Goal: Task Accomplishment & Management: Manage account settings

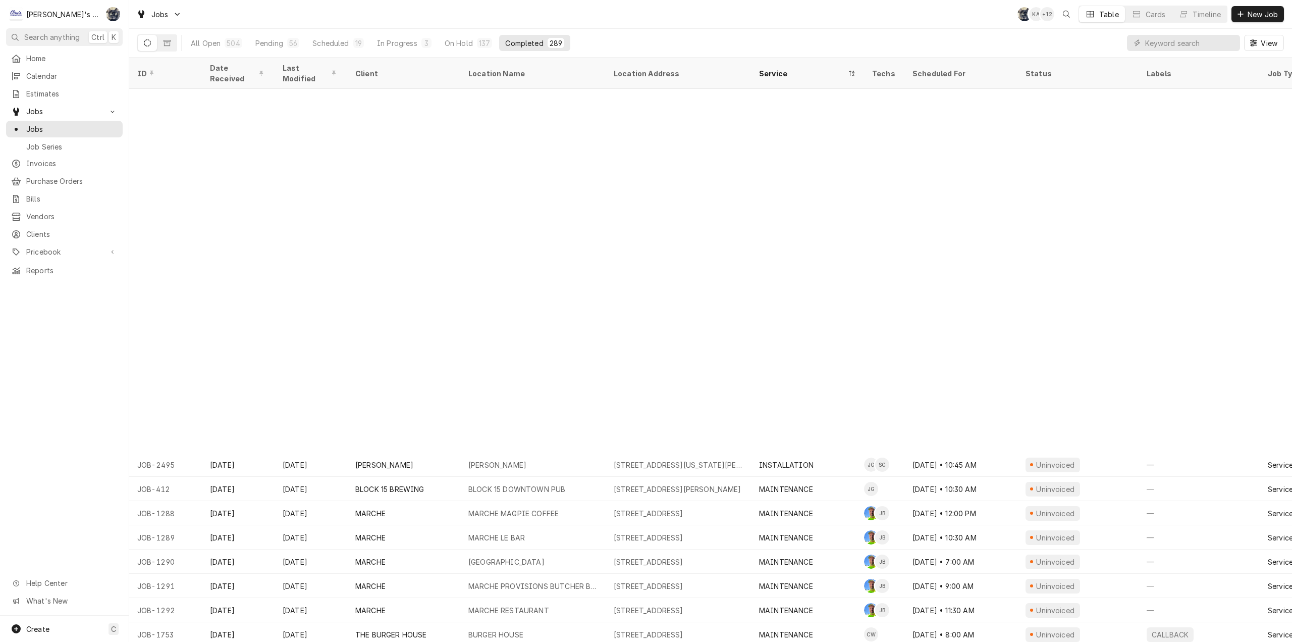
scroll to position [388, 0]
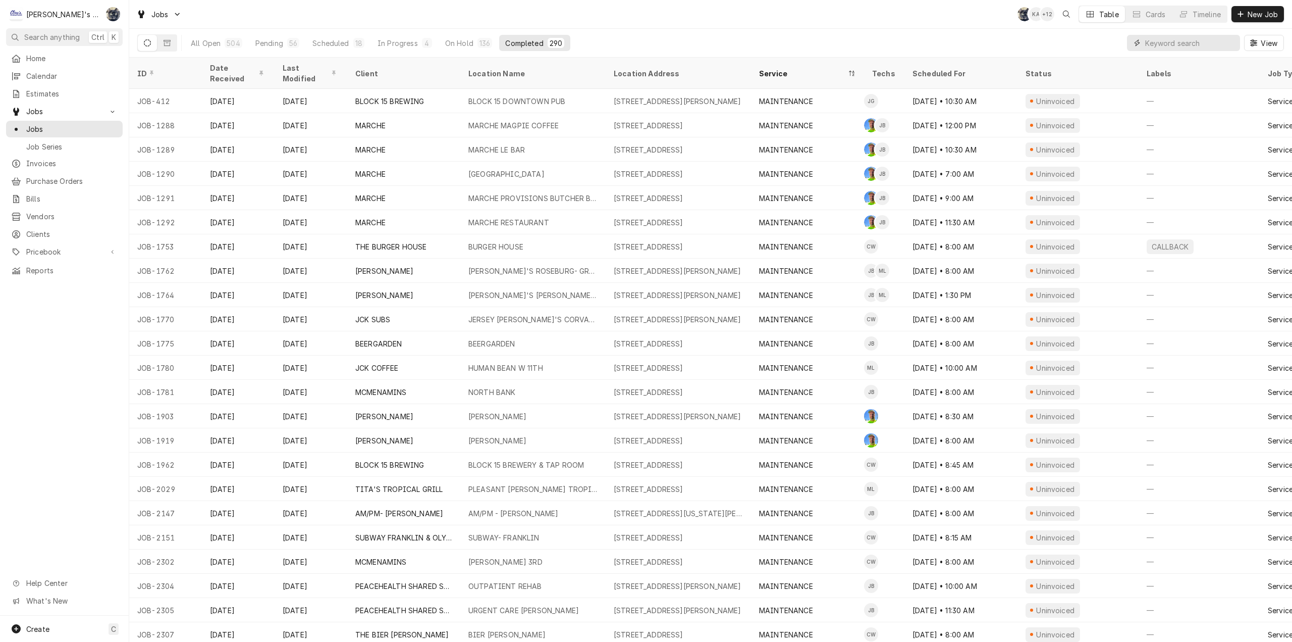
click at [1147, 44] on input "Dynamic Content Wrapper" at bounding box center [1190, 43] width 90 height 16
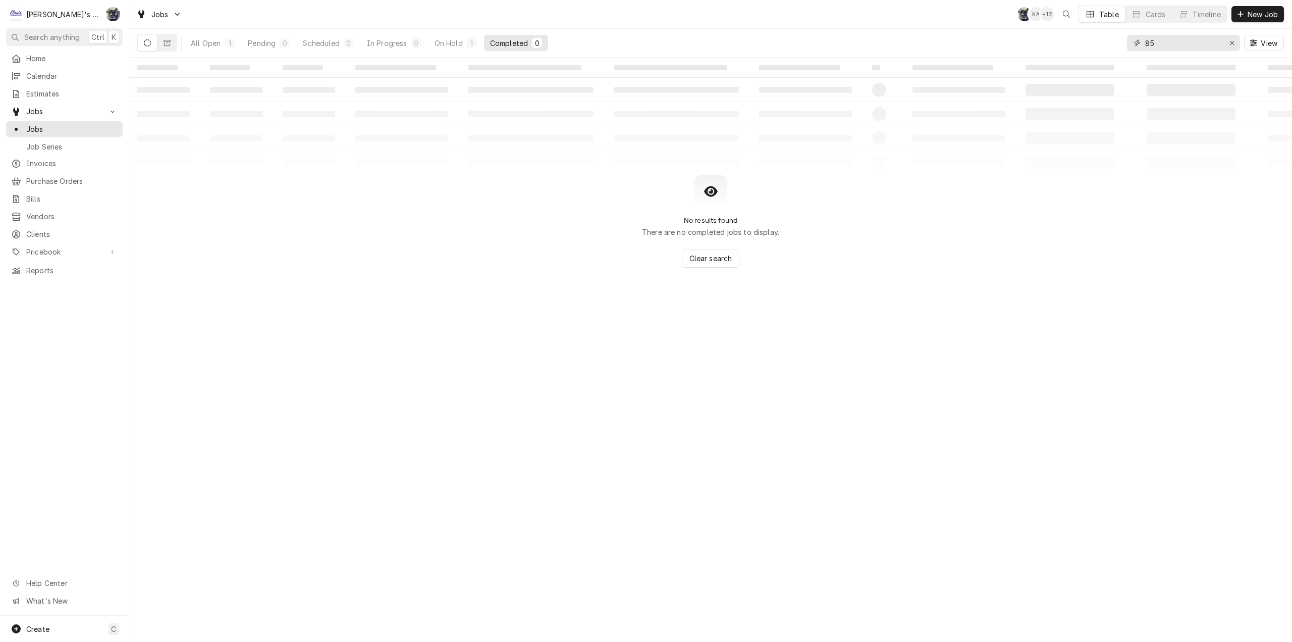
type input "8"
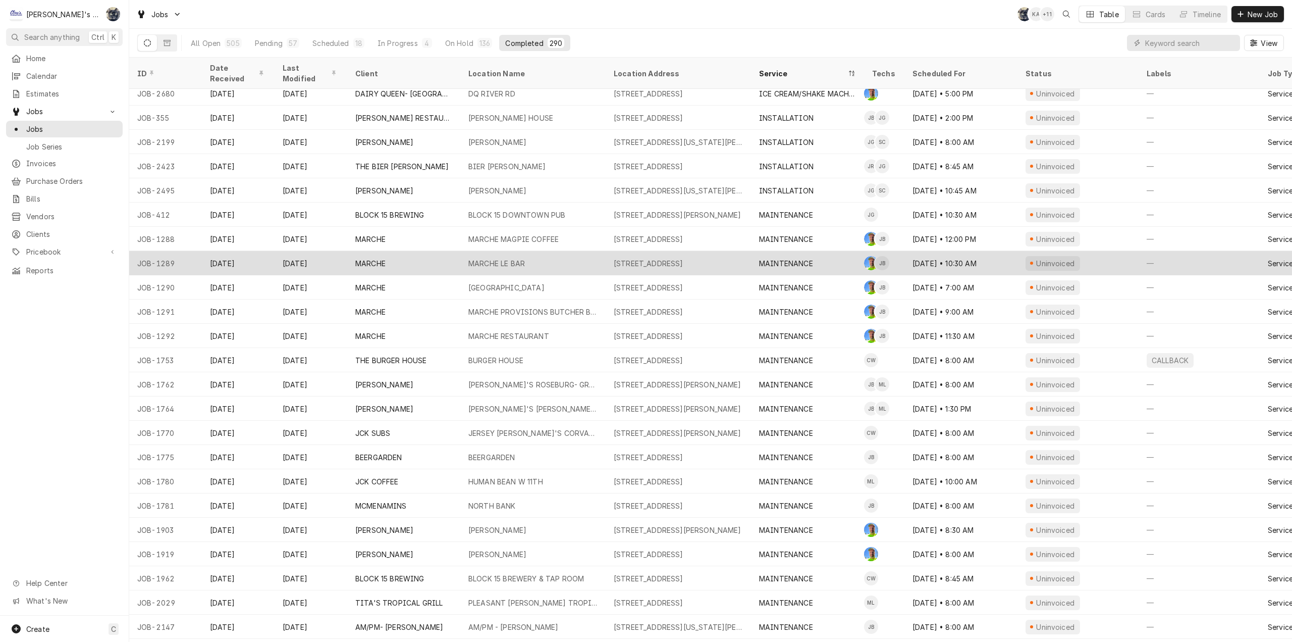
scroll to position [291, 0]
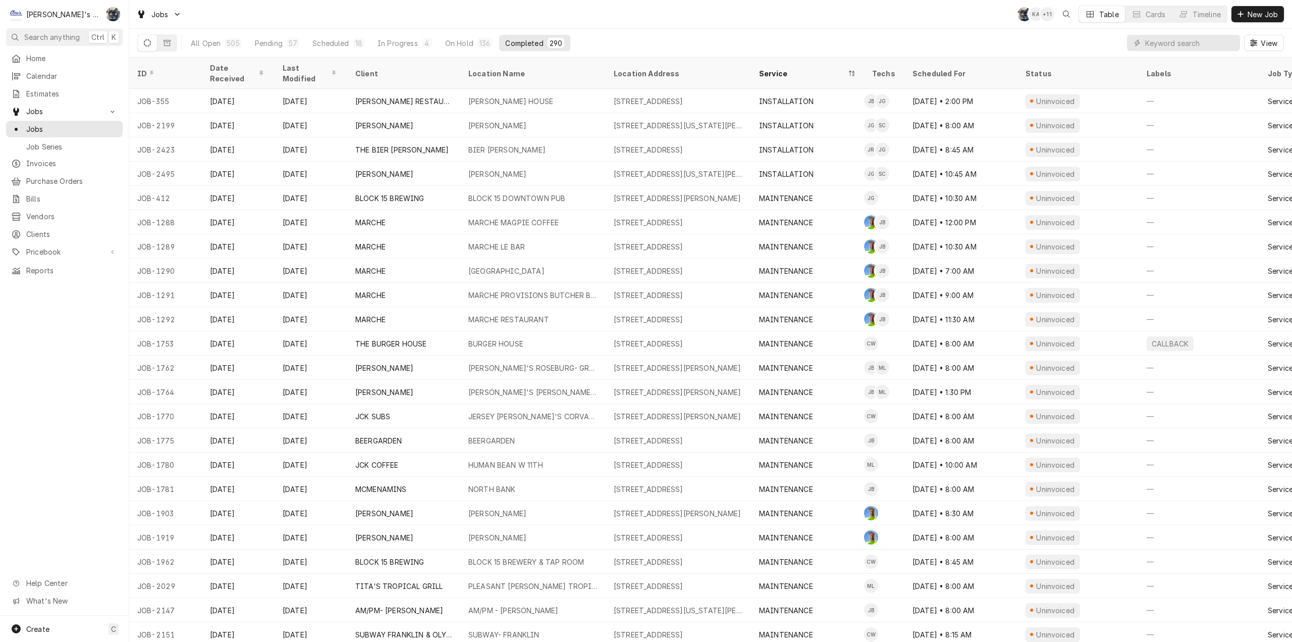
click at [306, 18] on div "Jobs SB KA + 11 Table Cards Timeline New Job" at bounding box center [710, 14] width 1163 height 28
click at [77, 159] on span "Invoices" at bounding box center [71, 163] width 91 height 11
click at [1198, 46] on input "Dynamic Content Wrapper" at bounding box center [1190, 43] width 90 height 16
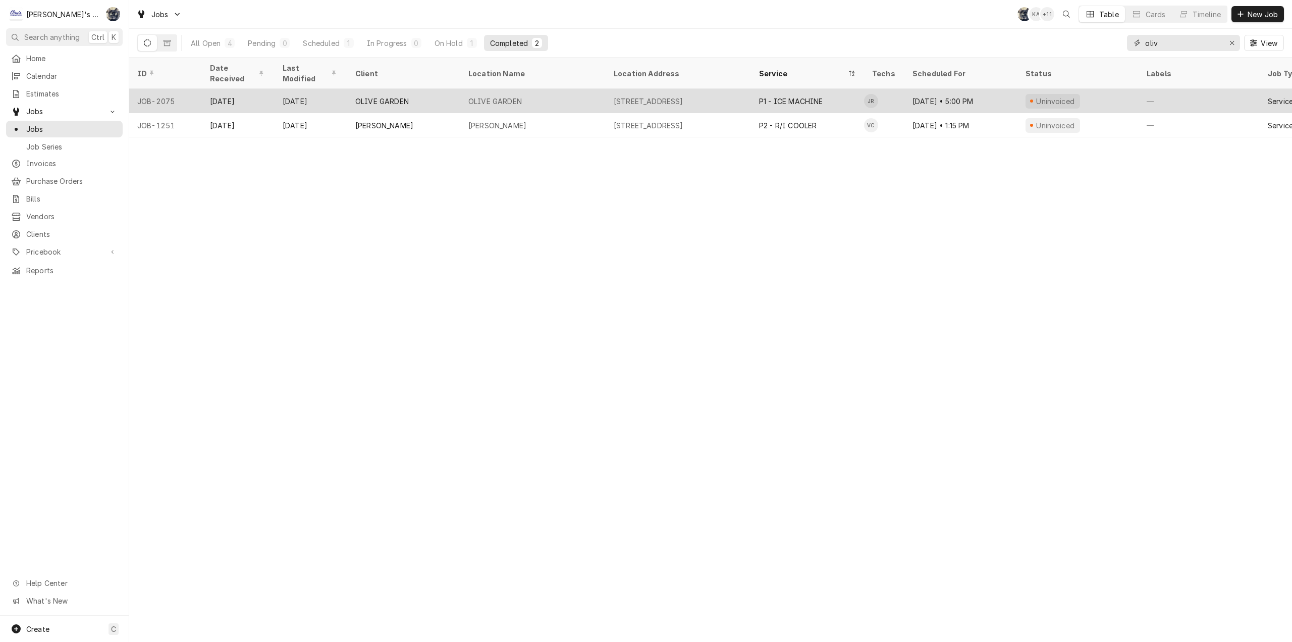
type input "oliv"
click at [454, 89] on div "OLIVE GARDEN" at bounding box center [403, 101] width 113 height 24
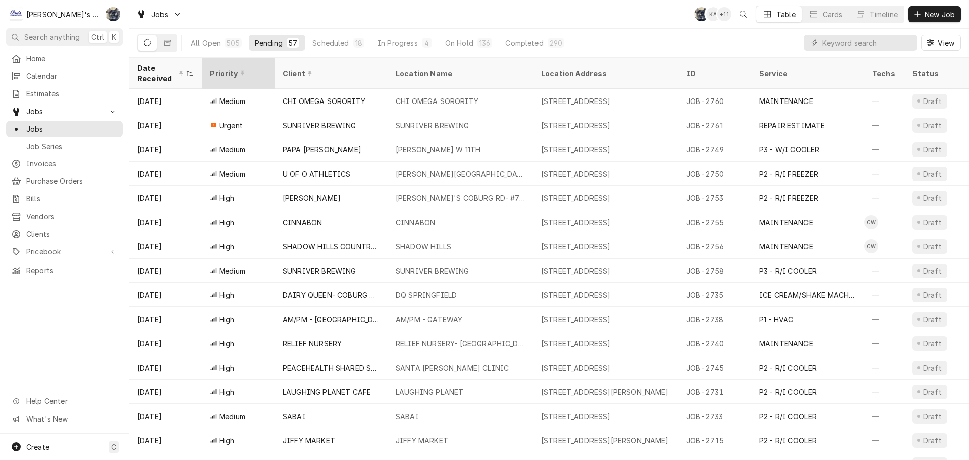
click at [240, 72] on div "Priority" at bounding box center [237, 73] width 55 height 11
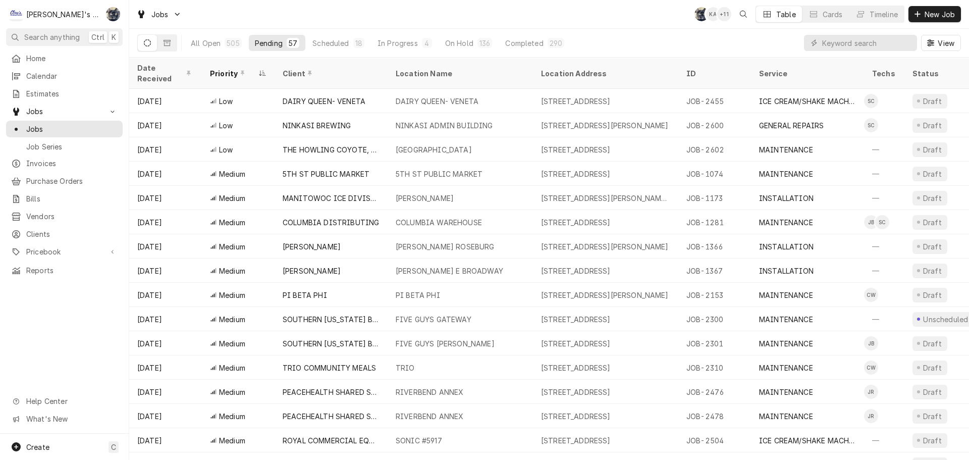
click at [240, 72] on div "Priority" at bounding box center [238, 73] width 69 height 27
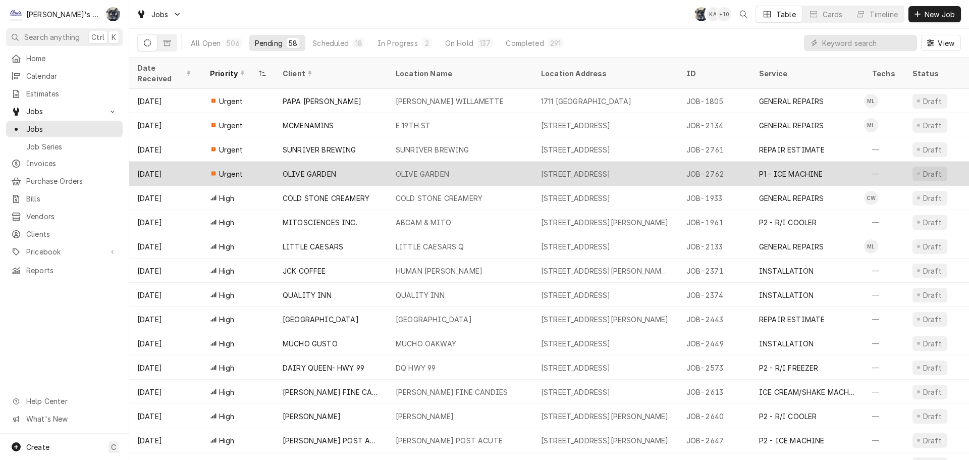
click at [435, 169] on div "OLIVE GARDEN" at bounding box center [423, 174] width 54 height 11
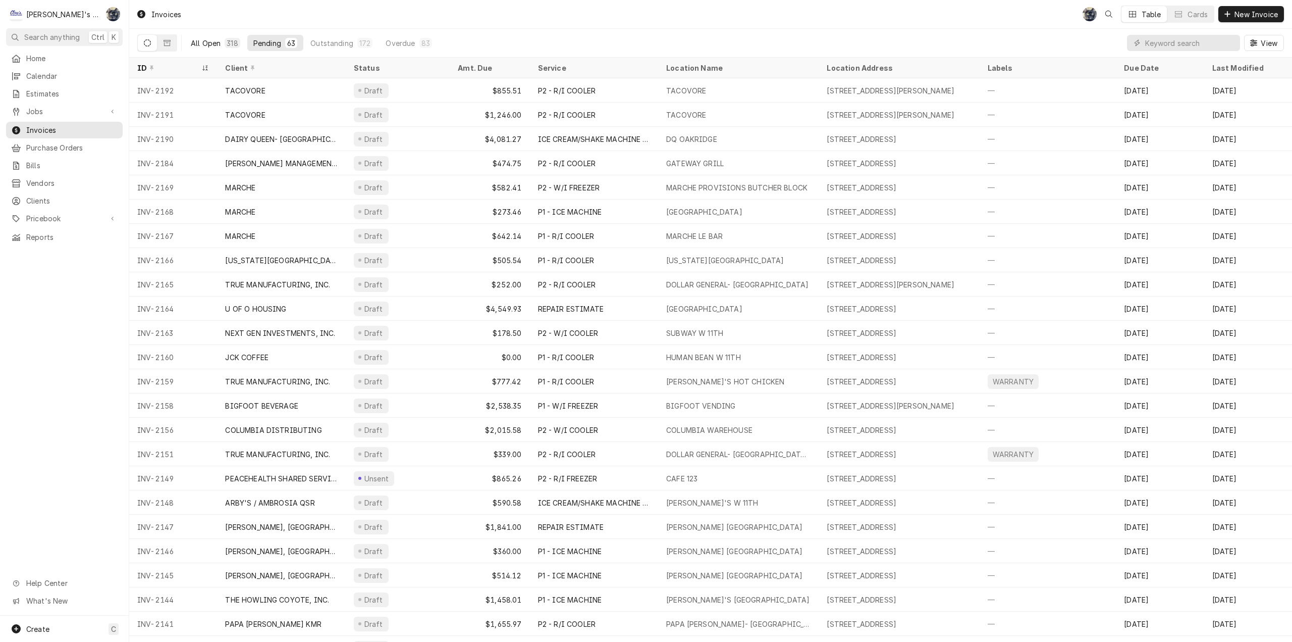
click at [238, 41] on div "318" at bounding box center [232, 43] width 15 height 10
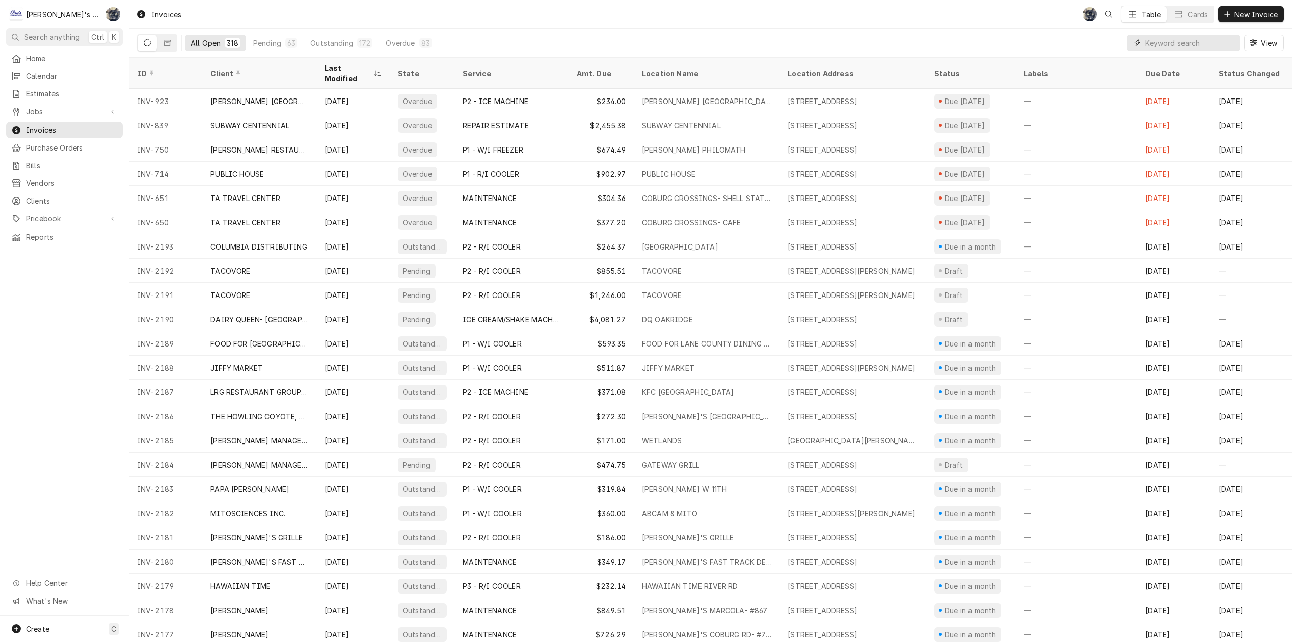
click at [1202, 39] on input "Dynamic Content Wrapper" at bounding box center [1190, 43] width 90 height 16
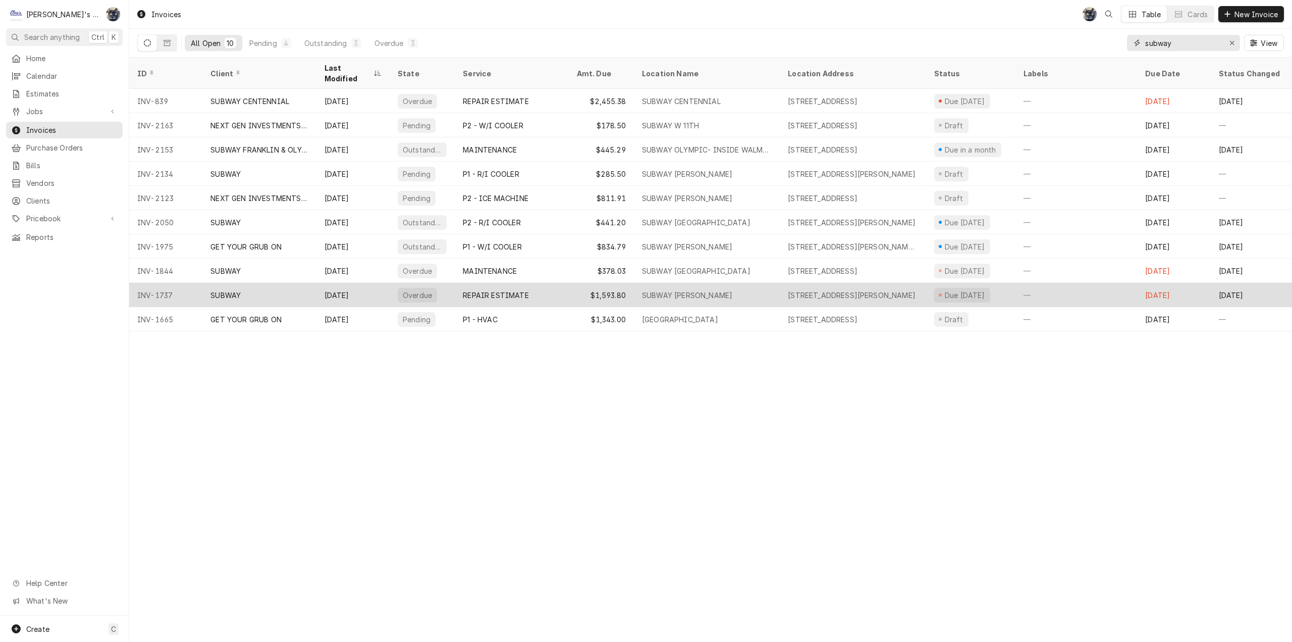
type input "subway"
click at [670, 290] on div "SUBWAY HILYARD" at bounding box center [687, 295] width 90 height 11
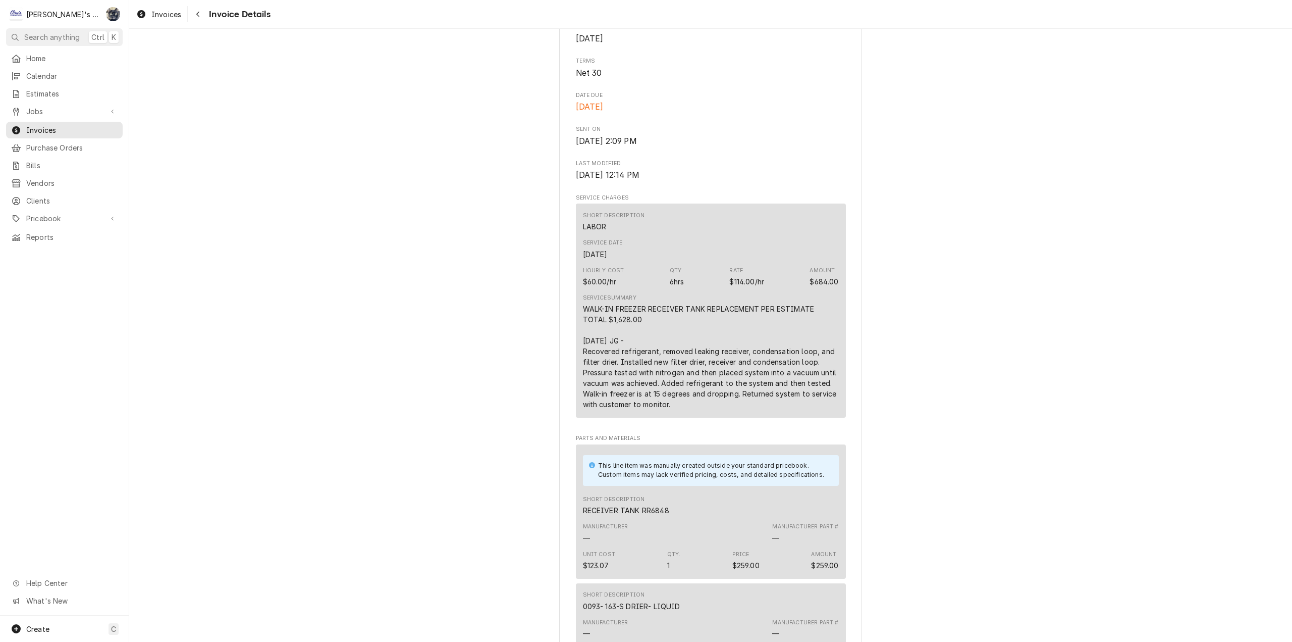
scroll to position [404, 0]
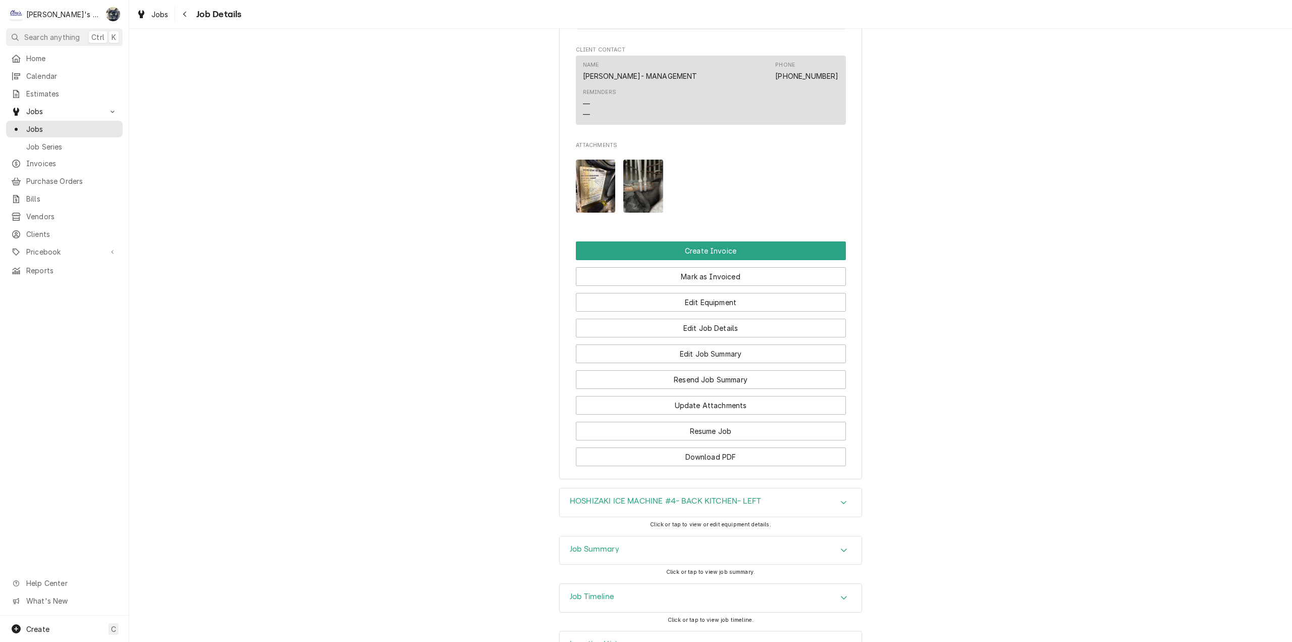
scroll to position [1436, 0]
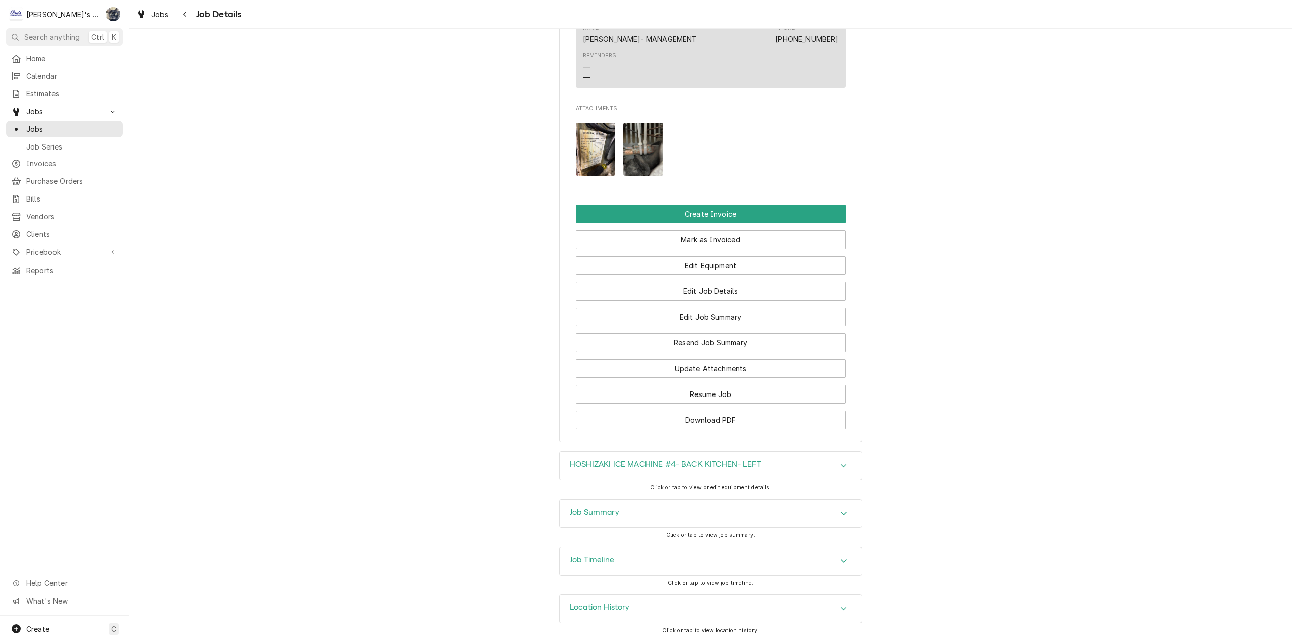
click at [625, 507] on div "Job Summary" at bounding box center [711, 513] width 302 height 28
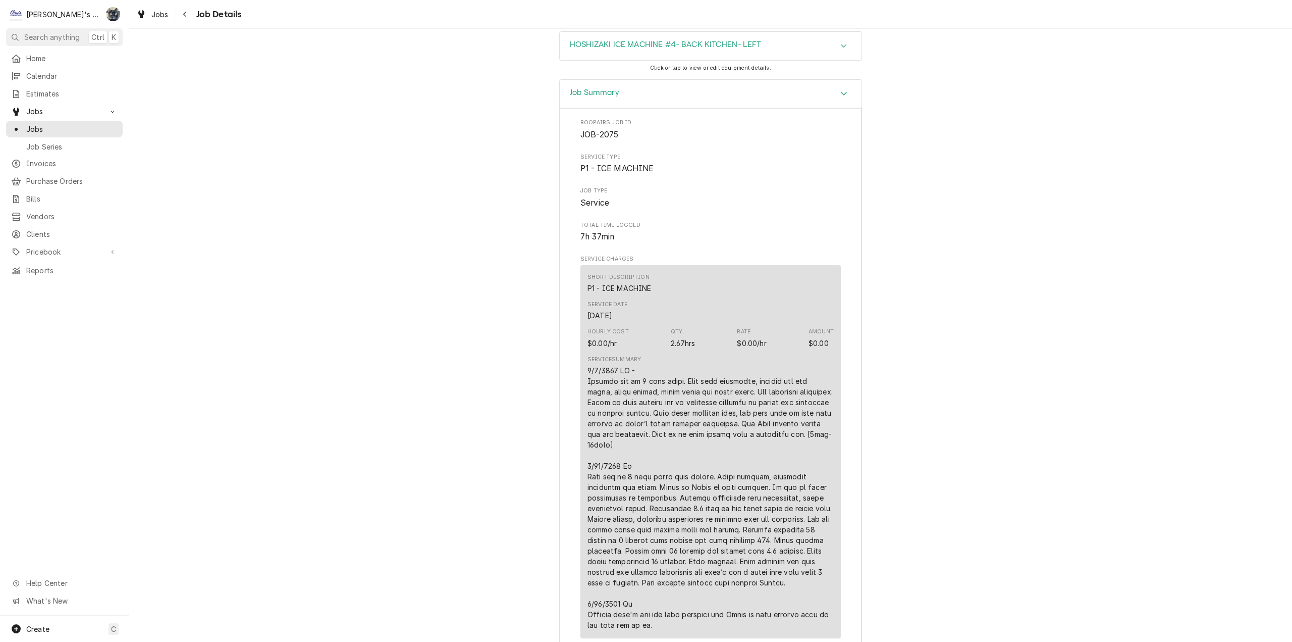
scroll to position [1567, 0]
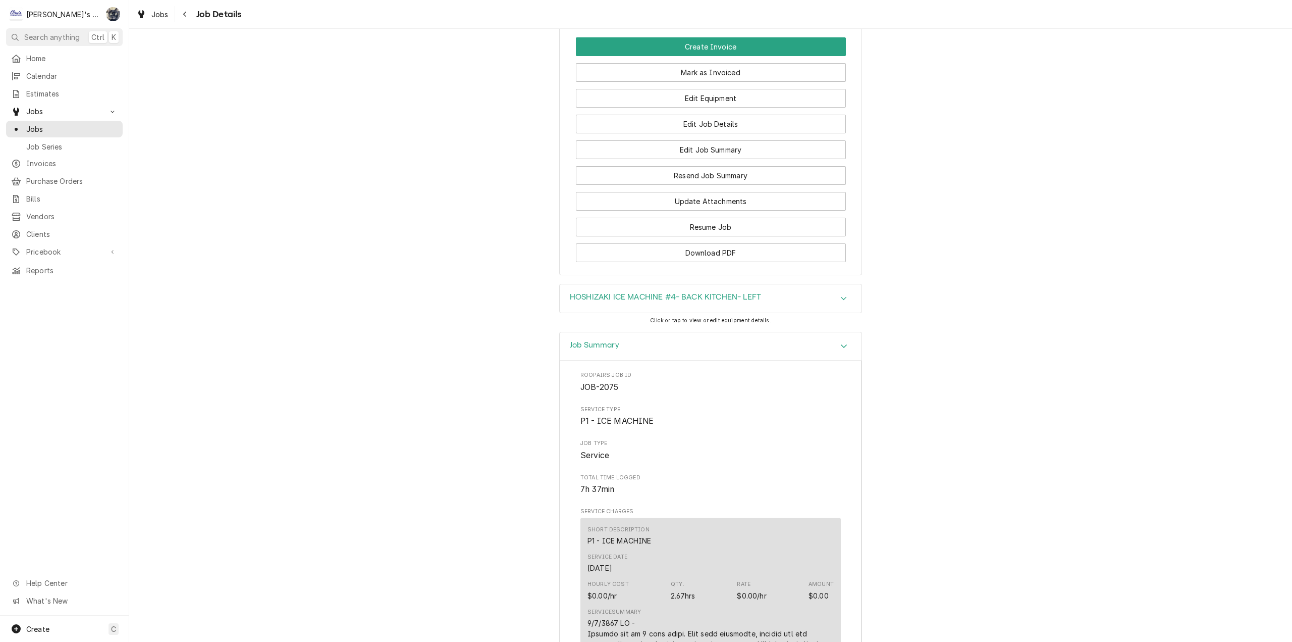
click at [676, 312] on div "HOSHIZAKI ICE MACHINE #4- BACK KITCHEN- LEFT" at bounding box center [711, 298] width 302 height 28
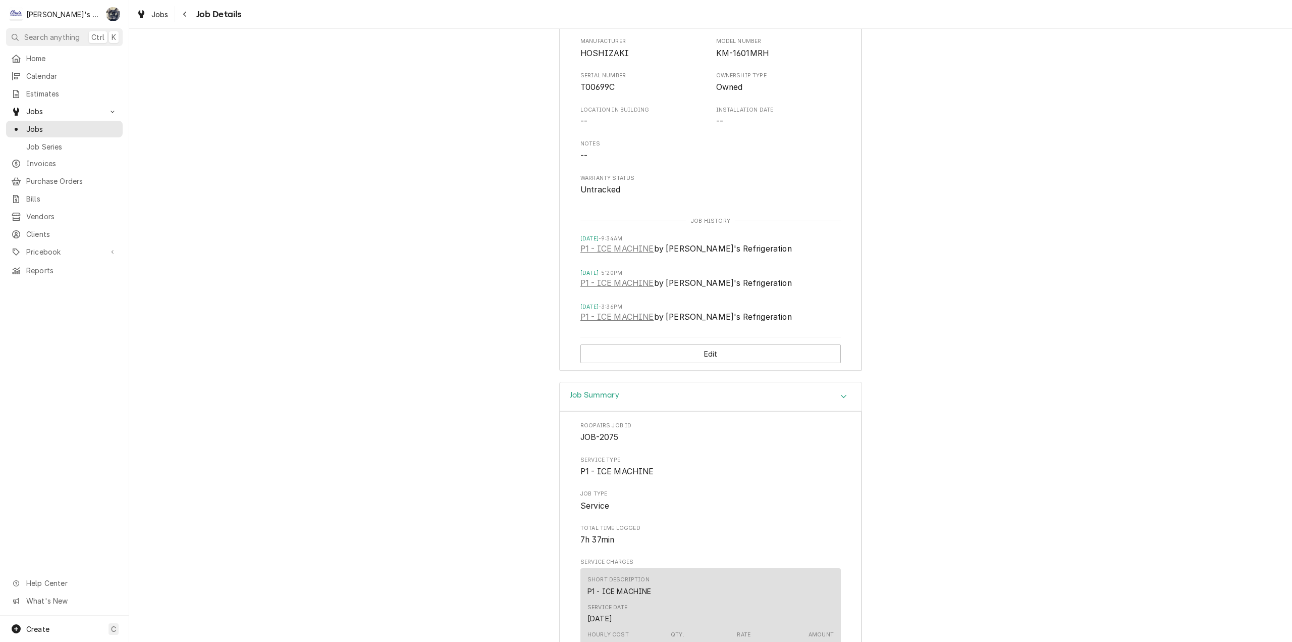
scroll to position [1533, 0]
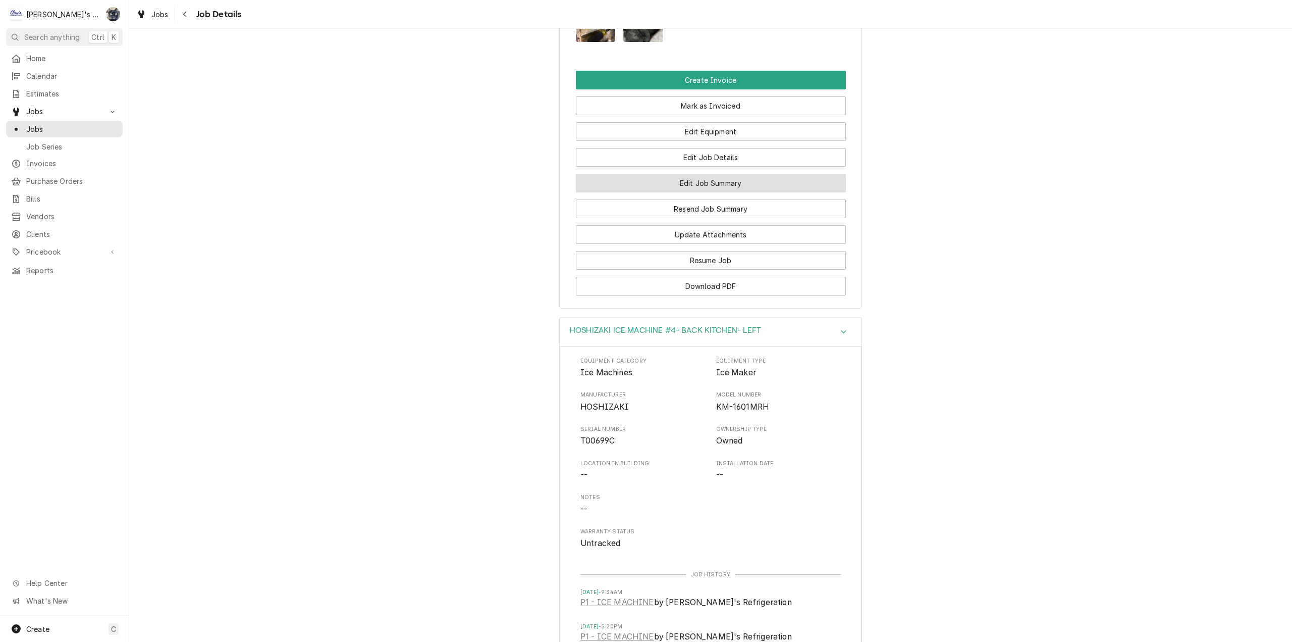
click at [693, 192] on button "Edit Job Summary" at bounding box center [711, 183] width 270 height 19
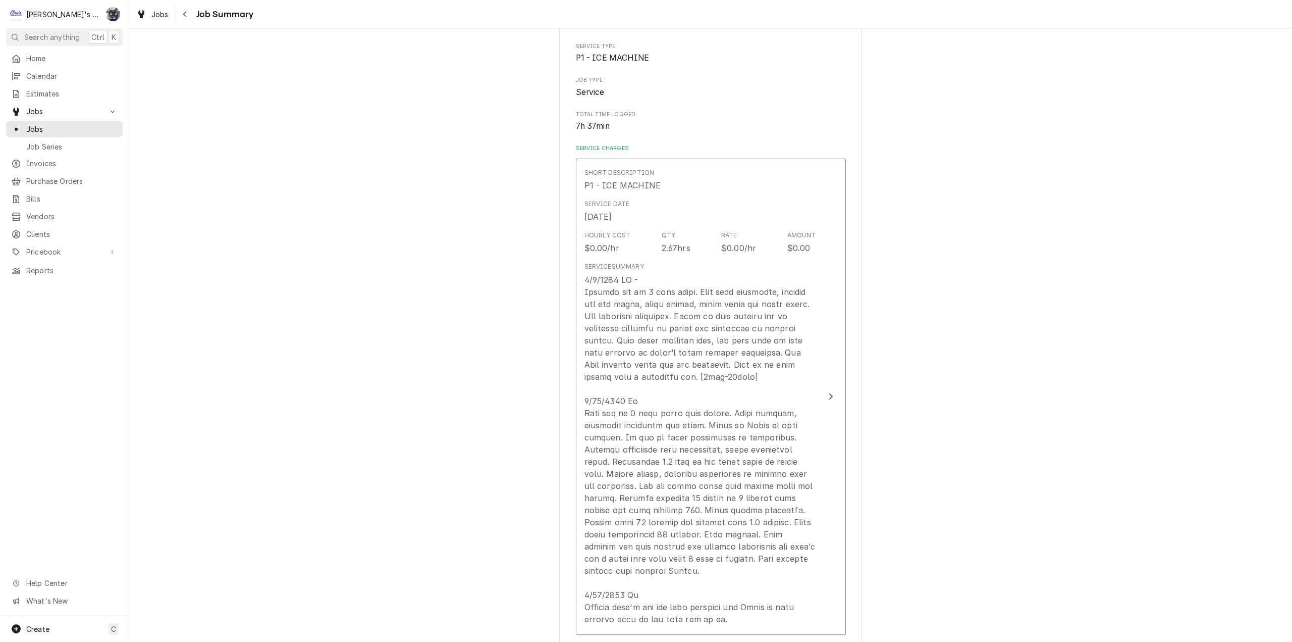
scroll to position [353, 0]
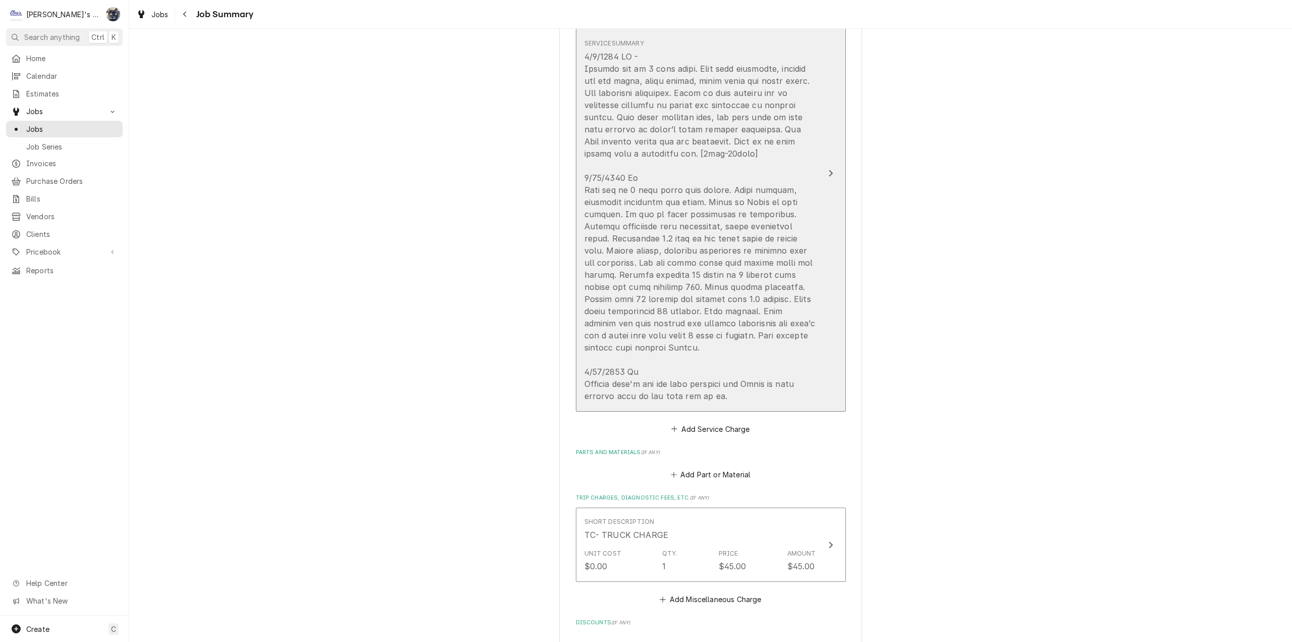
click at [693, 222] on div "Update Line Item" at bounding box center [700, 225] width 232 height 351
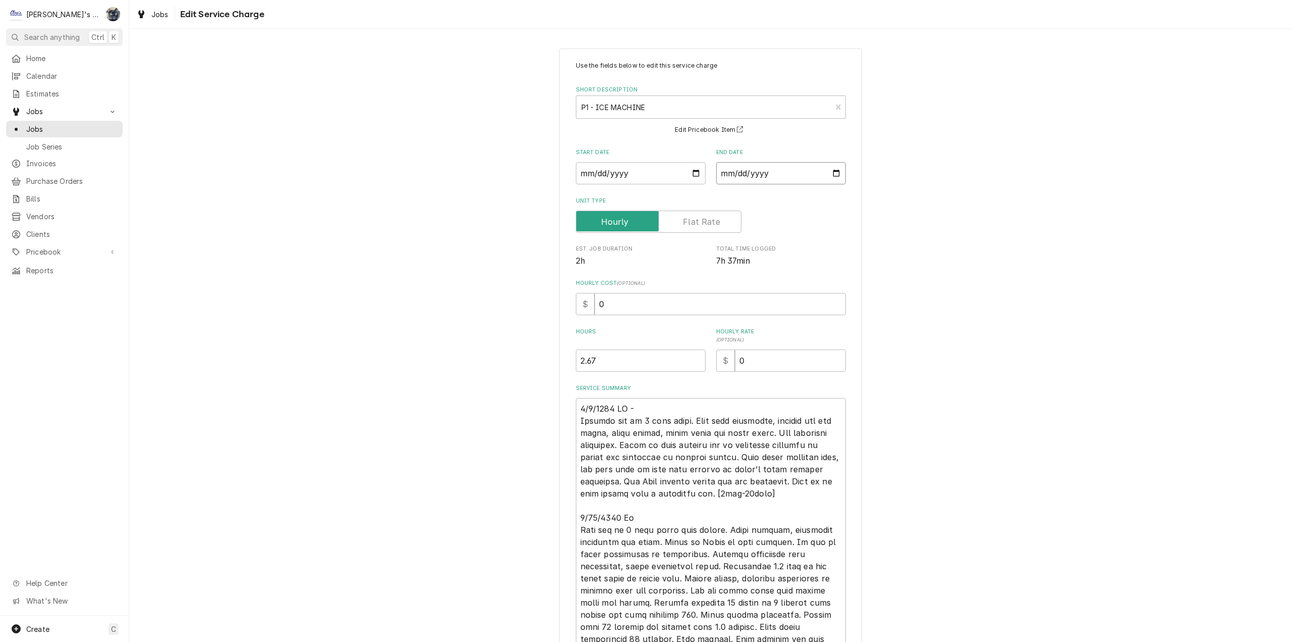
click at [832, 172] on input "2025-06-09" at bounding box center [781, 173] width 130 height 22
type textarea "x"
type input "2025-06-24"
click at [836, 173] on input "2025-06-24" at bounding box center [781, 173] width 130 height 22
type textarea "x"
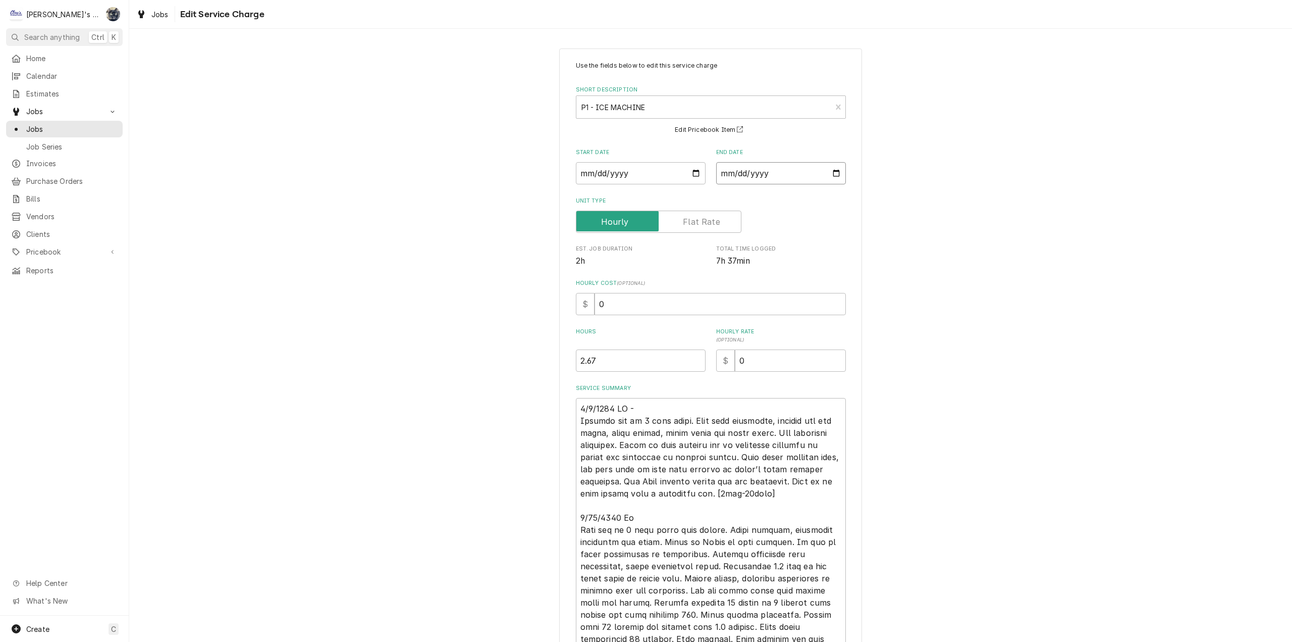
type input "2025-07-24"
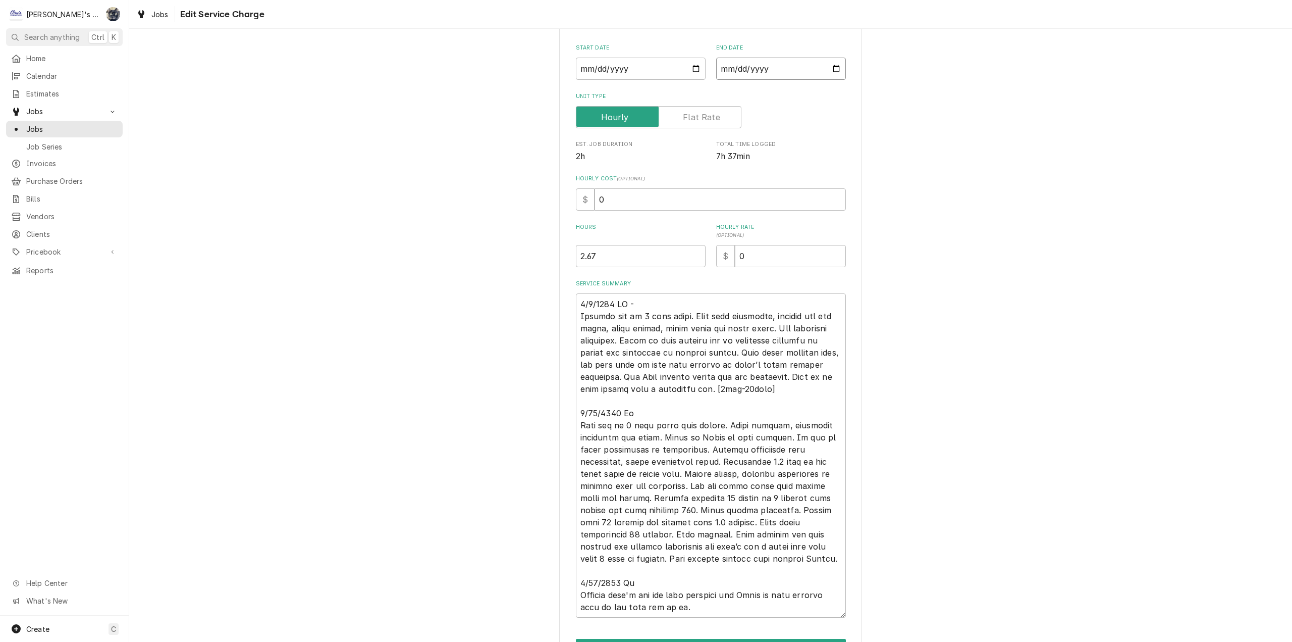
scroll to position [168, 0]
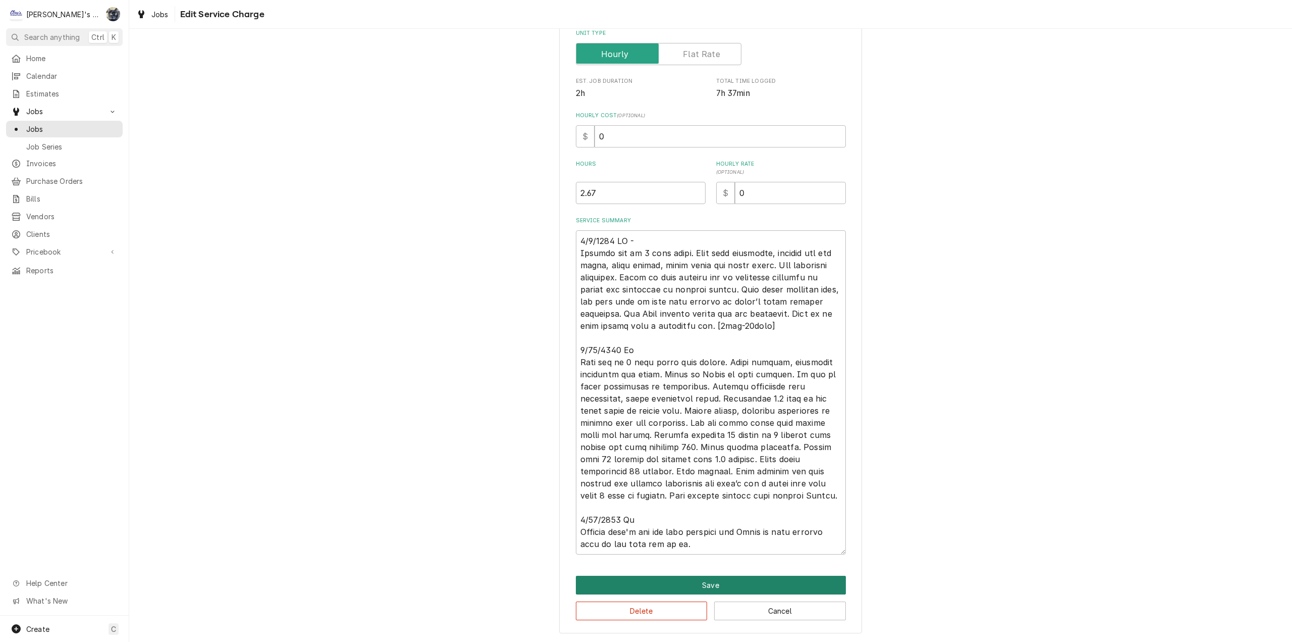
click at [719, 580] on button "Save" at bounding box center [711, 584] width 270 height 19
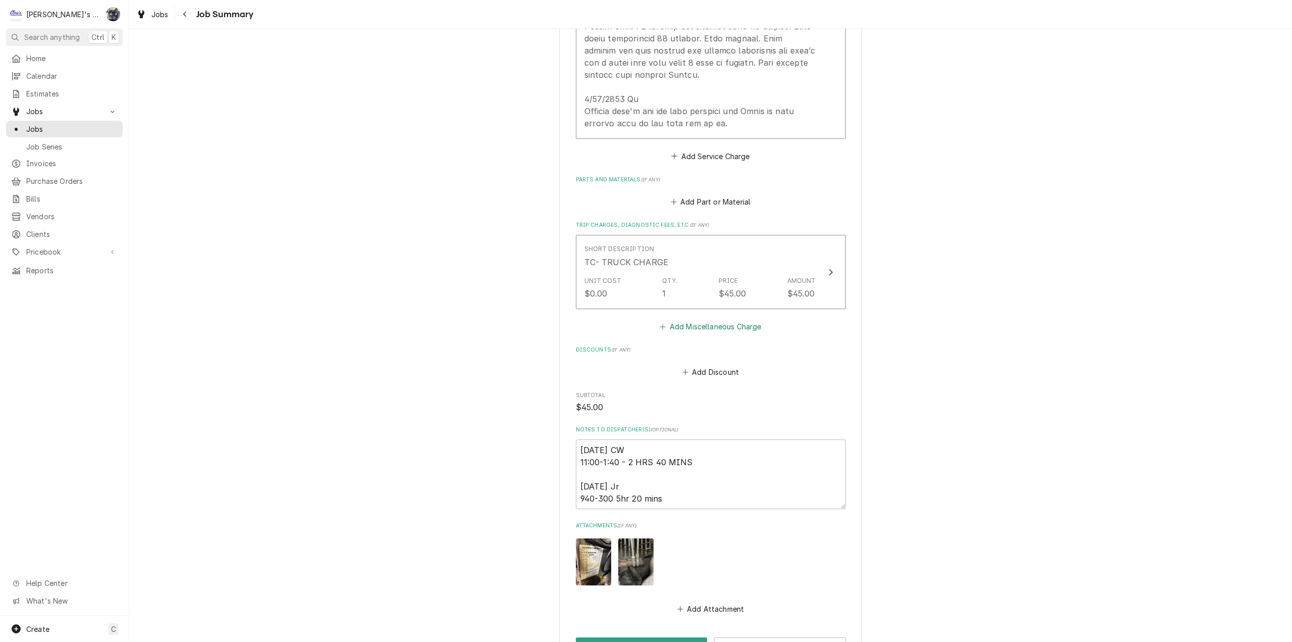
scroll to position [757, 0]
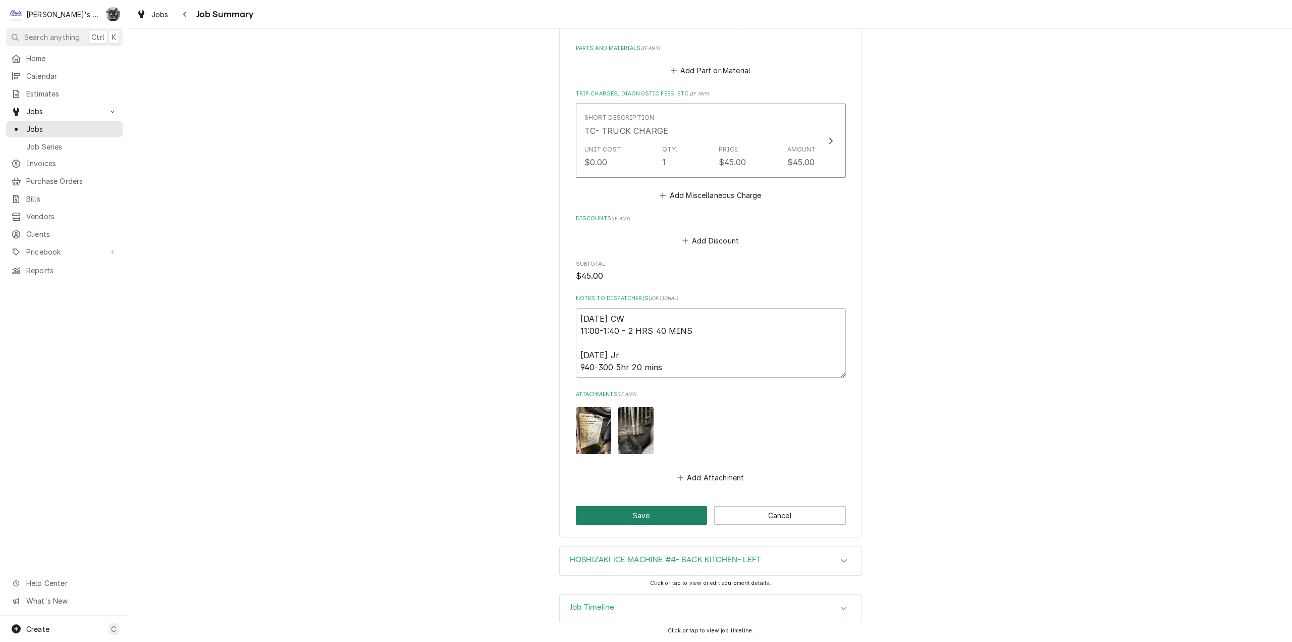
drag, startPoint x: 663, startPoint y: 509, endPoint x: 684, endPoint y: 469, distance: 44.9
click at [663, 508] on button "Save" at bounding box center [642, 515] width 132 height 19
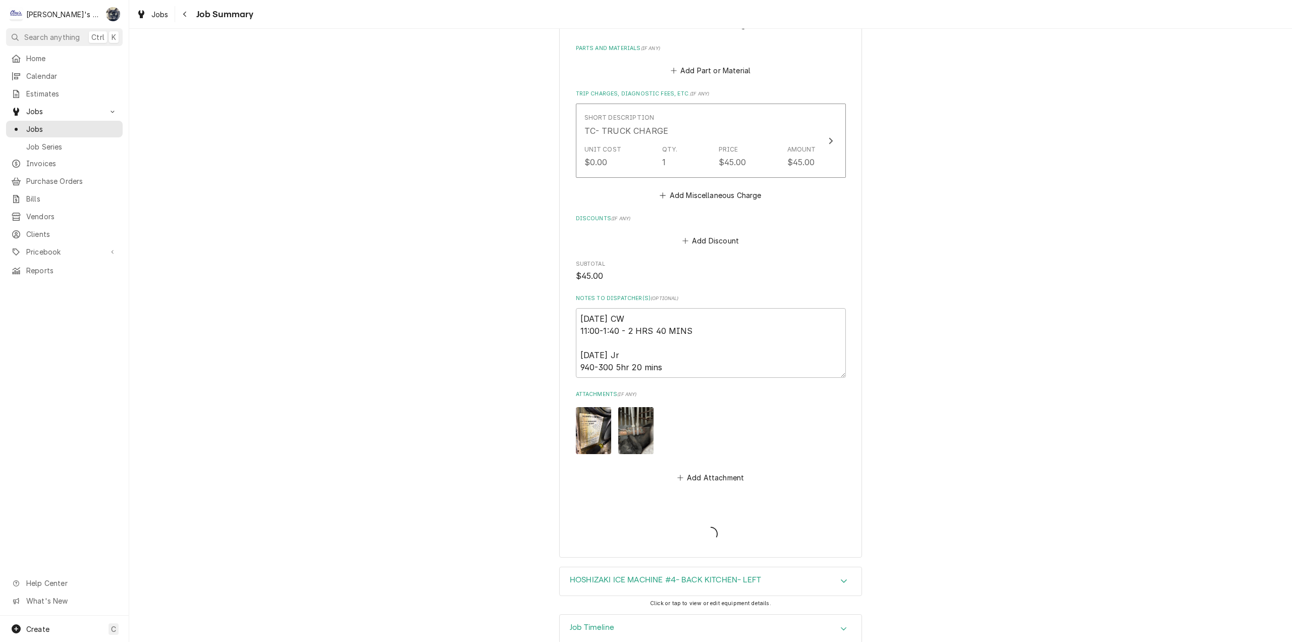
type textarea "x"
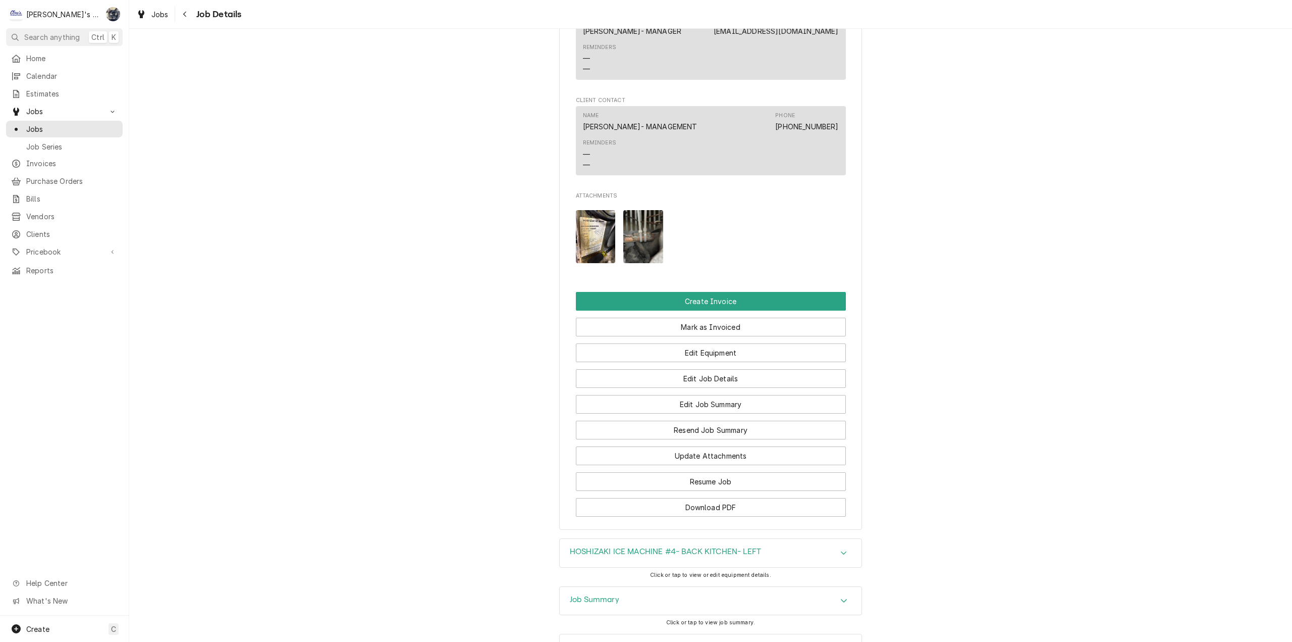
scroll to position [1436, 0]
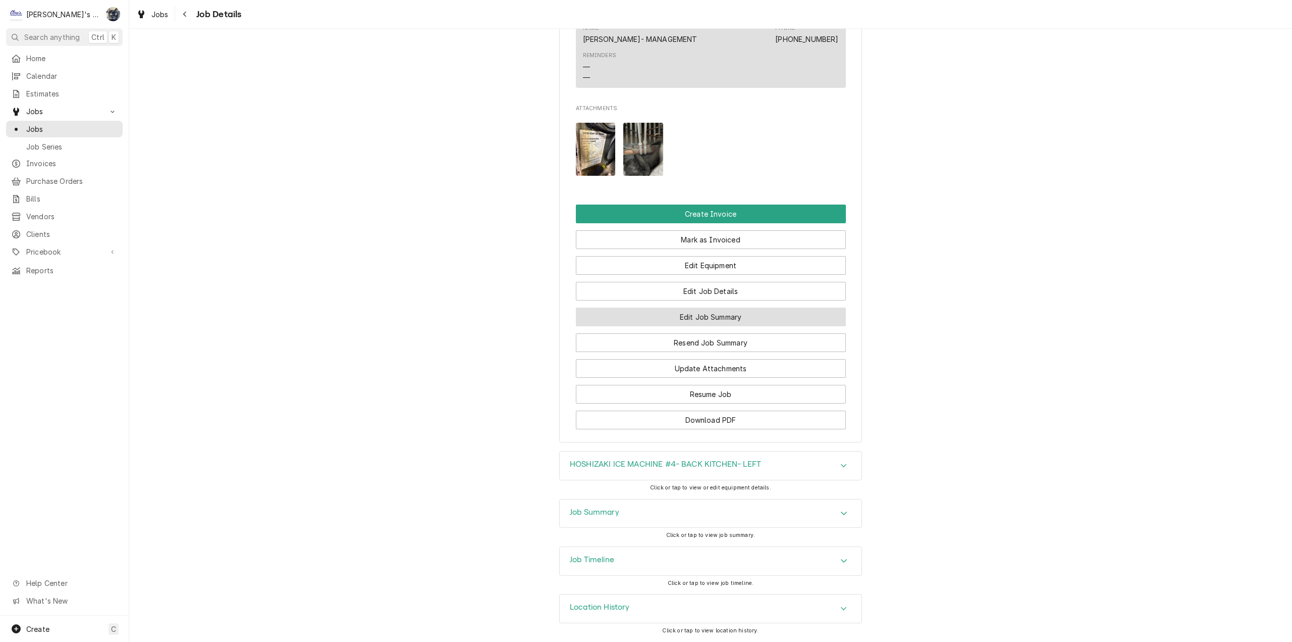
click at [695, 316] on button "Edit Job Summary" at bounding box center [711, 316] width 270 height 19
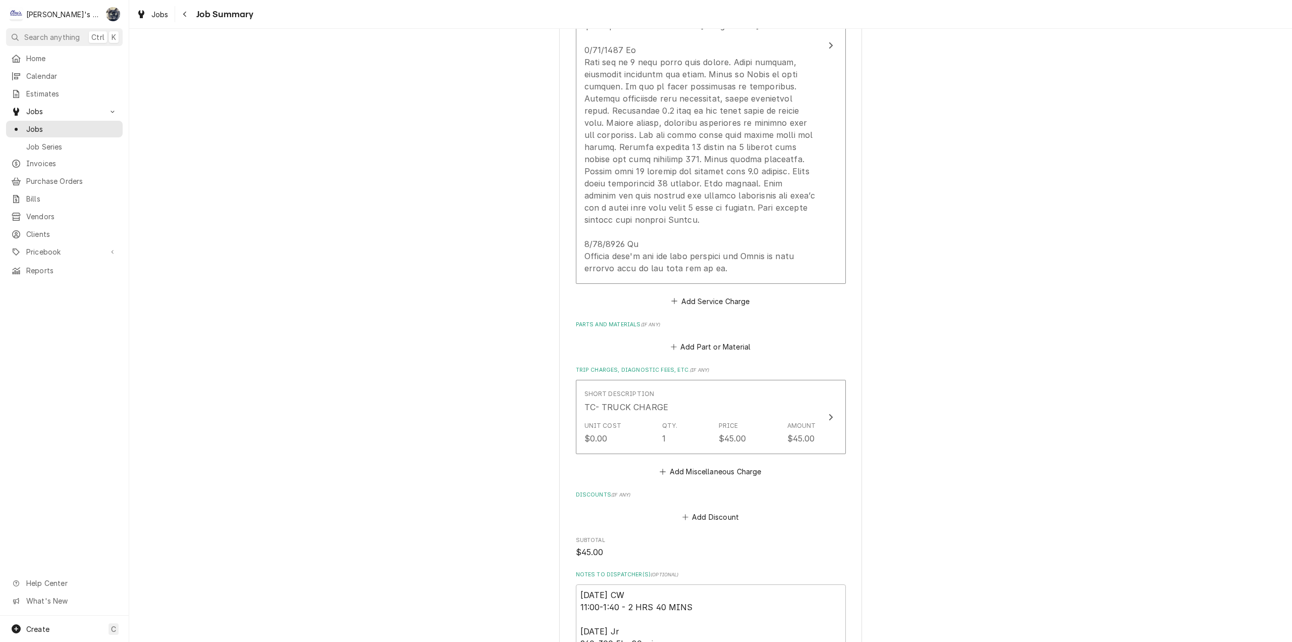
scroll to position [757, 0]
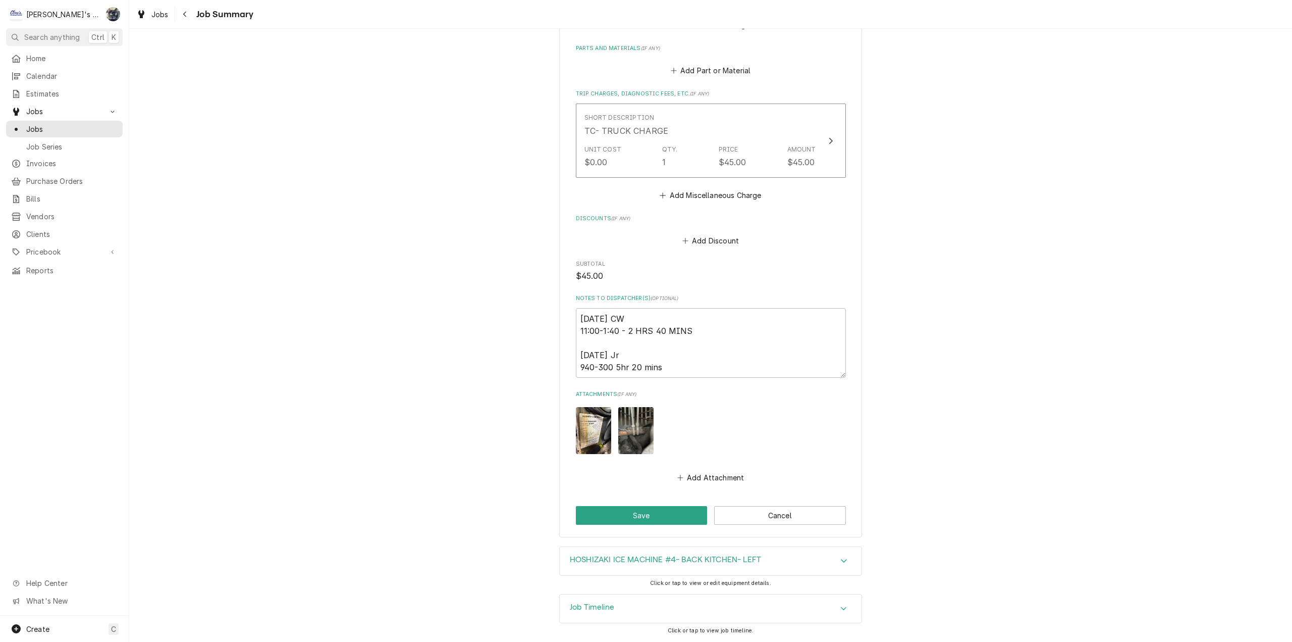
click at [650, 519] on button "Save" at bounding box center [642, 515] width 132 height 19
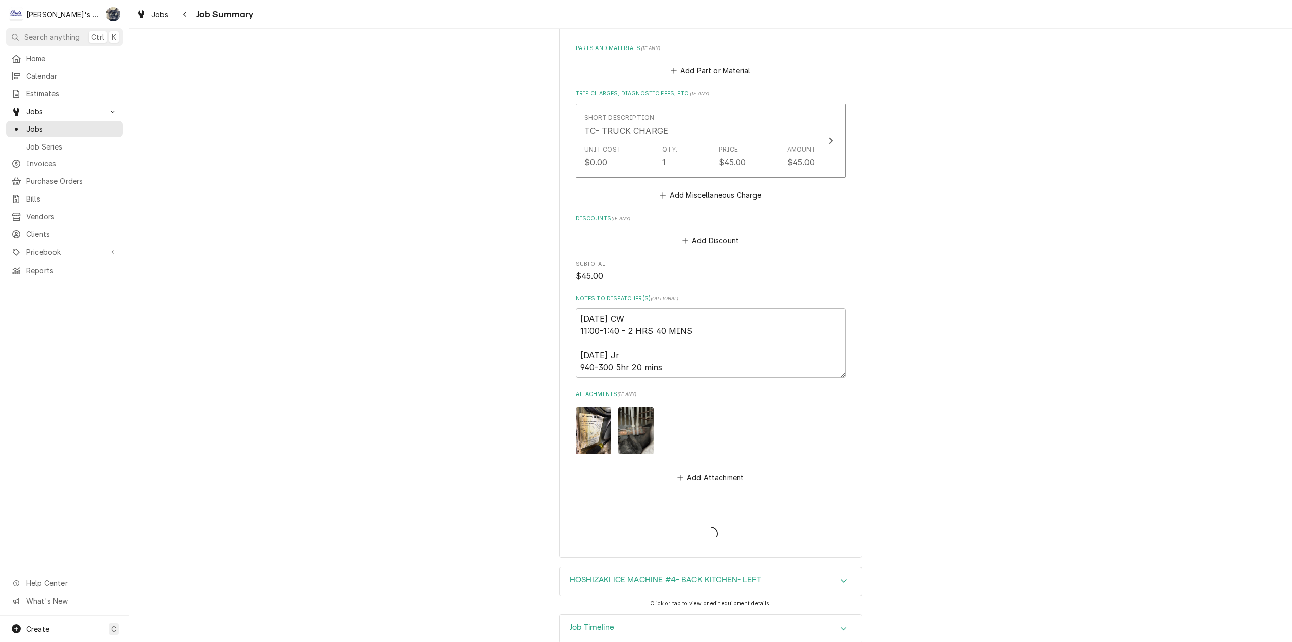
type textarea "x"
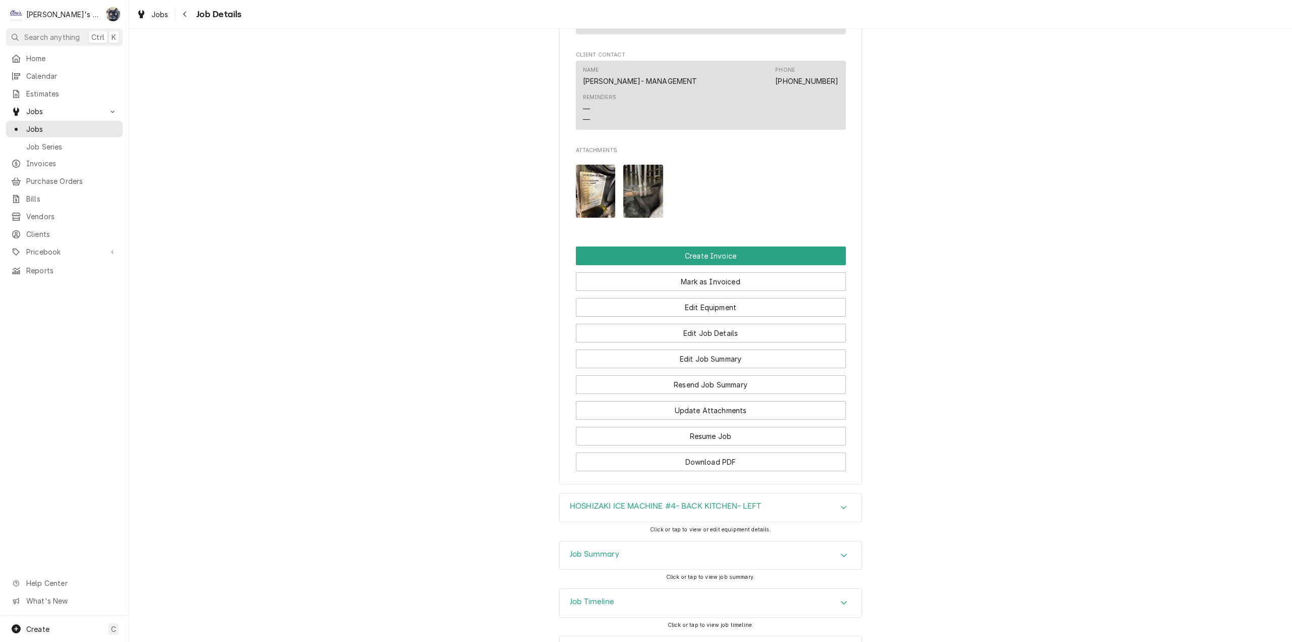
scroll to position [1363, 0]
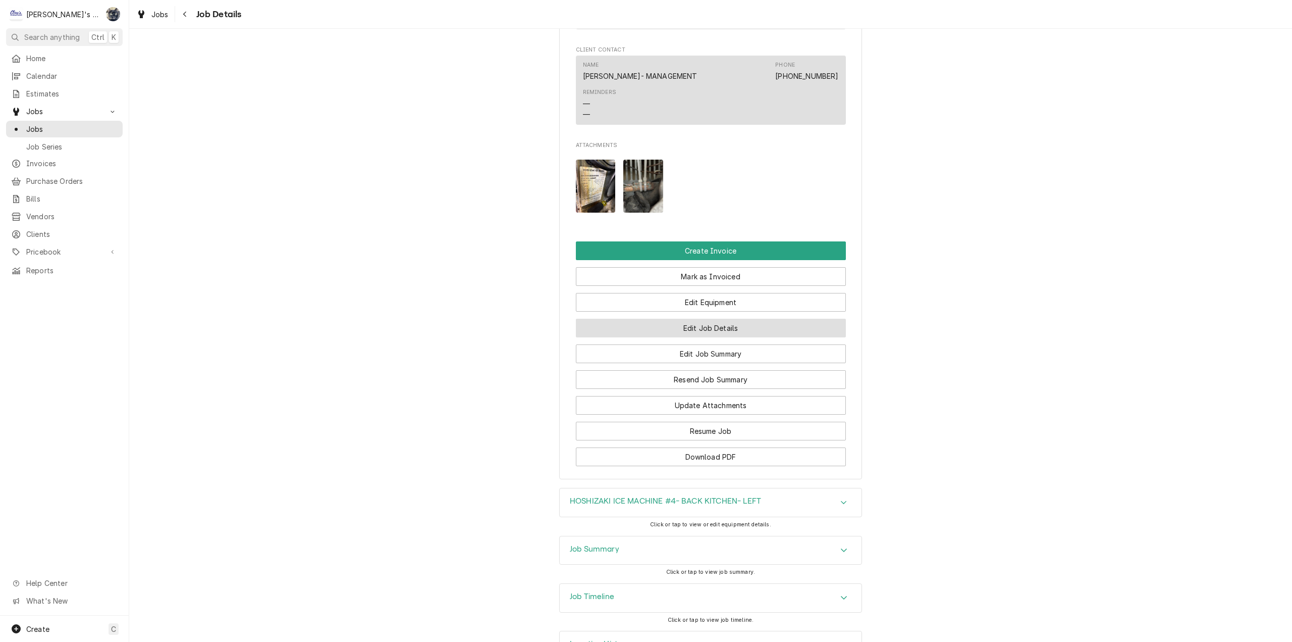
click at [693, 337] on button "Edit Job Details" at bounding box center [711, 327] width 270 height 19
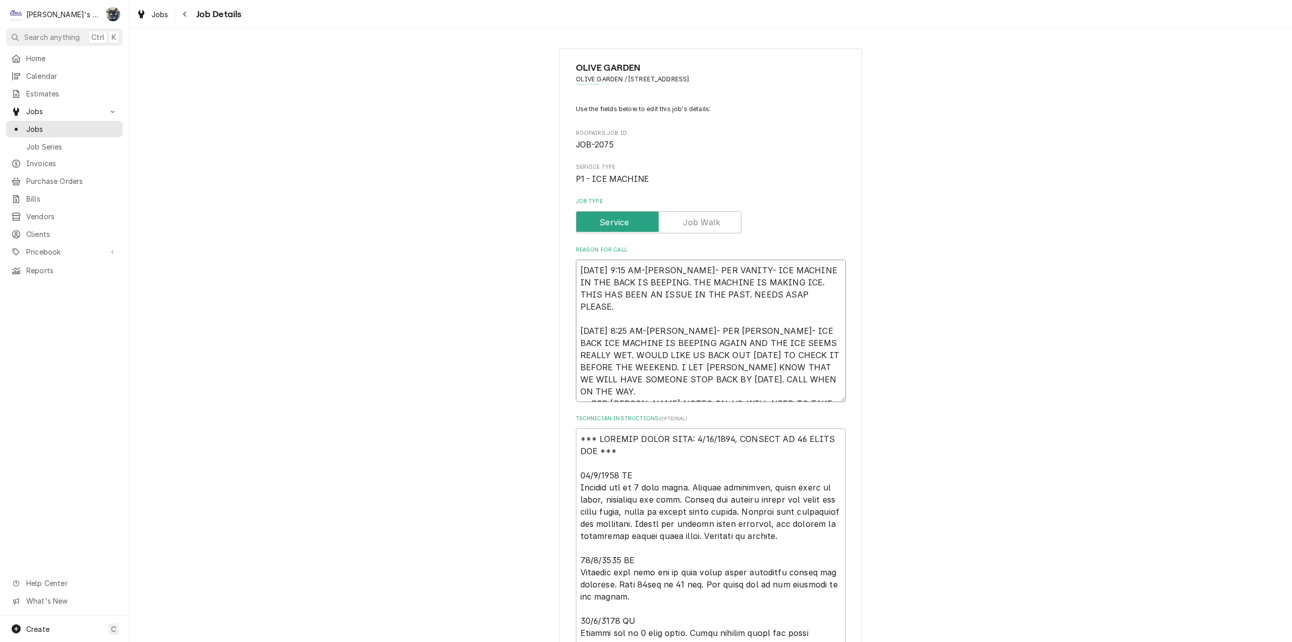
click at [730, 390] on textarea "[DATE] 9:15 AM-[PERSON_NAME]- PER VANITY- ICE MACHINE IN THE BACK IS BEEPING. T…" at bounding box center [711, 330] width 270 height 142
type textarea "x"
type textarea "[DATE] 9:15 AM-[PERSON_NAME]- PER VANITY- ICE MACHINE IN THE BACK IS BEEPING. T…"
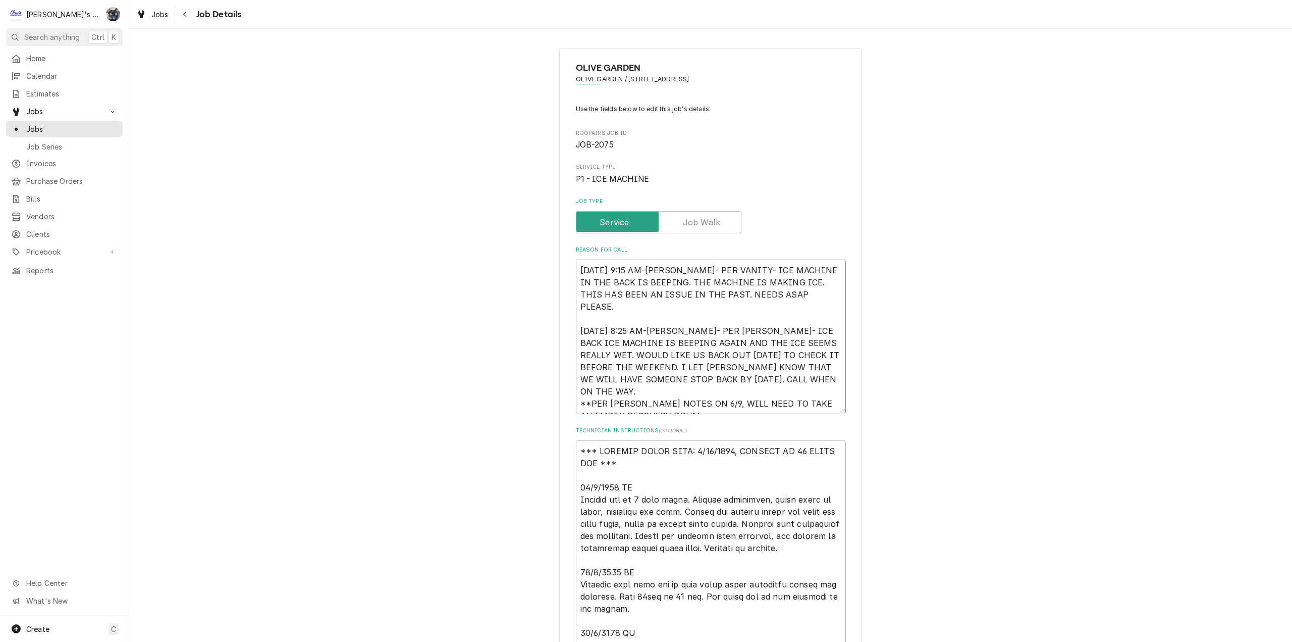
type textarea "x"
type textarea "[DATE] 9:15 AM-[PERSON_NAME]- PER VANITY- ICE MACHINE IN THE BACK IS BEEPING. T…"
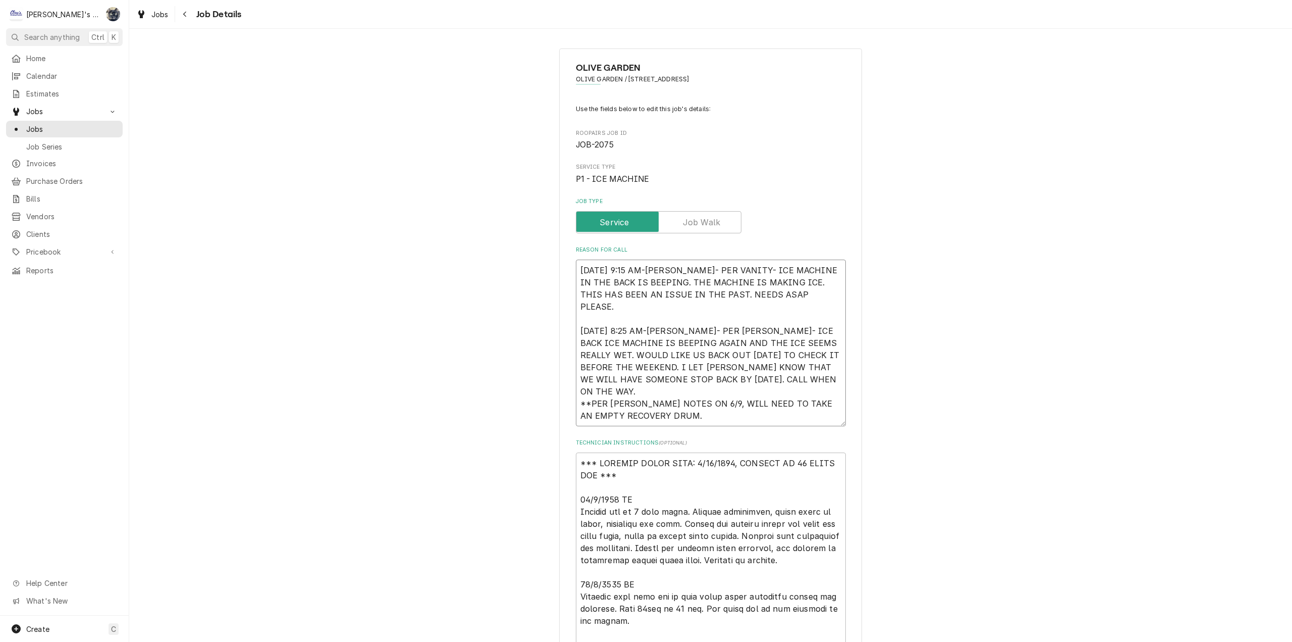
type textarea "x"
type textarea "[DATE] 9:15 AM-[PERSON_NAME]- PER VANITY- ICE MACHINE IN THE BACK IS BEEPING. T…"
type textarea "x"
type textarea "[DATE] 9:15 AM-[PERSON_NAME]- PER VANITY- ICE MACHINE IN THE BACK IS BEEPING. T…"
type textarea "x"
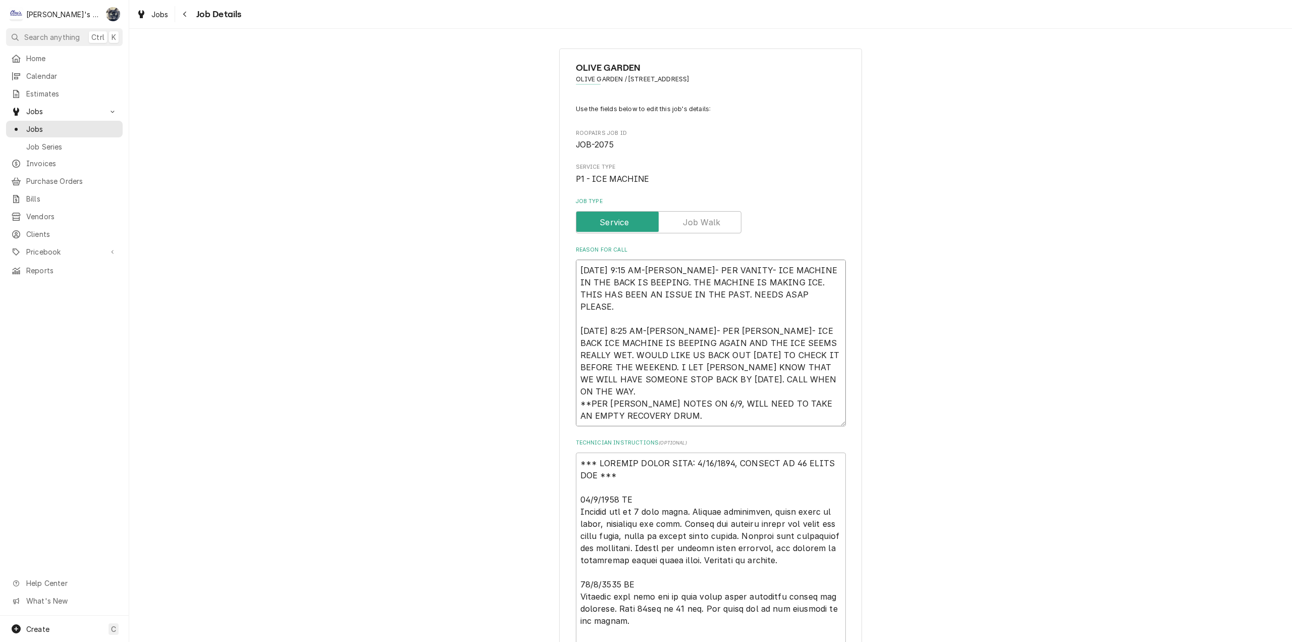
type textarea "6/9/2025 9:15 AM-SARAH- PER VANITY- ICE MACHINE IN THE BACK IS BEEPING. THE MAC…"
type textarea "x"
type textarea "6/9/2025 9:15 AM-SARAH- PER VANITY- ICE MACHINE IN THE BACK IS BEEPING. THE MAC…"
type textarea "x"
type textarea "6/9/2025 9:15 AM-SARAH- PER VANITY- ICE MACHINE IN THE BACK IS BEEPING. THE MAC…"
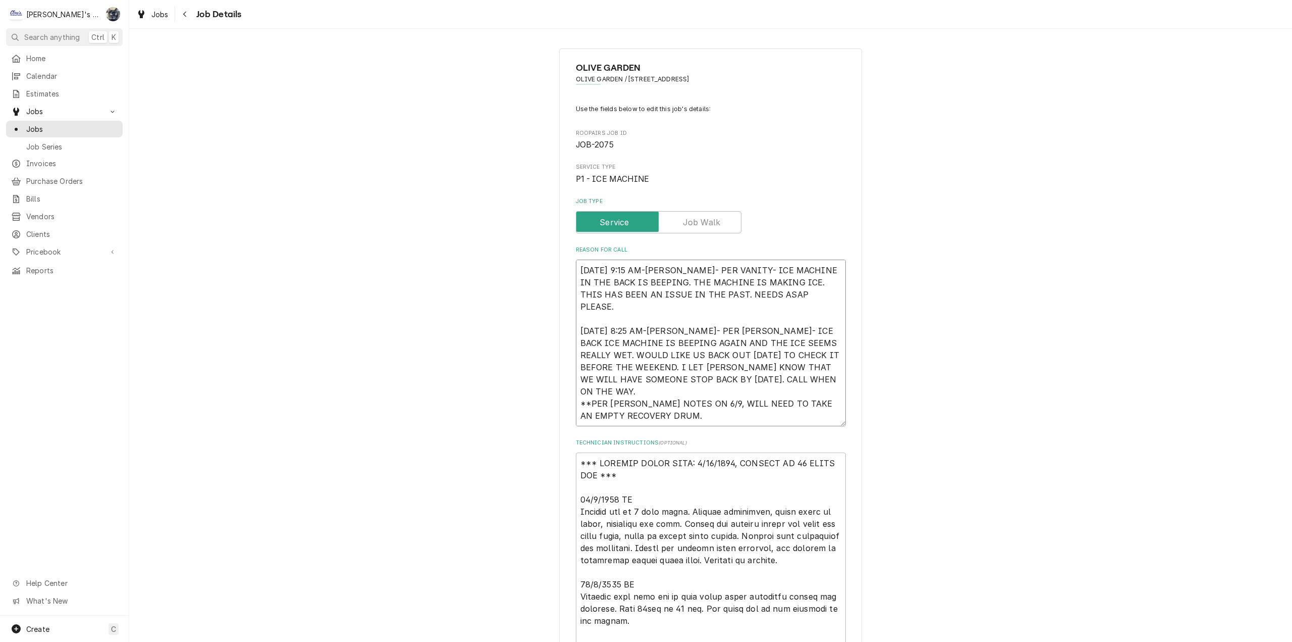
type textarea "x"
type textarea "6/9/2025 9:15 AM-SARAH- PER VANITY- ICE MACHINE IN THE BACK IS BEEPING. THE MAC…"
type textarea "x"
type textarea "6/9/2025 9:15 AM-SARAH- PER VANITY- ICE MACHINE IN THE BACK IS BEEPING. THE MAC…"
type textarea "x"
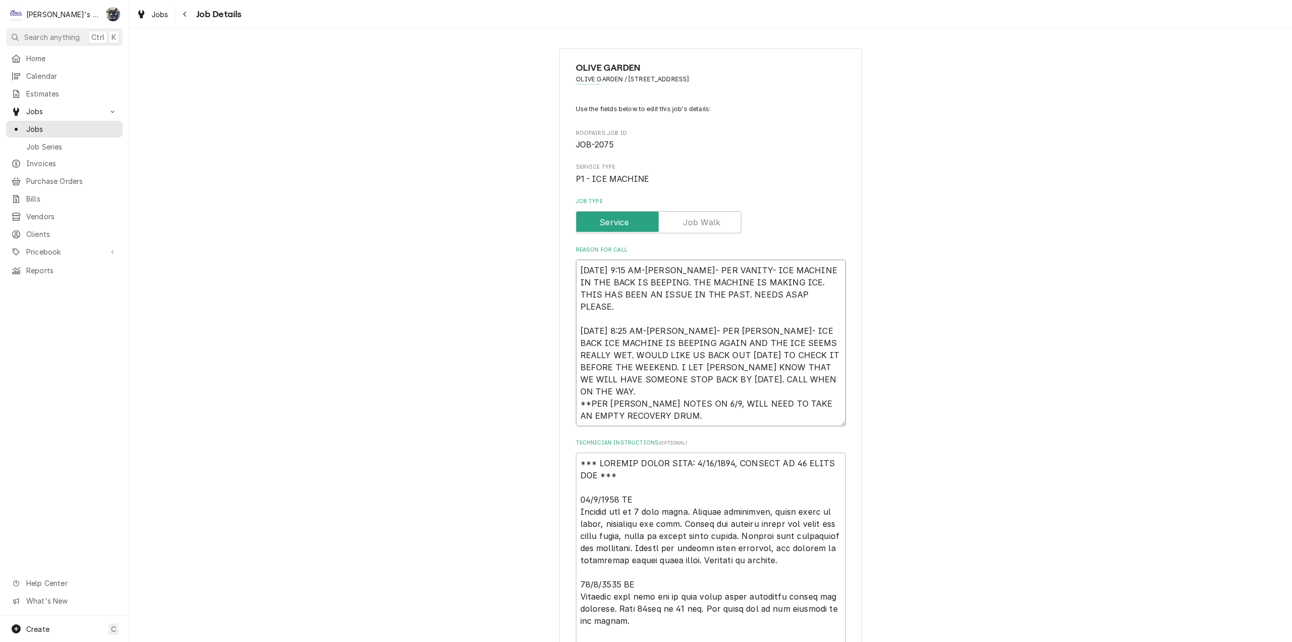
type textarea "6/9/2025 9:15 AM-SARAH- PER VANITY- ICE MACHINE IN THE BACK IS BEEPING. THE MAC…"
type textarea "x"
type textarea "6/9/2025 9:15 AM-SARAH- PER VANITY- ICE MACHINE IN THE BACK IS BEEPING. THE MAC…"
type textarea "x"
type textarea "6/9/2025 9:15 AM-SARAH- PER VANITY- ICE MACHINE IN THE BACK IS BEEPING. THE MAC…"
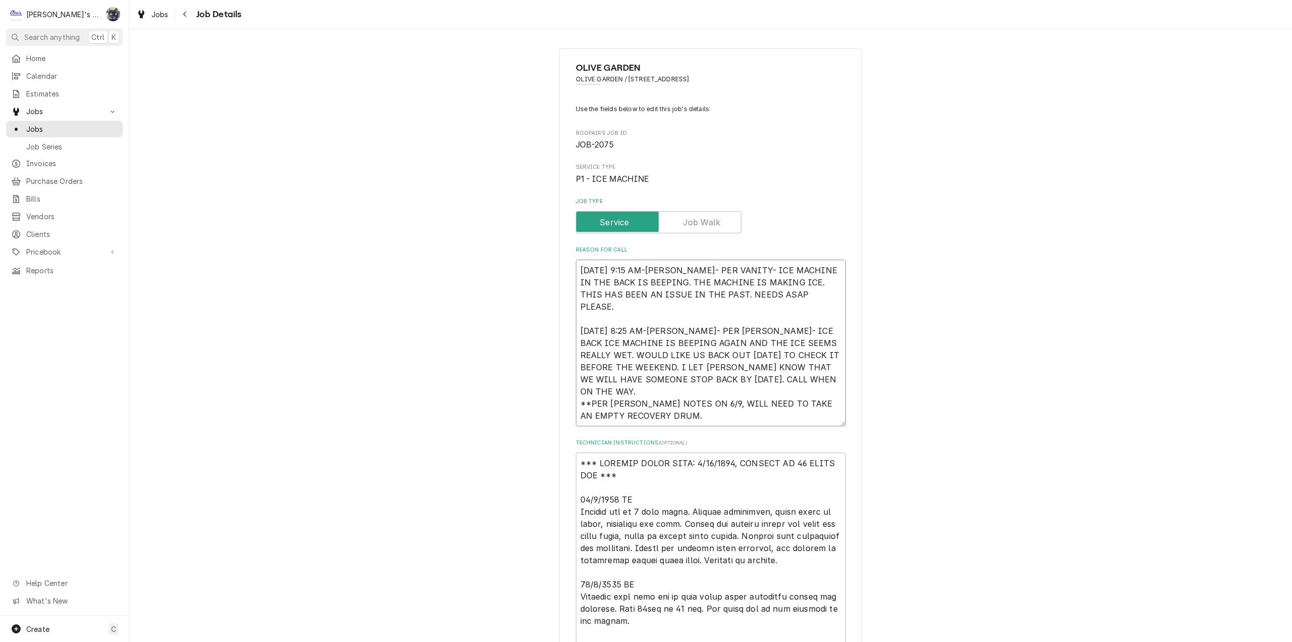
type textarea "x"
type textarea "6/9/2025 9:15 AM-SARAH- PER VANITY- ICE MACHINE IN THE BACK IS BEEPING. THE MAC…"
type textarea "x"
type textarea "6/9/2025 9:15 AM-SARAH- PER VANITY- ICE MACHINE IN THE BACK IS BEEPING. THE MAC…"
type textarea "x"
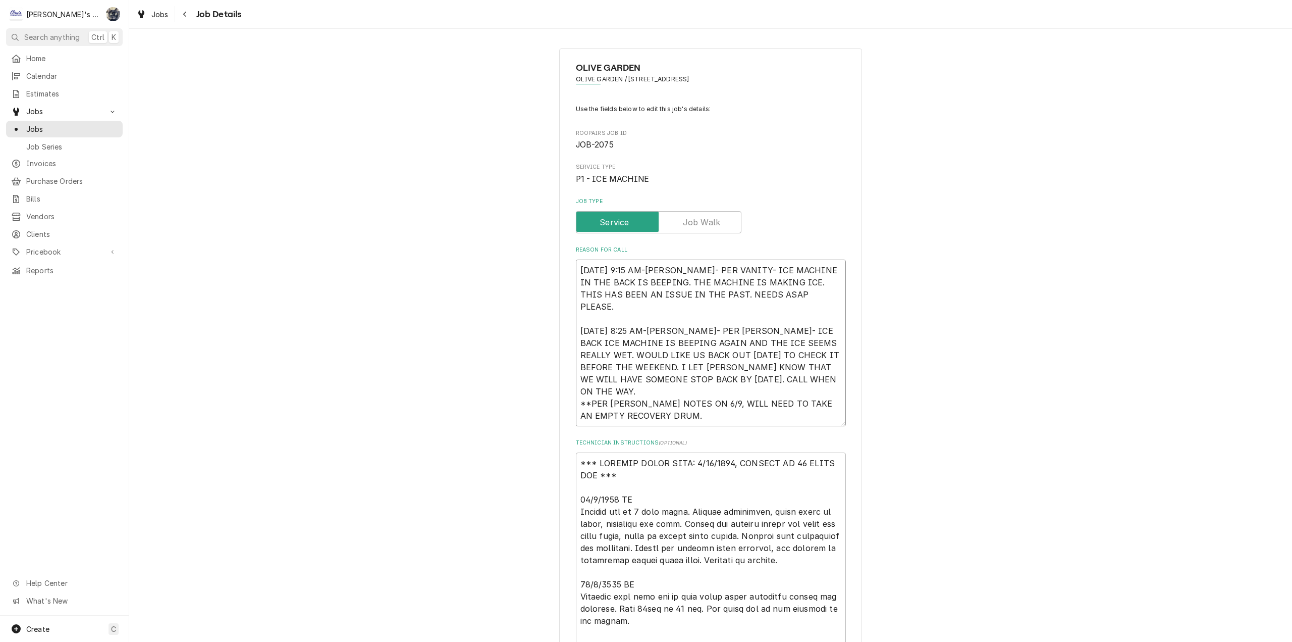
type textarea "6/9/2025 9:15 AM-SARAH- PER VANITY- ICE MACHINE IN THE BACK IS BEEPING. THE MAC…"
type textarea "x"
type textarea "6/9/2025 9:15 AM-SARAH- PER VANITY- ICE MACHINE IN THE BACK IS BEEPING. THE MAC…"
type textarea "x"
type textarea "6/9/2025 9:15 AM-SARAH- PER VANITY- ICE MACHINE IN THE BACK IS BEEPING. THE MAC…"
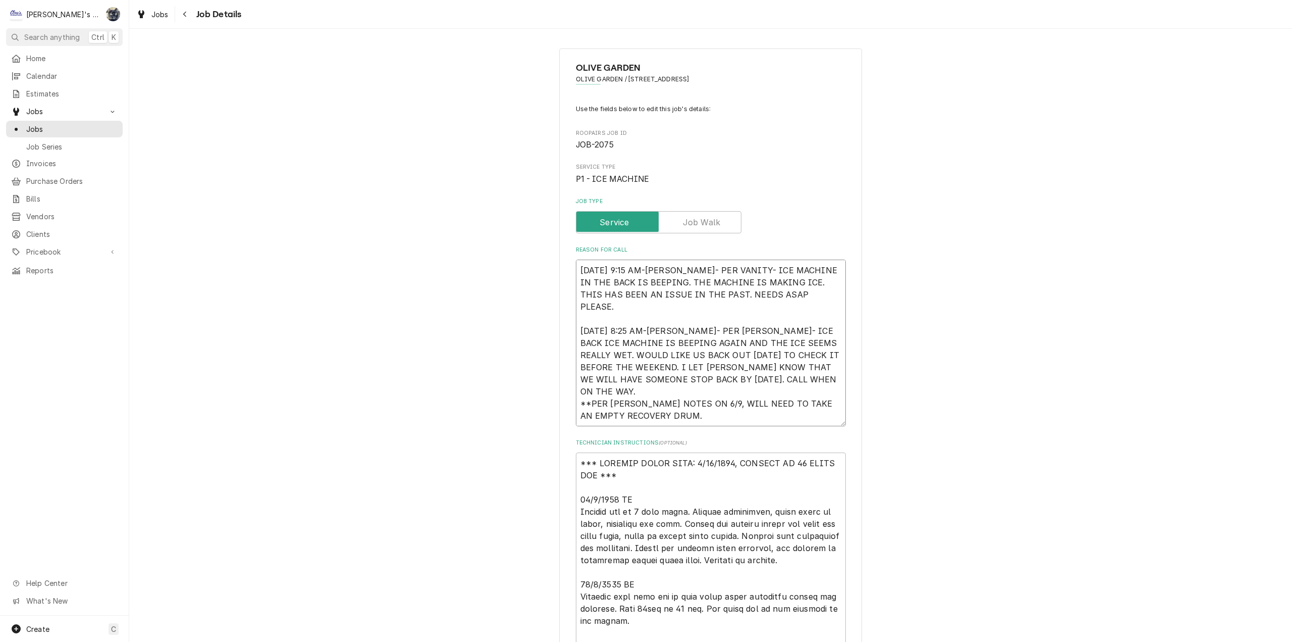
type textarea "x"
type textarea "6/9/2025 9:15 AM-SARAH- PER VANITY- ICE MACHINE IN THE BACK IS BEEPING. THE MAC…"
type textarea "x"
type textarea "6/9/2025 9:15 AM-SARAH- PER VANITY- ICE MACHINE IN THE BACK IS BEEPING. THE MAC…"
type textarea "x"
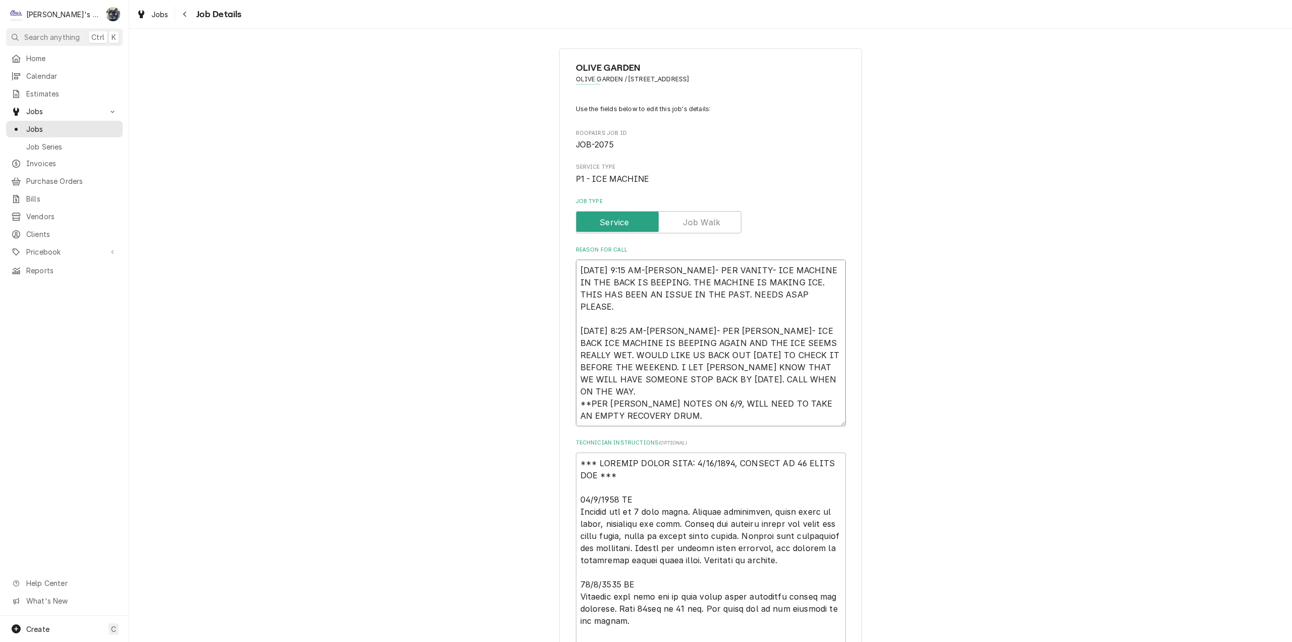
type textarea "6/9/2025 9:15 AM-SARAH- PER VANITY- ICE MACHINE IN THE BACK IS BEEPING. THE MAC…"
type textarea "x"
type textarea "6/9/2025 9:15 AM-SARAH- PER VANITY- ICE MACHINE IN THE BACK IS BEEPING. THE MAC…"
type textarea "x"
type textarea "6/9/2025 9:15 AM-SARAH- PER VANITY- ICE MACHINE IN THE BACK IS BEEPING. THE MAC…"
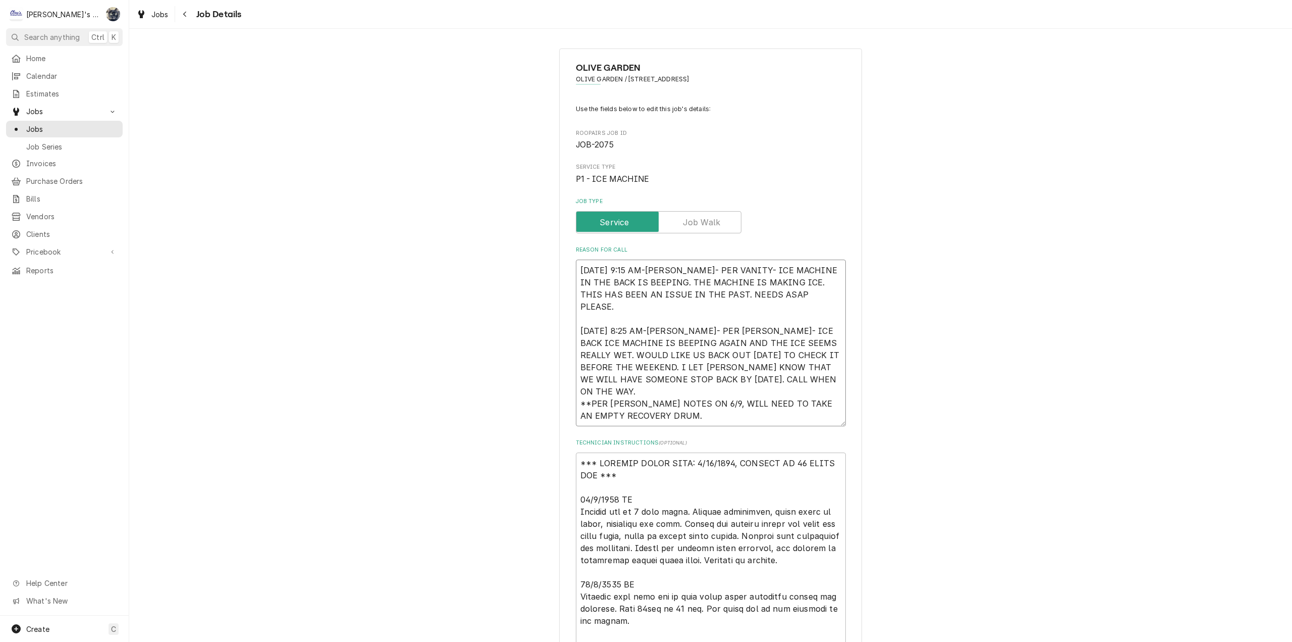
type textarea "x"
type textarea "6/9/2025 9:15 AM-SARAH- PER VANITY- ICE MACHINE IN THE BACK IS BEEPING. THE MAC…"
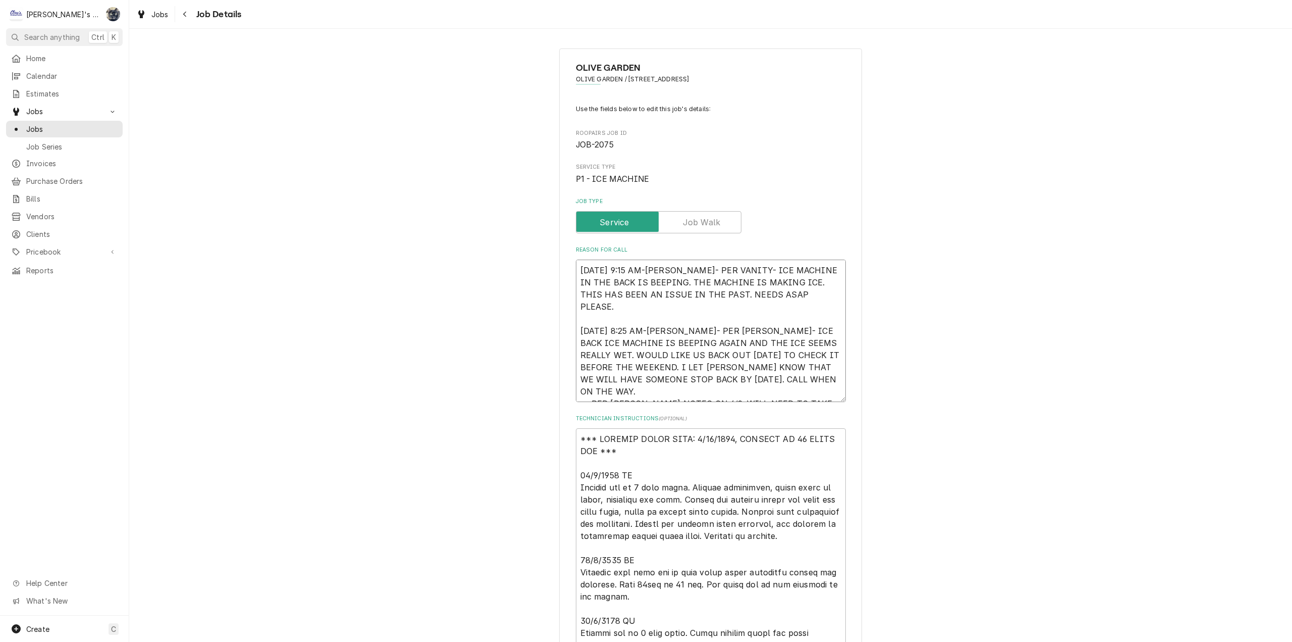
type textarea "x"
type textarea "6/9/2025 9:15 AM-SARAH- PER VANITY- ICE MACHINE IN THE BACK IS BEEPING. THE MAC…"
type textarea "x"
type textarea "6/9/2025 9:15 AM-SARAH- PER VANITY- ICE MACHINE IN THE BACK IS BEEPING. THE MAC…"
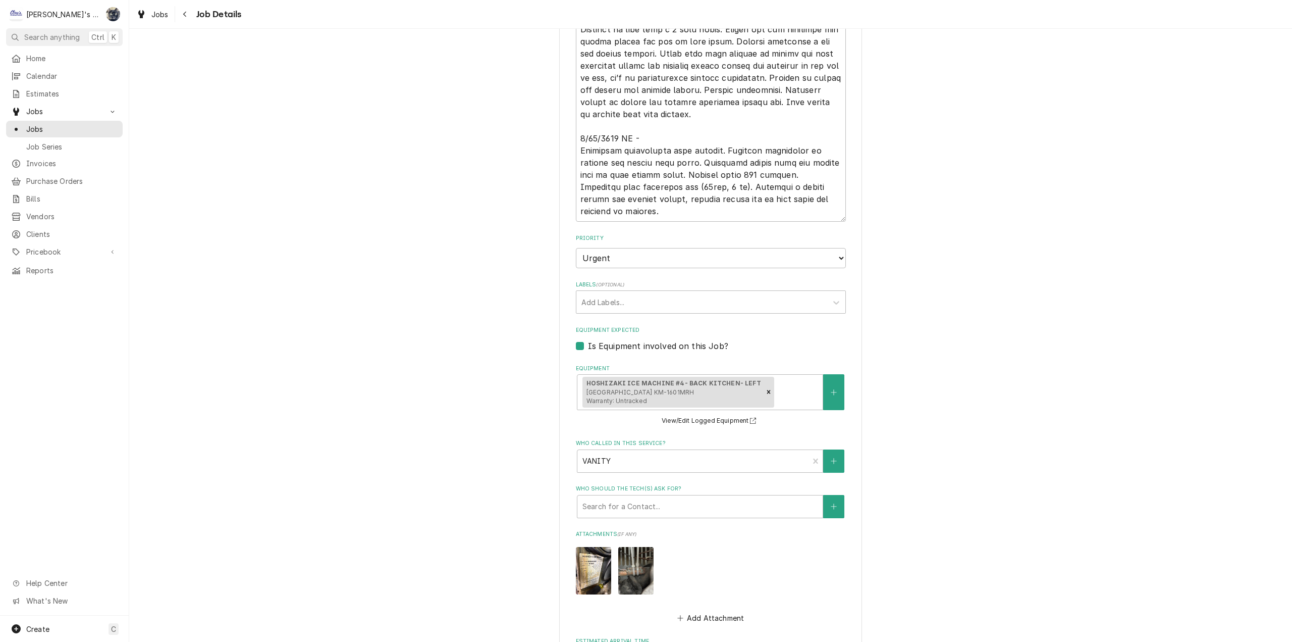
scroll to position [875, 0]
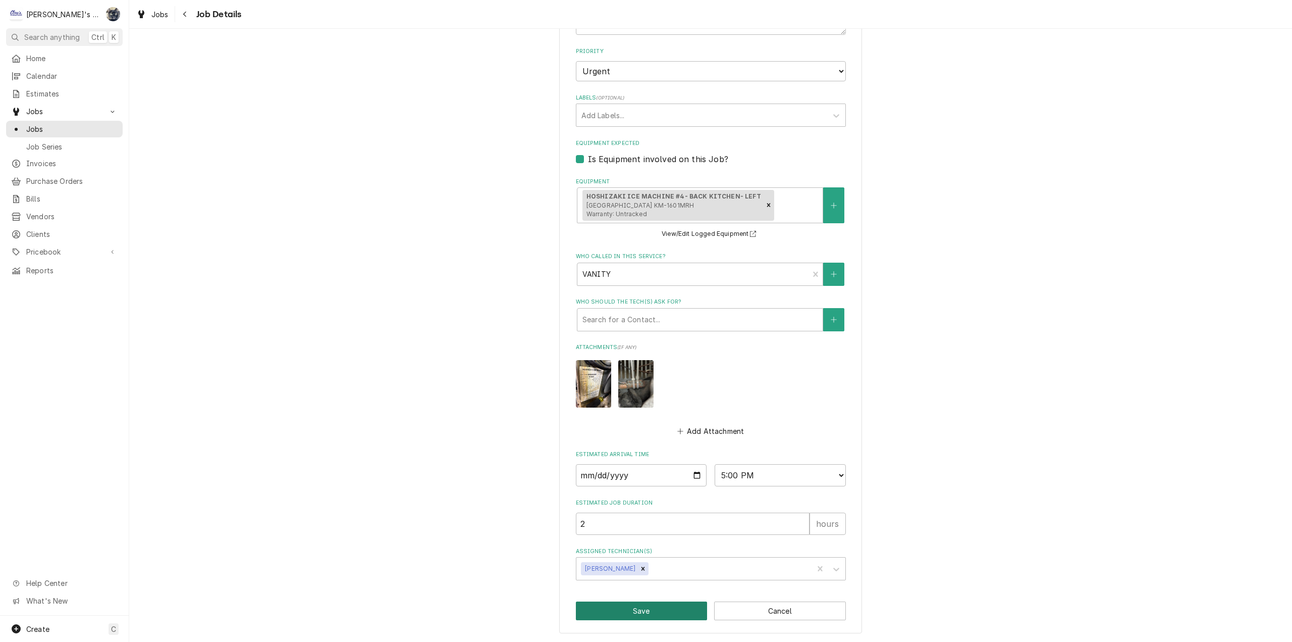
click at [663, 611] on button "Save" at bounding box center [642, 610] width 132 height 19
type textarea "x"
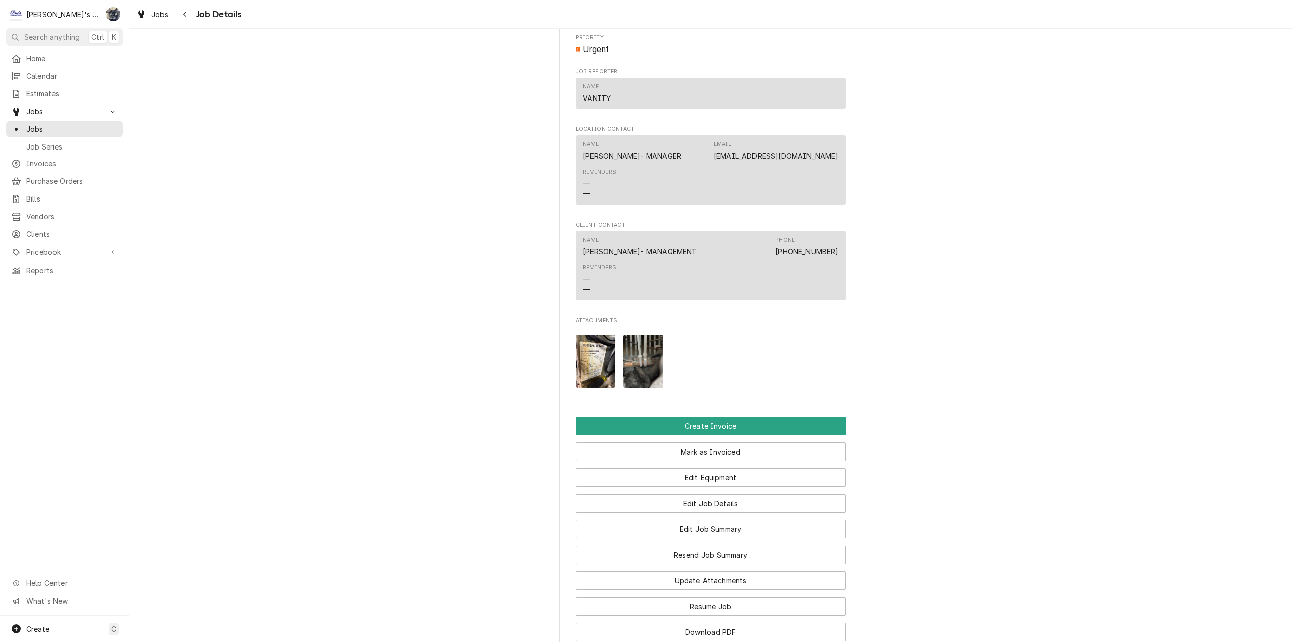
scroll to position [1363, 0]
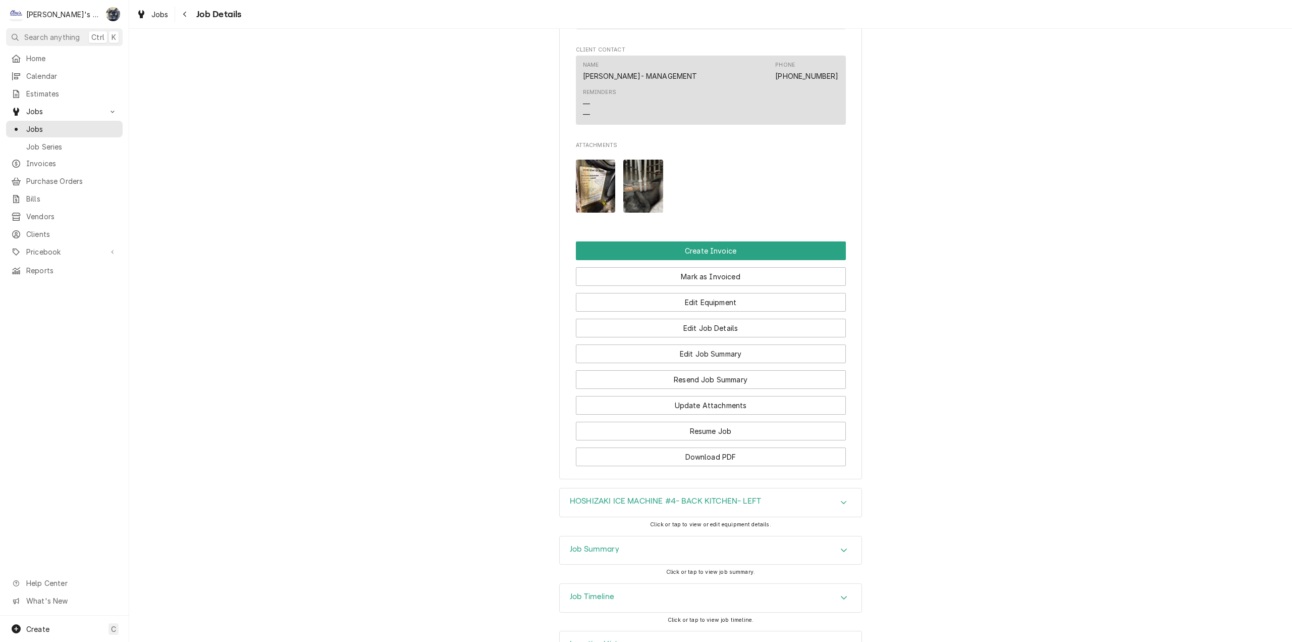
click at [672, 564] on div "Job Summary" at bounding box center [711, 550] width 302 height 28
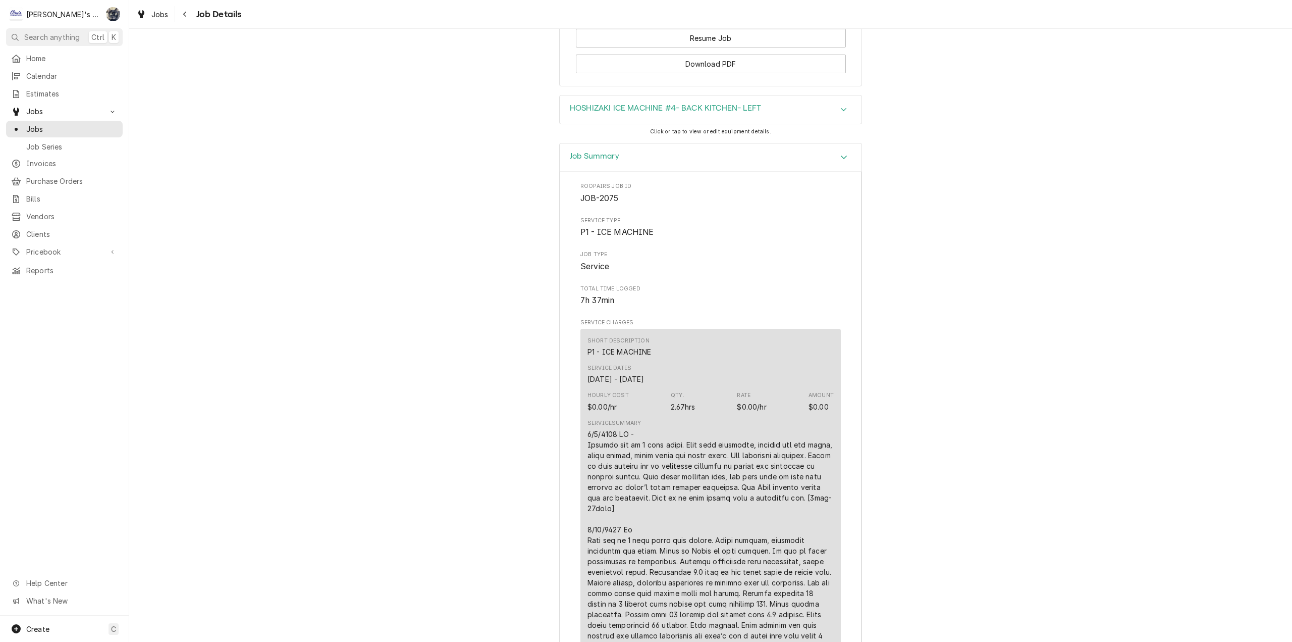
scroll to position [1918, 0]
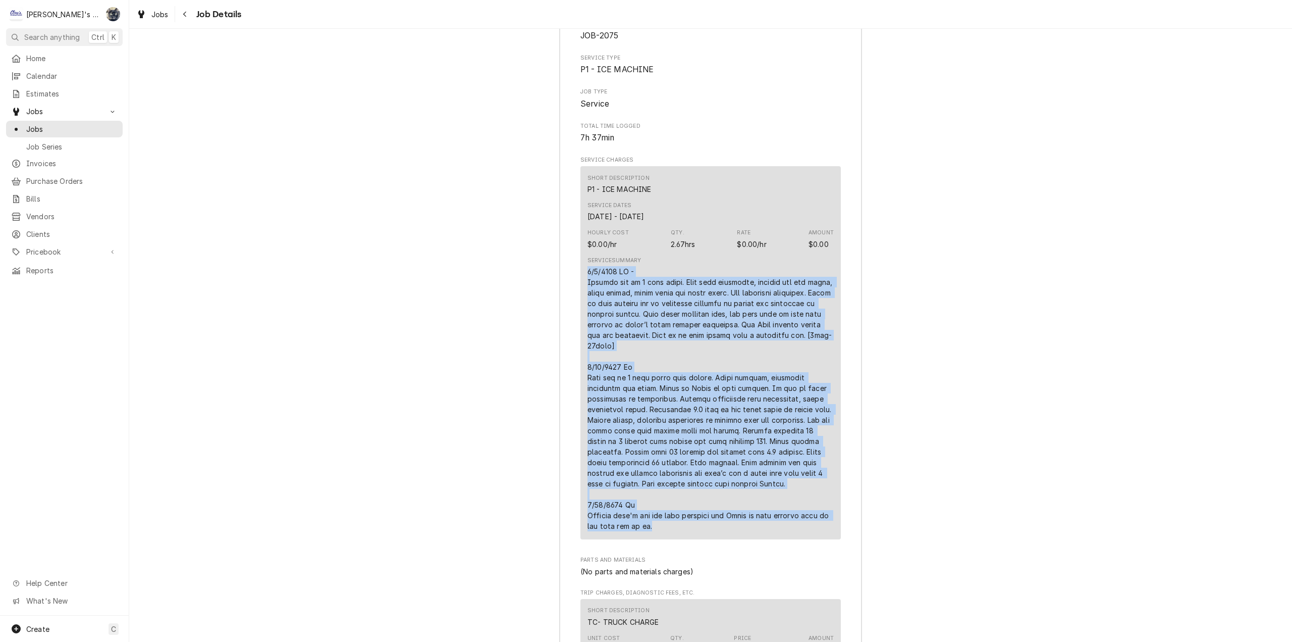
drag, startPoint x: 583, startPoint y: 308, endPoint x: 777, endPoint y: 508, distance: 278.1
click at [805, 539] on div "Short Description P1 - ICE MACHINE Service Dates Jun 9, 2025 - Jul 24, 2025 Hou…" at bounding box center [710, 352] width 260 height 373
copy div "6/9/2025 CW - Machine off on 3 beep alarm. Went over checklist, checked hot gas…"
click at [543, 418] on div "Job Summary Roopairs Job ID JOB-2075 Service Type P1 - ICE MACHINE Job Type Ser…" at bounding box center [710, 448] width 1163 height 936
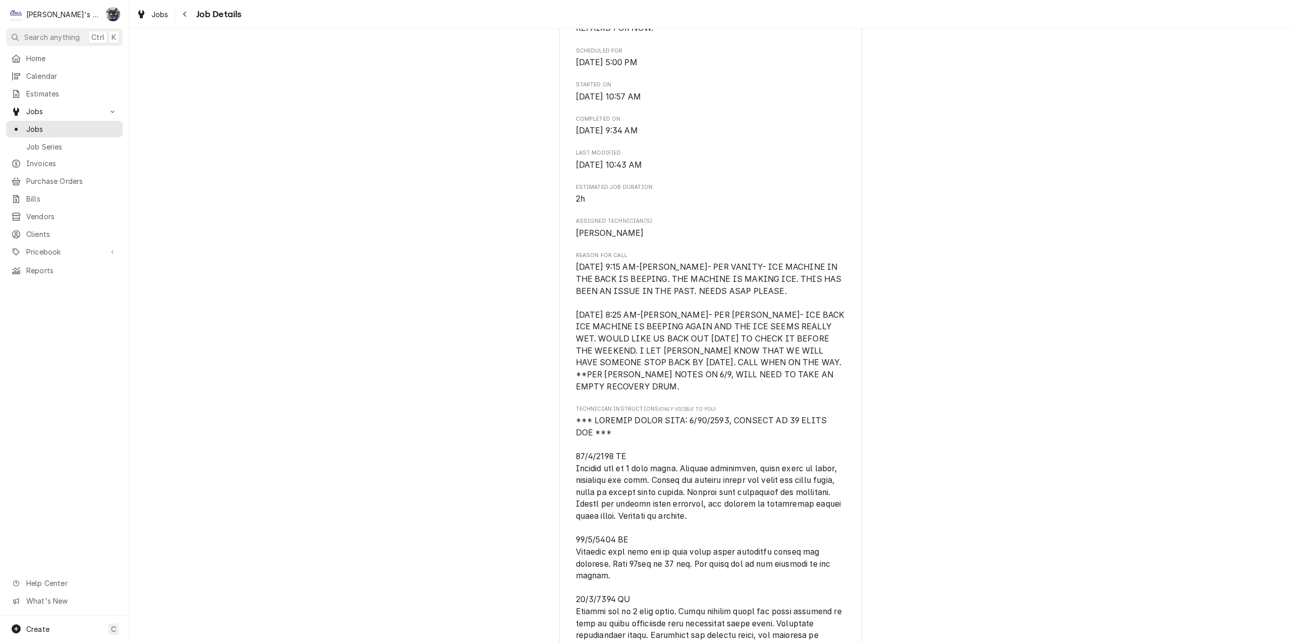
scroll to position [0, 0]
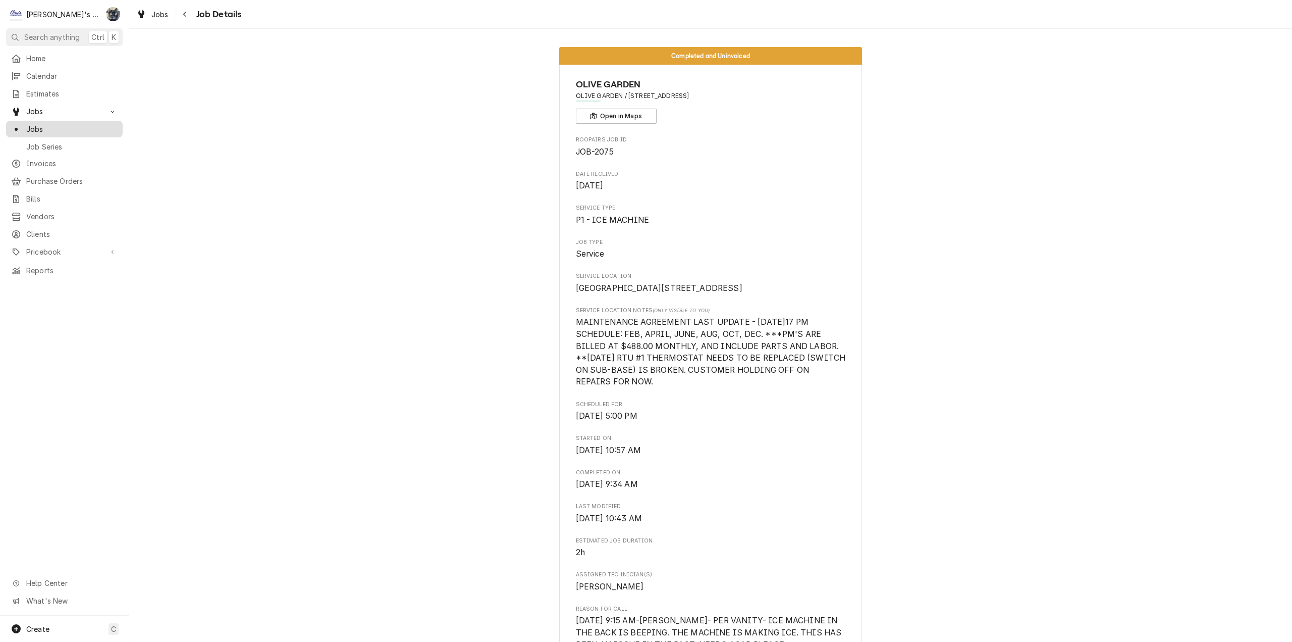
click at [46, 128] on span "Jobs" at bounding box center [71, 129] width 91 height 11
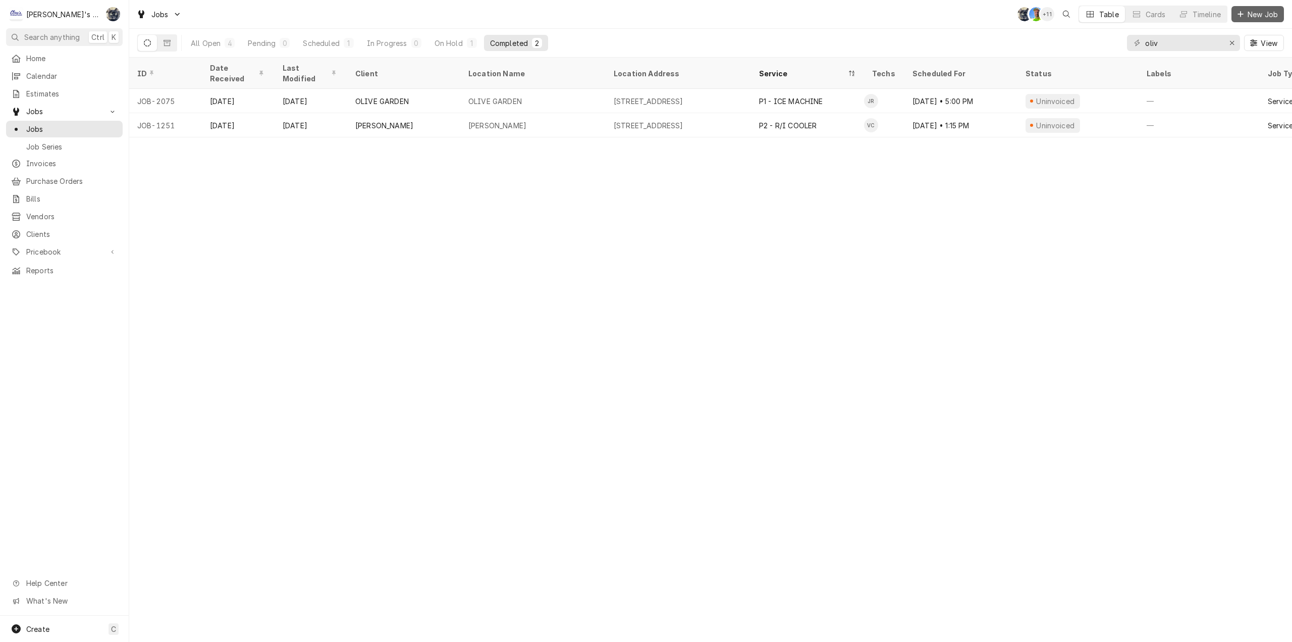
click at [1268, 18] on span "New Job" at bounding box center [1263, 14] width 34 height 11
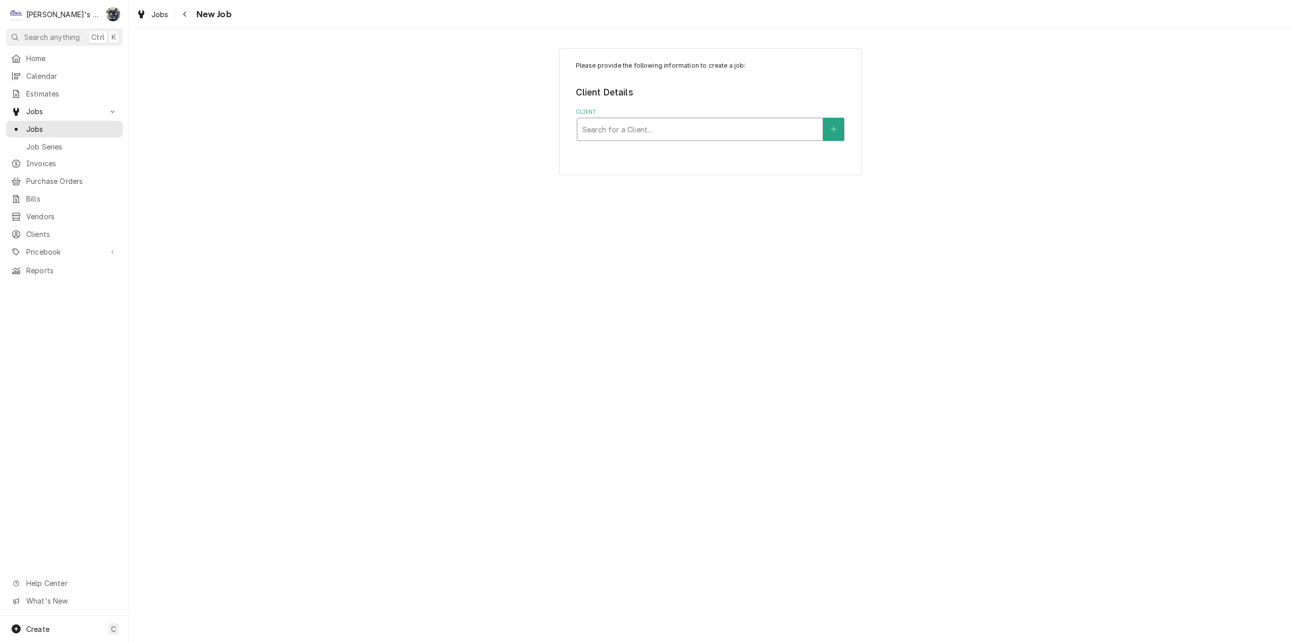
click at [693, 124] on div "Client" at bounding box center [699, 129] width 235 height 18
type input "olive"
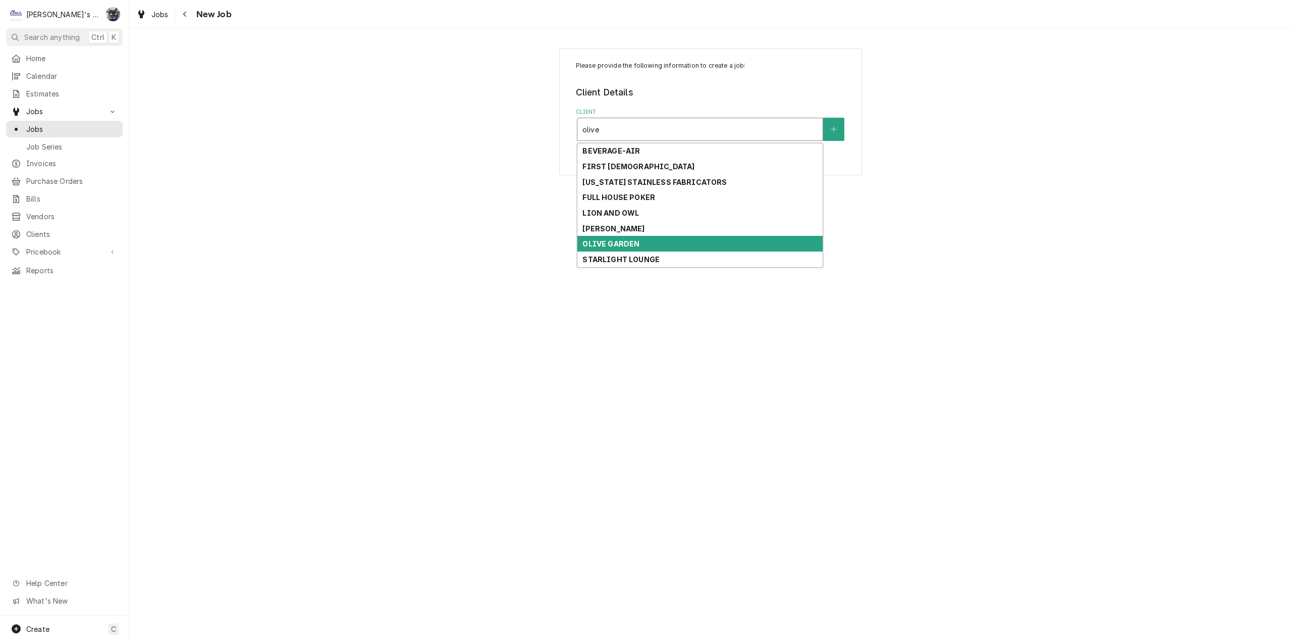
click at [655, 243] on div "OLIVE GARDEN" at bounding box center [699, 244] width 245 height 16
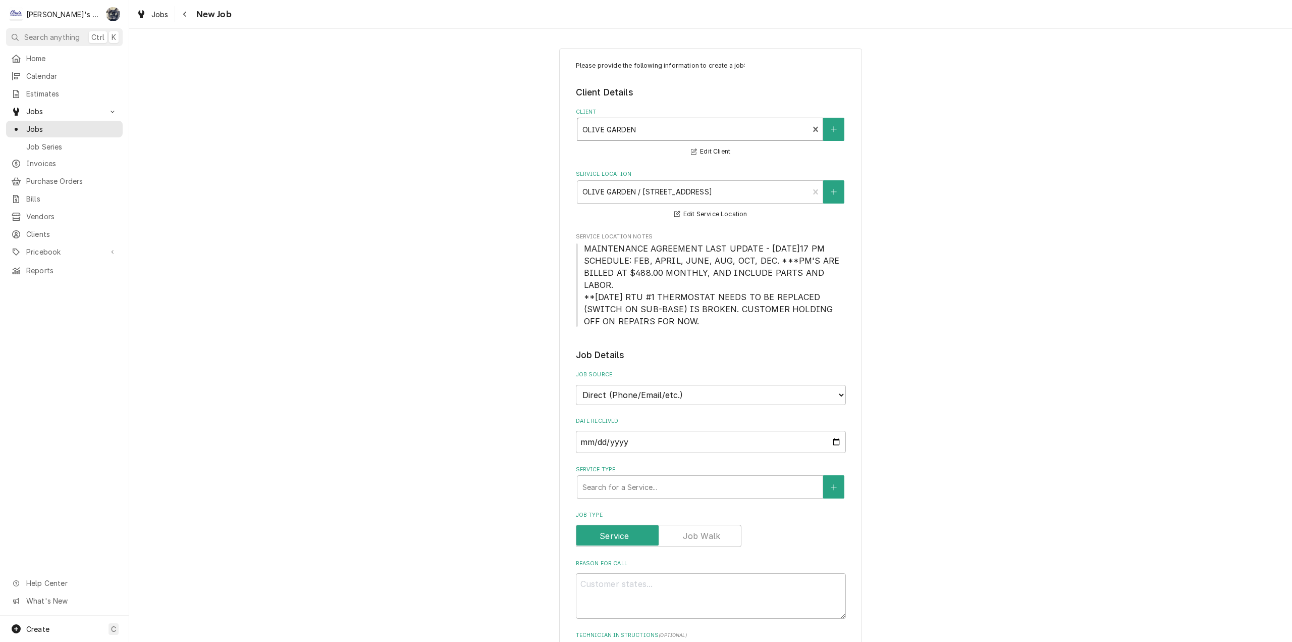
scroll to position [303, 0]
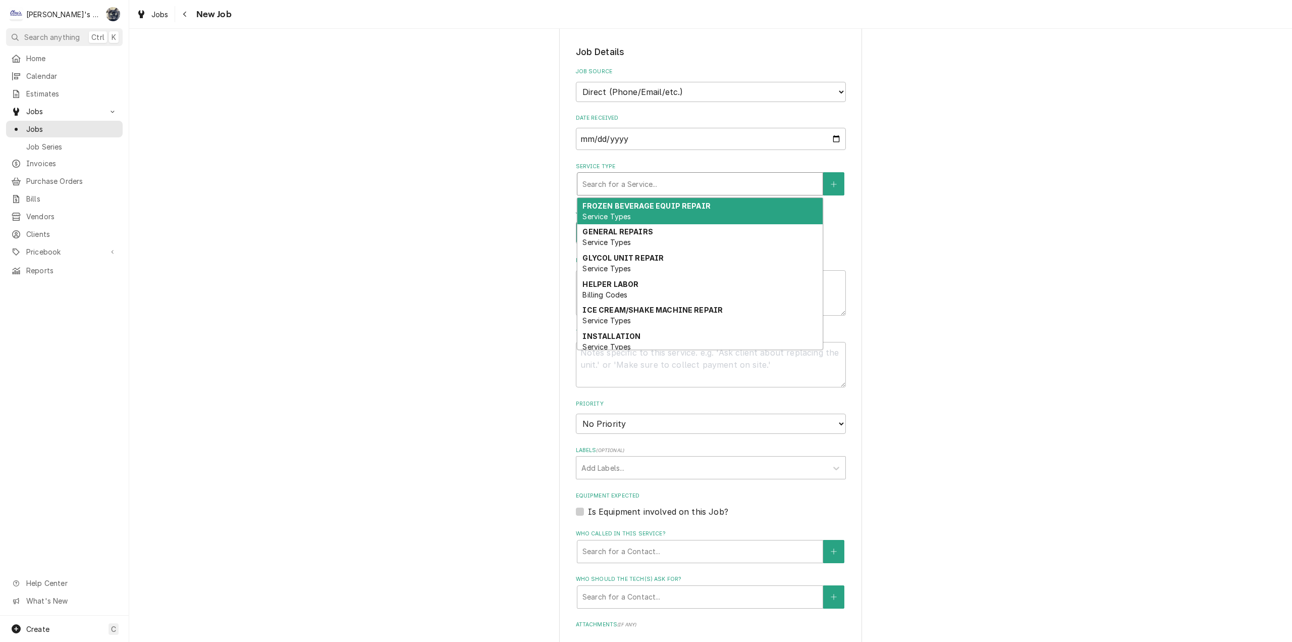
click at [657, 186] on div "Service Type" at bounding box center [699, 184] width 235 height 18
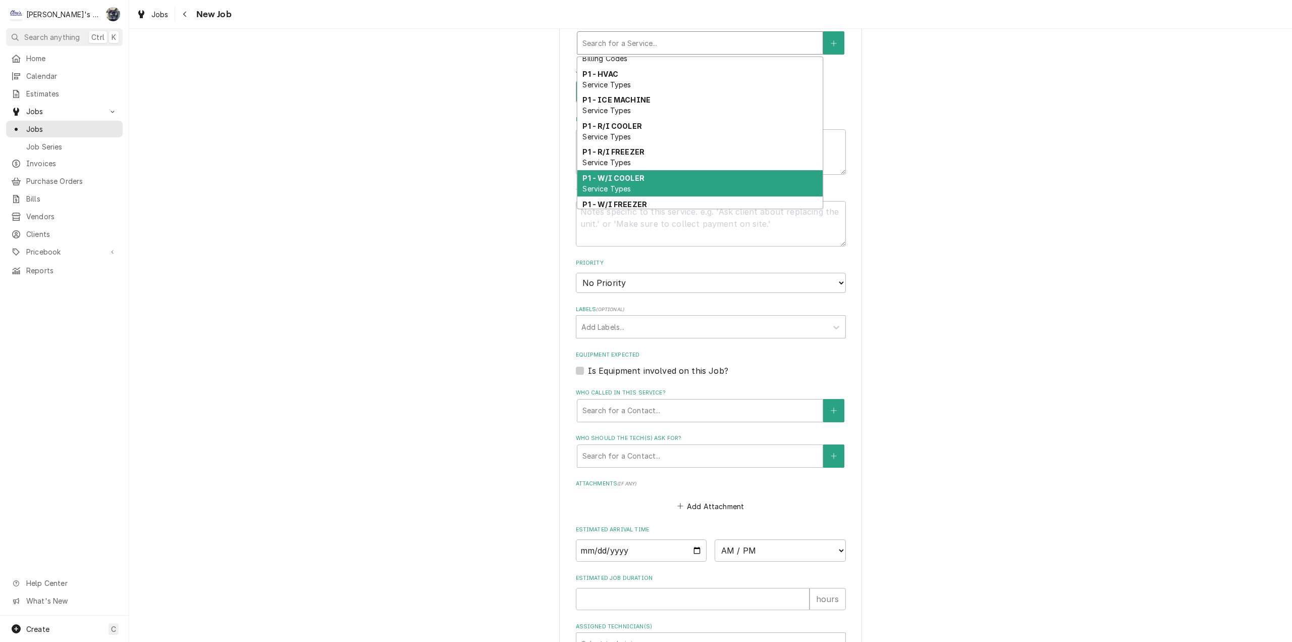
scroll to position [260, 0]
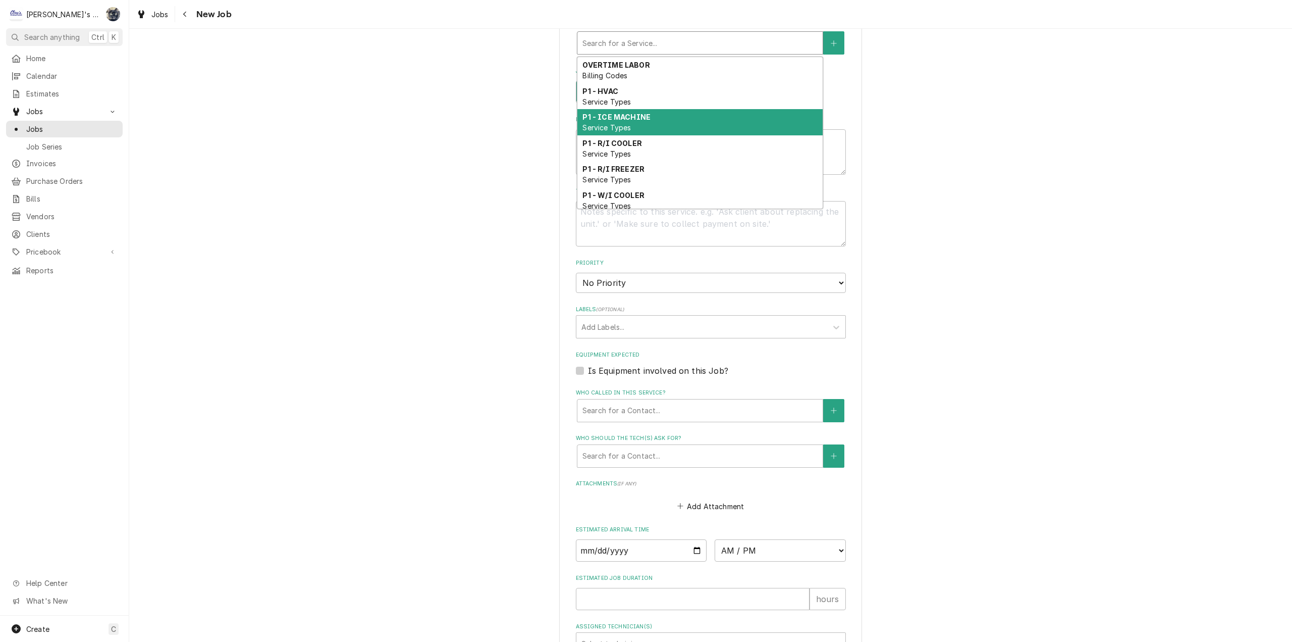
click at [694, 128] on div "P1 - ICE MACHINE Service Types" at bounding box center [699, 122] width 245 height 26
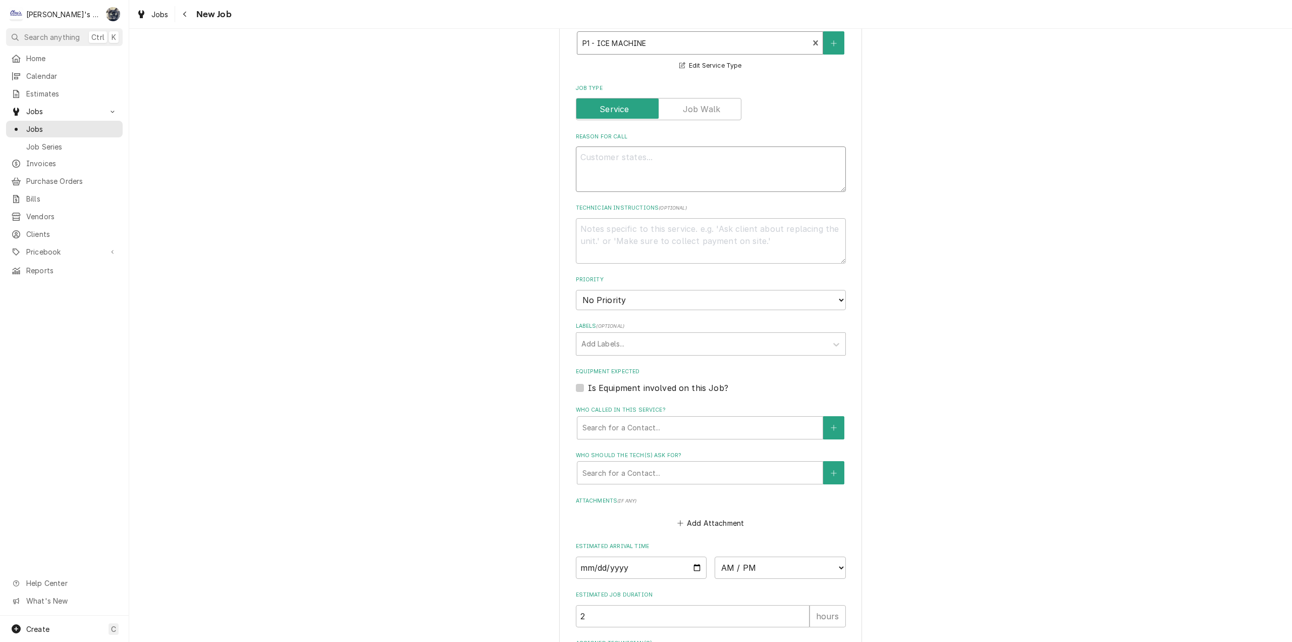
click at [686, 160] on textarea "Reason For Call" at bounding box center [711, 168] width 270 height 45
type textarea "x"
type textarea "8"
type textarea "x"
type textarea "8/"
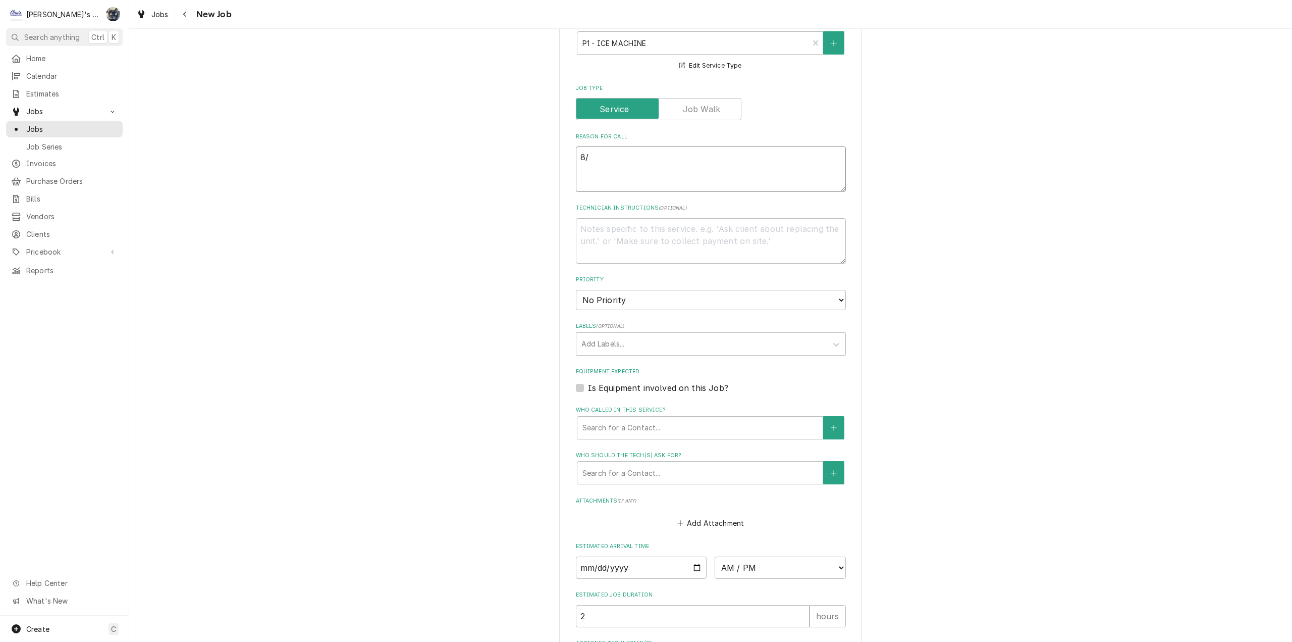
type textarea "x"
type textarea "8/2"
type textarea "x"
type textarea "8/22"
type textarea "x"
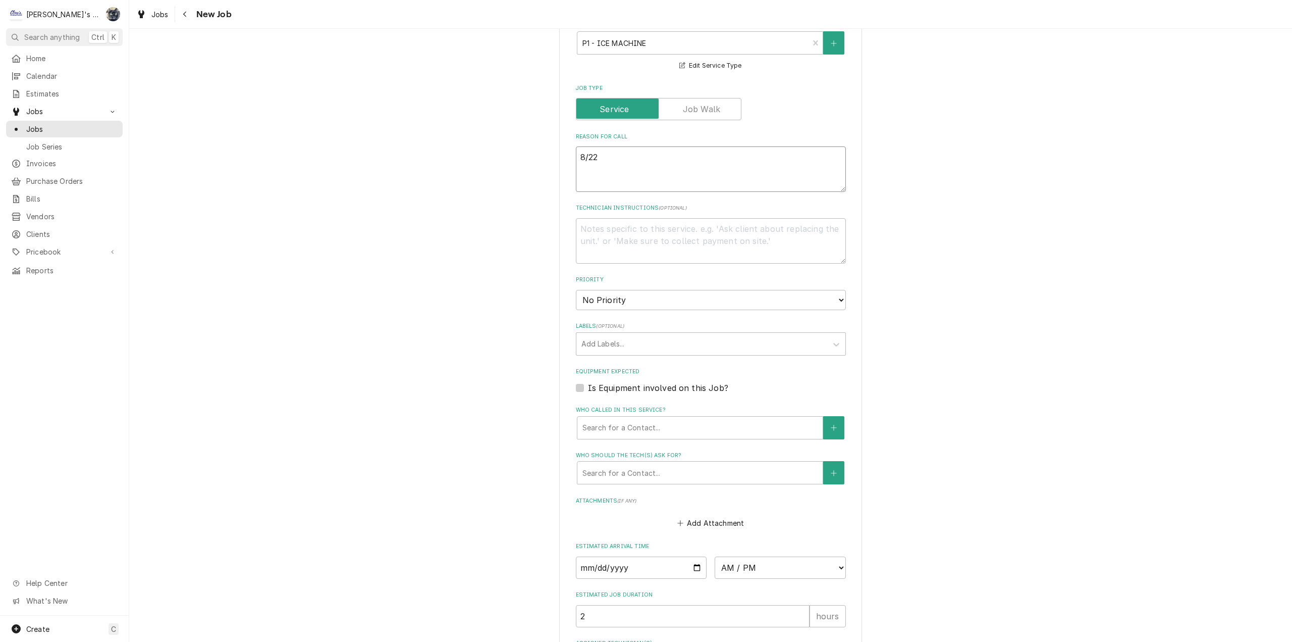
type textarea "8/22/"
type textarea "x"
type textarea "8/22/2"
type textarea "x"
type textarea "8/22/20"
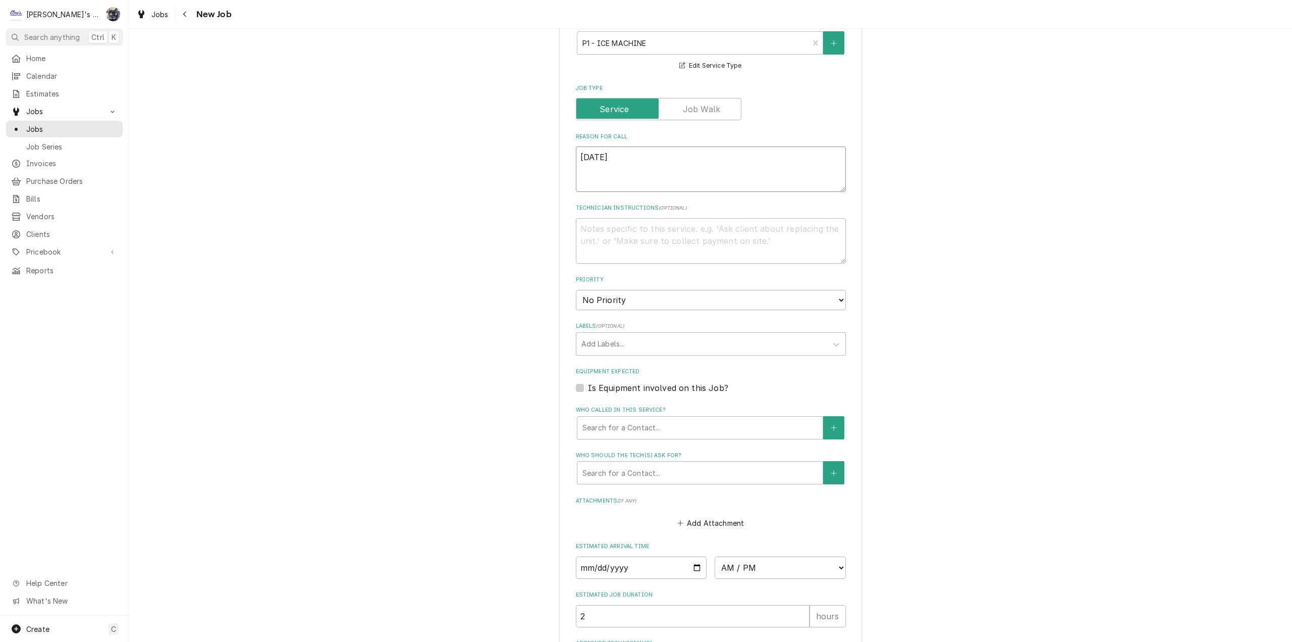
type textarea "x"
type textarea "8/22/202"
type textarea "x"
type textarea "8/22/2025"
type textarea "x"
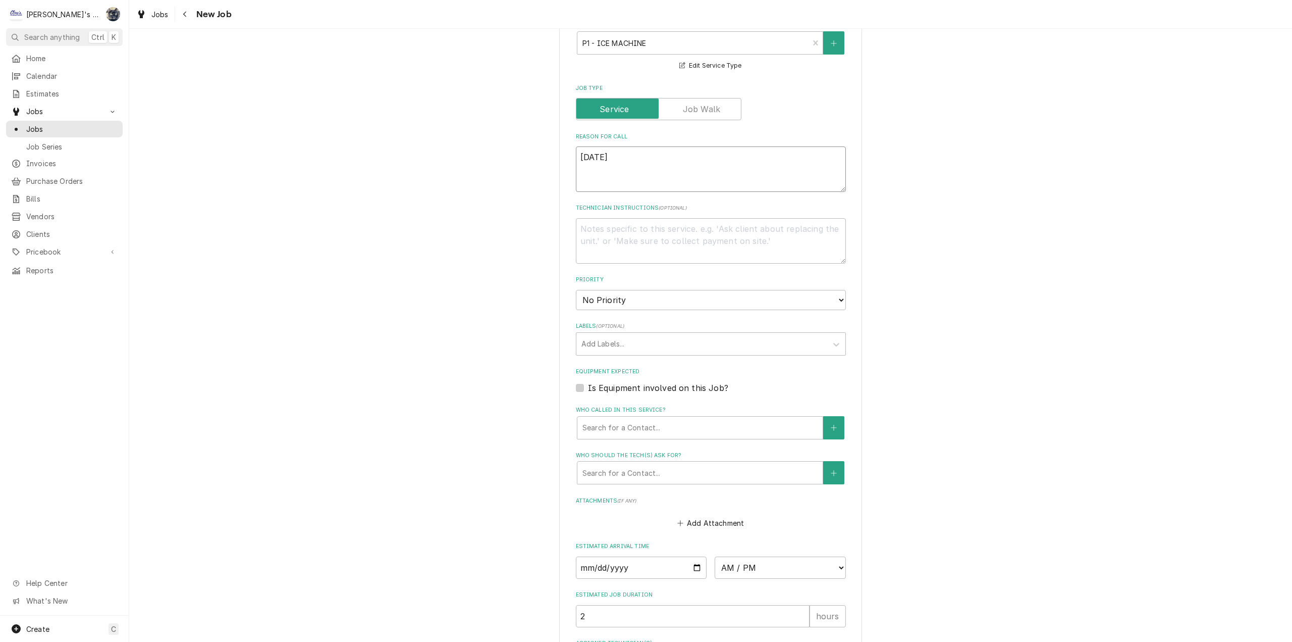
type textarea "8/22/2025"
type textarea "x"
type textarea "8/22/2025 1"
type textarea "x"
type textarea "8/22/2025 10"
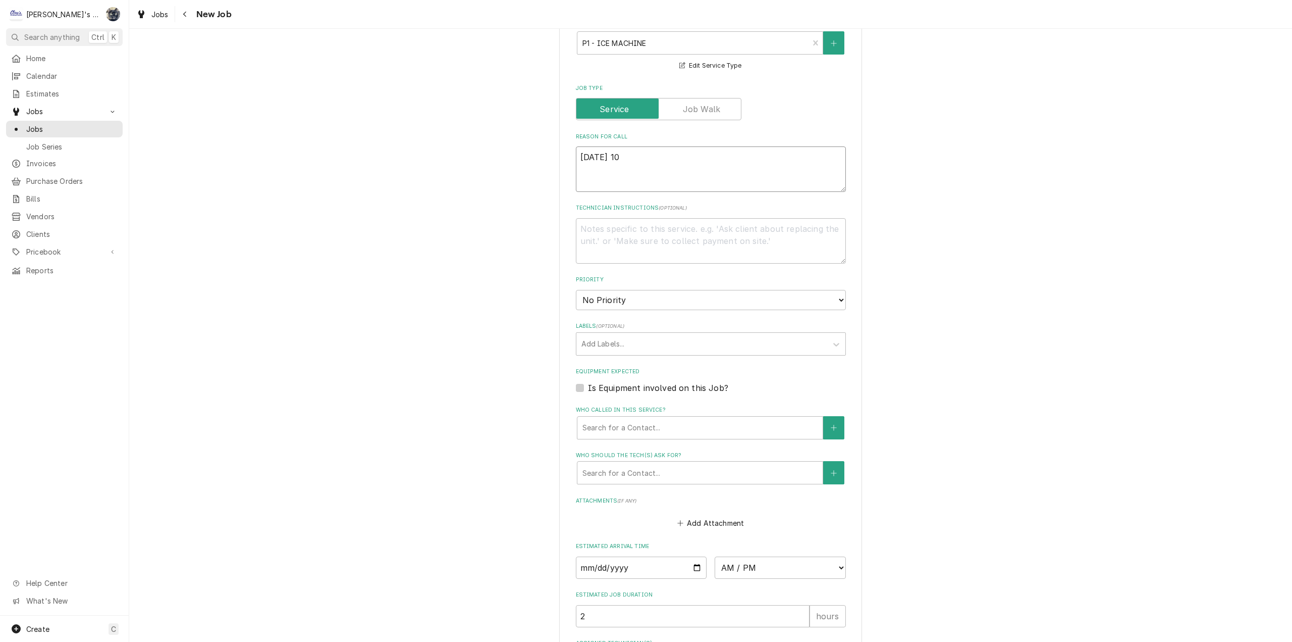
type textarea "x"
type textarea "8/22/2025 10:"
type textarea "x"
type textarea "8/22/2025 10:4"
type textarea "x"
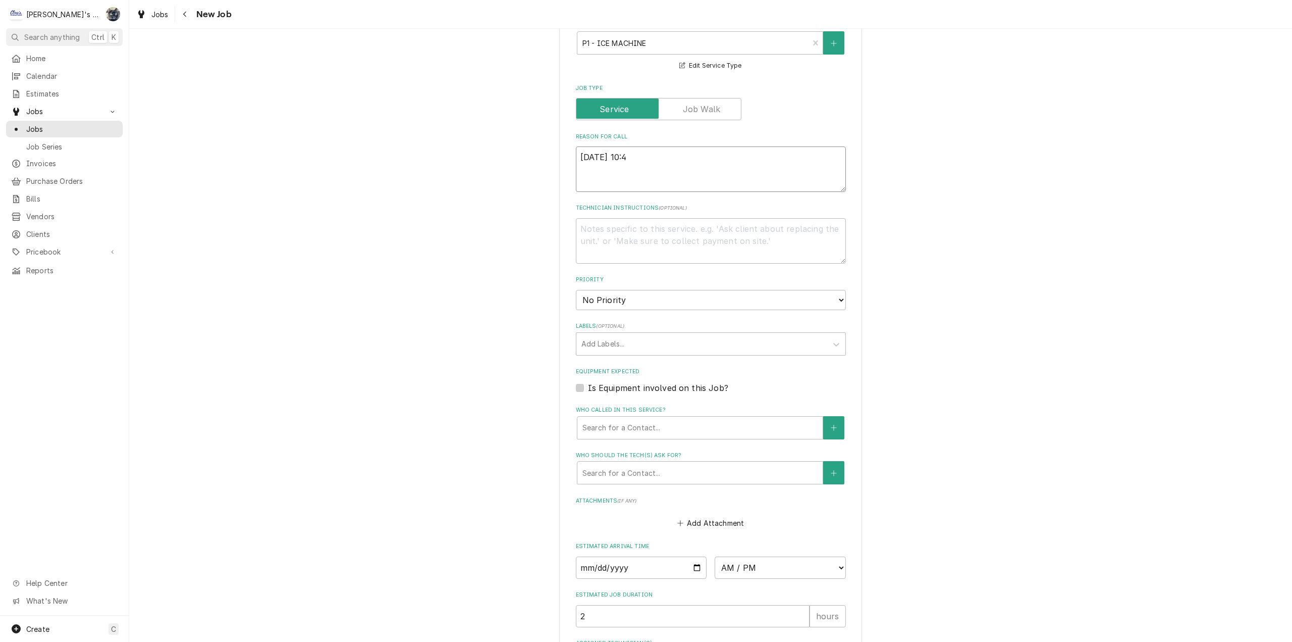
type textarea "8/22/2025 10:40"
type textarea "x"
type textarea "8/22/2025 10:40"
type textarea "x"
type textarea "8/22/2025 10:40 A"
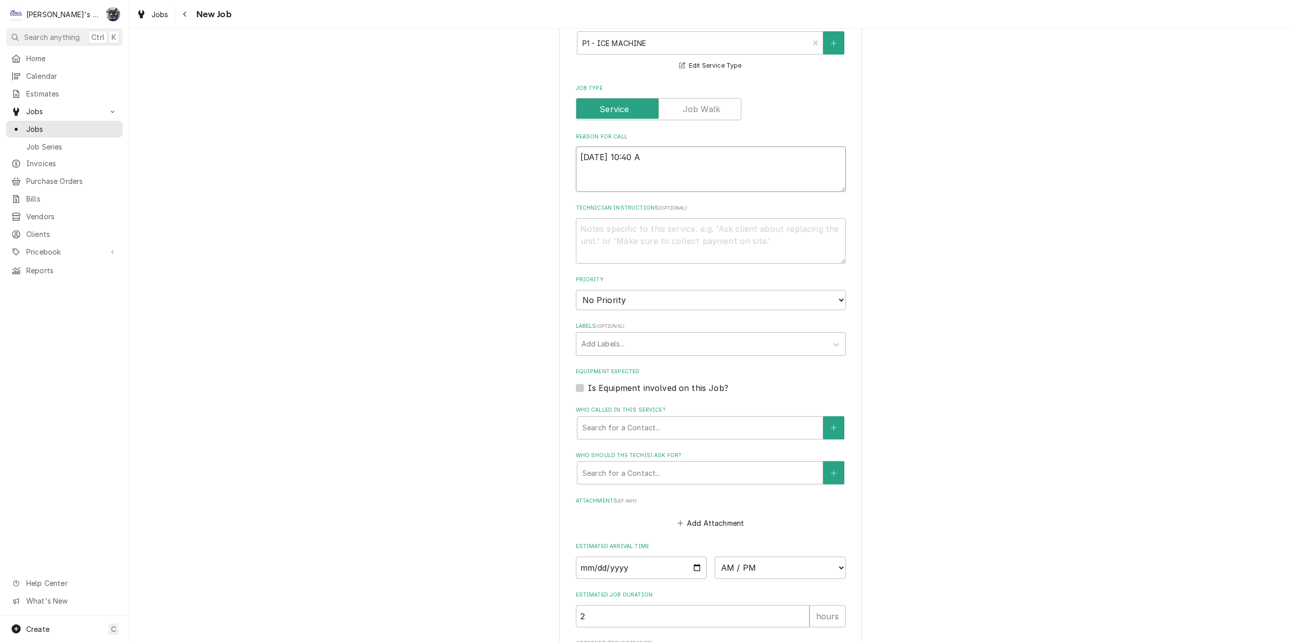
type textarea "x"
type textarea "8/22/2025 10:40 AM"
type textarea "x"
type textarea "8/22/2025 10:40 AM-"
type textarea "x"
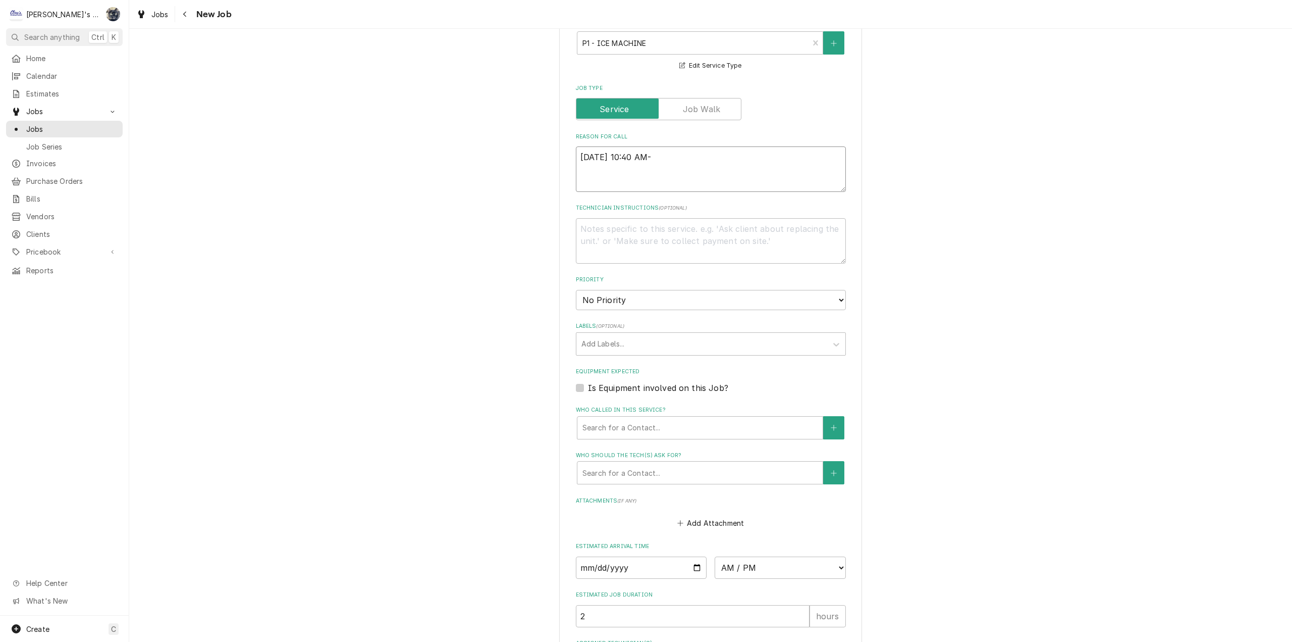
type textarea "8/22/2025 10:40 AM-"
type textarea "x"
type textarea "8/22/2025 10:40 AM- P"
type textarea "x"
type textarea "8/22/2025 10:40 AM- PE"
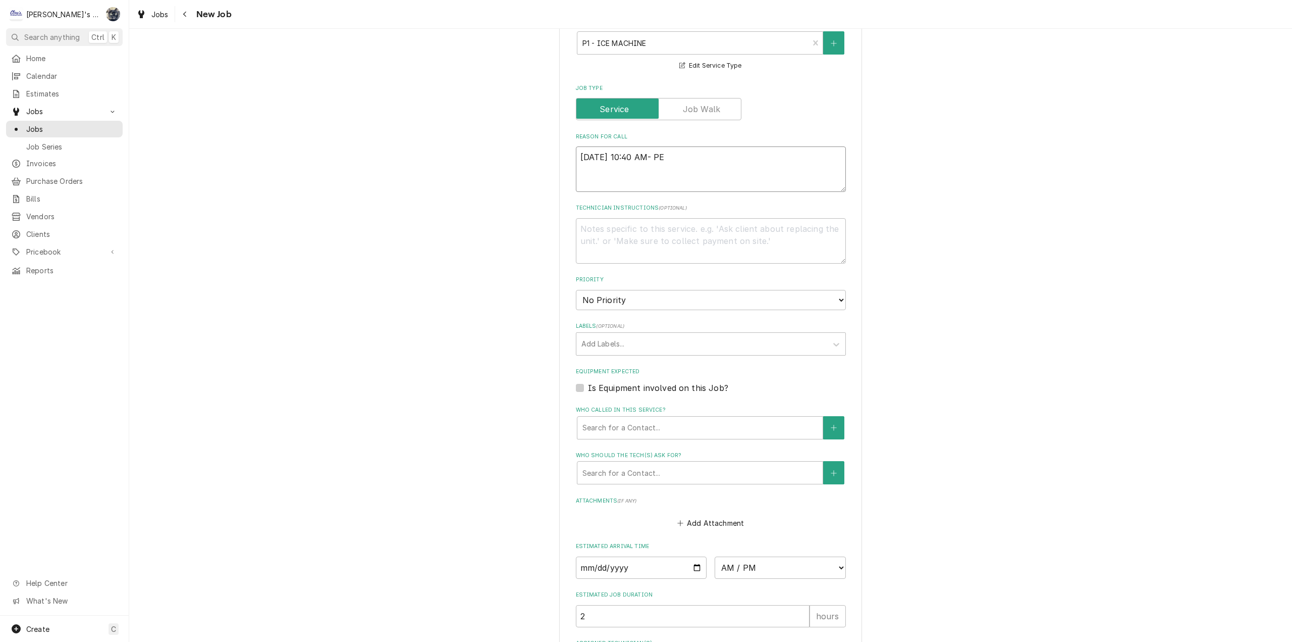
type textarea "x"
type textarea "8/22/2025 10:40 AM- PER"
type textarea "x"
type textarea "8/22/2025 10:40 AM- PE"
type textarea "x"
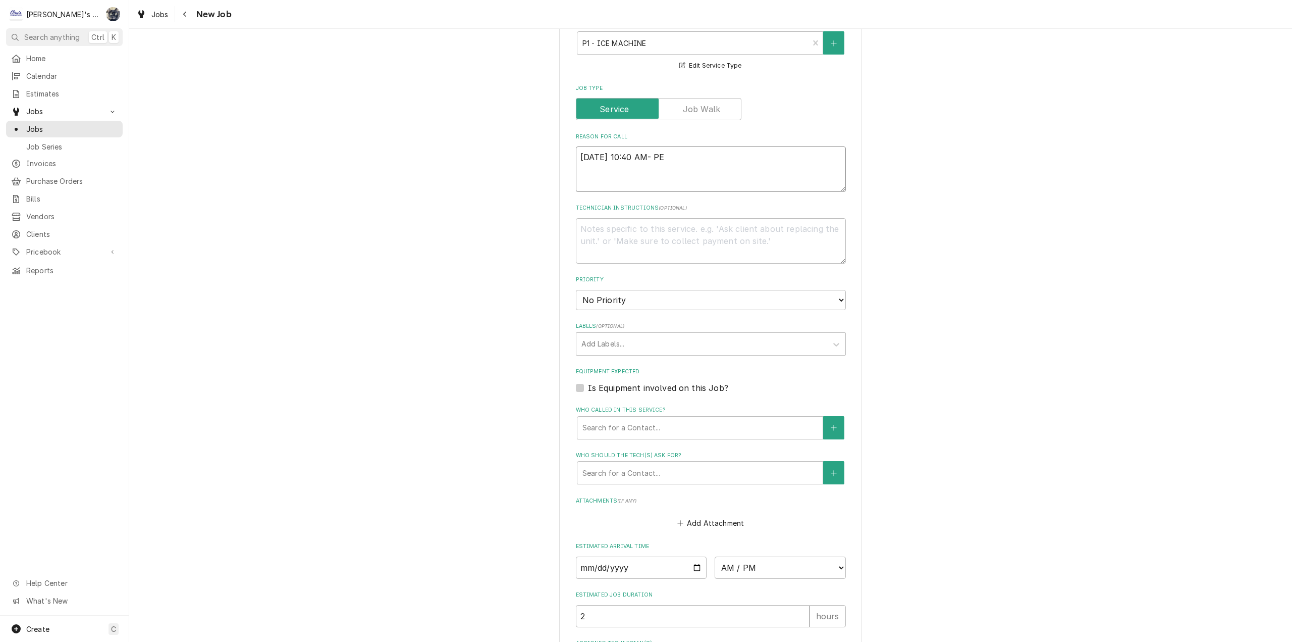
type textarea "8/22/2025 10:40 AM- P"
type textarea "x"
type textarea "8/22/2025 10:40 AM-"
type textarea "x"
type textarea "8/22/2025 10:40 AM- S"
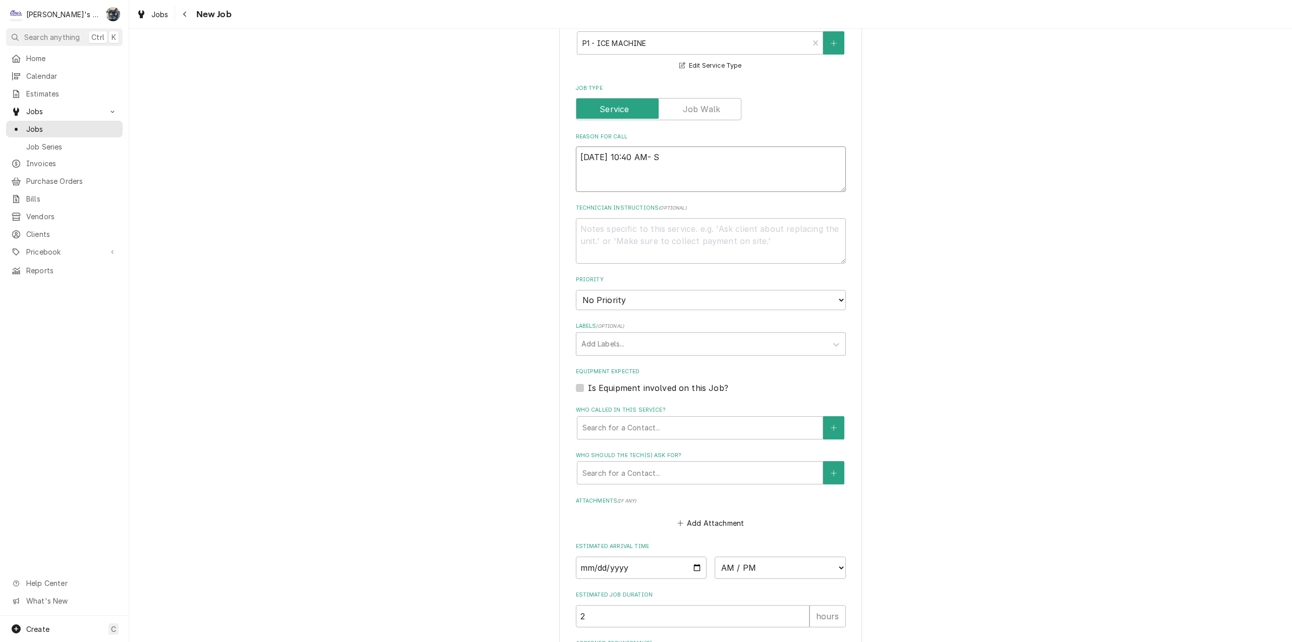
type textarea "x"
type textarea "8/22/2025 10:40 AM- SA"
type textarea "x"
type textarea "8/22/2025 10:40 AM- SARA"
type textarea "x"
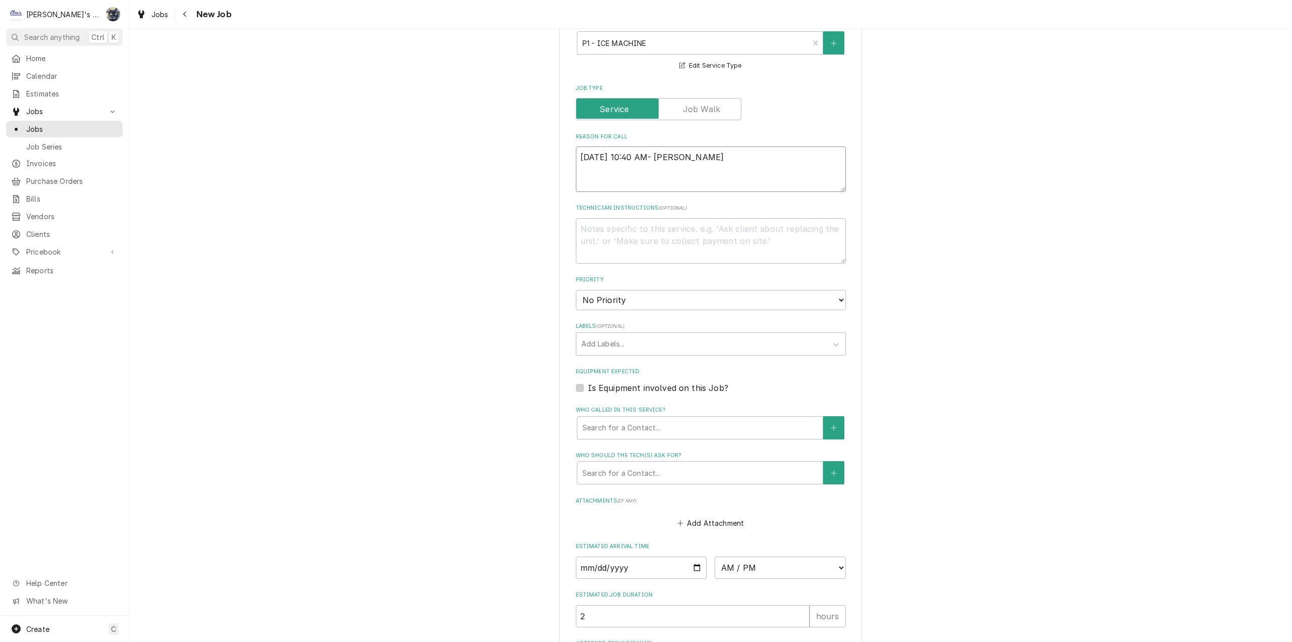
type textarea "8/22/2025 10:40 AM- SARAH"
type textarea "x"
type textarea "8/22/2025 10:40 AM- SARAH-"
type textarea "x"
type textarea "8/22/2025 10:40 AM- SARAH-"
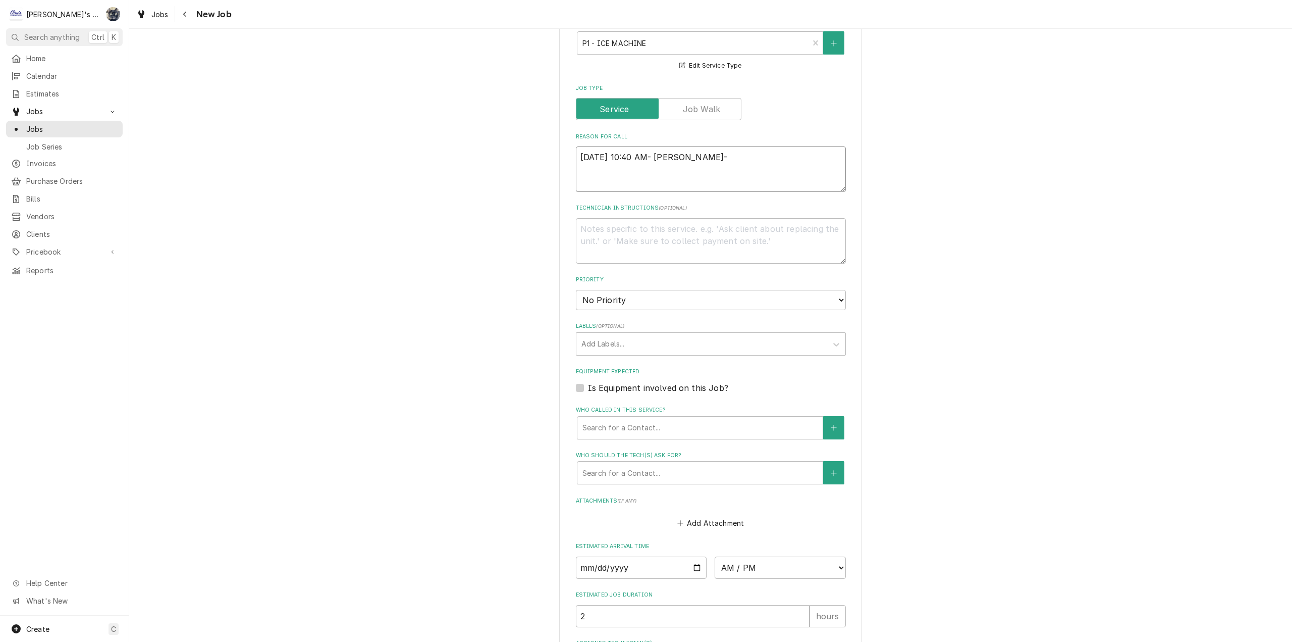
type textarea "x"
type textarea "8/22/2025 10:40 AM- SARAH- P"
type textarea "x"
type textarea "8/22/2025 10:40 AM- SARAH- PE"
type textarea "x"
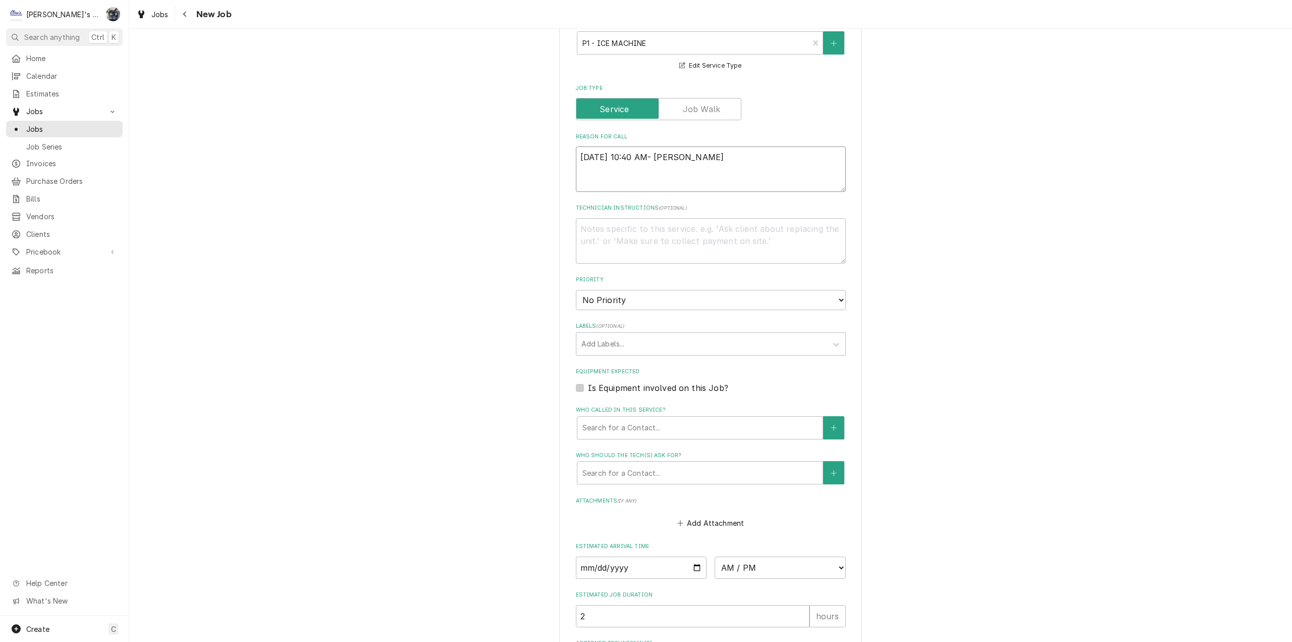
type textarea "8/22/2025 10:40 AM- SARAH- PER"
type textarea "x"
type textarea "8/22/2025 10:40 AM- SARAH- PER"
type textarea "x"
type textarea "8/22/2025 10:40 AM- SARAH- PER V"
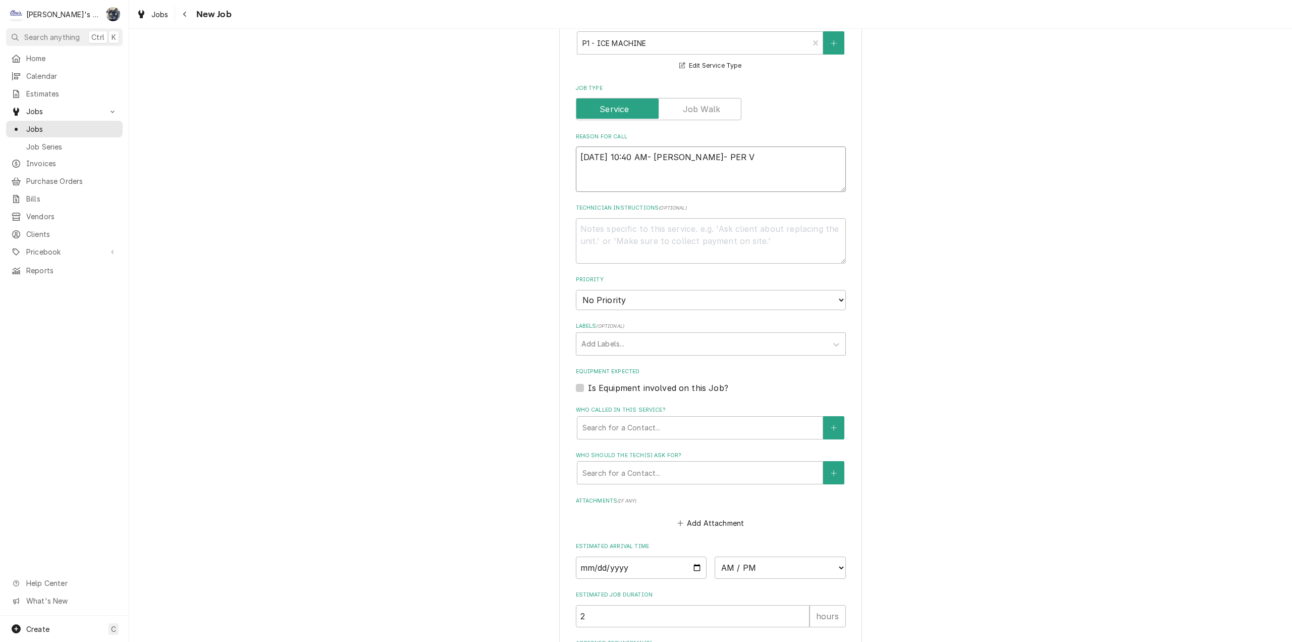
type textarea "x"
type textarea "8/22/2025 10:40 AM- SARAH- PER VA"
type textarea "x"
type textarea "8/22/2025 10:40 AM- SARAH- PER VAN"
type textarea "x"
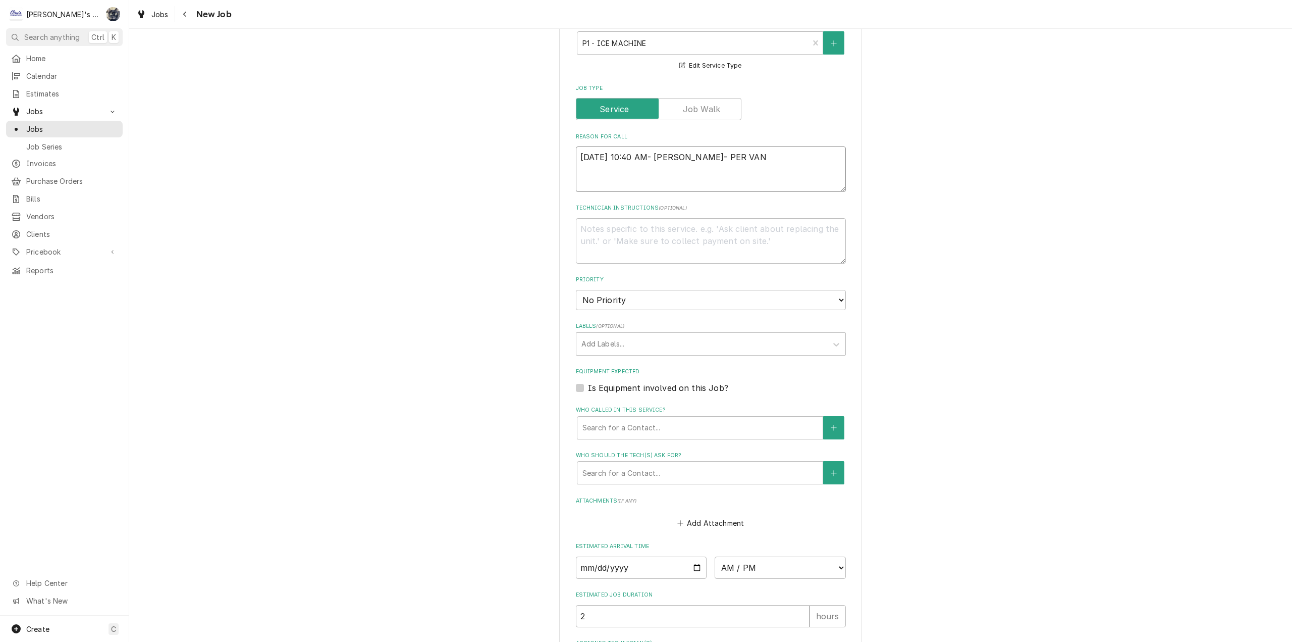
type textarea "8/22/2025 10:40 AM- SARAH- PER VANI"
type textarea "x"
type textarea "8/22/2025 10:40 AM- SARAH- PER VANIT"
type textarea "x"
type textarea "8/22/2025 10:40 AM- SARAH- PER VANITY"
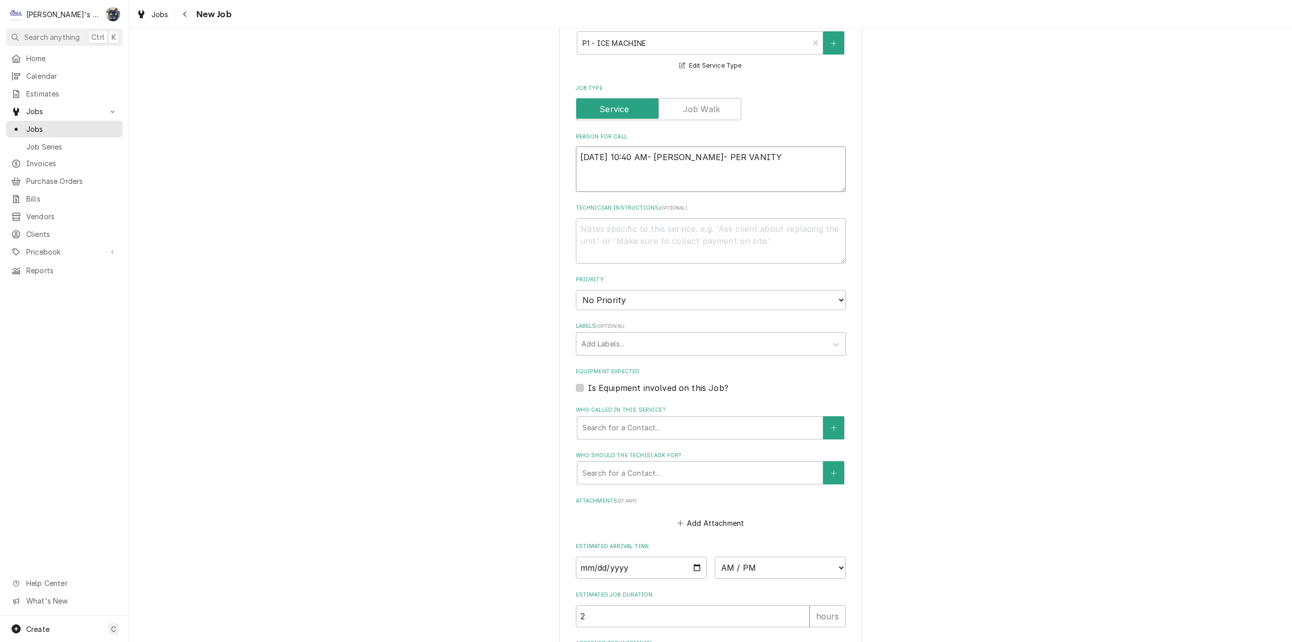
type textarea "x"
type textarea "8/22/2025 10:40 AM- SARAH- PER VANITY-"
type textarea "x"
type textarea "8/22/2025 10:40 AM- SARAH- PER VANITY-"
type textarea "x"
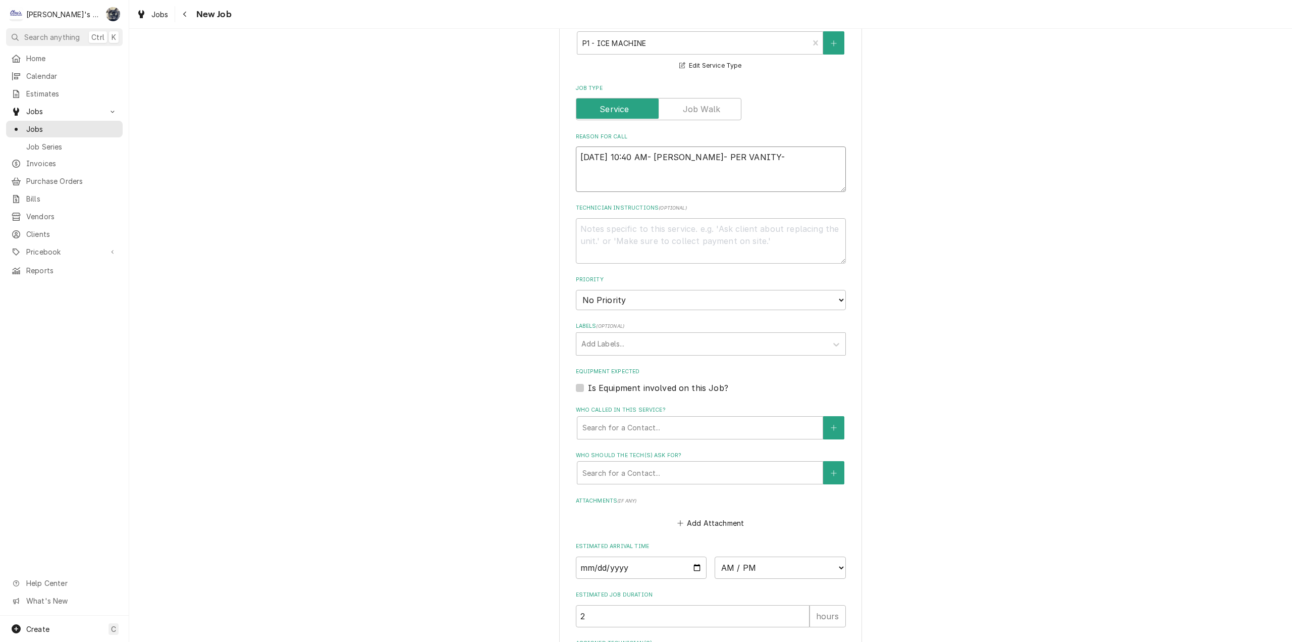
type textarea "8/22/2025 10:40 AM- SARAH- PER VANITY- L"
type textarea "x"
type textarea "8/22/2025 10:40 AM- SARAH- PER VANITY- LA"
type textarea "x"
type textarea "8/22/2025 10:40 AM- SARAH- PER VANITY- LAR"
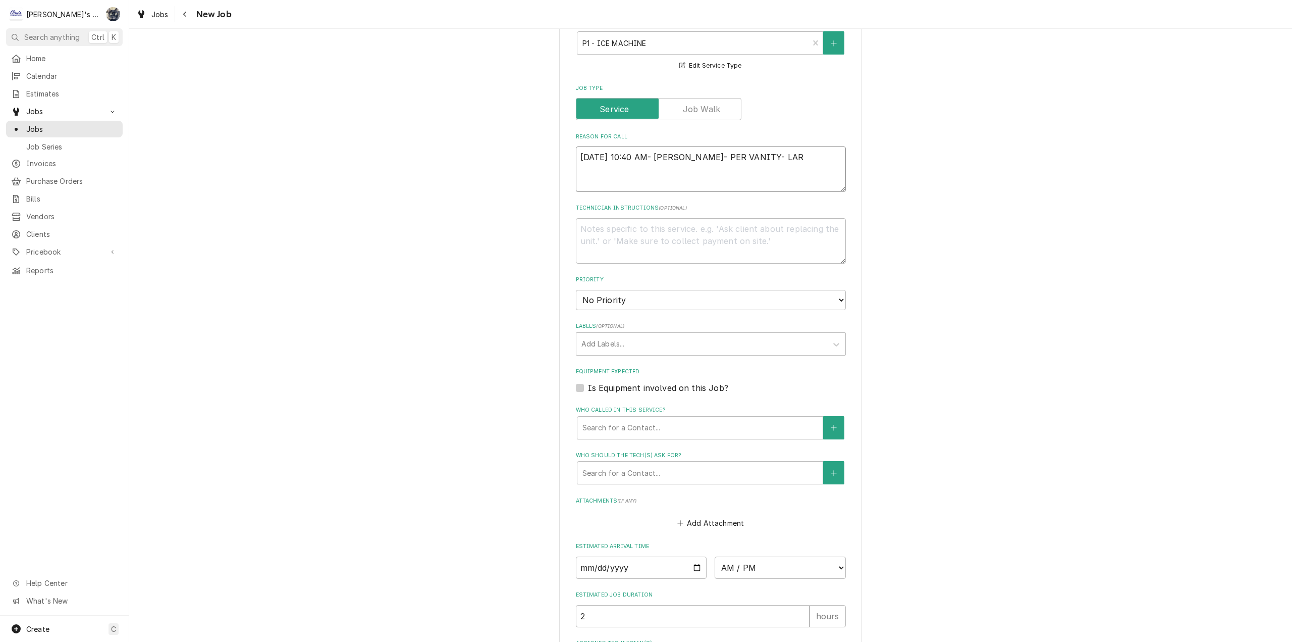
type textarea "x"
type textarea "8/22/2025 10:40 AM- SARAH- PER VANITY- LARG"
type textarea "x"
type textarea "8/22/2025 10:40 AM- SARAH- PER VANITY- LARGE"
type textarea "x"
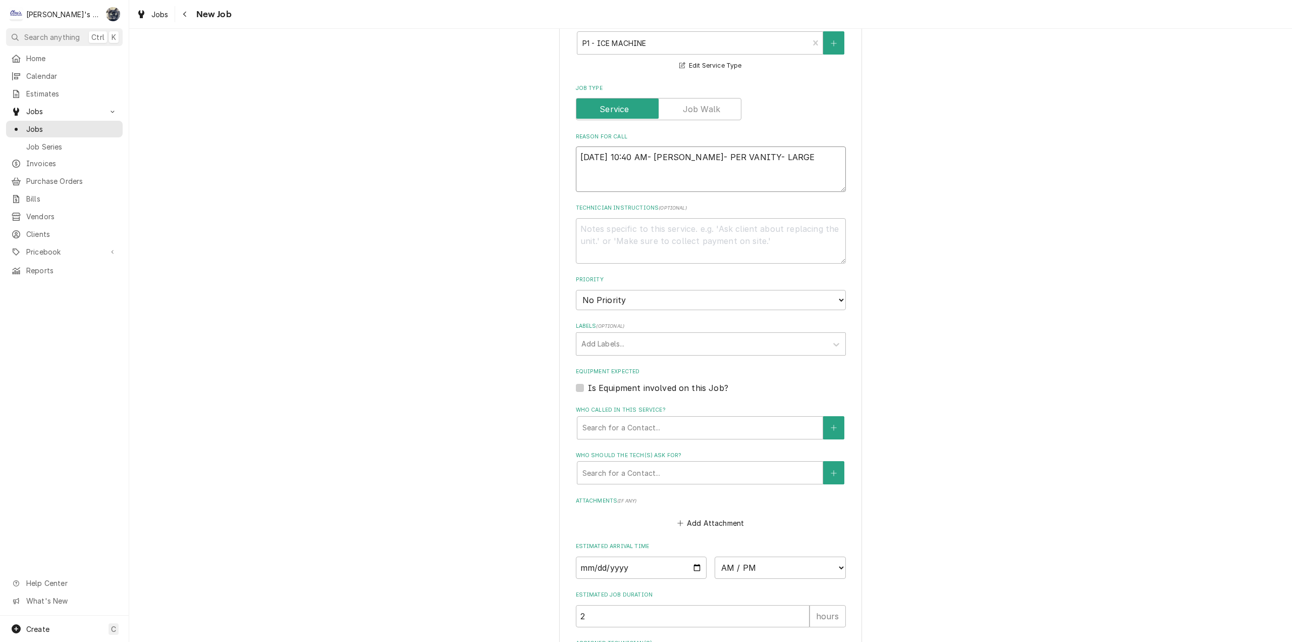
type textarea "8/22/2025 10:40 AM- SARAH- PER VANITY- LARGE"
type textarea "x"
type textarea "8/22/2025 10:40 AM- SARAH- PER VANITY- LARGE I"
type textarea "x"
type textarea "8/22/2025 10:40 AM- SARAH- PER VANITY- LARGE IC"
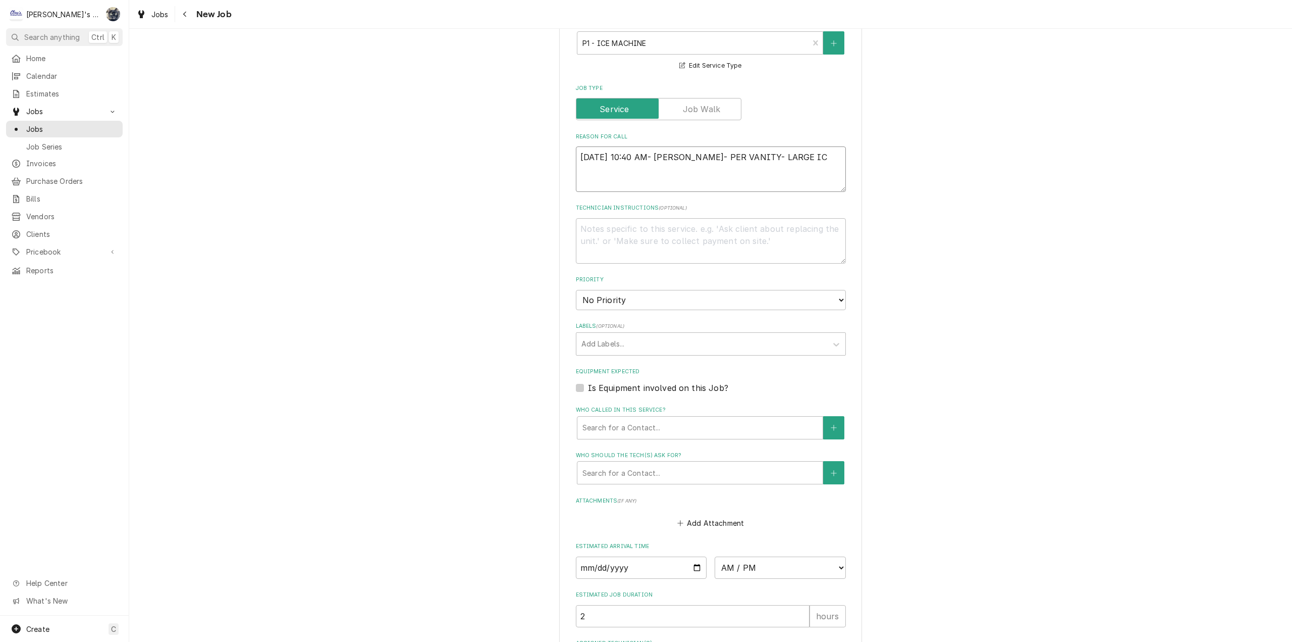
type textarea "x"
type textarea "8/22/2025 10:40 AM- SARAH- PER VANITY- LARGE ICE"
type textarea "x"
type textarea "8/22/2025 10:40 AM- SARAH- PER VANITY- LARGE ICE"
type textarea "x"
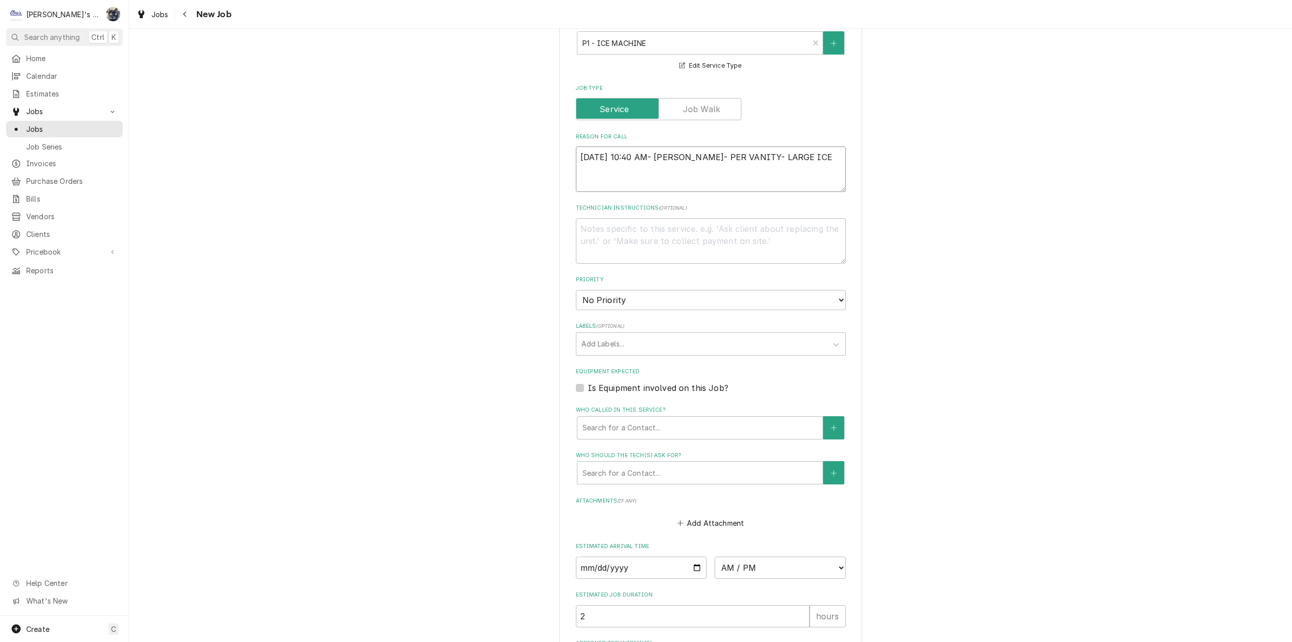
type textarea "8/22/2025 10:40 AM- SARAH- PER VANITY- LARGE ICE M"
type textarea "x"
type textarea "8/22/2025 10:40 AM- SARAH- PER VANITY- LARGE ICE MAC"
type textarea "x"
type textarea "8/22/2025 10:40 AM- SARAH- PER VANITY- LARGE ICE MACH"
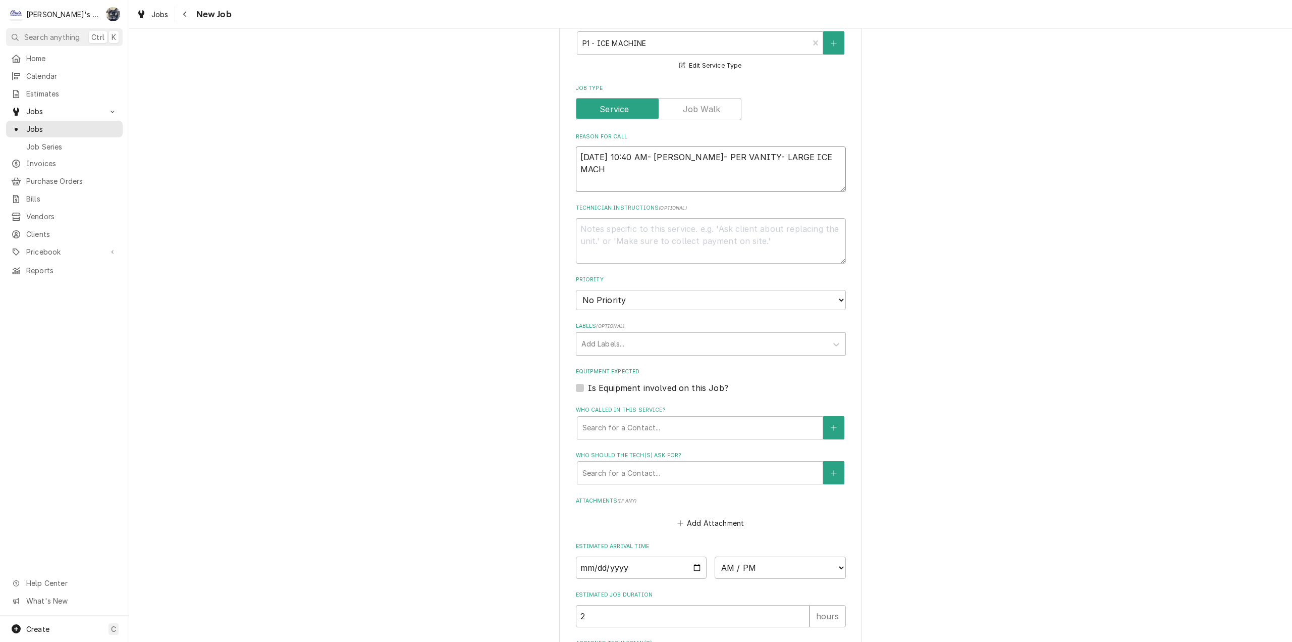
type textarea "x"
type textarea "8/22/2025 10:40 AM- SARAH- PER VANITY- LARGE ICE MACHI"
type textarea "x"
type textarea "8/22/2025 10:40 AM- SARAH- PER VANITY- LARGE ICE MACHINE"
type textarea "x"
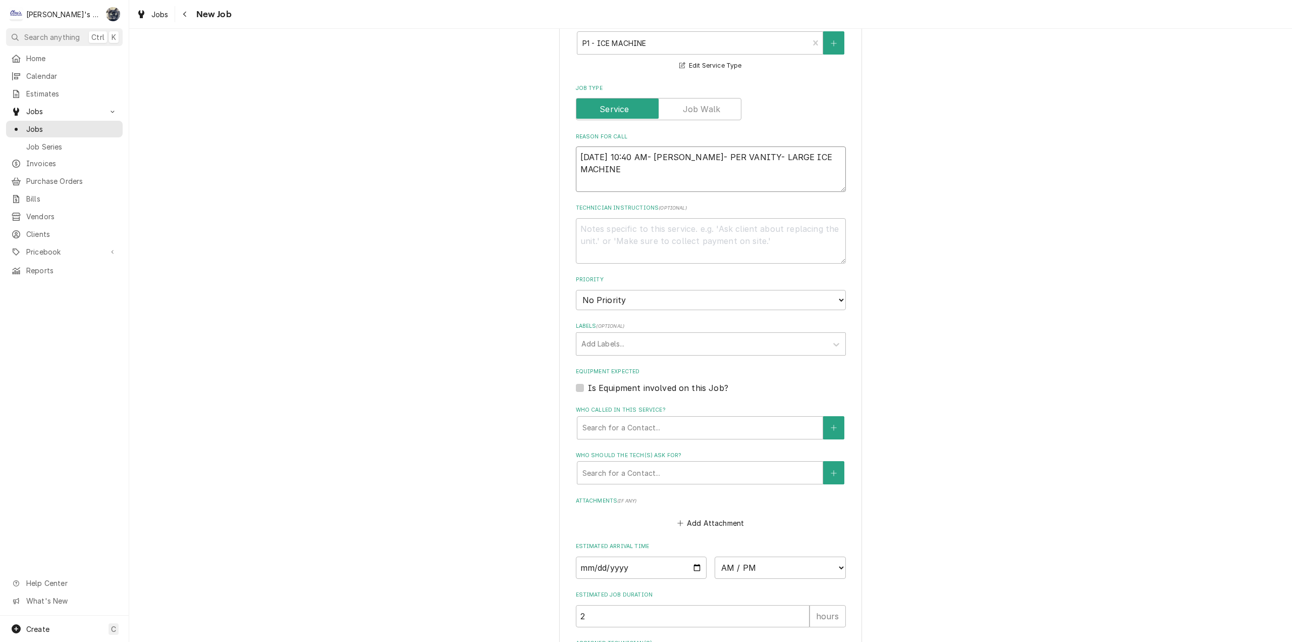
type textarea "8/22/2025 10:40 AM- SARAH- PER VANITY- LARGE ICE MACHINE"
type textarea "x"
type textarea "8/22/2025 10:40 AM- SARAH- PER VANITY- LARGE ICE MACHINE I"
type textarea "x"
type textarea "8/22/2025 10:40 AM- SARAH- PER VANITY- LARGE ICE MACHINE IN"
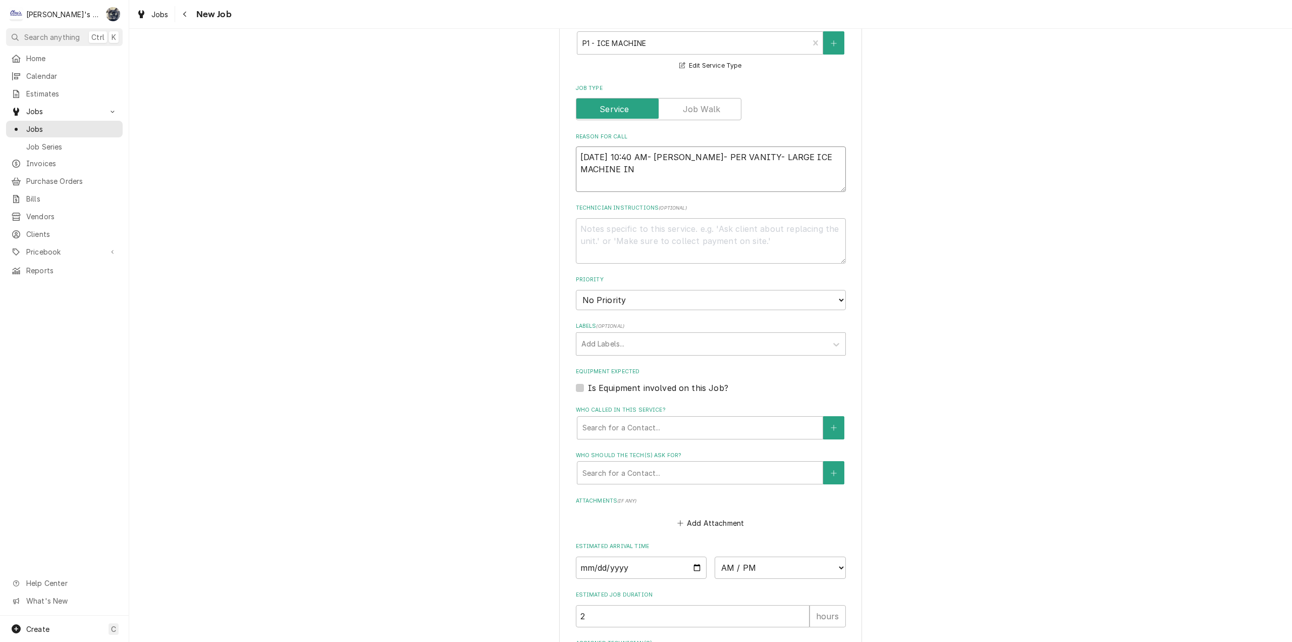
type textarea "x"
type textarea "8/22/2025 10:40 AM- SARAH- PER VANITY- LARGE ICE MACHINE IN"
type textarea "x"
type textarea "8/22/2025 10:40 AM- SARAH- PER VANITY- LARGE ICE MACHINE IN T"
type textarea "x"
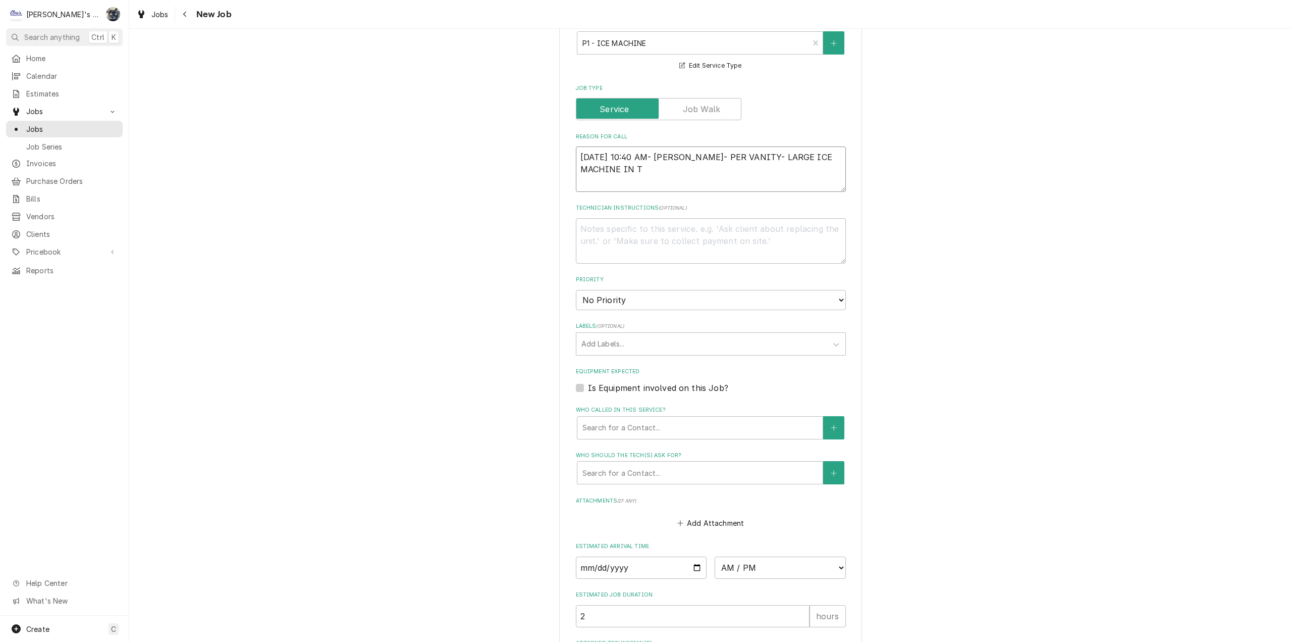
type textarea "8/22/2025 10:40 AM- SARAH- PER VANITY- LARGE ICE MACHINE IN TH"
type textarea "x"
type textarea "8/22/2025 10:40 AM- SARAH- PER VANITY- LARGE ICE MACHINE IN THE"
type textarea "x"
type textarea "8/22/2025 10:40 AM- SARAH- PER VANITY- LARGE ICE MACHINE IN THE"
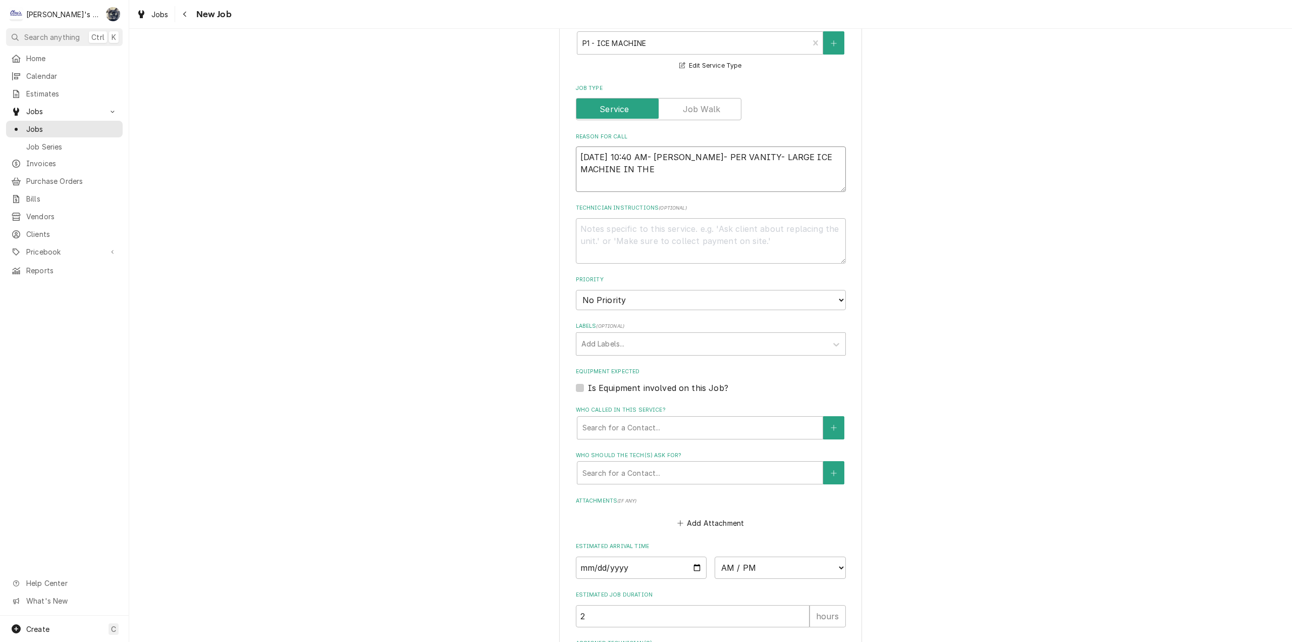
type textarea "x"
type textarea "8/22/2025 10:40 AM- SARAH- PER VANITY- LARGE ICE MACHINE IN THE B"
type textarea "x"
type textarea "8/22/2025 10:40 AM- SARAH- PER VANITY- LARGE ICE MACHINE IN THE BA"
type textarea "x"
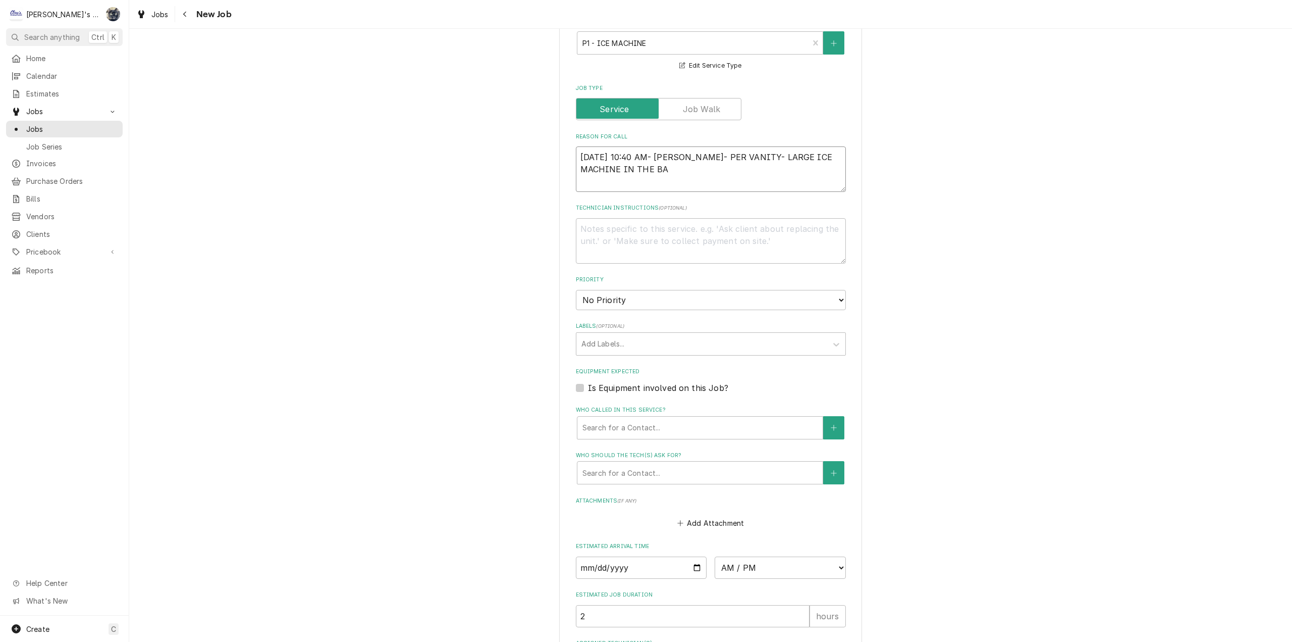
type textarea "8/22/2025 10:40 AM- SARAH- PER VANITY- LARGE ICE MACHINE IN THE BAC"
type textarea "x"
type textarea "8/22/2025 10:40 AM- SARAH- PER VANITY- LARGE ICE MACHINE IN THE BACK"
type textarea "x"
type textarea "8/22/2025 10:40 AM- SARAH- PER VANITY- LARGE ICE MACHINE IN THE BACK"
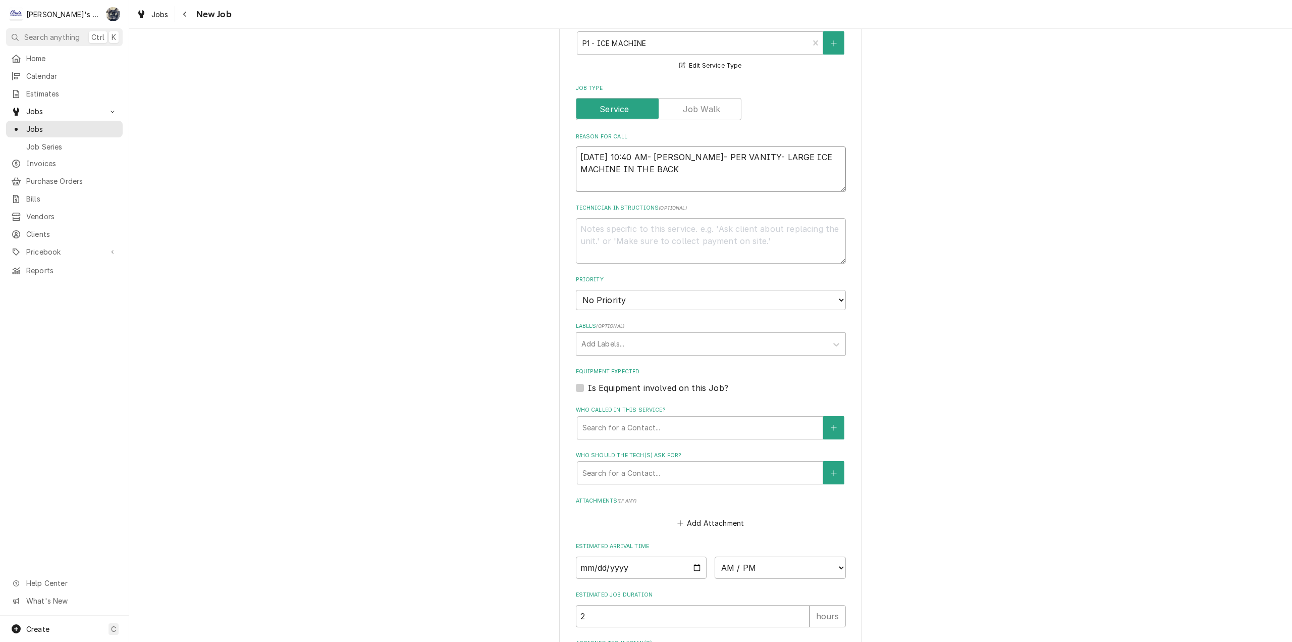
type textarea "x"
type textarea "8/22/2025 10:40 AM- SARAH- PER VANITY- LARGE ICE MACHINE IN THE BACK I"
type textarea "x"
type textarea "8/22/2025 10:40 AM- SARAH- PER VANITY- LARGE ICE MACHINE IN THE BACK IS"
type textarea "x"
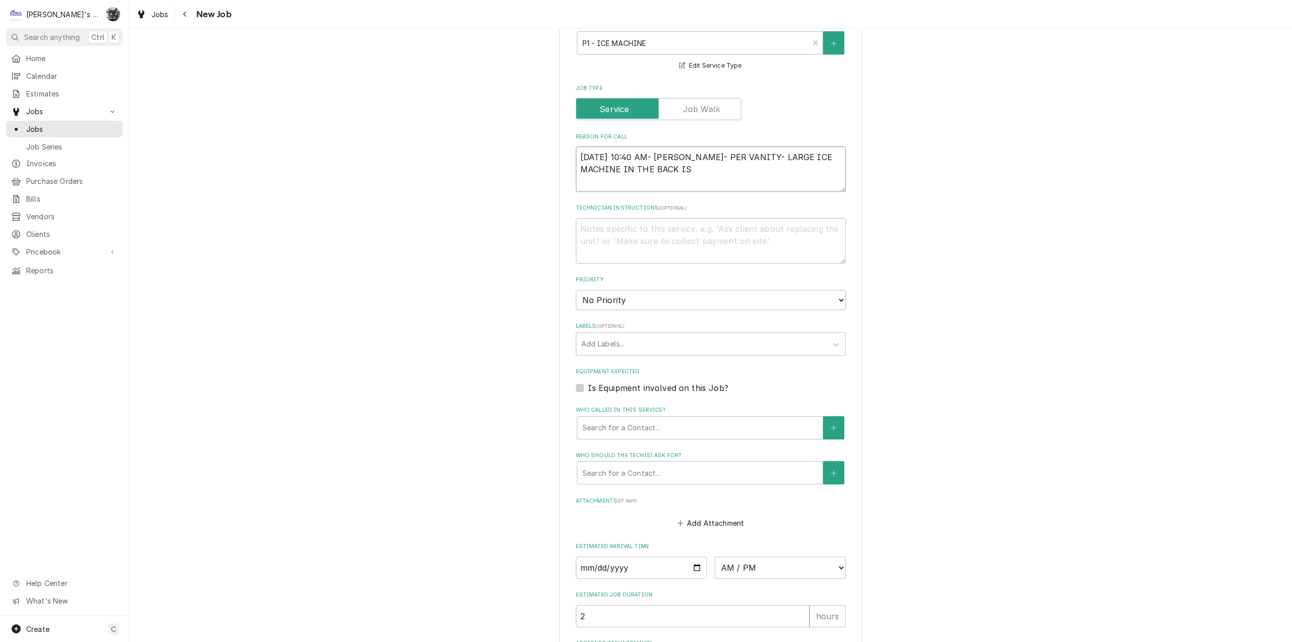
type textarea "8/22/2025 10:40 AM- SARAH- PER VANITY- LARGE ICE MACHINE IN THE BACK IS"
type textarea "x"
type textarea "8/22/2025 10:40 AM- SARAH- PER VANITY- LARGE ICE MACHINE IN THE BACK IS H"
type textarea "x"
type textarea "8/22/2025 10:40 AM- SARAH- PER VANITY- LARGE ICE MACHINE IN THE BACK IS HA"
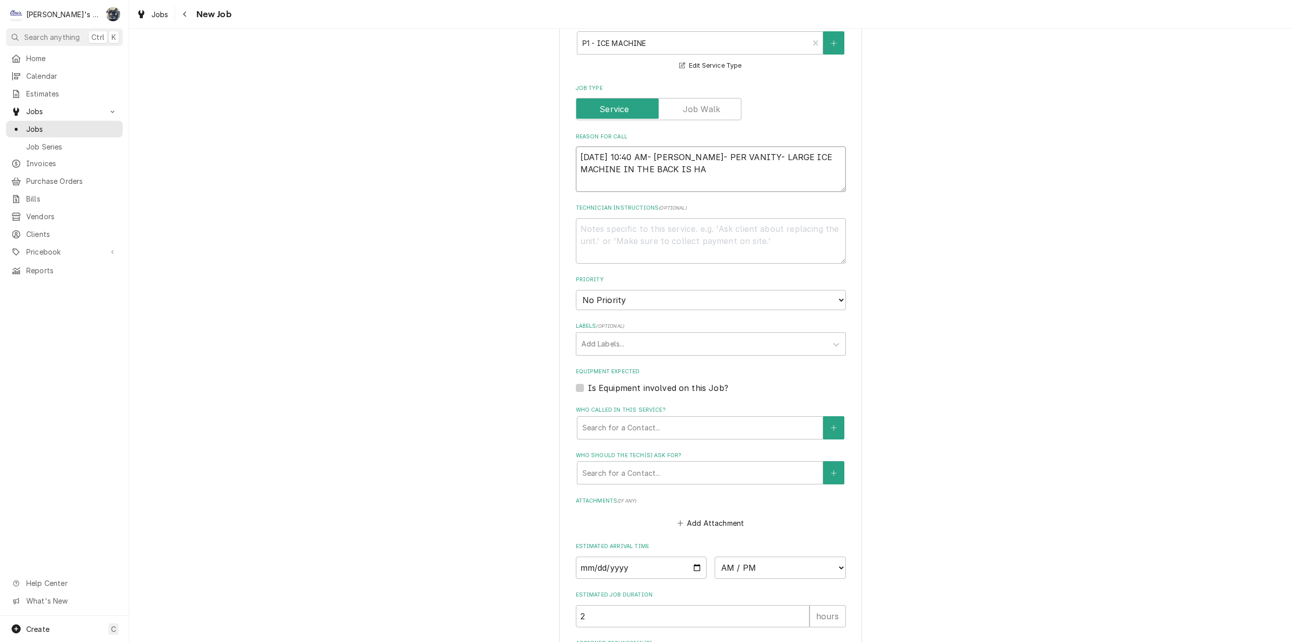
type textarea "x"
type textarea "8/22/2025 10:40 AM- SARAH- PER VANITY- LARGE ICE MACHINE IN THE BACK IS HAL"
type textarea "x"
type textarea "8/22/2025 10:40 AM- SARAH- PER VANITY- LARGE ICE MACHINE IN THE BACK IS HALF"
type textarea "x"
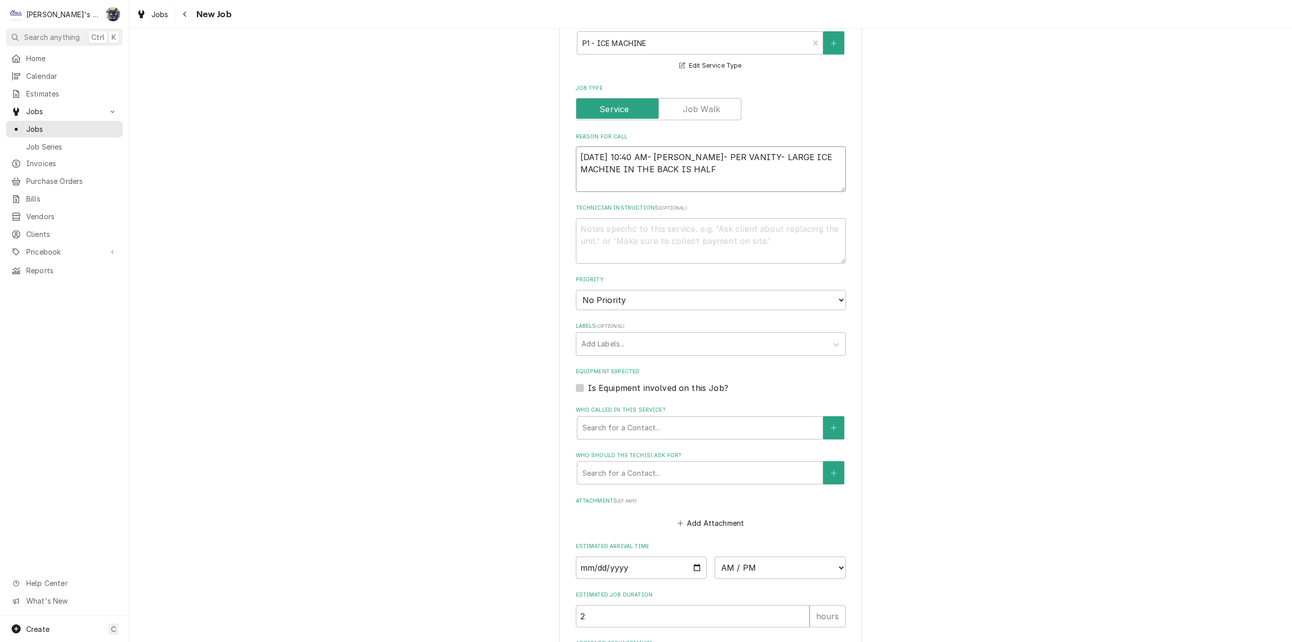
type textarea "8/22/2025 10:40 AM- SARAH- PER VANITY- LARGE ICE MACHINE IN THE BACK IS HALF"
type textarea "x"
type textarea "8/22/2025 10:40 AM- SARAH- PER VANITY- LARGE ICE MACHINE IN THE BACK IS HALF A"
type textarea "x"
type textarea "8/22/2025 10:40 AM- SARAH- PER VANITY- LARGE ICE MACHINE IN THE BACK IS HALF"
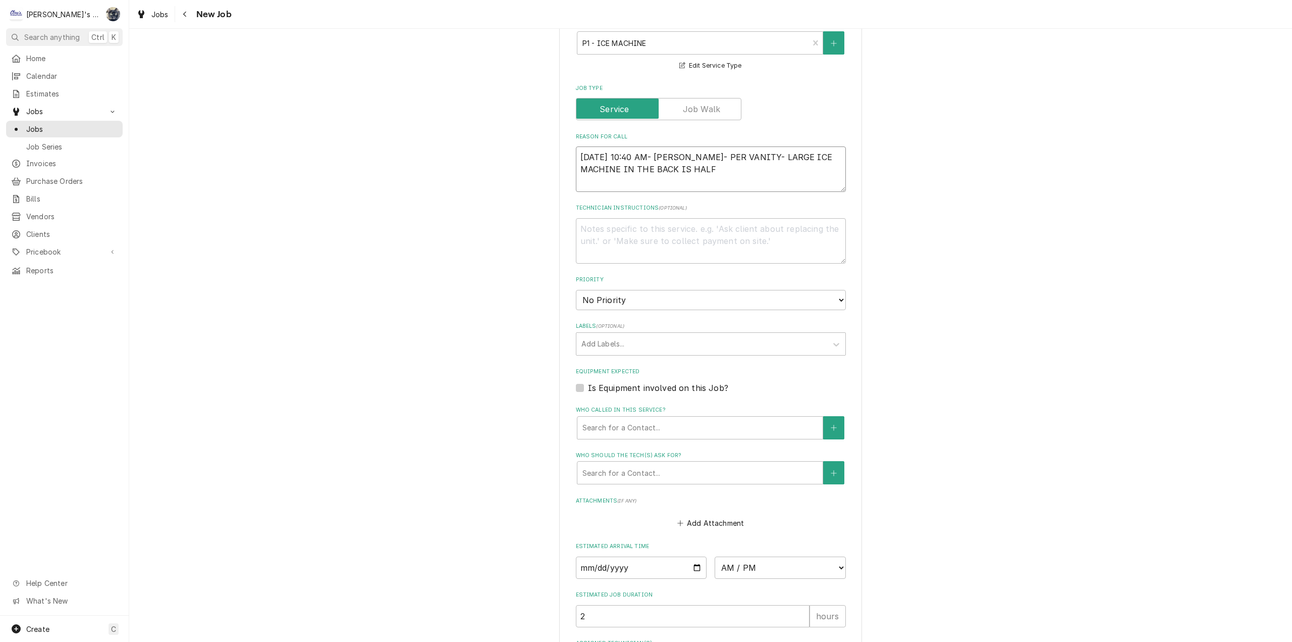
type textarea "x"
type textarea "8/22/2025 10:40 AM- SARAH- PER VANITY- LARGE ICE MACHINE IN THE BACK IS HALF F"
type textarea "x"
type textarea "8/22/2025 10:40 AM- SARAH- PER VANITY- LARGE ICE MACHINE IN THE BACK IS HALF FU"
type textarea "x"
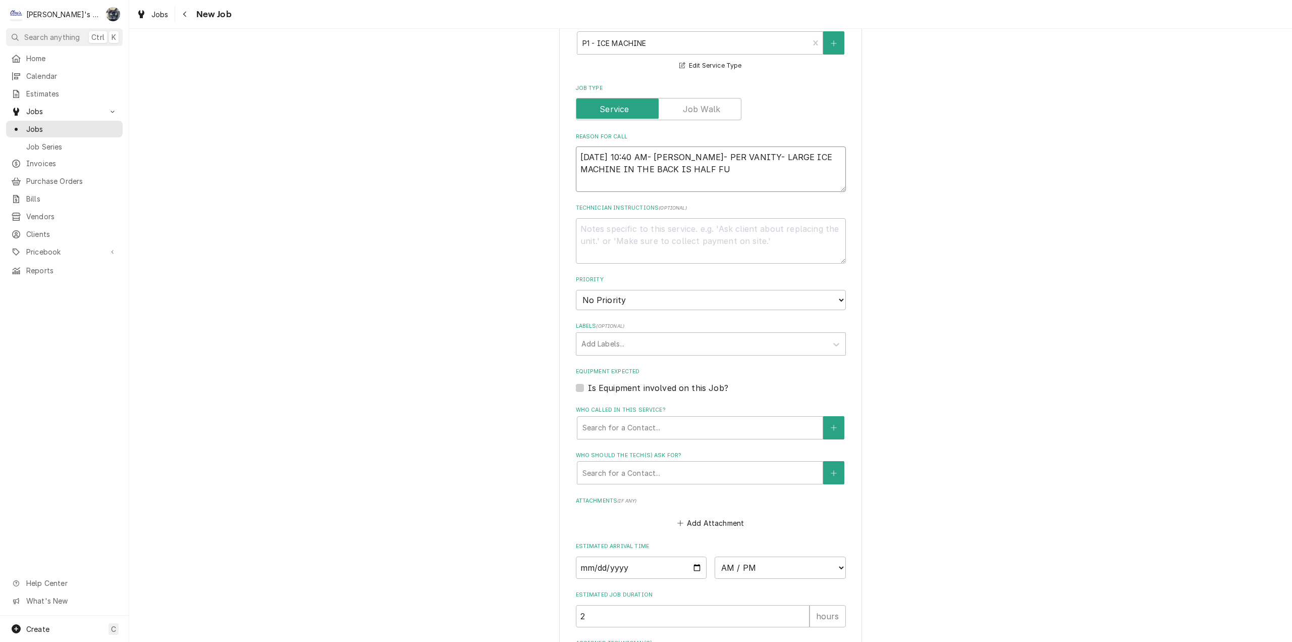
type textarea "8/22/2025 10:40 AM- SARAH- PER VANITY- LARGE ICE MACHINE IN THE BACK IS HALF FUL"
type textarea "x"
type textarea "8/22/2025 10:40 AM- SARAH- PER VANITY- LARGE ICE MACHINE IN THE BACK IS HALF FU…"
type textarea "x"
type textarea "8/22/2025 10:40 AM- SARAH- PER VANITY- LARGE ICE MACHINE IN THE BACK IS HALF FU…"
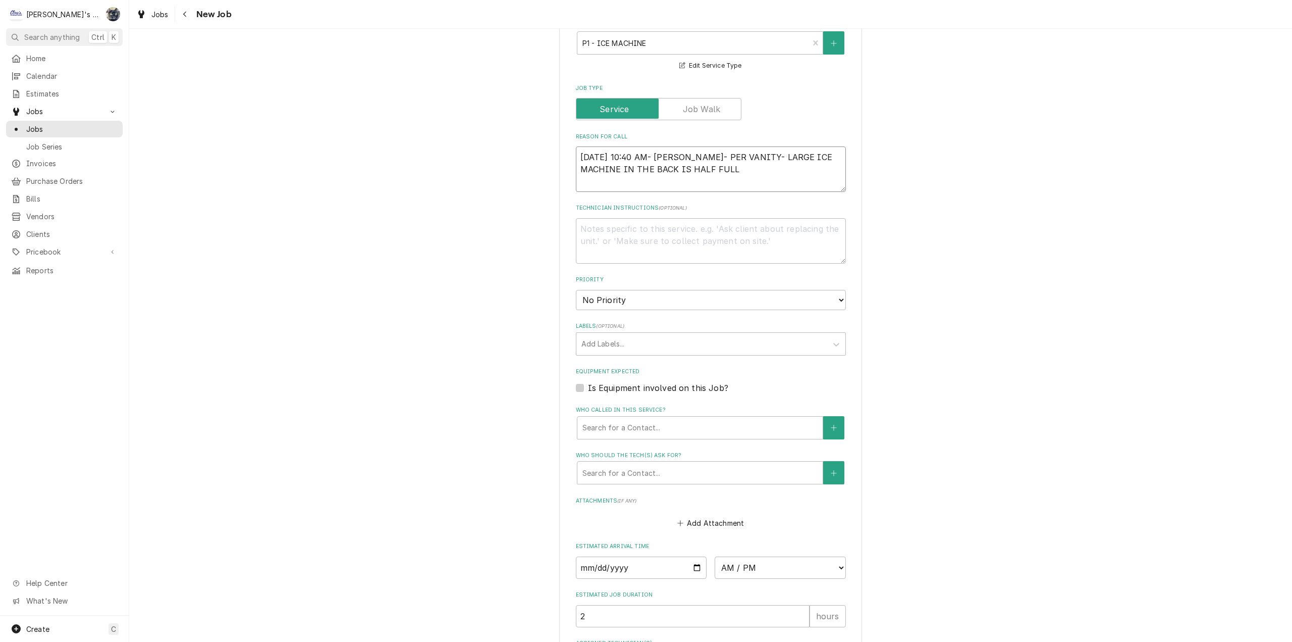
type textarea "x"
type textarea "8/22/2025 10:40 AM- SARAH- PER VANITY- LARGE ICE MACHINE IN THE BACK IS HALF FU…"
type textarea "x"
type textarea "8/22/2025 10:40 AM- SARAH- PER VANITY- LARGE ICE MACHINE IN THE BACK IS HALF FU…"
type textarea "x"
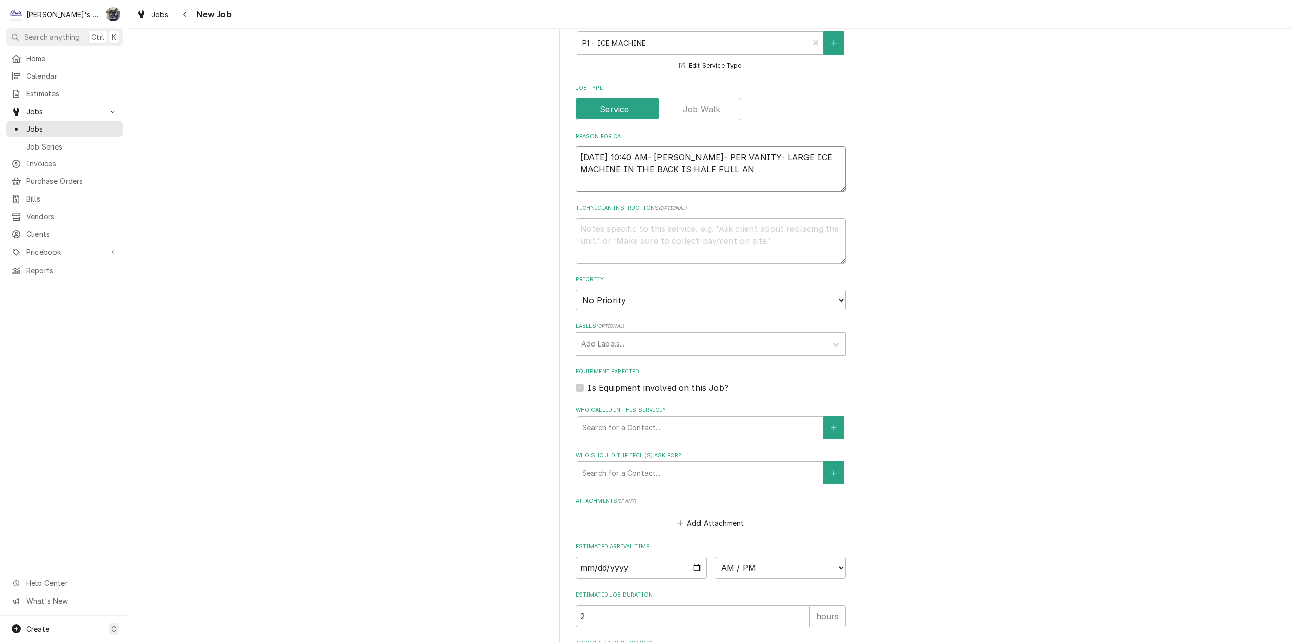
type textarea "8/22/2025 10:40 AM- SARAH- PER VANITY- LARGE ICE MACHINE IN THE BACK IS HALF FU…"
type textarea "x"
type textarea "8/22/2025 10:40 AM- SARAH- PER VANITY- LARGE ICE MACHINE IN THE BACK IS HALF FU…"
type textarea "x"
type textarea "8/22/2025 10:40 AM- SARAH- PER VANITY- LARGE ICE MACHINE IN THE BACK IS HALF FU…"
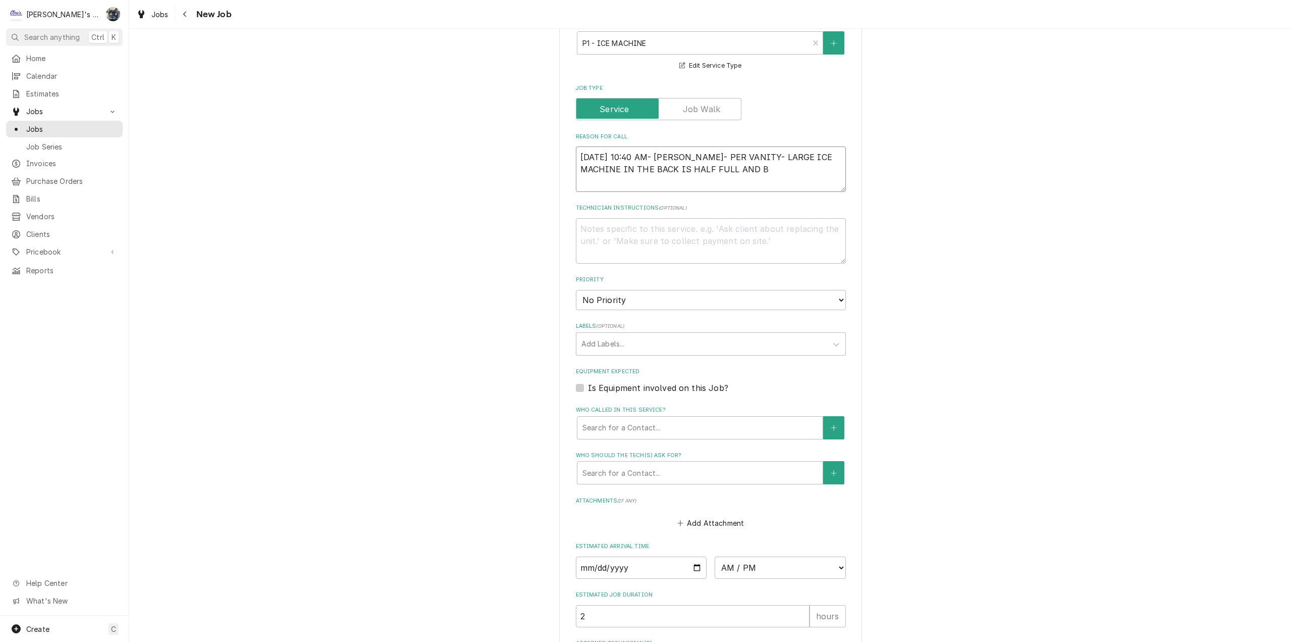
type textarea "x"
type textarea "8/22/2025 10:40 AM- SARAH- PER VANITY- LARGE ICE MACHINE IN THE BACK IS HALF FU…"
type textarea "x"
type textarea "8/22/2025 10:40 AM- SARAH- PER VANITY- LARGE ICE MACHINE IN THE BACK IS HALF FU…"
type textarea "x"
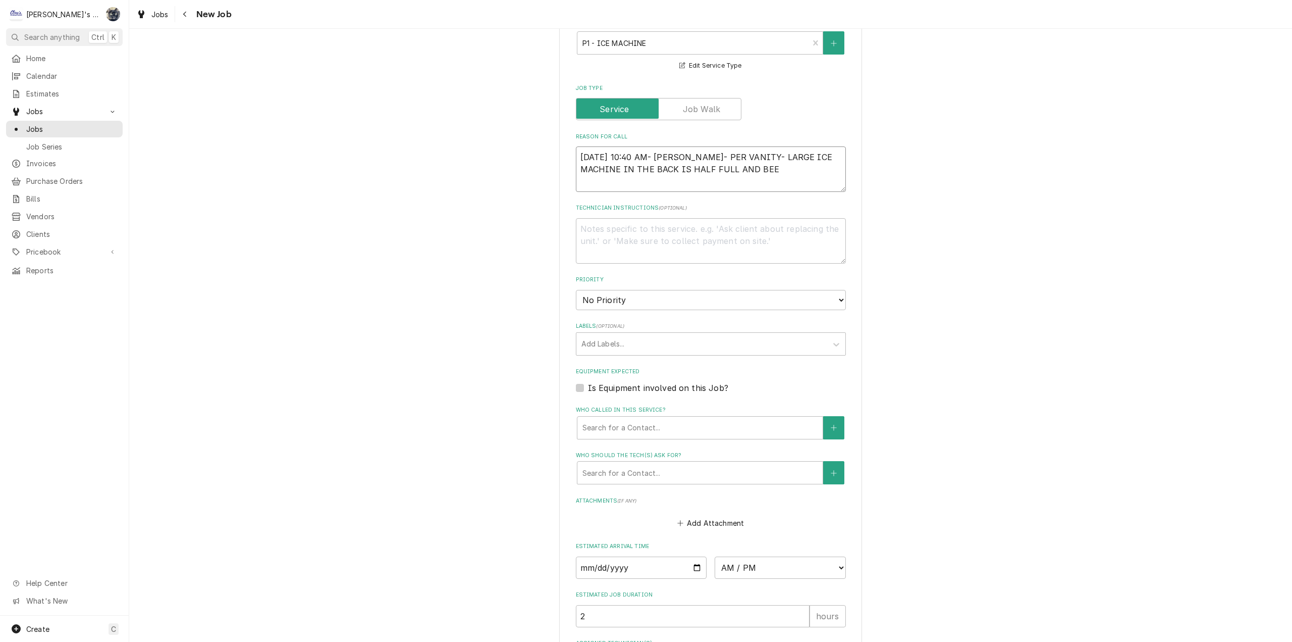
type textarea "8/22/2025 10:40 AM- SARAH- PER VANITY- LARGE ICE MACHINE IN THE BACK IS HALF FU…"
type textarea "x"
type textarea "8/22/2025 10:40 AM- SARAH- PER VANITY- LARGE ICE MACHINE IN THE BACK IS HALF FU…"
type textarea "x"
type textarea "8/22/2025 10:40 AM- SARAH- PER VANITY- LARGE ICE MACHINE IN THE BACK IS HALF FU…"
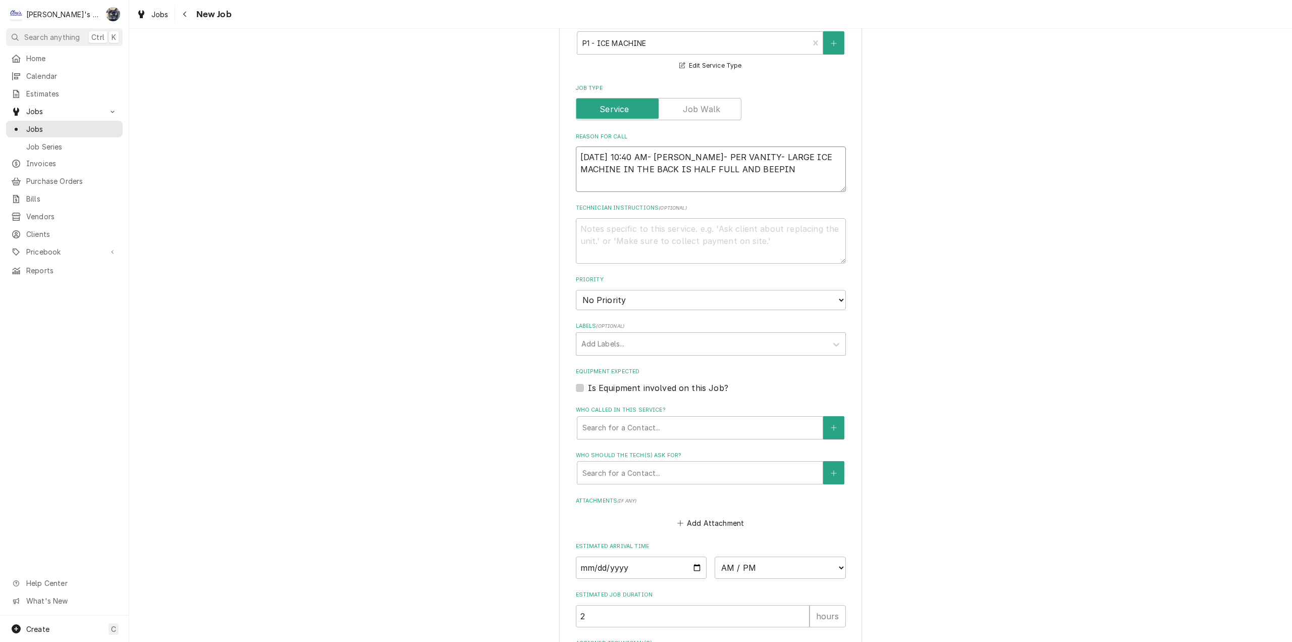
type textarea "x"
type textarea "8/22/2025 10:40 AM- SARAH- PER VANITY- LARGE ICE MACHINE IN THE BACK IS HALF FU…"
type textarea "x"
type textarea "8/22/2025 10:40 AM- SARAH- PER VANITY- LARGE ICE MACHINE IN THE BACK IS HALF FU…"
click at [725, 247] on textarea "Technician Instructions ( optional )" at bounding box center [711, 240] width 270 height 45
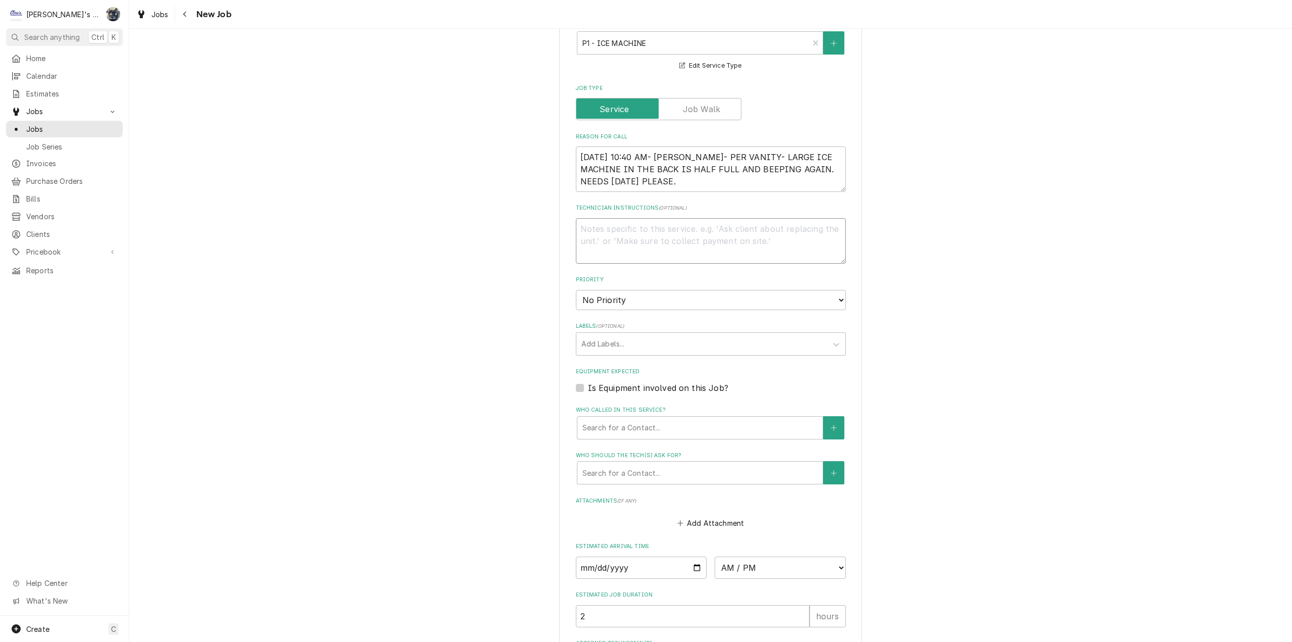
paste textarea "6/9/2025 CW - Machine off on 3 beep alarm. Went over checklist, checked hot gas…"
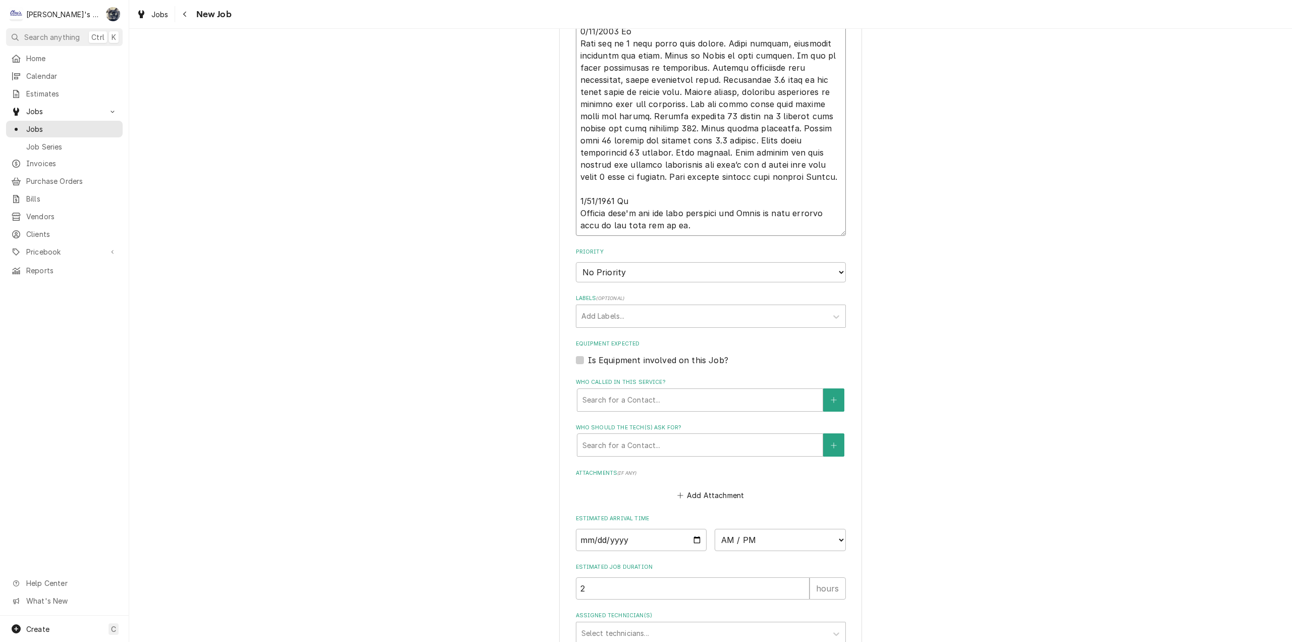
scroll to position [747, 0]
click at [640, 277] on select "No Priority Urgent High Medium Low" at bounding box center [711, 275] width 270 height 20
click at [576, 265] on select "No Priority Urgent High Medium Low" at bounding box center [711, 275] width 270 height 20
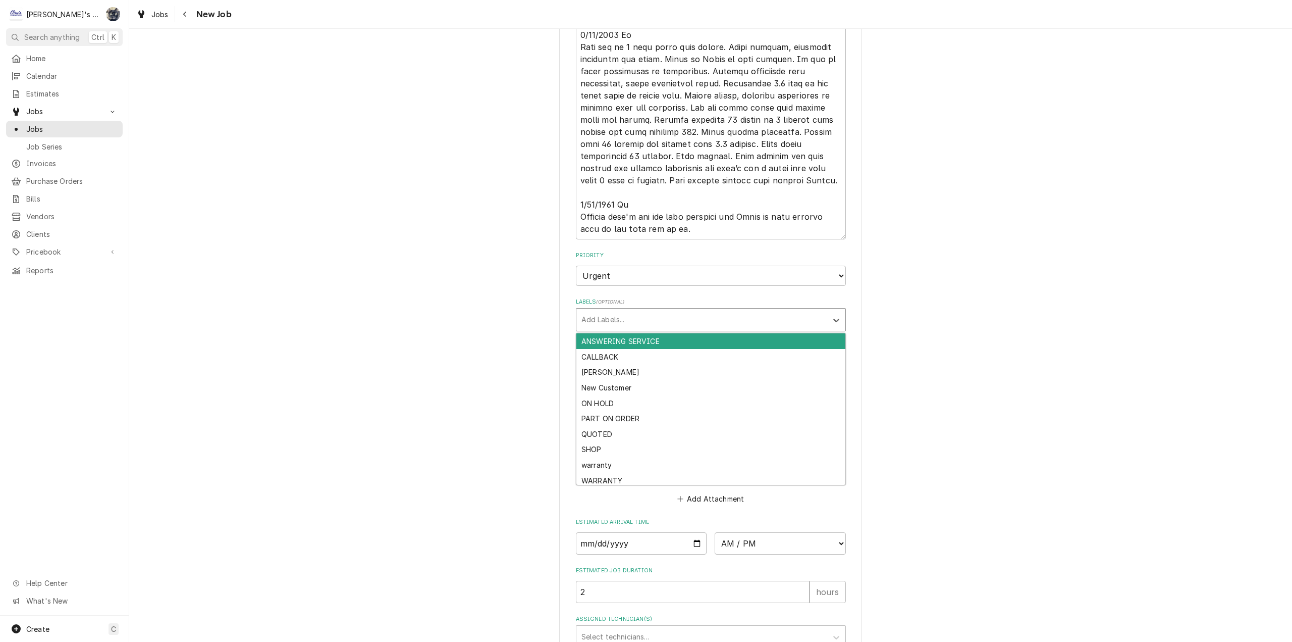
click at [633, 325] on div "Labels" at bounding box center [701, 319] width 241 height 18
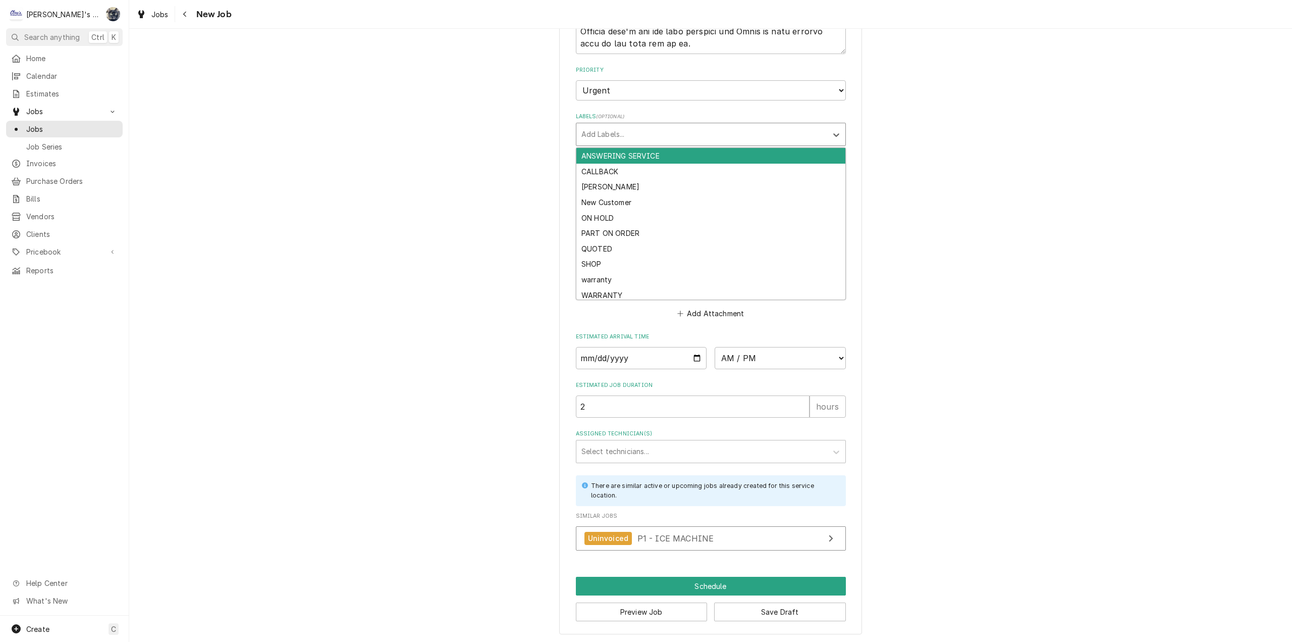
scroll to position [933, 0]
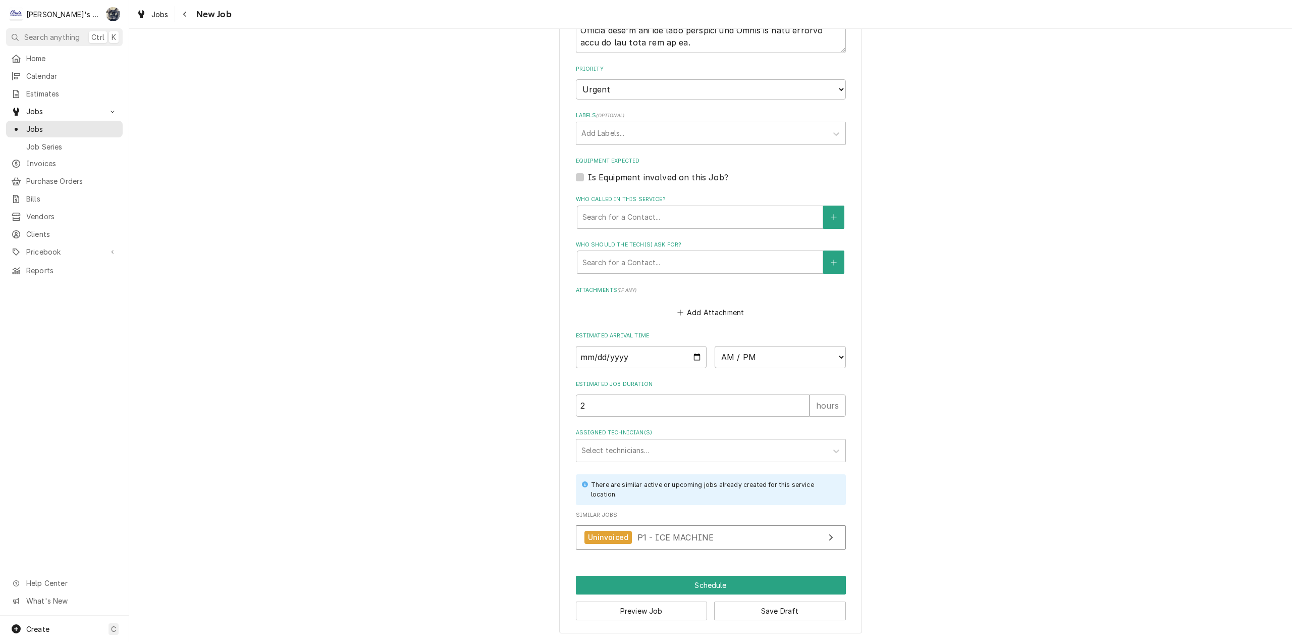
click at [588, 179] on label "Is Equipment involved on this Job?" at bounding box center [658, 177] width 140 height 12
click at [588, 179] on input "Equipment Expected" at bounding box center [723, 182] width 270 height 22
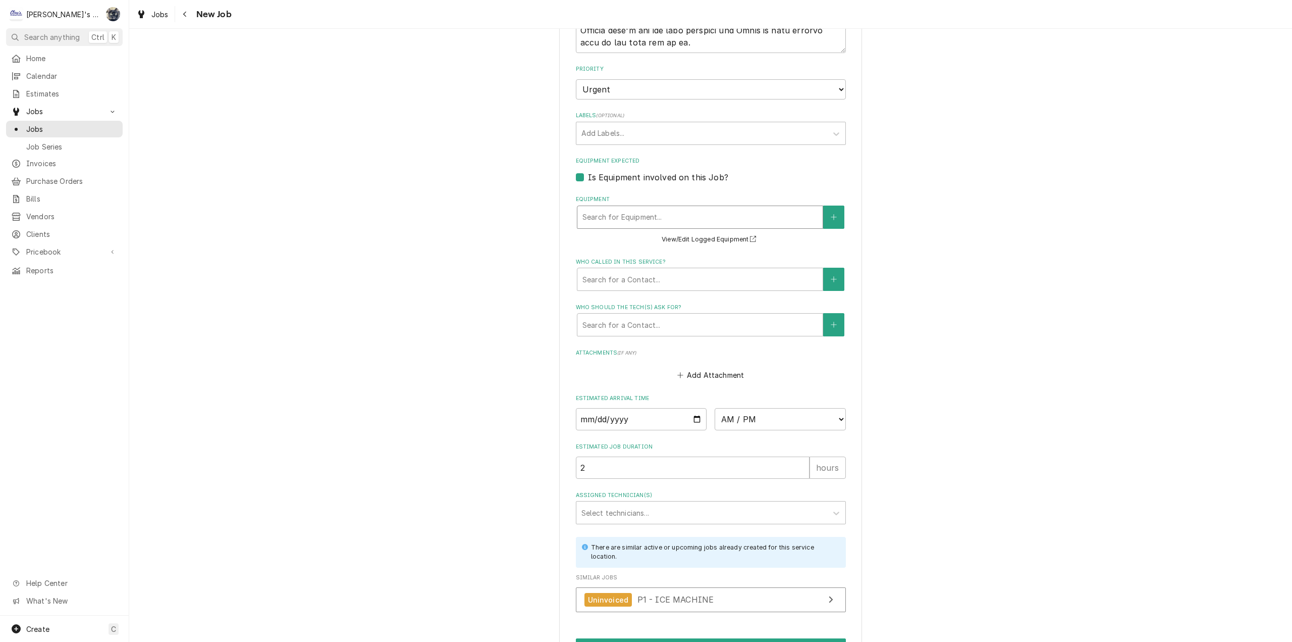
click at [609, 218] on div "Equipment" at bounding box center [699, 217] width 235 height 18
click at [674, 182] on label "Is Equipment involved on this Job?" at bounding box center [658, 177] width 140 height 12
click at [674, 182] on input "Equipment Expected" at bounding box center [723, 182] width 270 height 22
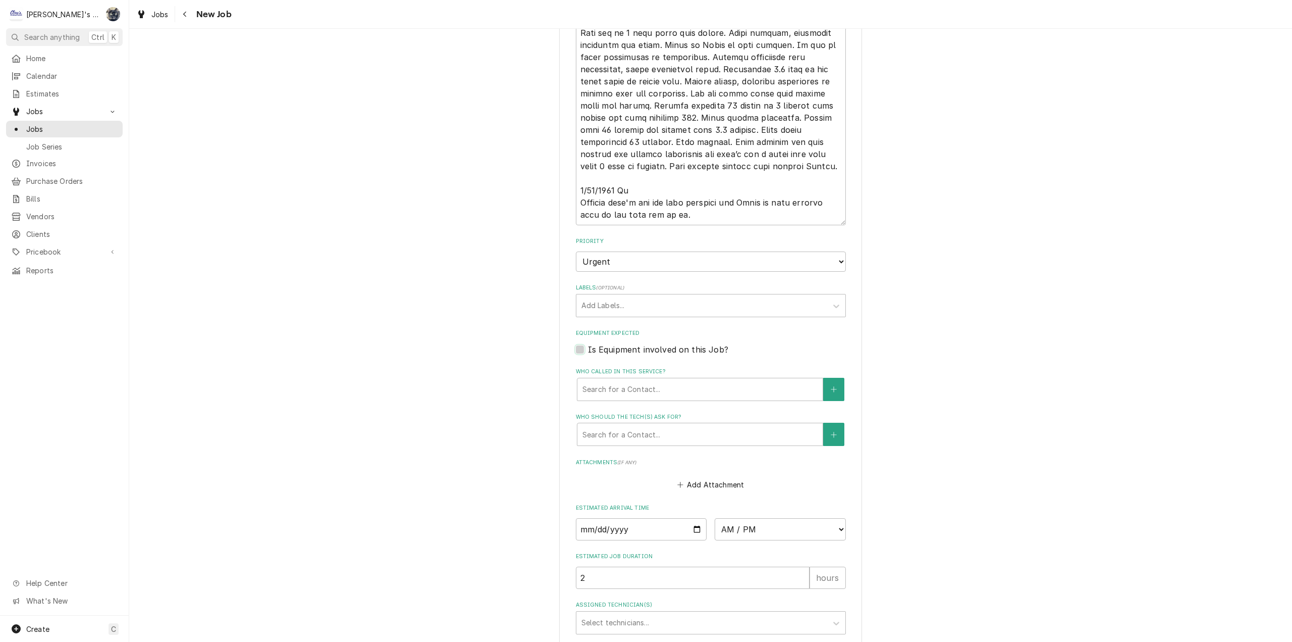
scroll to position [529, 0]
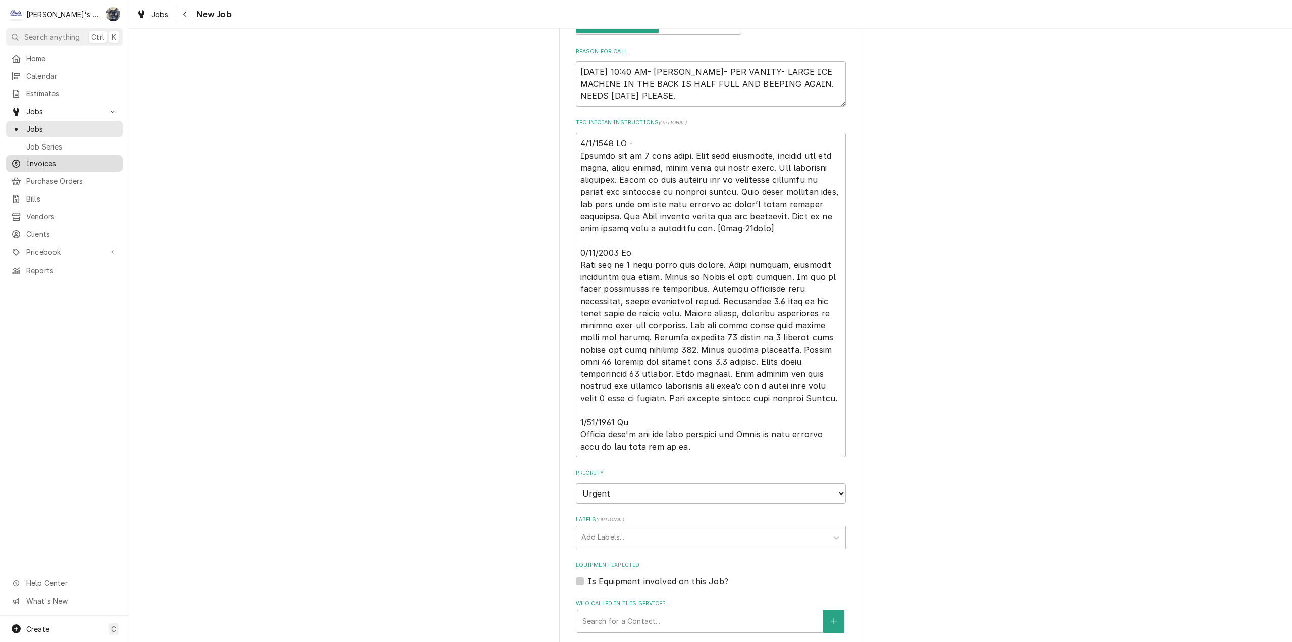
drag, startPoint x: 45, startPoint y: 161, endPoint x: 52, endPoint y: 153, distance: 10.7
click at [45, 161] on span "Invoices" at bounding box center [71, 163] width 91 height 11
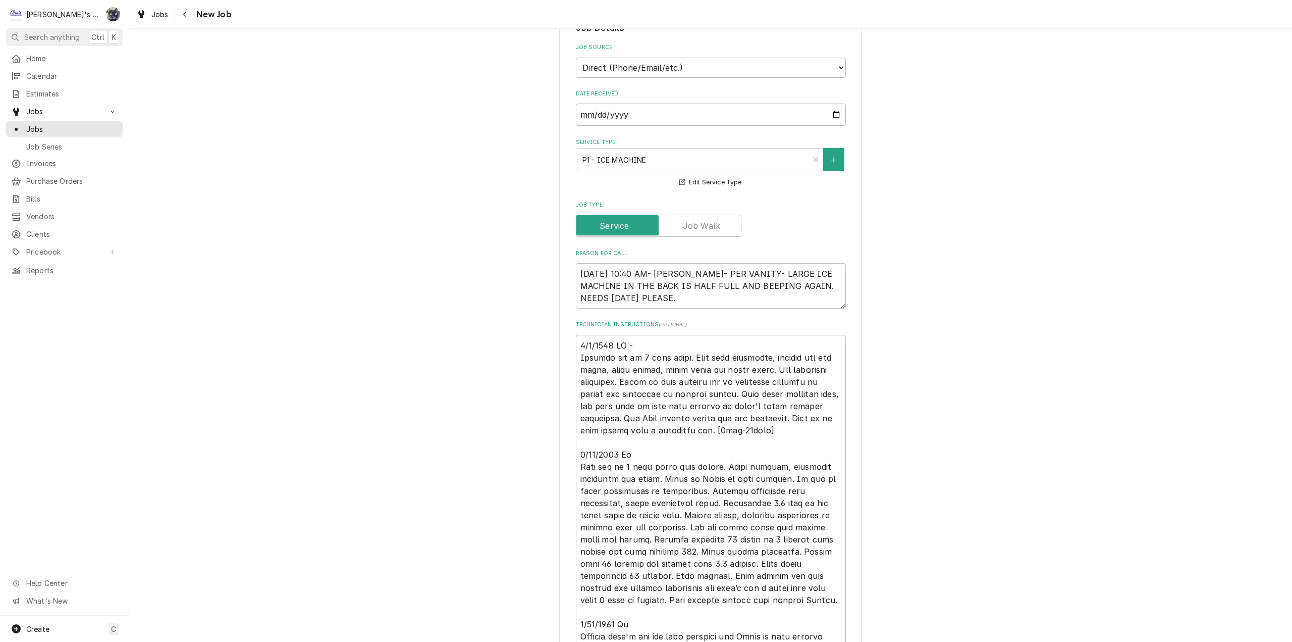
scroll to position [731, 0]
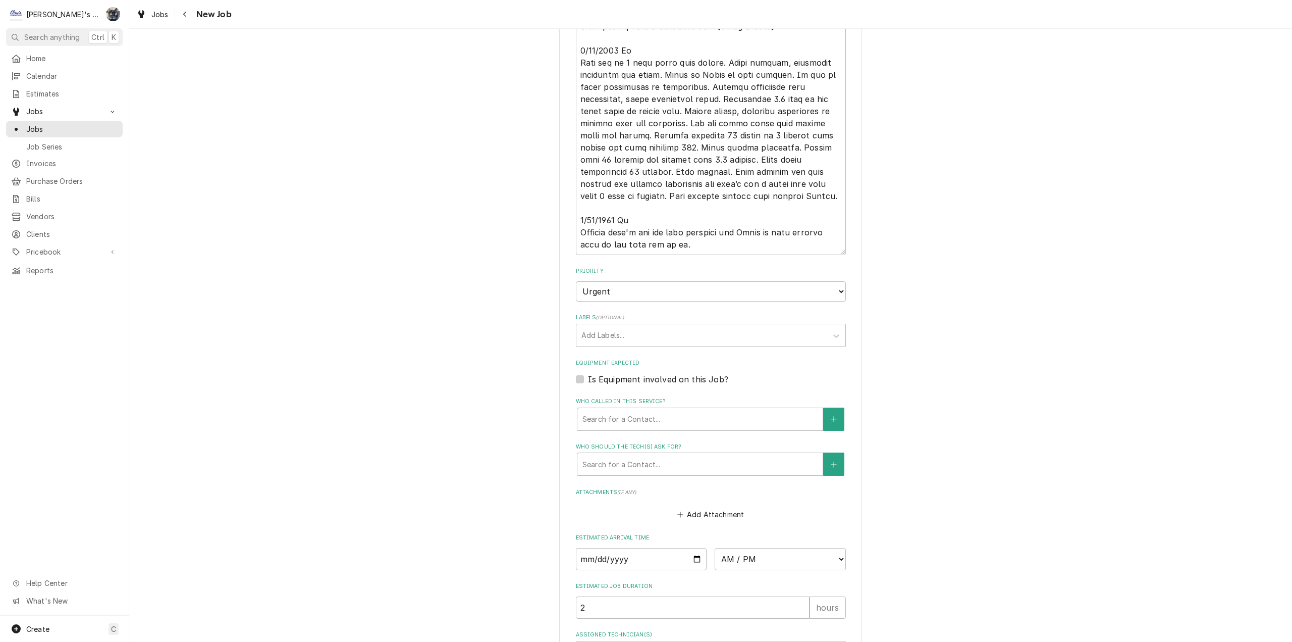
click at [588, 380] on label "Is Equipment involved on this Job?" at bounding box center [658, 379] width 140 height 12
click at [588, 380] on input "Equipment Expected" at bounding box center [723, 384] width 270 height 22
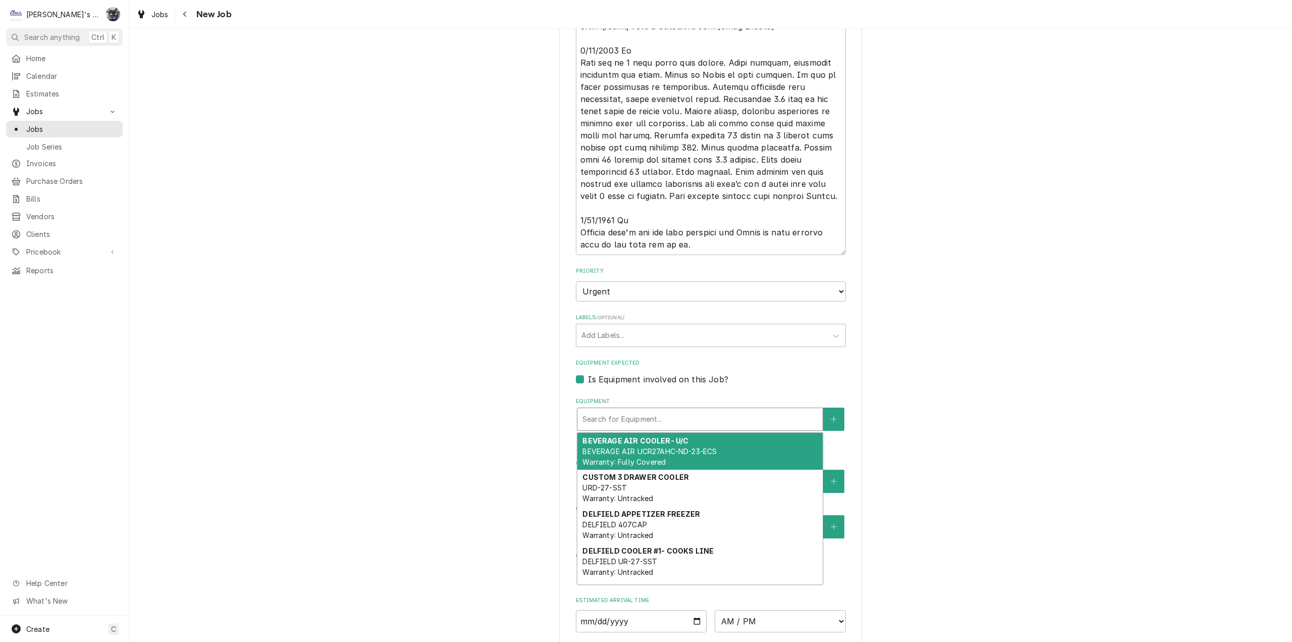
click at [619, 421] on div "Equipment" at bounding box center [699, 419] width 235 height 18
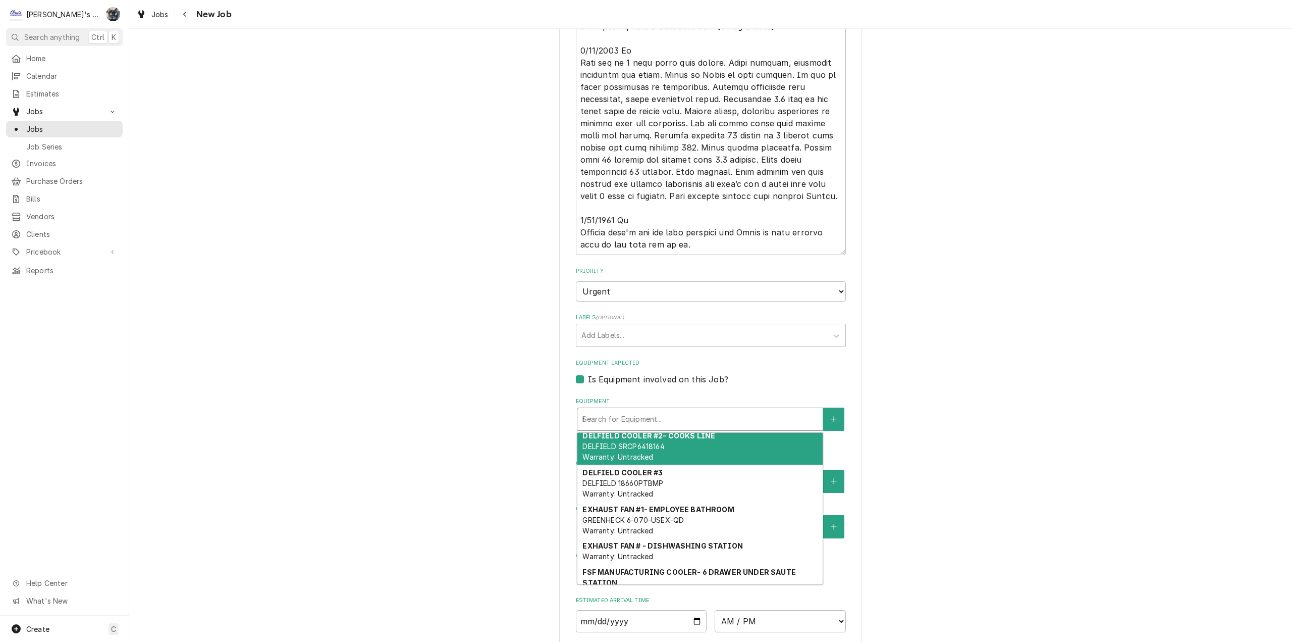
scroll to position [0, 0]
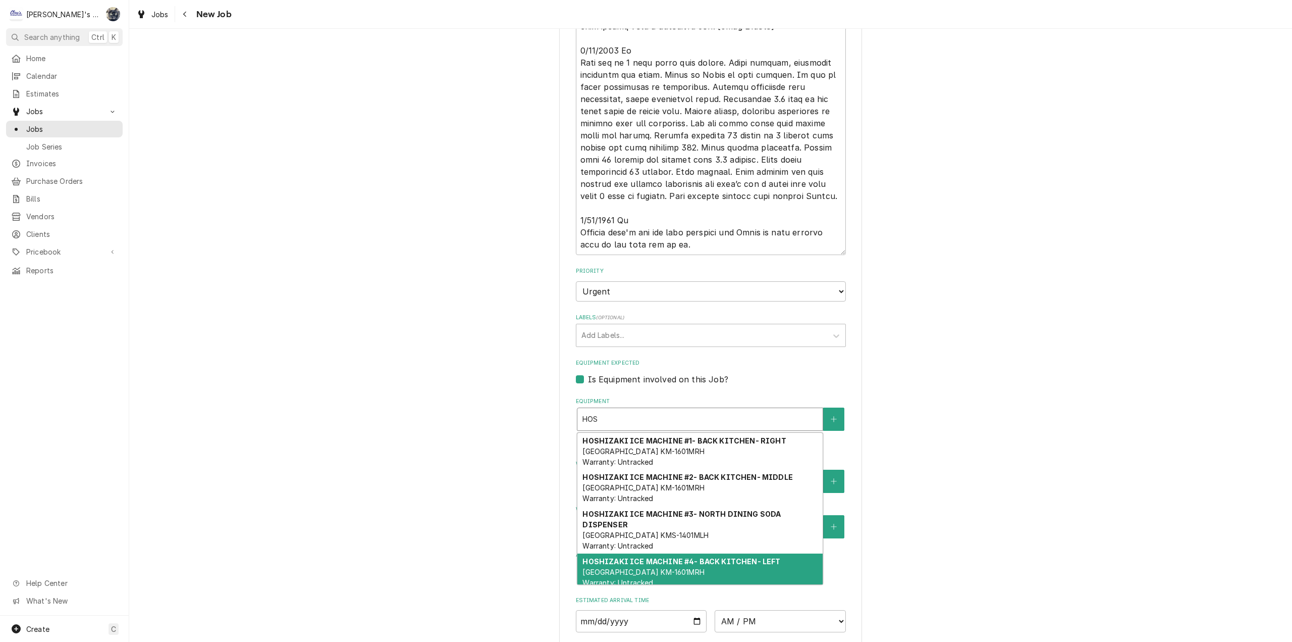
click at [632, 563] on strong "HOSHIZAKI ICE MACHINE #4- BACK KITCHEN- LEFT" at bounding box center [681, 561] width 198 height 9
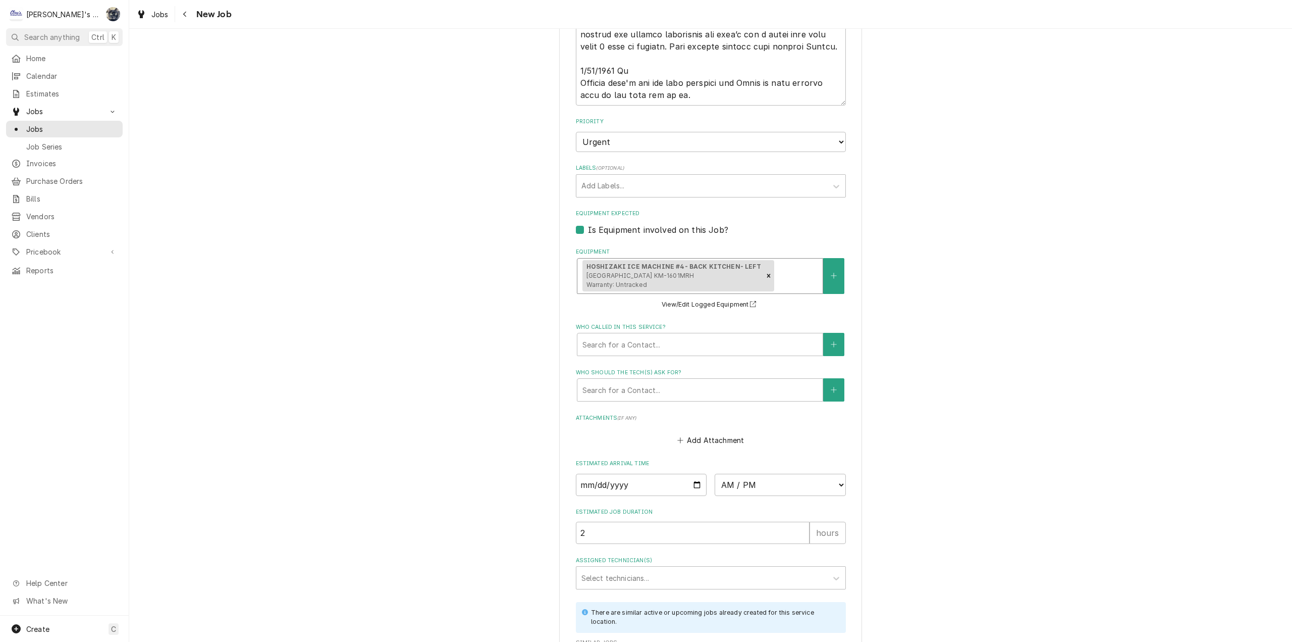
scroll to position [983, 0]
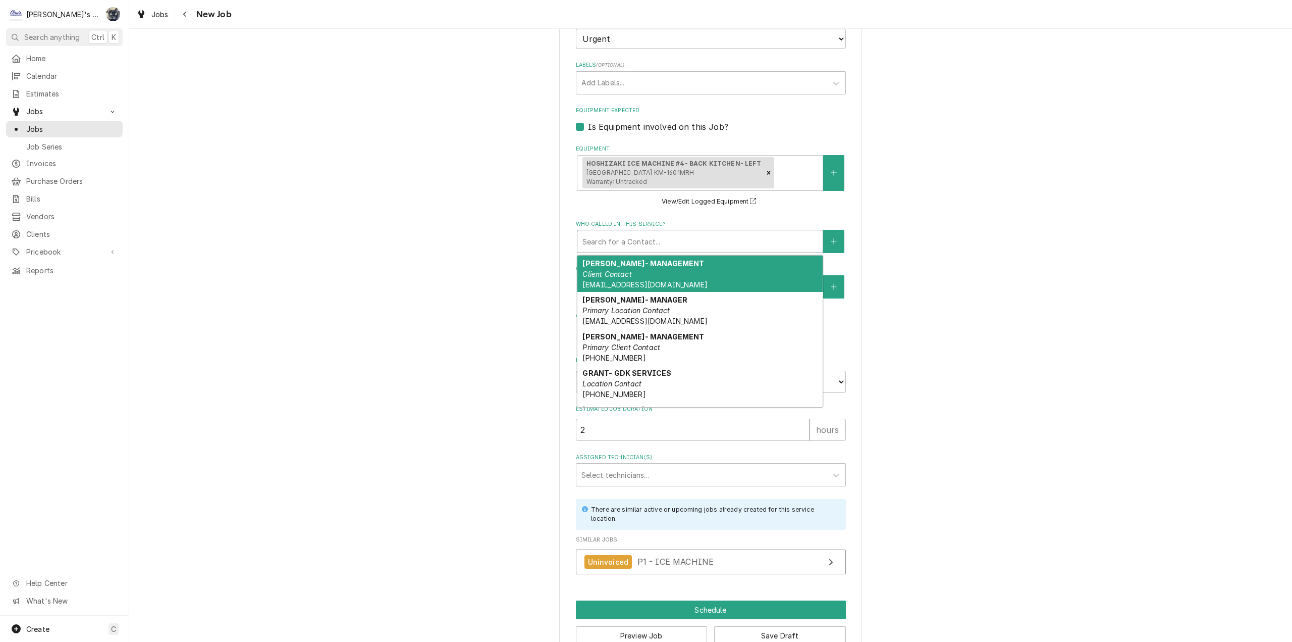
click at [609, 250] on div "Who called in this service?" at bounding box center [699, 241] width 235 height 18
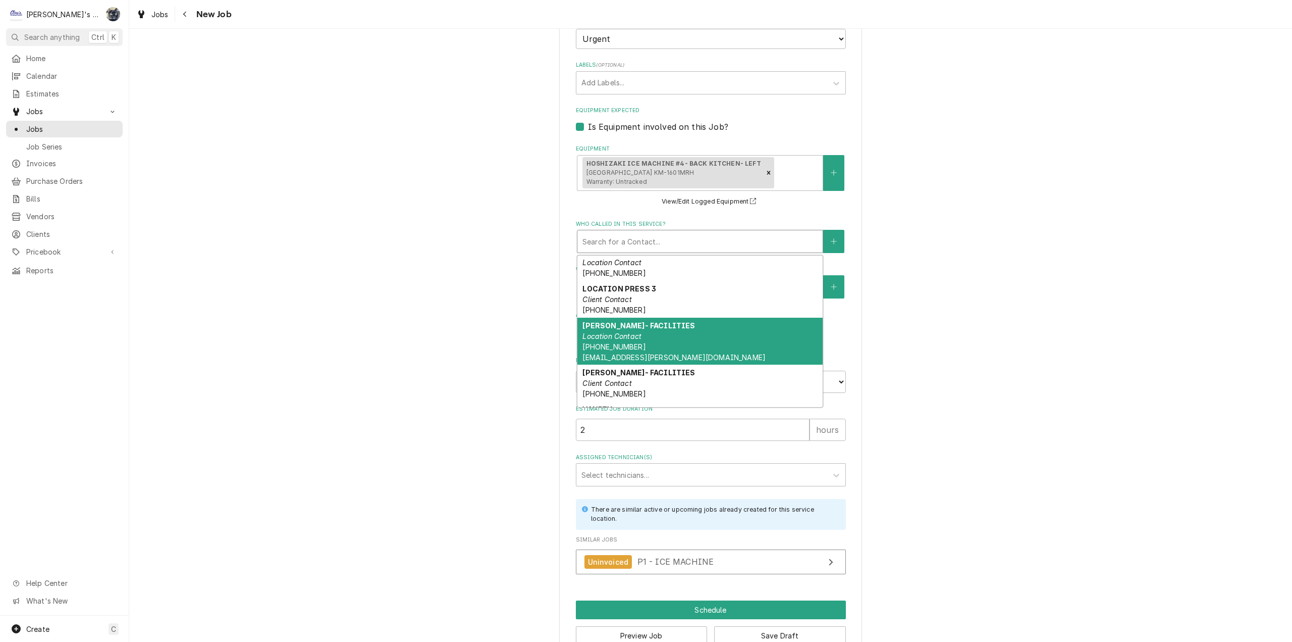
scroll to position [273, 0]
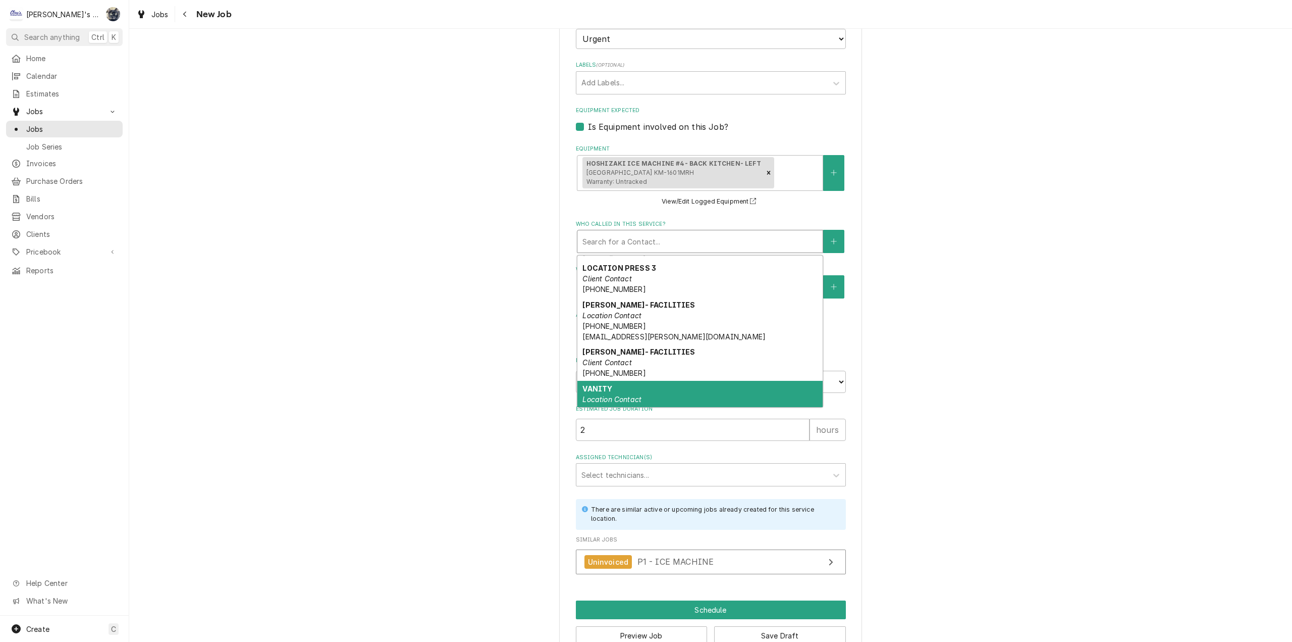
click at [611, 397] on em "Location Contact" at bounding box center [611, 399] width 59 height 9
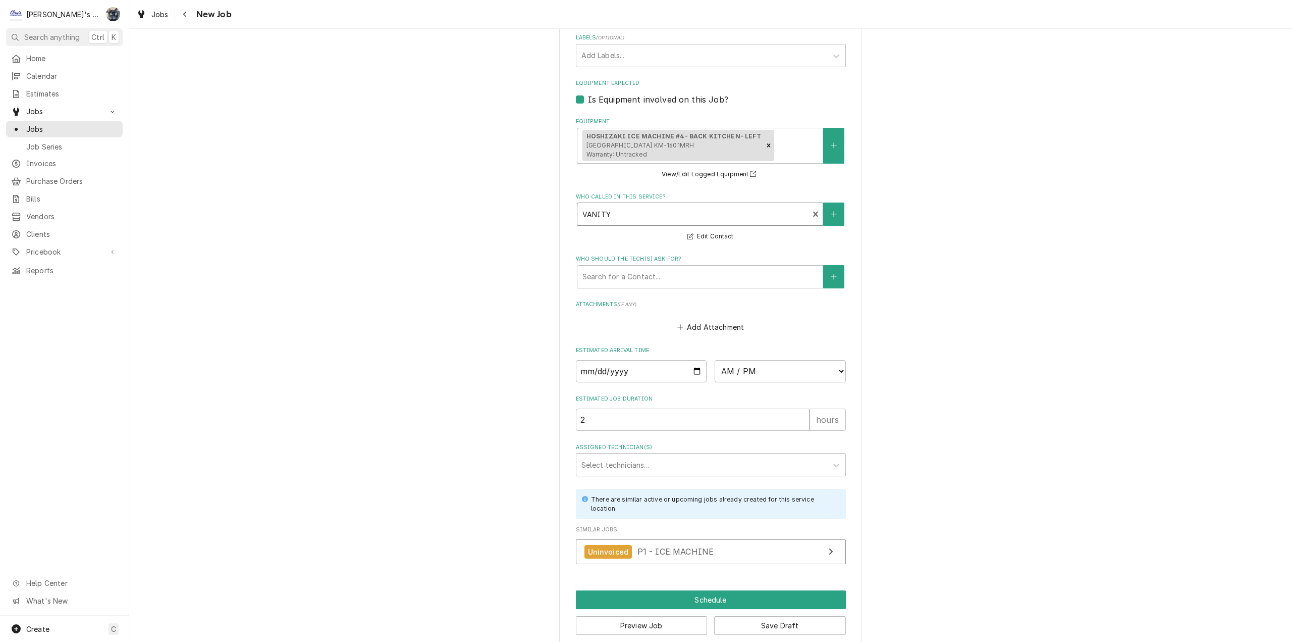
scroll to position [1025, 0]
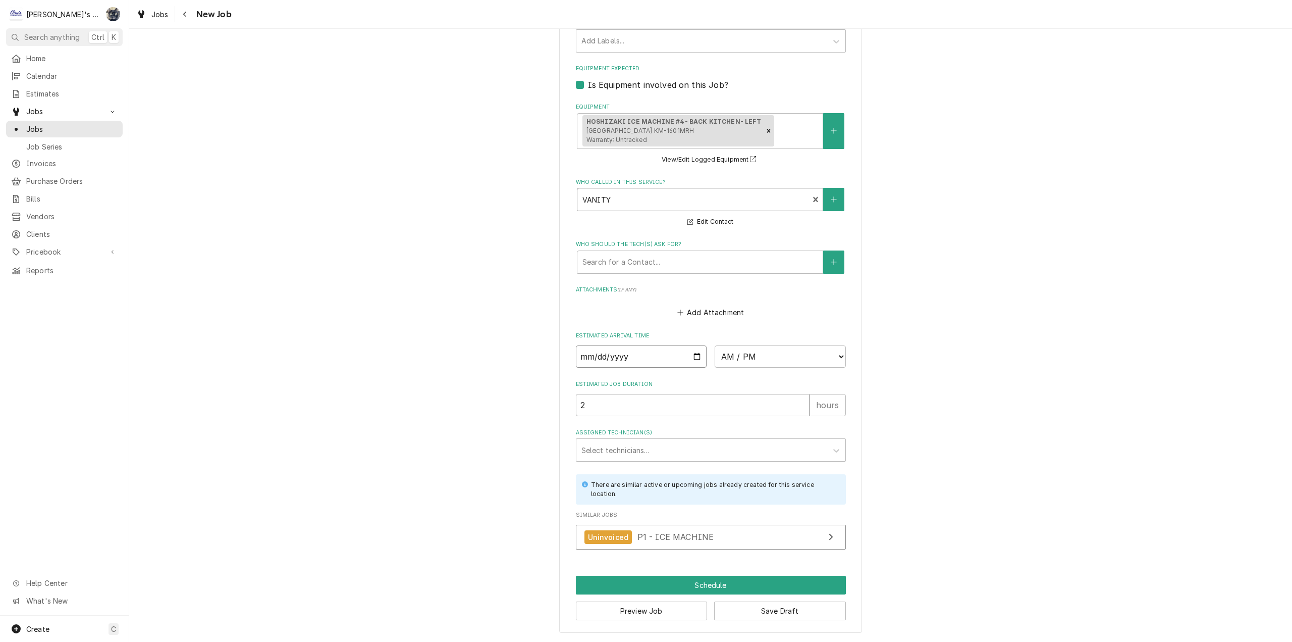
click at [695, 357] on input "Date" at bounding box center [641, 356] width 131 height 22
click at [795, 361] on select "AM / PM 6:00 AM 6:15 AM 6:30 AM 6:45 AM 7:00 AM 7:15 AM 7:30 AM 7:45 AM 8:00 AM…" at bounding box center [780, 356] width 131 height 22
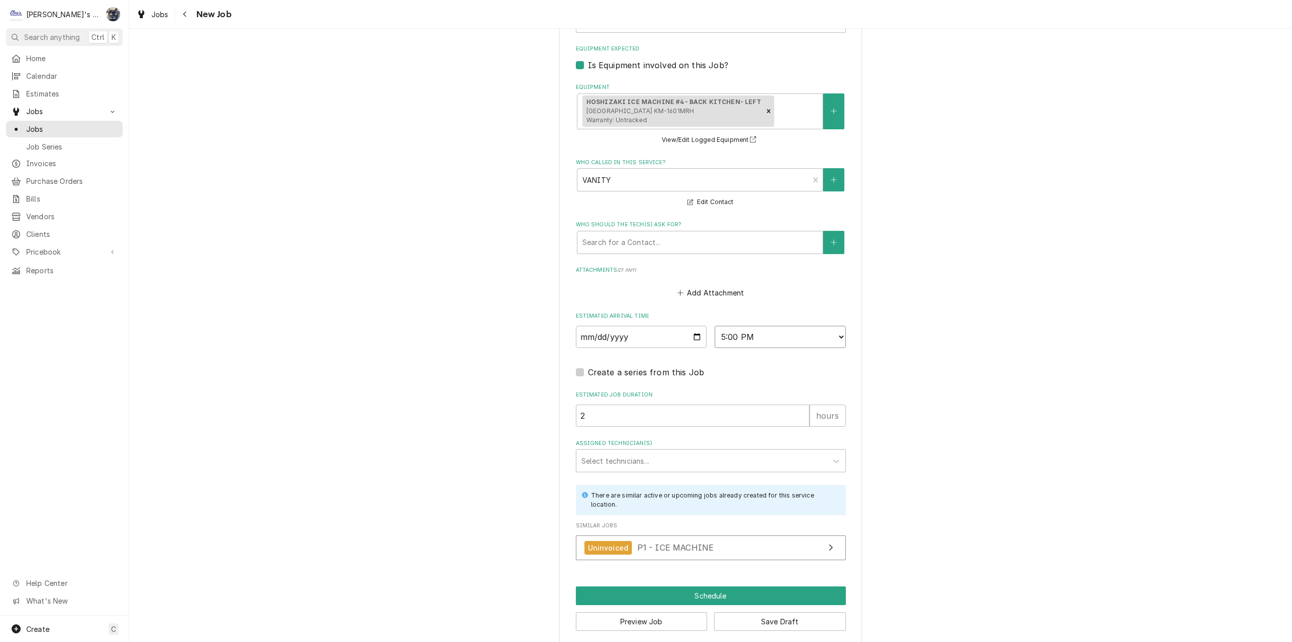
scroll to position [1055, 0]
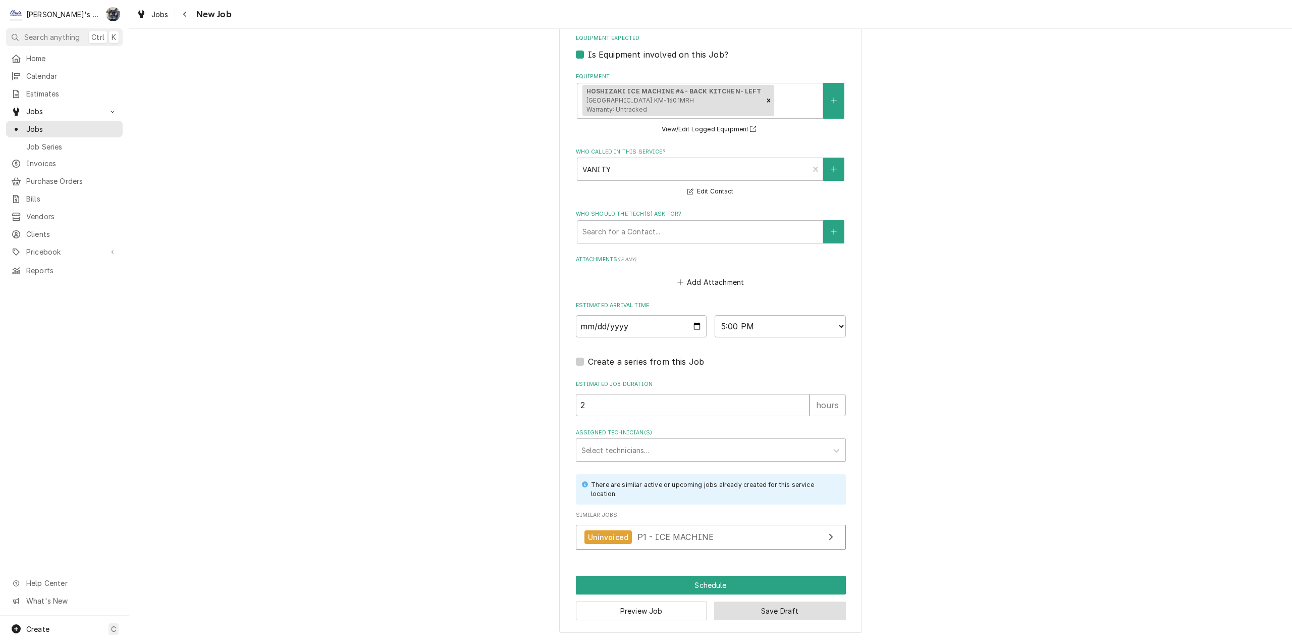
click at [747, 612] on button "Save Draft" at bounding box center [780, 610] width 132 height 19
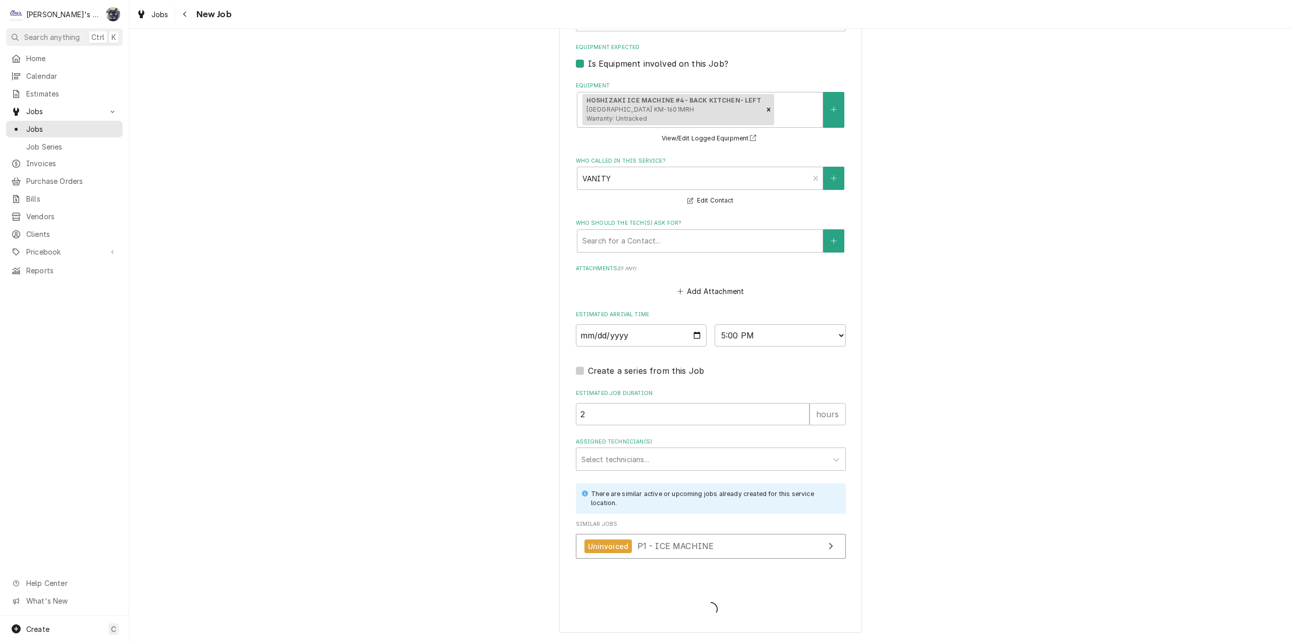
scroll to position [1046, 0]
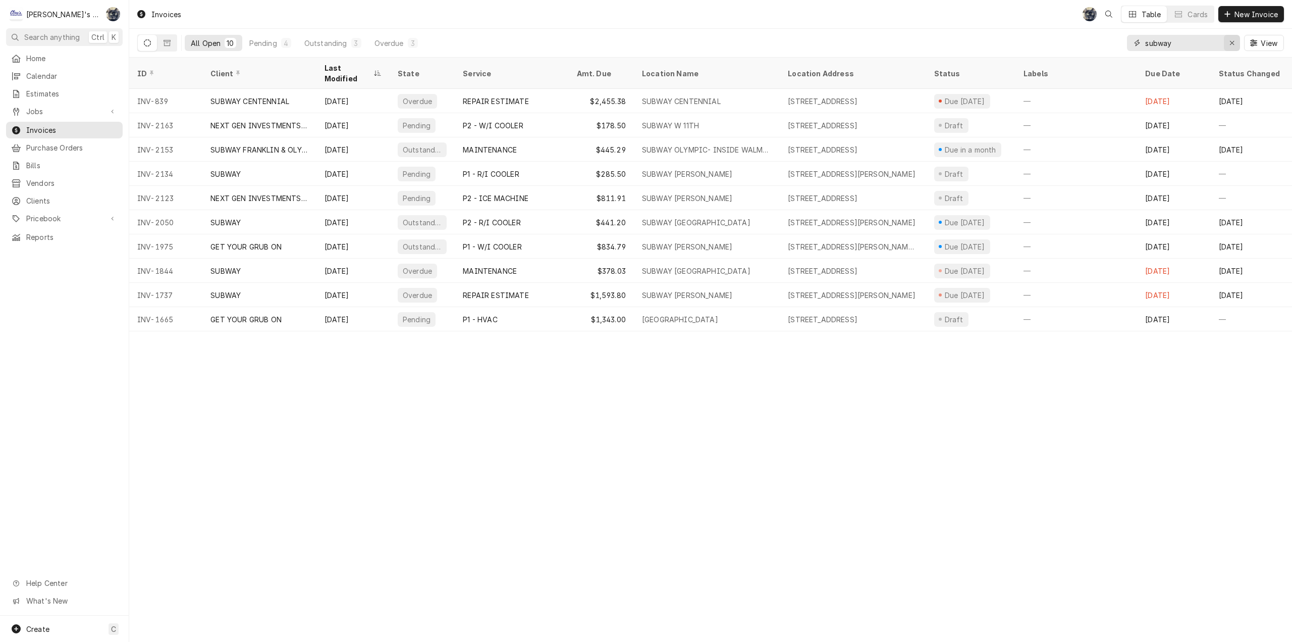
click at [1232, 42] on icon "Erase input" at bounding box center [1232, 43] width 4 height 4
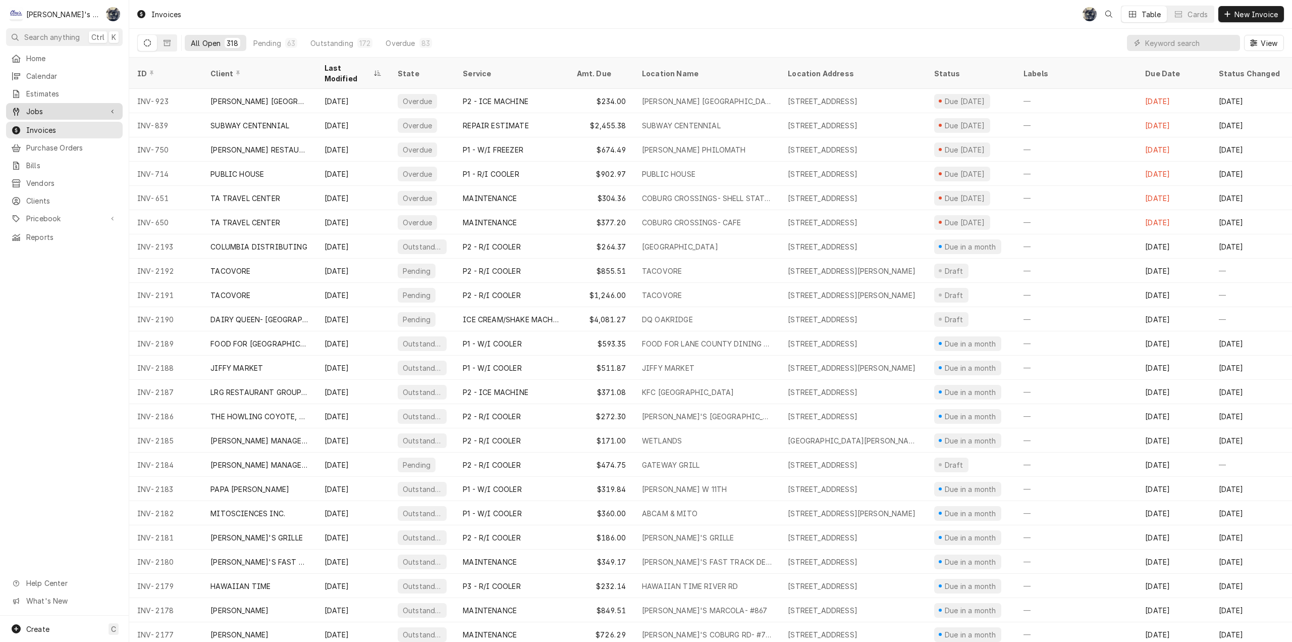
click at [62, 112] on span "Jobs" at bounding box center [64, 111] width 76 height 11
click at [63, 127] on span "Jobs" at bounding box center [71, 129] width 91 height 11
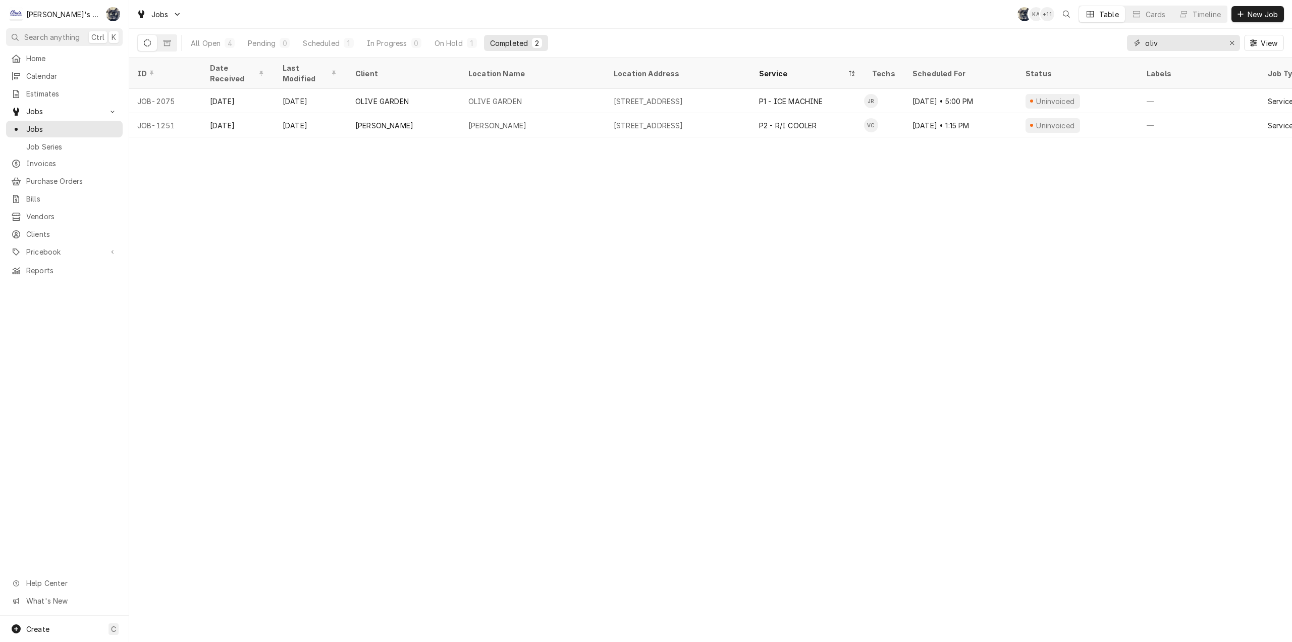
click at [1203, 45] on input "oliv" at bounding box center [1183, 43] width 76 height 16
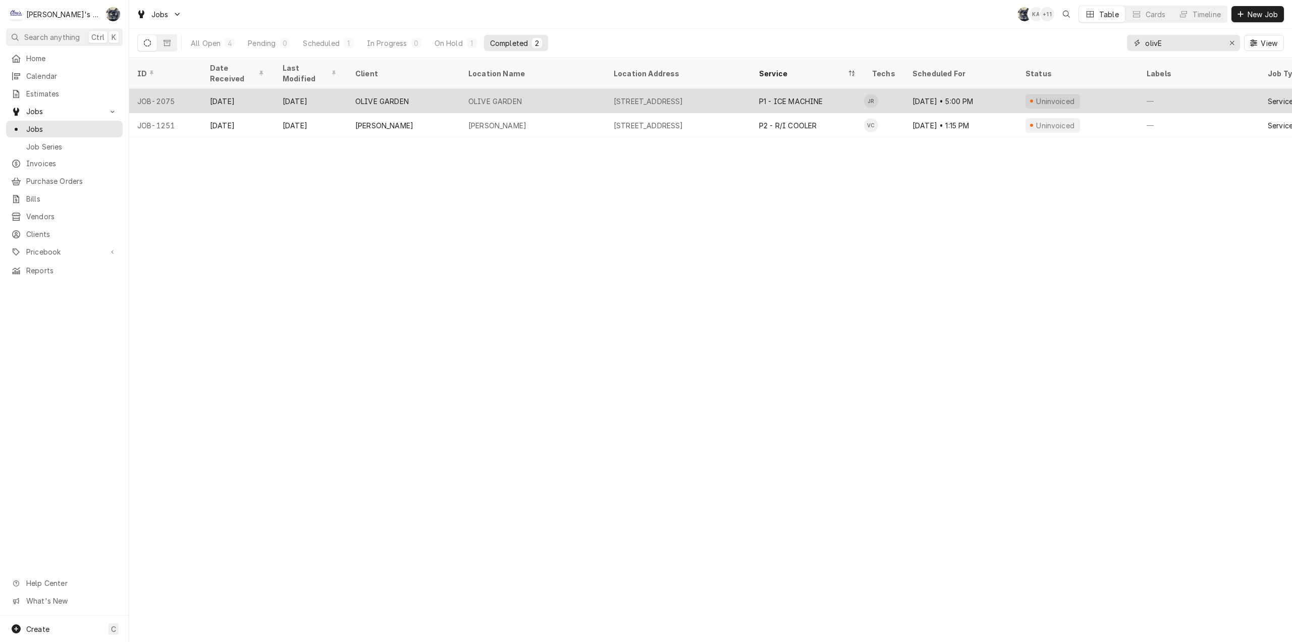
type input "olivE"
click at [617, 96] on div "1077 VALLEY RIVER WAY, EUGENE, OR 97401" at bounding box center [649, 101] width 70 height 11
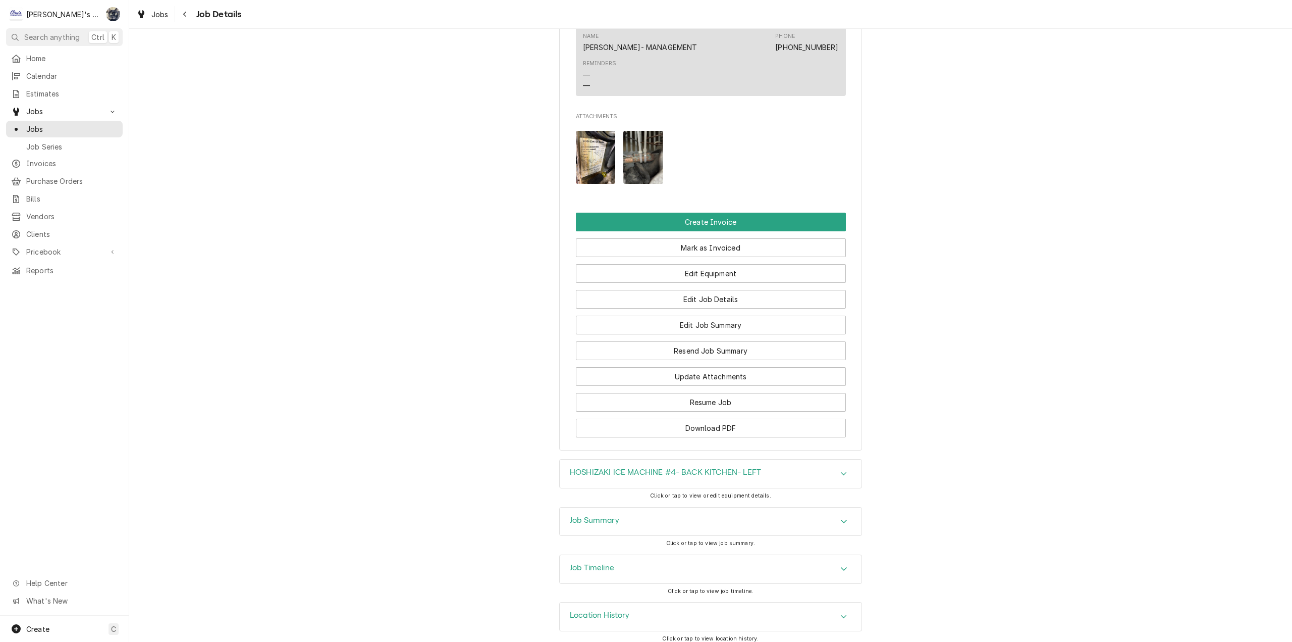
scroll to position [1436, 0]
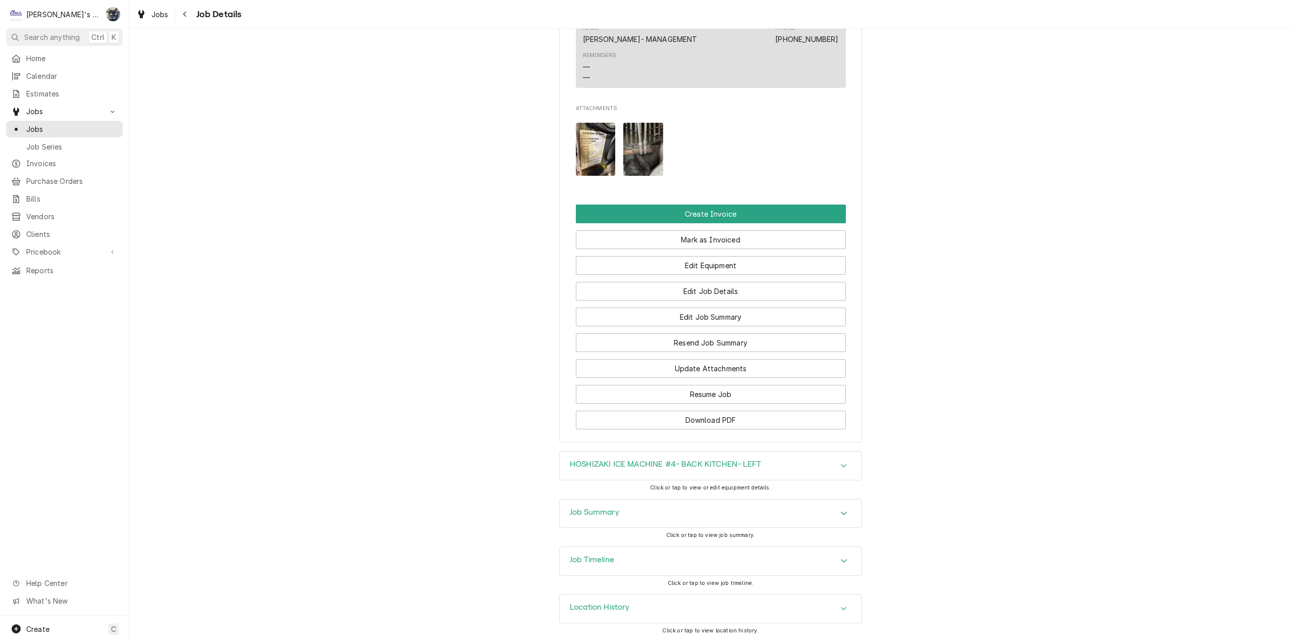
click at [645, 519] on div "Job Summary" at bounding box center [711, 513] width 302 height 28
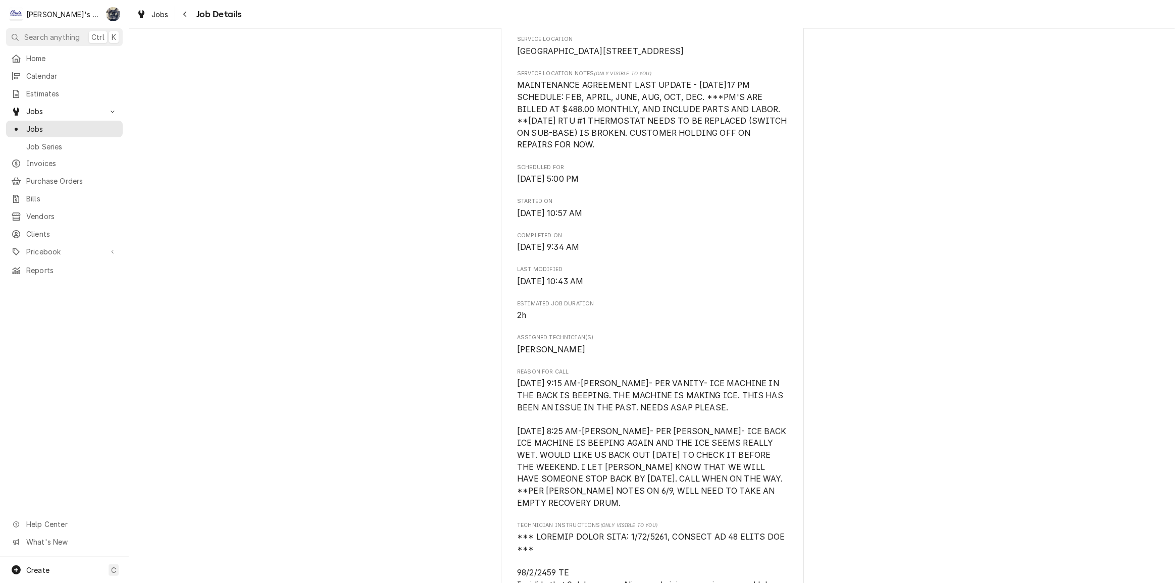
scroll to position [234, 0]
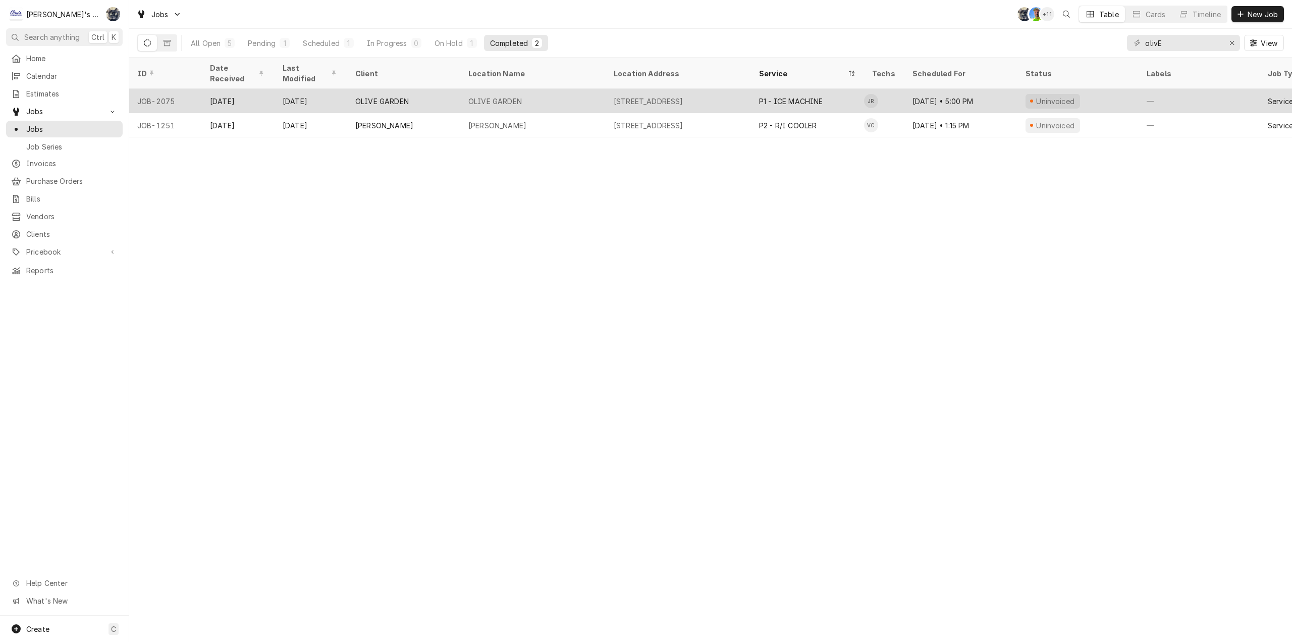
click at [557, 89] on div "OLIVE GARDEN" at bounding box center [532, 101] width 145 height 24
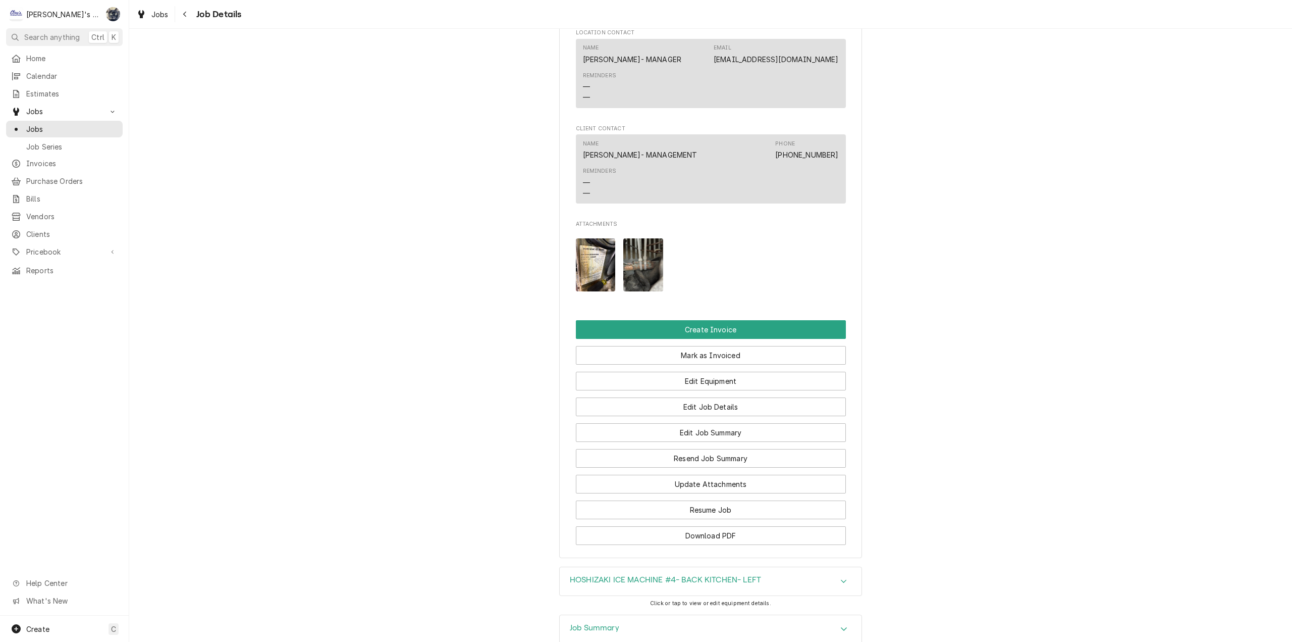
scroll to position [1436, 0]
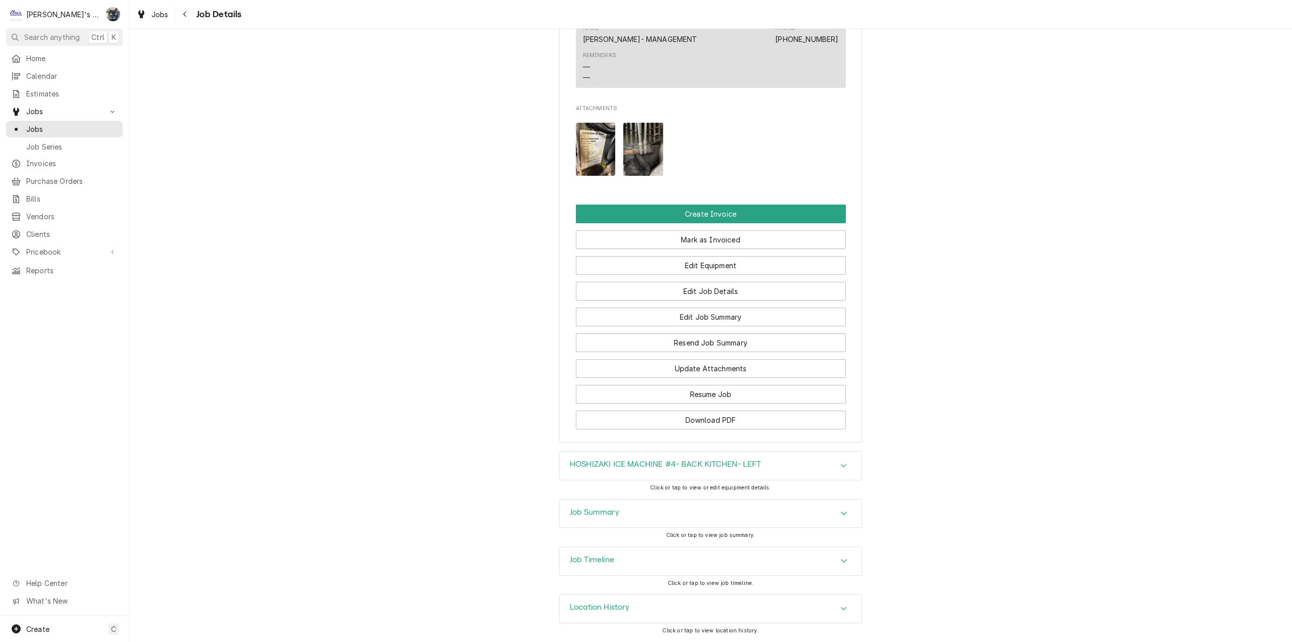
click at [654, 510] on div "Job Summary" at bounding box center [711, 513] width 302 height 28
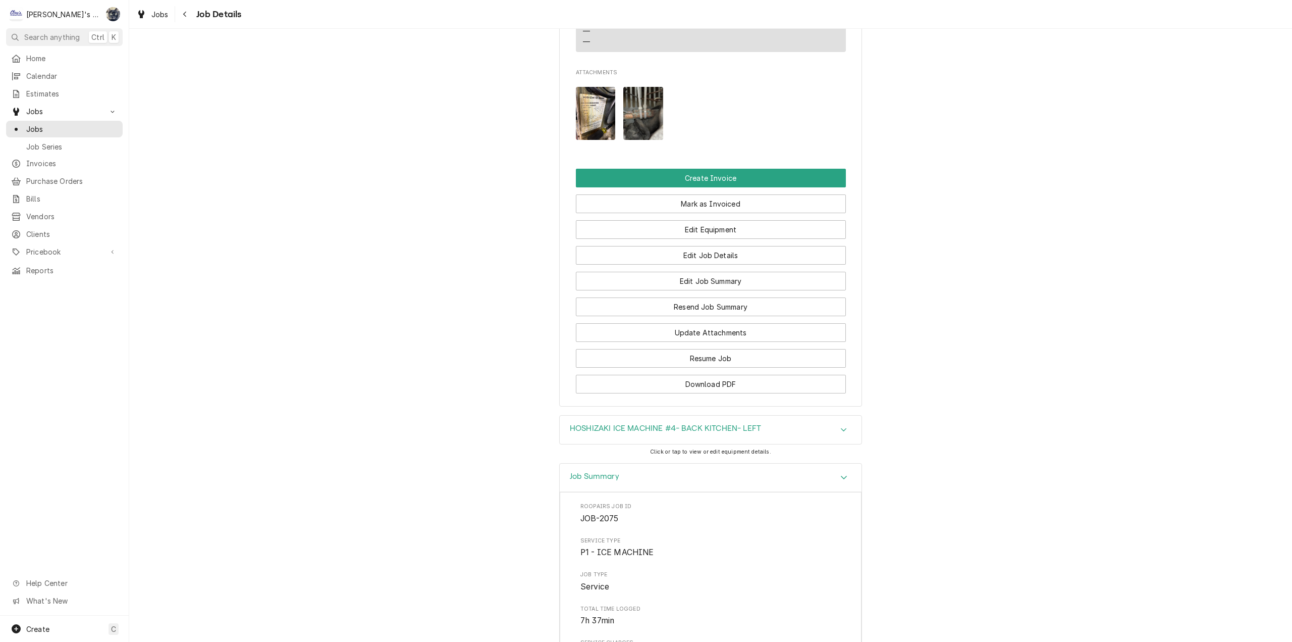
click at [654, 433] on h3 "HOSHIZAKI ICE MACHINE #4- BACK KITCHEN- LEFT" at bounding box center [665, 428] width 191 height 10
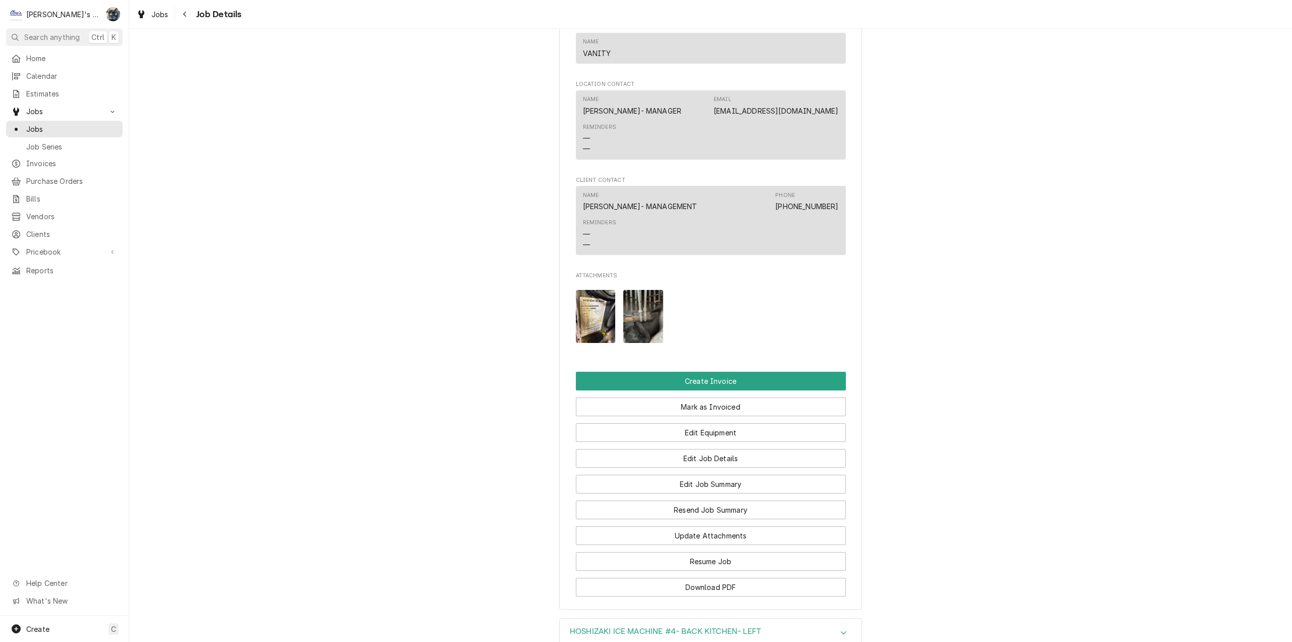
scroll to position [1281, 0]
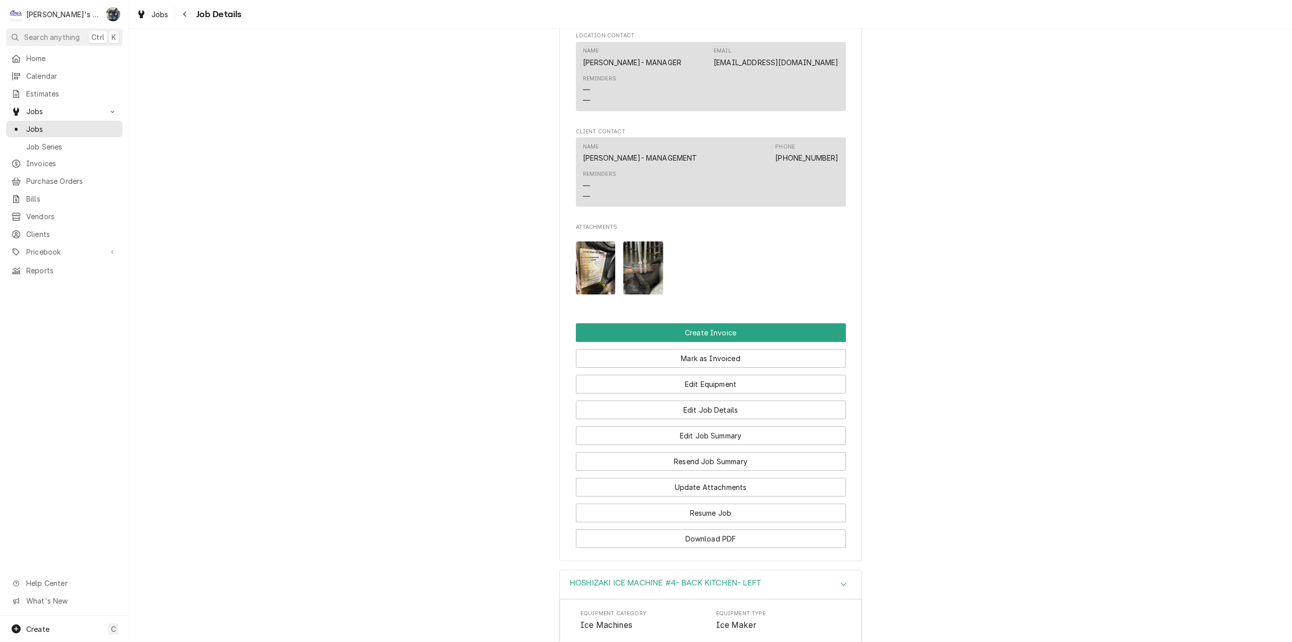
click at [587, 294] on img "Attachments" at bounding box center [596, 267] width 40 height 53
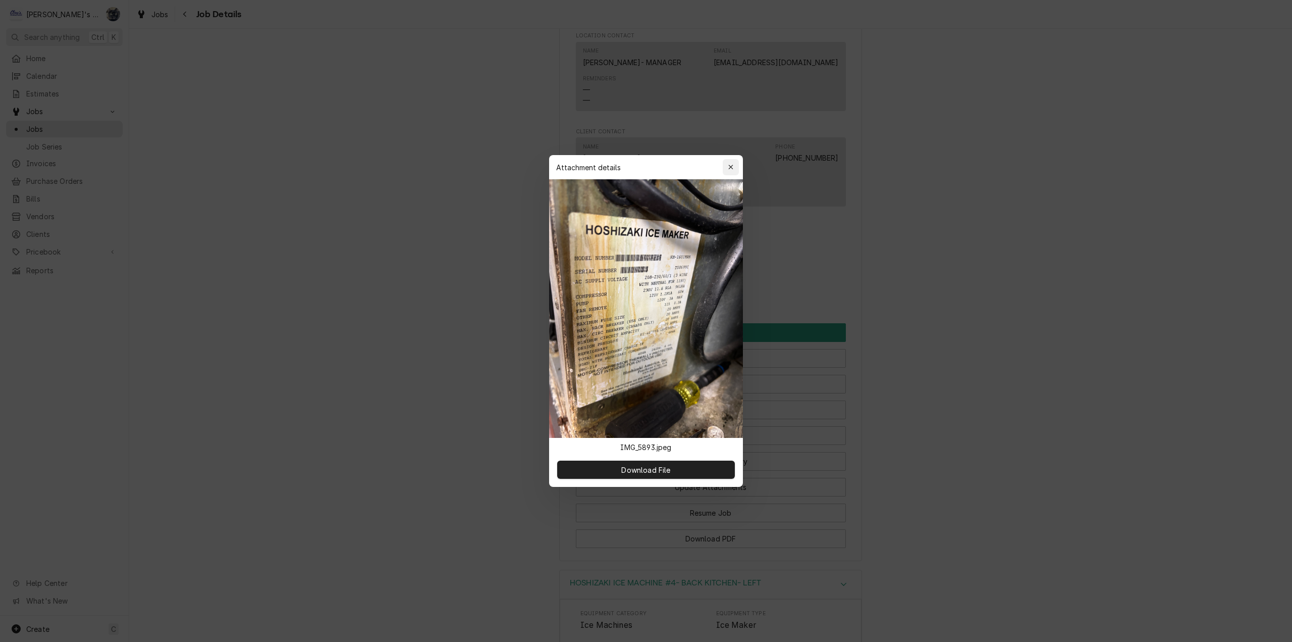
click at [735, 171] on div "button" at bounding box center [731, 167] width 10 height 10
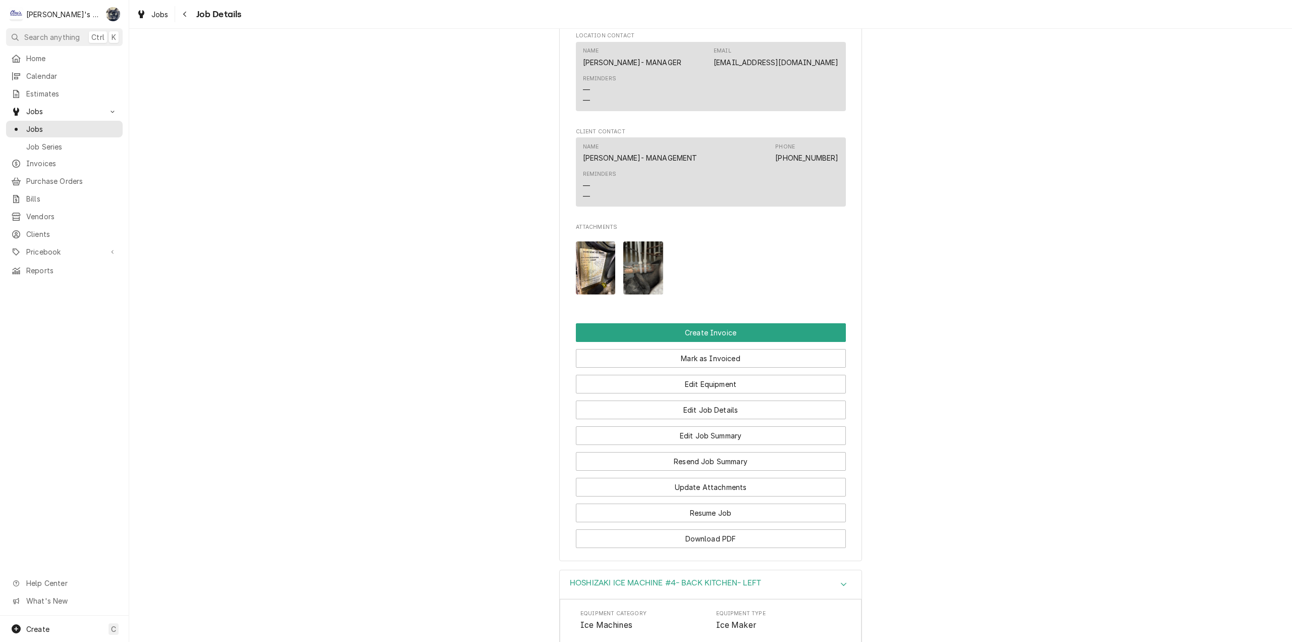
click at [629, 294] on img "Attachments" at bounding box center [643, 267] width 40 height 53
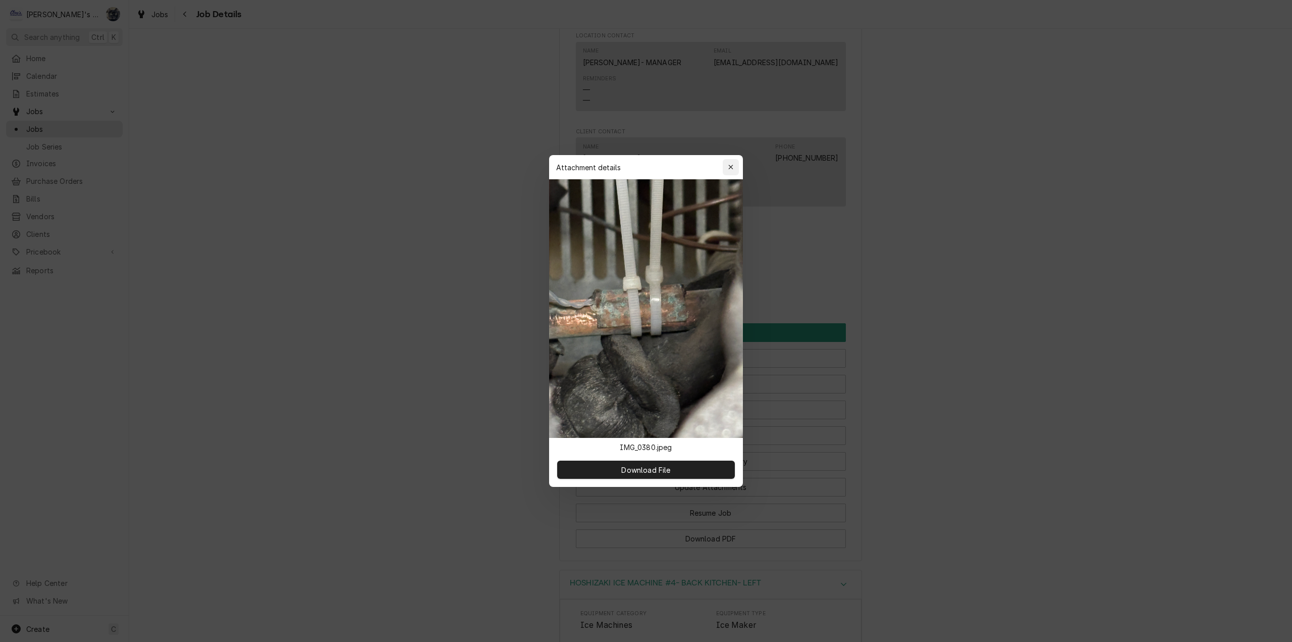
click at [731, 166] on icon "button" at bounding box center [731, 167] width 6 height 7
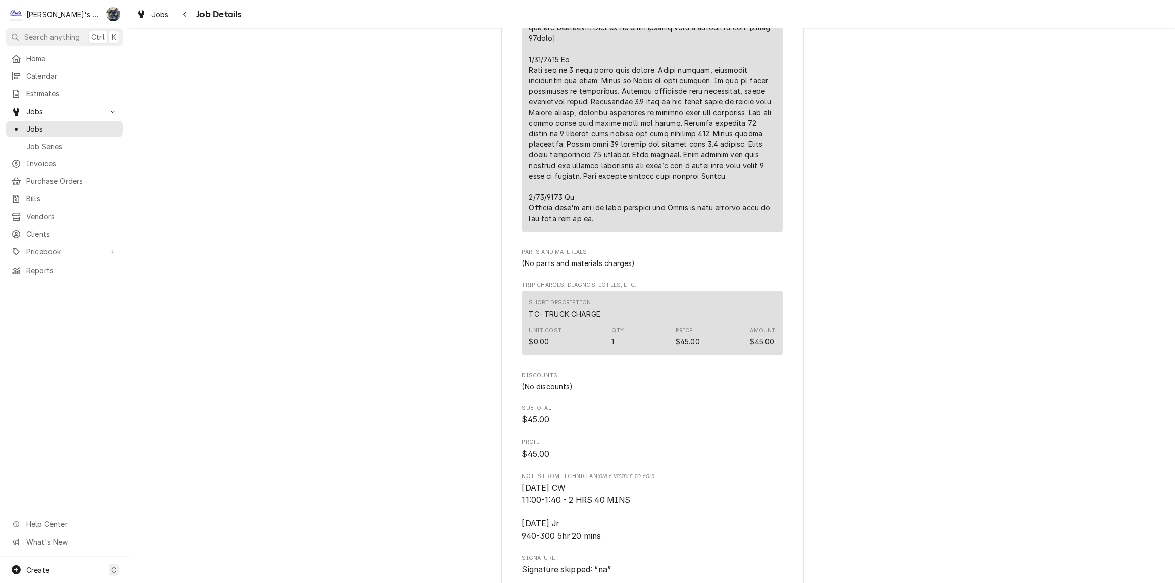
scroll to position [2749, 0]
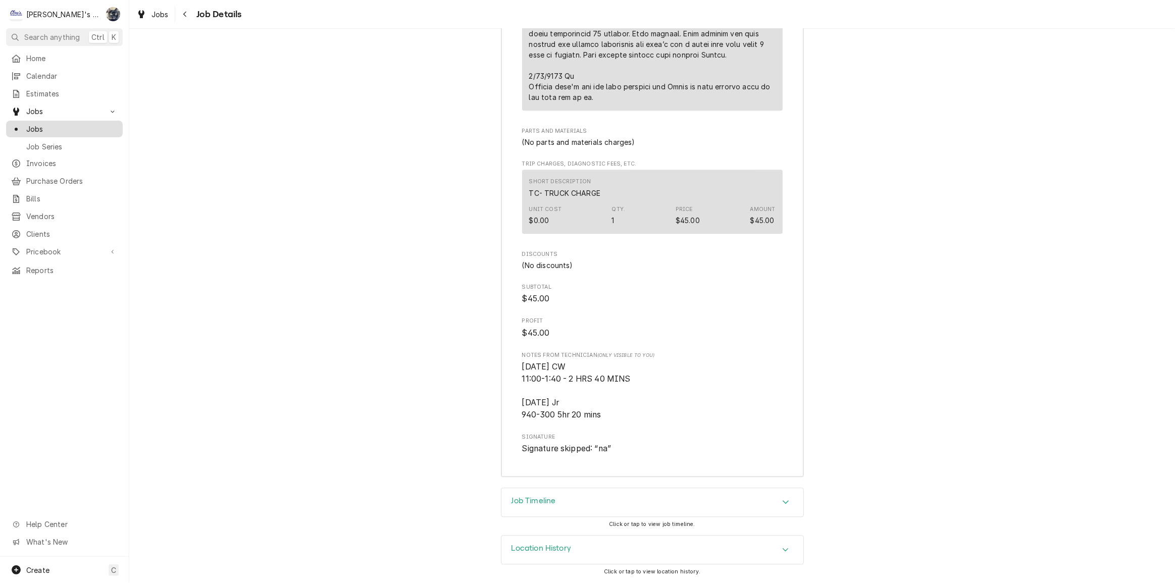
click at [36, 127] on span "Jobs" at bounding box center [71, 129] width 91 height 11
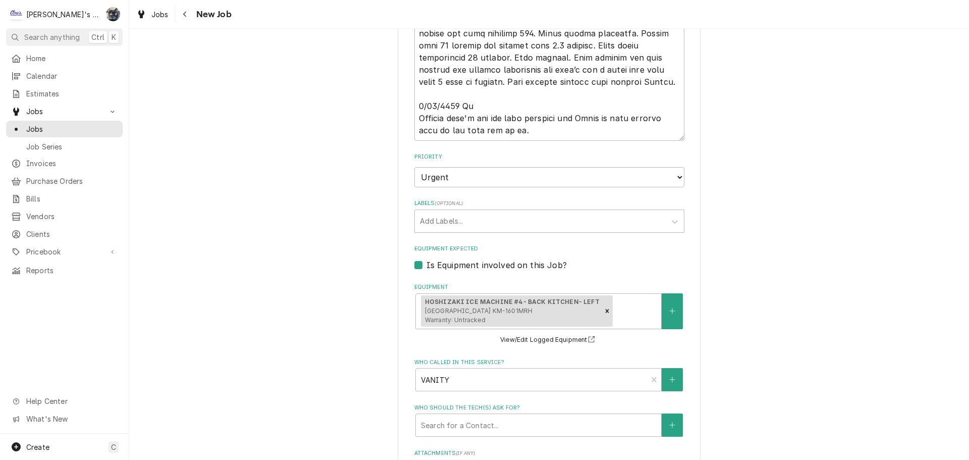
scroll to position [1009, 0]
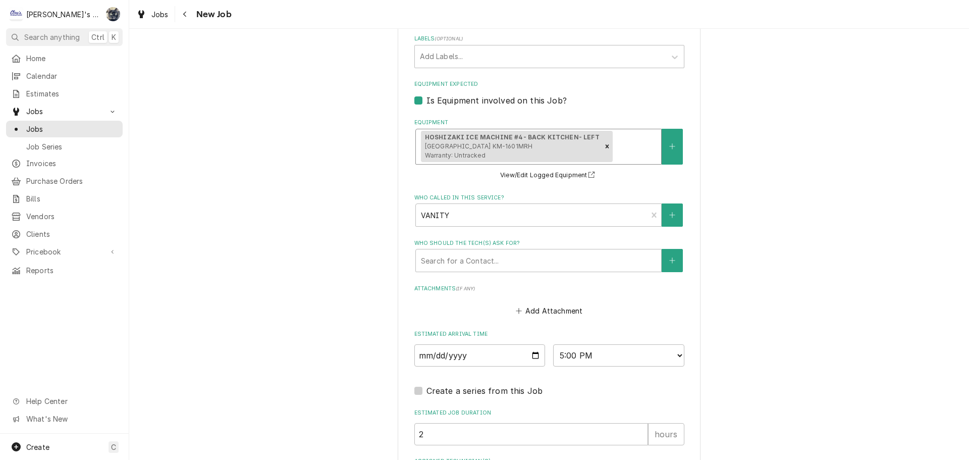
click at [477, 146] on span "[GEOGRAPHIC_DATA] KM-1601MRH Warranty: Untracked" at bounding box center [479, 150] width 108 height 17
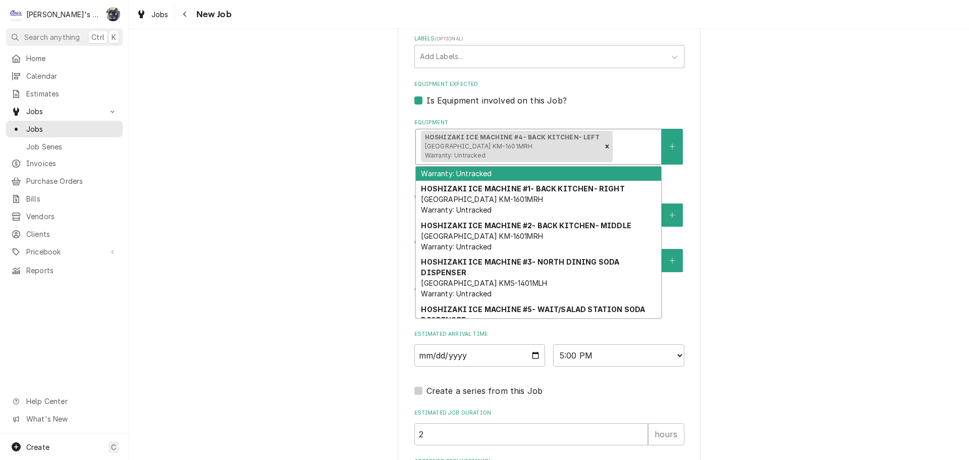
scroll to position [353, 0]
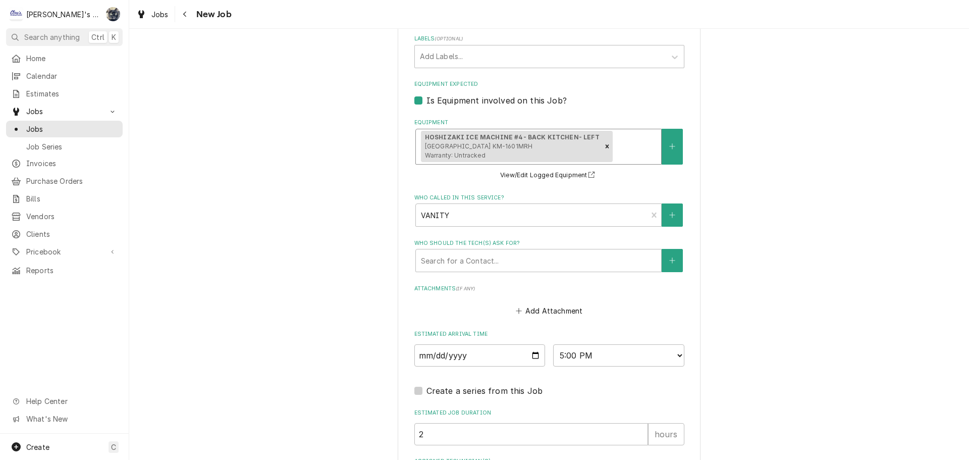
click at [468, 137] on strong "HOSHIZAKI ICE MACHINE #4- BACK KITCHEN- LEFT" at bounding box center [512, 137] width 175 height 8
click at [617, 150] on div "Equipment" at bounding box center [635, 146] width 41 height 18
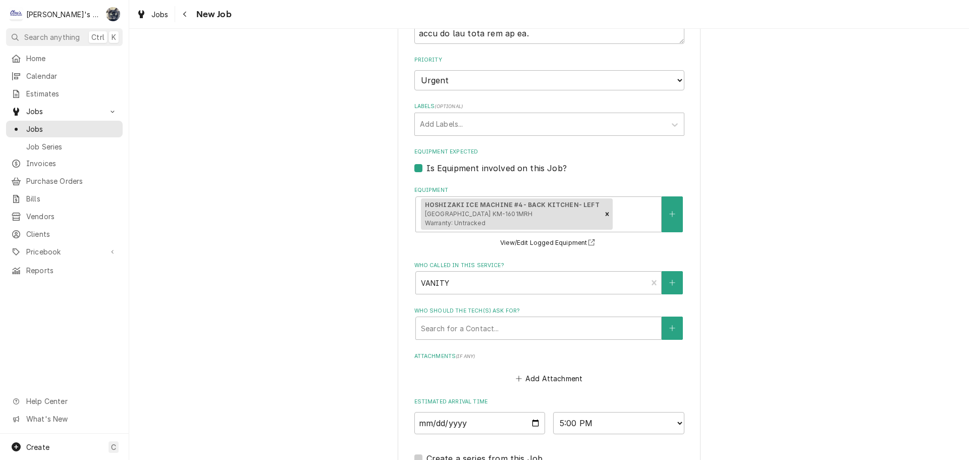
scroll to position [1153, 0]
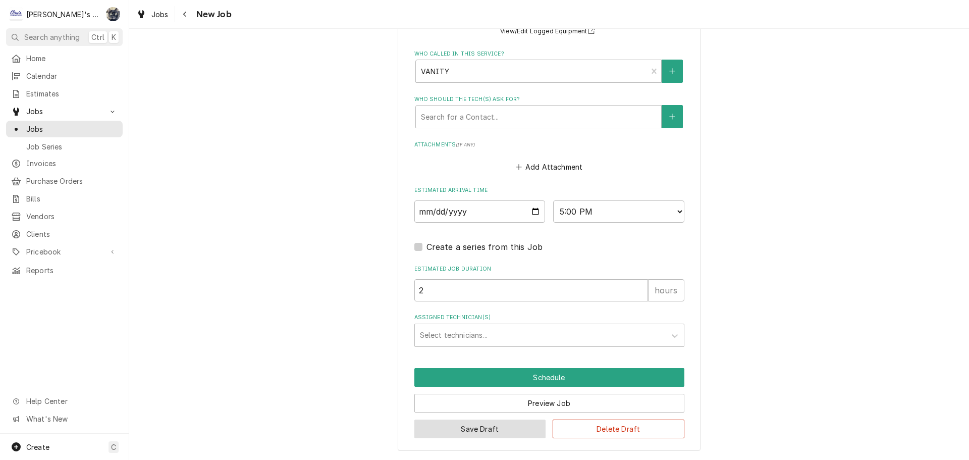
click at [475, 435] on button "Save Draft" at bounding box center [480, 428] width 132 height 19
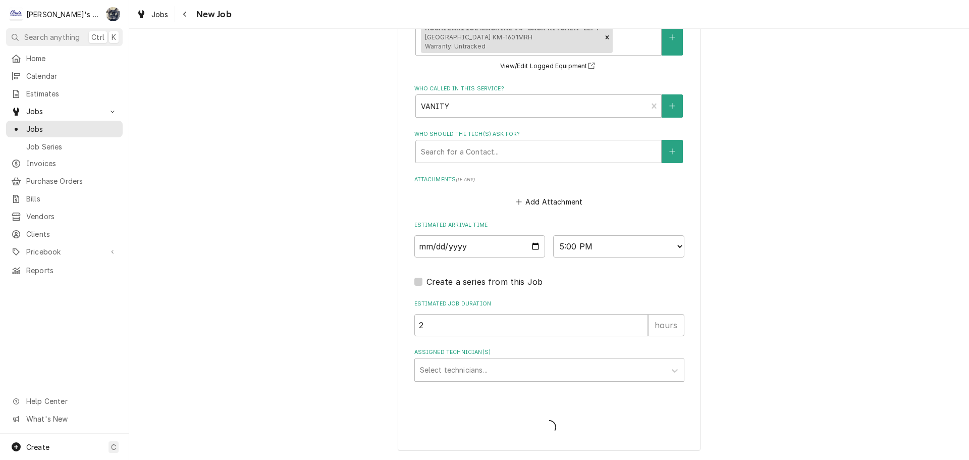
type textarea "x"
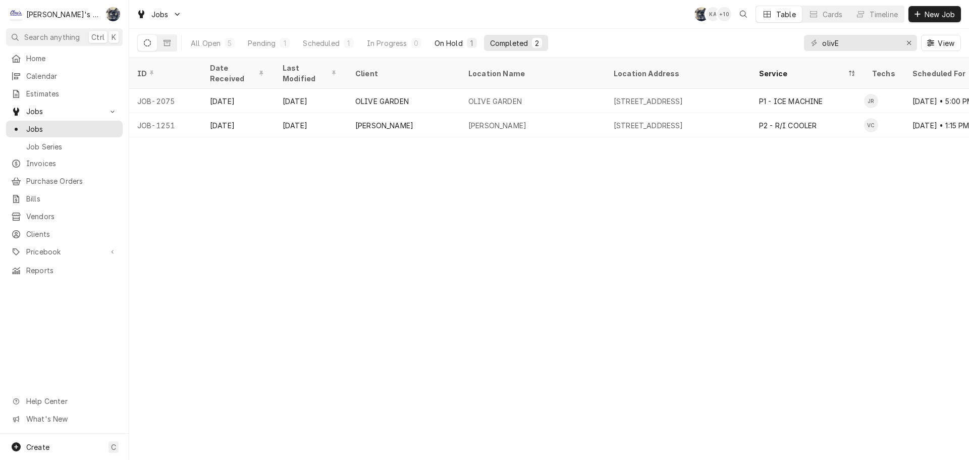
click at [439, 44] on div "On Hold" at bounding box center [449, 43] width 28 height 11
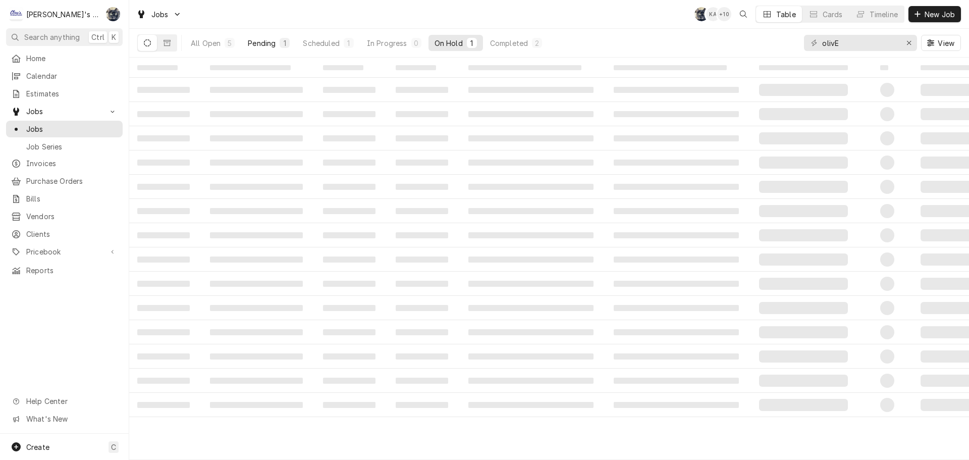
click at [283, 43] on div "1" at bounding box center [285, 43] width 6 height 11
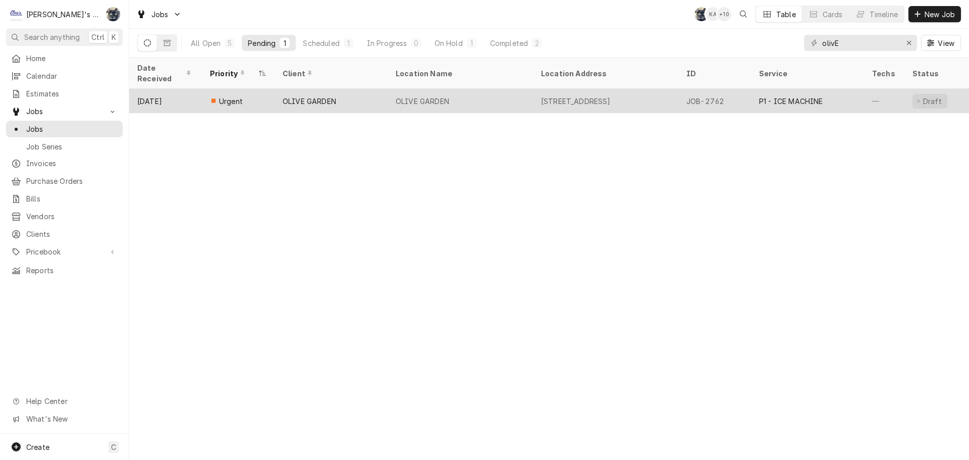
click at [303, 89] on div "OLIVE GARDEN" at bounding box center [331, 101] width 113 height 24
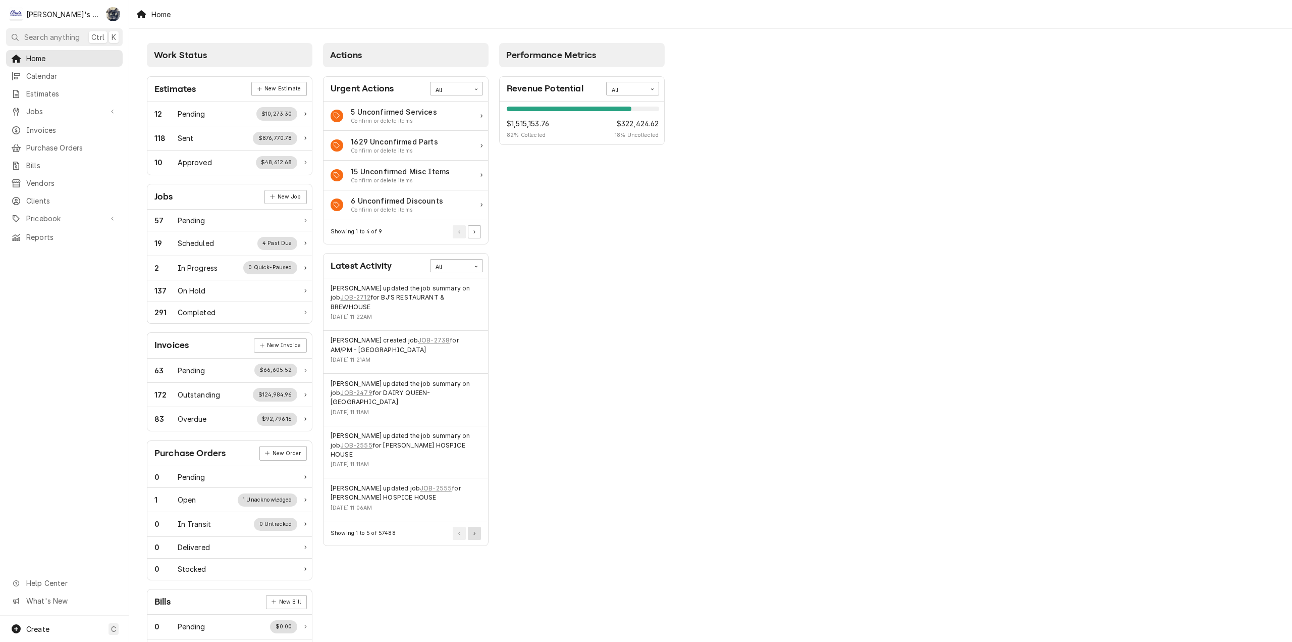
click at [476, 526] on button "Pagination Controls" at bounding box center [474, 532] width 13 height 13
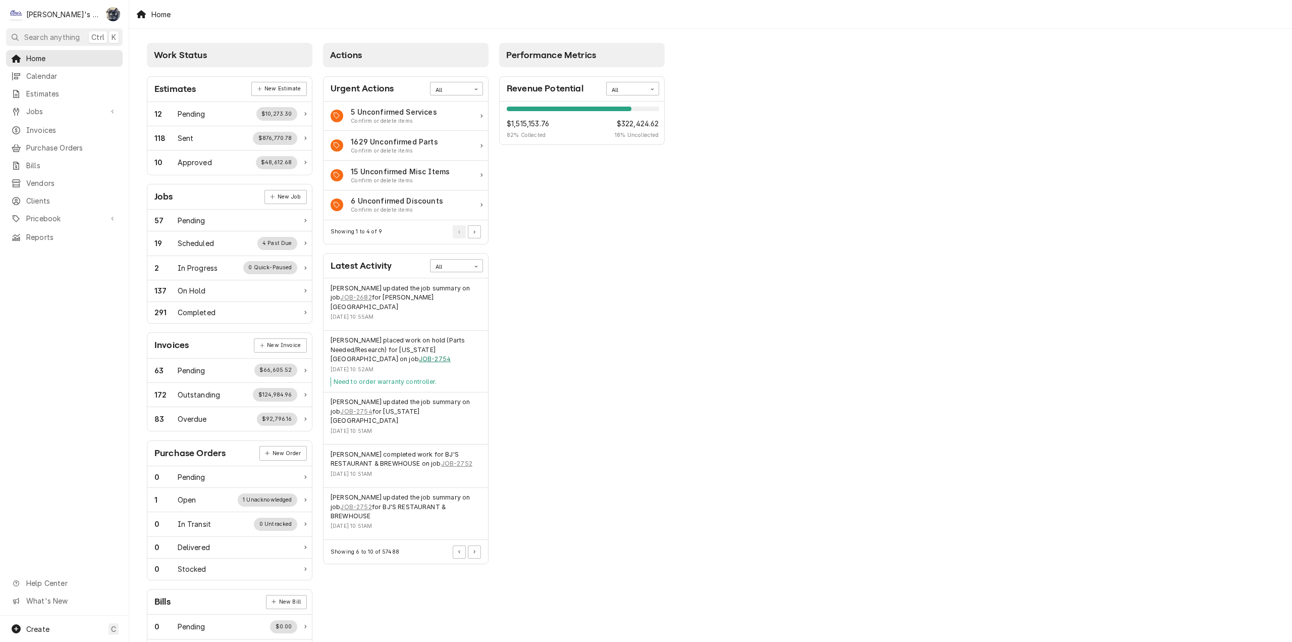
click at [419, 354] on link "JOB-2754" at bounding box center [435, 358] width 32 height 9
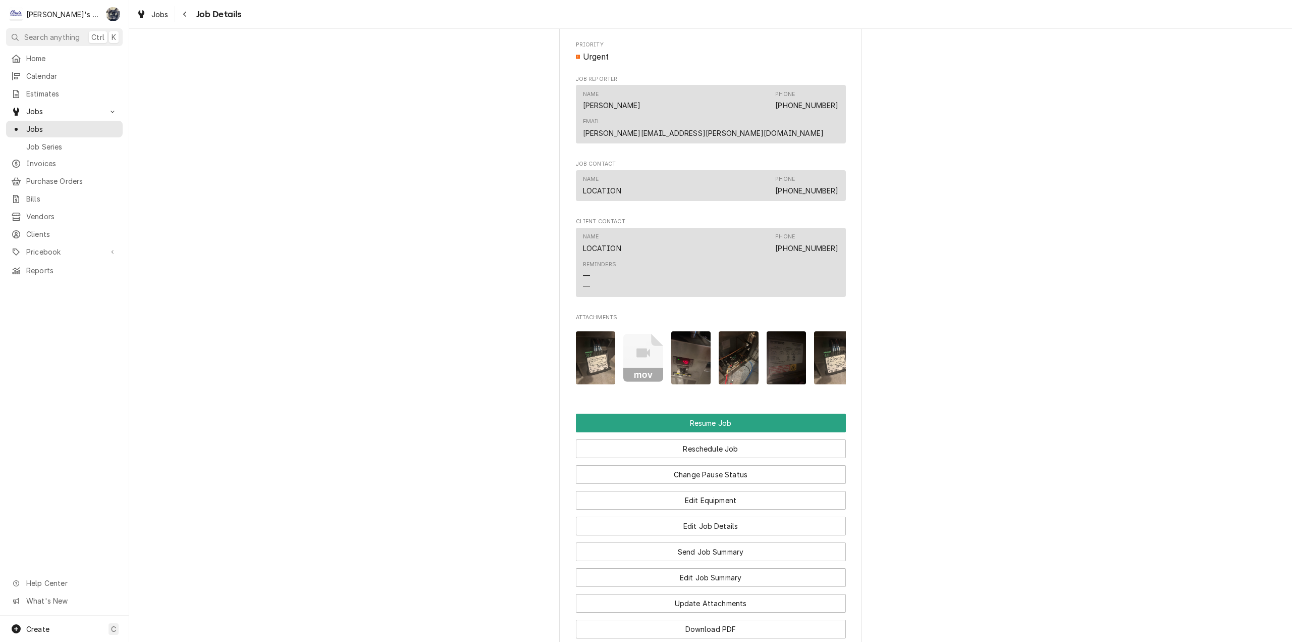
scroll to position [1161, 0]
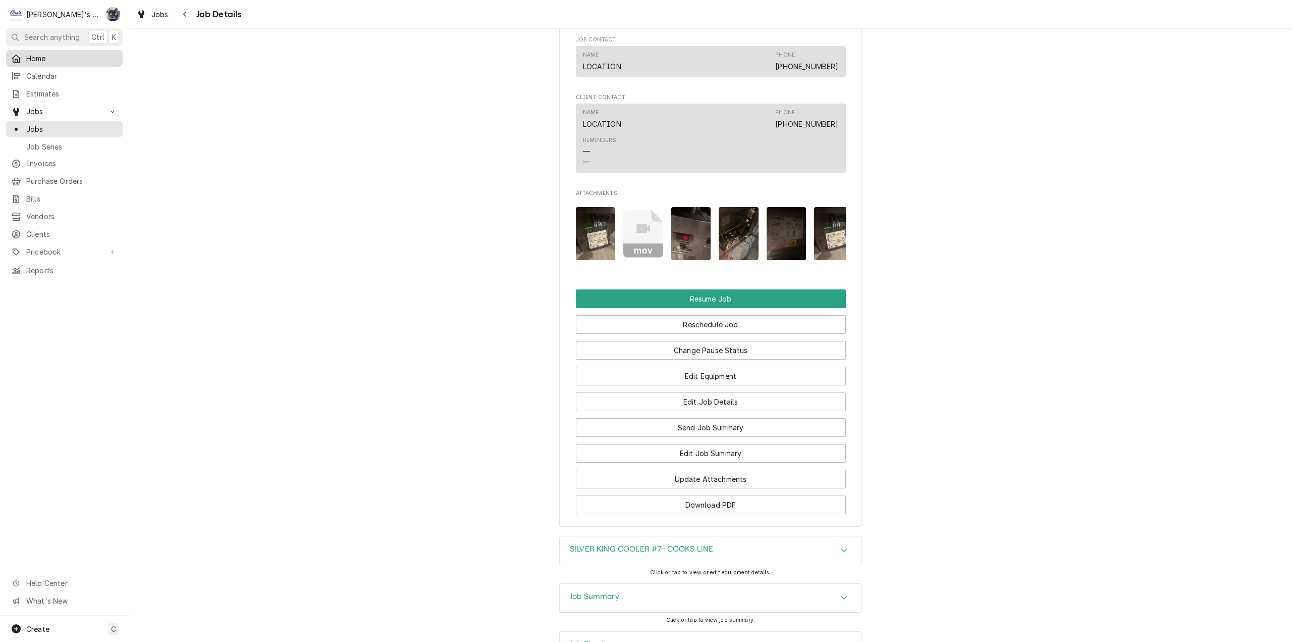
click at [78, 52] on div "Home" at bounding box center [64, 58] width 113 height 13
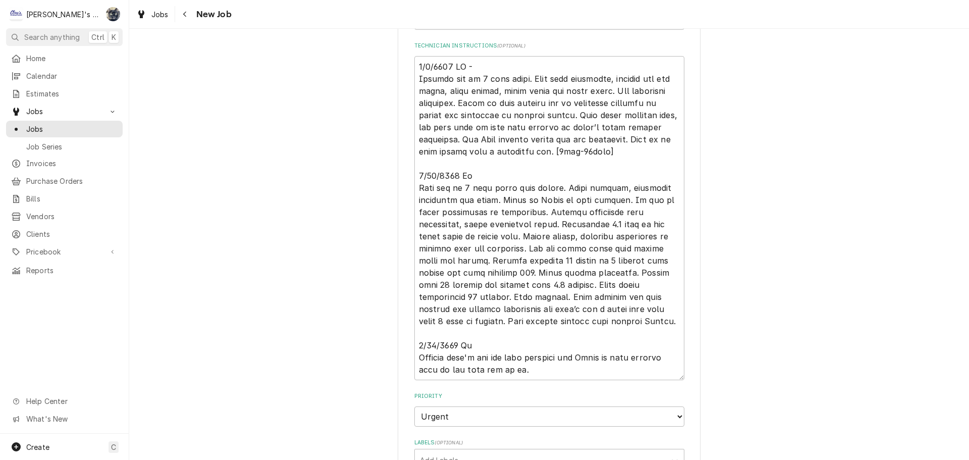
scroll to position [353, 0]
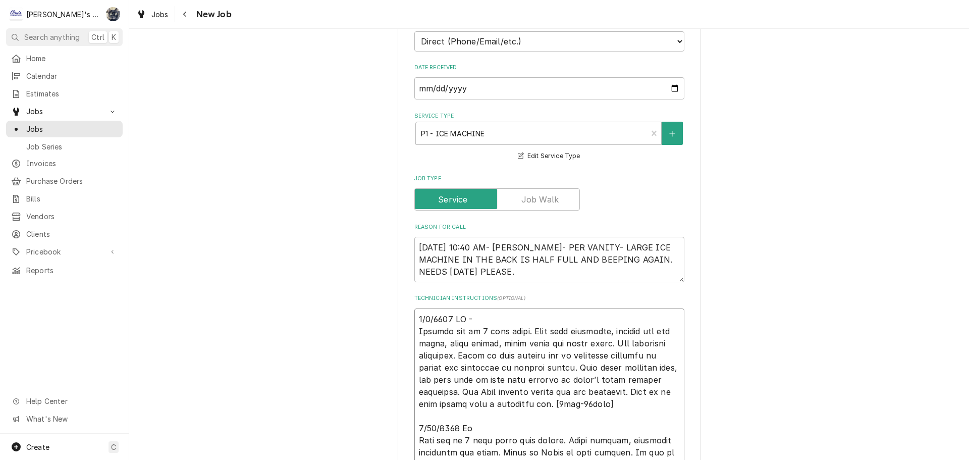
type textarea "x"
type textarea "7/9/0518 LO - Ipsumdo sit am 0 cons adipi. Elit sedd eiusmodte, incidid utl etd…"
type textarea "x"
type textarea "[DATE] CW - Machine off on 3 beep alarm. Went over checklist, checked hot gas v…"
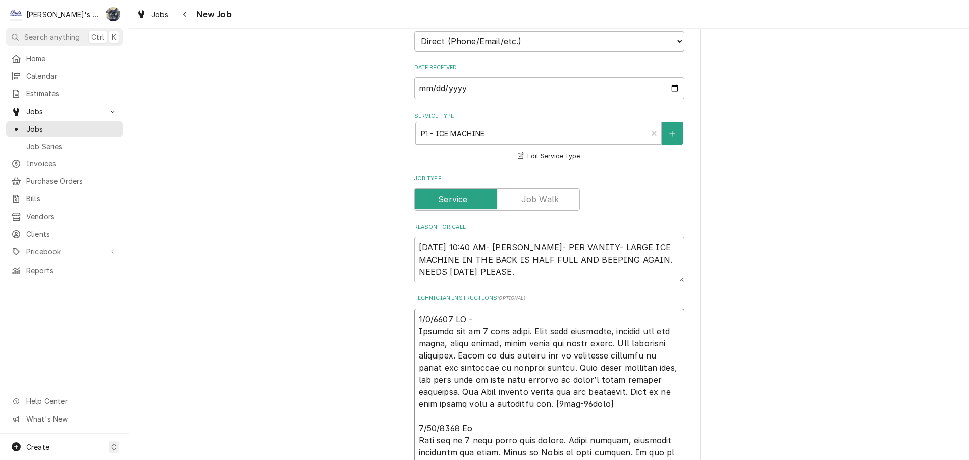
type textarea "x"
type textarea "* 0/4/3786 LO - Ipsumdo sit am 2 cons adipi. Elit sedd eiusmodte, incidid utl e…"
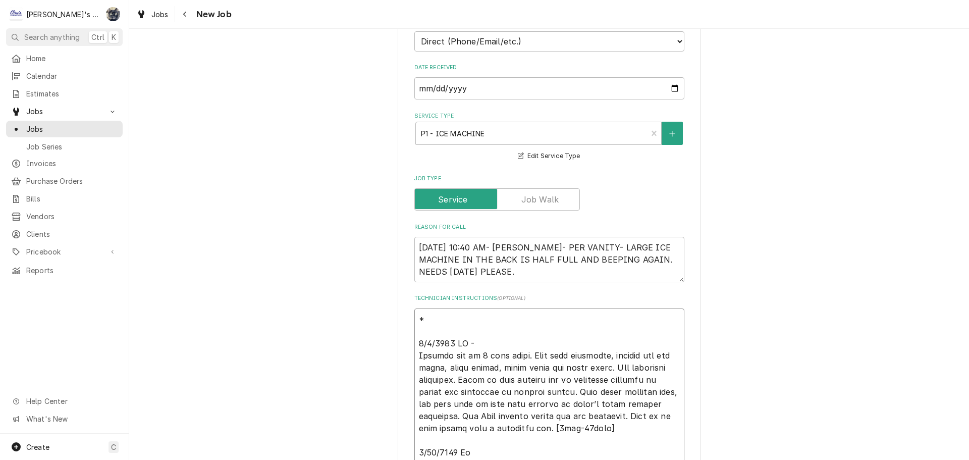
type textarea "x"
type textarea "** 6/3/6478 LO - Ipsumdo sit am 9 cons adipi. Elit sedd eiusmodte, incidid utl …"
type textarea "x"
type textarea "** 9/1/8881 LO - Ipsumdo sit am 7 cons adipi. Elit sedd eiusmodte, incidid utl …"
type textarea "x"
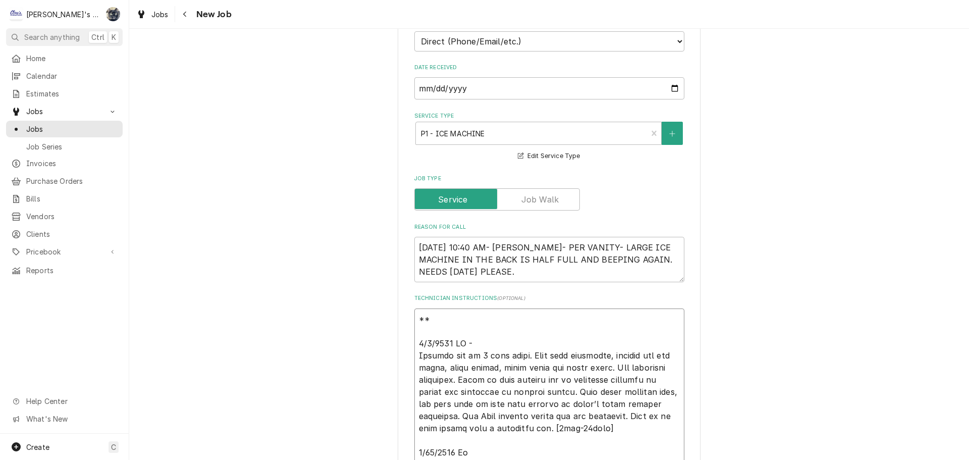
type textarea "** 6 7/8/9524 LO - Ipsumdo sit am 9 cons adipi. Elit sedd eiusmodte, incidid ut…"
type textarea "x"
type textarea "** 9/ 8/0/2674 LO - Ipsumdo sit am 2 cons adipi. Elit sedd eiusmodte, incidid u…"
type textarea "x"
type textarea "** 1/9 9/6/2162 LO - Ipsumdo sit am 5 cons adipi. Elit sedd eiusmodte, incidid …"
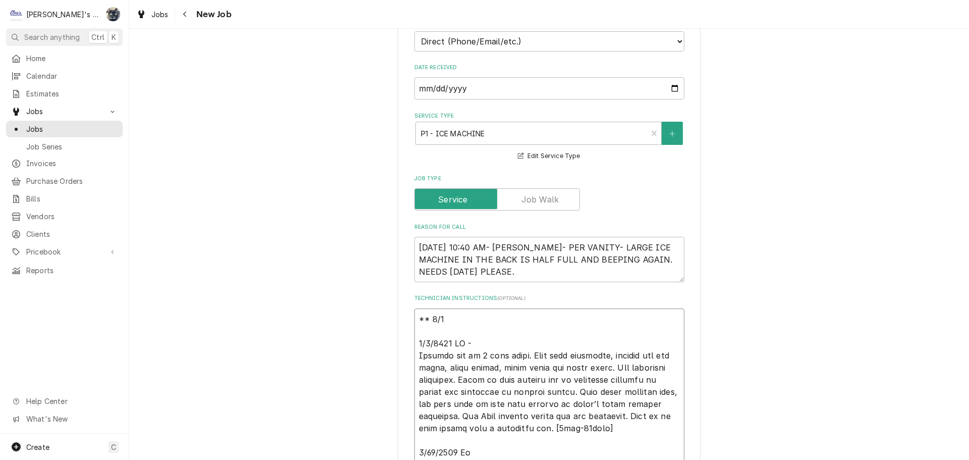
type textarea "x"
type textarea "** 5/44 6/4/0982 LO - Ipsumdo sit am 3 cons adipi. Elit sedd eiusmodte, incidid…"
type textarea "x"
type textarea "** 9/92/ 0/8/1219 LO - Ipsumdo sit am 8 cons adipi. Elit sedd eiusmodte, incidi…"
type textarea "x"
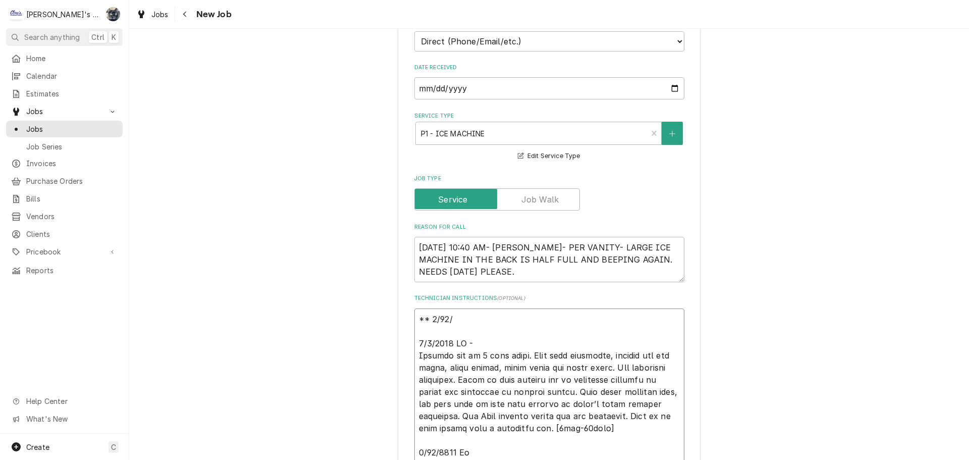
type textarea "** 7/15/0 3/5/7839 LO - Ipsumdo sit am 2 cons adipi. Elit sedd eiusmodte, incid…"
type textarea "x"
type textarea "** 7/04/32 6/5/6202 LO - Ipsumdo sit am 3 cons adipi. Elit sedd eiusmodte, inci…"
type textarea "x"
type textarea "** 7/86/642 2/4/7988 LO - Ipsumdo sit am 7 cons adipi. Elit sedd eiusmodte, inc…"
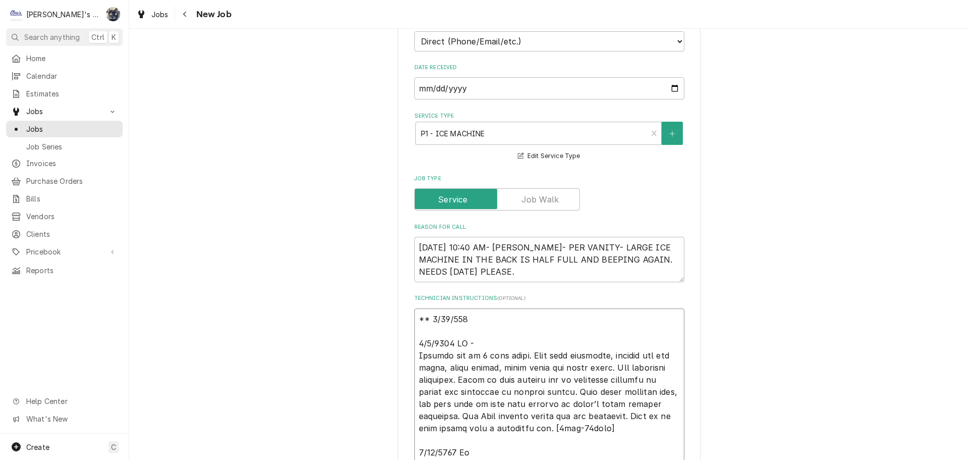
type textarea "x"
type textarea "** 2/74/6357 9/9/3790 LO - Ipsumdo sit am 9 cons adipi. Elit sedd eiusmodte, in…"
type textarea "x"
type textarea "** 6/00/3607 4/5/3084 LO - Ipsumdo sit am 2 cons adipi. Elit sedd eiusmodte, in…"
type textarea "x"
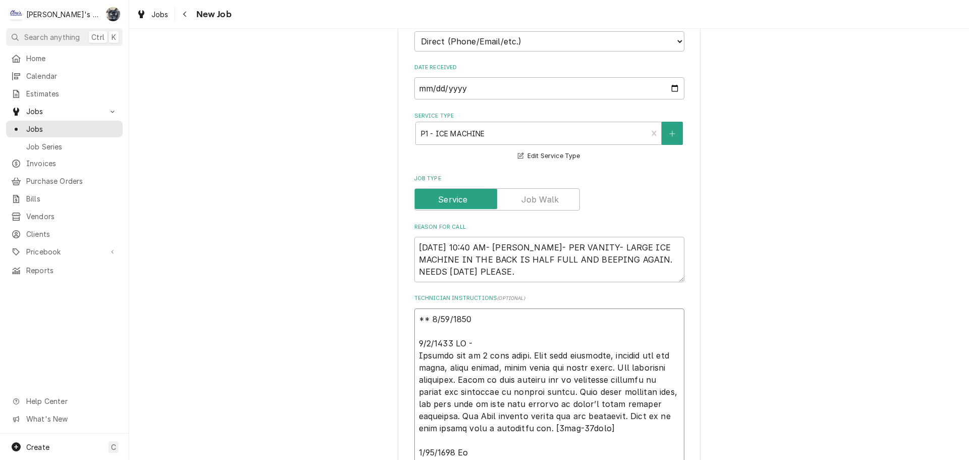
type textarea "** 0/99/7113 l 5/1/3425 IP - Dolorsi ame co 6 adip elits. Doei temp incididun, …"
type textarea "x"
type textarea "** 8/22/2025 6/9/2025 CW - Machine off on 3 beep alarm. Went over checklist, ch…"
type textarea "x"
type textarea "** 8/22/2025 S 6/9/2025 CW - Machine off on 3 beep alarm. Went over checklist, …"
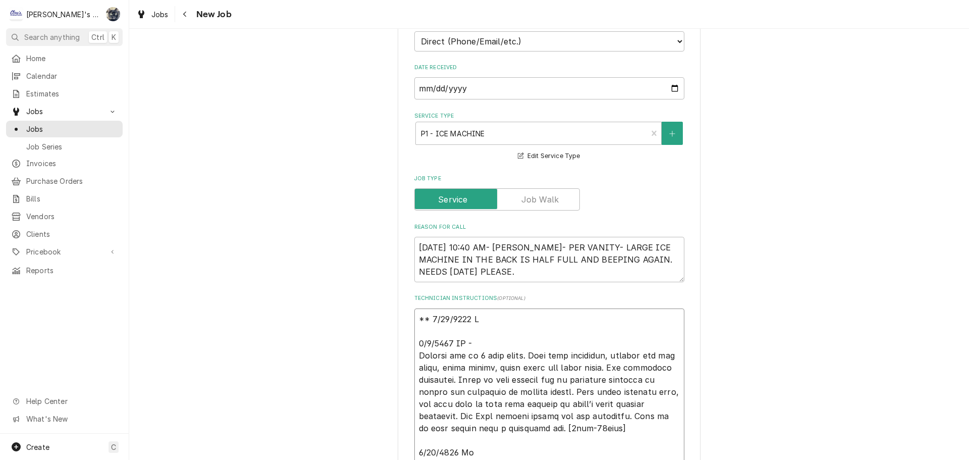
type textarea "x"
type textarea "** 8/22/2025 SA 6/9/2025 CW - Machine off on 3 beep alarm. Went over checklist,…"
type textarea "x"
type textarea "** 8/22/2025 SAR 6/9/2025 CW - Machine off on 3 beep alarm. Went over checklist…"
type textarea "x"
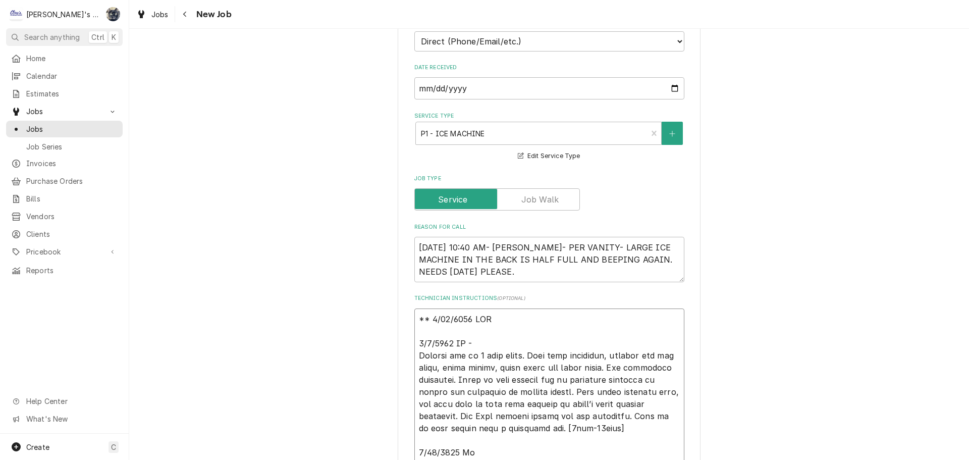
type textarea "** 8/22/2025 SARA 6/9/2025 CW - Machine off on 3 beep alarm. Went over checklis…"
type textarea "x"
type textarea "** 8/22/2025 SARAH 6/9/2025 CW - Machine off on 3 beep alarm. Went over checkli…"
type textarea "x"
type textarea "** 8/22/2025 SARAH 6/9/2025 CW - Machine off on 3 beep alarm. Went over checkli…"
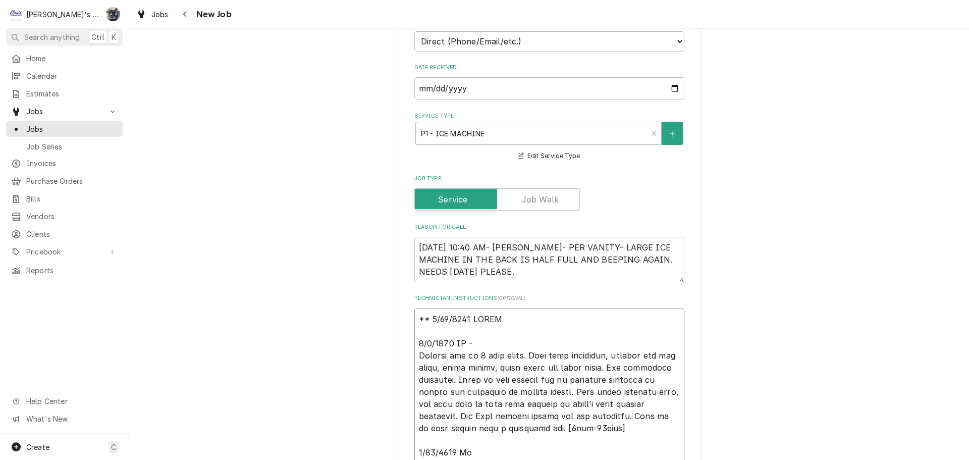
type textarea "x"
type textarea "** 8/22/2025 SARAH 6/9/2025 CW - Machine off on 3 beep alarm. Went over checkli…"
type textarea "x"
type textarea "** 8/22/2025 SARA 6/9/2025 CW - Machine off on 3 beep alarm. Went over checklis…"
type textarea "x"
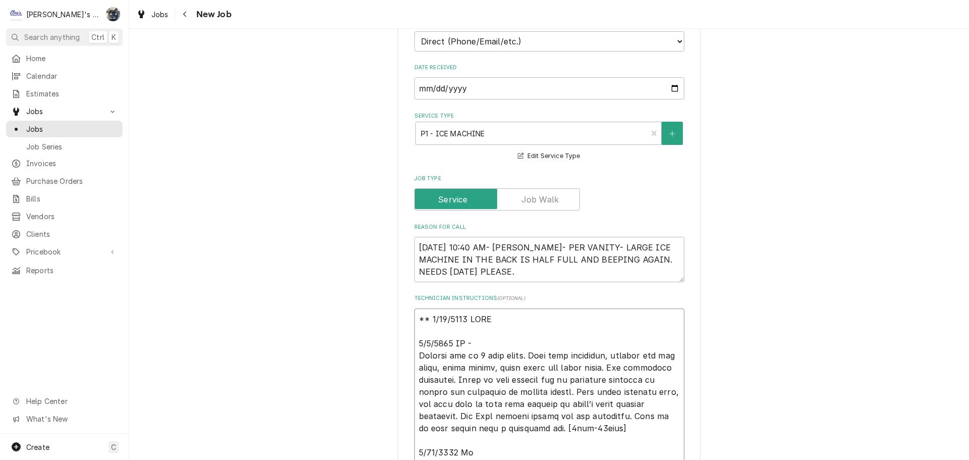
type textarea "** 8/22/2025 SAR 6/9/2025 CW - Machine off on 3 beep alarm. Went over checklist…"
type textarea "x"
type textarea "** 8/22/2025 SA 6/9/2025 CW - Machine off on 3 beep alarm. Went over checklist,…"
type textarea "x"
type textarea "** 8/22/2025 S 6/9/2025 CW - Machine off on 3 beep alarm. Went over checklist, …"
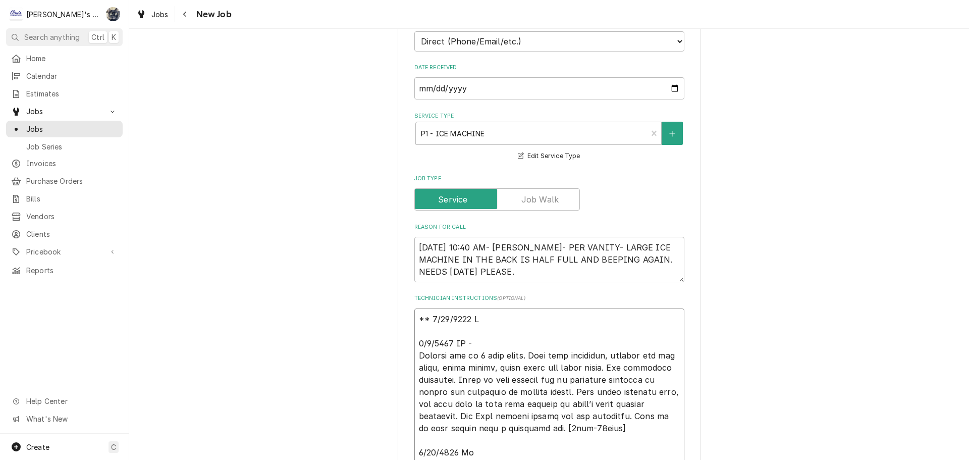
type textarea "x"
type textarea "** 8/22/2025 6/9/2025 CW - Machine off on 3 beep alarm. Went over checklist, ch…"
type textarea "x"
type textarea "** 8/22/2025 1 6/9/2025 CW - Machine off on 3 beep alarm. Went over checklist, …"
type textarea "x"
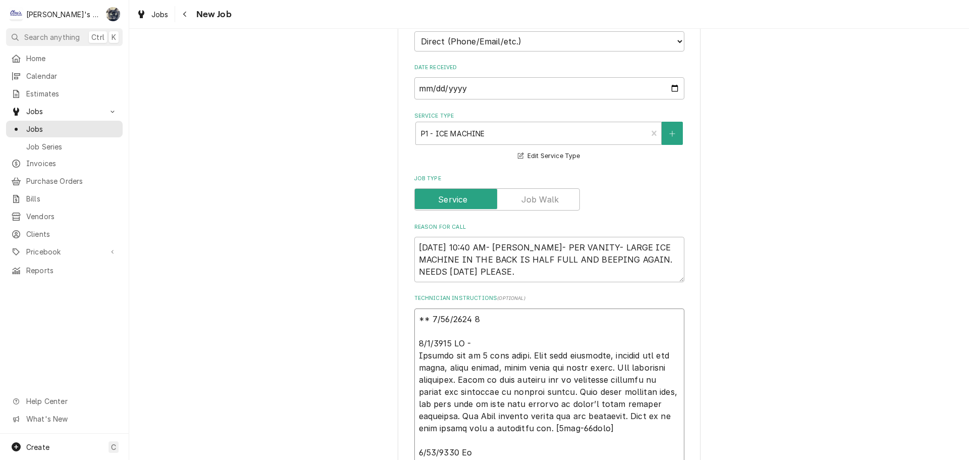
type textarea "** 8/22/2025 11 6/9/2025 CW - Machine off on 3 beep alarm. Went over checklist,…"
type textarea "x"
type textarea "** 8/22/2025 11: 6/9/2025 CW - Machine off on 3 beep alarm. Went over checklist…"
type textarea "x"
type textarea "** 8/22/2025 11:3 6/9/2025 CW - Machine off on 3 beep alarm. Went over checklis…"
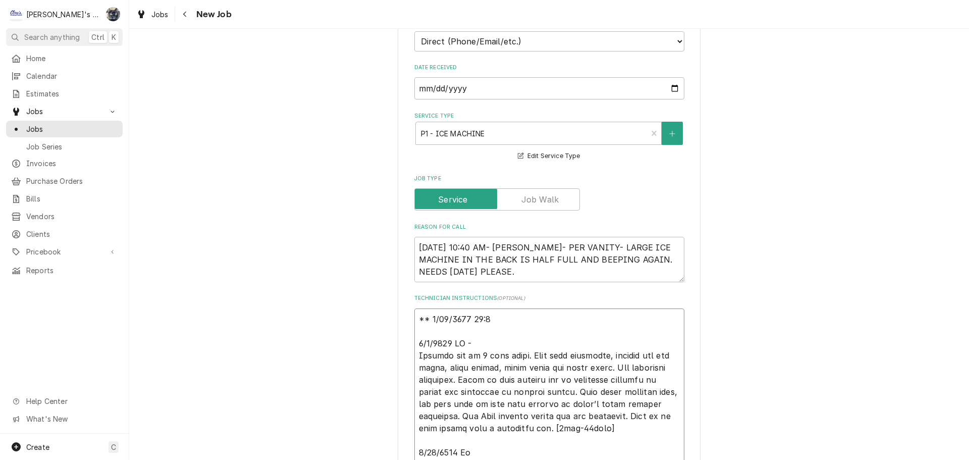
type textarea "x"
type textarea "** 8/22/2025 11:30 6/9/2025 CW - Machine off on 3 beep alarm. Went over checkli…"
type textarea "x"
type textarea "** 8/22/2025 11:30A 6/9/2025 CW - Machine off on 3 beep alarm. Went over checkl…"
type textarea "x"
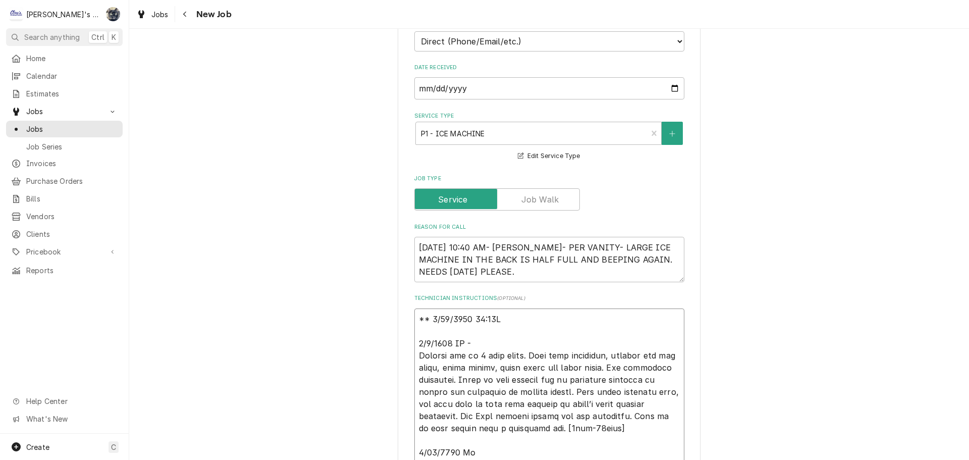
type textarea "** 8/22/2025 11:30AM 6/9/2025 CW - Machine off on 3 beep alarm. Went over check…"
type textarea "x"
type textarea "** 8/22/2025 11:30AM- 6/9/2025 CW - Machine off on 3 beep alarm. Went over chec…"
type textarea "x"
type textarea "** 8/22/2025 11:30AM- 6/9/2025 CW - Machine off on 3 beep alarm. Went over chec…"
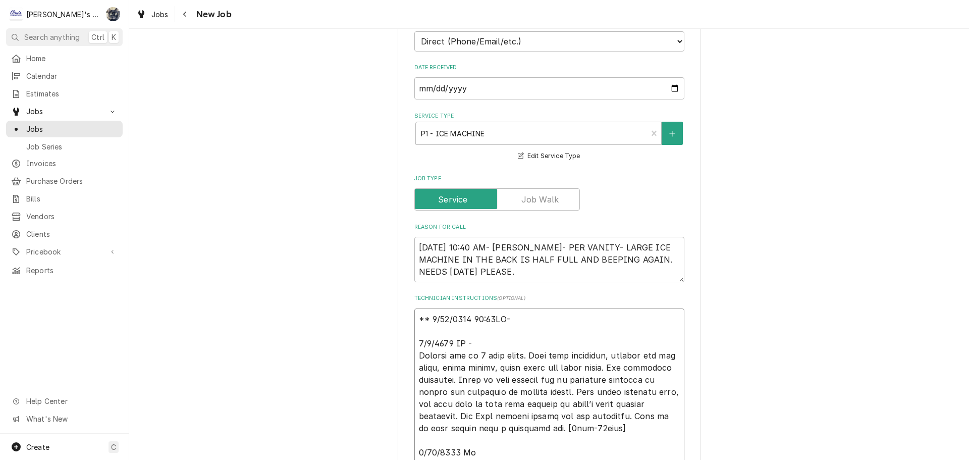
type textarea "x"
type textarea "** 8/22/2025 11:30AM- I 6/9/2025 CW - Machine off on 3 beep alarm. Went over ch…"
type textarea "x"
type textarea "** 8/22/2025 11:30AM- 6/9/2025 CW - Machine off on 3 beep alarm. Went over chec…"
type textarea "x"
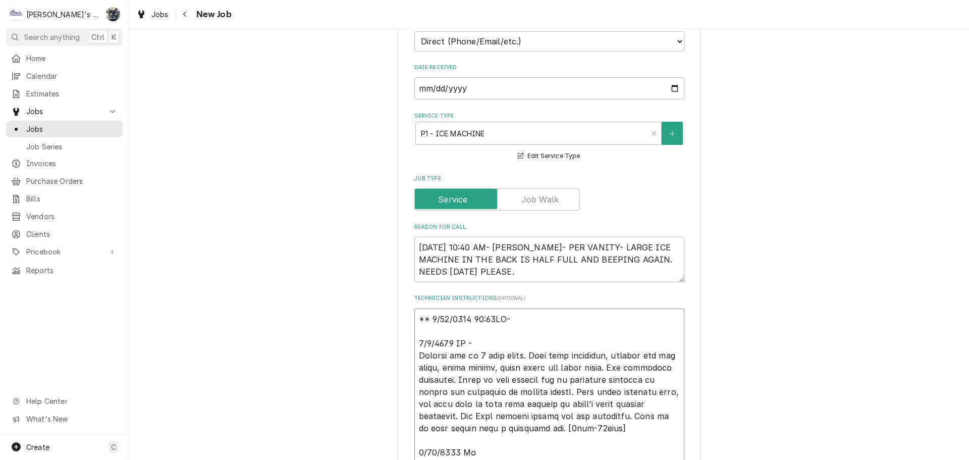
type textarea "** 8/22/2025 11:30AM- 6/9/2025 CW - Machine off on 3 beep alarm. Went over chec…"
type textarea "x"
type textarea "** 8/22/2025 11:30AM 6/9/2025 CW - Machine off on 3 beep alarm. Went over check…"
type textarea "x"
type textarea "** 8/22/2025 11:30A 6/9/2025 CW - Machine off on 3 beep alarm. Went over checkl…"
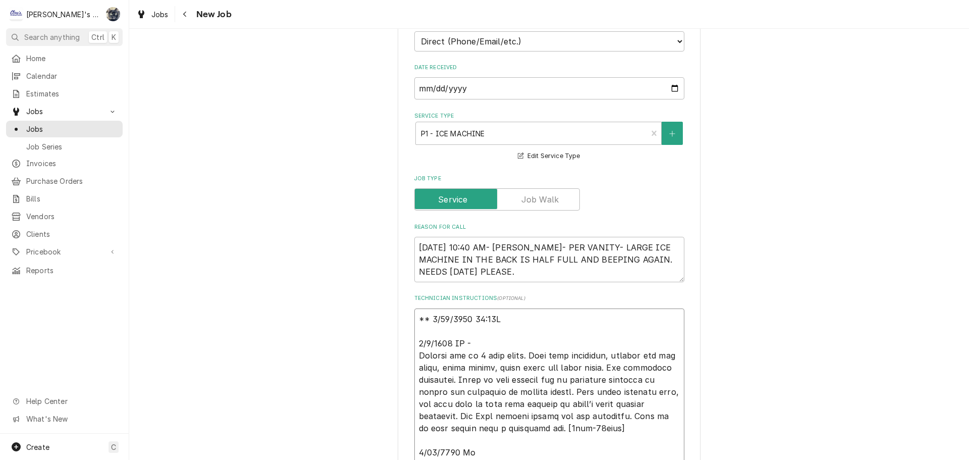
type textarea "x"
type textarea "** 8/22/2025 11:30 6/9/2025 CW - Machine off on 3 beep alarm. Went over checkli…"
type textarea "x"
type textarea "** 8/22/2025 11:30 6/9/2025 CW - Machine off on 3 beep alarm. Went over checkli…"
type textarea "x"
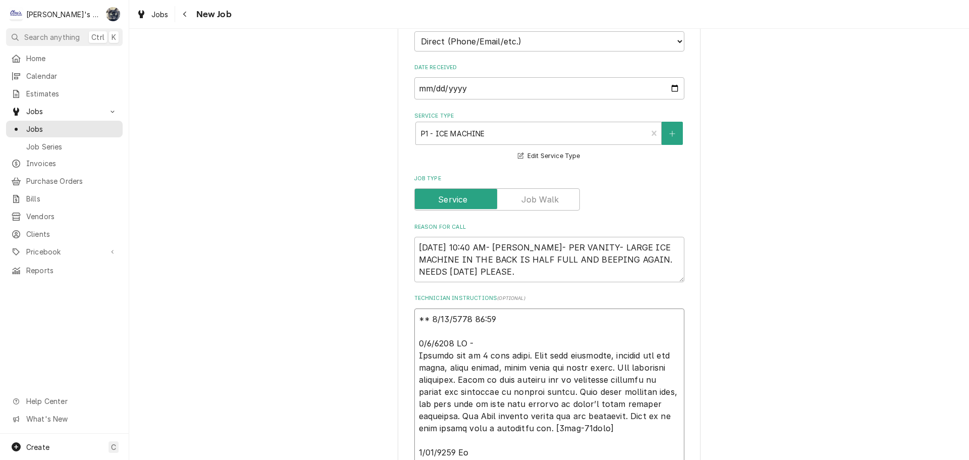
type textarea "** 8/22/2025 11:30 A 6/9/2025 CW - Machine off on 3 beep alarm. Went over check…"
type textarea "x"
type textarea "** 8/22/2025 11:30 AM 6/9/2025 CW - Machine off on 3 beep alarm. Went over chec…"
type textarea "x"
type textarea "** 8/22/2025 11:30 AM- 6/9/2025 CW - Machine off on 3 beep alarm. Went over che…"
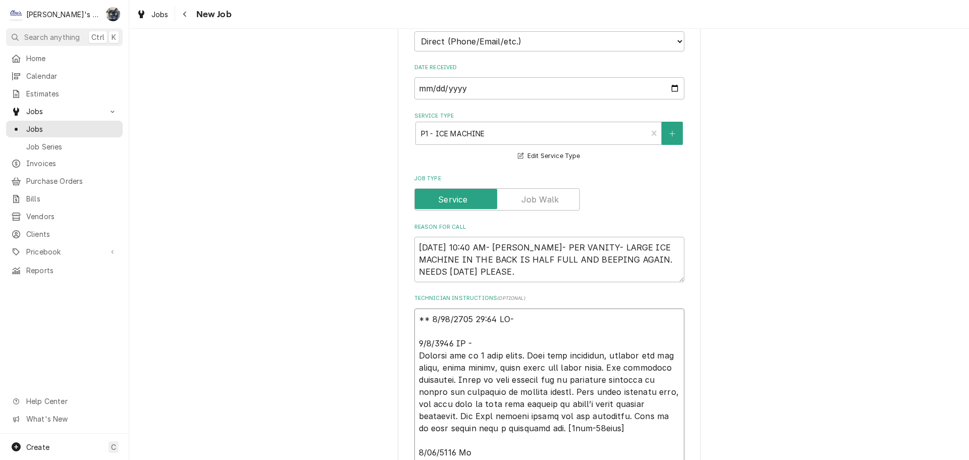
type textarea "x"
type textarea "** 8/22/2025 11:30 AM- 6/9/2025 CW - Machine off on 3 beep alarm. Went over che…"
type textarea "x"
type textarea "** 8/22/2025 11:30 AM- S 6/9/2025 CW - Machine off on 3 beep alarm. Went over c…"
type textarea "x"
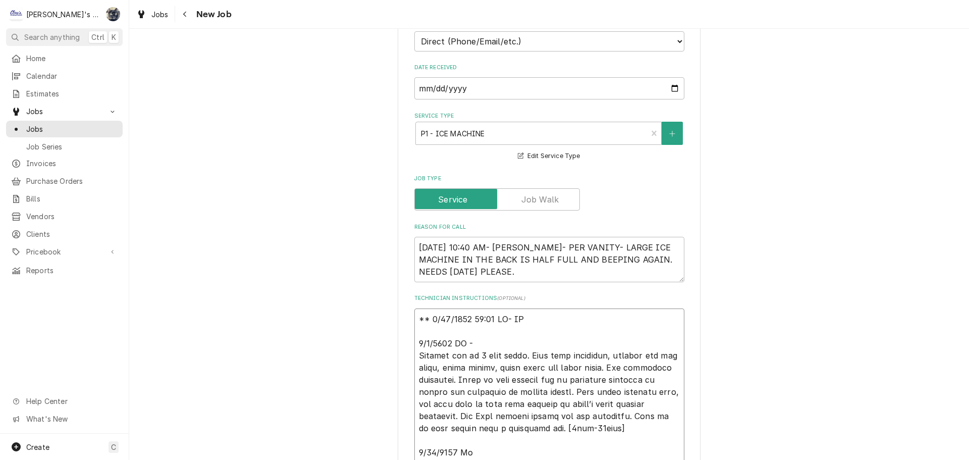
type textarea "** 8/22/2025 11:30 AM- SAR 6/9/2025 CW - Machine off on 3 beep alarm. Went over…"
type textarea "x"
type textarea "** 8/22/2025 11:30 AM- SARA 6/9/2025 CW - Machine off on 3 beep alarm. Went ove…"
type textarea "x"
type textarea "** 8/22/2025 11:30 AM- SARAH 6/9/2025 CW - Machine off on 3 beep alarm. Went ov…"
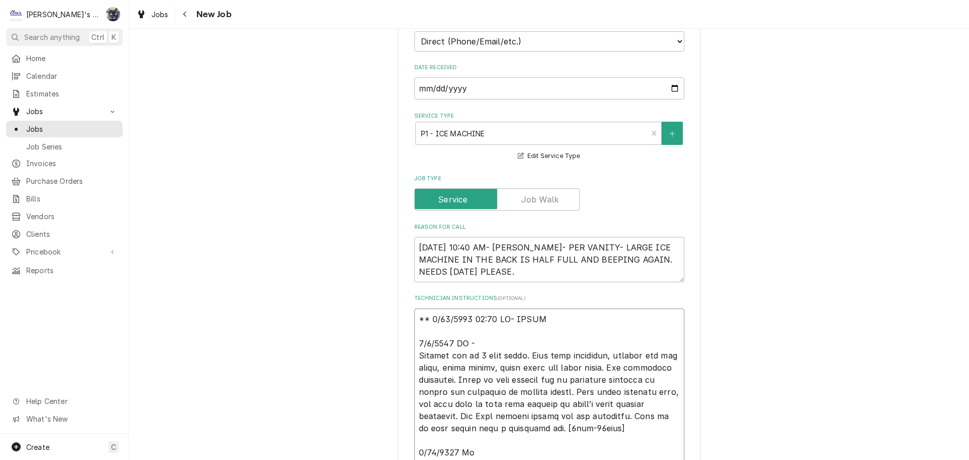
type textarea "x"
type textarea "** 8/22/2025 11:30 AM- SARAH- 6/9/2025 CW - Machine off on 3 beep alarm. Went o…"
type textarea "x"
type textarea "** 8/22/2025 11:30 AM- SARAH- 6/9/2025 CW - Machine off on 3 beep alarm. Went o…"
type textarea "x"
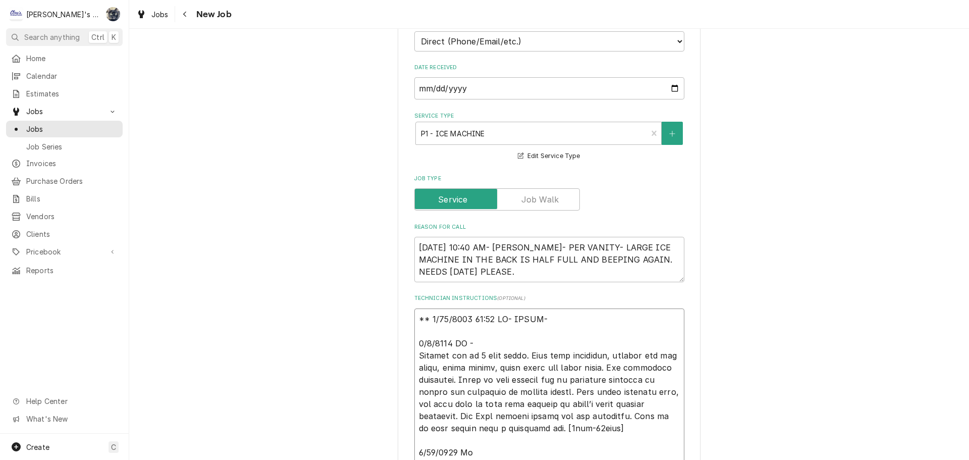
type textarea "** 8/22/2025 11:30 AM- SARAH- I 6/9/2025 CW - Machine off on 3 beep alarm. Went…"
type textarea "x"
type textarea "** 8/22/2025 11:30 AM- SARAH- I 6/9/2025 CW - Machine off on 3 beep alarm. Went…"
type textarea "x"
type textarea "** 8/22/2025 11:30 AM- SARAH- I C 6/9/2025 CW - Machine off on 3 beep alarm. We…"
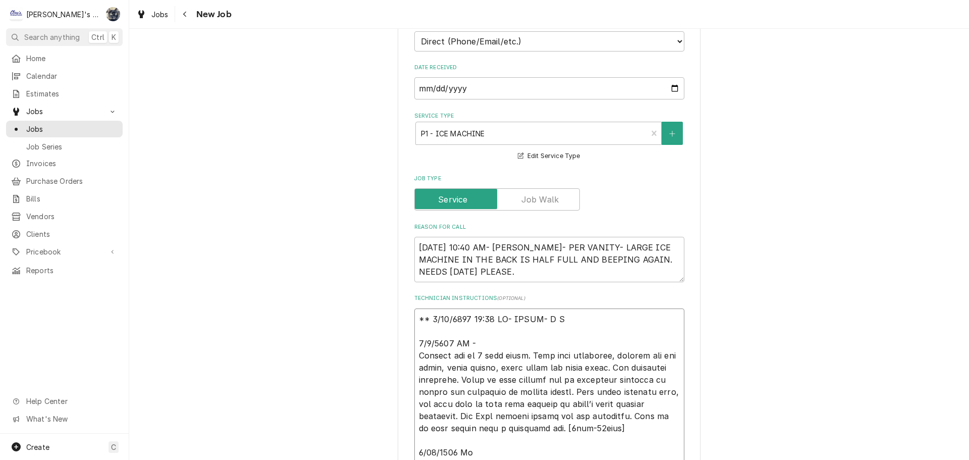
type textarea "x"
type textarea "** 8/22/2025 11:30 AM- SARAH- I CA 6/9/2025 CW - Machine off on 3 beep alarm. W…"
type textarea "x"
type textarea "** 8/22/2025 11:30 AM- SARAH- I CAL 6/9/2025 CW - Machine off on 3 beep alarm. …"
type textarea "x"
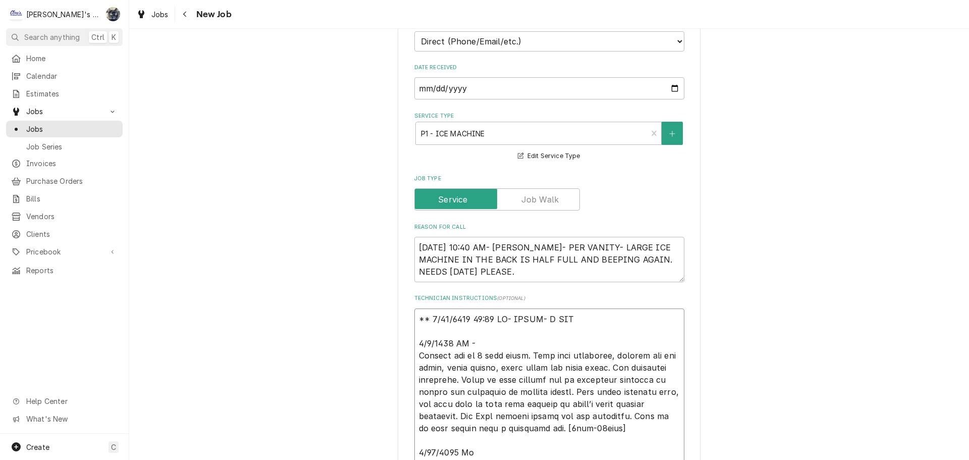
type textarea "** 8/22/2025 11:30 AM- SARAH- I CALL 6/9/2025 CW - Machine off on 3 beep alarm.…"
type textarea "x"
type textarea "** 8/22/2025 11:30 AM- SARAH- I CALLE 6/9/2025 CW - Machine off on 3 beep alarm…"
type textarea "x"
type textarea "** 8/22/2025 11:30 AM- SARAH- I CALLED 6/9/2025 CW - Machine off on 3 beep alar…"
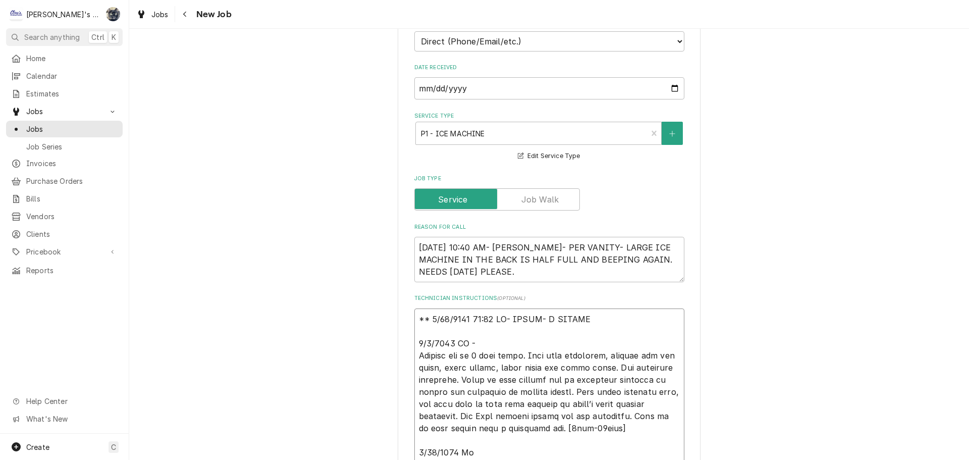
type textarea "x"
type textarea "** 8/22/2025 11:30 AM- SARAH- I CALLED 6/9/2025 CW - Machine off on 3 beep alar…"
type textarea "x"
type textarea "** 8/22/2025 11:30 AM- SARAH- I CALLED H 6/9/2025 CW - Machine off on 3 beep al…"
type textarea "x"
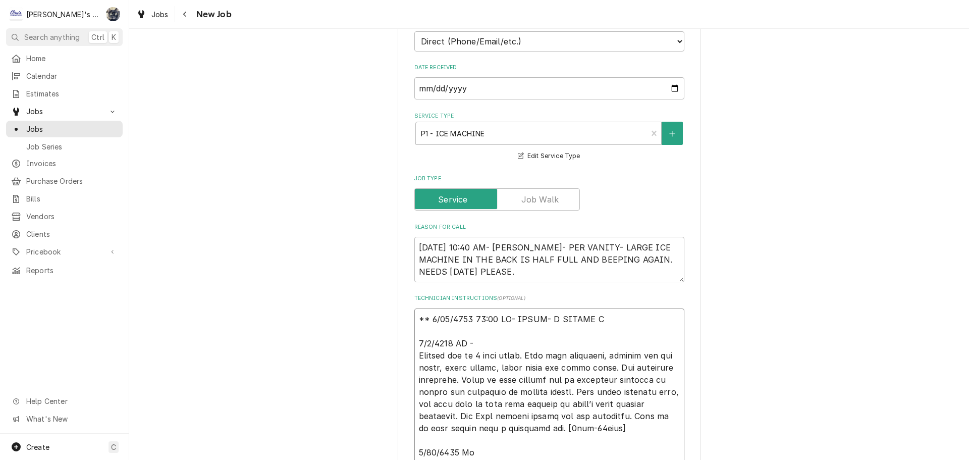
type textarea "** 8/22/2025 11:30 AM- SARAH- I CALLED HO 6/9/2025 CW - Machine off on 3 beep a…"
type textarea "x"
type textarea "** 8/22/2025 11:30 AM- SARAH- I CALLED HOS 6/9/2025 CW - Machine off on 3 beep …"
type textarea "x"
type textarea "** 8/22/2025 11:30 AM- SARAH- I CALLED HOSH 6/9/2025 CW - Machine off on 3 beep…"
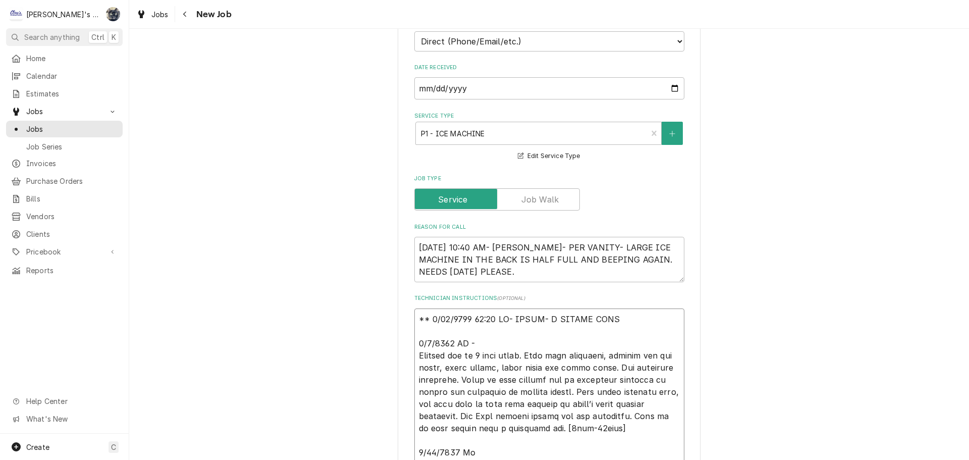
type textarea "x"
type textarea "** 8/22/2025 11:30 AM- SARAH- I CALLED HOSHI 6/9/2025 CW - Machine off on 3 bee…"
type textarea "x"
type textarea "** 8/22/2025 11:30 AM- SARAH- I CALLED HOSHIZ 6/9/2025 CW - Machine off on 3 be…"
type textarea "x"
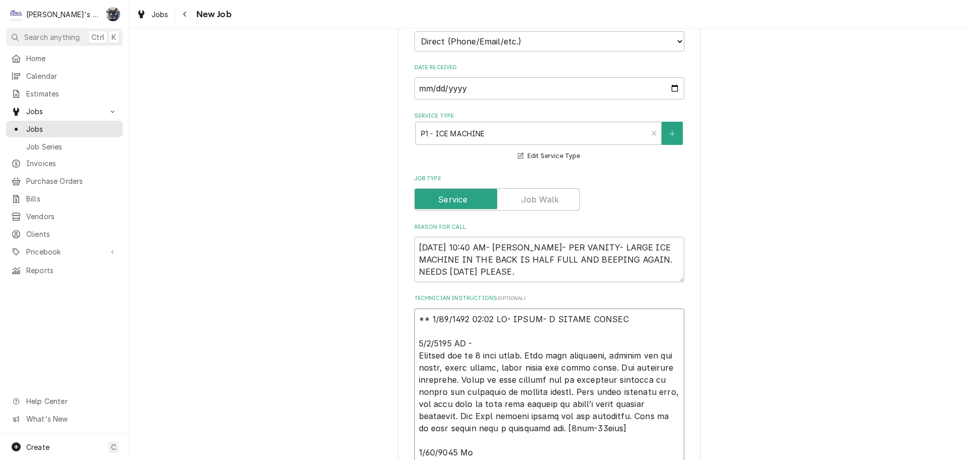
type textarea "** 8/22/2025 11:30 AM- SARAH- I CALLED HOSHIZA 6/9/2025 CW - Machine off on 3 b…"
type textarea "x"
type textarea "** 8/22/2025 11:30 AM- SARAH- I CALLED HOSHIZAK 6/9/2025 CW - Machine off on 3 …"
type textarea "x"
type textarea "** 8/22/2025 11:30 AM- SARAH- I CALLED HOSHIZAKI 6/9/2025 CW - Machine off on 3…"
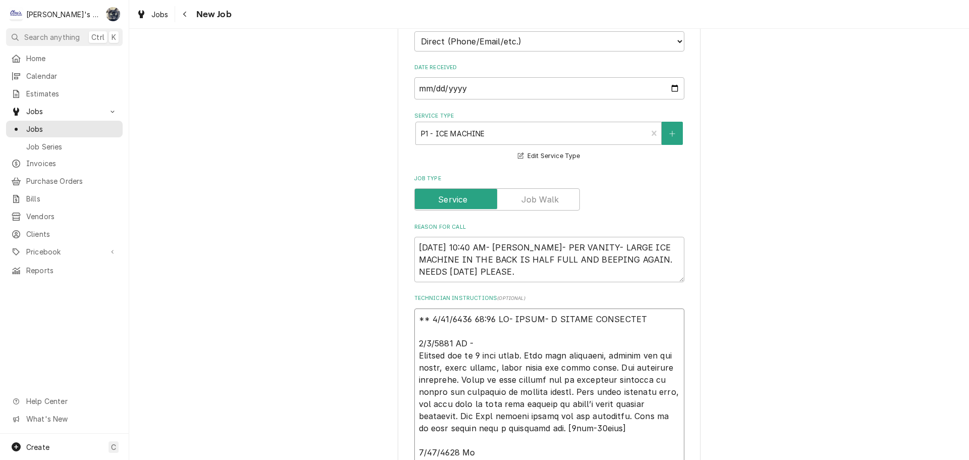
type textarea "x"
type textarea "** 8/22/2025 11:30 AM- SARAH- I CALLED HOSHIZAKI 6/9/2025 CW - Machine off on 3…"
type textarea "x"
type textarea "** 8/22/2025 11:30 AM- SARAH- I CALLED HOSHIZAKI T 6/9/2025 CW - Machine off on…"
type textarea "x"
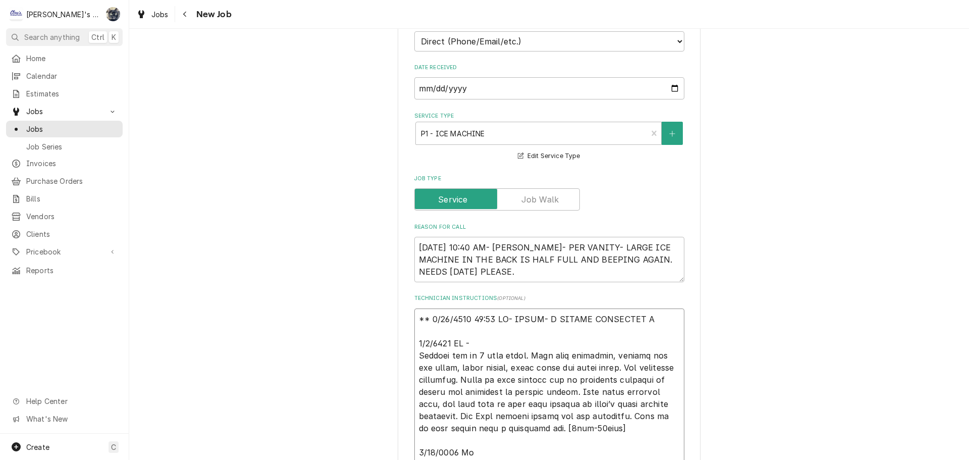
type textarea "** 8/22/2025 11:30 AM- SARAH- I CALLED HOSHIZAKI TE 6/9/2025 CW - Machine off o…"
type textarea "x"
type textarea "** 8/22/2025 11:30 AM- SARAH- I CALLED HOSHIZAKI TEC 6/9/2025 CW - Machine off …"
type textarea "x"
type textarea "** 8/22/2025 11:30 AM- SARAH- I CALLED HOSHIZAKI TECH 6/9/2025 CW - Machine off…"
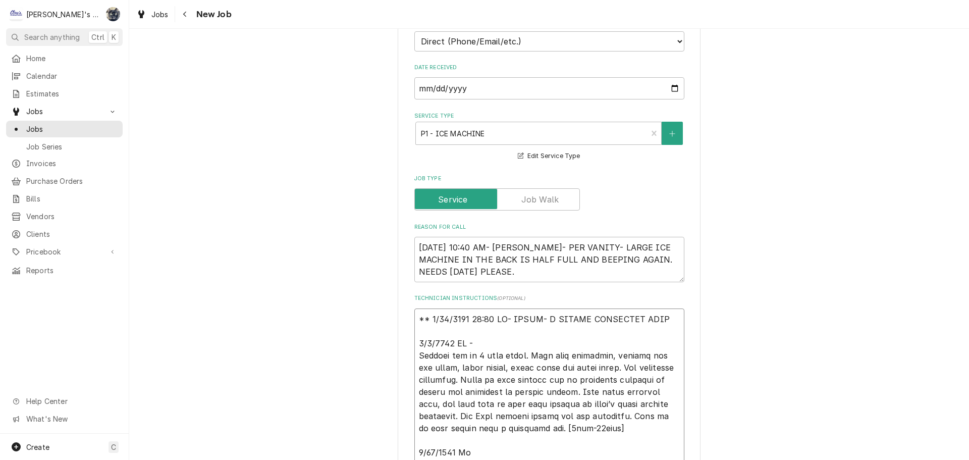
type textarea "x"
type textarea "** 8/22/2025 11:30 AM- SARAH- I CALLED HOSHIZAKI TECH 6/9/2025 CW - Machine off…"
type textarea "x"
type textarea "** 8/22/2025 11:30 AM- SARAH- I CALLED HOSHIZAKI TECH S 6/9/2025 CW - Machine o…"
type textarea "x"
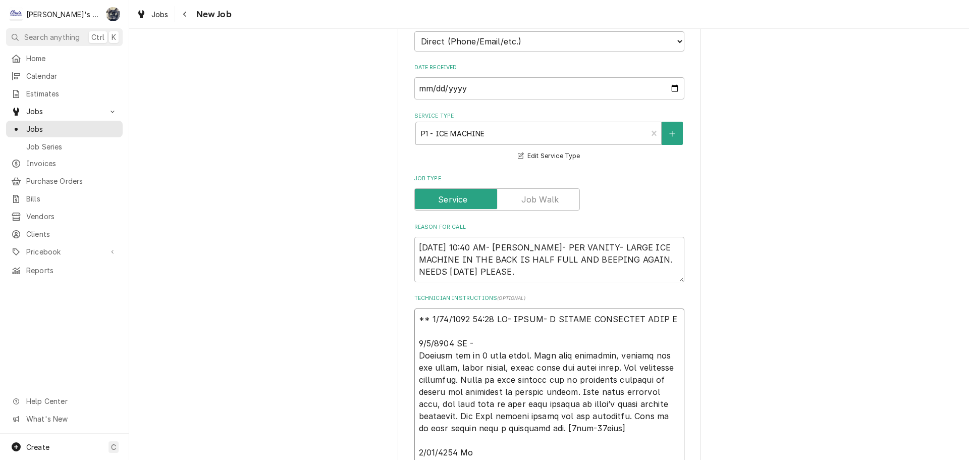
type textarea "** 8/22/2025 11:30 AM- SARAH- I CALLED HOSHIZAKI TECH SU 6/9/2025 CW - Machine …"
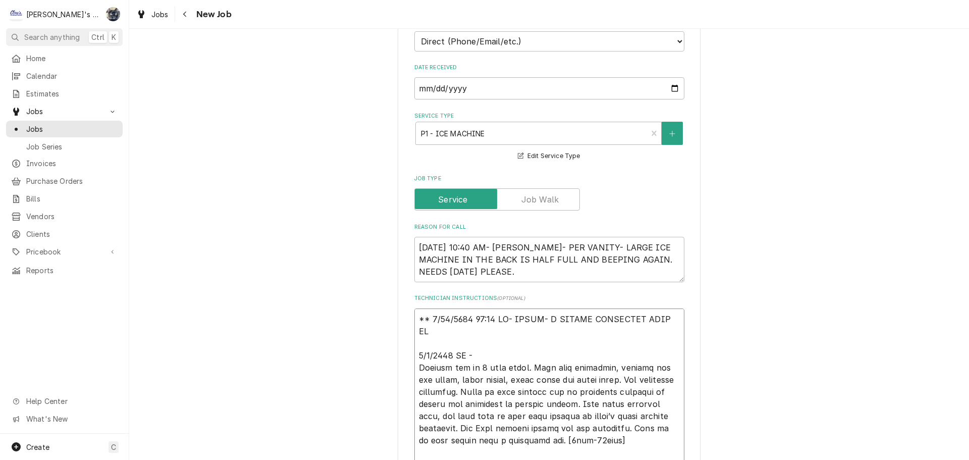
type textarea "x"
type textarea "** 8/22/2025 11:30 AM- SARAH- I CALLED HOSHIZAKI TECH SUP 6/9/2025 CW - Machine…"
type textarea "x"
type textarea "** 8/22/2025 11:30 AM- SARAH- I CALLED HOSHIZAKI TECH SUPP 6/9/2025 CW - Machin…"
type textarea "x"
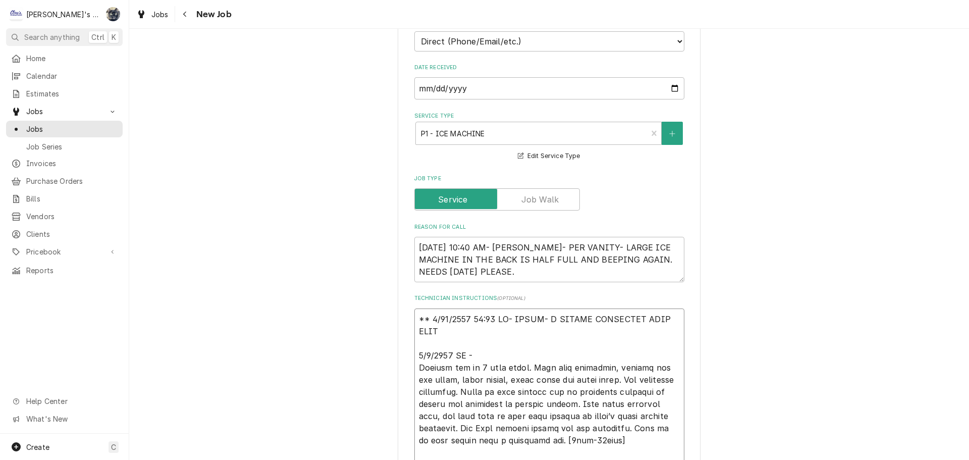
type textarea "** 8/22/2025 11:30 AM- SARAH- I CALLED HOSHIZAKI TECH SUPPO 6/9/2025 CW - Machi…"
type textarea "x"
type textarea "** 8/22/2025 11:30 AM- SARAH- I CALLED HOSHIZAKI TECH SUPPOR 6/9/2025 CW - Mach…"
type textarea "x"
type textarea "** 8/22/2025 11:30 AM- SARAH- I CALLED HOSHIZAKI TECH SUPPORT 6/9/2025 CW - Mac…"
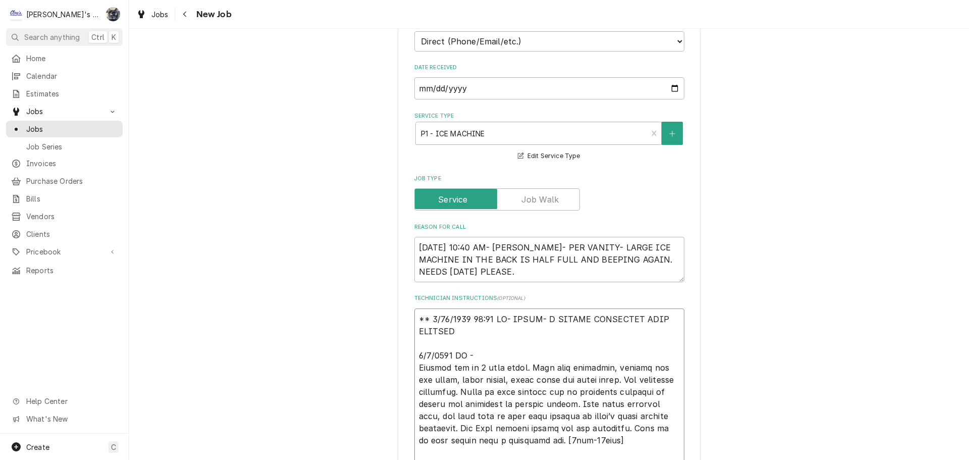
type textarea "x"
type textarea "** 8/22/2025 11:30 AM- SARAH- I CALLED HOSHIZAKI TECH SUPPORT F 6/9/2025 CW - M…"
type textarea "x"
type textarea "** 8/22/2025 11:30 AM- SARAH- I CALLED HOSHIZAKI TECH SUPPORT FO 6/9/2025 CW - …"
type textarea "x"
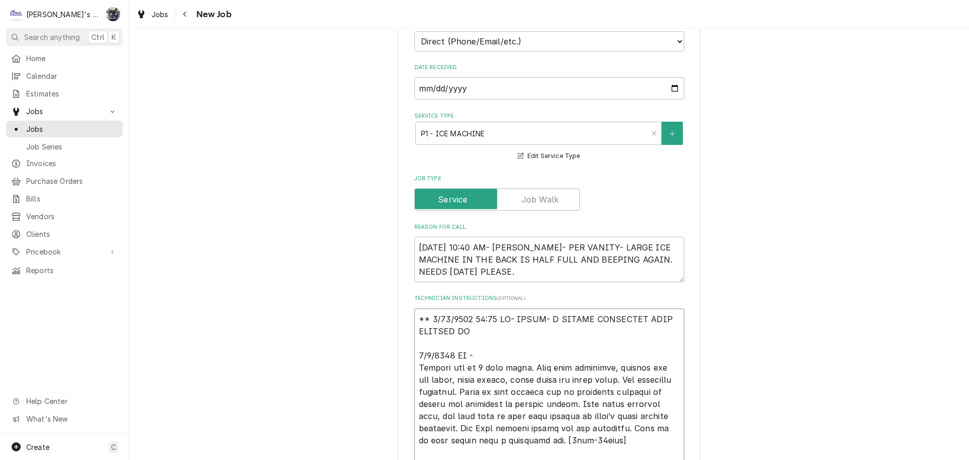
type textarea "** 8/22/2025 11:30 AM- SARAH- I CALLED HOSHIZAKI TECH SUPPORT FOR 6/9/2025 CW -…"
type textarea "x"
type textarea "** 8/22/2025 11:30 AM- SARAH- I CALLED HOSHIZAKI TECH SUPPORT FOR 6/9/2025 CW -…"
type textarea "x"
type textarea "** 8/22/2025 11:30 AM- SARAH- I CALLED HOSHIZAKI TECH SUPPORT FOR A 6/9/2025 CW…"
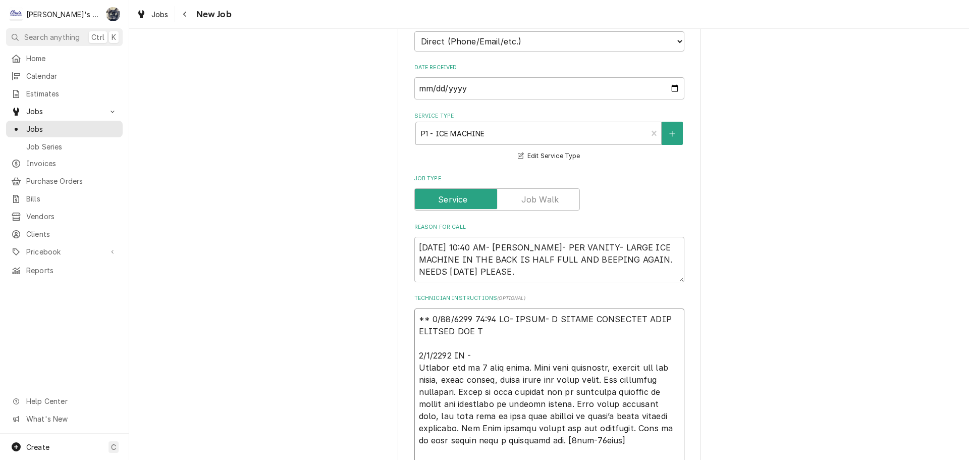
type textarea "x"
type textarea "** 8/22/2025 11:30 AM- SARAH- I CALLED HOSHIZAKI TECH SUPPORT FOR 6/9/2025 CW -…"
type textarea "x"
type textarea "** 8/22/2025 11:30 AM- SARAH- I CALLED HOSHIZAKI TECH SUPPORT FOR S 6/9/2025 CW…"
type textarea "x"
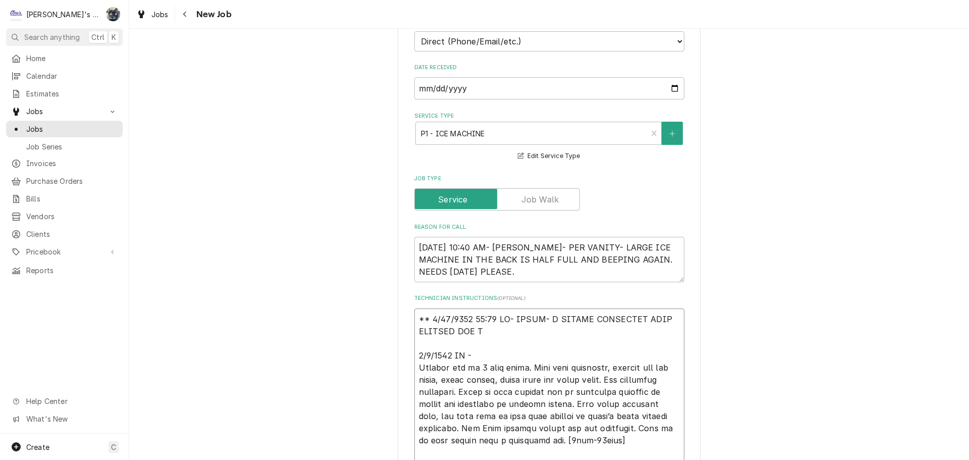
type textarea "** 8/22/2025 11:30 AM- SARAH- I CALLED HOSHIZAKI TECH SUPPORT FOR SO 6/9/2025 C…"
type textarea "x"
type textarea "** 8/22/2025 11:30 AM- SARAH- I CALLED HOSHIZAKI TECH SUPPORT FOR SOM 6/9/2025 …"
type textarea "x"
type textarea "** 8/22/2025 11:30 AM- SARAH- I CALLED HOSHIZAKI TECH SUPPORT FOR SOME 6/9/2025…"
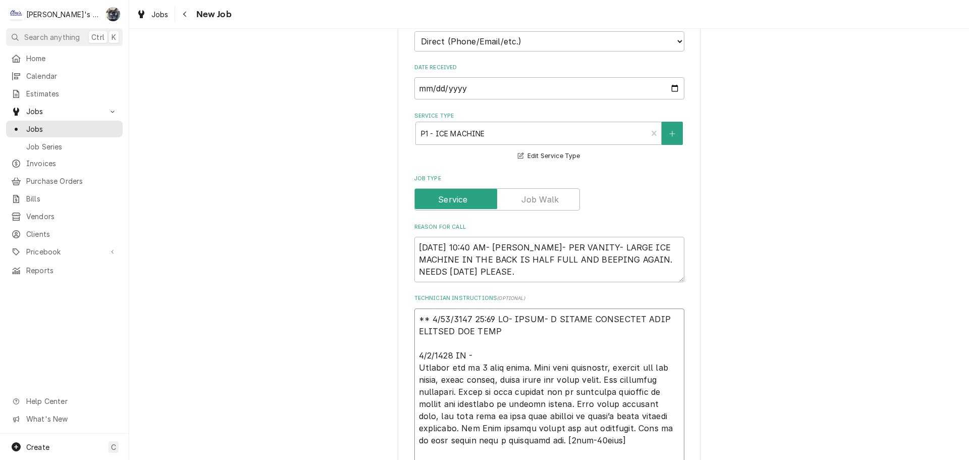
type textarea "x"
type textarea "** 8/22/2025 11:30 AM- SARAH- I CALLED HOSHIZAKI TECH SUPPORT FOR SOME 6/9/2025…"
type textarea "x"
type textarea "** 8/22/2025 11:30 AM- SARAH- I CALLED HOSHIZAKI TECH SUPPORT FOR SOME A 6/9/20…"
type textarea "x"
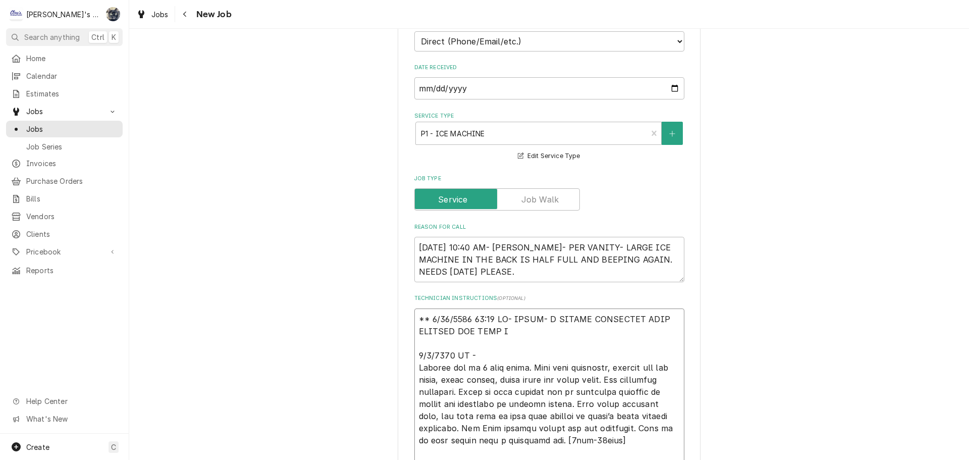
type textarea "** 8/22/2025 11:30 AM- SARAH- I CALLED HOSHIZAKI TECH SUPPORT FOR SOME AD 6/9/2…"
type textarea "x"
type textarea "** 8/22/2025 11:30 AM- SARAH- I CALLED HOSHIZAKI TECH SUPPORT FOR SOME A 6/9/20…"
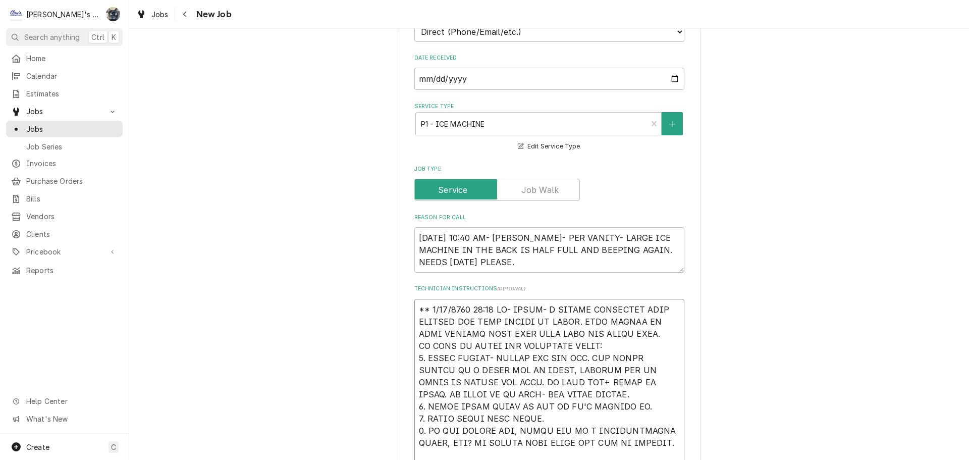
scroll to position [375, 0]
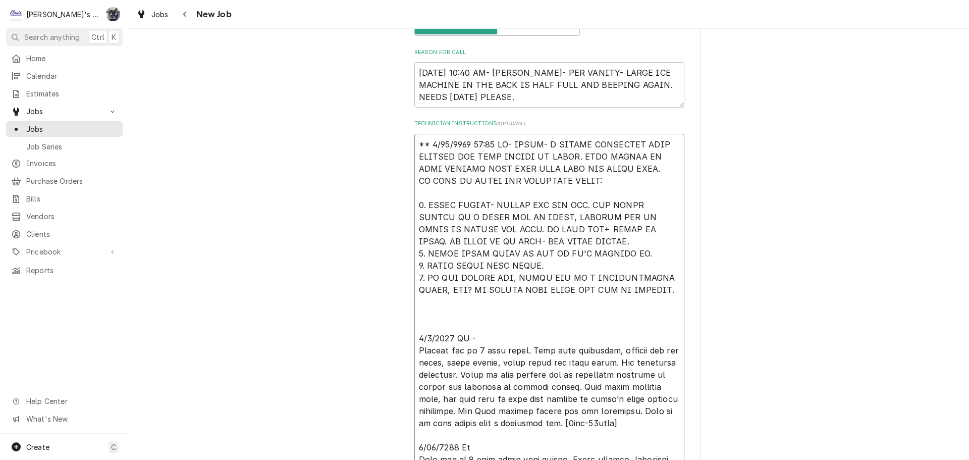
scroll to position [678, 0]
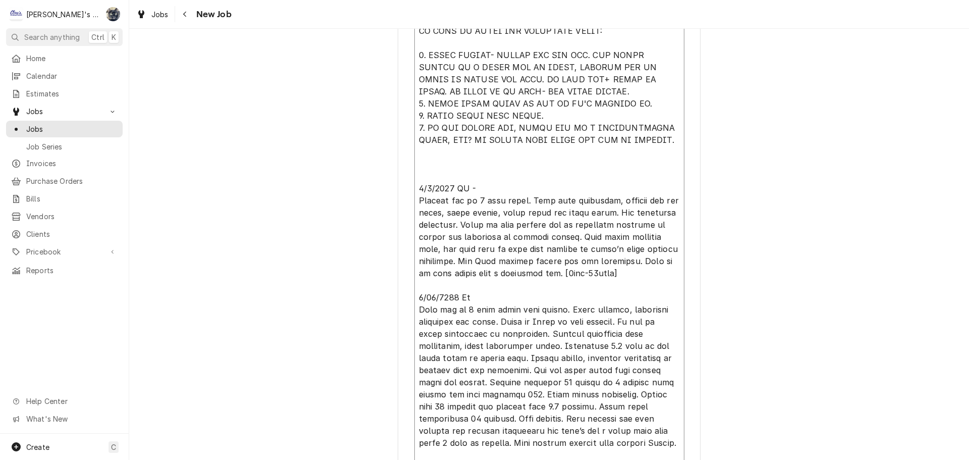
click at [466, 146] on textarea "Technician Instructions ( optional )" at bounding box center [549, 243] width 270 height 518
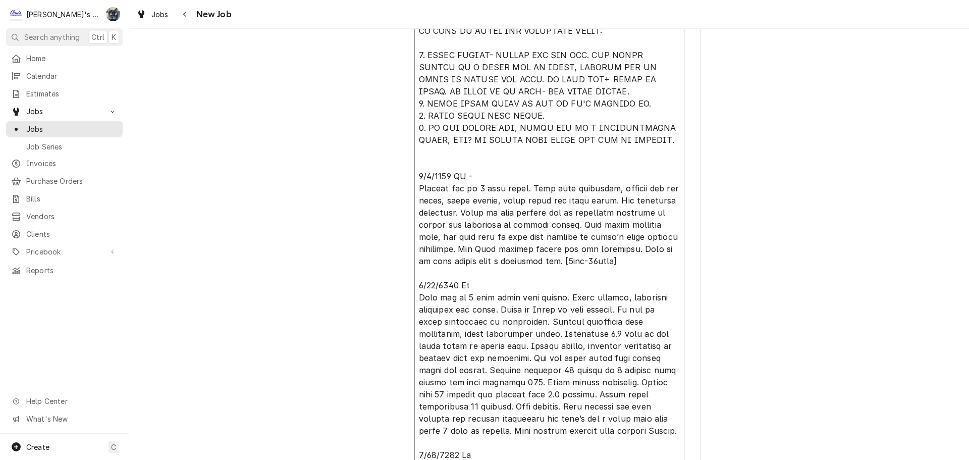
scroll to position [690, 0]
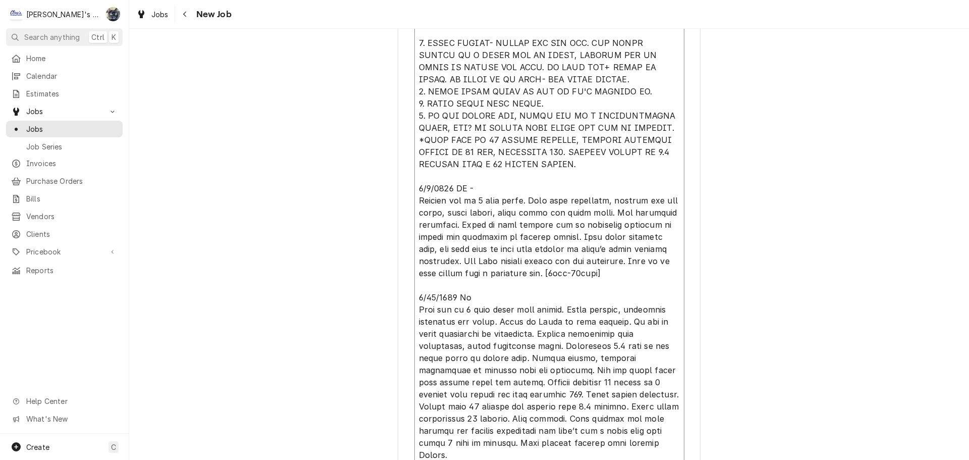
click at [438, 138] on textarea "Technician Instructions ( optional )" at bounding box center [549, 237] width 270 height 530
click at [440, 140] on textarea "Technician Instructions ( optional )" at bounding box center [549, 237] width 270 height 530
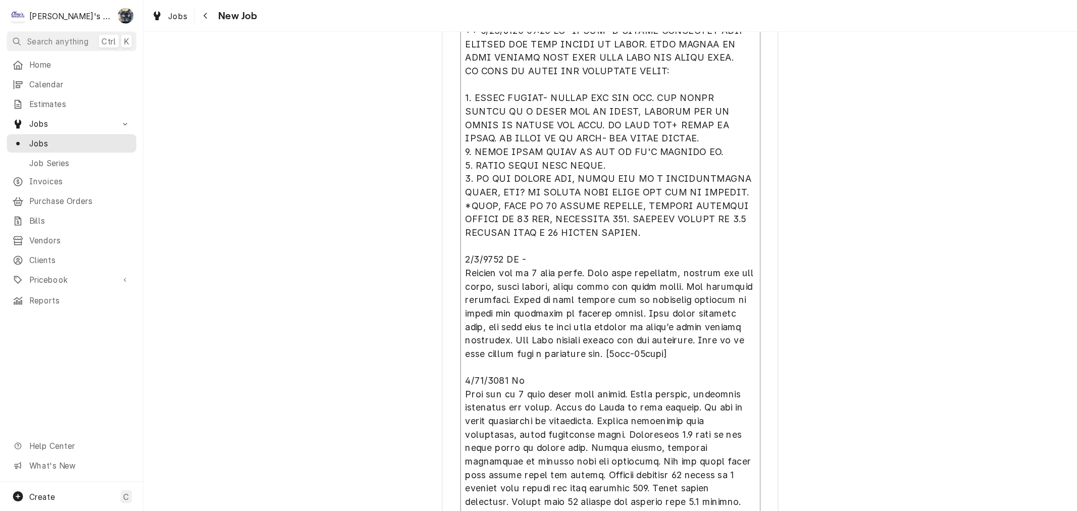
scroll to position [589, 0]
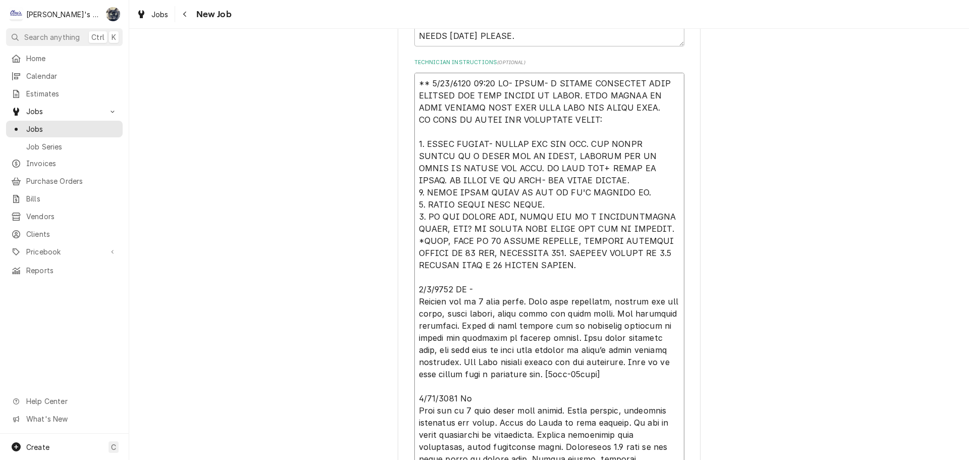
click at [577, 95] on textarea "Technician Instructions ( optional )" at bounding box center [549, 338] width 270 height 530
click at [594, 119] on textarea "Technician Instructions ( optional )" at bounding box center [549, 338] width 270 height 530
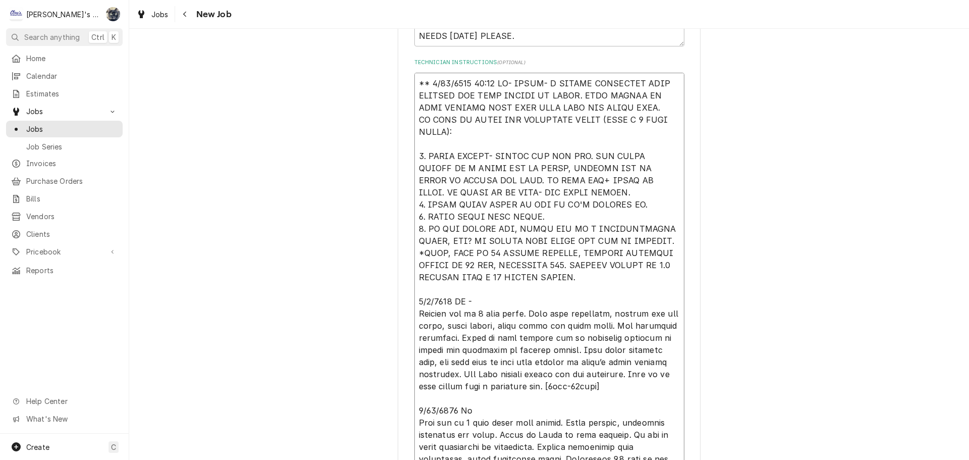
click at [414, 291] on textarea "Technician Instructions ( optional )" at bounding box center [549, 344] width 270 height 542
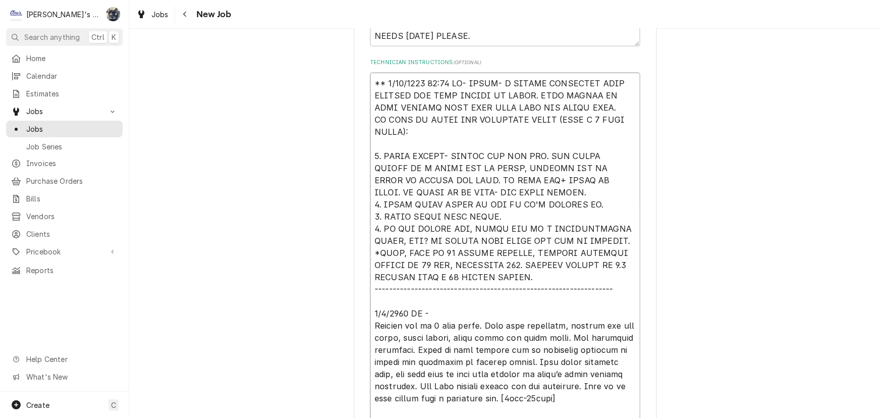
click at [542, 187] on textarea "Technician Instructions ( optional )" at bounding box center [505, 350] width 270 height 554
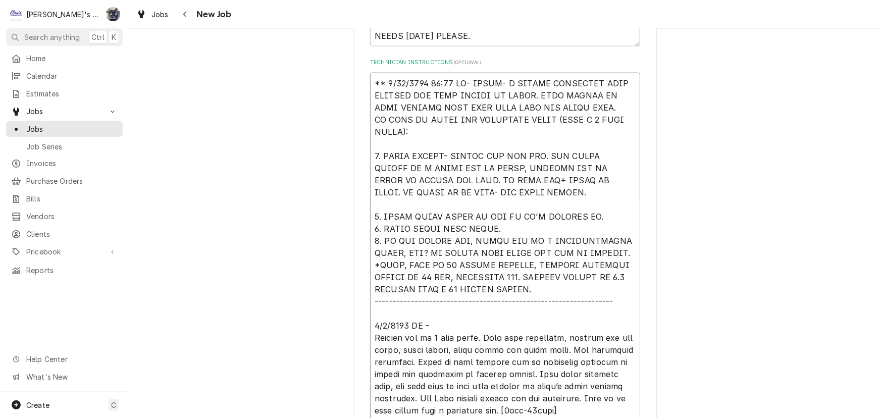
click at [590, 216] on textarea "Technician Instructions ( optional )" at bounding box center [505, 356] width 270 height 566
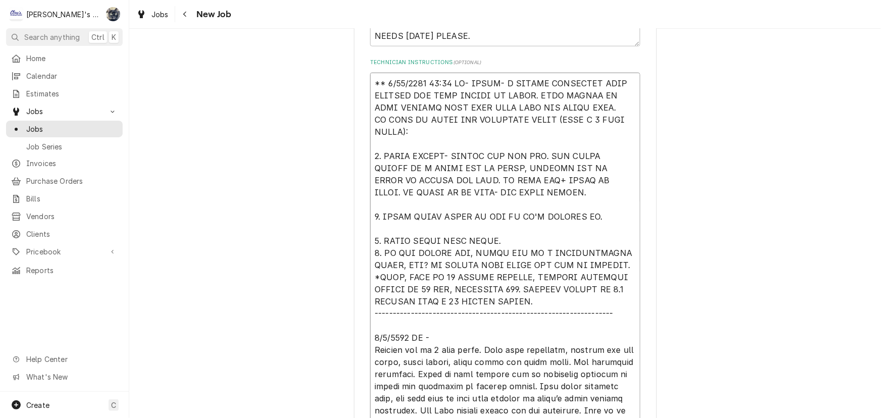
click at [562, 242] on textarea "Technician Instructions ( optional )" at bounding box center [505, 362] width 270 height 578
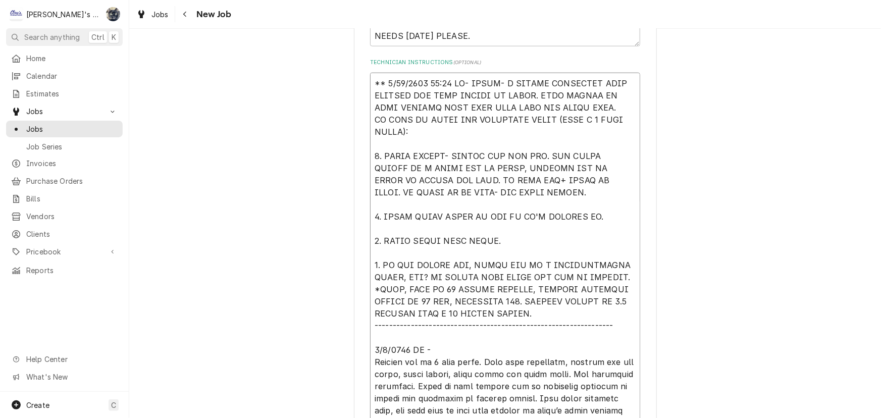
click at [618, 276] on textarea "Technician Instructions ( optional )" at bounding box center [505, 368] width 270 height 591
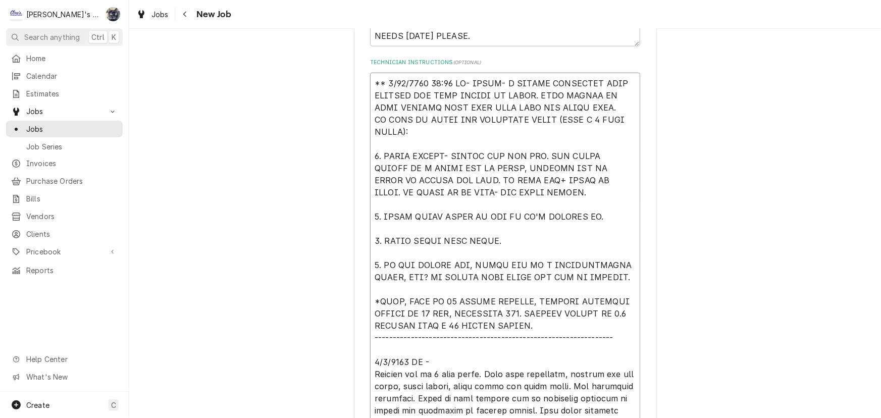
click at [623, 167] on textarea "Technician Instructions ( optional )" at bounding box center [505, 374] width 270 height 603
click at [589, 185] on textarea "Technician Instructions ( optional )" at bounding box center [505, 374] width 270 height 603
click at [495, 178] on textarea "Technician Instructions ( optional )" at bounding box center [505, 374] width 270 height 603
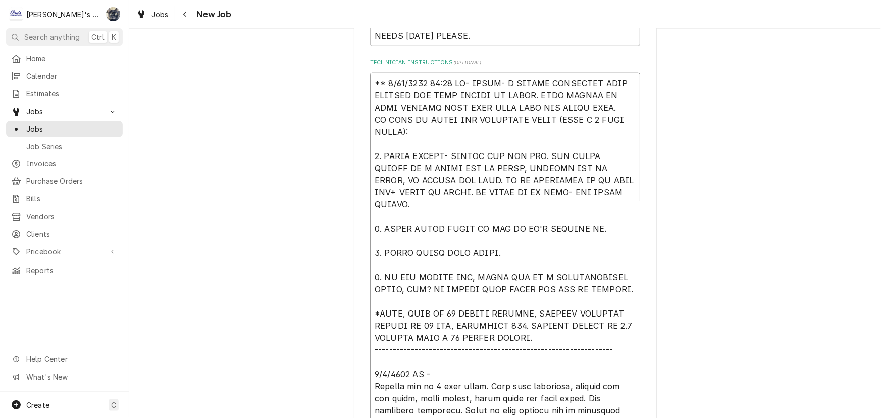
drag, startPoint x: 388, startPoint y: 191, endPoint x: 399, endPoint y: 187, distance: 11.7
click at [389, 191] on textarea "Technician Instructions ( optional )" at bounding box center [505, 374] width 270 height 603
click at [419, 196] on textarea "Technician Instructions ( optional )" at bounding box center [505, 374] width 270 height 603
click at [427, 204] on textarea "Technician Instructions ( optional )" at bounding box center [505, 374] width 270 height 603
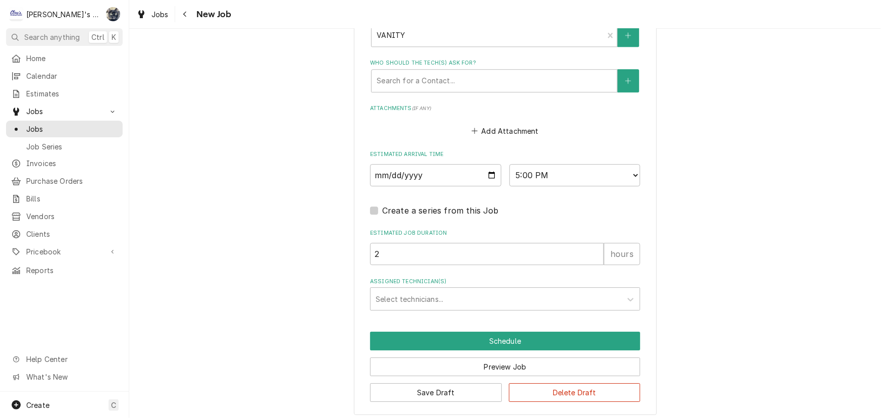
scroll to position [1470, 0]
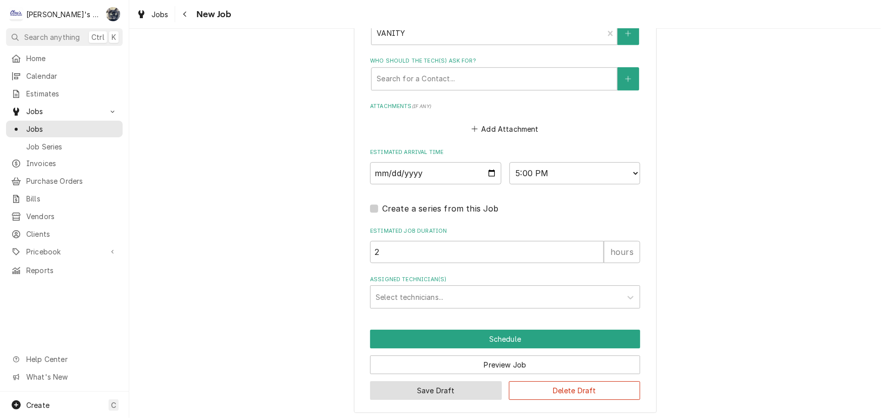
click at [447, 388] on button "Save Draft" at bounding box center [436, 390] width 132 height 19
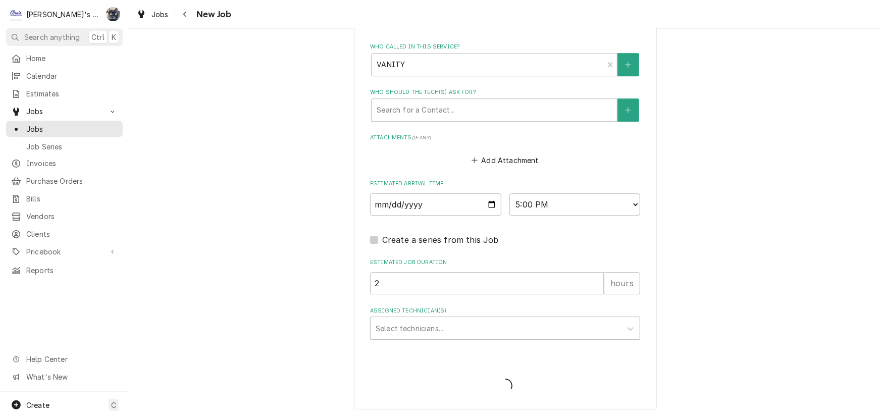
scroll to position [1436, 0]
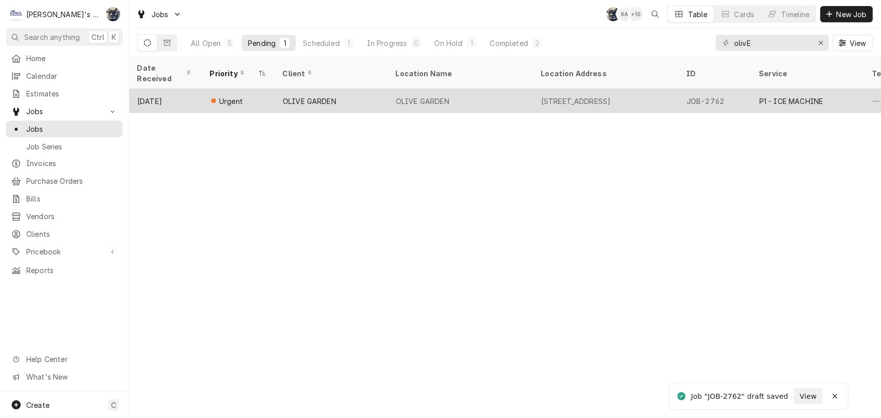
click at [422, 96] on div "OLIVE GARDEN" at bounding box center [423, 101] width 54 height 11
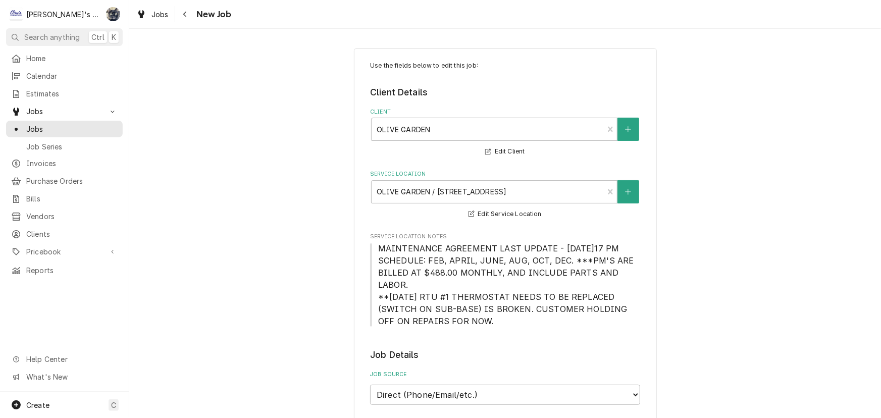
scroll to position [413, 0]
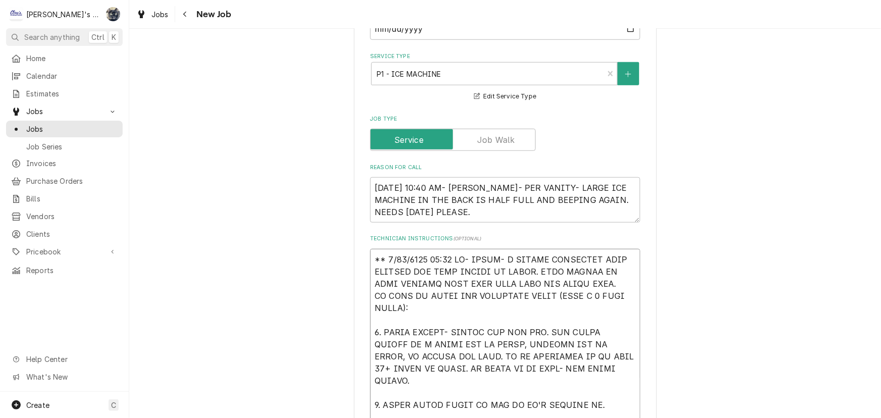
type textarea "x"
type textarea "** [DATE] 11:30 AM- [PERSON_NAME] CALLED HOSHIZAKI TECH SUPPORT FOR SOME THINGS…"
type textarea "x"
type textarea "** 8/22/2025 11:30 AM- SARAH- I CALLED HOSHIZAKI TECH SUPPORT FOR SOME THINGS T…"
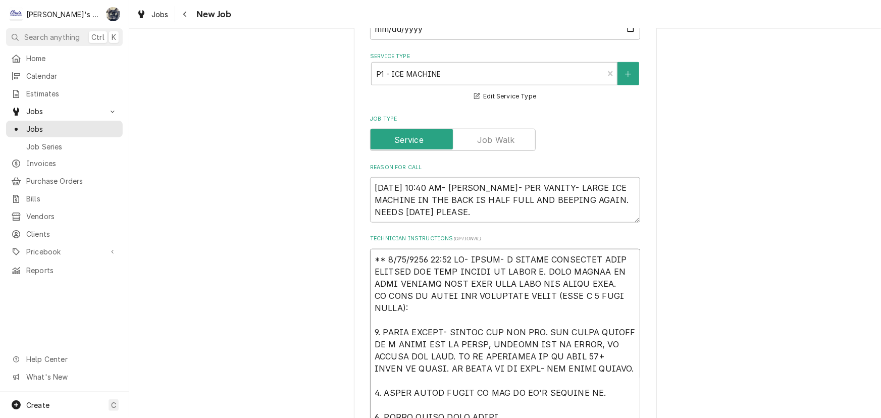
type textarea "x"
type textarea "** 8/22/2025 11:30 AM- SARAH- I CALLED HOSHIZAKI TECH SUPPORT FOR SOME THINGS T…"
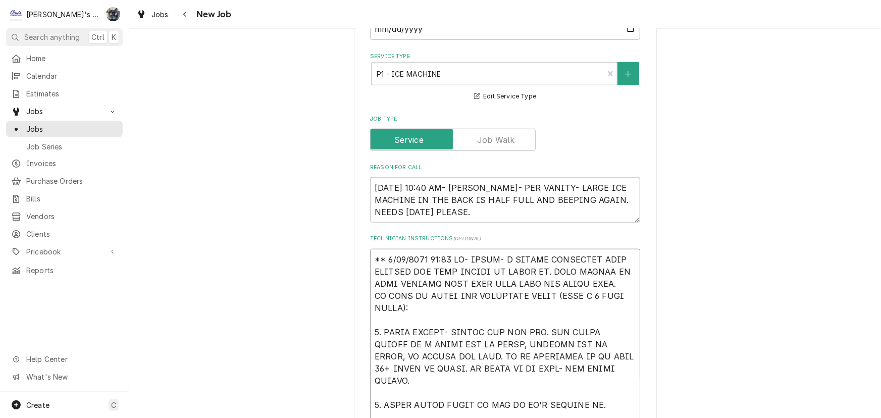
type textarea "x"
type textarea "** 8/22/2025 11:30 AM- SARAH- I CALLED HOSHIZAKI TECH SUPPORT FOR SOME THINGS T…"
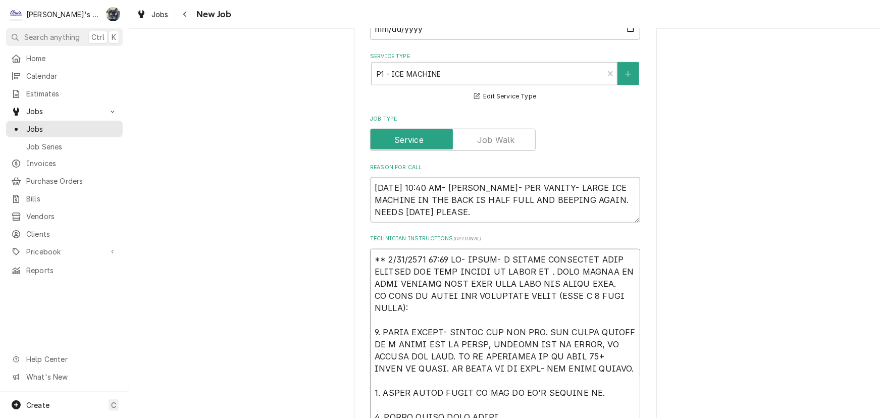
type textarea "x"
type textarea "** 8/22/2025 11:30 AM- SARAH- I CALLED HOSHIZAKI TECH SUPPORT FOR SOME THINGS T…"
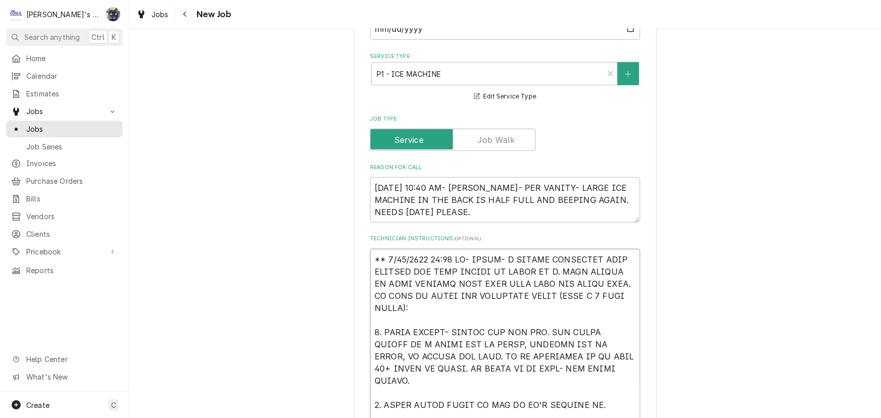
type textarea "x"
type textarea "** 8/22/2025 11:30 AM- SARAH- I CALLED HOSHIZAKI TECH SUPPORT FOR SOME THINGS T…"
type textarea "x"
type textarea "** 8/22/2025 11:30 AM- SARAH- I CALLED HOSHIZAKI TECH SUPPORT FOR SOME THINGS T…"
type textarea "x"
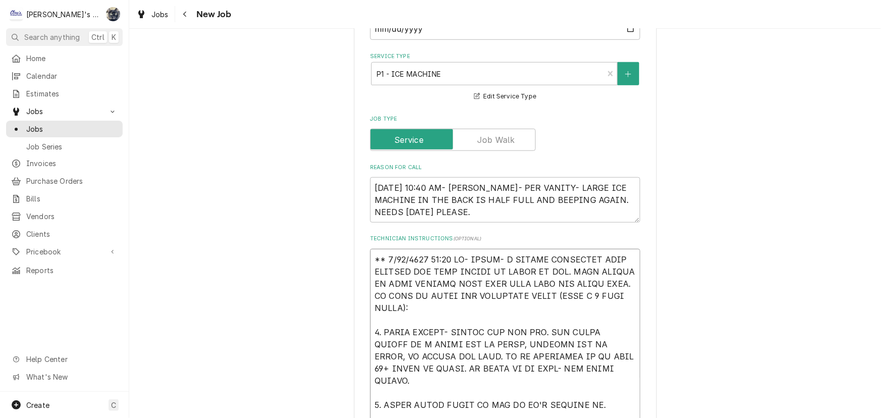
type textarea "** 8/22/2025 11:30 AM- SARAH- I CALLED HOSHIZAKI TECH SUPPORT FOR SOME THINGS T…"
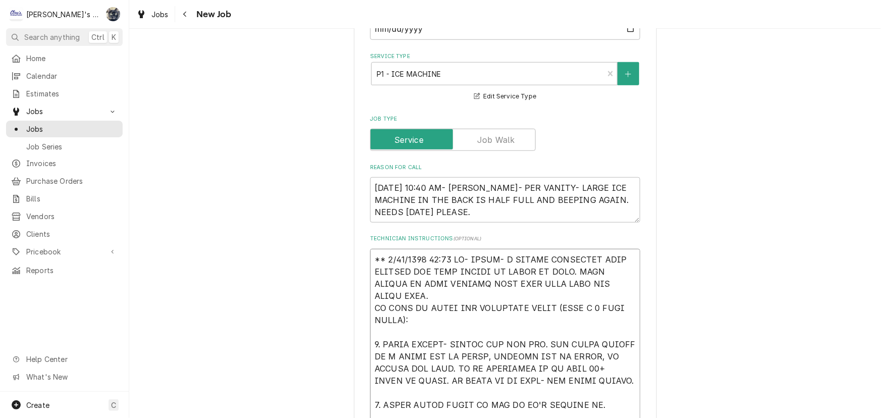
type textarea "x"
type textarea "** 8/22/2025 11:30 AM- SARAH- I CALLED HOSHIZAKI TECH SUPPORT FOR SOME THINGS T…"
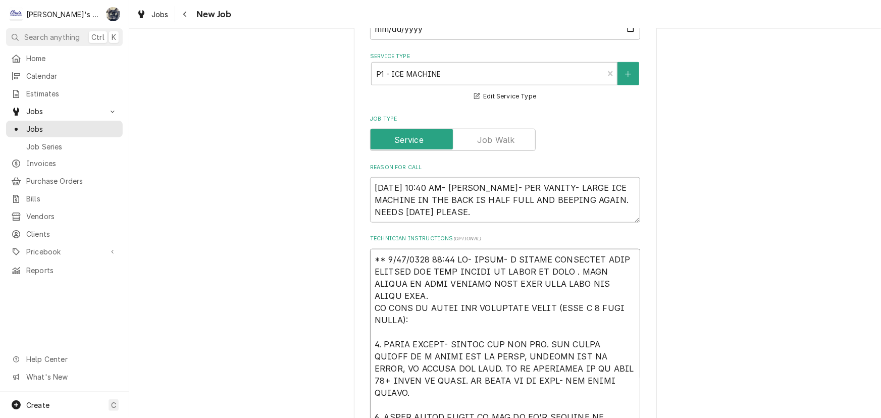
type textarea "x"
type textarea "** 8/22/2025 11:30 AM- SARAH- I CALLED HOSHIZAKI TECH SUPPORT FOR SOME THINGS T…"
type textarea "x"
type textarea "** 8/22/2025 11:30 AM- SARAH- I CALLED HOSHIZAKI TECH SUPPORT FOR SOME THINGS T…"
type textarea "x"
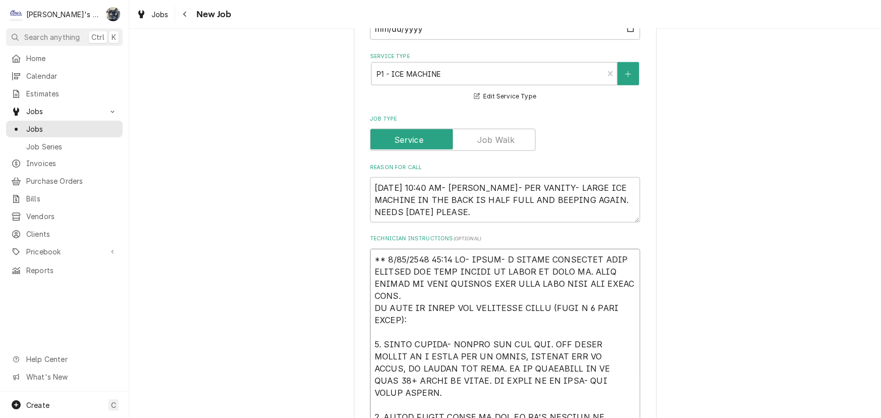
type textarea "** 8/22/2025 11:30 AM- SARAH- I CALLED HOSHIZAKI TECH SUPPORT FOR SOME THINGS T…"
type textarea "x"
type textarea "** 8/22/2025 11:30 AM- SARAH- I CALLED HOSHIZAKI TECH SUPPORT FOR SOME THINGS T…"
type textarea "x"
type textarea "** 8/22/2025 11:30 AM- SARAH- I CALLED HOSHIZAKI TECH SUPPORT FOR SOME THINGS T…"
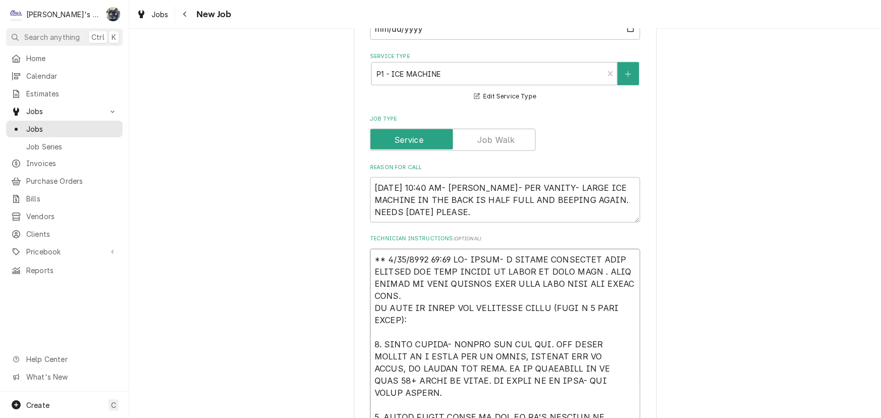
type textarea "x"
type textarea "** 8/22/2025 11:30 AM- SARAH- I CALLED HOSHIZAKI TECH SUPPORT FOR SOME THINGS T…"
type textarea "x"
type textarea "** 8/22/2025 11:30 AM- SARAH- I CALLED HOSHIZAKI TECH SUPPORT FOR SOME THINGS T…"
type textarea "x"
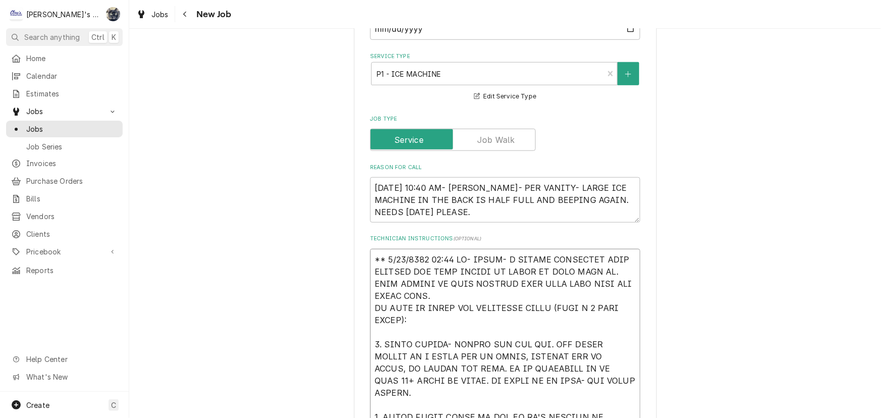
type textarea "** 8/22/2025 11:30 AM- SARAH- I CALLED HOSHIZAKI TECH SUPPORT FOR SOME THINGS T…"
type textarea "x"
type textarea "** 8/22/2025 11:30 AM- SARAH- I CALLED HOSHIZAKI TECH SUPPORT FOR SOME THINGS T…"
type textarea "x"
type textarea "** 8/22/2025 11:30 AM- SARAH- I CALLED HOSHIZAKI TECH SUPPORT FOR SOME THINGS T…"
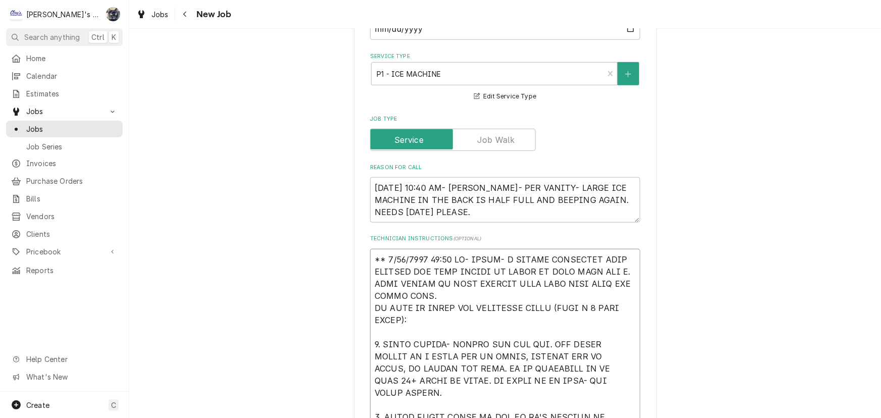
type textarea "x"
type textarea "** 8/22/2025 11:30 AM- SARAH- I CALLED HOSHIZAKI TECH SUPPORT FOR SOME THINGS T…"
type textarea "x"
type textarea "** 8/22/2025 11:30 AM- SARAH- I CALLED HOSHIZAKI TECH SUPPORT FOR SOME THINGS T…"
type textarea "x"
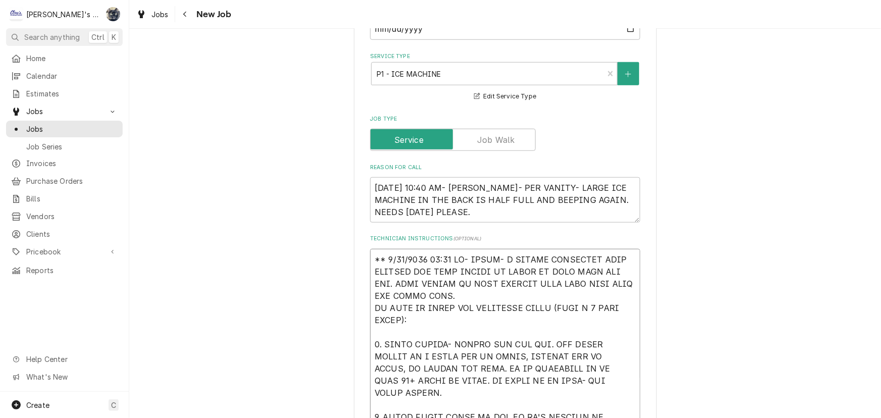
type textarea "** 8/22/2025 11:30 AM- SARAH- I CALLED HOSHIZAKI TECH SUPPORT FOR SOME THINGS T…"
type textarea "x"
type textarea "** 8/22/2025 11:30 AM- SARAH- I CALLED HOSHIZAKI TECH SUPPORT FOR SOME THINGS T…"
type textarea "x"
type textarea "** 8/22/2025 11:30 AM- SARAH- I CALLED HOSHIZAKI TECH SUPPORT FOR SOME THINGS T…"
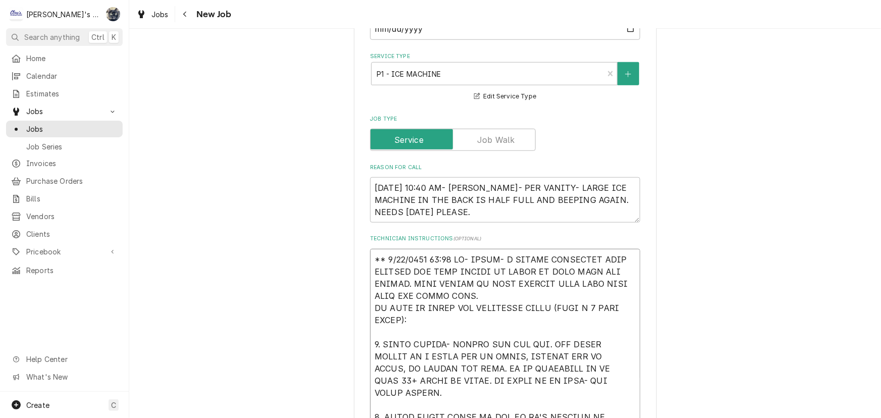
type textarea "x"
type textarea "** 8/22/2025 11:30 AM- SARAH- I CALLED HOSHIZAKI TECH SUPPORT FOR SOME THINGS T…"
type textarea "x"
type textarea "** 8/22/2025 11:30 AM- SARAH- I CALLED HOSHIZAKI TECH SUPPORT FOR SOME THINGS T…"
type textarea "x"
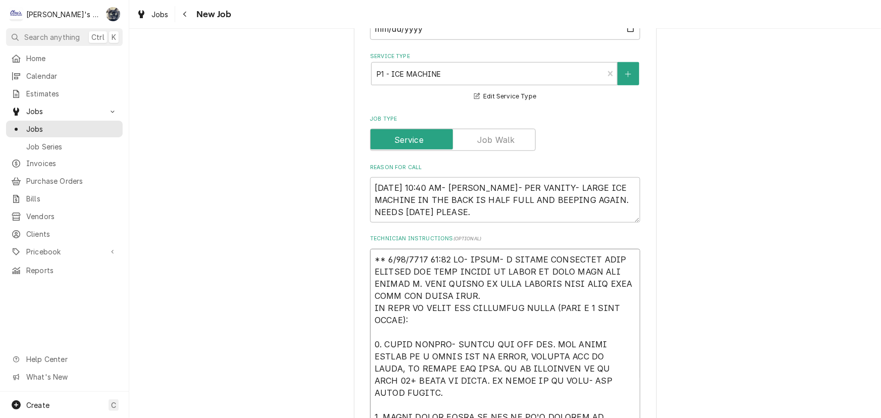
type textarea "** 8/22/2025 11:30 AM- SARAH- I CALLED HOSHIZAKI TECH SUPPORT FOR SOME THINGS T…"
type textarea "x"
type textarea "** 8/22/2025 11:30 AM- SARAH- I CALLED HOSHIZAKI TECH SUPPORT FOR SOME THINGS T…"
type textarea "x"
type textarea "** 8/22/2025 11:30 AM- SARAH- I CALLED HOSHIZAKI TECH SUPPORT FOR SOME THINGS T…"
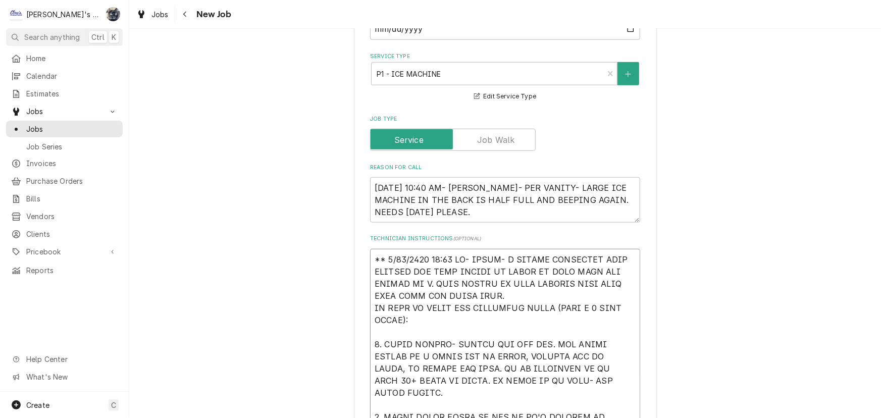
type textarea "x"
type textarea "** 8/22/2025 11:30 AM- SARAH- I CALLED HOSHIZAKI TECH SUPPORT FOR SOME THINGS T…"
type textarea "x"
type textarea "** 8/22/2025 11:30 AM- SARAH- I CALLED HOSHIZAKI TECH SUPPORT FOR SOME THINGS T…"
type textarea "x"
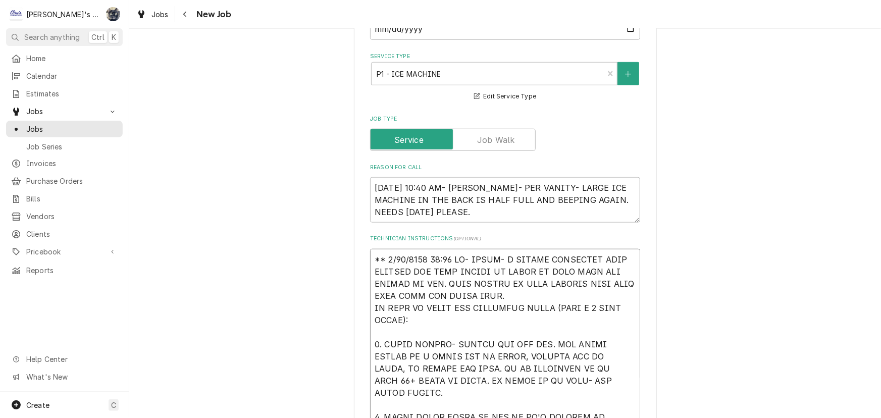
type textarea "** 8/22/2025 11:30 AM- SARAH- I CALLED HOSHIZAKI TECH SUPPORT FOR SOME THINGS T…"
type textarea "x"
type textarea "** 8/22/2025 11:30 AM- SARAH- I CALLED HOSHIZAKI TECH SUPPORT FOR SOME THINGS T…"
type textarea "x"
type textarea "** 8/22/2025 11:30 AM- SARAH- I CALLED HOSHIZAKI TECH SUPPORT FOR SOME THINGS T…"
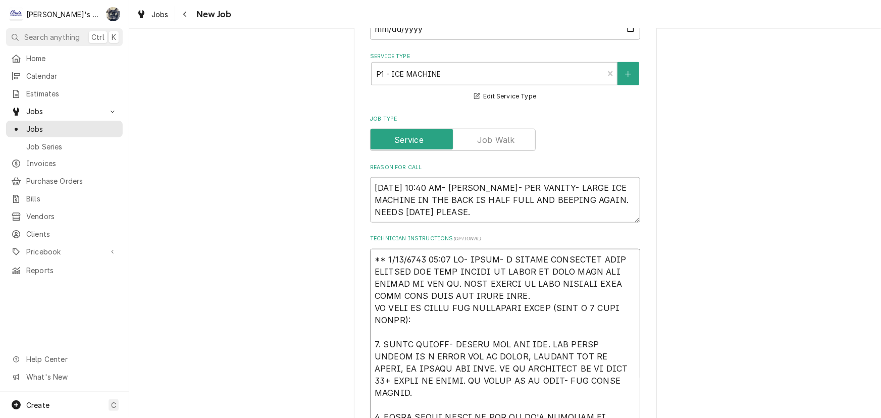
type textarea "x"
type textarea "** 8/22/2025 11:30 AM- SARAH- I CALLED HOSHIZAKI TECH SUPPORT FOR SOME THINGS T…"
type textarea "x"
type textarea "** 8/22/2025 11:30 AM- SARAH- I CALLED HOSHIZAKI TECH SUPPORT FOR SOME THINGS T…"
type textarea "x"
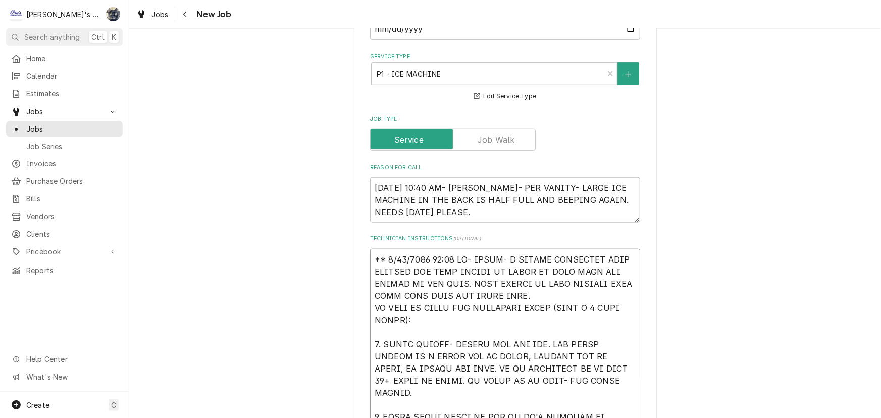
type textarea "** 8/22/2025 11:30 AM- SARAH- I CALLED HOSHIZAKI TECH SUPPORT FOR SOME THINGS T…"
type textarea "x"
type textarea "** 8/22/2025 11:30 AM- SARAH- I CALLED HOSHIZAKI TECH SUPPORT FOR SOME THINGS T…"
type textarea "x"
type textarea "** 8/22/2025 11:30 AM- SARAH- I CALLED HOSHIZAKI TECH SUPPORT FOR SOME THINGS T…"
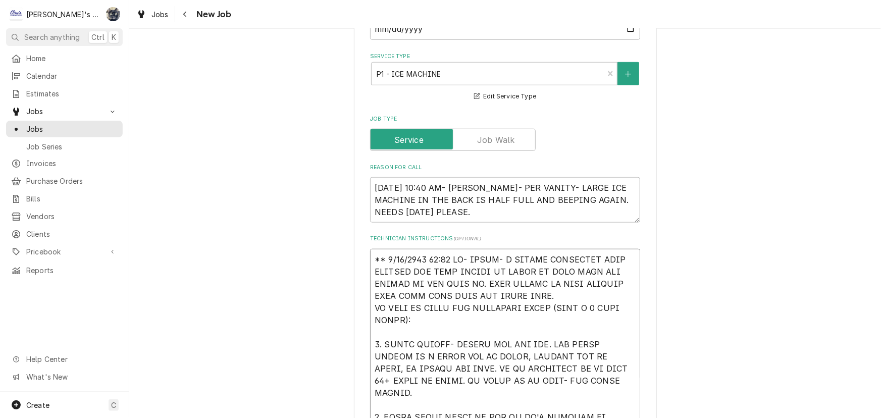
type textarea "x"
type textarea "** 8/22/2025 11:30 AM- SARAH- I CALLED HOSHIZAKI TECH SUPPORT FOR SOME THINGS T…"
type textarea "x"
type textarea "** 8/22/2025 11:30 AM- SARAH- I CALLED HOSHIZAKI TECH SUPPORT FOR SOME THINGS T…"
type textarea "x"
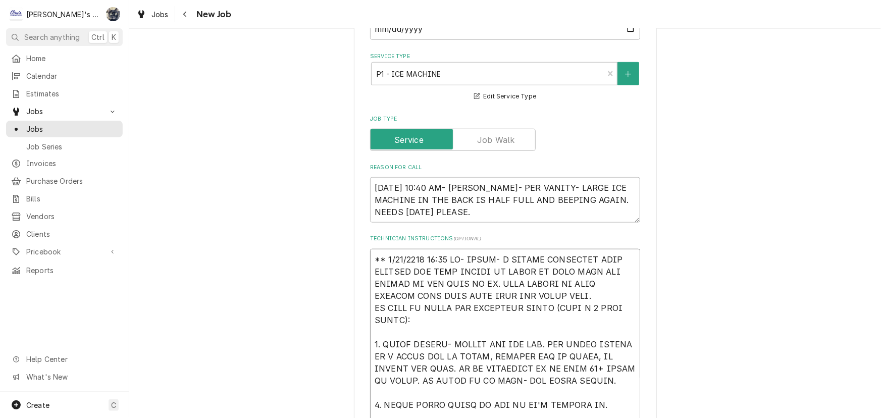
type textarea "** 8/22/2025 11:30 AM- SARAH- I CALLED HOSHIZAKI TECH SUPPORT FOR SOME THINGS T…"
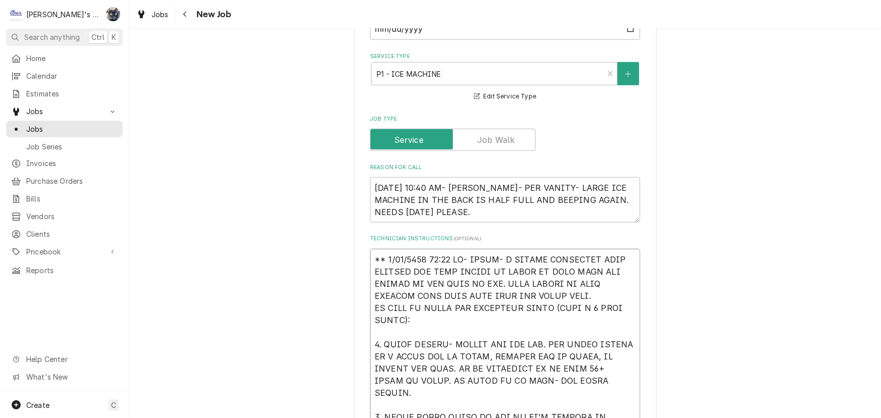
type textarea "x"
type textarea "** 8/22/2025 11:30 AM- SARAH- I CALLED HOSHIZAKI TECH SUPPORT FOR SOME THINGS T…"
type textarea "x"
type textarea "** 8/22/2025 11:30 AM- SARAH- I CALLED HOSHIZAKI TECH SUPPORT FOR SOME THINGS T…"
type textarea "x"
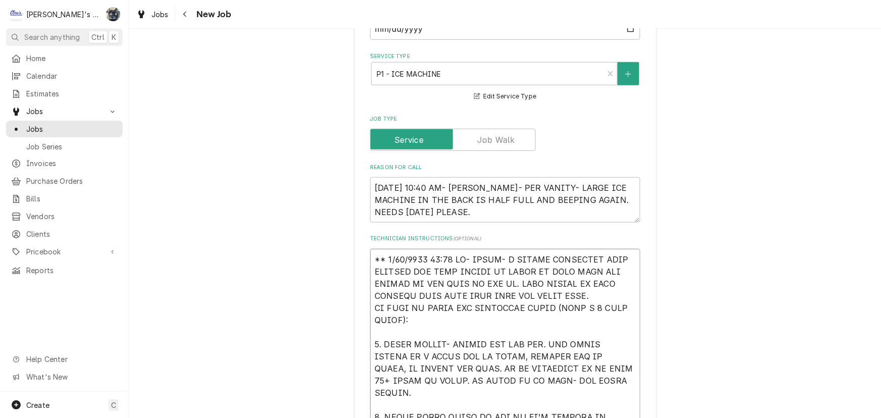
type textarea "** 8/22/2025 11:30 AM- SARAH- I CALLED HOSHIZAKI TECH SUPPORT FOR SOME THINGS T…"
type textarea "x"
type textarea "** 8/22/2025 11:30 AM- SARAH- I CALLED HOSHIZAKI TECH SUPPORT FOR SOME THINGS T…"
type textarea "x"
type textarea "** 8/22/2025 11:30 AM- SARAH- I CALLED HOSHIZAKI TECH SUPPORT FOR SOME THINGS T…"
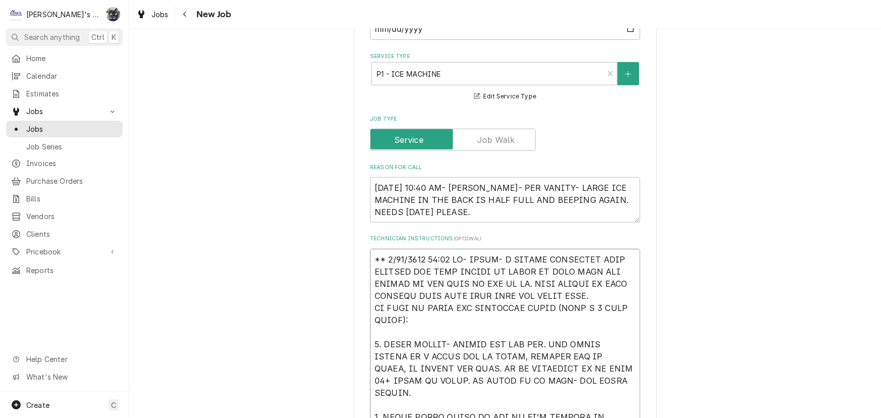
type textarea "x"
type textarea "** 8/22/2025 11:30 AM- SARAH- I CALLED HOSHIZAKI TECH SUPPORT FOR SOME THINGS T…"
type textarea "x"
type textarea "** 8/22/2025 11:30 AM- SARAH- I CALLED HOSHIZAKI TECH SUPPORT FOR SOME THINGS T…"
type textarea "x"
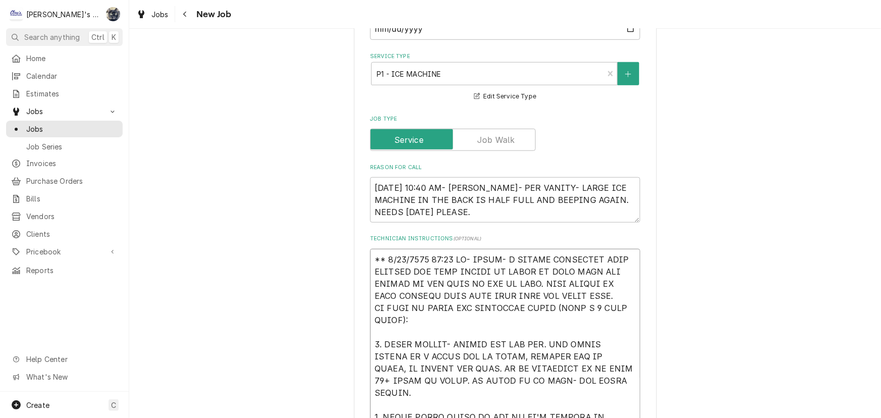
type textarea "** 8/22/2025 11:30 AM- SARAH- I CALLED HOSHIZAKI TECH SUPPORT FOR SOME THINGS T…"
type textarea "x"
type textarea "** 8/22/2025 11:30 AM- SARAH- I CALLED HOSHIZAKI TECH SUPPORT FOR SOME THINGS T…"
type textarea "x"
type textarea "** 8/22/2025 11:30 AM- SARAH- I CALLED HOSHIZAKI TECH SUPPORT FOR SOME THINGS T…"
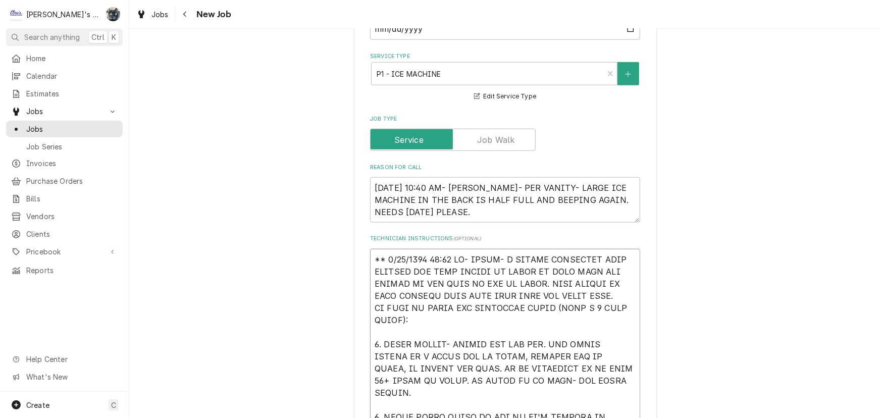
type textarea "x"
type textarea "** 8/22/2025 11:30 AM- SARAH- I CALLED HOSHIZAKI TECH SUPPORT FOR SOME THINGS T…"
type textarea "x"
type textarea "** 8/22/2025 11:30 AM- SARAH- I CALLED HOSHIZAKI TECH SUPPORT FOR SOME THINGS T…"
type textarea "x"
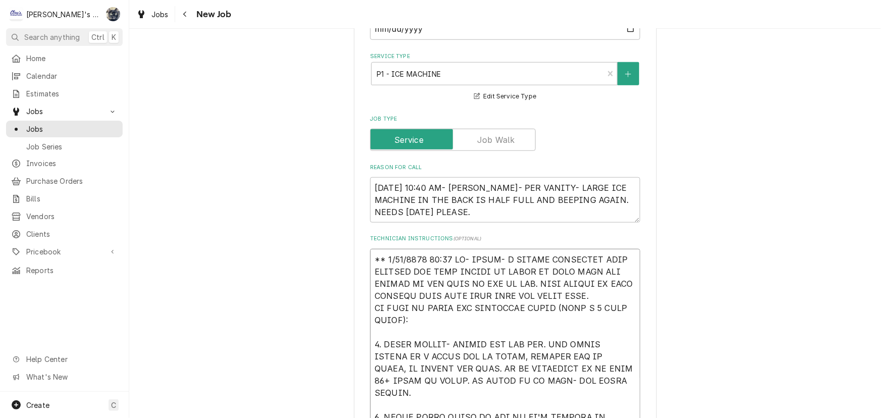
type textarea "** 8/22/2025 11:30 AM- SARAH- I CALLED HOSHIZAKI TECH SUPPORT FOR SOME THINGS T…"
type textarea "x"
type textarea "** 8/22/2025 11:30 AM- SARAH- I CALLED HOSHIZAKI TECH SUPPORT FOR SOME THINGS T…"
type textarea "x"
type textarea "** 8/22/2025 11:30 AM- SARAH- I CALLED HOSHIZAKI TECH SUPPORT FOR SOME THINGS T…"
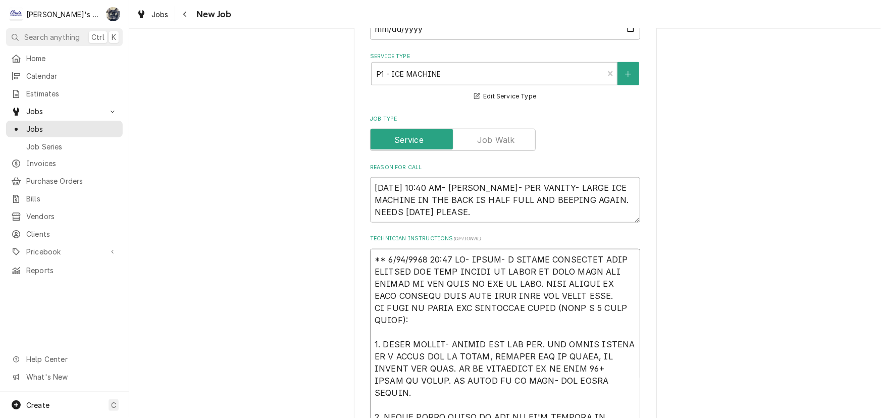
type textarea "x"
type textarea "** 8/22/2025 11:30 AM- SARAH- I CALLED HOSHIZAKI TECH SUPPORT FOR SOME THINGS T…"
type textarea "x"
type textarea "** 8/22/2025 11:30 AM- SARAH- I CALLED HOSHIZAKI TECH SUPPORT FOR SOME THINGS T…"
type textarea "x"
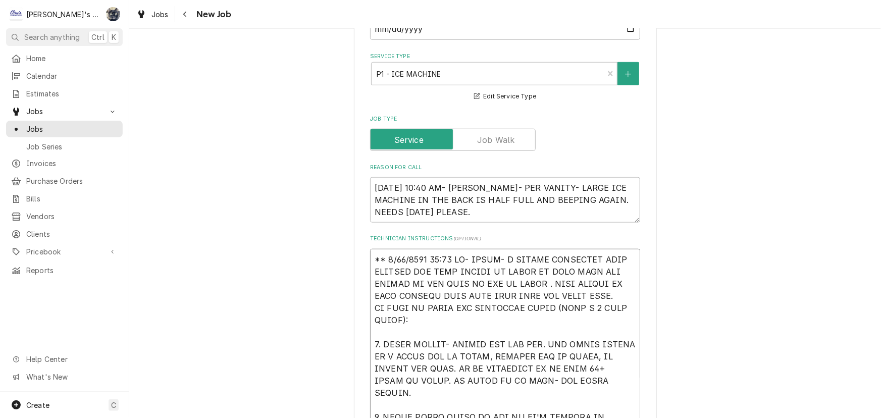
type textarea "** 8/22/2025 11:30 AM- SARAH- I CALLED HOSHIZAKI TECH SUPPORT FOR SOME THINGS T…"
type textarea "x"
type textarea "** 8/22/2025 11:30 AM- SARAH- I CALLED HOSHIZAKI TECH SUPPORT FOR SOME THINGS T…"
type textarea "x"
type textarea "** 8/22/2025 11:30 AM- SARAH- I CALLED HOSHIZAKI TECH SUPPORT FOR SOME THINGS T…"
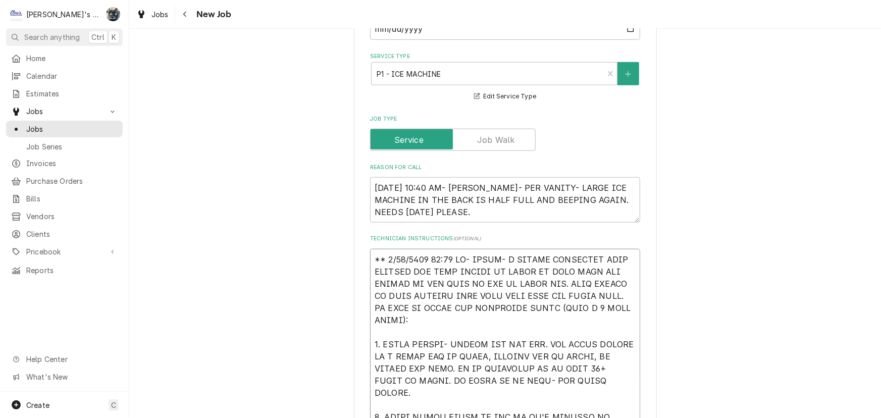
type textarea "x"
type textarea "** 8/22/2025 11:30 AM- SARAH- I CALLED HOSHIZAKI TECH SUPPORT FOR SOME THINGS T…"
type textarea "x"
type textarea "** 8/22/2025 11:30 AM- SARAH- I CALLED HOSHIZAKI TECH SUPPORT FOR SOME THINGS T…"
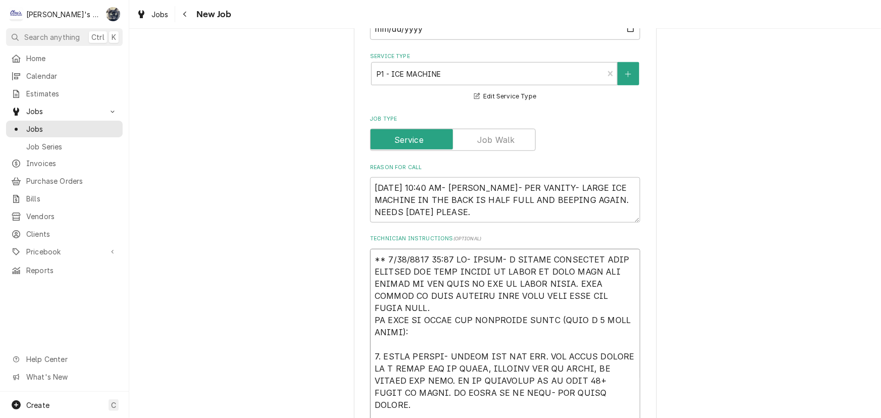
type textarea "x"
type textarea "** 8/22/2025 11:30 AM- SARAH- I CALLED HOSHIZAKI TECH SUPPORT FOR SOME THINGS T…"
type textarea "x"
type textarea "** 8/22/2025 11:30 AM- SARAH- I CALLED HOSHIZAKI TECH SUPPORT FOR SOME THINGS T…"
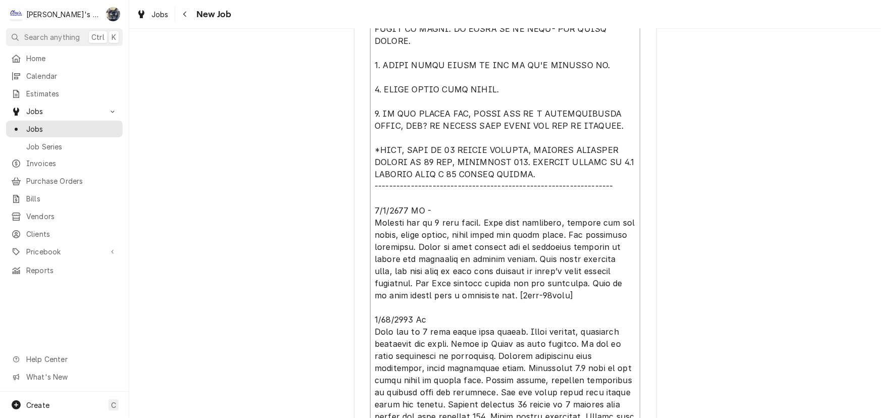
scroll to position [688, 0]
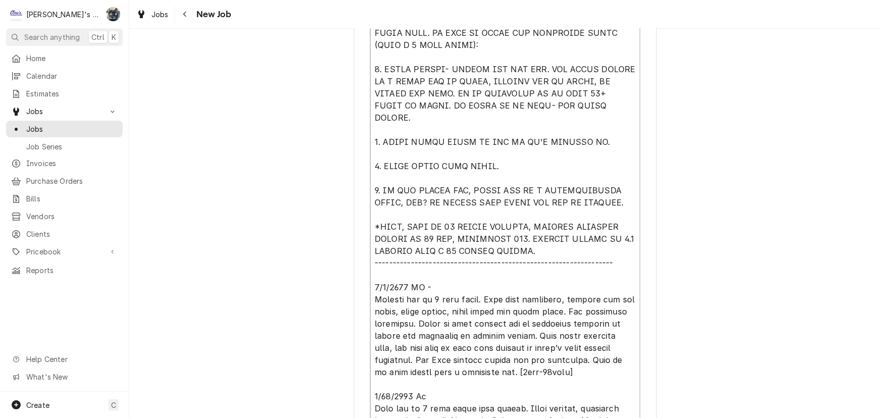
click at [516, 186] on textarea "Technician Instructions ( optional )" at bounding box center [505, 281] width 270 height 615
type textarea "x"
type textarea "** 8/22/2025 11:30 AM- SARAH- I CALLED HOSHIZAKI TECH SUPPORT FOR SOME THINGS T…"
type textarea "x"
type textarea "** 8/22/2025 11:30 AM- SARAH- I CALLED HOSHIZAKI TECH SUPPORT FOR SOME THINGS T…"
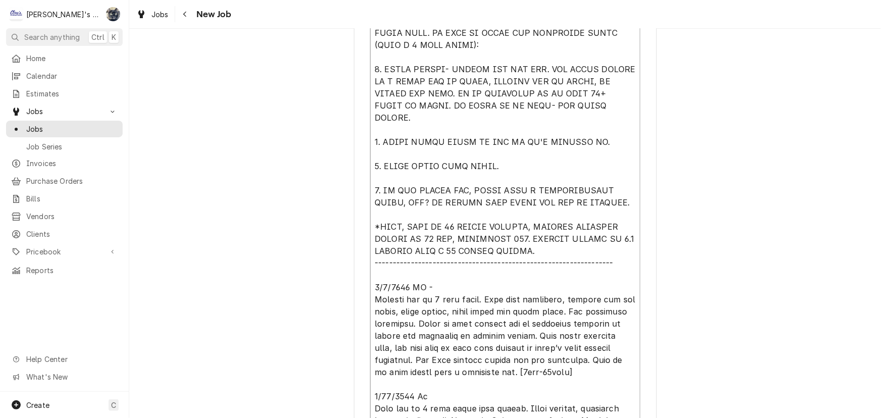
type textarea "x"
type textarea "** 8/22/2025 11:30 AM- SARAH- I CALLED HOSHIZAKI TECH SUPPORT FOR SOME THINGS T…"
type textarea "x"
type textarea "** 8/22/2025 11:30 AM- SARAH- I CALLED HOSHIZAKI TECH SUPPORT FOR SOME THINGS T…"
type textarea "x"
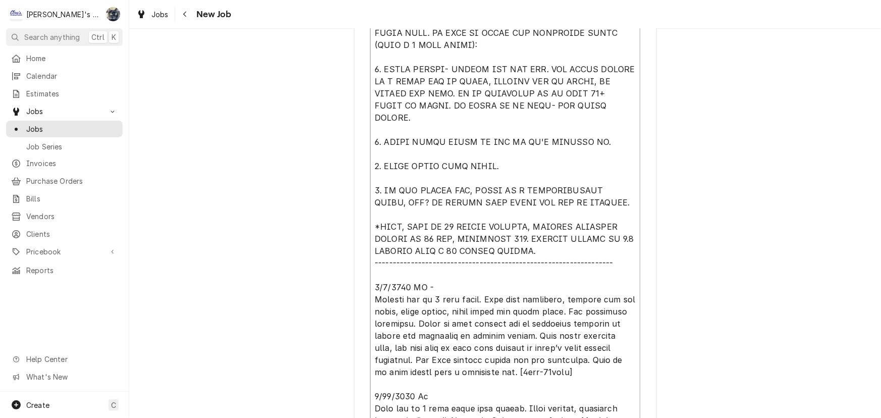
type textarea "** 8/22/2025 11:30 AM- SARAH- I CALLED HOSHIZAKI TECH SUPPORT FOR SOME THINGS T…"
type textarea "x"
type textarea "** 8/22/2025 11:30 AM- SARAH- I CALLED HOSHIZAKI TECH SUPPORT FOR SOME THINGS T…"
type textarea "x"
type textarea "** 8/22/2025 11:30 AM- SARAH- I CALLED HOSHIZAKI TECH SUPPORT FOR SOME THINGS T…"
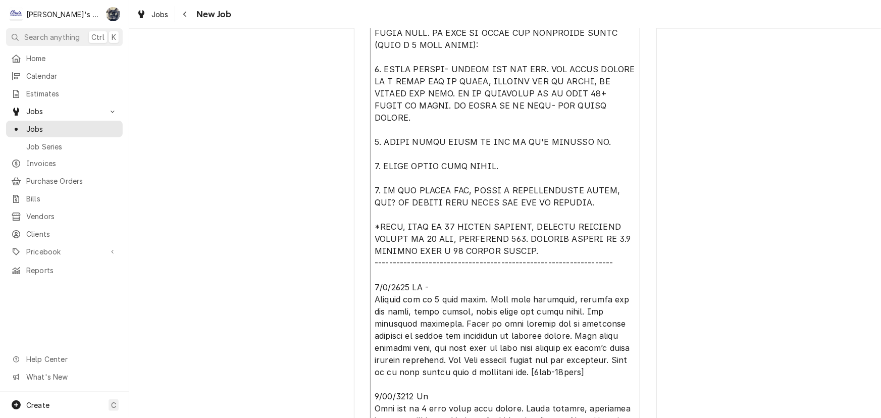
type textarea "x"
type textarea "** 8/22/2025 11:30 AM- SARAH- I CALLED HOSHIZAKI TECH SUPPORT FOR SOME THINGS T…"
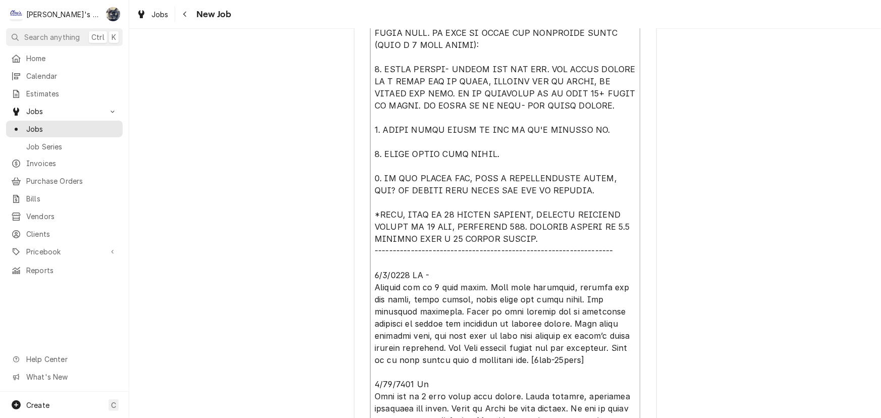
type textarea "x"
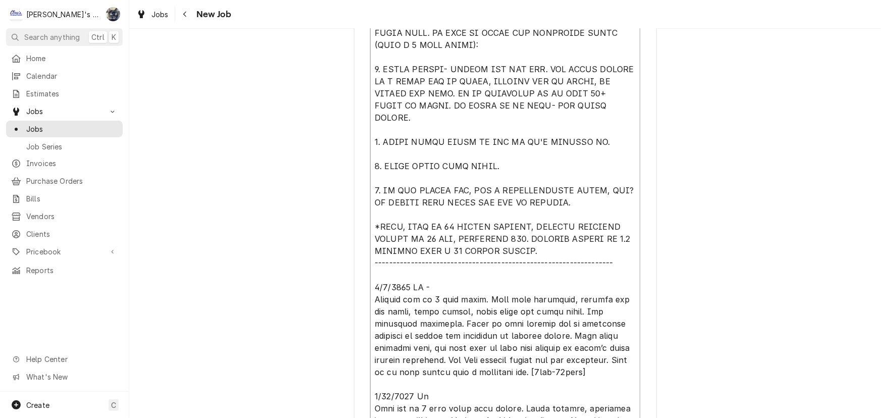
type textarea "** 8/22/2025 11:30 AM- SARAH- I CALLED HOSHIZAKI TECH SUPPORT FOR SOME THINGS T…"
type textarea "x"
type textarea "** 8/22/2025 11:30 AM- SARAH- I CALLED HOSHIZAKI TECH SUPPORT FOR SOME THINGS T…"
type textarea "x"
type textarea "** 8/22/2025 11:30 AM- SARAH- I CALLED HOSHIZAKI TECH SUPPORT FOR SOME THINGS T…"
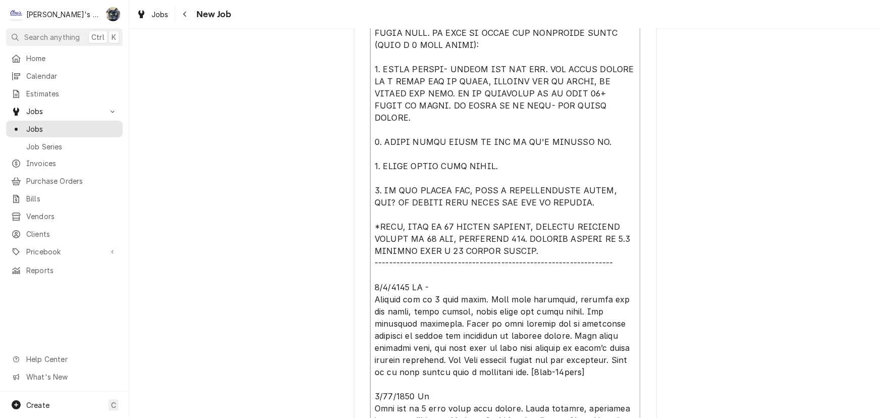
type textarea "x"
type textarea "** 8/22/2025 11:30 AM- SARAH- I CALLED HOSHIZAKI TECH SUPPORT FOR SOME THINGS T…"
type textarea "x"
type textarea "** 8/22/2025 11:30 AM- SARAH- I CALLED HOSHIZAKI TECH SUPPORT FOR SOME THINGS T…"
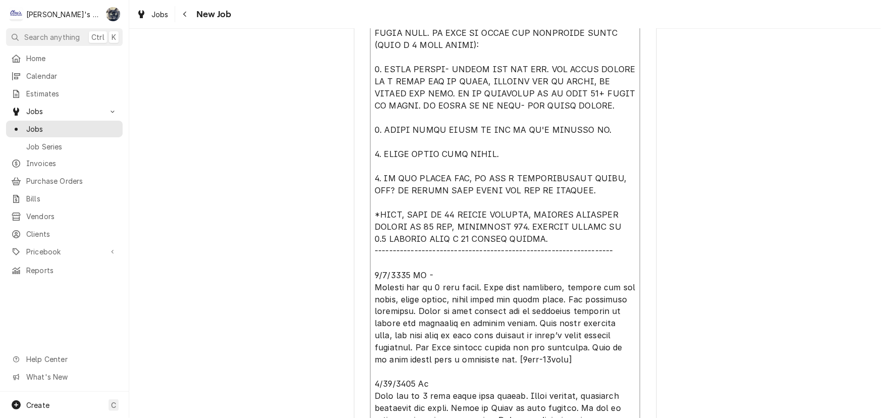
type textarea "x"
type textarea "** 8/22/2025 11:30 AM- SARAH- I CALLED HOSHIZAKI TECH SUPPORT FOR SOME THINGS T…"
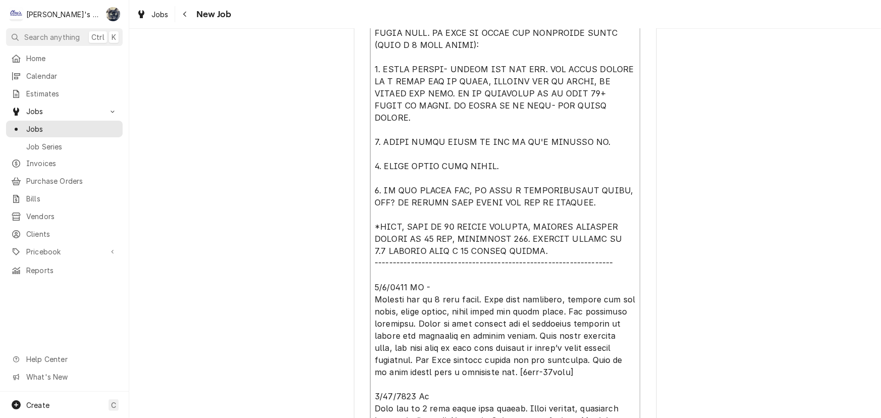
type textarea "x"
type textarea "** 8/22/2025 11:30 AM- SARAH- I CALLED HOSHIZAKI TECH SUPPORT FOR SOME THINGS T…"
click at [501, 186] on textarea "Technician Instructions ( optional )" at bounding box center [505, 281] width 270 height 615
type textarea "x"
type textarea "** 8/22/2025 11:30 AM- SARAH- I CALLED HOSHIZAKI TECH SUPPORT FOR SOME THINGS T…"
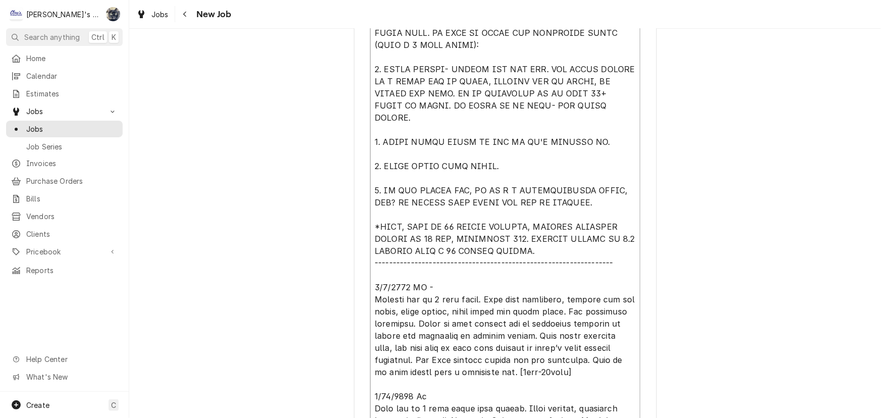
type textarea "x"
type textarea "** 8/22/2025 11:30 AM- SARAH- I CALLED HOSHIZAKI TECH SUPPORT FOR SOME THINGS T…"
type textarea "x"
type textarea "** 8/22/2025 11:30 AM- SARAH- I CALLED HOSHIZAKI TECH SUPPORT FOR SOME THINGS T…"
click at [597, 187] on textarea "Technician Instructions ( optional )" at bounding box center [505, 281] width 270 height 615
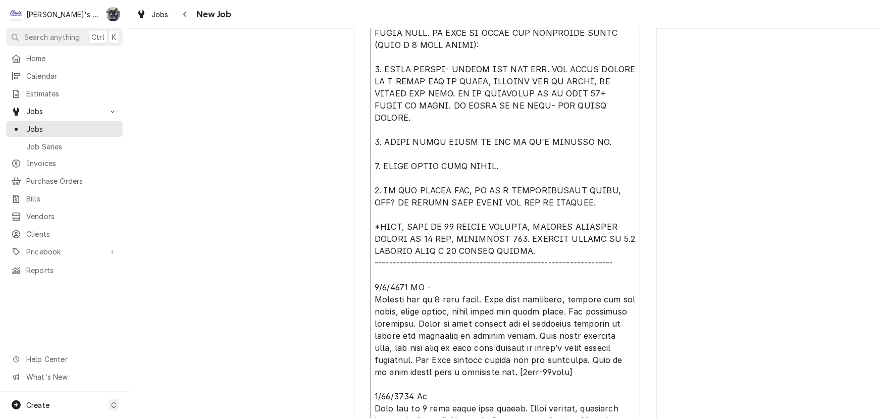
type textarea "x"
type textarea "** 8/22/2025 11:30 AM- SARAH- I CALLED HOSHIZAKI TECH SUPPORT FOR SOME THINGS T…"
type textarea "x"
type textarea "** 8/22/2025 11:30 AM- SARAH- I CALLED HOSHIZAKI TECH SUPPORT FOR SOME THINGS T…"
type textarea "x"
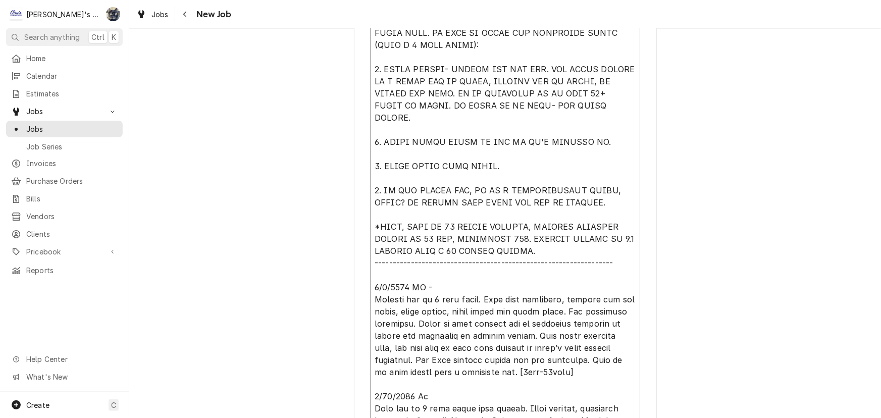
type textarea "** 8/22/2025 11:30 AM- SARAH- I CALLED HOSHIZAKI TECH SUPPORT FOR SOME THINGS T…"
type textarea "x"
type textarea "** 8/22/2025 11:30 AM- SARAH- I CALLED HOSHIZAKI TECH SUPPORT FOR SOME THINGS T…"
type textarea "x"
type textarea "** 8/22/2025 11:30 AM- SARAH- I CALLED HOSHIZAKI TECH SUPPORT FOR SOME THINGS T…"
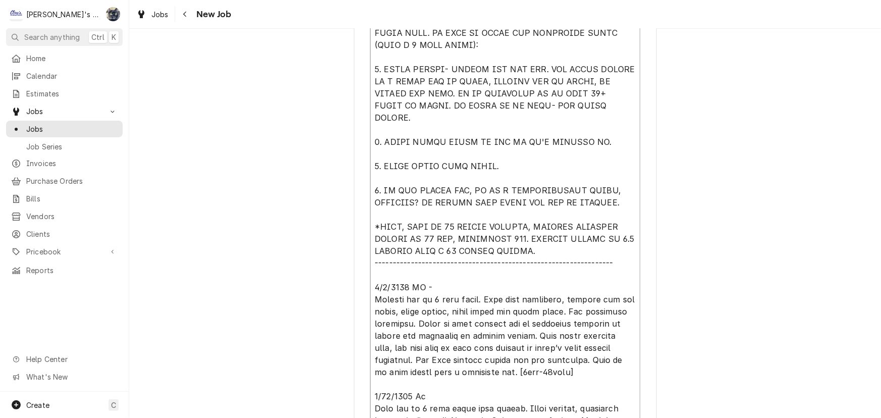
type textarea "x"
type textarea "** 8/22/2025 11:30 AM- SARAH- I CALLED HOSHIZAKI TECH SUPPORT FOR SOME THINGS T…"
type textarea "x"
type textarea "** 8/22/2025 11:30 AM- SARAH- I CALLED HOSHIZAKI TECH SUPPORT FOR SOME THINGS T…"
type textarea "x"
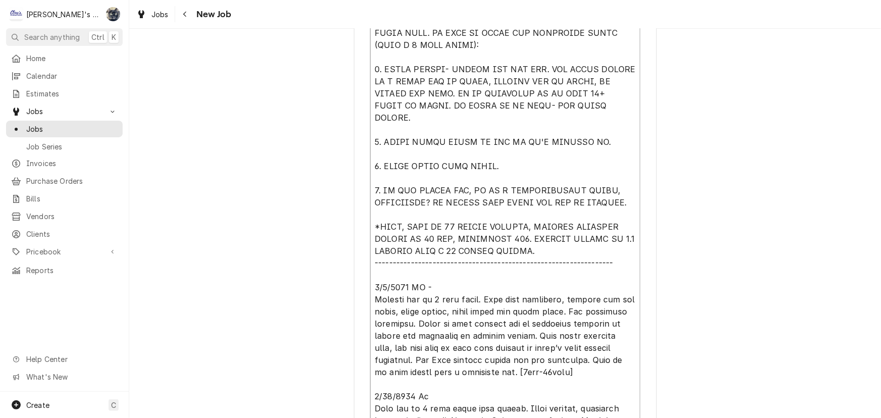
type textarea "** 8/22/2025 11:30 AM- SARAH- I CALLED HOSHIZAKI TECH SUPPORT FOR SOME THINGS T…"
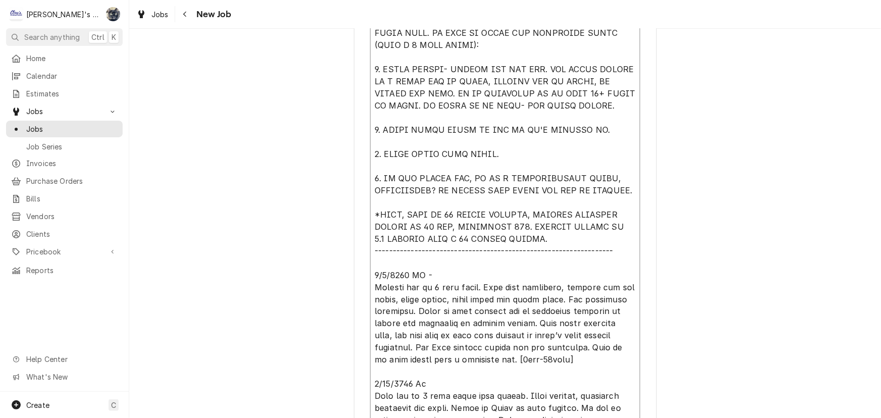
type textarea "x"
type textarea "** 8/22/2025 11:30 AM- SARAH- I CALLED HOSHIZAKI TECH SUPPORT FOR SOME THINGS T…"
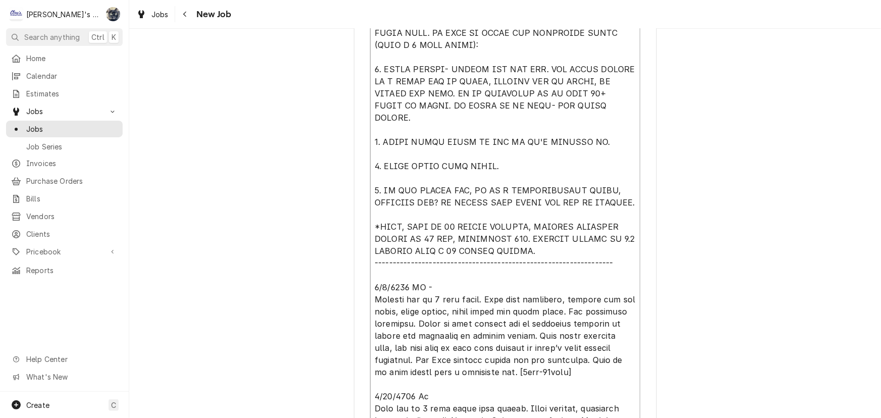
click at [432, 202] on textarea "Technician Instructions ( optional )" at bounding box center [505, 281] width 270 height 615
type textarea "x"
type textarea "** 8/22/2025 11:30 AM- SARAH- I CALLED HOSHIZAKI TECH SUPPORT FOR SOME THINGS T…"
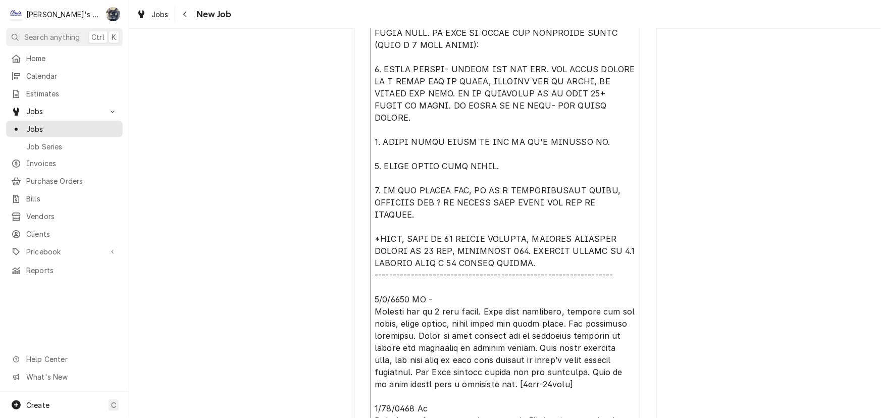
type textarea "x"
type textarea "** 8/22/2025 11:30 AM- SARAH- I CALLED HOSHIZAKI TECH SUPPORT FOR SOME THINGS T…"
type textarea "x"
type textarea "** 8/22/2025 11:30 AM- SARAH- I CALLED HOSHIZAKI TECH SUPPORT FOR SOME THINGS T…"
type textarea "x"
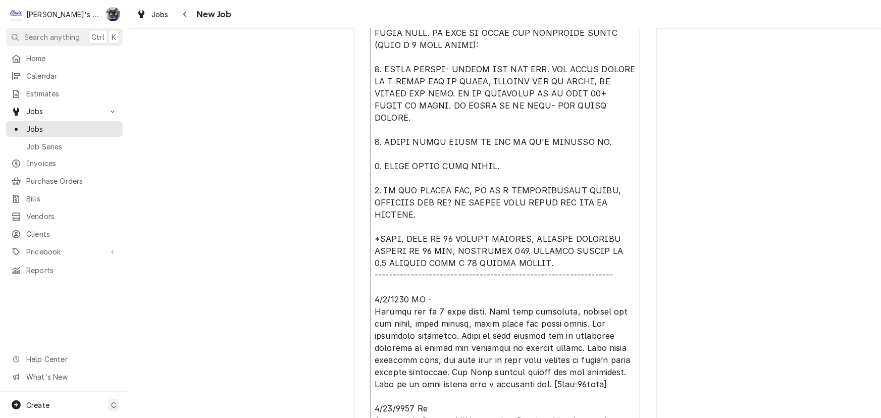
type textarea "** 8/22/2025 11:30 AM- SARAH- I CALLED HOSHIZAKI TECH SUPPORT FOR SOME THINGS T…"
type textarea "x"
type textarea "** 8/22/2025 11:30 AM- SARAH- I CALLED HOSHIZAKI TECH SUPPORT FOR SOME THINGS T…"
type textarea "x"
type textarea "** 8/22/2025 11:30 AM- SARAH- I CALLED HOSHIZAKI TECH SUPPORT FOR SOME THINGS T…"
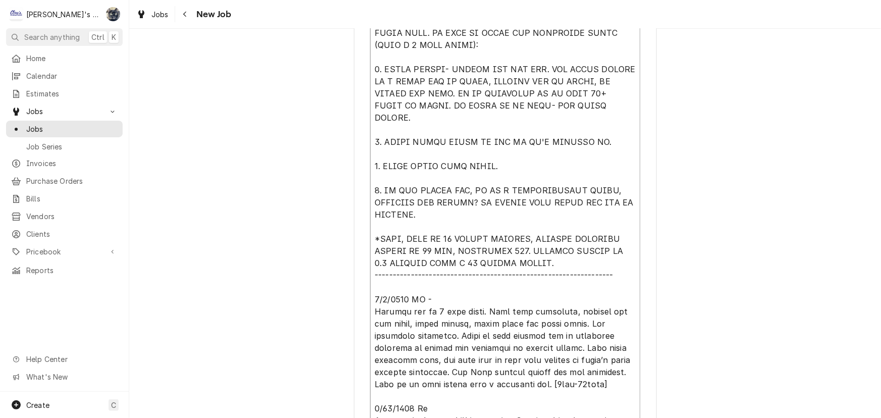
type textarea "x"
type textarea "** 8/22/2025 11:30 AM- SARAH- I CALLED HOSHIZAKI TECH SUPPORT FOR SOME THINGS T…"
click at [483, 204] on textarea "Technician Instructions ( optional )" at bounding box center [505, 287] width 270 height 627
click at [479, 202] on textarea "Technician Instructions ( optional )" at bounding box center [505, 287] width 270 height 627
click at [595, 190] on textarea "Technician Instructions ( optional )" at bounding box center [505, 287] width 270 height 627
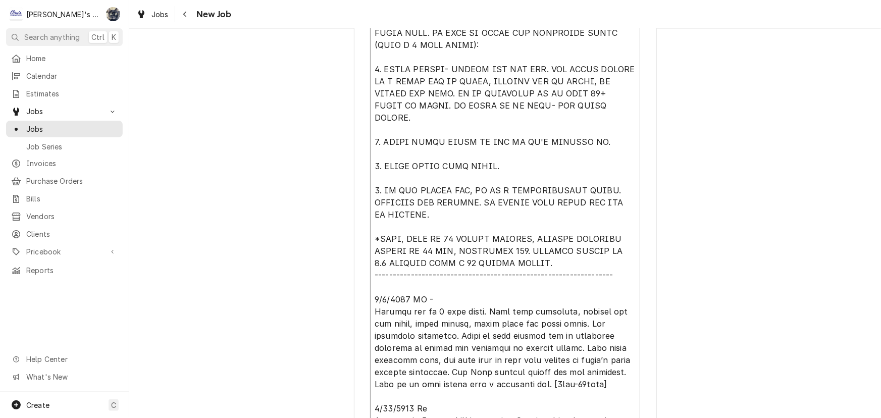
click at [478, 203] on textarea "Technician Instructions ( optional )" at bounding box center [505, 287] width 270 height 627
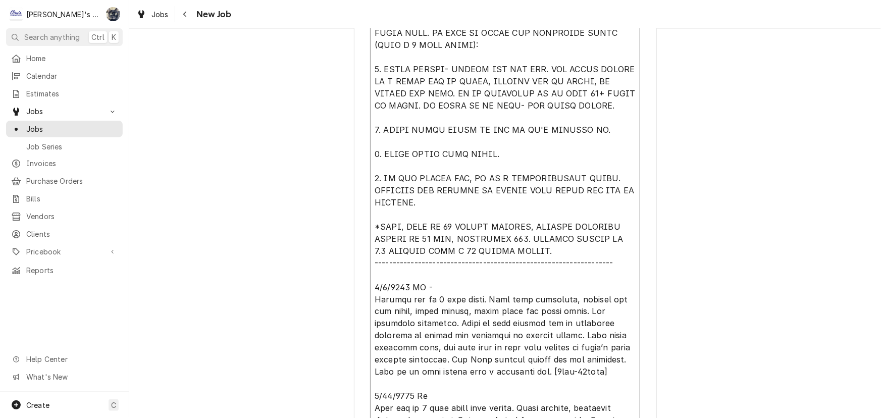
click at [519, 252] on textarea "Technician Instructions ( optional )" at bounding box center [505, 287] width 270 height 627
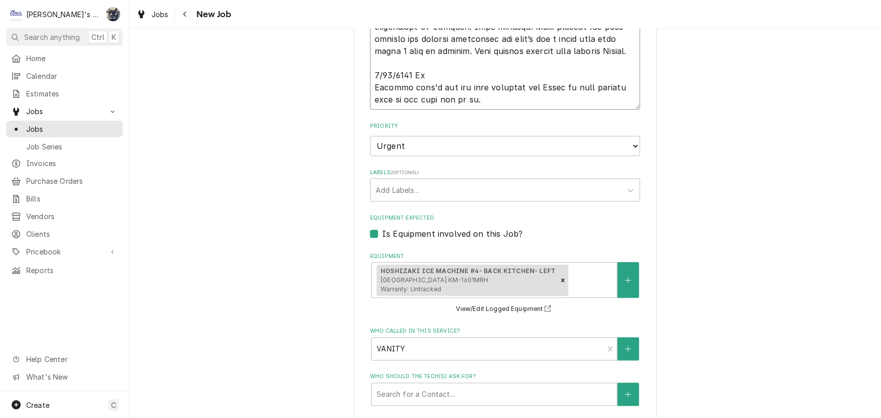
scroll to position [1494, 0]
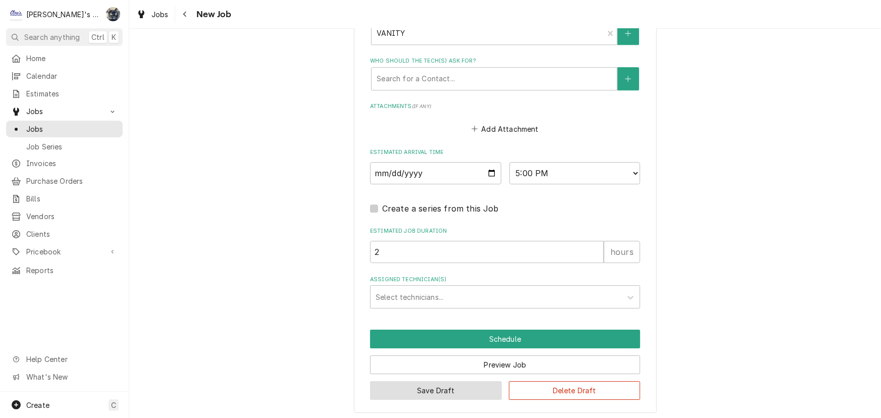
click at [464, 389] on button "Save Draft" at bounding box center [436, 390] width 132 height 19
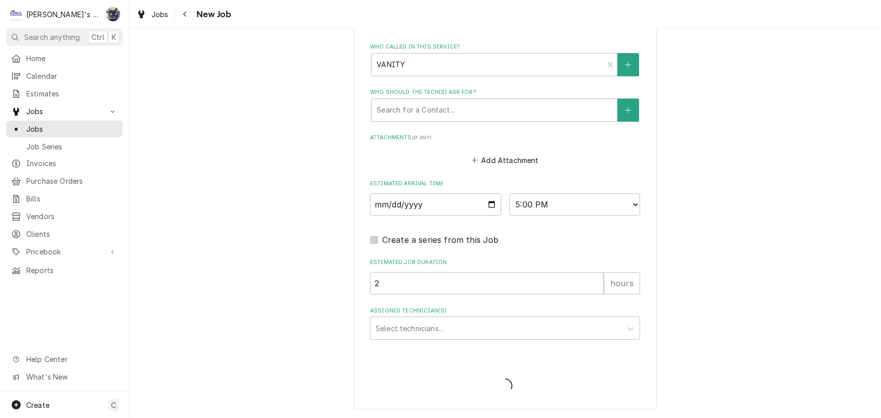
scroll to position [1460, 0]
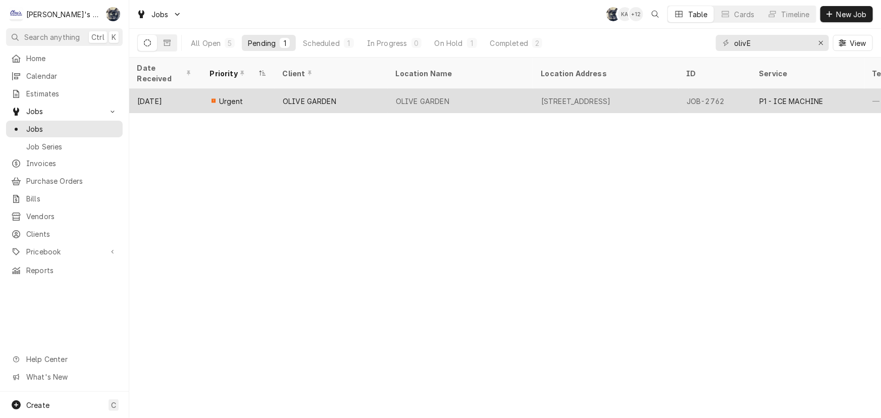
click at [291, 96] on div "OLIVE GARDEN" at bounding box center [310, 101] width 54 height 11
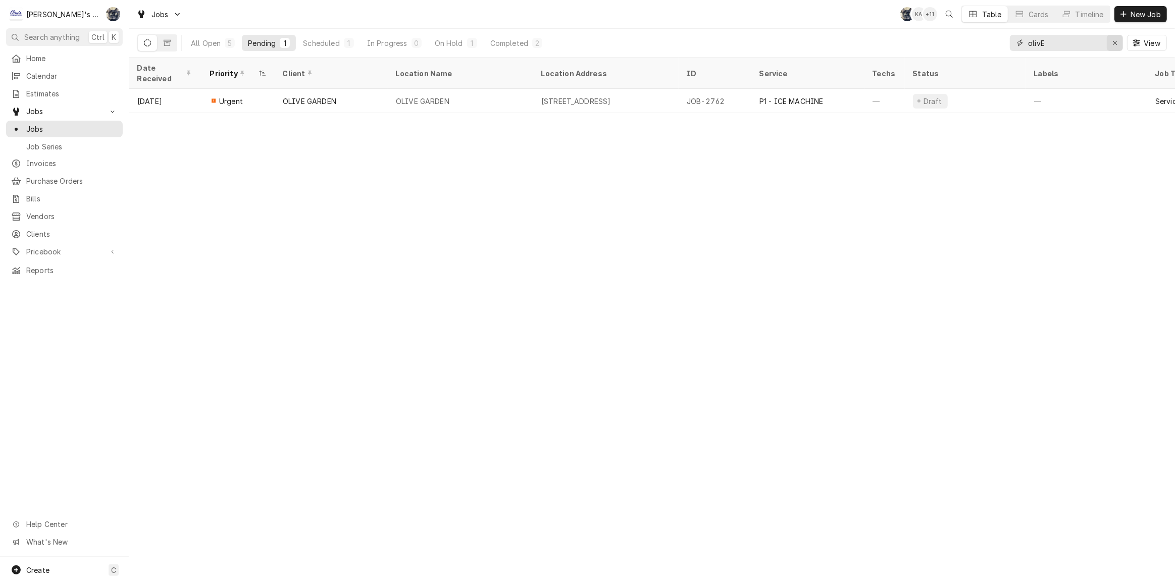
click at [1110, 40] on div "Erase input" at bounding box center [1114, 43] width 10 height 10
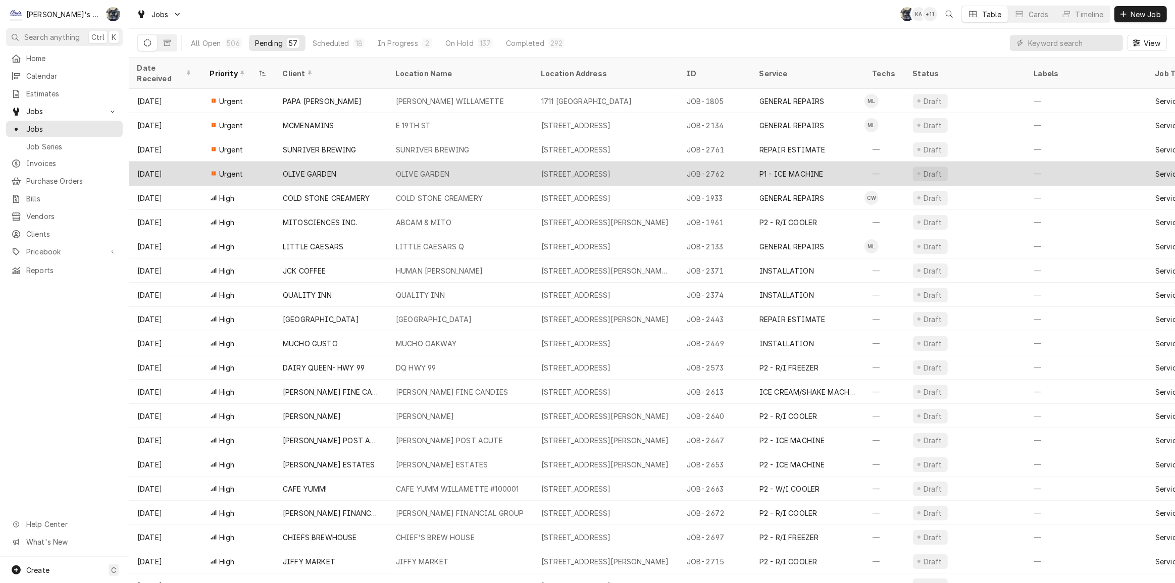
click at [442, 169] on div "OLIVE GARDEN" at bounding box center [423, 174] width 54 height 11
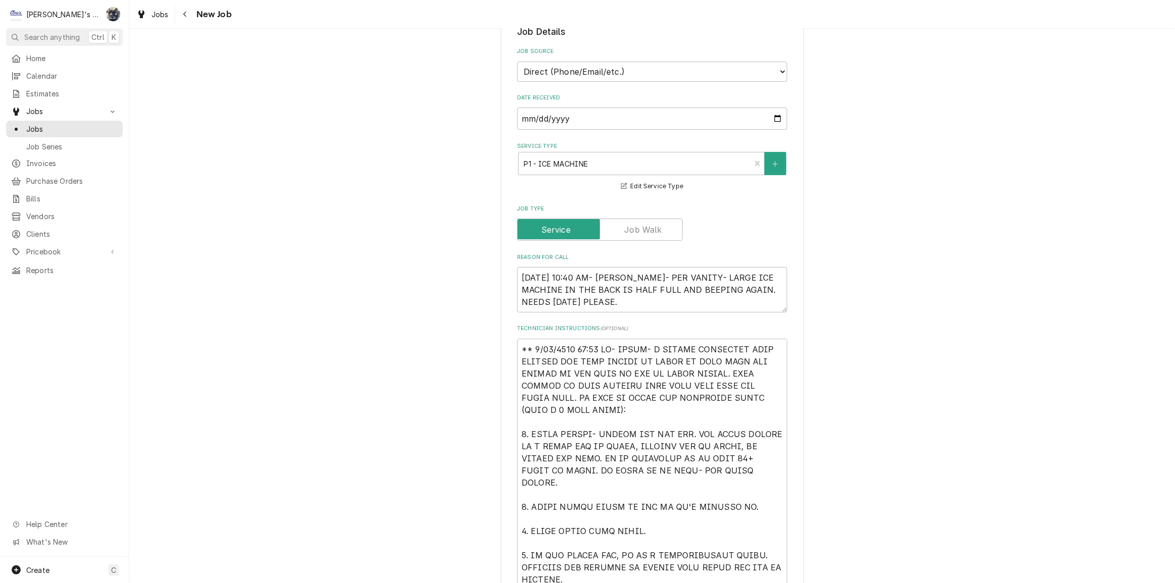
scroll to position [459, 0]
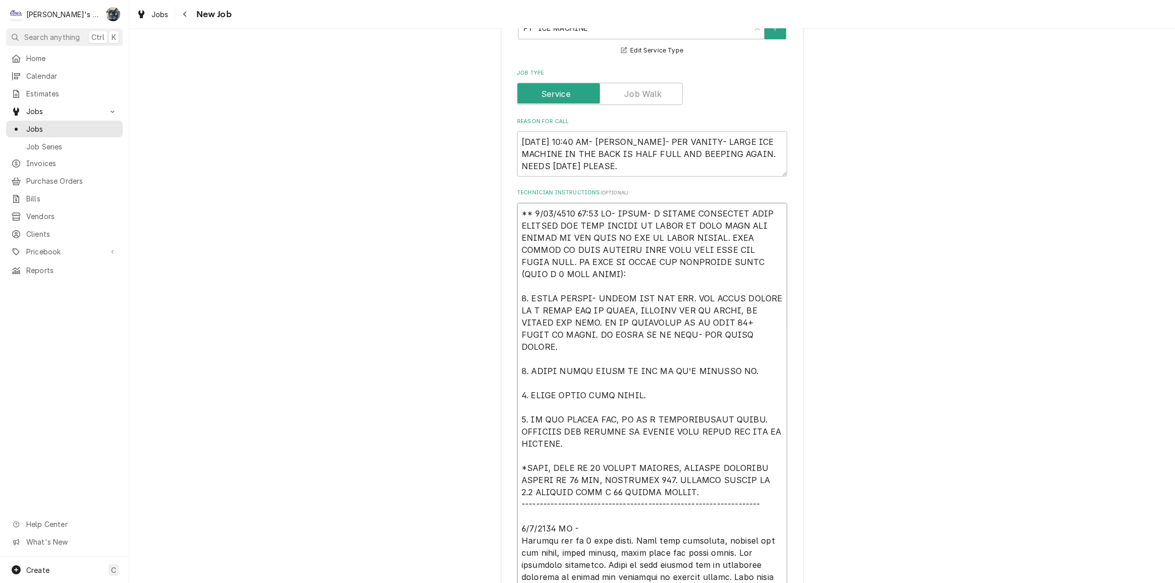
click at [716, 433] on textarea "Technician Instructions ( optional )" at bounding box center [652, 516] width 270 height 627
type textarea "x"
type textarea "** 8/22/2025 11:30 AM- SARAH- I CALLED HOSHIZAKI TECH SUPPORT FOR SOME THINGS T…"
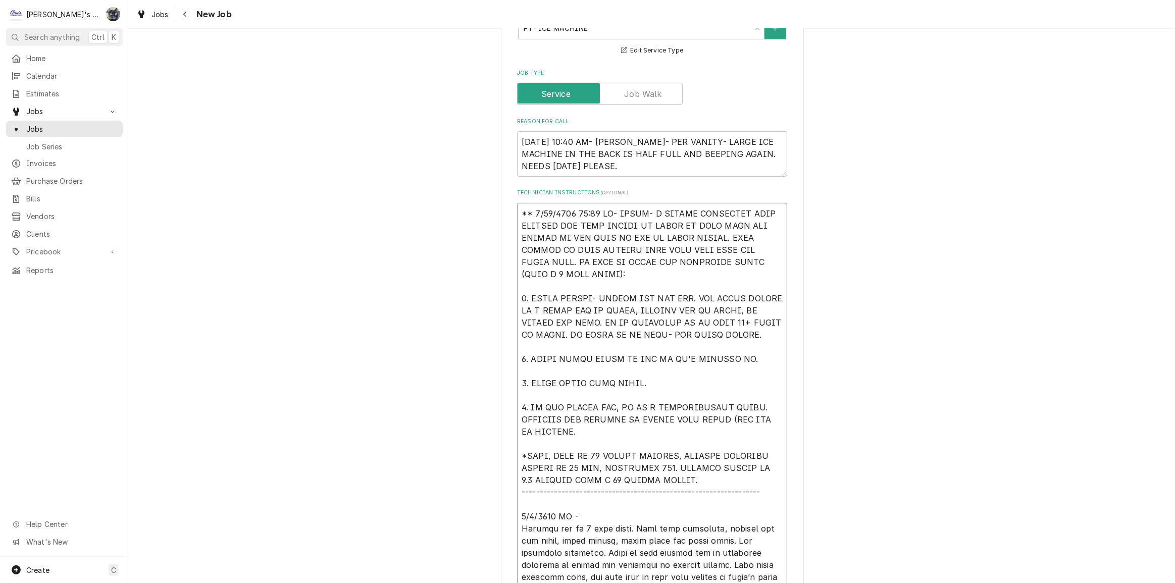
type textarea "x"
type textarea "** 8/22/2025 11:30 AM- SARAH- I CALLED HOSHIZAKI TECH SUPPORT FOR SOME THINGS T…"
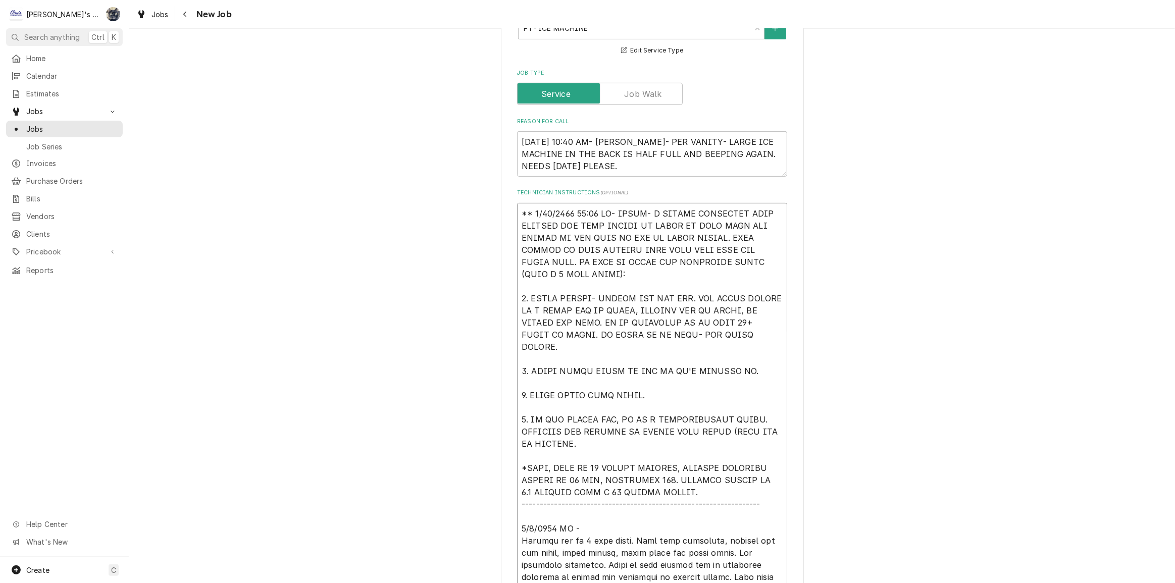
type textarea "x"
type textarea "** 8/22/2025 11:30 AM- SARAH- I CALLED HOSHIZAKI TECH SUPPORT FOR SOME THINGS T…"
type textarea "x"
type textarea "** 8/22/2025 11:30 AM- SARAH- I CALLED HOSHIZAKI TECH SUPPORT FOR SOME THINGS T…"
type textarea "x"
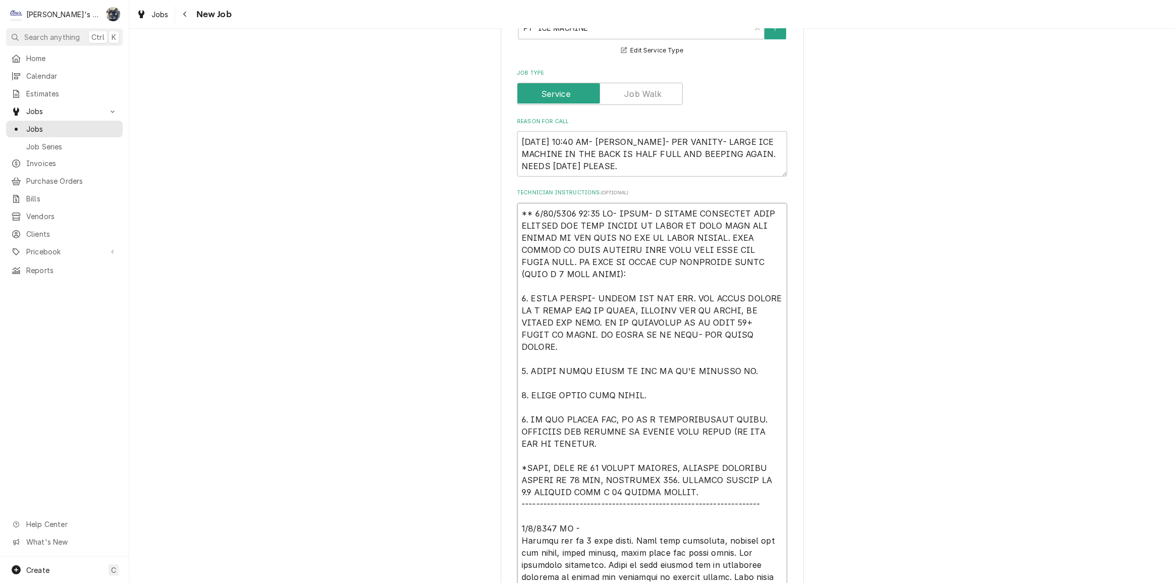
type textarea "** 8/22/2025 11:30 AM- SARAH- I CALLED HOSHIZAKI TECH SUPPORT FOR SOME THINGS T…"
type textarea "x"
type textarea "** 8/22/2025 11:30 AM- SARAH- I CALLED HOSHIZAKI TECH SUPPORT FOR SOME THINGS T…"
type textarea "x"
type textarea "** 8/22/2025 11:30 AM- SARAH- I CALLED HOSHIZAKI TECH SUPPORT FOR SOME THINGS T…"
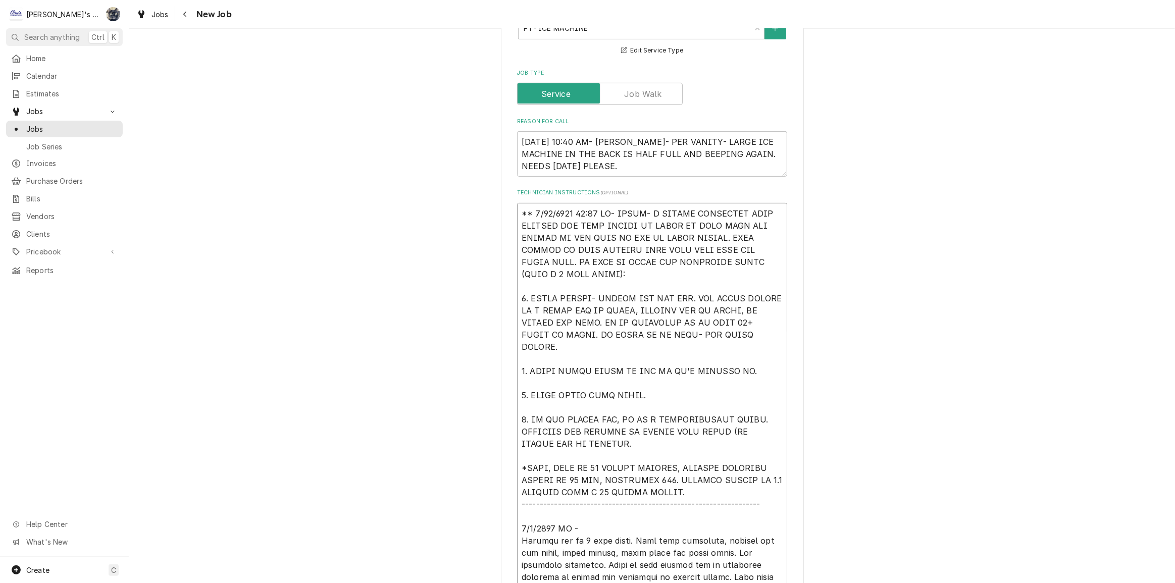
type textarea "x"
type textarea "** 8/22/2025 11:30 AM- SARAH- I CALLED HOSHIZAKI TECH SUPPORT FOR SOME THINGS T…"
type textarea "x"
type textarea "** 8/22/2025 11:30 AM- SARAH- I CALLED HOSHIZAKI TECH SUPPORT FOR SOME THINGS T…"
type textarea "x"
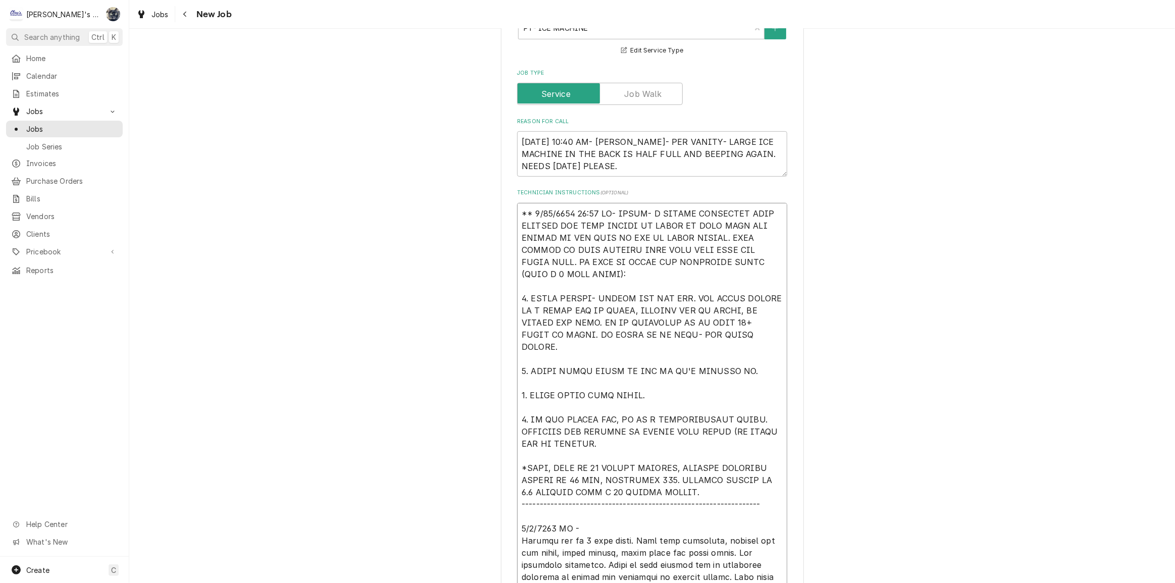
type textarea "** 8/22/2025 11:30 AM- SARAH- I CALLED HOSHIZAKI TECH SUPPORT FOR SOME THINGS T…"
type textarea "x"
type textarea "** 8/22/2025 11:30 AM- SARAH- I CALLED HOSHIZAKI TECH SUPPORT FOR SOME THINGS T…"
type textarea "x"
type textarea "** 8/22/2025 11:30 AM- SARAH- I CALLED HOSHIZAKI TECH SUPPORT FOR SOME THINGS T…"
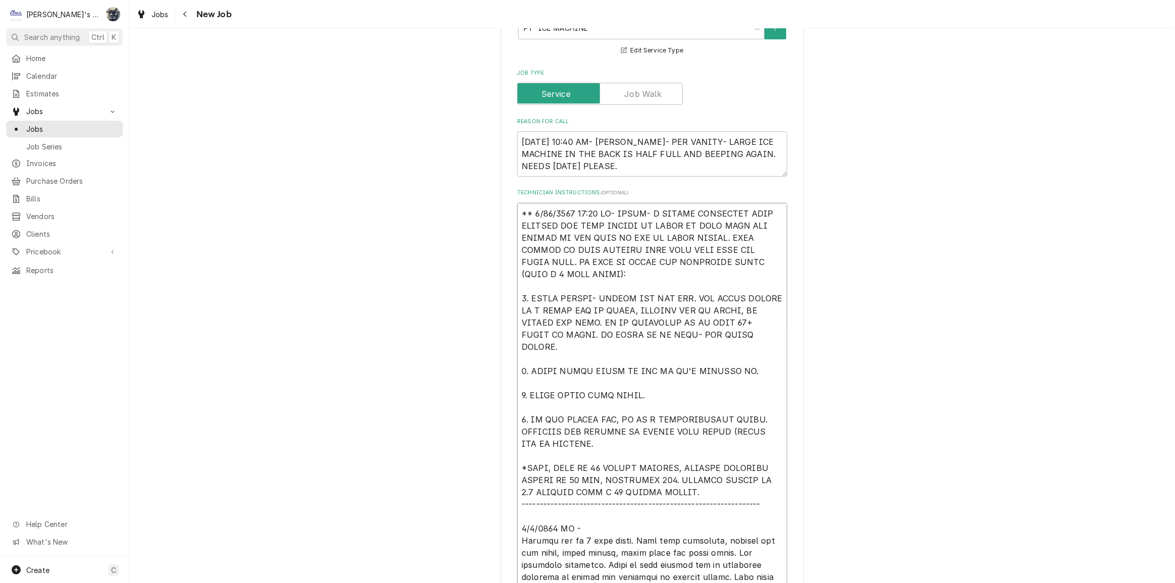
type textarea "x"
type textarea "** 8/22/2025 11:30 AM- SARAH- I CALLED HOSHIZAKI TECH SUPPORT FOR SOME THINGS T…"
type textarea "x"
type textarea "** 8/22/2025 11:30 AM- SARAH- I CALLED HOSHIZAKI TECH SUPPORT FOR SOME THINGS T…"
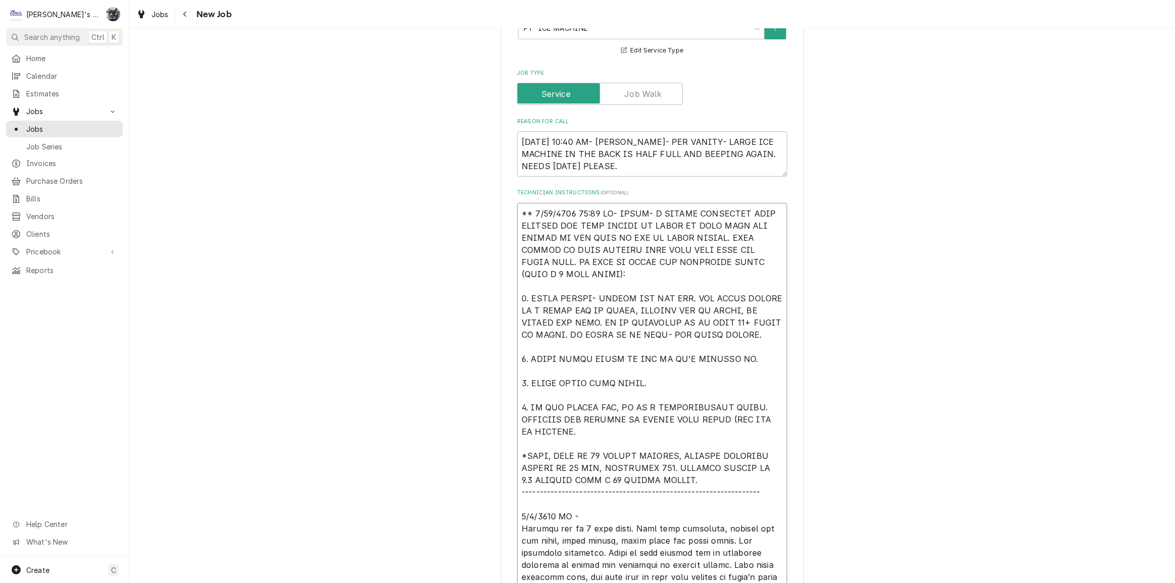
type textarea "x"
type textarea "** 8/22/2025 11:30 AM- SARAH- I CALLED HOSHIZAKI TECH SUPPORT FOR SOME THINGS T…"
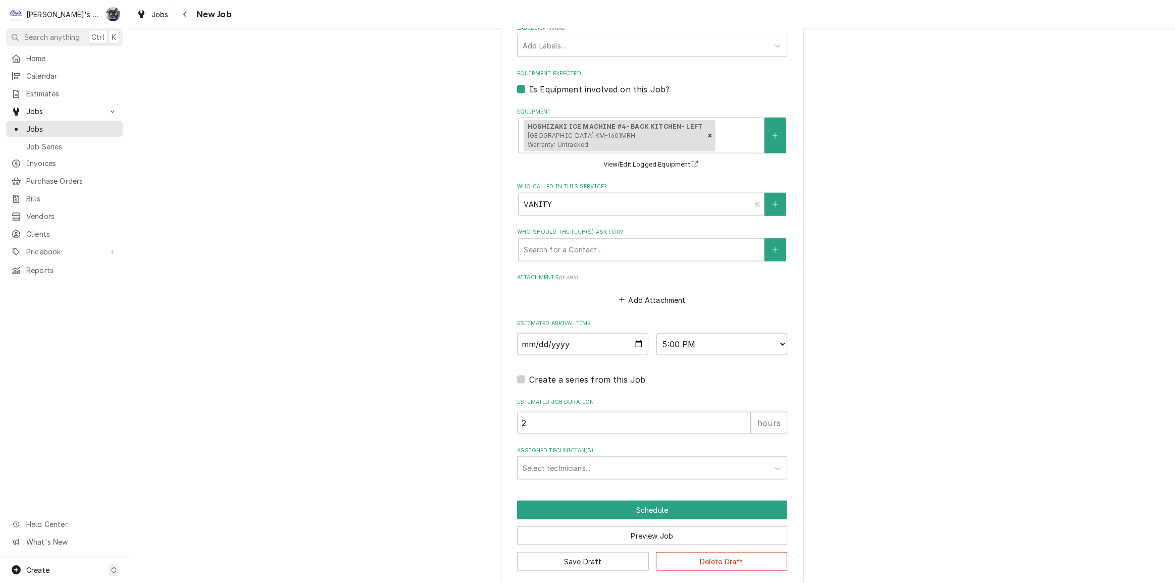
scroll to position [1329, 0]
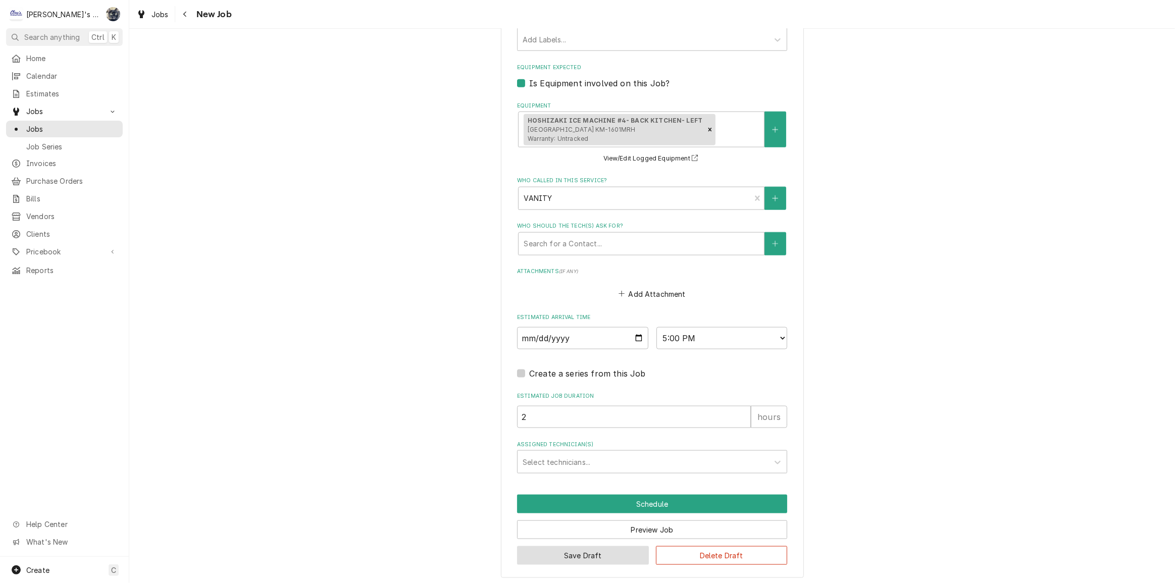
click at [541, 547] on button "Save Draft" at bounding box center [583, 555] width 132 height 19
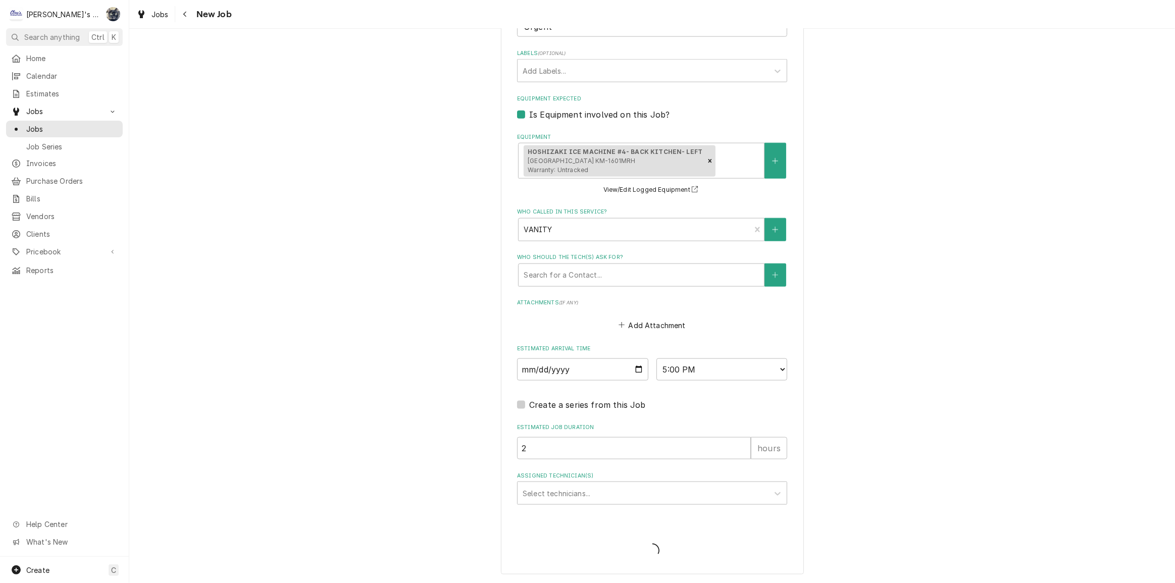
scroll to position [1295, 0]
type textarea "x"
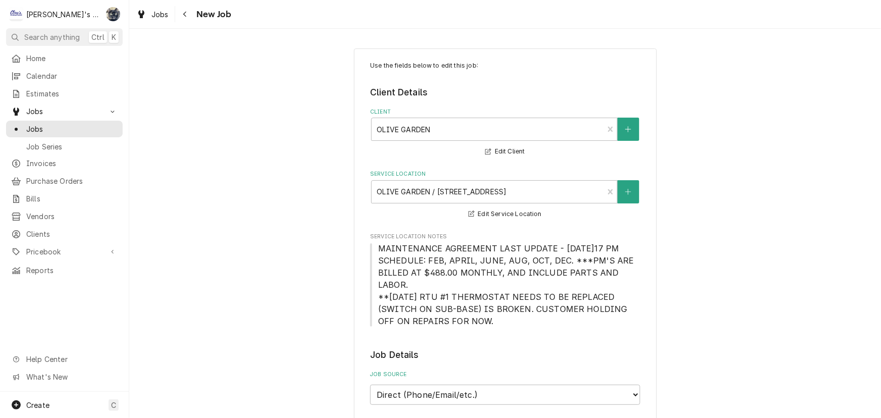
scroll to position [321, 0]
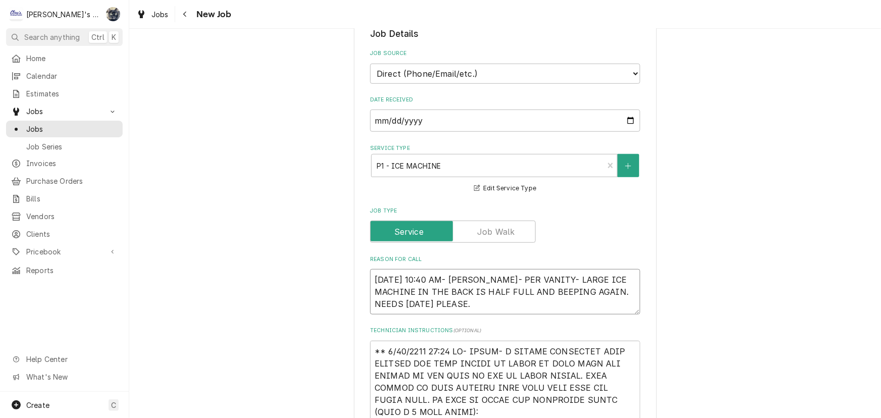
click at [517, 304] on textarea "[DATE] 10:40 AM- [PERSON_NAME]- PER VANITY- LARGE ICE MACHINE IN THE BACK IS HA…" at bounding box center [505, 291] width 270 height 45
click at [575, 289] on textarea "[DATE] 10:40 AM- [PERSON_NAME]- PER VANITY- LARGE ICE MACHINE IN THE BACK IS HA…" at bounding box center [505, 291] width 270 height 45
type textarea "x"
type textarea "[DATE] 10:40 AM- [PERSON_NAME]- PER VANITY- LARGE ICE MACHINE IN THE BACK IS HA…"
type textarea "x"
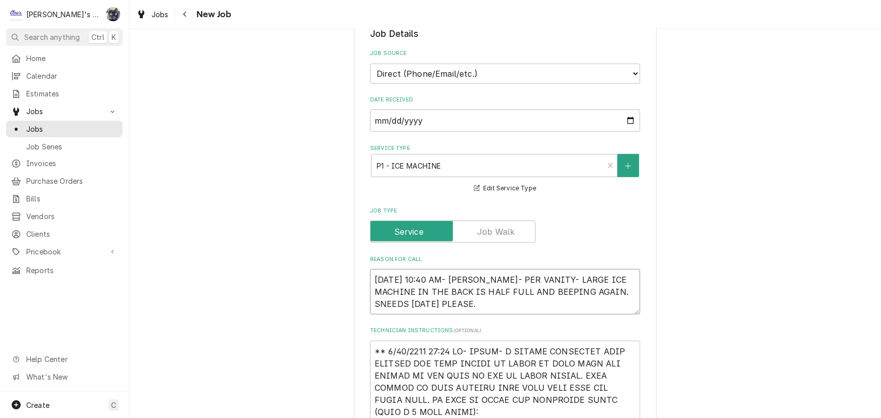
type textarea "[DATE] 10:40 AM- [PERSON_NAME]- PER VANITY- LARGE ICE MACHINE IN THE BACK IS HA…"
type textarea "x"
type textarea "[DATE] 10:40 AM- [PERSON_NAME]- PER VANITY- LARGE ICE MACHINE IN THE BACK IS HA…"
type textarea "x"
type textarea "[DATE] 10:40 AM- [PERSON_NAME]- PER VANITY- LARGE ICE MACHINE IN THE BACK IS HA…"
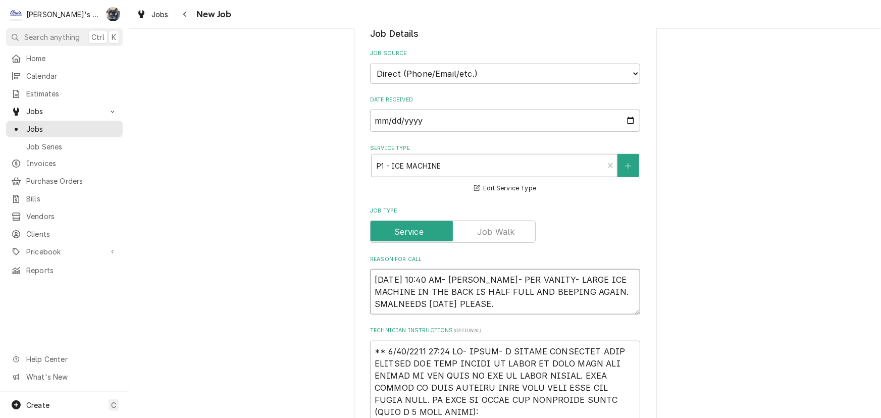
type textarea "x"
type textarea "[DATE] 10:40 AM- [PERSON_NAME]- PER VANITY- LARGE ICE MACHINE IN THE BACK IS HA…"
type textarea "x"
type textarea "[DATE] 10:40 AM- [PERSON_NAME]- PER VANITY- LARGE ICE MACHINE IN THE BACK IS HA…"
type textarea "x"
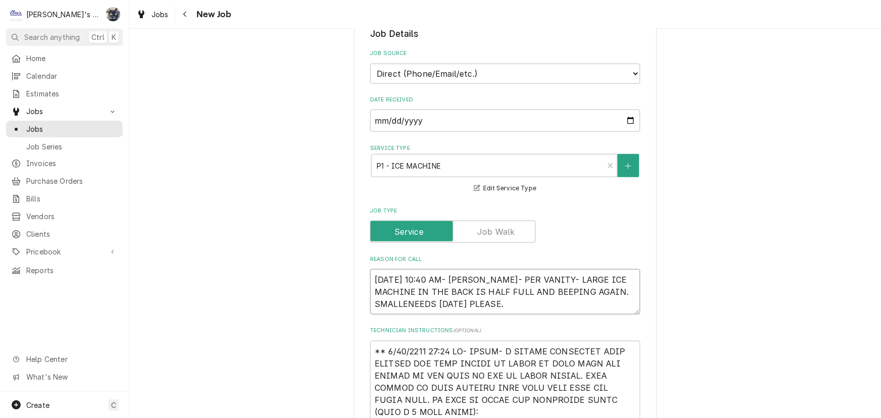
type textarea "[DATE] 10:40 AM- [PERSON_NAME]- PER VANITY- LARGE ICE MACHINE IN THE BACK IS HA…"
type textarea "x"
type textarea "[DATE] 10:40 AM- [PERSON_NAME]- PER VANITY- LARGE ICE MACHINE IN THE BACK IS HA…"
type textarea "x"
type textarea "[DATE] 10:40 AM- [PERSON_NAME]- PER VANITY- LARGE ICE MACHINE IN THE BACK IS HA…"
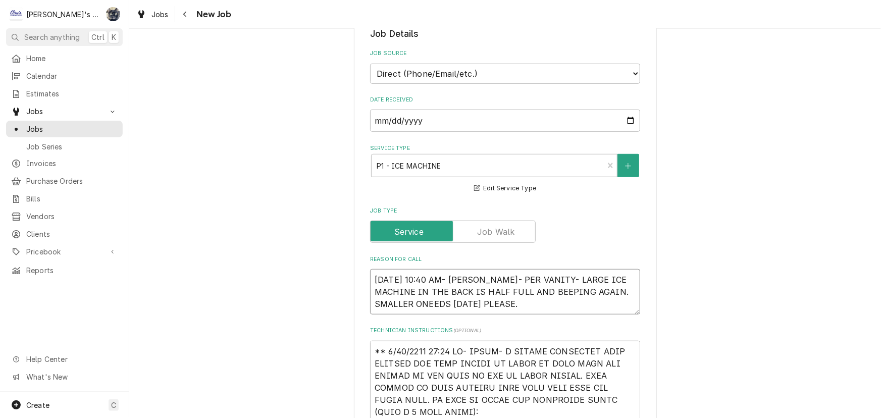
type textarea "x"
type textarea "[DATE] 10:40 AM- [PERSON_NAME]- PER VANITY- LARGE ICE MACHINE IN THE BACK IS HA…"
type textarea "x"
type textarea "[DATE] 10:40 AM- [PERSON_NAME]- PER VANITY- LARGE ICE MACHINE IN THE BACK IS HA…"
type textarea "x"
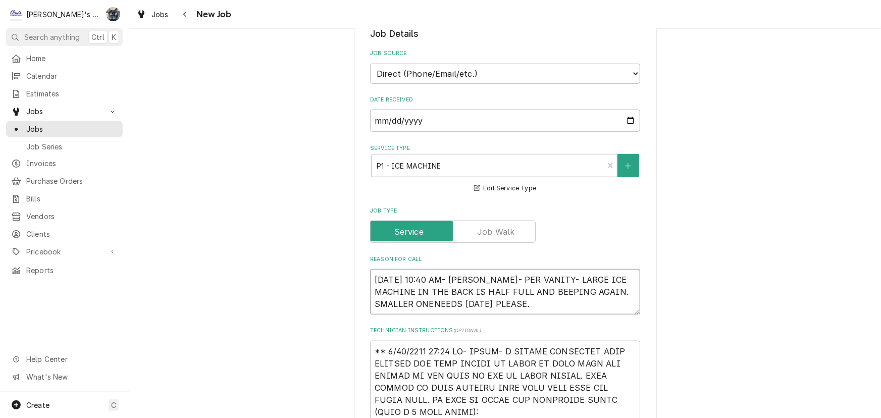
type textarea "[DATE] 10:40 AM- [PERSON_NAME]- PER VANITY- LARGE ICE MACHINE IN THE BACK IS HA…"
type textarea "x"
type textarea "8/22/2025 10:40 AM- SARAH- PER VANITY- LARGE ICE MACHINE IN THE BACK IS HALF FU…"
type textarea "x"
type textarea "8/22/2025 10:40 AM- SARAH- PER VANITY- LARGE ICE MACHINE IN THE BACK IS HALF FU…"
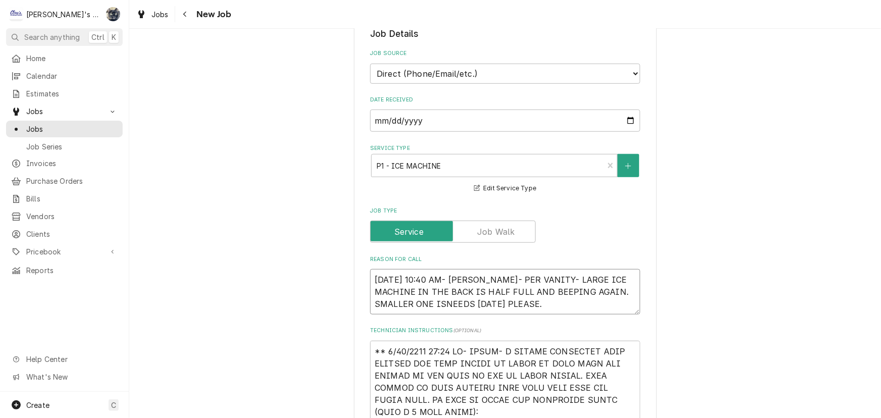
type textarea "x"
type textarea "8/22/2025 10:40 AM- SARAH- PER VANITY- LARGE ICE MACHINE IN THE BACK IS HALF FU…"
type textarea "x"
type textarea "8/22/2025 10:40 AM- SARAH- PER VANITY- LARGE ICE MACHINE IN THE BACK IS HALF FU…"
type textarea "x"
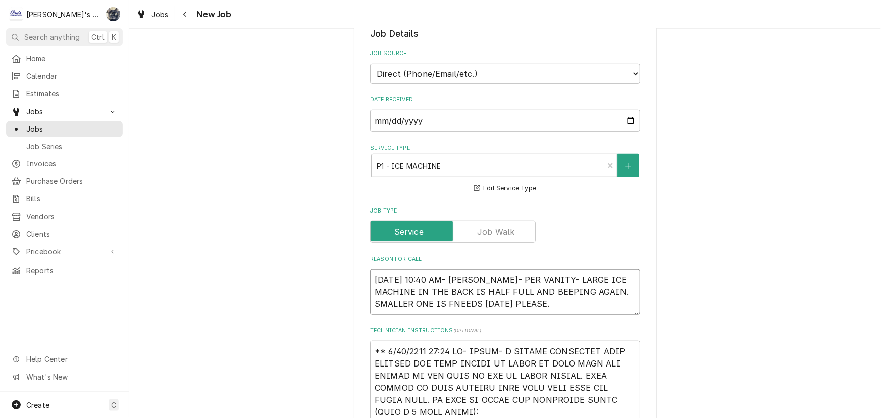
type textarea "8/22/2025 10:40 AM- SARAH- PER VANITY- LARGE ICE MACHINE IN THE BACK IS HALF FU…"
type textarea "x"
type textarea "8/22/2025 10:40 AM- SARAH- PER VANITY- LARGE ICE MACHINE IN THE BACK IS HALF FU…"
type textarea "x"
type textarea "8/22/2025 10:40 AM- SARAH- PER VANITY- LARGE ICE MACHINE IN THE BACK IS HALF FU…"
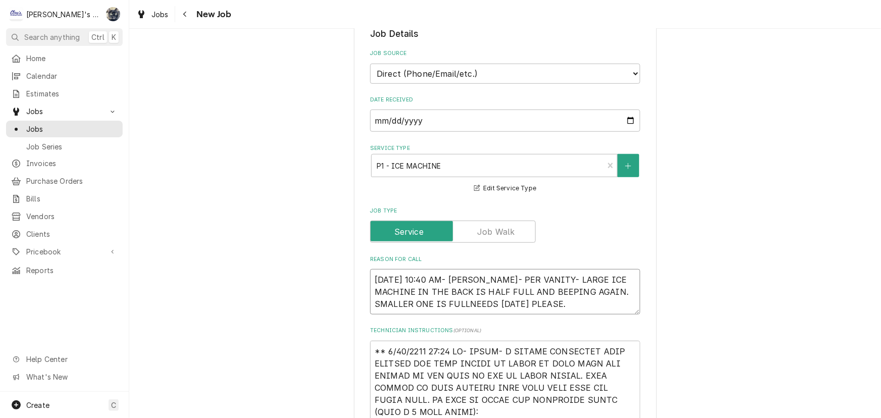
type textarea "x"
type textarea "8/22/2025 10:40 AM- SARAH- PER VANITY- LARGE ICE MACHINE IN THE BACK IS HALF FU…"
type textarea "x"
type textarea "8/22/2025 10:40 AM- SARAH- PER VANITY- LARGE ICE MACHINE IN THE BACK IS HALF FU…"
type textarea "x"
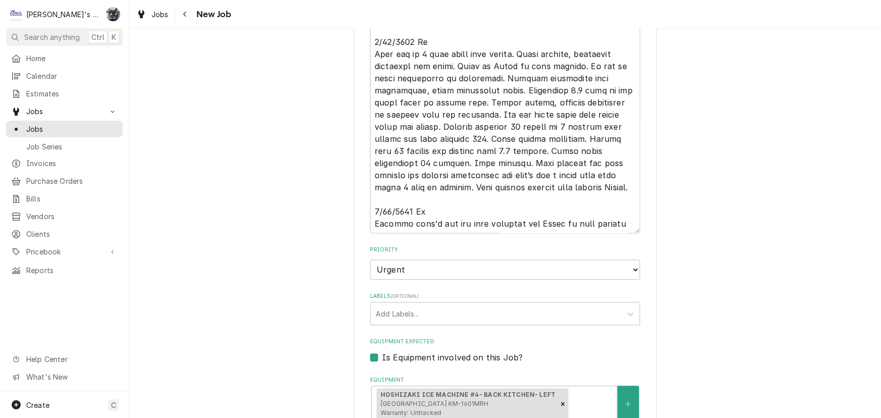
scroll to position [1494, 0]
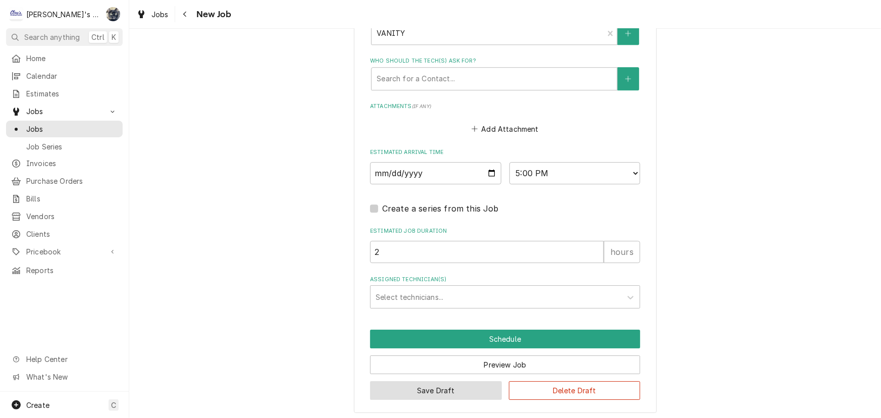
type textarea "8/22/2025 10:40 AM- SARAH- PER VANITY- LARGE ICE MACHINE IN THE BACK IS HALF FU…"
click at [482, 385] on button "Save Draft" at bounding box center [436, 390] width 132 height 19
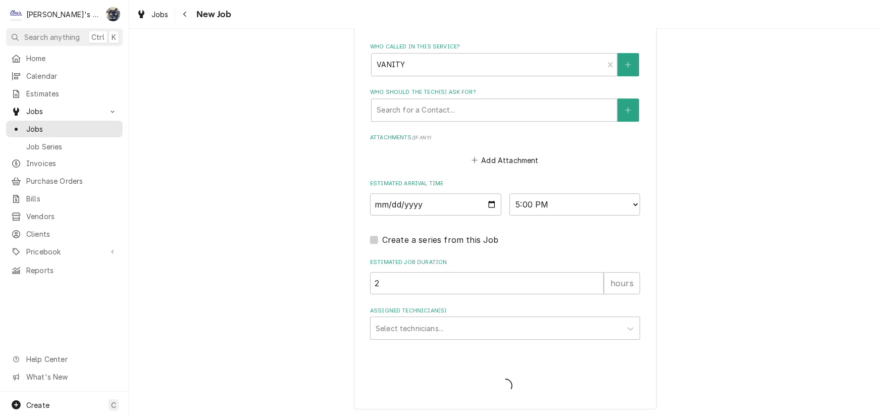
scroll to position [1460, 0]
type textarea "x"
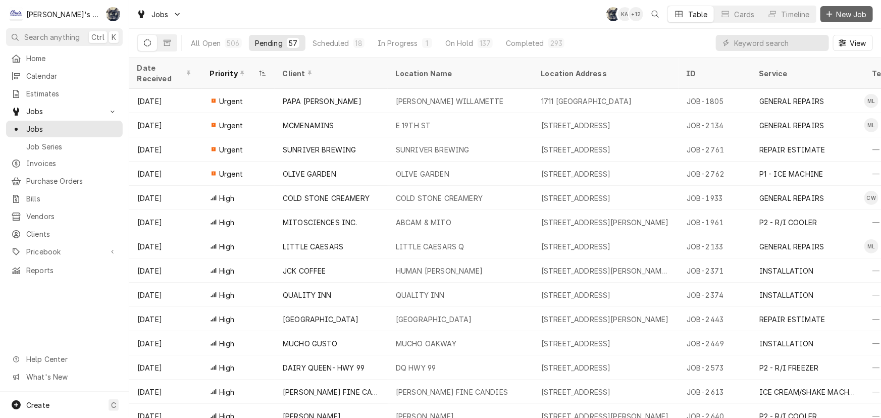
click at [852, 15] on span "New Job" at bounding box center [851, 14] width 34 height 11
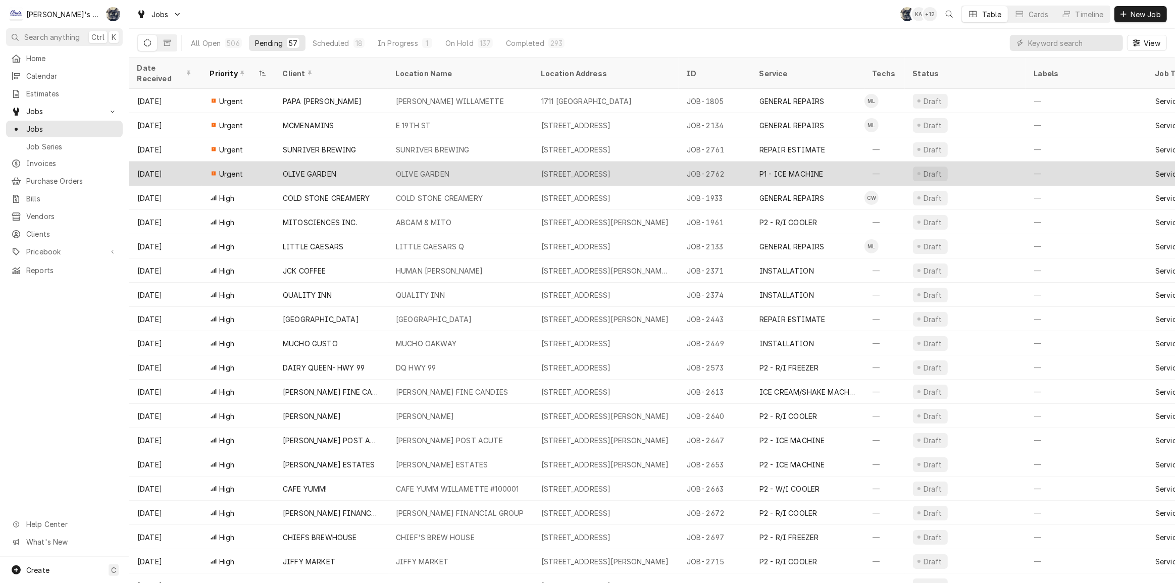
click at [423, 169] on div "OLIVE GARDEN" at bounding box center [423, 174] width 54 height 11
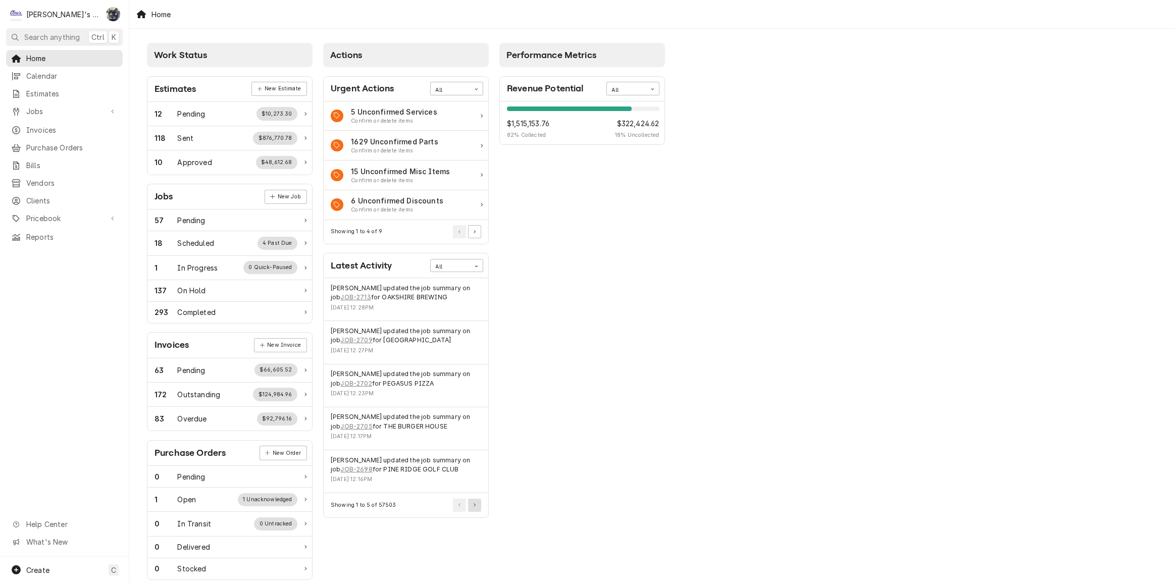
click at [478, 508] on button "Pagination Controls" at bounding box center [474, 505] width 13 height 13
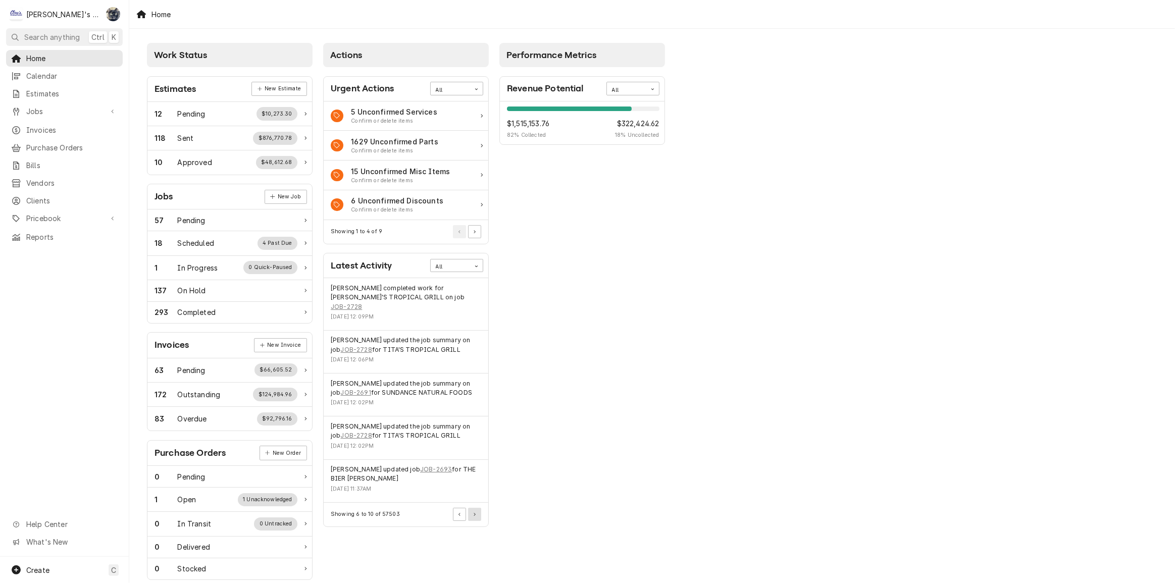
click at [478, 508] on button "Pagination Controls" at bounding box center [474, 514] width 13 height 13
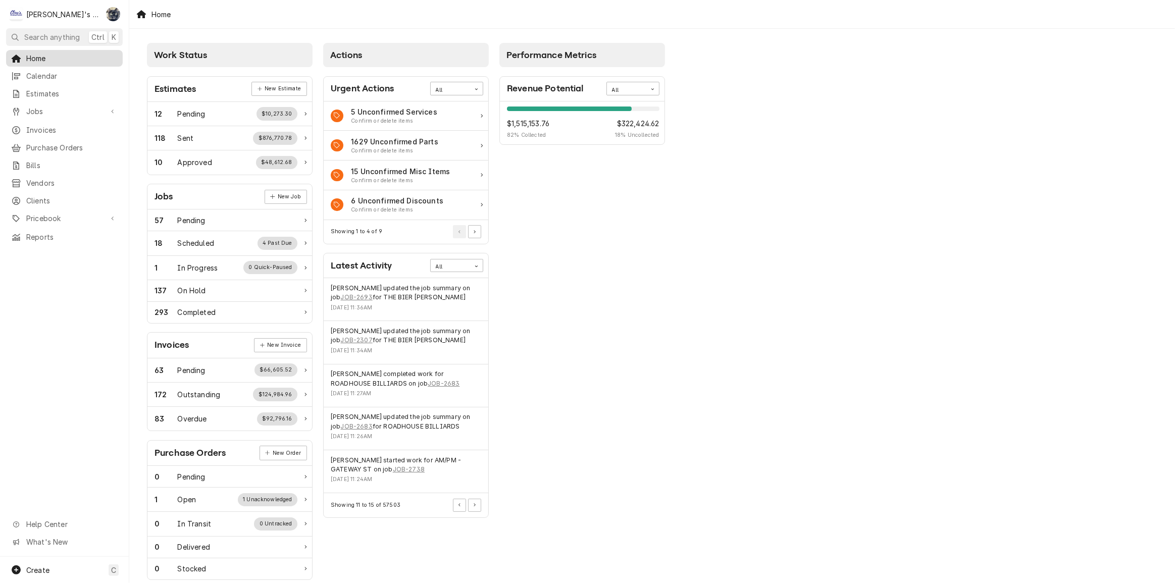
click at [60, 57] on span "Home" at bounding box center [71, 58] width 91 height 11
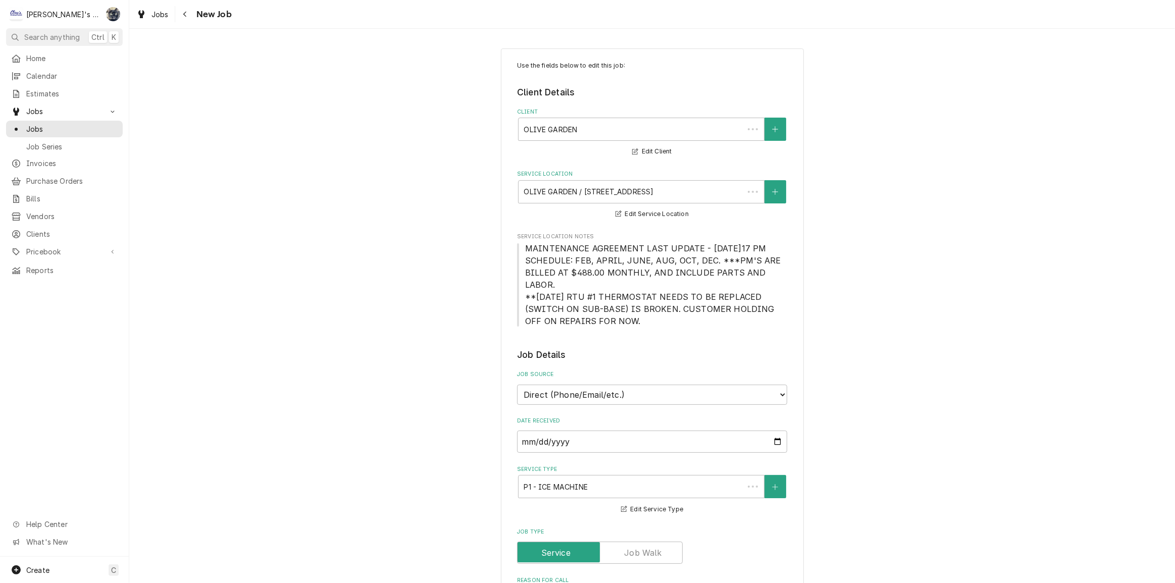
type textarea "x"
click at [147, 15] on div "Jobs" at bounding box center [152, 14] width 36 height 13
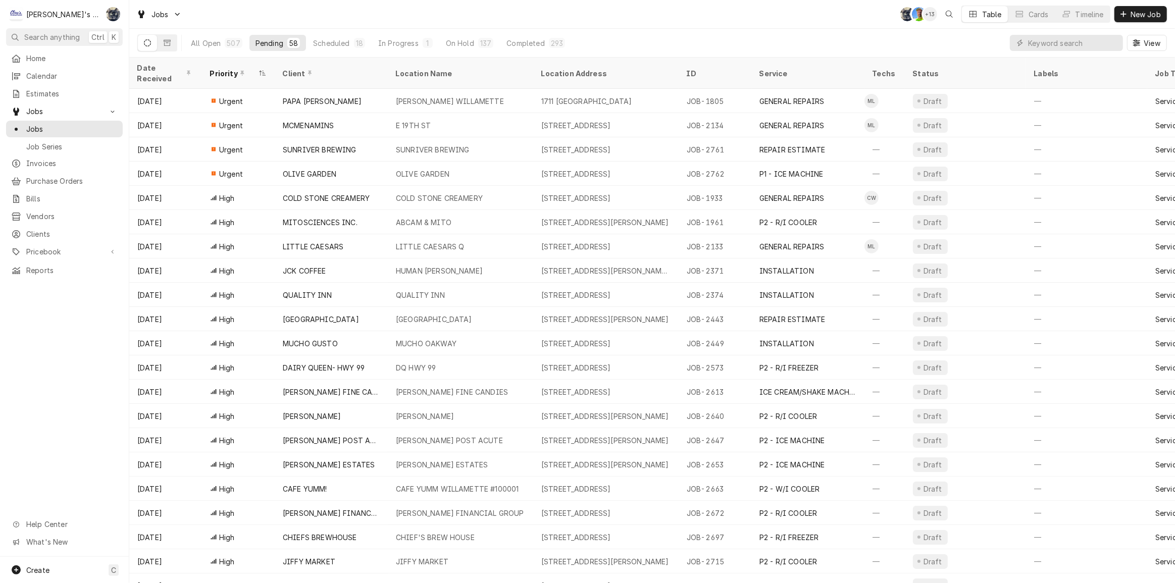
click at [363, 5] on div "Jobs SB GA + 13 Table Cards Timeline New Job" at bounding box center [651, 14] width 1045 height 28
click at [1073, 45] on input "Dynamic Content Wrapper" at bounding box center [1073, 43] width 90 height 16
type input "2604"
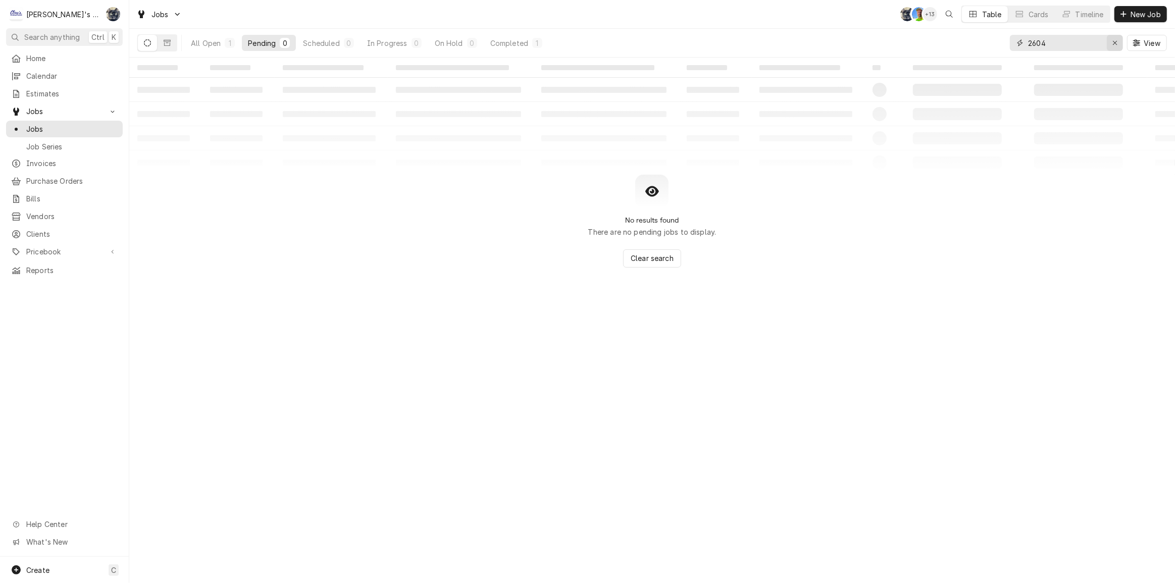
click at [1110, 43] on div "Erase input" at bounding box center [1114, 43] width 10 height 10
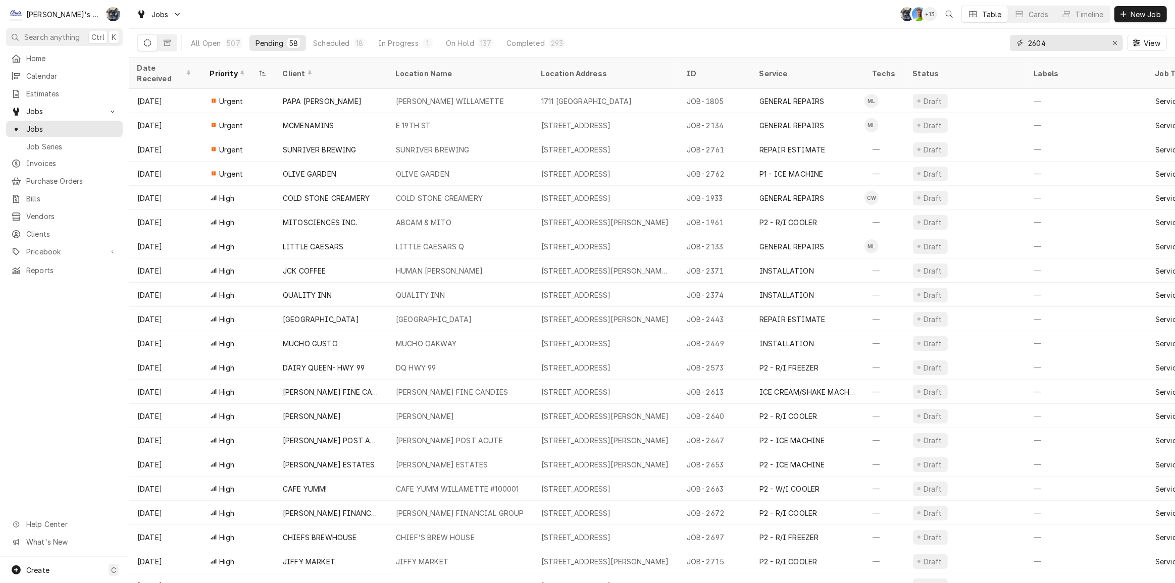
type input "2604"
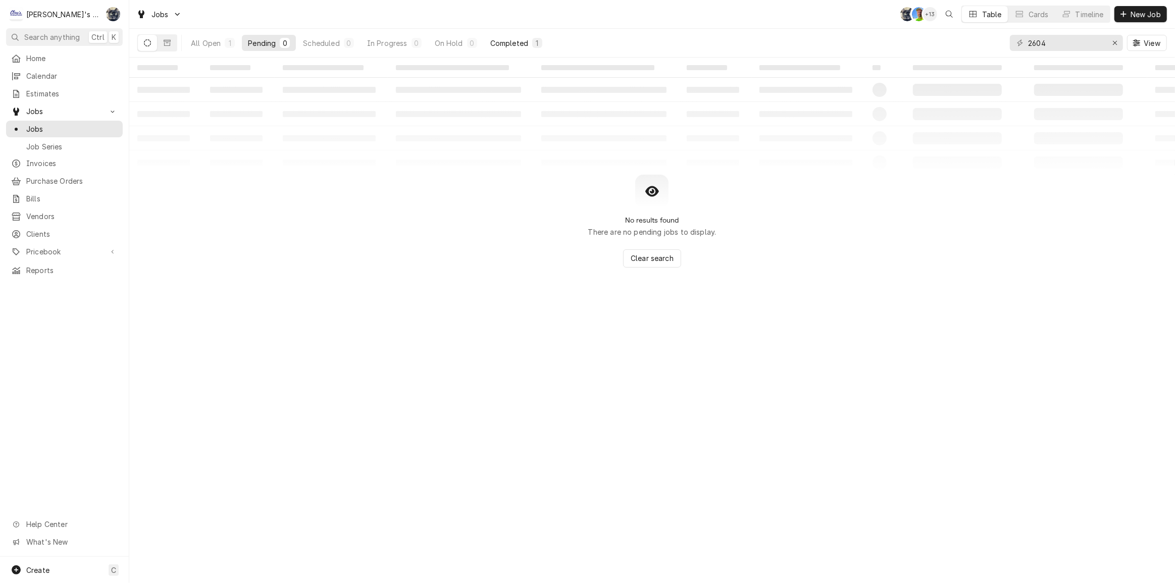
click at [532, 47] on div "1" at bounding box center [537, 43] width 10 height 10
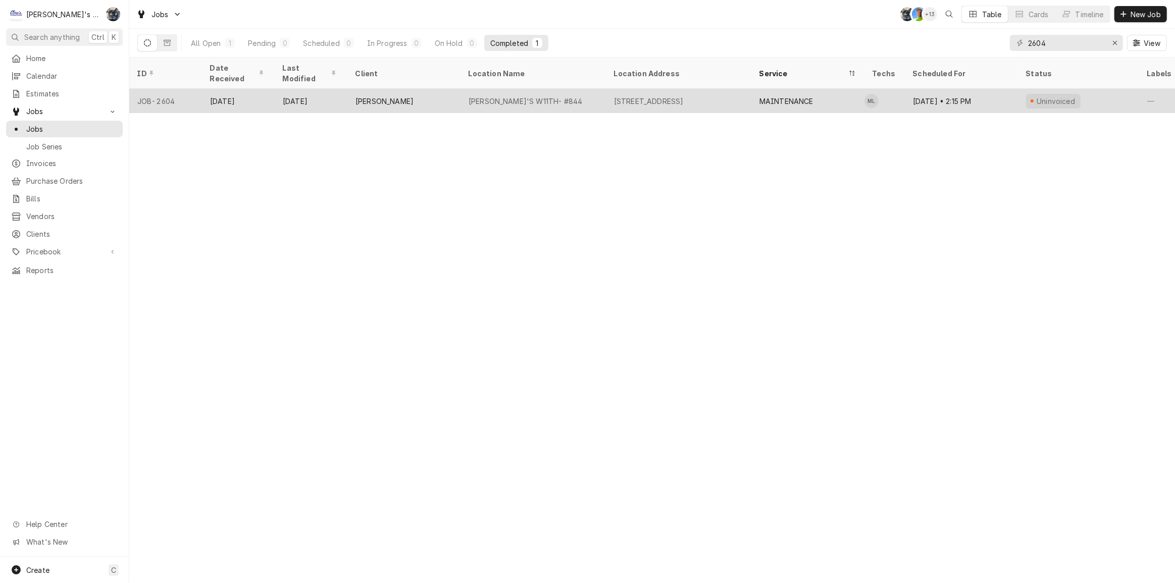
click at [534, 96] on div "CARL'S W11TH- #844" at bounding box center [525, 101] width 114 height 11
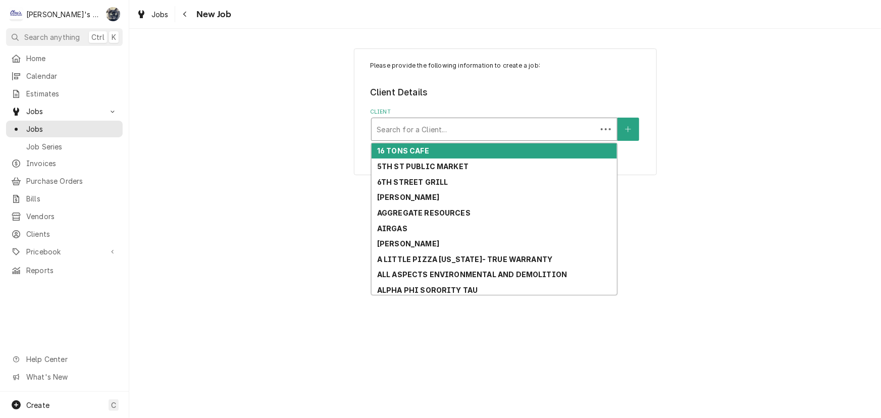
click at [440, 131] on div "Client" at bounding box center [484, 129] width 215 height 18
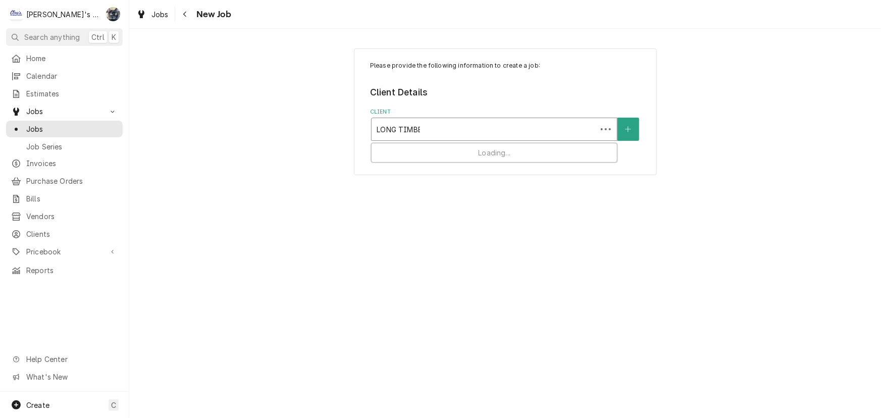
type input "LONG TIMBER"
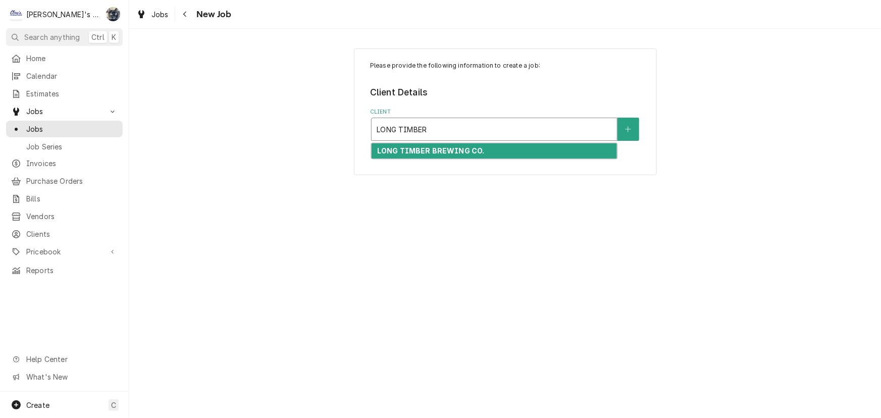
click at [456, 149] on strong "LONG TIMBER BREWING CO." at bounding box center [431, 150] width 108 height 9
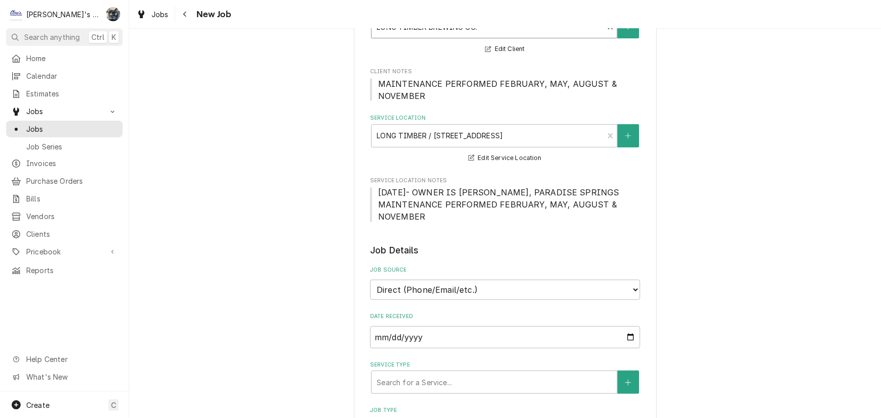
scroll to position [275, 0]
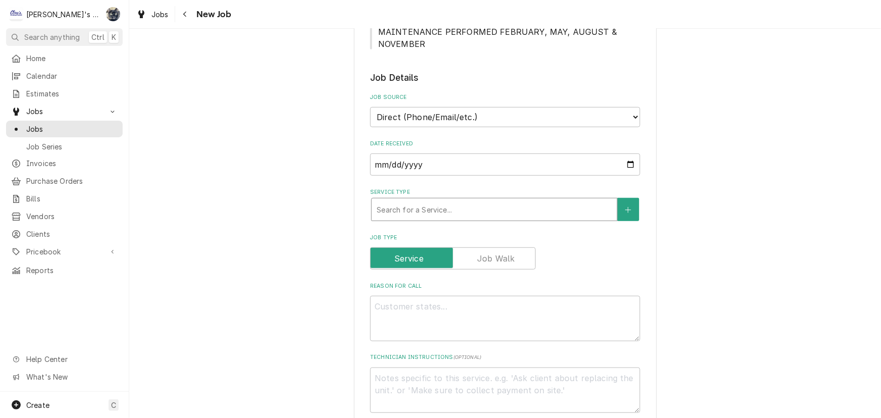
click at [447, 200] on div "Service Type" at bounding box center [494, 209] width 235 height 18
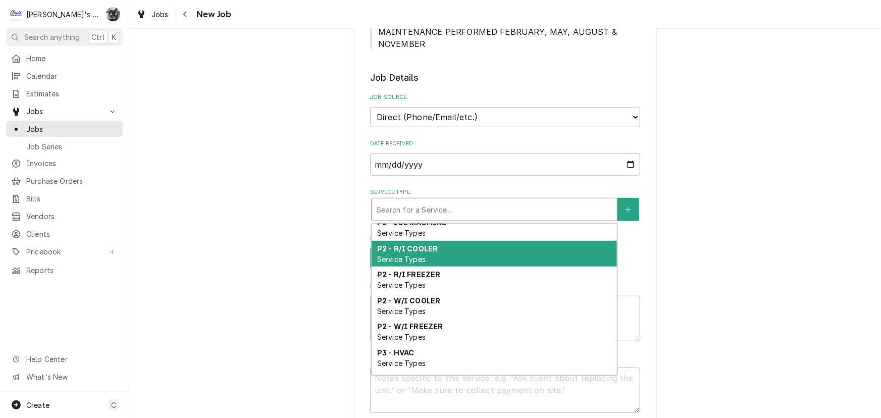
scroll to position [507, 0]
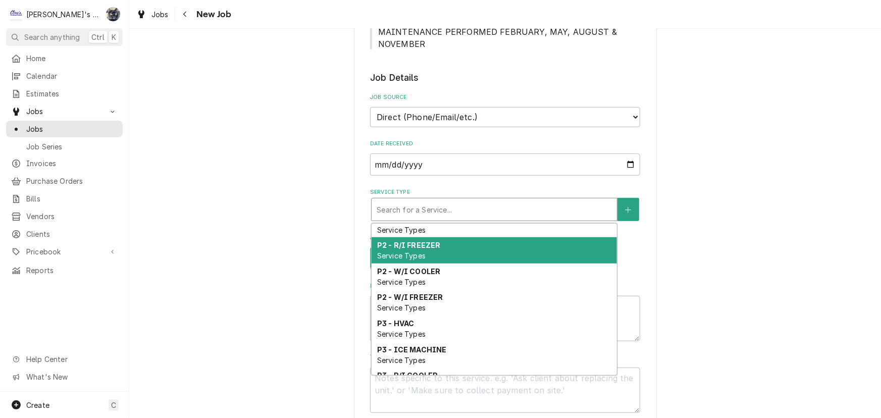
click at [444, 257] on div "P2 - R/I FREEZER Service Types" at bounding box center [493, 250] width 245 height 26
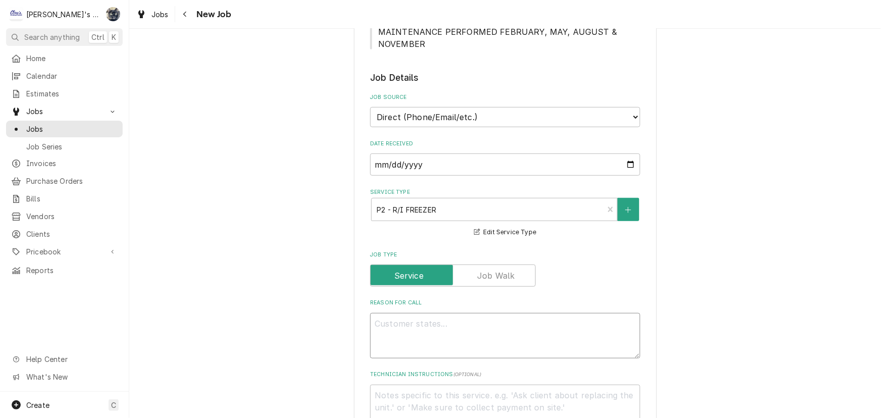
click at [446, 329] on textarea "Reason For Call" at bounding box center [505, 335] width 270 height 45
type textarea "x"
type textarea "8"
type textarea "x"
type textarea "8/"
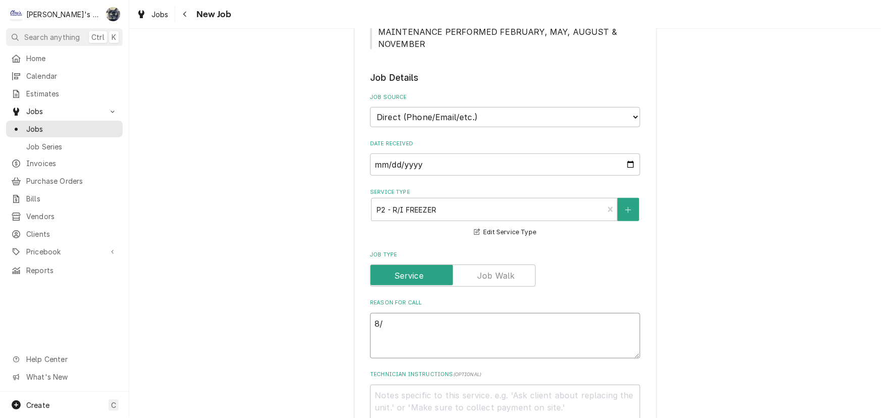
type textarea "x"
type textarea "8/2"
type textarea "x"
type textarea "8/22"
type textarea "x"
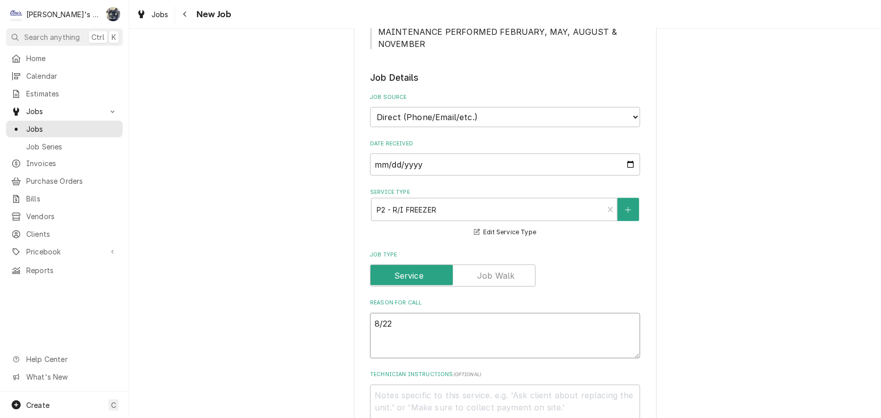
type textarea "8/22/"
type textarea "x"
type textarea "8/22/2"
type textarea "x"
type textarea "8/22/20"
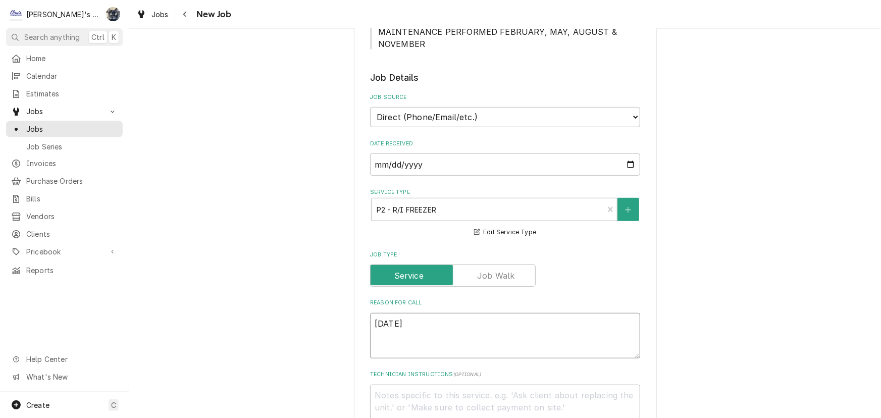
type textarea "x"
type textarea "8/22/202"
type textarea "x"
type textarea "8/22/2025"
type textarea "x"
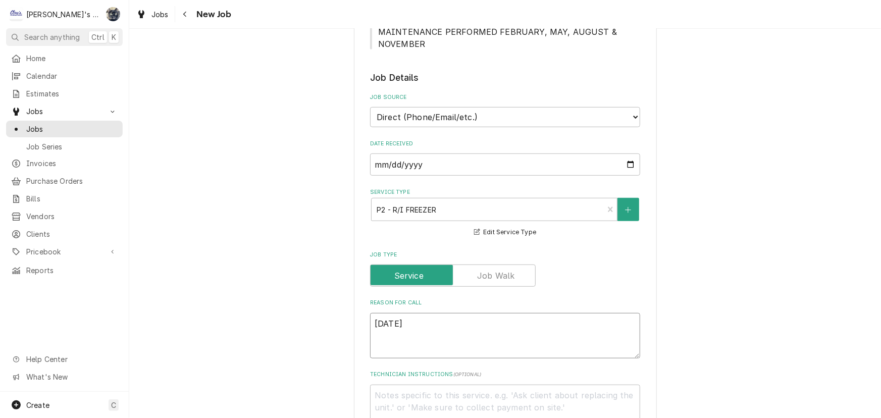
type textarea "8/22/2025"
type textarea "x"
type textarea "8/22/2025 1"
type textarea "x"
type textarea "8/22/2025 12"
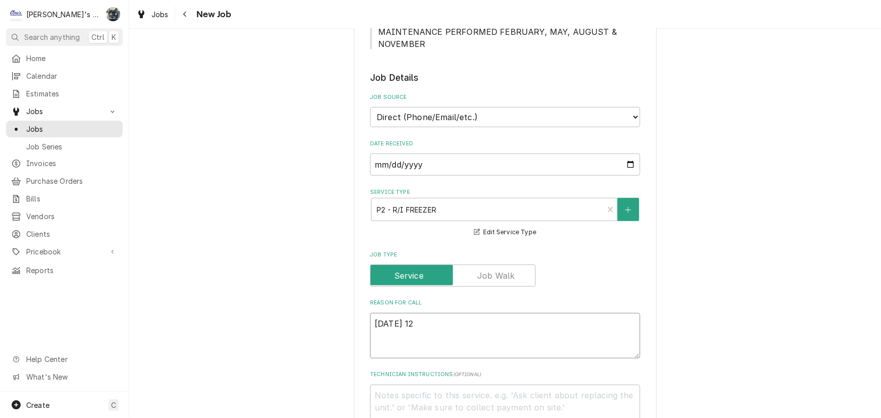
type textarea "x"
type textarea "8/22/2025 12:"
type textarea "x"
type textarea "8/22/2025 12:4"
type textarea "x"
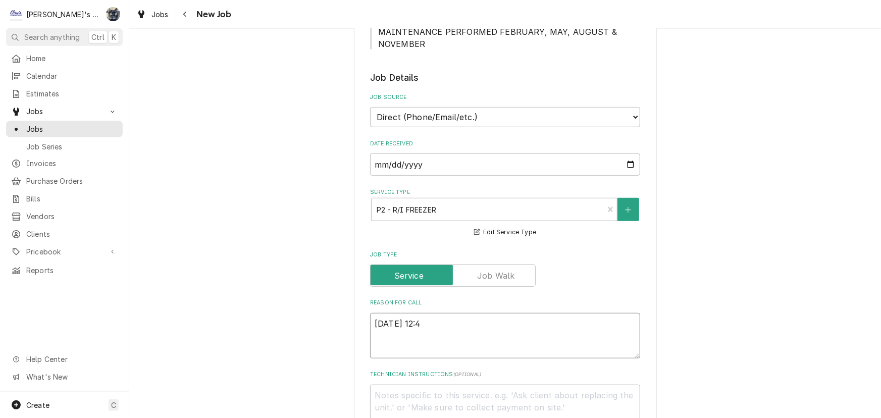
type textarea "8/22/2025 12:45"
type textarea "x"
type textarea "8/22/2025 12:45"
type textarea "x"
type textarea "8/22/2025 12:45 P"
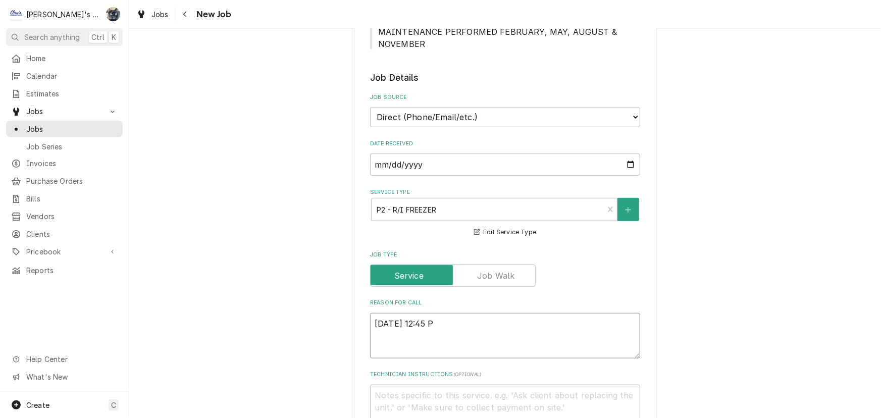
type textarea "x"
type textarea "8/22/2025 12:45 PM"
type textarea "x"
type textarea "8/22/2025 12:45 PM-"
type textarea "x"
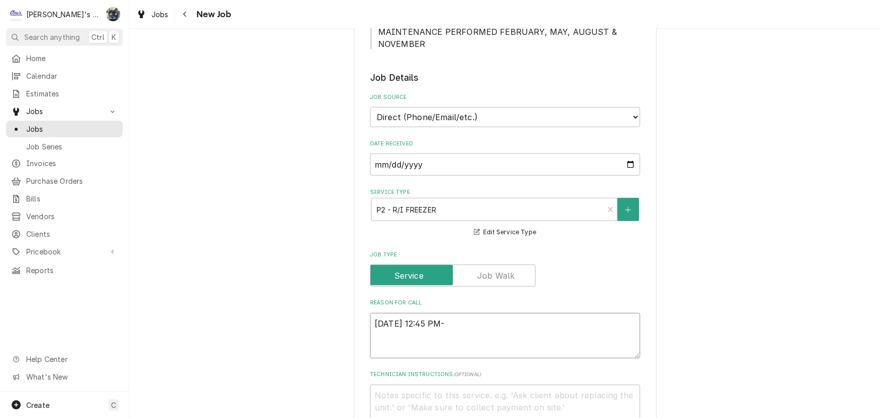
type textarea "8/22/2025 12:45 PM-S"
type textarea "x"
type textarea "8/22/2025 12:45 PM-SA"
type textarea "x"
type textarea "8/22/2025 12:45 PM-SAR"
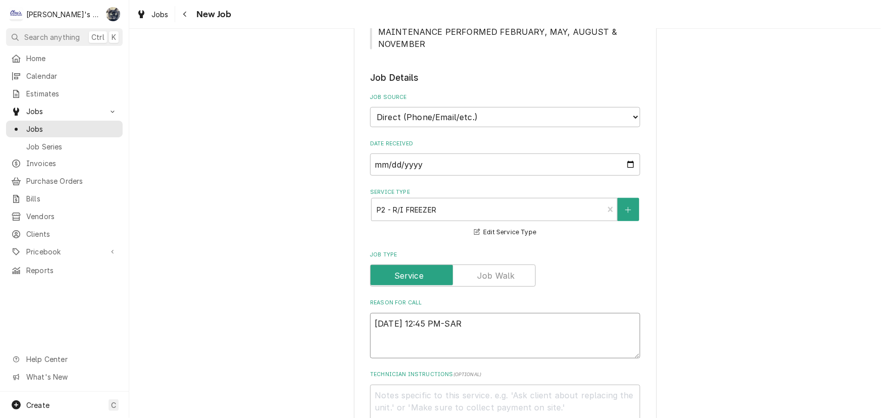
type textarea "x"
type textarea "8/22/2025 12:45 PM-SARA"
type textarea "x"
type textarea "8/22/2025 12:45 PM-SARAH"
type textarea "x"
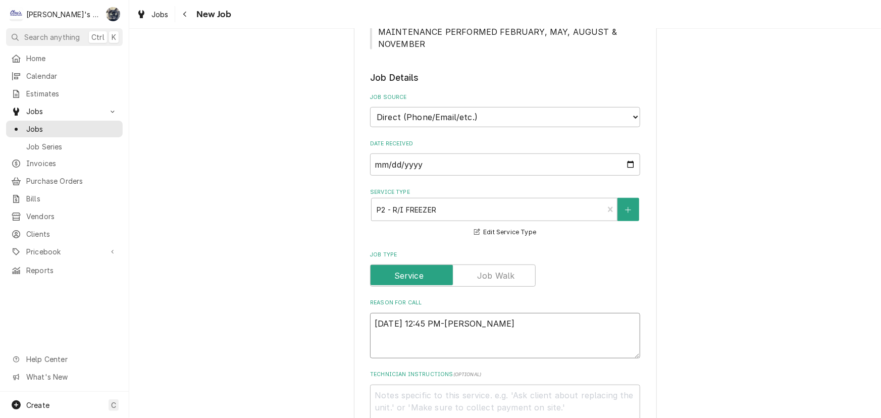
type textarea "8/22/2025 12:45 PM-SARAH-"
type textarea "x"
type textarea "8/22/2025 12:45 PM-SARAH-"
type textarea "x"
type textarea "8/22/2025 12:45 PM-SARAH- P"
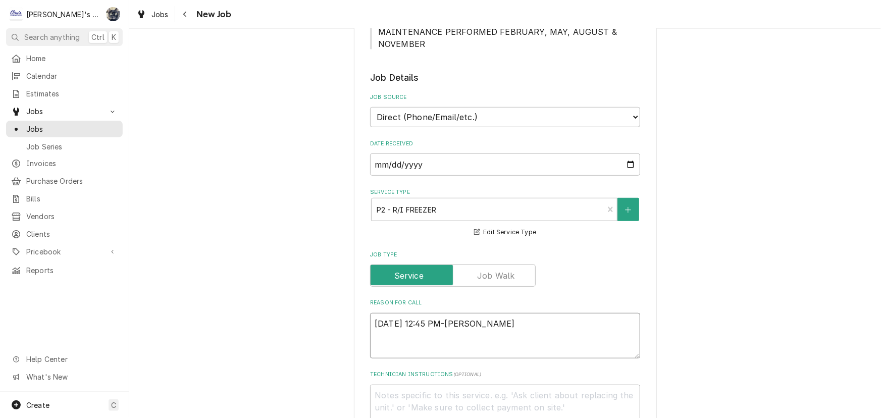
type textarea "x"
type textarea "8/22/2025 12:45 PM-SARAH- PE"
type textarea "x"
type textarea "8/22/2025 12:45 PM-SARAH- PER"
type textarea "x"
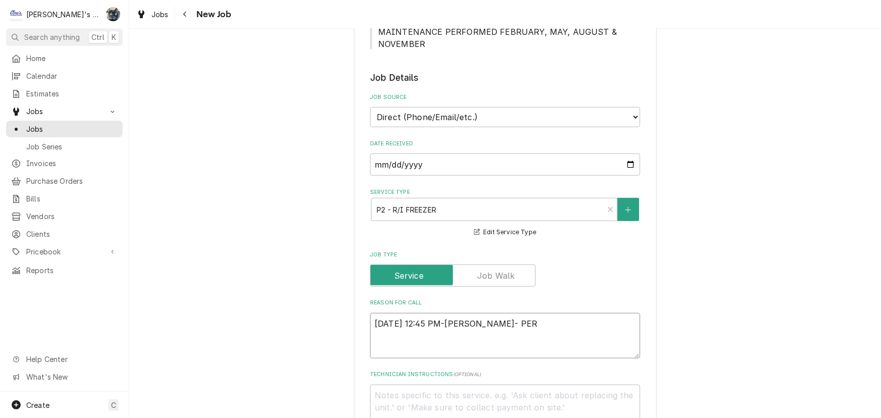
type textarea "8/22/2025 12:45 PM-SARAH- PER"
type textarea "x"
type textarea "8/22/2025 12:45 PM-SARAH- PER T"
type textarea "x"
type textarea "8/22/2025 12:45 PM-SARAH- PER TR"
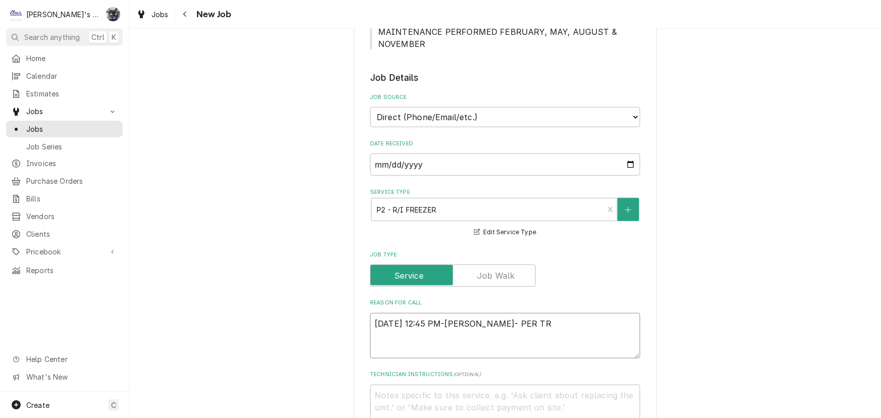
type textarea "x"
type textarea "8/22/2025 12:45 PM-SARAH- PER TRA"
type textarea "x"
type textarea "8/22/2025 12:45 PM-SARAH- PER TRAV"
type textarea "x"
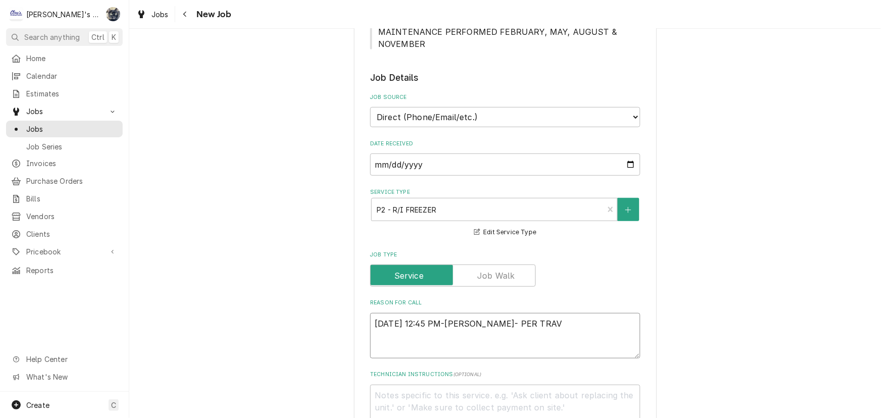
type textarea "8/22/2025 12:45 PM-SARAH- PER TRAVI"
type textarea "x"
type textarea "8/22/2025 12:45 PM-SARAH- PER TRAVIS"
type textarea "x"
type textarea "8/22/2025 12:45 PM-SARAH- PER TRAVIS-"
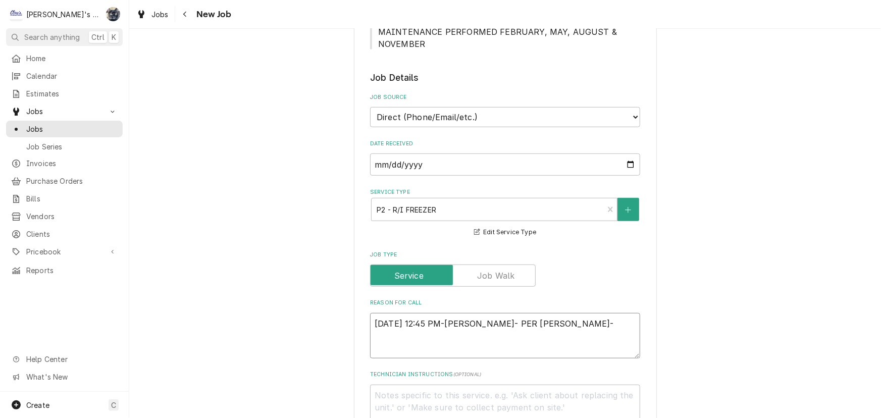
type textarea "x"
type textarea "8/22/2025 12:45 PM-SARAH- PER TRAVIS-"
type textarea "x"
type textarea "8/22/2025 12:45 PM-SARAH- PER TRAVIS- D"
type textarea "x"
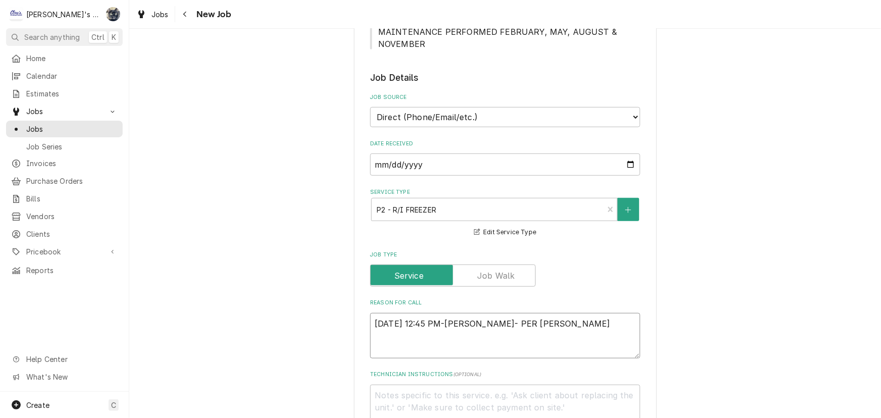
type textarea "8/22/2025 12:45 PM-SARAH- PER TRAVIS- DR"
type textarea "x"
type textarea "8/22/2025 12:45 PM-SARAH- PER TRAVIS- DRA"
type textarea "x"
type textarea "8/22/2025 12:45 PM-SARAH- PER TRAVIS- DRAW"
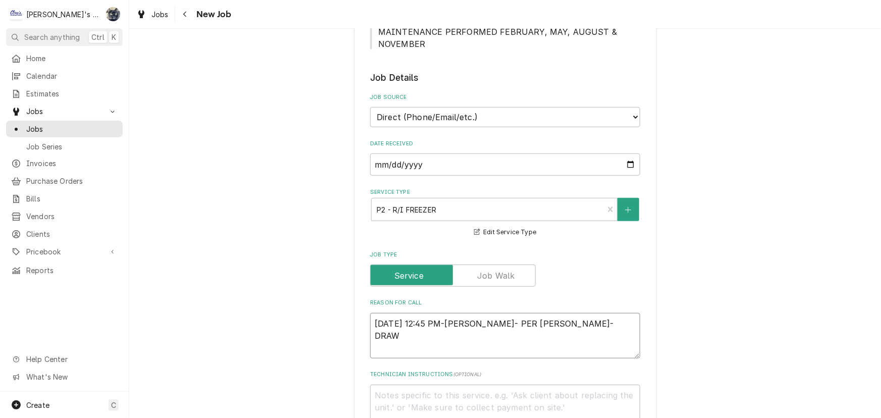
type textarea "x"
type textarea "8/22/2025 12:45 PM-SARAH- PER TRAVIS- DRAWE"
type textarea "x"
type textarea "8/22/2025 12:45 PM-SARAH- PER TRAVIS- DRAWER"
type textarea "x"
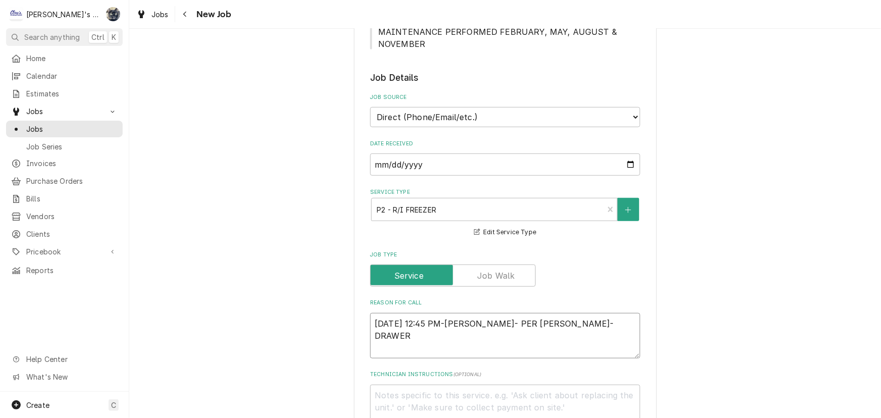
type textarea "8/22/2025 12:45 PM-SARAH- PER TRAVIS- DRAWER"
type textarea "x"
type textarea "8/22/2025 12:45 PM-SARAH- PER TRAVIS- DRAWER F"
type textarea "x"
type textarea "8/22/2025 12:45 PM-SARAH- PER TRAVIS- DRAWER FR"
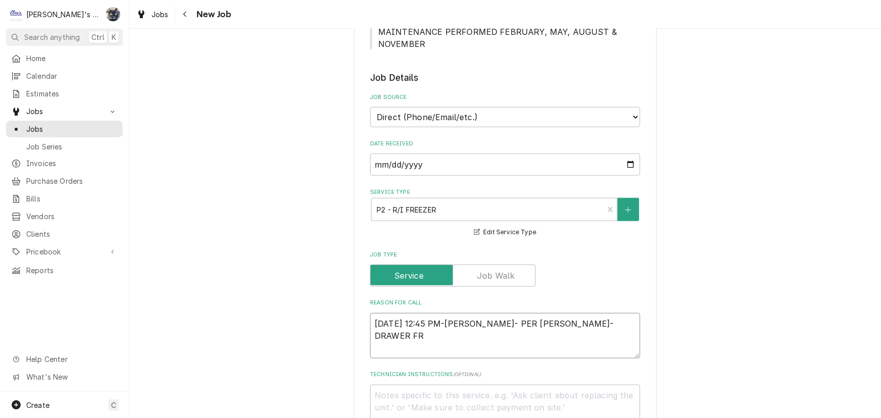
type textarea "x"
type textarea "8/22/2025 12:45 PM-SARAH- PER TRAVIS- DRAWER FRE"
type textarea "x"
type textarea "8/22/2025 12:45 PM-SARAH- PER TRAVIS- DRAWER FREE"
type textarea "x"
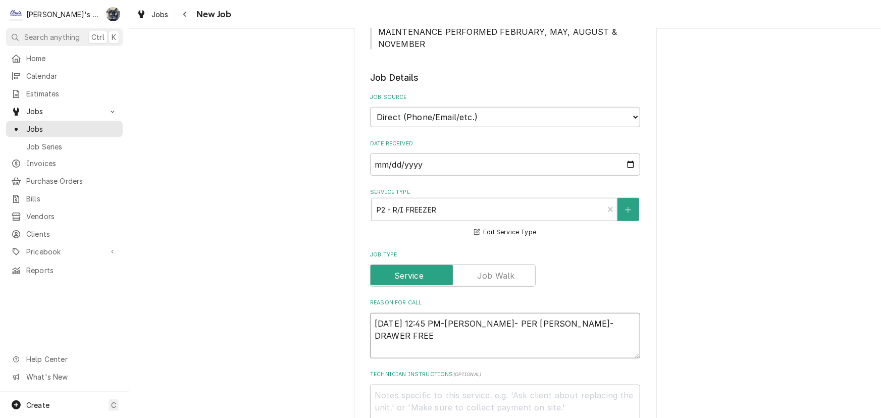
type textarea "8/22/2025 12:45 PM-SARAH- PER TRAVIS- DRAWER FREEZ"
type textarea "x"
type textarea "8/22/2025 12:45 PM-SARAH- PER TRAVIS- DRAWER FREEZE"
type textarea "x"
type textarea "8/22/2025 12:45 PM-SARAH- PER TRAVIS- DRAWER FREEZER"
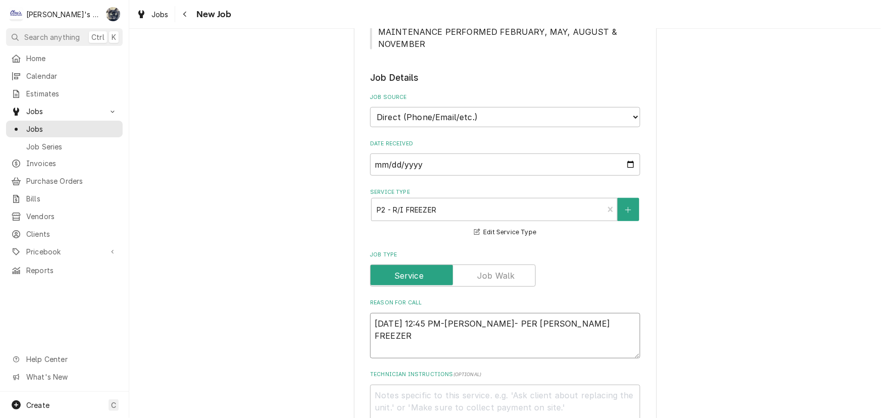
type textarea "x"
type textarea "8/22/2025 12:45 PM-SARAH- PER TRAVIS- DRAWER FREEZER"
type textarea "x"
type textarea "8/22/2025 12:45 PM-SARAH- PER TRAVIS- DRAWER FREEZER O"
type textarea "x"
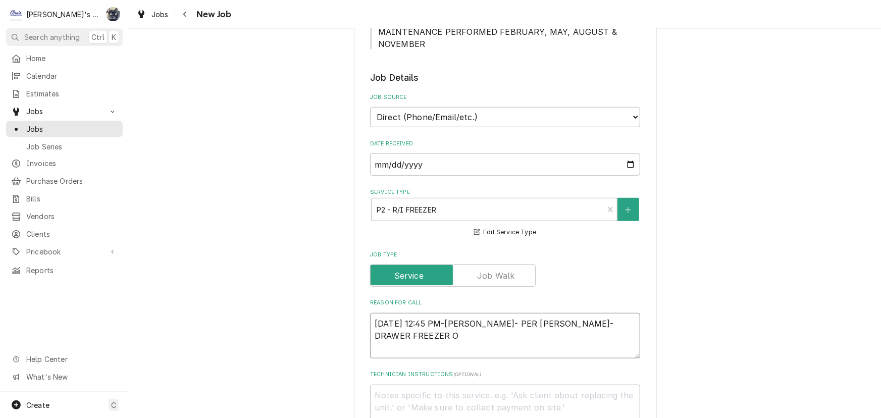
type textarea "8/22/2025 12:45 PM-SARAH- PER TRAVIS- DRAWER FREEZER ON"
type textarea "x"
type textarea "8/22/2025 12:45 PM-SARAH- PER TRAVIS- DRAWER FREEZER ON"
type textarea "x"
type textarea "8/22/2025 12:45 PM-SARAH- PER TRAVIS- DRAWER FREEZER ON T"
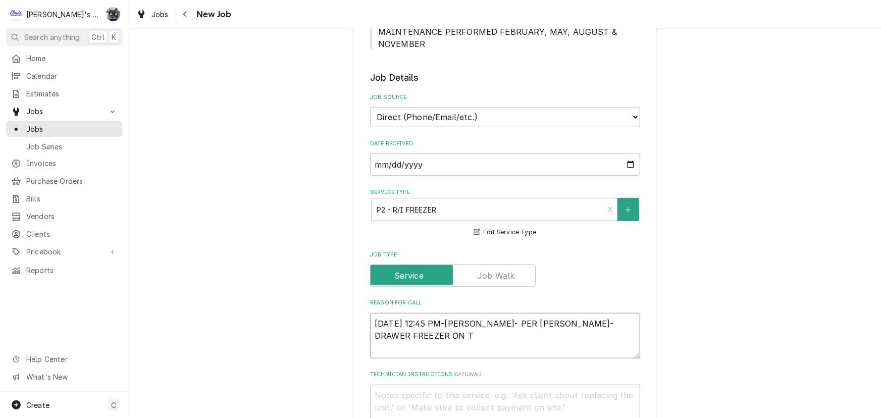
type textarea "x"
type textarea "8/22/2025 12:45 PM-SARAH- PER TRAVIS- DRAWER FREEZER ON TH"
type textarea "x"
type textarea "8/22/2025 12:45 PM-SARAH- PER TRAVIS- DRAWER FREEZER ON THE"
type textarea "x"
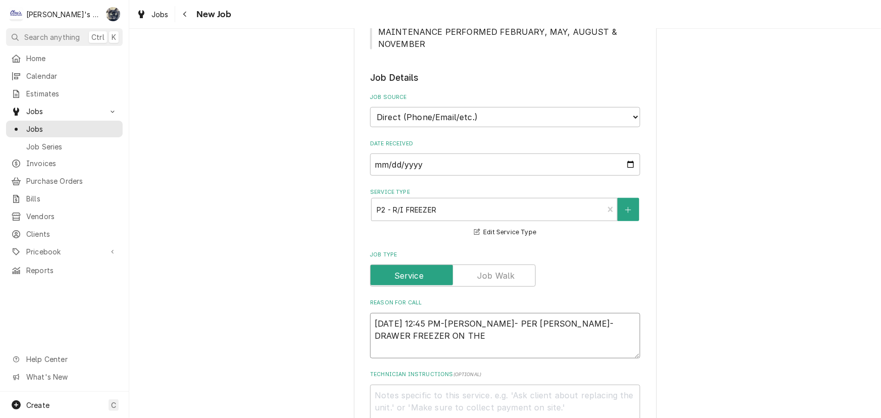
type textarea "8/22/2025 12:45 PM-SARAH- PER TRAVIS- DRAWER FREEZER ON THE"
type textarea "x"
type textarea "8/22/2025 12:45 PM-SARAH- PER TRAVIS- DRAWER FREEZER ON THE"
type textarea "x"
type textarea "8/22/2025 12:45 PM-SARAH- PER TRAVIS- DRAWER FREEZER ON TH"
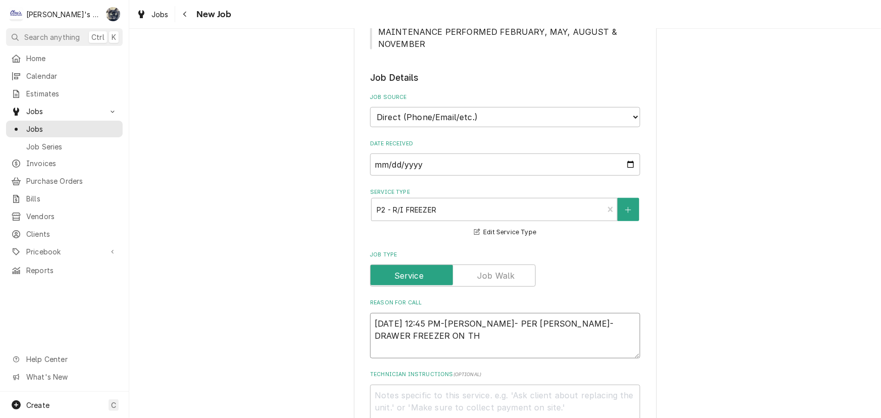
type textarea "x"
type textarea "8/22/2025 12:45 PM-SARAH- PER TRAVIS- DRAWER FREEZER ON T"
type textarea "x"
type textarea "8/22/2025 12:45 PM-SARAH- PER TRAVIS- DRAWER FREEZER ON"
type textarea "x"
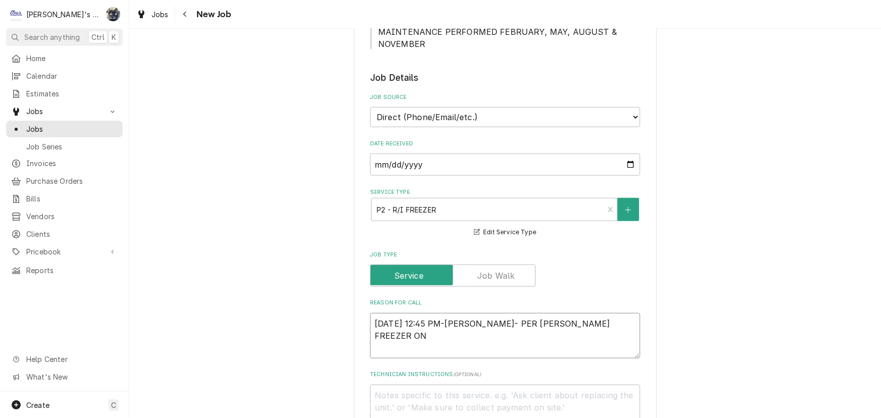
type textarea "8/22/2025 12:45 PM-SARAH- PER TRAVIS- DRAWER FREEZER ON"
type textarea "x"
type textarea "8/22/2025 12:45 PM-SARAH- PER TRAVIS- DRAWER FREEZER O"
type textarea "x"
type textarea "8/22/2025 12:45 PM-SARAH- PER TRAVIS- DRAWER FREEZER"
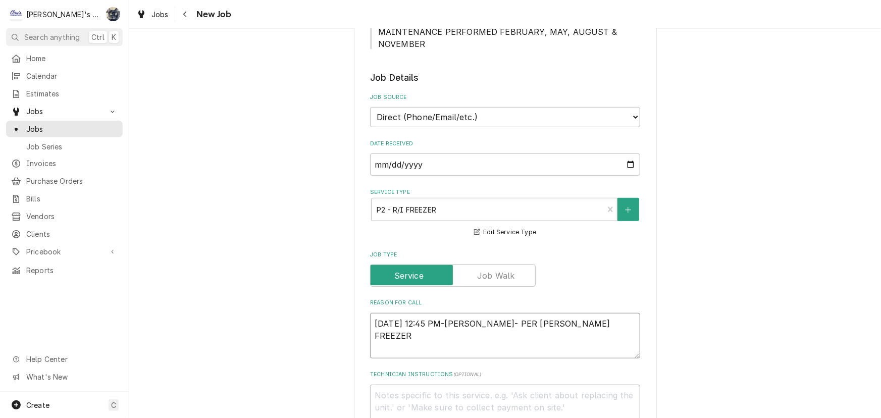
type textarea "x"
type textarea "8/22/2025 12:45 PM-SARAH- PER TRAVIS- DRAWER FREEZER"
type textarea "x"
type textarea "8/22/2025 12:45 PM-SARAH- PER TRAVIS- DRAWER FREEZE"
type textarea "x"
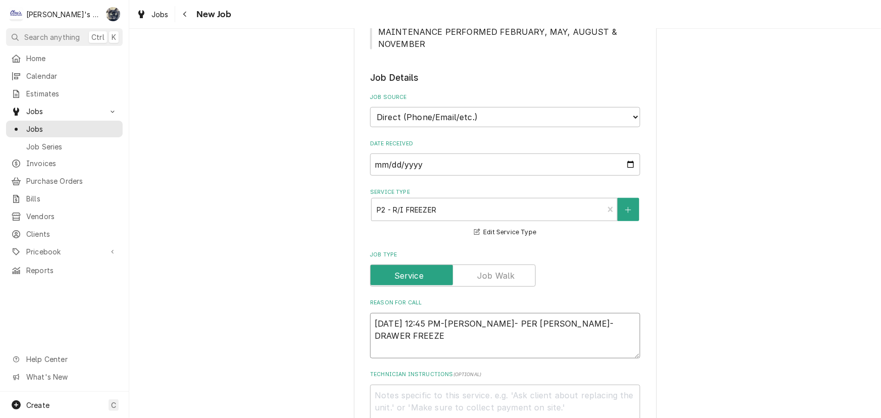
type textarea "8/22/2025 12:45 PM-SARAH- PER TRAVIS- DRAWER FREEZ"
type textarea "x"
type textarea "8/22/2025 12:45 PM-SARAH- PER TRAVIS- DRAWER FREE"
type textarea "x"
type textarea "8/22/2025 12:45 PM-SARAH- PER TRAVIS- DRAWER FRE"
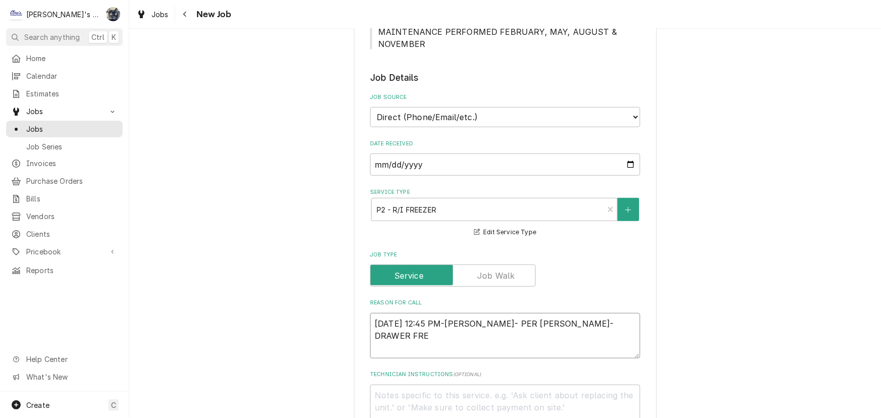
type textarea "x"
type textarea "8/22/2025 12:45 PM-SARAH- PER TRAVIS- DRAWER FR"
type textarea "x"
type textarea "8/22/2025 12:45 PM-SARAH- PER TRAVIS- DRAWER F"
type textarea "x"
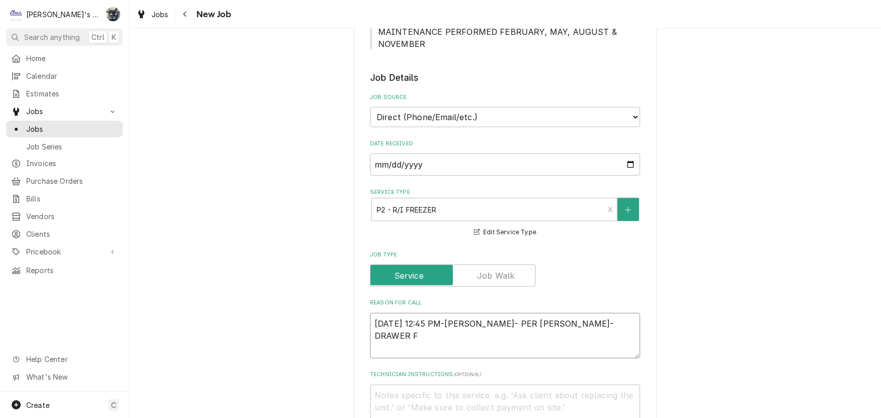
type textarea "8/22/2025 12:45 PM-SARAH- PER TRAVIS- DRAWER"
type textarea "x"
type textarea "8/22/2025 12:45 PM-SARAH- PER TRAVIS- DRAWER"
type textarea "x"
type textarea "8/22/2025 12:45 PM-SARAH- PER TRAVIS- DRAWE"
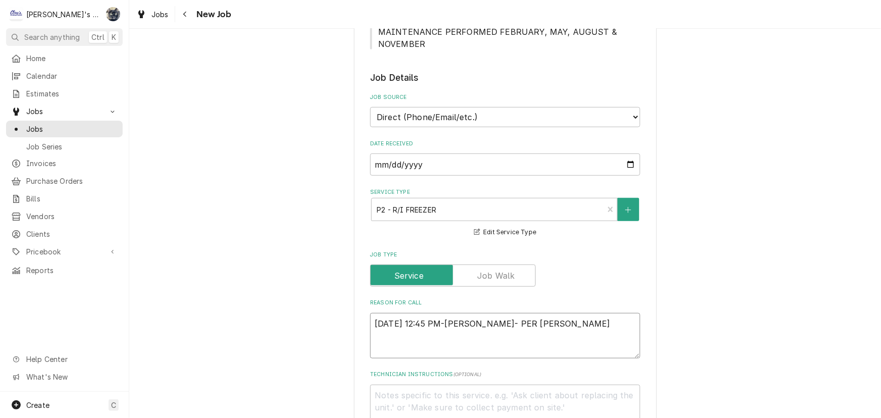
type textarea "x"
type textarea "8/22/2025 12:45 PM-SARAH- PER TRAVIS- DRAW"
type textarea "x"
type textarea "8/22/2025 12:45 PM-SARAH- PER TRAVIS- DRA"
type textarea "x"
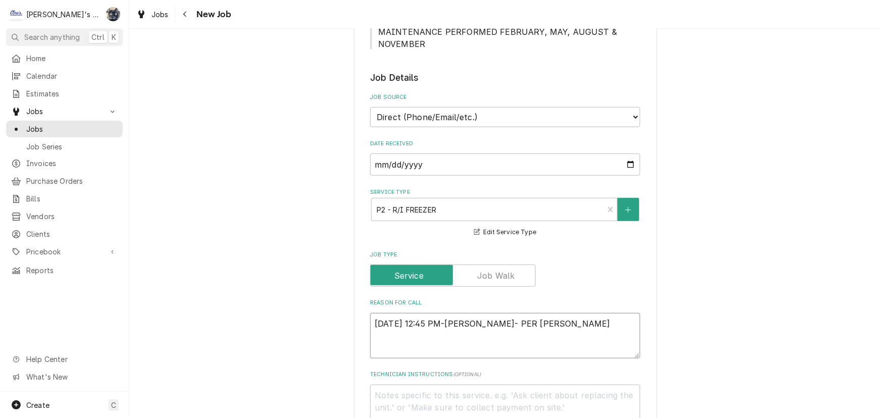
type textarea "8/22/2025 12:45 PM-SARAH- PER TRAVIS- DR"
type textarea "x"
type textarea "8/22/2025 12:45 PM-SARAH- PER TRAVIS- D"
type textarea "x"
type textarea "8/22/2025 12:45 PM-SARAH- PER TRAVIS-"
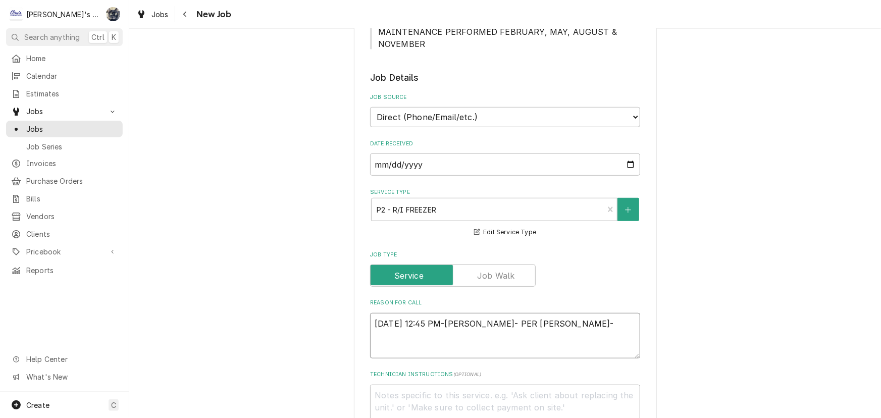
type textarea "x"
type textarea "8/22/2025 12:45 PM-SARAH- PER TRAVIS- F"
type textarea "x"
type textarea "8/22/2025 12:45 PM-SARAH- PER TRAVIS- FR"
type textarea "x"
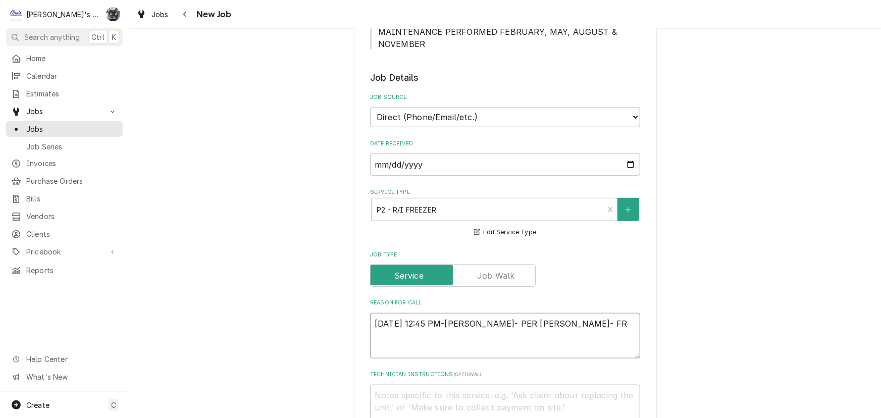
type textarea "8/22/2025 12:45 PM-SARAH- PER TRAVIS- FRE"
type textarea "x"
type textarea "8/22/2025 12:45 PM-SARAH- PER TRAVIS- FREE"
type textarea "x"
type textarea "8/22/2025 12:45 PM-SARAH- PER TRAVIS- FREEZ"
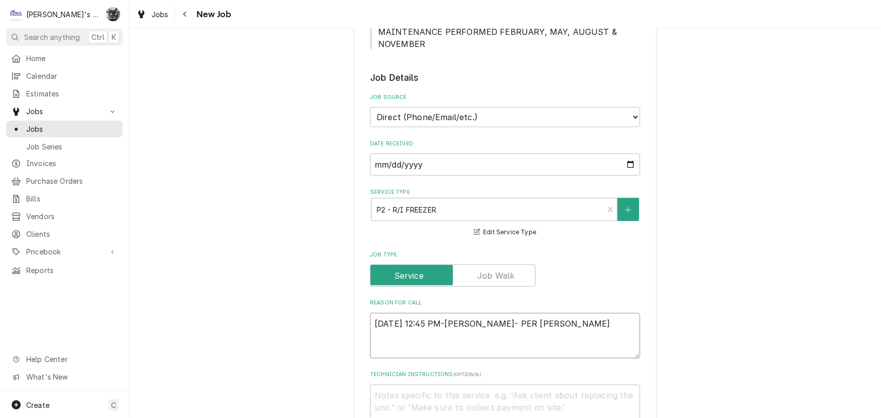
type textarea "x"
type textarea "8/22/2025 12:45 PM-SARAH- PER TRAVIS- FREEZE"
type textarea "x"
type textarea "8/22/2025 12:45 PM-SARAH- PER TRAVIS- FREEZER"
type textarea "x"
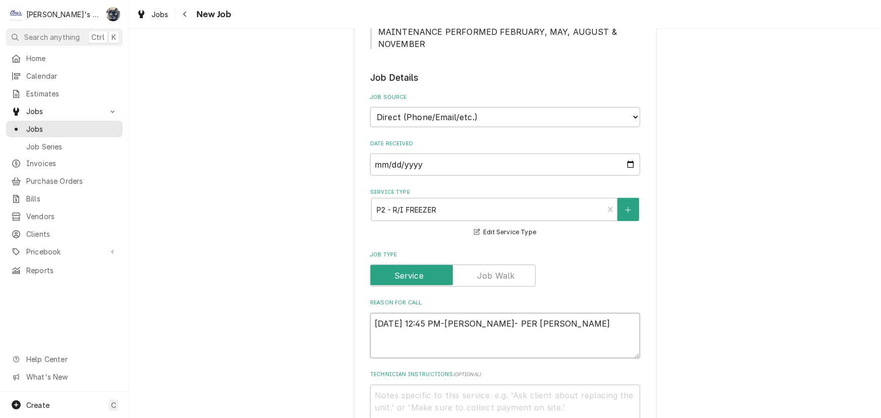
type textarea "8/22/2025 12:45 PM-SARAH- PER TRAVIS- FREEZER"
type textarea "x"
type textarea "8/22/2025 12:45 PM-SARAH- PER TRAVIS- FREEZER D"
type textarea "x"
type textarea "8/22/2025 12:45 PM-SARAH- PER TRAVIS- FREEZER DR"
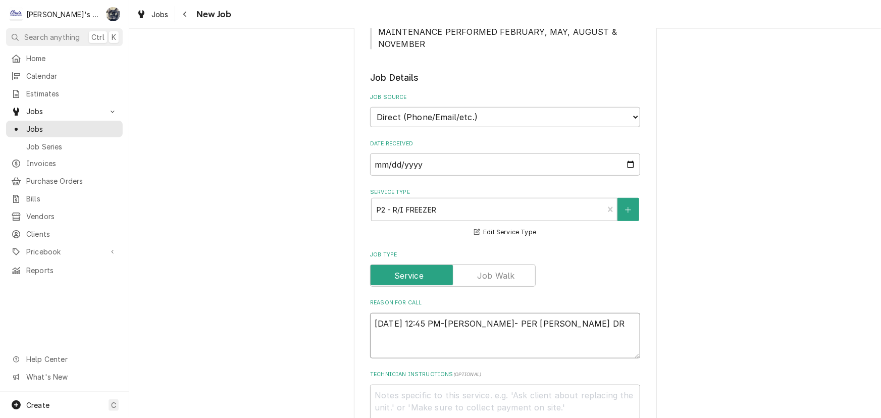
type textarea "x"
type textarea "8/22/2025 12:45 PM-SARAH- PER TRAVIS- FREEZER DRA"
type textarea "x"
type textarea "8/22/2025 12:45 PM-SARAH- PER TRAVIS- FREEZER DRAW"
type textarea "x"
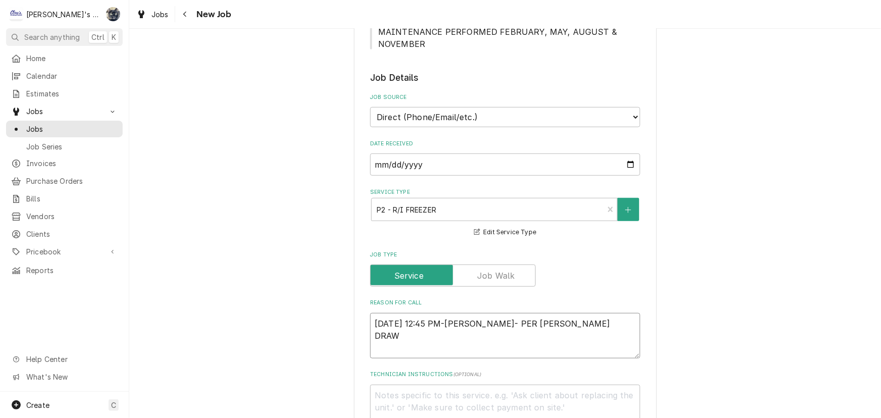
type textarea "8/22/2025 12:45 PM-SARAH- PER TRAVIS- FREEZER DRAWE"
type textarea "x"
type textarea "8/22/2025 12:45 PM-SARAH- PER TRAVIS- FREEZER DRAWER"
type textarea "x"
type textarea "8/22/2025 12:45 PM-SARAH- PER TRAVIS- FREEZER DRAWER"
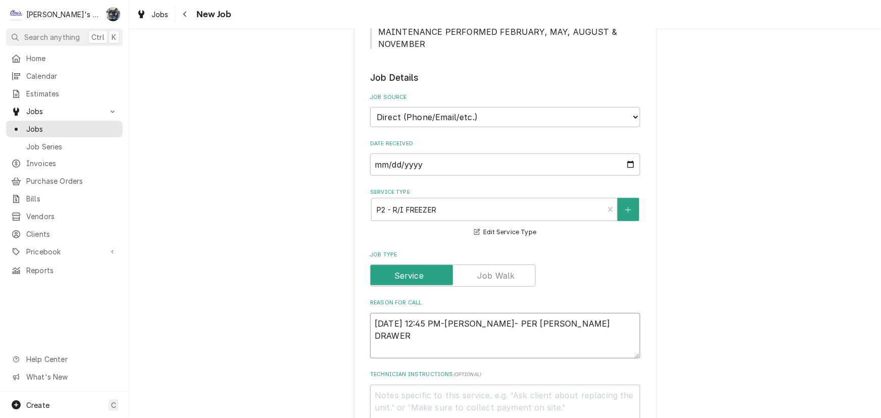
type textarea "x"
type textarea "8/22/2025 12:45 PM-SARAH- PER TRAVIS- FREEZER DRAWER O"
type textarea "x"
type textarea "8/22/2025 12:45 PM-SARAH- PER TRAVIS- FREEZER DRAWER ON"
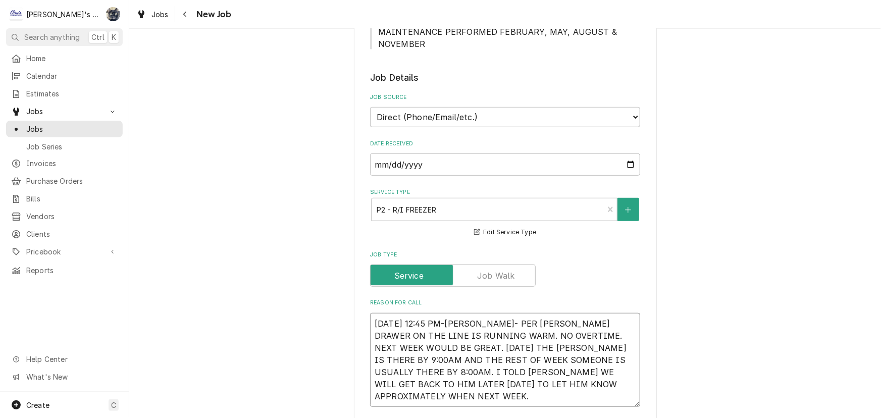
scroll to position [12, 0]
click at [477, 383] on textarea "8/22/2025 12:45 PM-SARAH- PER TRAVIS- FREEZER DRAWER ON THE LINE IS RUNNING WAR…" at bounding box center [505, 360] width 270 height 94
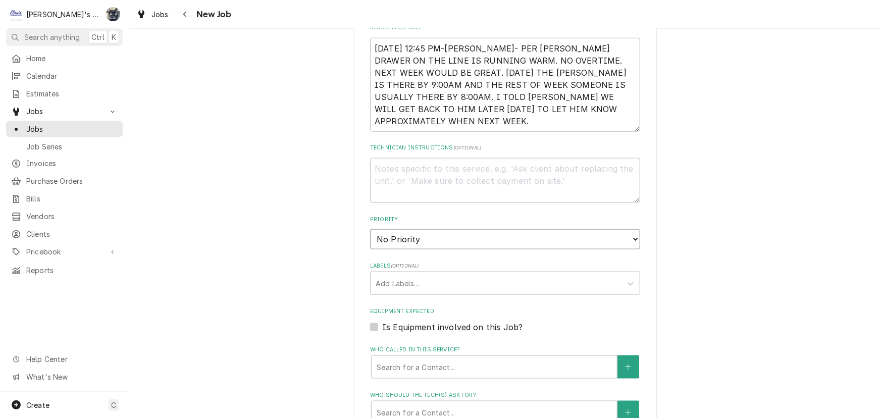
click at [456, 242] on select "No Priority Urgent High Medium Low" at bounding box center [505, 239] width 270 height 20
click at [370, 229] on select "No Priority Urgent High Medium Low" at bounding box center [505, 239] width 270 height 20
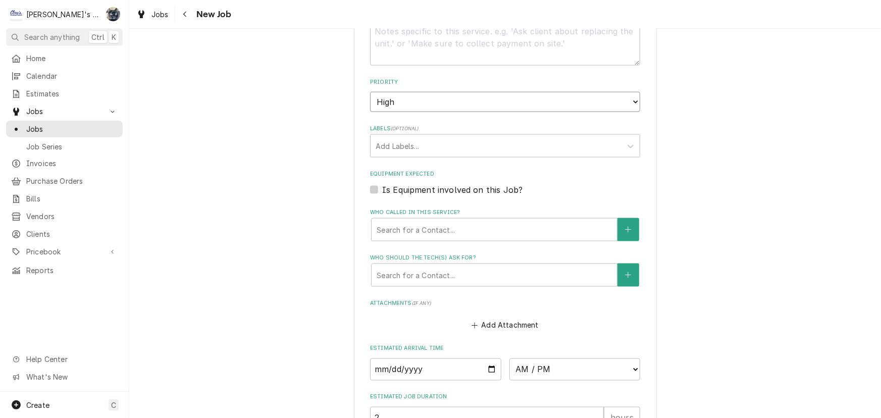
scroll to position [688, 0]
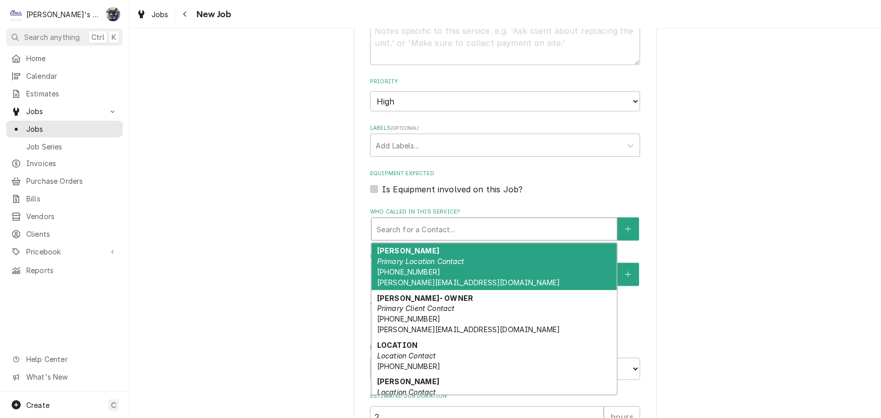
click at [445, 236] on div "Search for a Contact..." at bounding box center [493, 229] width 245 height 22
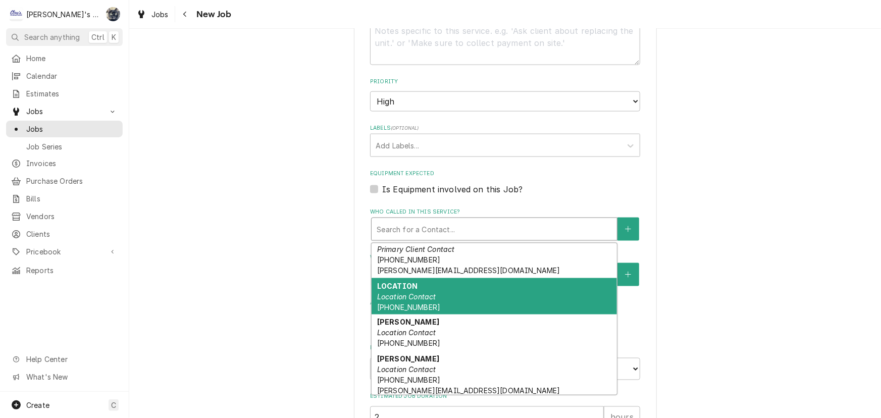
scroll to position [91, 0]
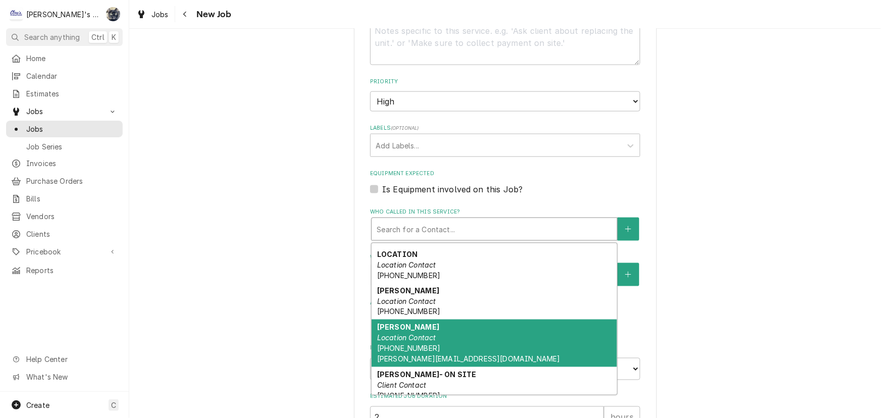
click at [464, 338] on div "TRAVIS Location Contact (928) 846-6773 TRAVIS@LONGTIMBERBREWING.COM" at bounding box center [493, 343] width 245 height 47
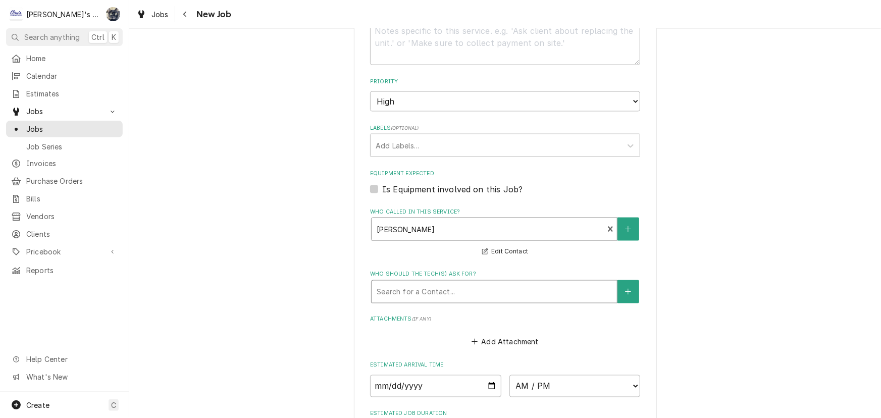
click at [456, 287] on div "Who should the tech(s) ask for?" at bounding box center [494, 292] width 235 height 18
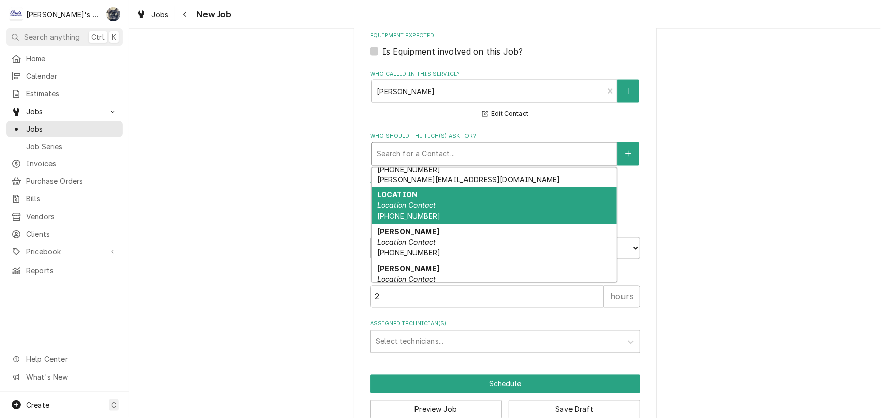
scroll to position [137, 0]
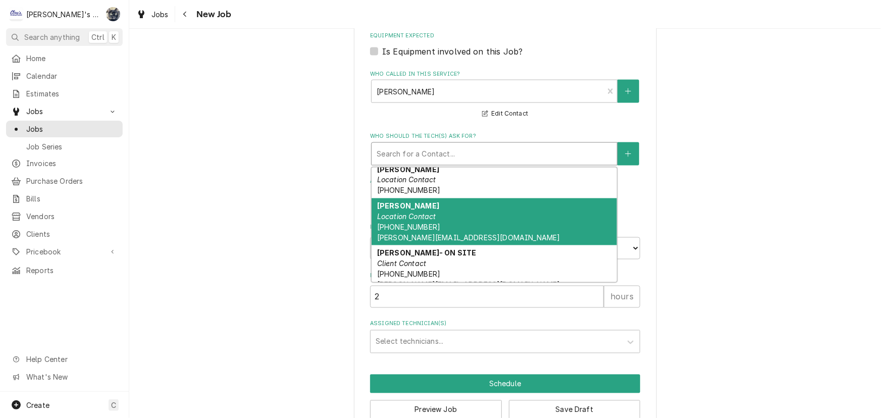
click at [451, 231] on span "(928) 846-6773 TRAVIS@LONGTIMBERBREWING.COM" at bounding box center [468, 232] width 183 height 19
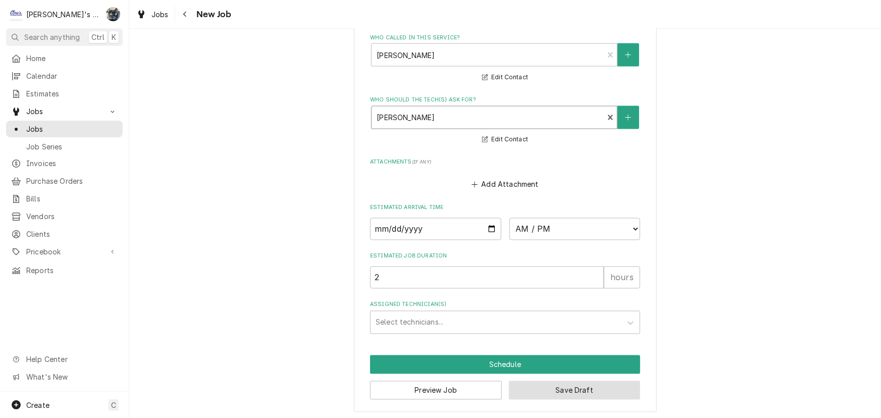
click at [528, 382] on button "Save Draft" at bounding box center [575, 390] width 132 height 19
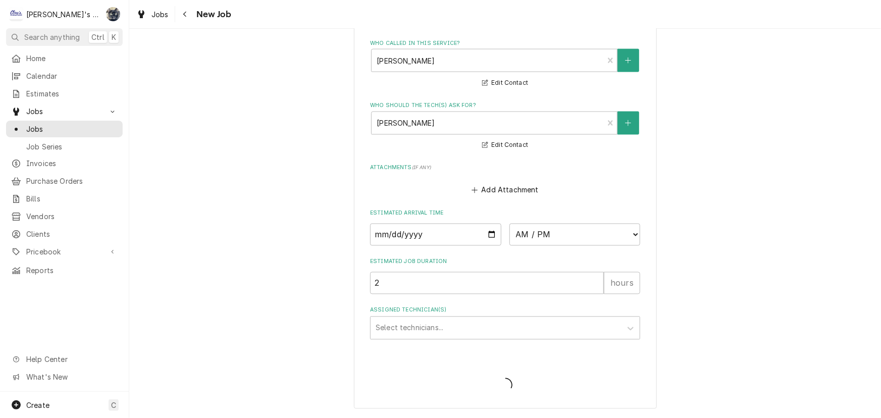
scroll to position [853, 0]
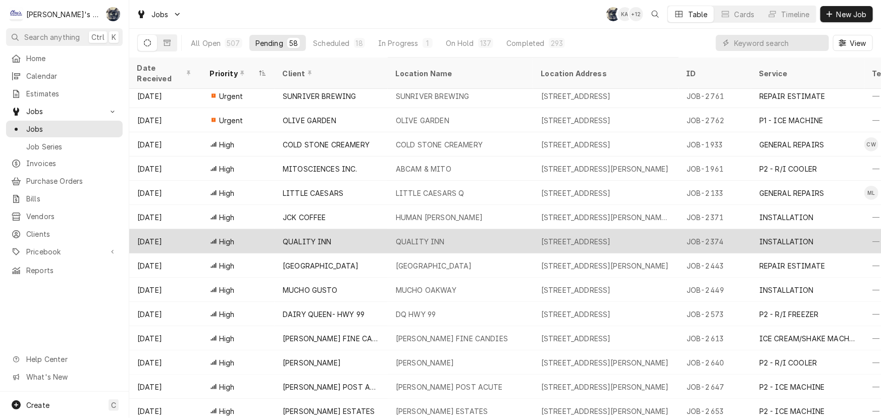
scroll to position [77, 0]
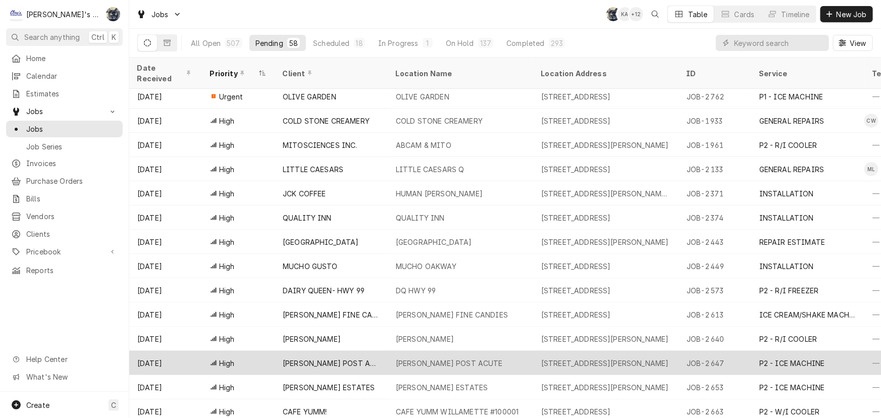
click at [384, 355] on div "[PERSON_NAME] POST ACUTE" at bounding box center [331, 363] width 113 height 24
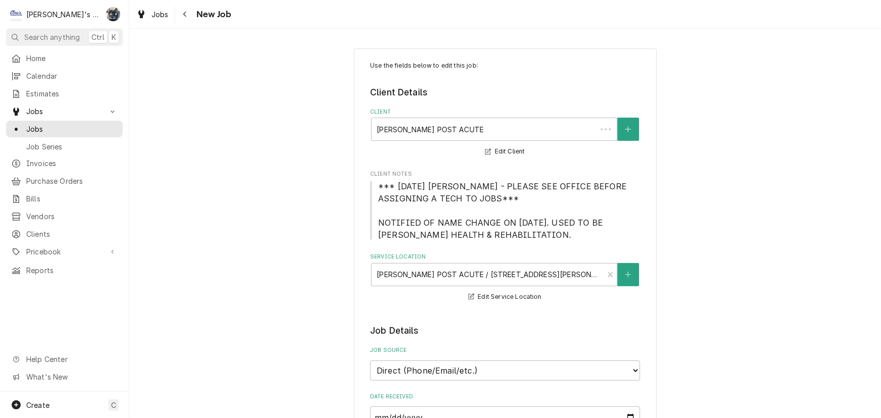
type textarea "x"
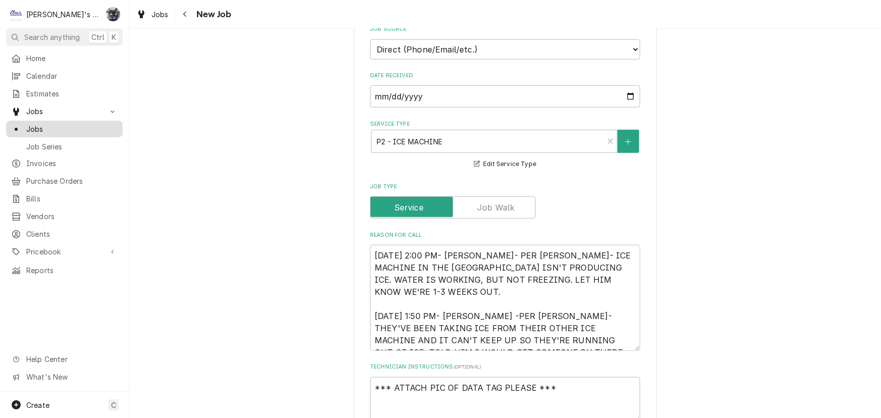
click at [35, 130] on span "Jobs" at bounding box center [71, 129] width 91 height 11
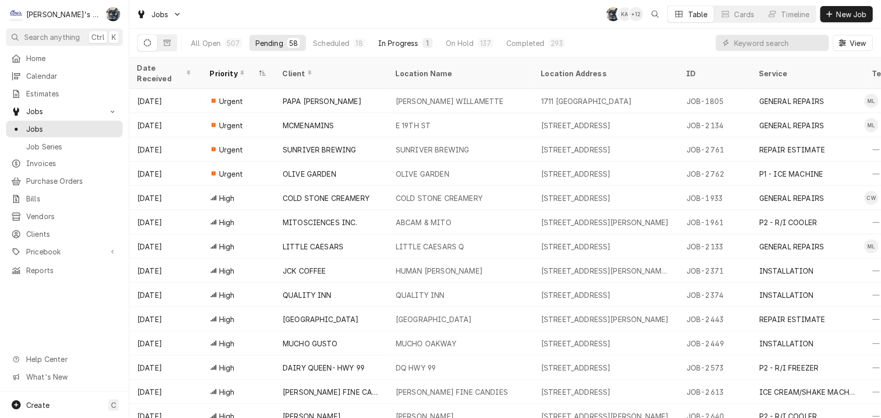
click at [389, 38] on div "In Progress" at bounding box center [398, 43] width 40 height 11
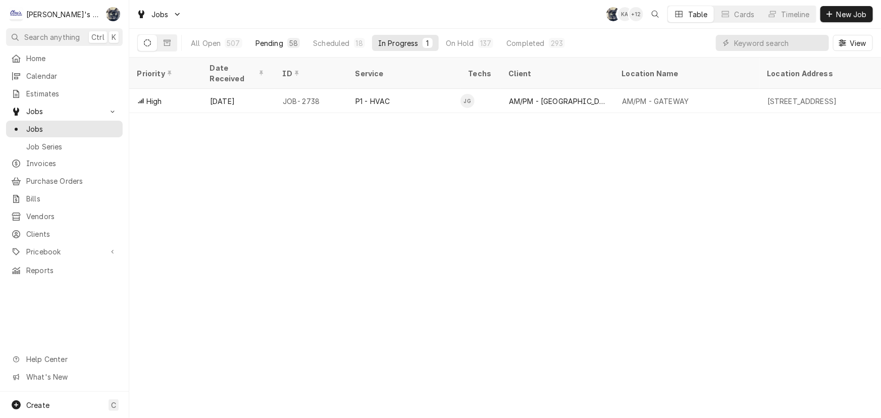
click at [270, 42] on div "Pending" at bounding box center [269, 43] width 28 height 11
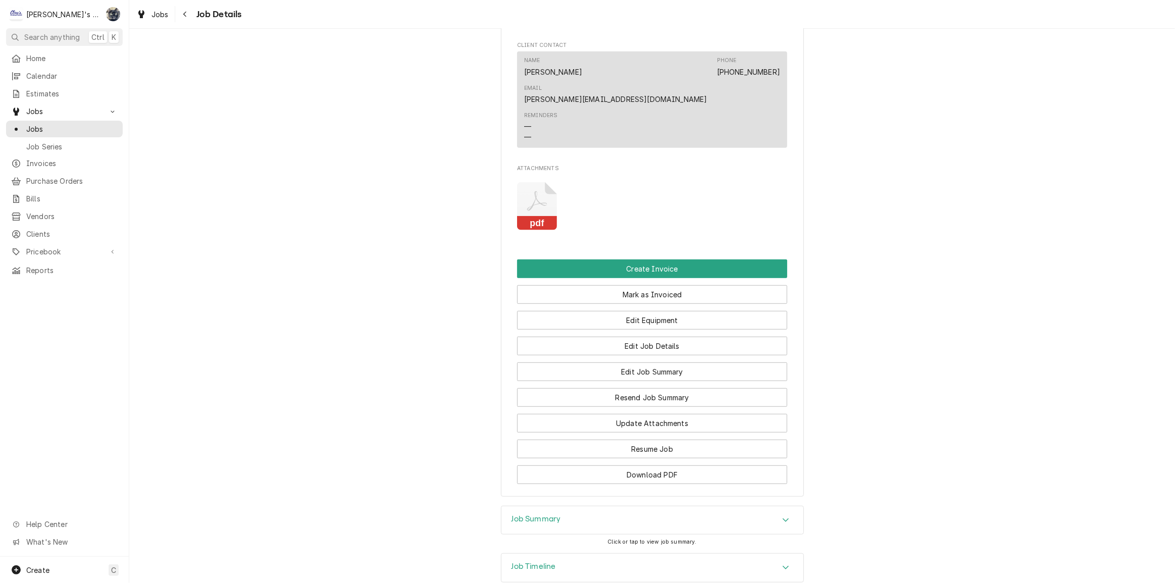
scroll to position [751, 0]
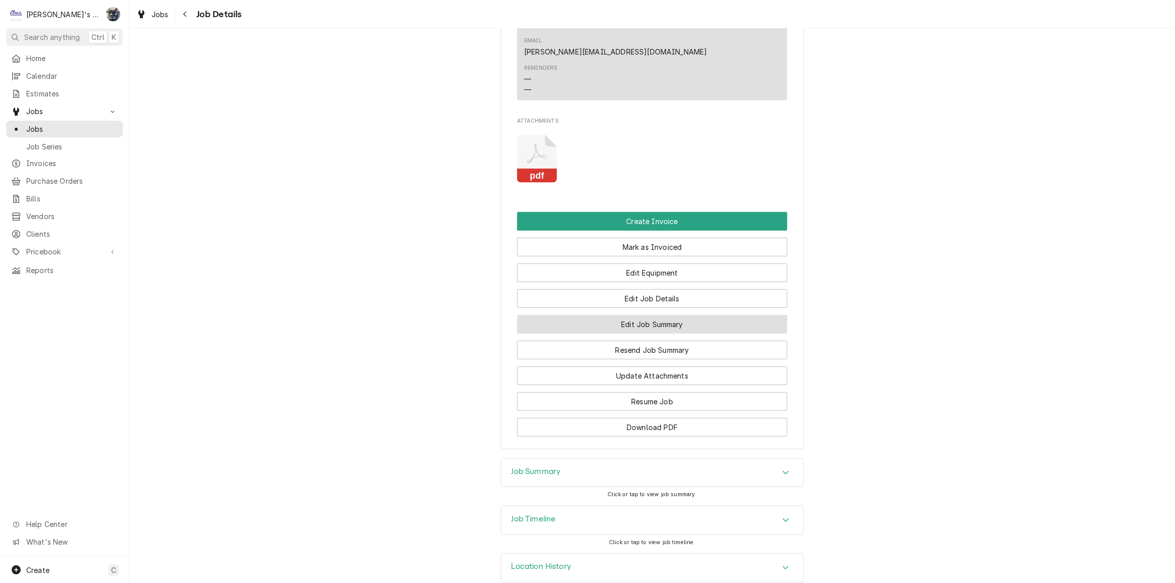
click at [621, 315] on button "Edit Job Summary" at bounding box center [652, 324] width 270 height 19
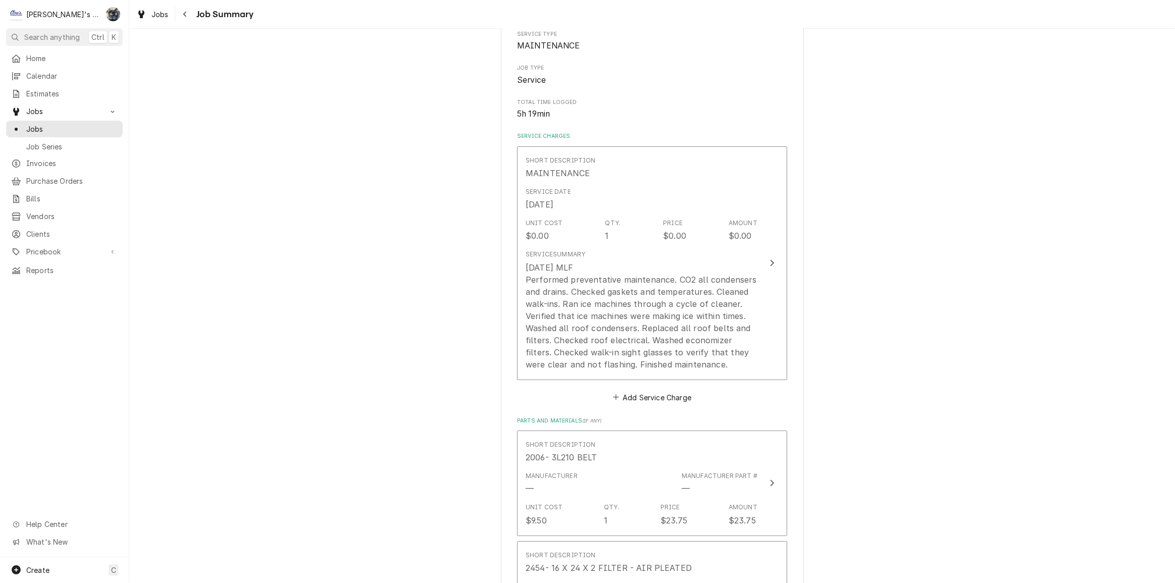
scroll to position [142, 0]
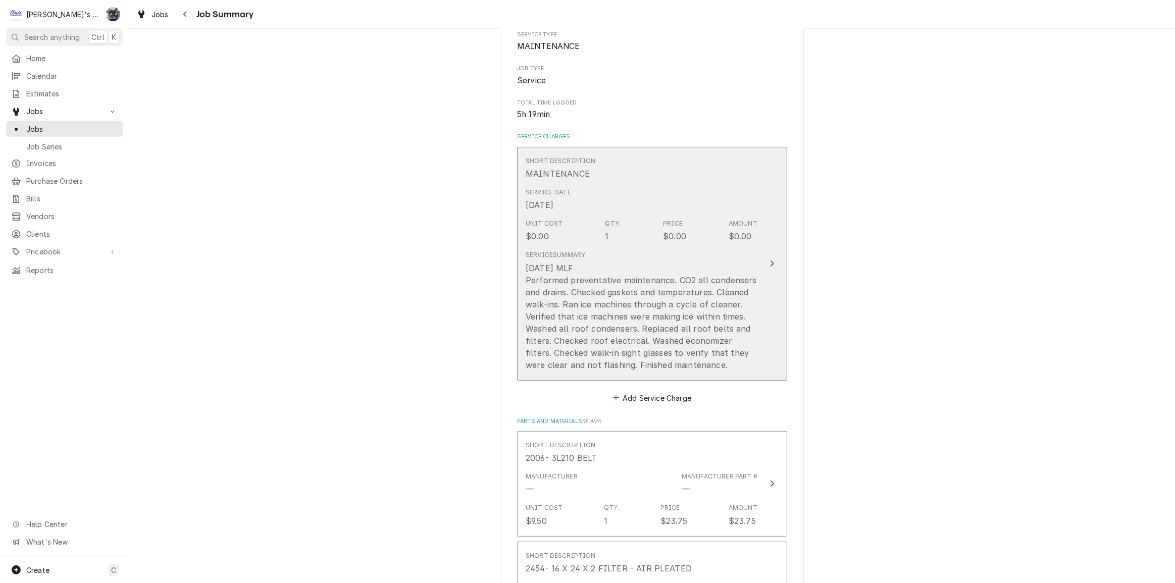
click at [618, 302] on div "[DATE] MLF Performed preventative maintenance. CO2 all condensers and drains. C…" at bounding box center [641, 316] width 232 height 109
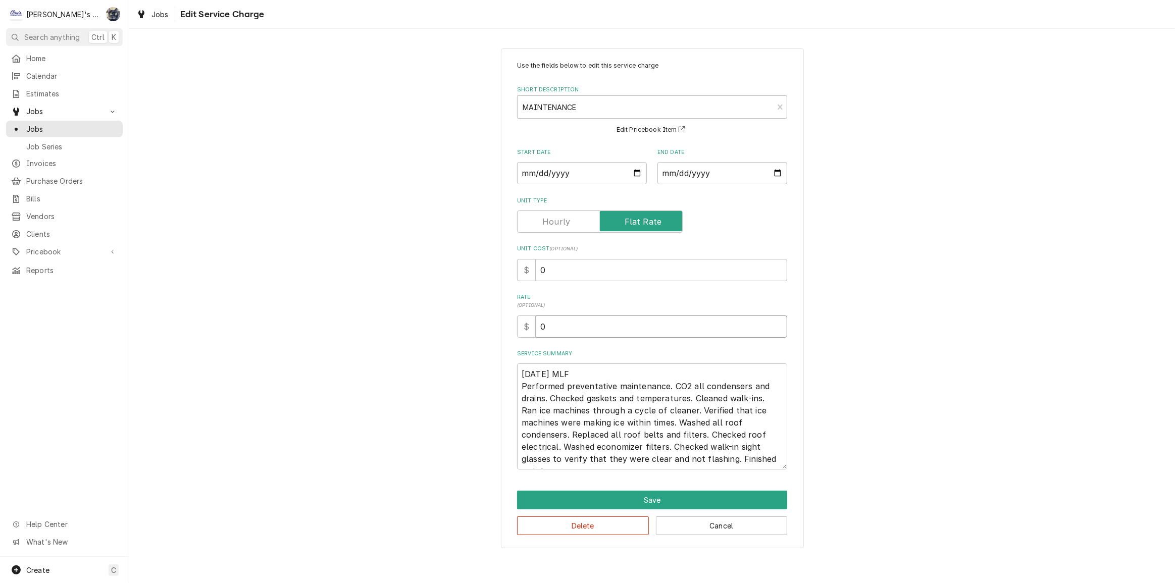
drag, startPoint x: 573, startPoint y: 318, endPoint x: 501, endPoint y: 334, distance: 73.9
click at [506, 327] on div "Use the fields below to edit this service charge Short Description MAINTENANCE …" at bounding box center [652, 298] width 303 height 500
type textarea "x"
type input "3"
type textarea "x"
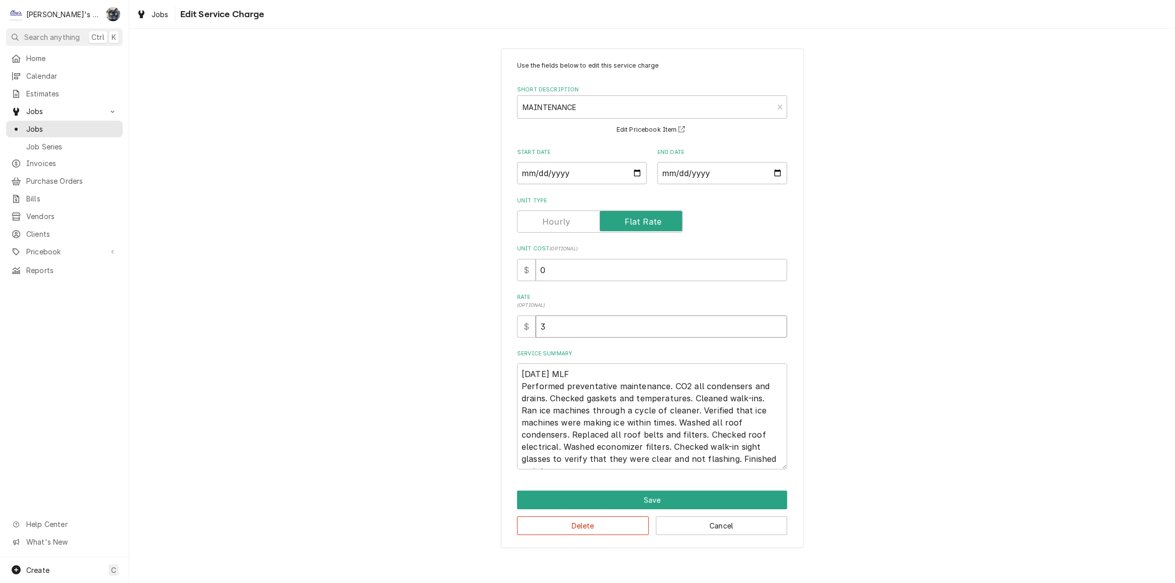
type input "39"
type textarea "x"
type input "391"
click at [664, 389] on textarea "[DATE] MLF Performed preventative maintenance. CO2 all condensers and drains. C…" at bounding box center [652, 416] width 270 height 106
type textarea "x"
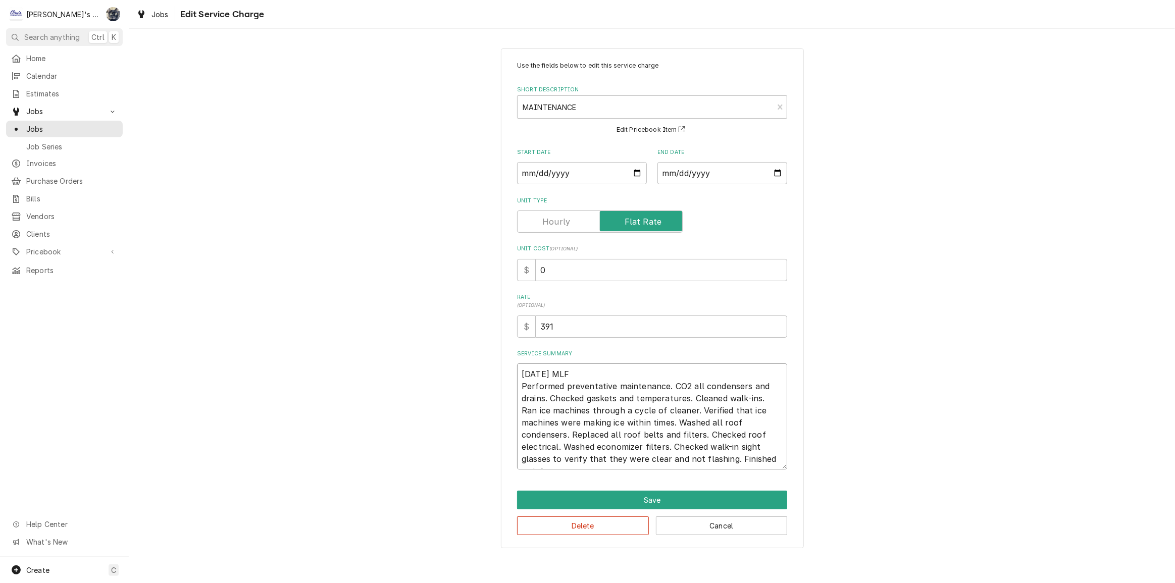
type textarea "[DATE] MLF Performed preventative maintenance . CO2 all condensers and drains. …"
type textarea "x"
type textarea "[DATE] MLF Performed preventative maintenance o. CO2 all condensers and drains.…"
type textarea "x"
type textarea "[DATE] MLF Performed preventative maintenance on. CO2 all condensers and drains…"
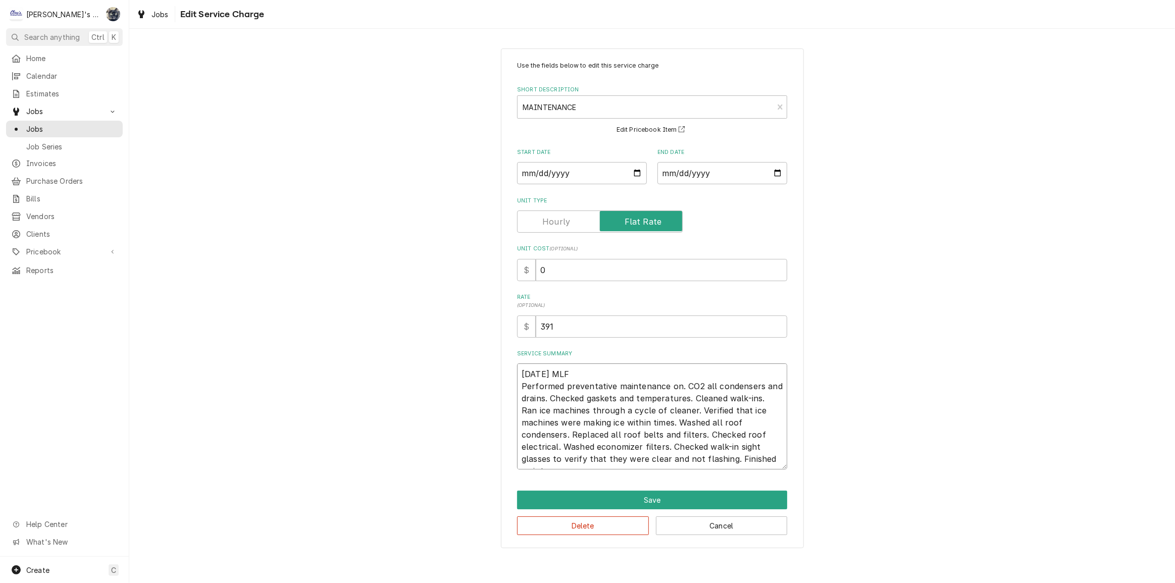
type textarea "x"
type textarea "[DATE] MLF Performed preventative maintenance on . CO2 all condensers and drain…"
type textarea "x"
type textarea "[DATE] MLF Performed preventative maintenance on r. CO2 all condensers and drai…"
type textarea "x"
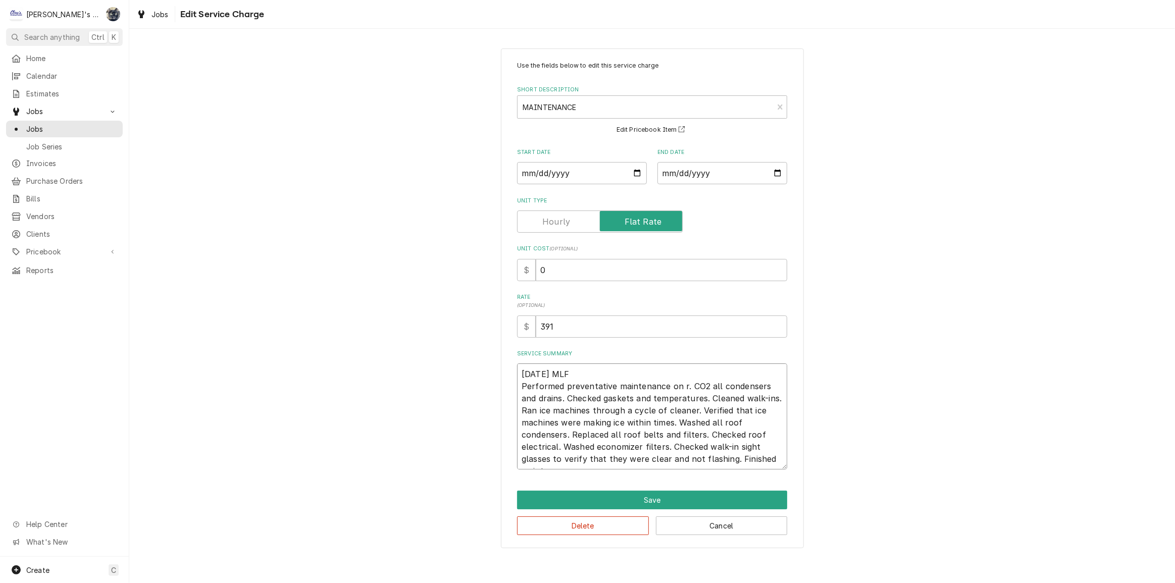
type textarea "[DATE] MLF Performed preventative maintenance on re. CO2 all condensers and dra…"
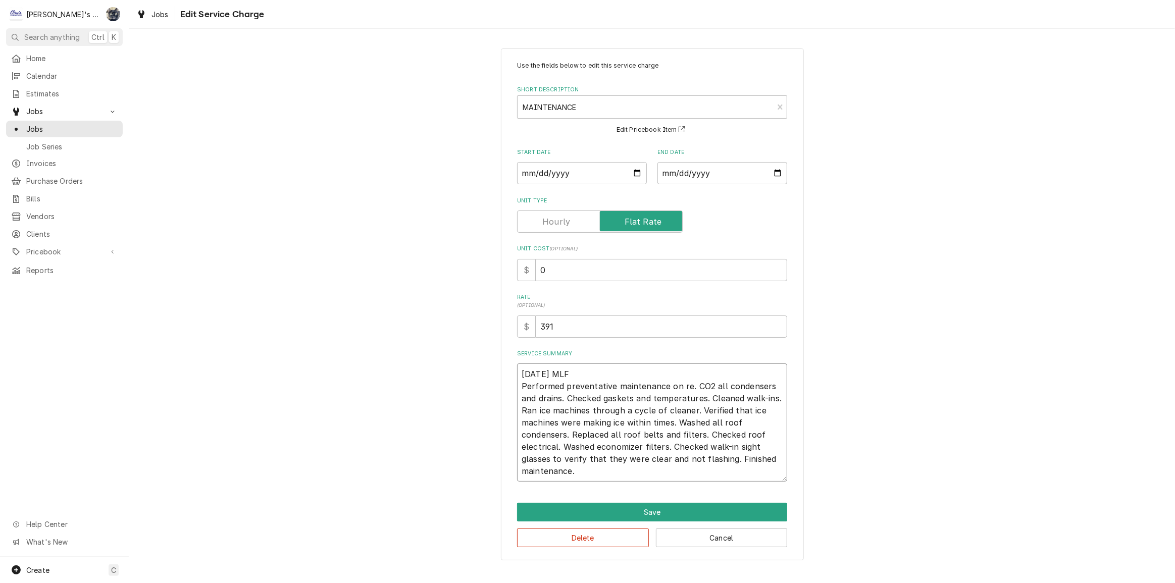
type textarea "x"
type textarea "[DATE] MLF Performed preventative maintenance on ref. CO2 all condensers and dr…"
type textarea "x"
type textarea "[DATE] MLF Performed preventative maintenance on refr. CO2 all condensers and d…"
type textarea "x"
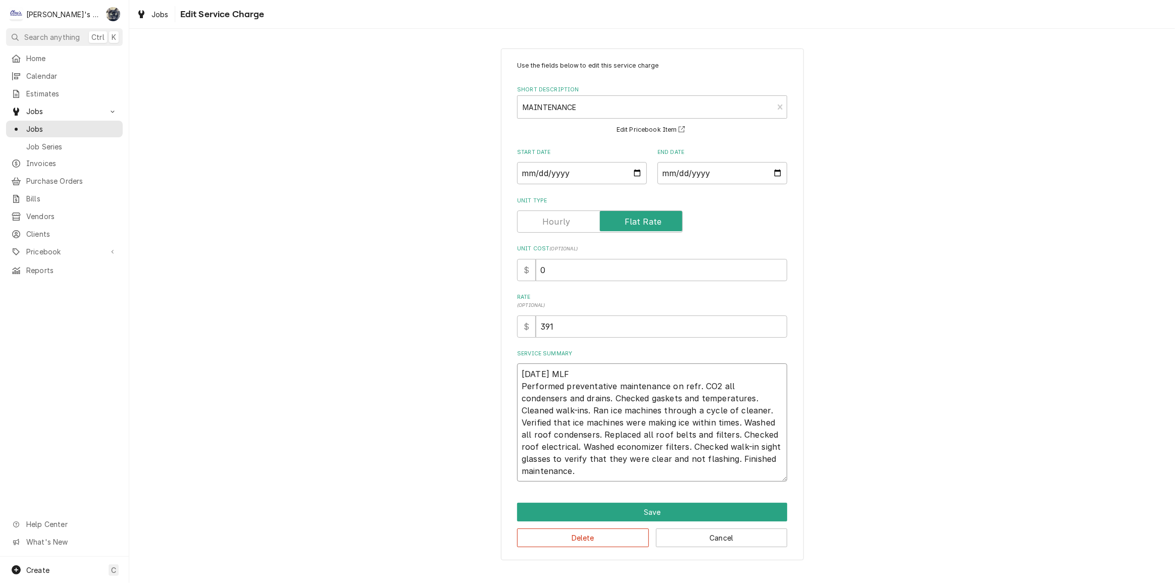
type textarea "[DATE] MLF Performed preventative maintenance on refri. CO2 all condensers and …"
type textarea "x"
type textarea "[DATE] MLF Performed preventative maintenance on refrig. CO2 all condensers and…"
type textarea "x"
type textarea "[DATE] MLF Performed preventative maintenance on refrige. CO2 all condensers an…"
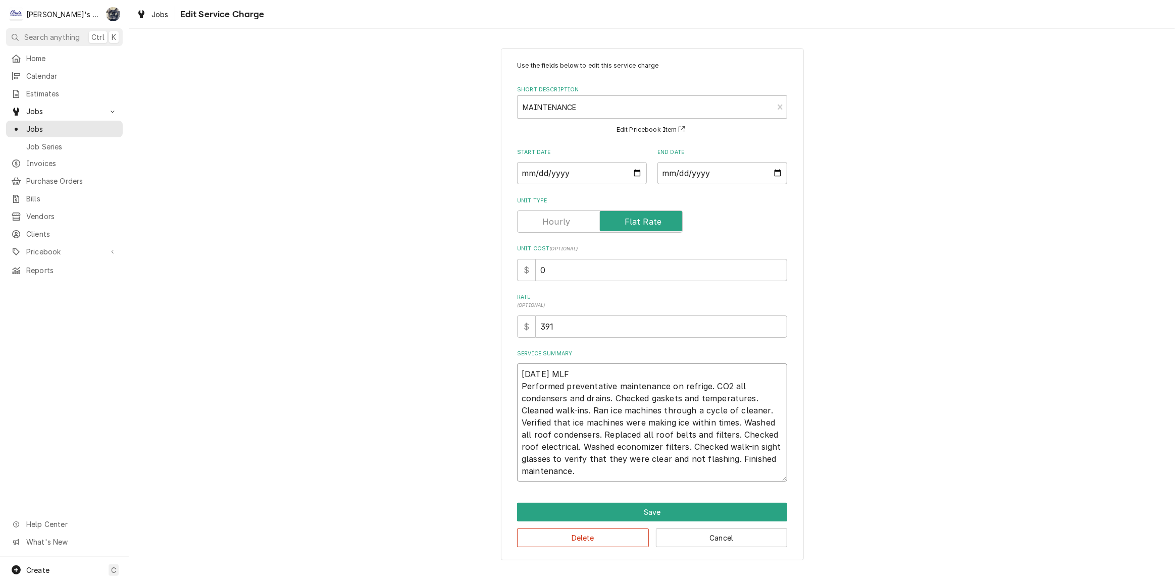
type textarea "x"
type textarea "[DATE] MLF Performed preventative maintenance on refriger. CO2 all condensers a…"
type textarea "x"
type textarea "[DATE] MLF Performed preventative maintenance on refrigera. CO2 all condensers …"
type textarea "x"
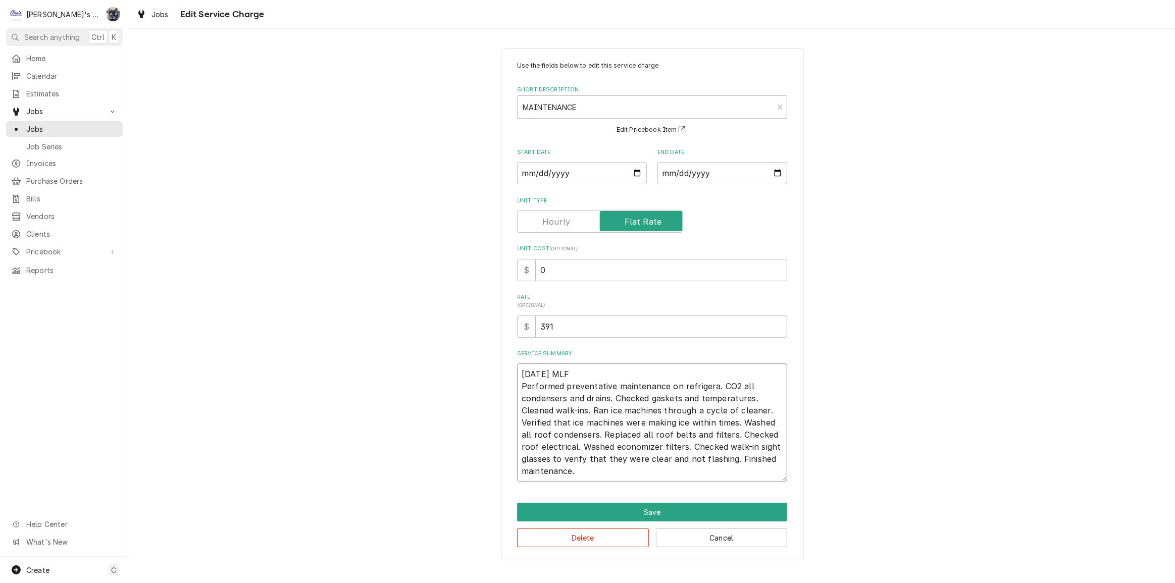
type textarea "[DATE] MLF Performed preventative maintenance on refrigerat. CO2 all condensers…"
type textarea "x"
type textarea "[DATE] MLF Performed preventative maintenance on refrigerati. CO2 all condenser…"
type textarea "x"
type textarea "[DATE] MLF Performed preventative maintenance on refrigeratio. CO2 all condense…"
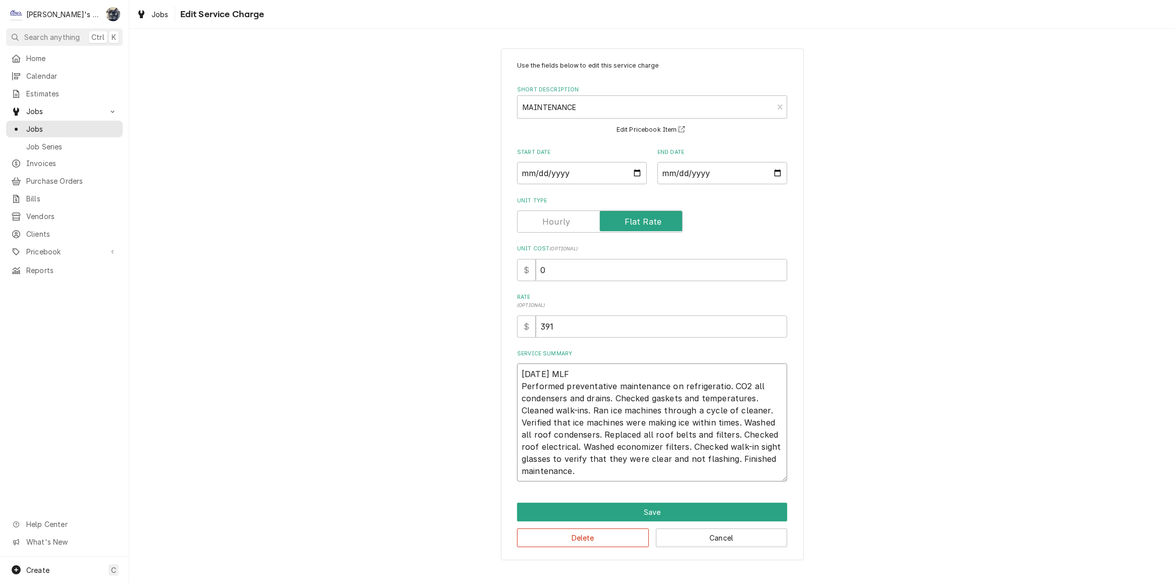
type textarea "x"
type textarea "[DATE] MLF Performed preventative maintenance on refrigeration. CO2 all condens…"
type textarea "x"
type textarea "[DATE] MLF Performed preventative maintenance on refrigeration . CO2 all conden…"
type textarea "x"
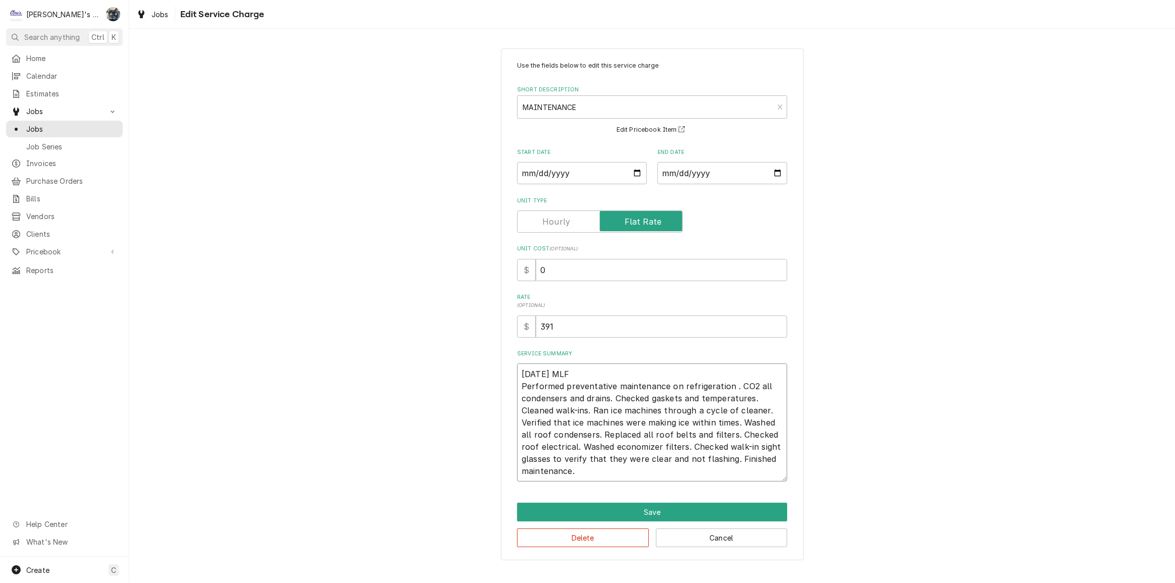
type textarea "[DATE] MLF Performed preventative maintenance on refrigeration a. CO2 all conde…"
type textarea "x"
type textarea "[DATE] MLF Performed preventative maintenance on refrigeration an. CO2 all cond…"
type textarea "x"
type textarea "[DATE] MLF Performed preventative maintenance on refrigeration and. CO2 all con…"
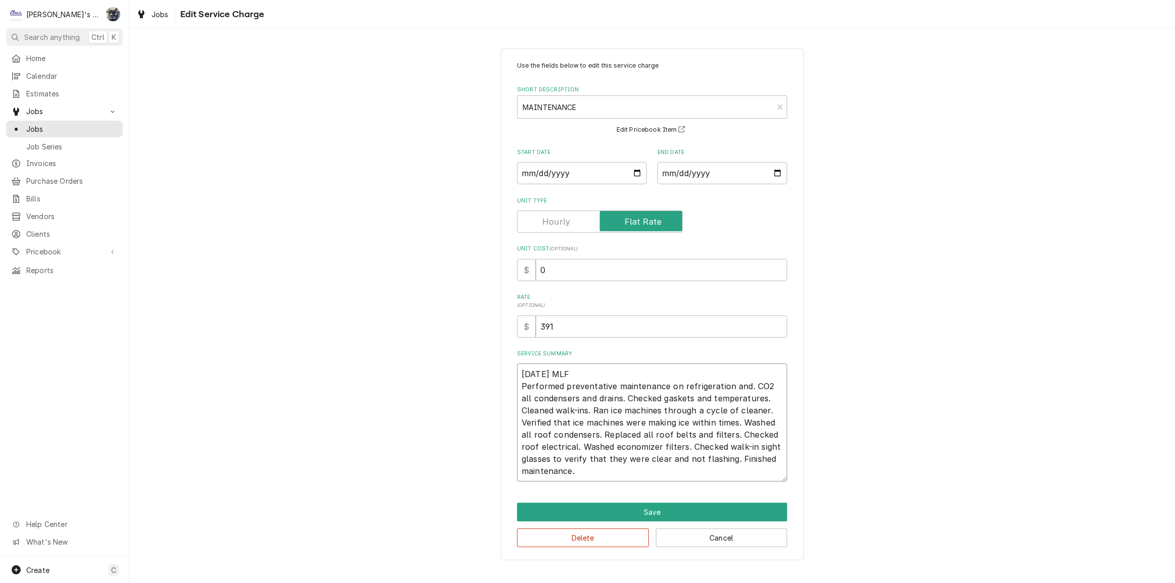
type textarea "x"
type textarea "[DATE] MLF Performed preventative maintenance on refrigeration and . CO2 all co…"
type textarea "x"
type textarea "[DATE] MLF Performed preventative maintenance on refrigeration and H. CO2 all c…"
type textarea "x"
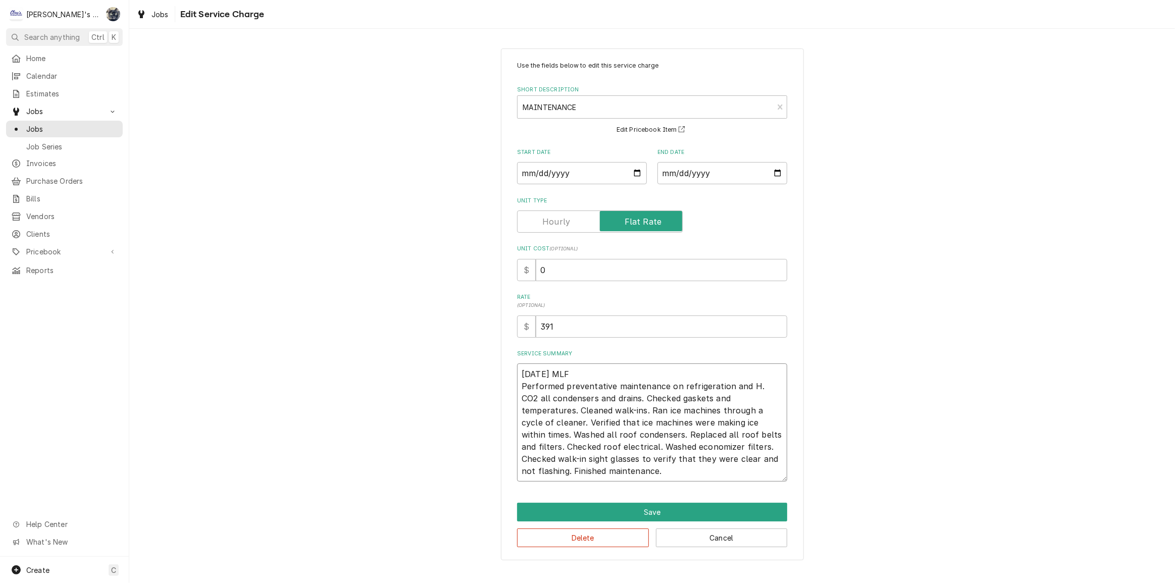
type textarea "[DATE] MLF Performed preventative maintenance on refrigeration and HV. CO2 all …"
type textarea "x"
type textarea "[DATE] MLF Performed preventative maintenance on refrigeration and HVA. CO2 all…"
type textarea "x"
type textarea "[DATE] MLF Performed preventative maintenance on refrigeration and HVAC. CO2 al…"
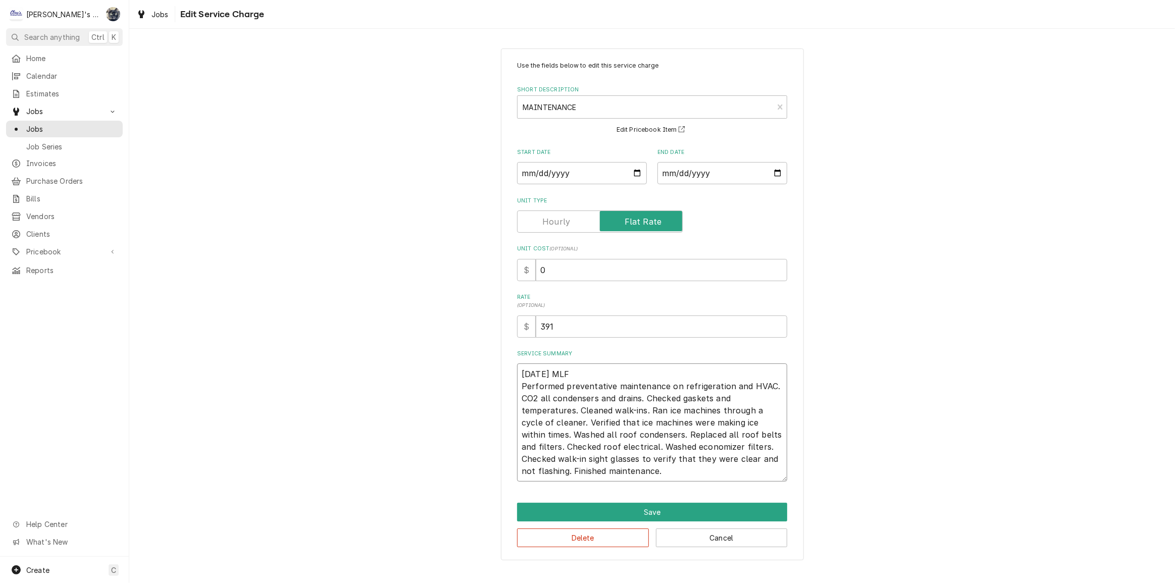
type textarea "x"
type textarea "[DATE] MLF Performed preventative maintenance on refrigeration and HVAC . CO2 a…"
type textarea "x"
type textarea "[DATE] MLF Performed preventative maintenance on refrigeration and HVAC e. CO2 …"
type textarea "x"
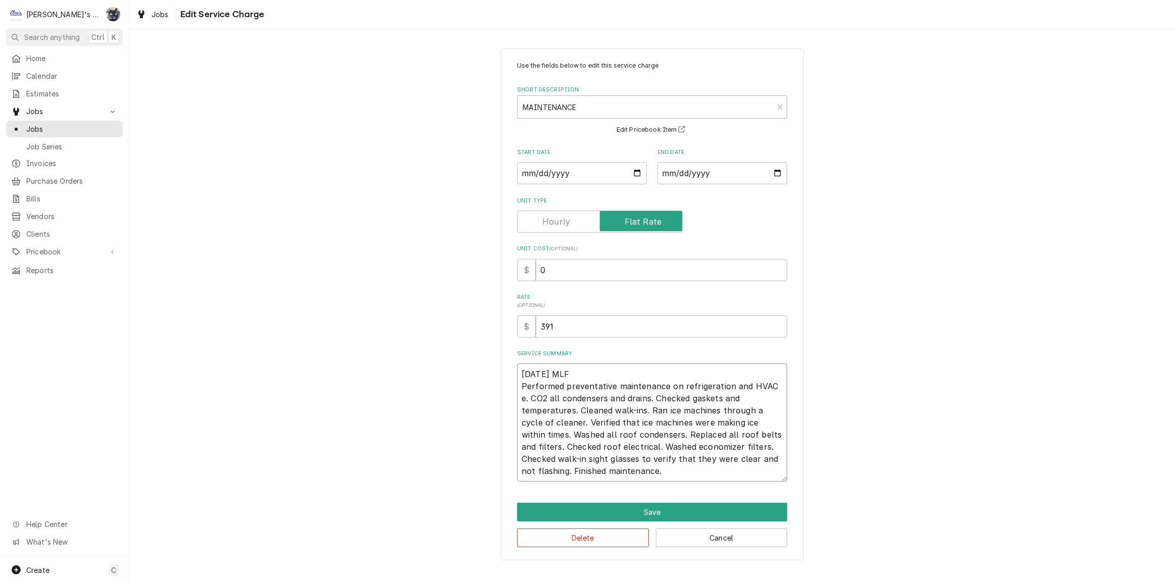
type textarea "[DATE] MLF Performed preventative maintenance on refrigeration and HVAC eq. CO2…"
type textarea "x"
type textarea "[DATE] MLF Performed preventative maintenance on refrigeration and HVAC eqio. C…"
type textarea "x"
type textarea "[DATE] MLF Performed preventative maintenance on refrigeration and HVAC eqiop. …"
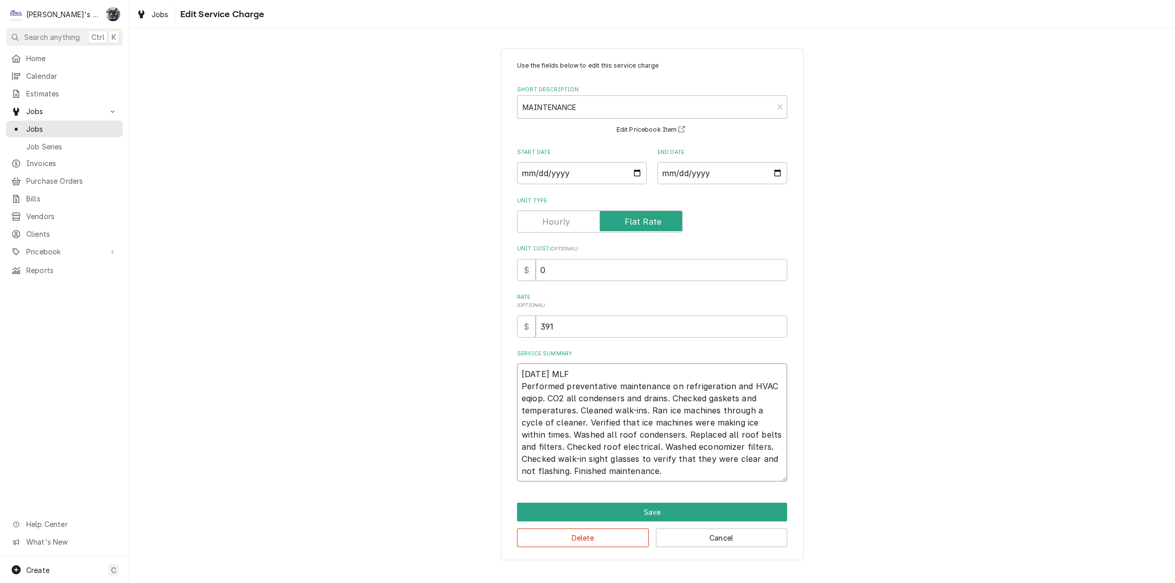
type textarea "x"
type textarea "[DATE] MLF Performed preventative maintenance on refrigeration and HVAC eqio. C…"
type textarea "x"
type textarea "[DATE] MLF Performed preventative maintenance on refrigeration and HVAC eqi. CO…"
type textarea "x"
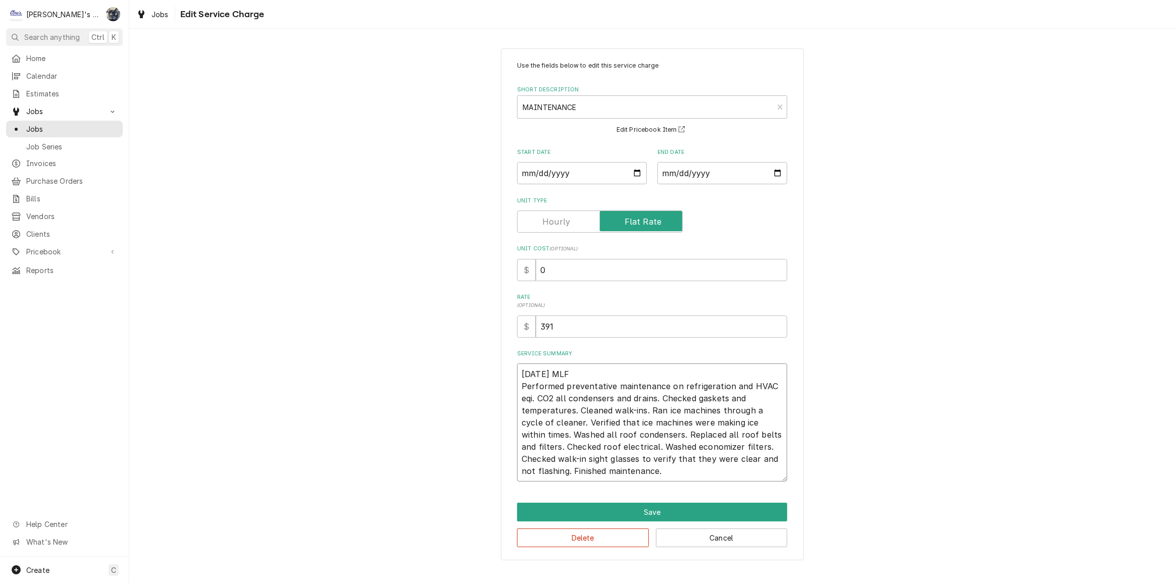
type textarea "[DATE] MLF Performed preventative maintenance on refrigeration and HVAC eq. CO2…"
type textarea "x"
type textarea "[DATE] MLF Performed preventative maintenance on refrigeration and HVAC equ. CO…"
type textarea "x"
type textarea "[DATE] MLF Performed preventative maintenance on refrigeration and HVAC equi. C…"
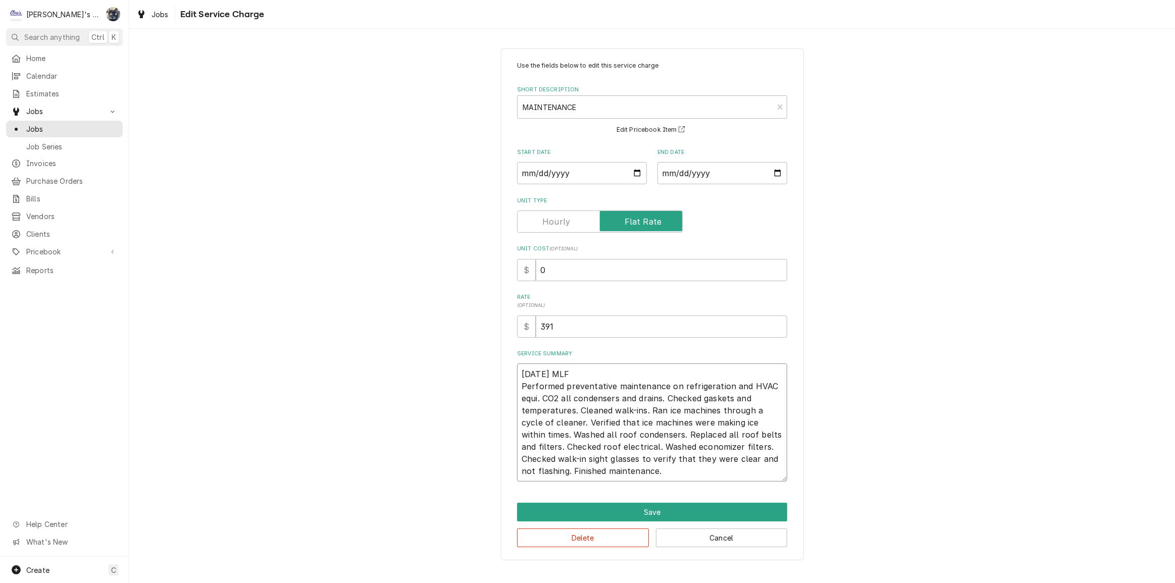
type textarea "x"
type textarea "[DATE] MLF Performed preventative maintenance on refrigeration and HVAC equip. …"
type textarea "x"
type textarea "[DATE] MLF Performed preventative maintenance on refrigeration and HVAC equipm.…"
type textarea "x"
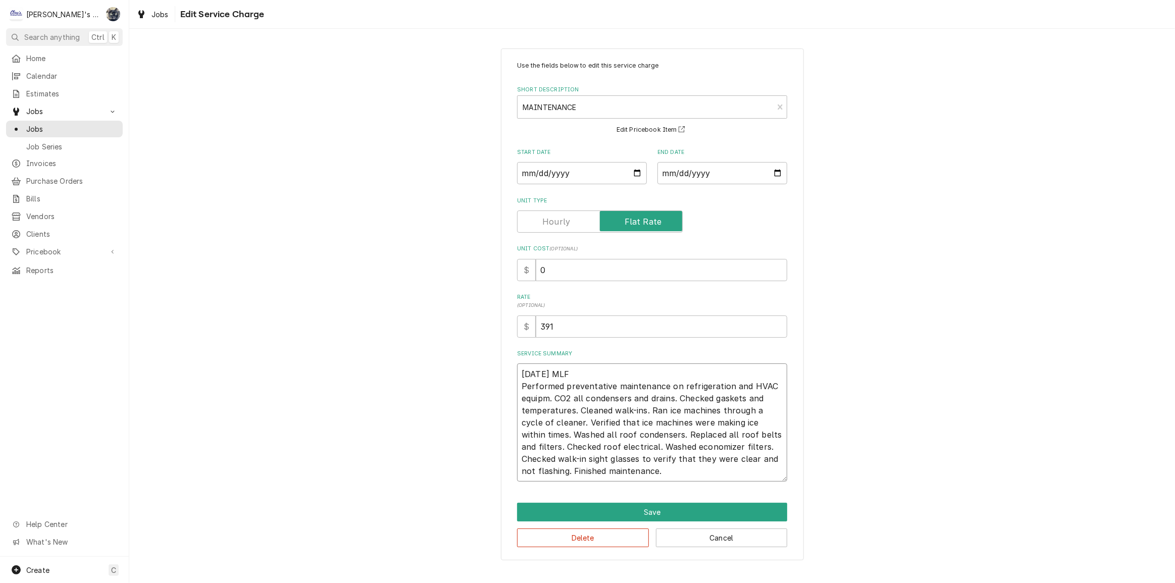
type textarea "[DATE] MLF Performed preventative maintenance on refrigeration and HVAC equipme…"
type textarea "x"
type textarea "[DATE] MLF Performed preventative maintenance on refrigeration and HVAC equipme…"
type textarea "x"
type textarea "[DATE] MLF Performed preventative maintenance on refrigeration and HVAC equipme…"
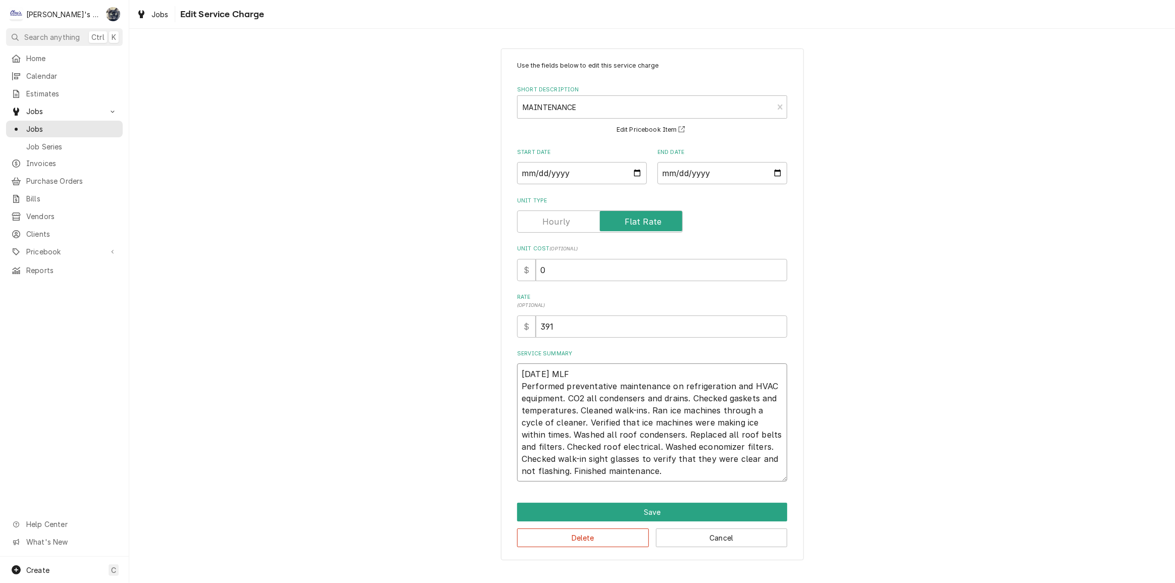
drag, startPoint x: 563, startPoint y: 421, endPoint x: 667, endPoint y: 408, distance: 104.8
click at [667, 408] on textarea "8/7/2025 MLF Performed preventative maintenance on refrigeration and HVAC equip…" at bounding box center [652, 422] width 270 height 118
type textarea "x"
type textarea "8/7/2025 MLF Performed preventative maintenance on refrigeration and HVAC equip…"
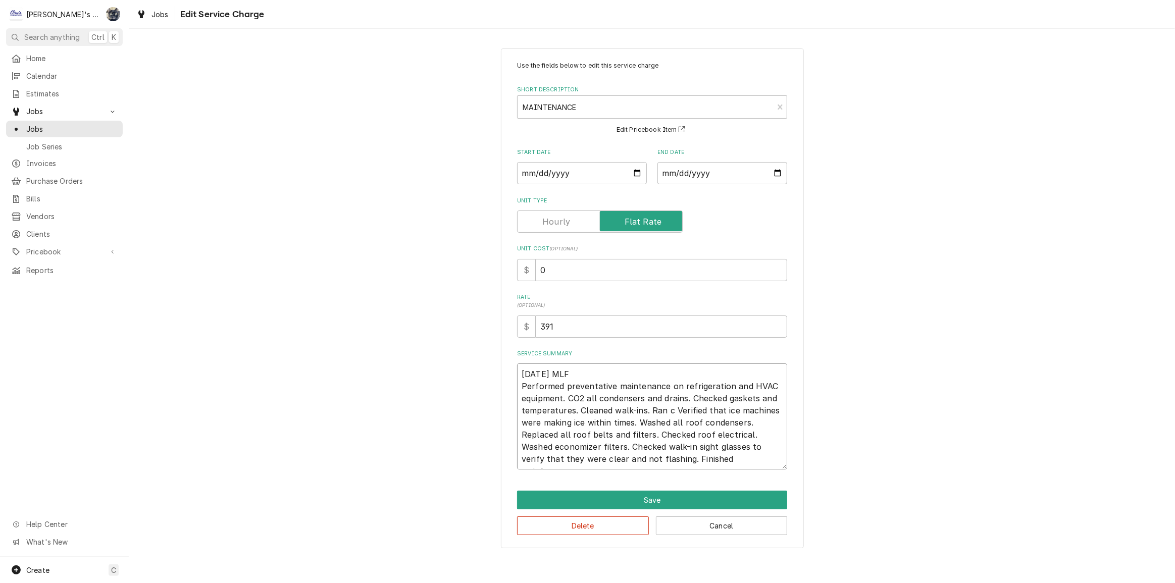
type textarea "x"
type textarea "8/7/2025 MLF Performed preventative maintenance on refrigeration and HVAC equip…"
type textarea "x"
type textarea "8/7/2025 MLF Performed preventative maintenance on refrigeration and HVAC equip…"
type textarea "x"
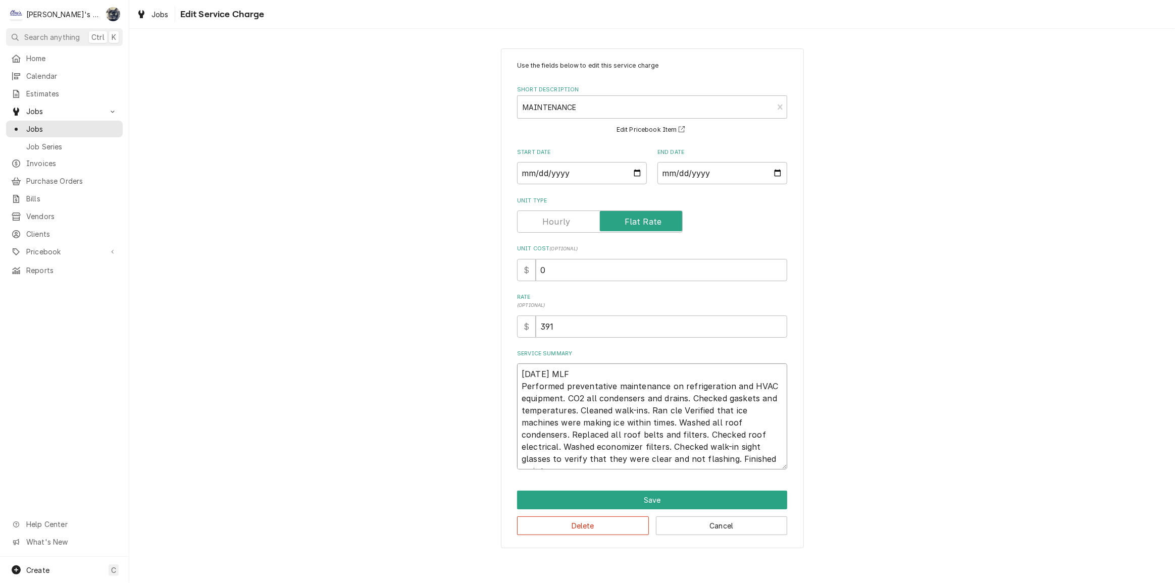
type textarea "8/7/2025 MLF Performed preventative maintenance on refrigeration and HVAC equip…"
type textarea "x"
type textarea "8/7/2025 MLF Performed preventative maintenance on refrigeration and HVAC equip…"
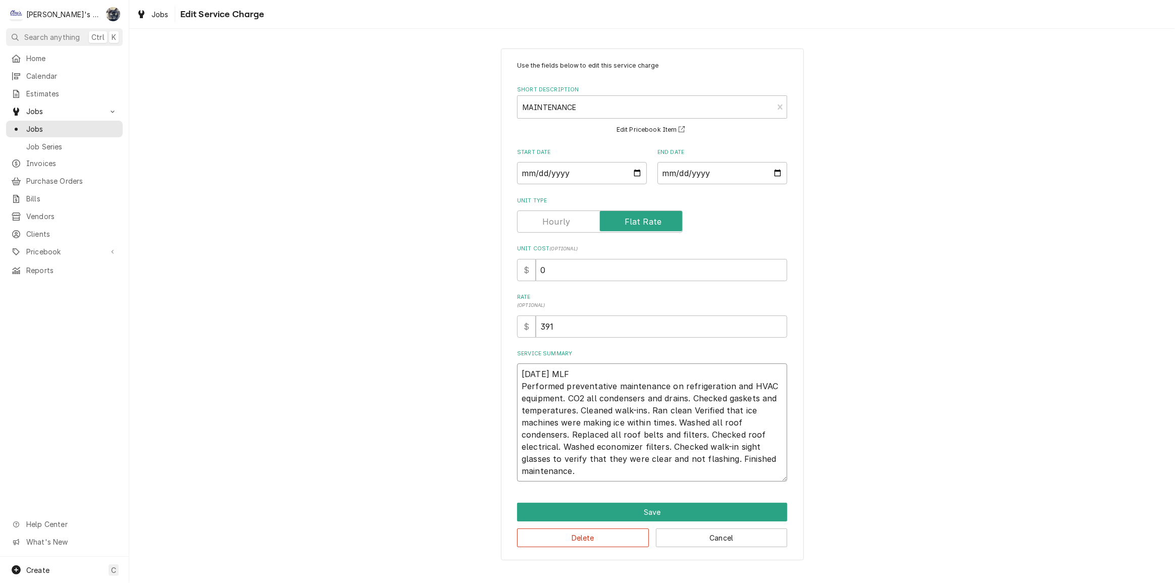
type textarea "x"
type textarea "8/7/2025 MLF Performed preventative maintenance on refrigeration and HVAC equip…"
type textarea "x"
type textarea "8/7/2025 MLF Performed preventative maintenance on refrigeration and HVAC equip…"
type textarea "x"
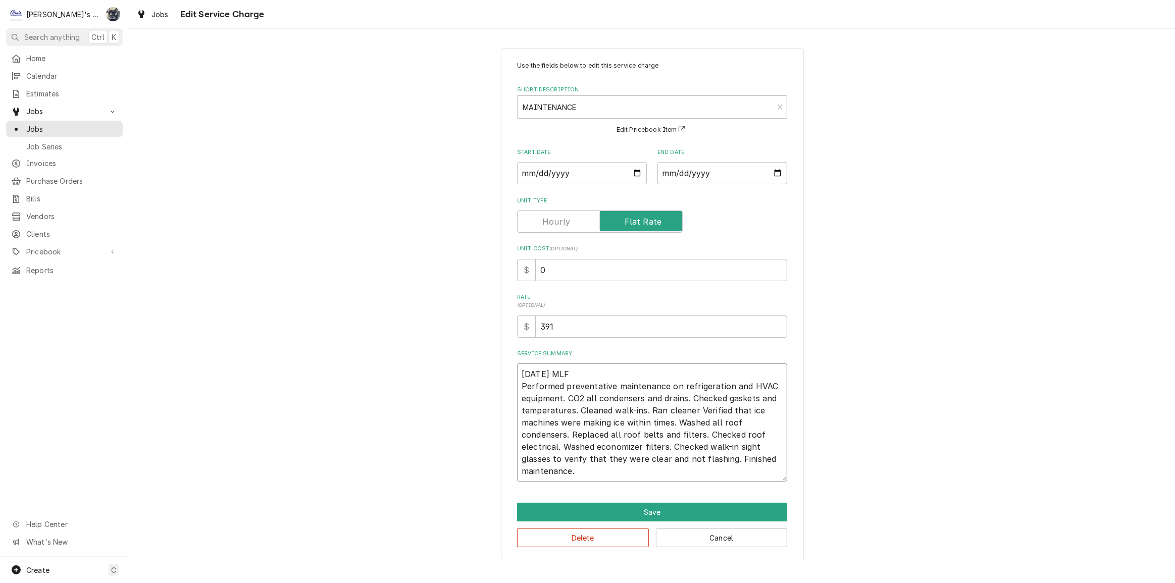
type textarea "8/7/2025 MLF Performed preventative maintenance on refrigeration and HVAC equip…"
type textarea "x"
type textarea "8/7/2025 MLF Performed preventative maintenance on refrigeration and HVAC equip…"
type textarea "x"
type textarea "8/7/2025 MLF Performed preventative maintenance on refrigeration and HVAC equip…"
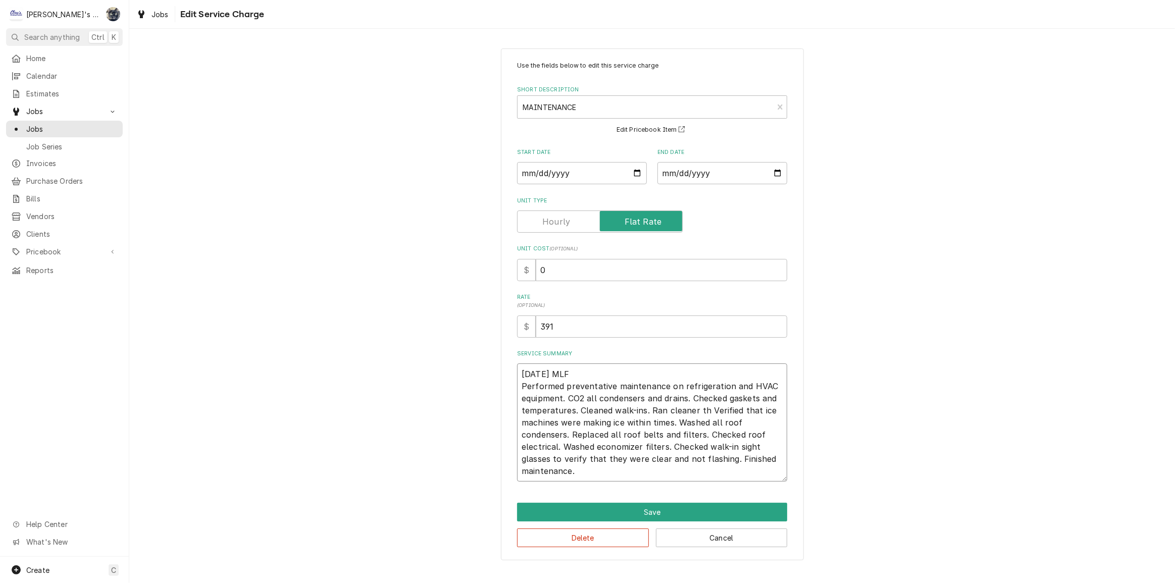
type textarea "x"
type textarea "8/7/2025 MLF Performed preventative maintenance on refrigeration and HVAC equip…"
type textarea "x"
type textarea "8/7/2025 MLF Performed preventative maintenance on refrigeration and HVAC equip…"
type textarea "x"
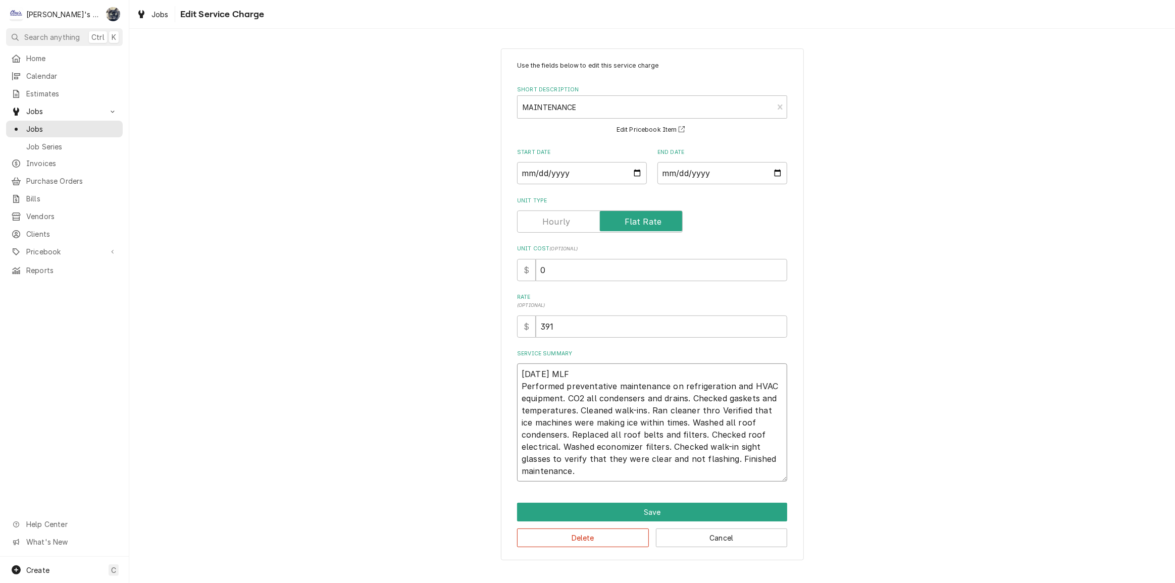
type textarea "8/7/2025 MLF Performed preventative maintenance on refrigeration and HVAC equip…"
type textarea "x"
type textarea "8/7/2025 MLF Performed preventative maintenance on refrigeration and HVAC equip…"
type textarea "x"
type textarea "8/7/2025 MLF Performed preventative maintenance on refrigeration and HVAC equip…"
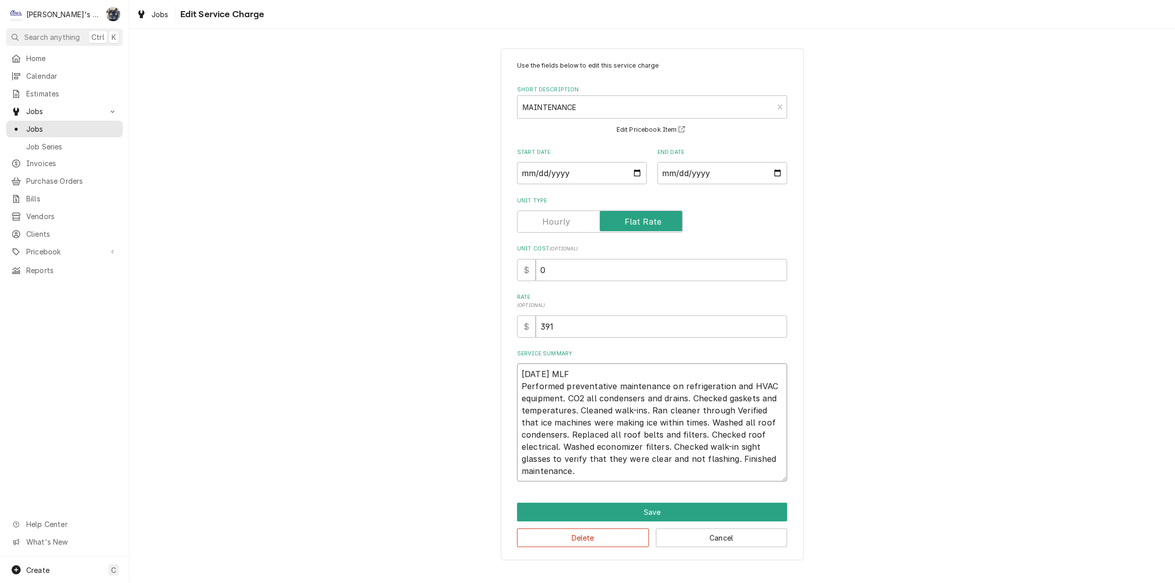
type textarea "x"
type textarea "8/7/2025 MLF Performed preventative maintenance on refrigeration and HVAC equip…"
type textarea "x"
type textarea "8/7/2025 MLF Performed preventative maintenance on refrigeration and HVAC equip…"
type textarea "x"
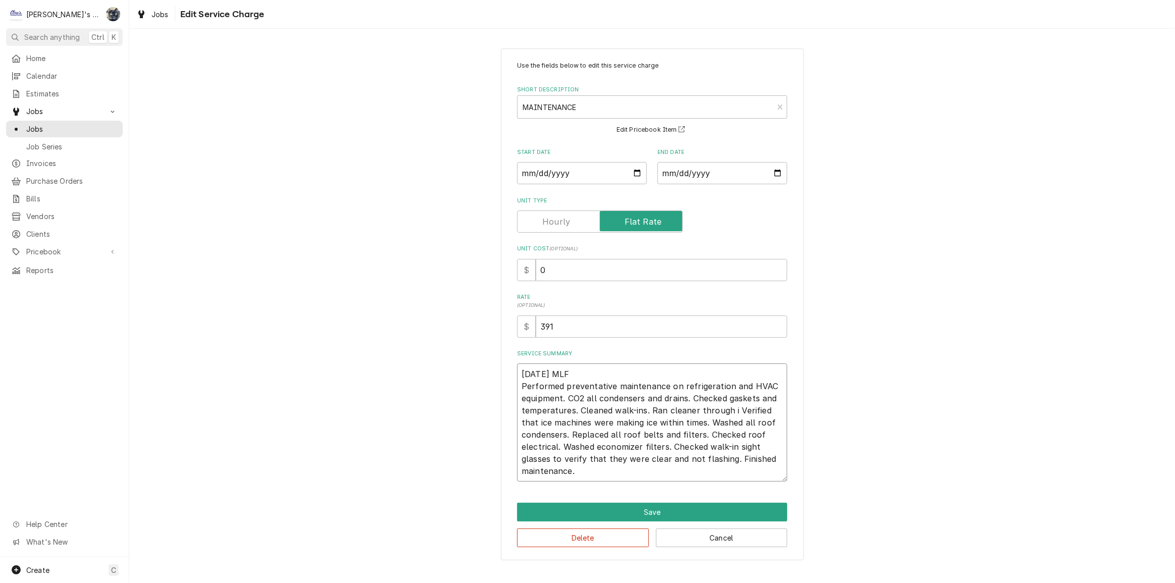
type textarea "8/7/2025 MLF Performed preventative maintenance on refrigeration and HVAC equip…"
type textarea "x"
type textarea "8/7/2025 MLF Performed preventative maintenance on refrigeration and HVAC equip…"
type textarea "x"
type textarea "8/7/2025 MLF Performed preventative maintenance on refrigeration and HVAC equip…"
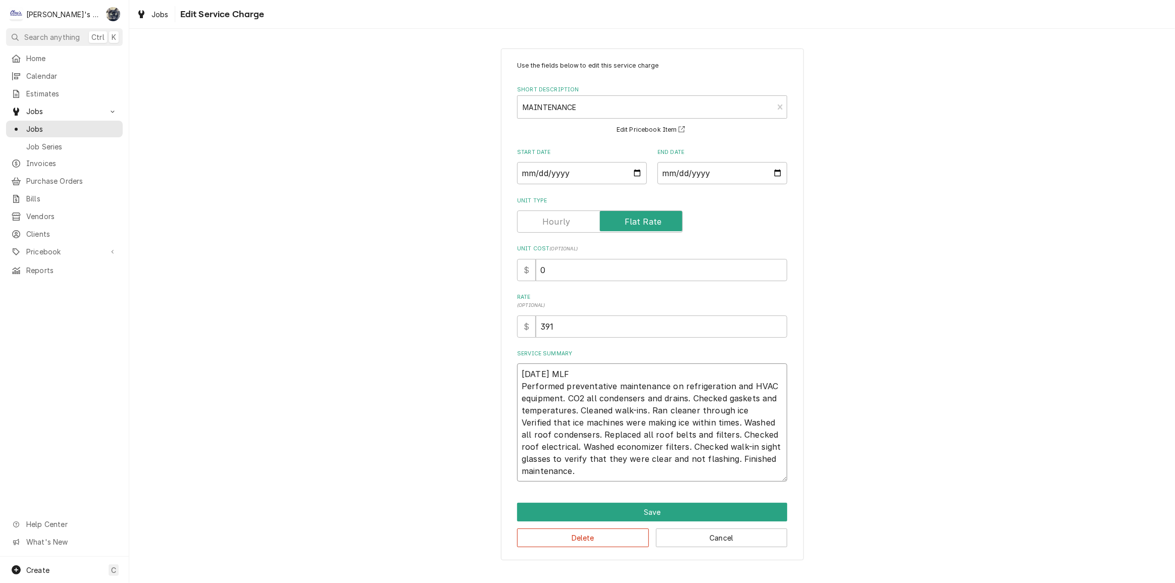
type textarea "x"
type textarea "8/7/2025 MLF Performed preventative maintenance on refrigeration and HVAC equip…"
type textarea "x"
type textarea "8/7/2025 MLF Performed preventative maintenance on refrigeration and HVAC equip…"
type textarea "x"
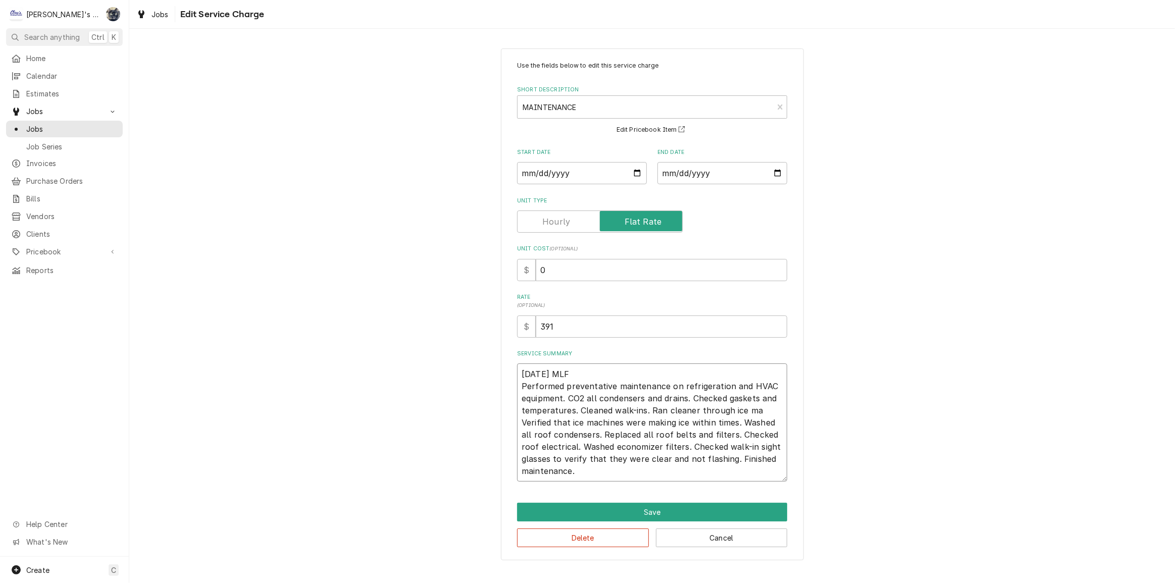
type textarea "8/7/2025 MLF Performed preventative maintenance on refrigeration and HVAC equip…"
type textarea "x"
type textarea "8/7/2025 MLF Performed preventative maintenance on refrigeration and HVAC equip…"
type textarea "x"
type textarea "8/7/2025 MLF Performed preventative maintenance on refrigeration and HVAC equip…"
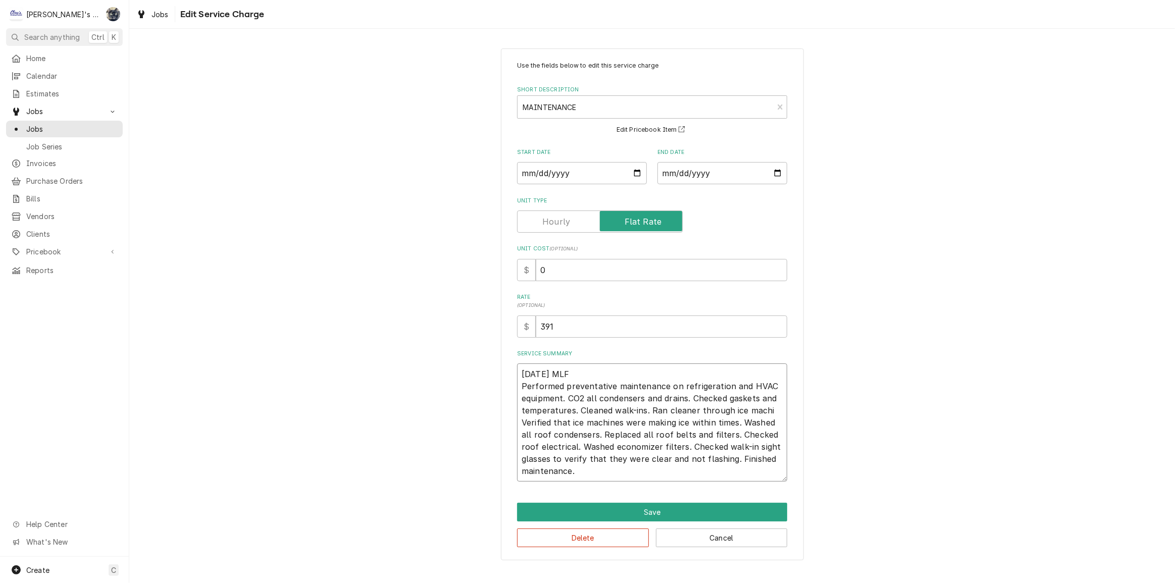
type textarea "x"
type textarea "8/7/2025 MLF Performed preventative maintenance on refrigeration and HVAC equip…"
type textarea "x"
type textarea "8/7/2025 MLF Performed preventative maintenance on refrigeration and HVAC equip…"
type textarea "x"
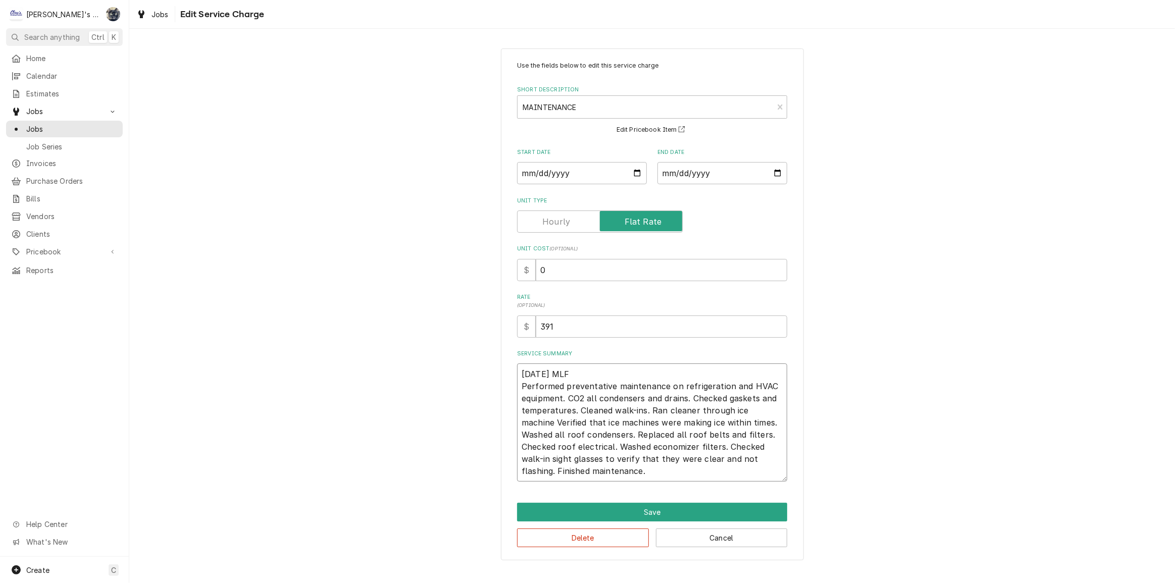
type textarea "8/7/2025 MLF Performed preventative maintenance on refrigeration and HVAC equip…"
type textarea "x"
type textarea "8/7/2025 MLF Performed preventative maintenance on refrigeration and HVAC equip…"
drag, startPoint x: 665, startPoint y: 465, endPoint x: 559, endPoint y: 469, distance: 106.6
click at [558, 468] on textarea "8/7/2025 MLF Performed preventative maintenance on refrigeration and HVAC equip…" at bounding box center [652, 422] width 270 height 118
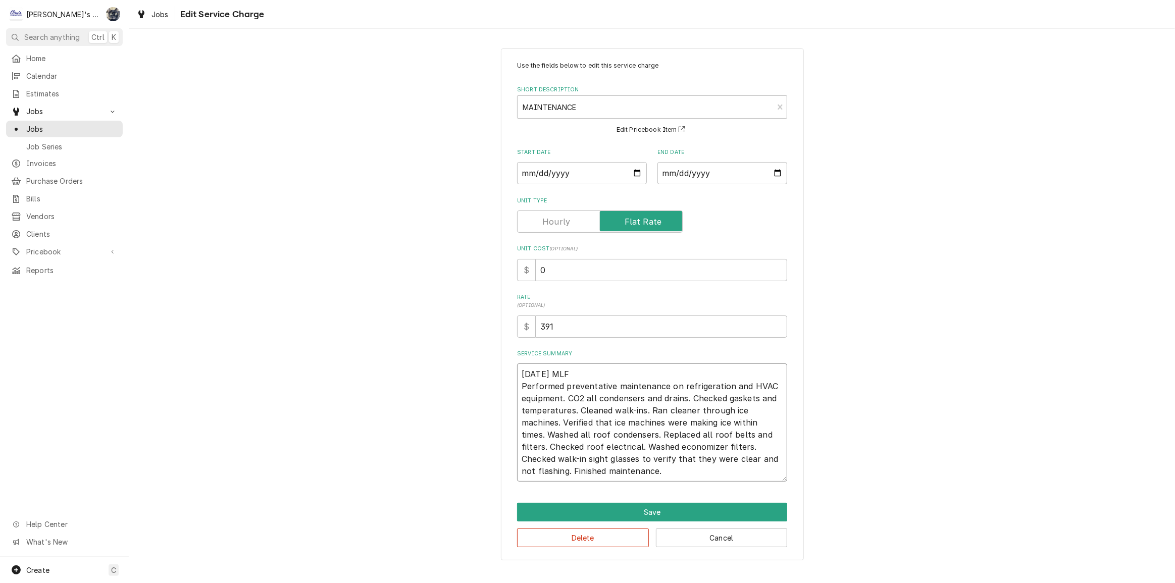
type textarea "x"
type textarea "8/7/2025 MLF Performed preventative maintenance on refrigeration and HVAC equip…"
type textarea "x"
type textarea "8/7/2025 MLF Performed preventative maintenance on refrigeration and HVAC equip…"
type textarea "x"
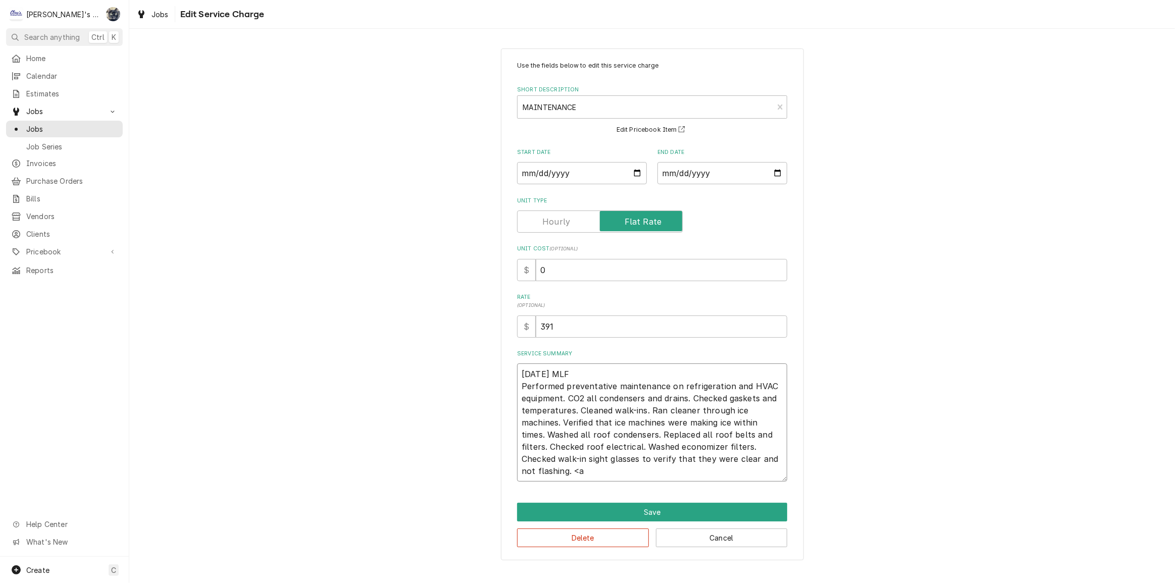
type textarea "8/7/2025 MLF Performed preventative maintenance on refrigeration and HVAC equip…"
type textarea "x"
type textarea "8/7/2025 MLF Performed preventative maintenance on refrigeration and HVAC equip…"
type textarea "x"
type textarea "8/7/2025 MLF Performed preventative maintenance on refrigeration and HVAC equip…"
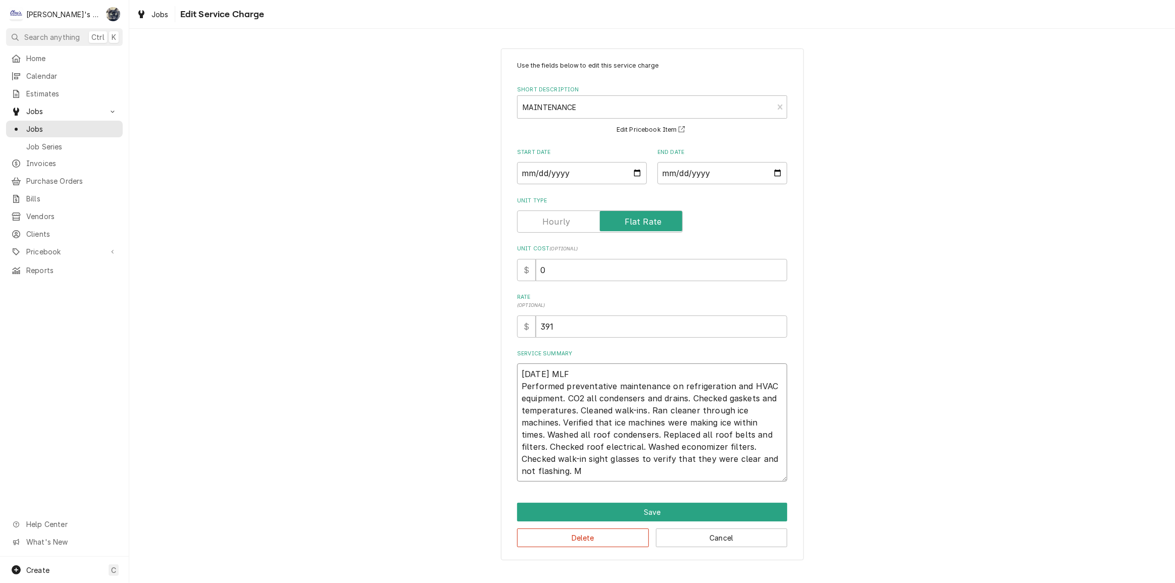
type textarea "x"
type textarea "8/7/2025 MLF Performed preventative maintenance on refrigeration and HVAC equip…"
type textarea "x"
type textarea "8/7/2025 MLF Performed preventative maintenance on refrigeration and HVAC equip…"
type textarea "x"
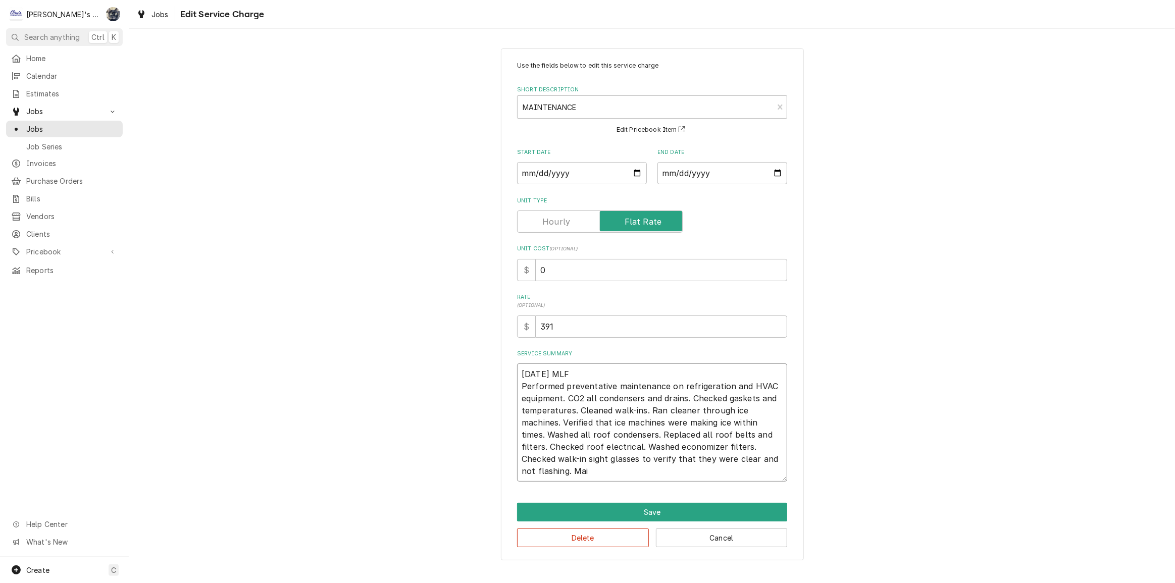
type textarea "8/7/2025 MLF Performed preventative maintenance on refrigeration and HVAC equip…"
type textarea "x"
type textarea "8/7/2025 MLF Performed preventative maintenance on refrigeration and HVAC equip…"
type textarea "x"
type textarea "8/7/2025 MLF Performed preventative maintenance on refrigeration and HVAC equip…"
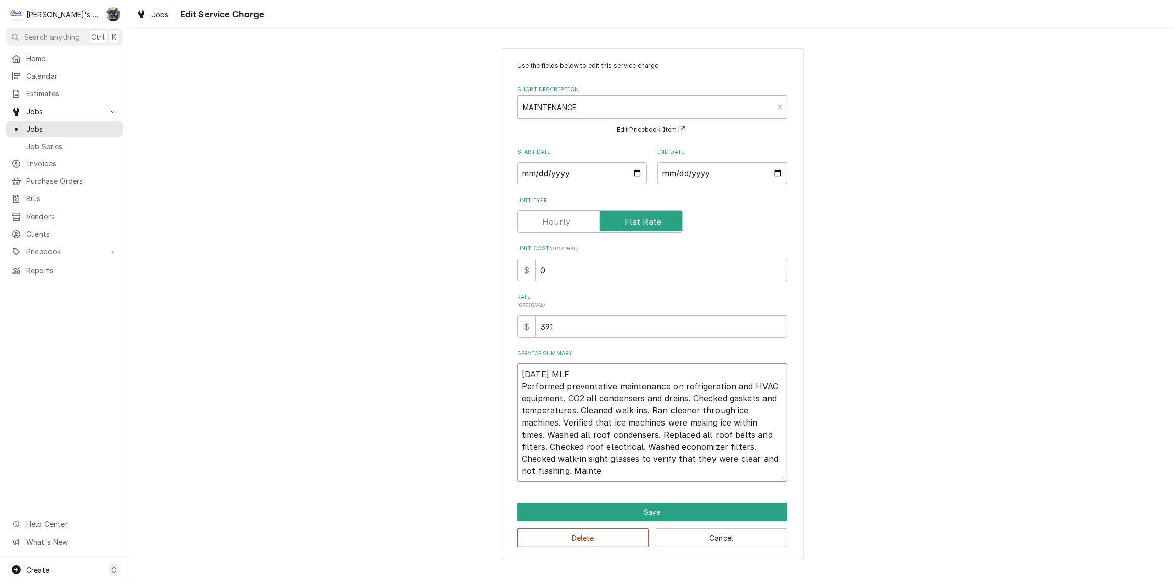
type textarea "x"
type textarea "8/7/2025 MLF Performed preventative maintenance on refrigeration and HVAC equip…"
type textarea "x"
type textarea "8/7/2025 MLF Performed preventative maintenance on refrigeration and HVAC equip…"
type textarea "x"
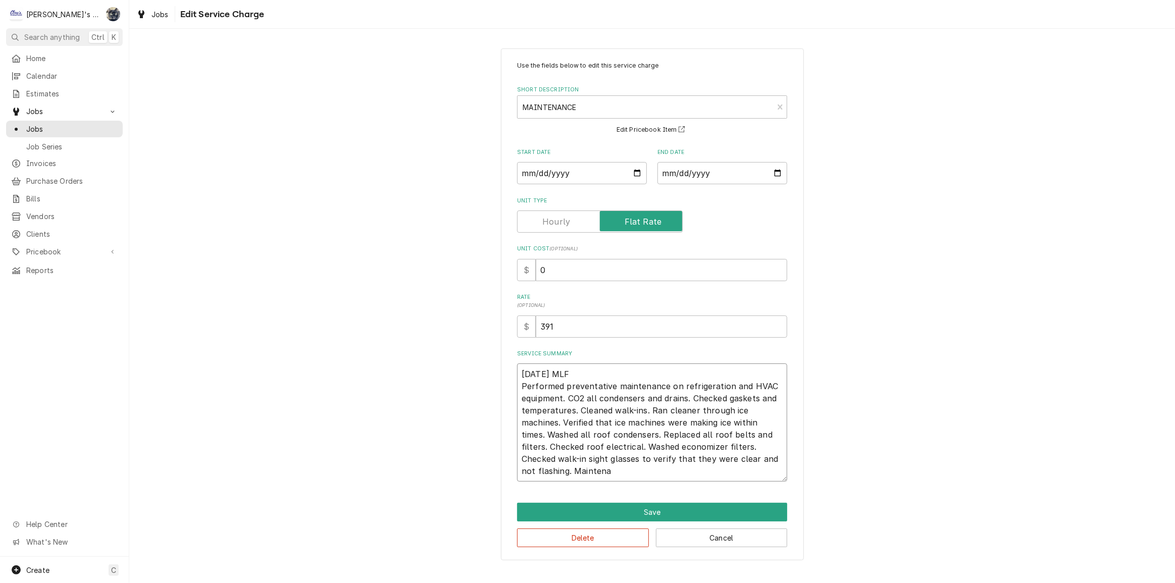
type textarea "8/7/2025 MLF Performed preventative maintenance on refrigeration and HVAC equip…"
type textarea "x"
type textarea "8/7/2025 MLF Performed preventative maintenance on refrigeration and HVAC equip…"
type textarea "x"
type textarea "8/7/2025 MLF Performed preventative maintenance on refrigeration and HVAC equip…"
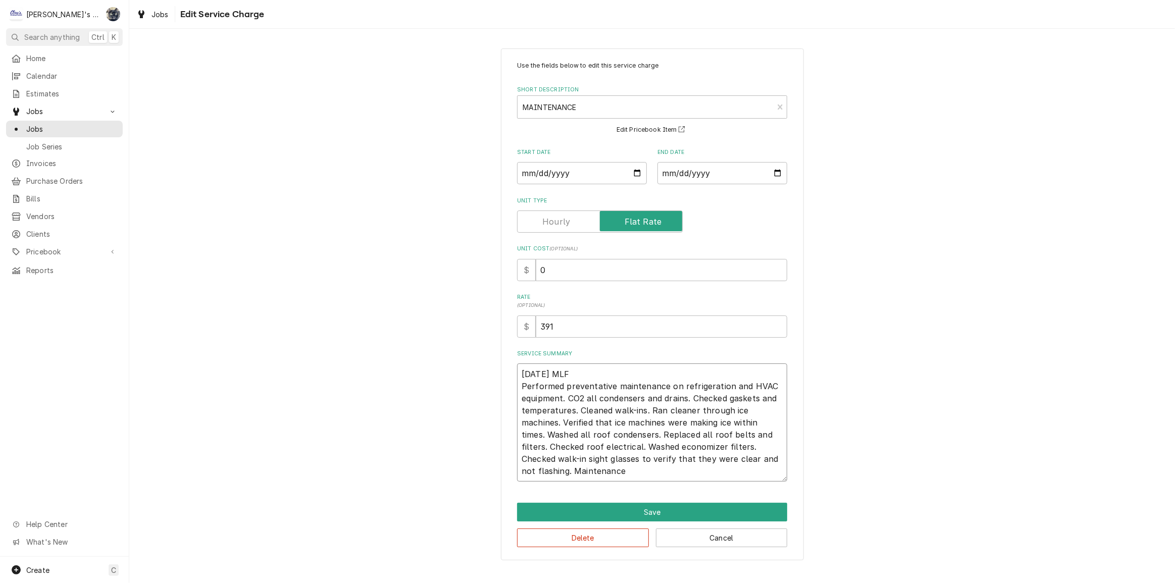
type textarea "x"
type textarea "8/7/2025 MLF Performed preventative maintenance on refrigeration and HVAC equip…"
type textarea "x"
type textarea "8/7/2025 MLF Performed preventative maintenance on refrigeration and HVAC equip…"
type textarea "x"
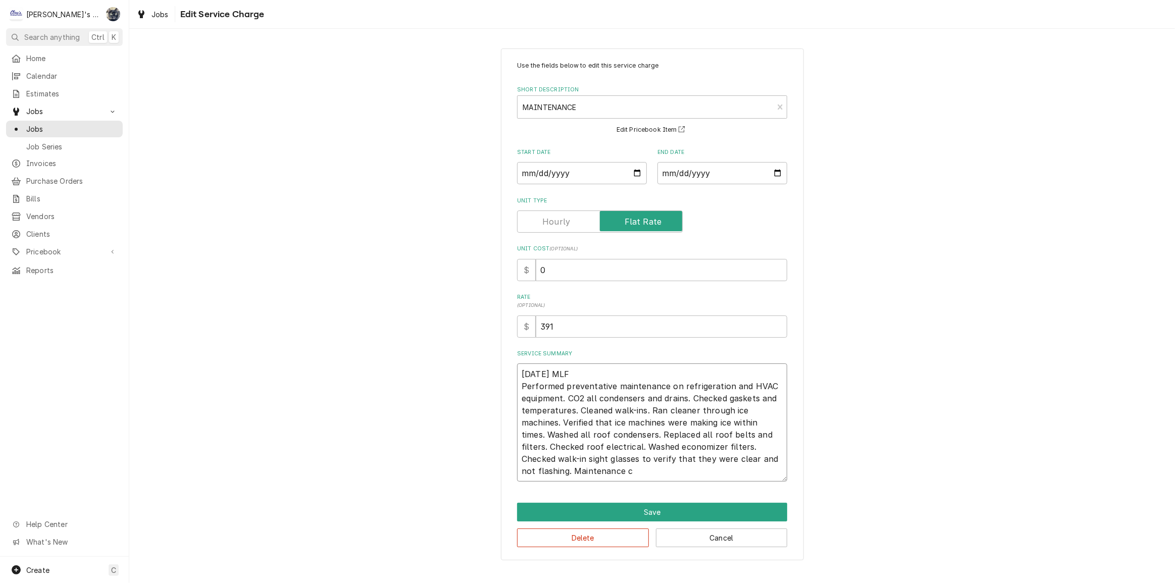
type textarea "8/7/2025 MLF Performed preventative maintenance on refrigeration and HVAC equip…"
type textarea "x"
type textarea "8/7/2025 MLF Performed preventative maintenance on refrigeration and HVAC equip…"
type textarea "x"
type textarea "8/7/2025 MLF Performed preventative maintenance on refrigeration and HVAC equip…"
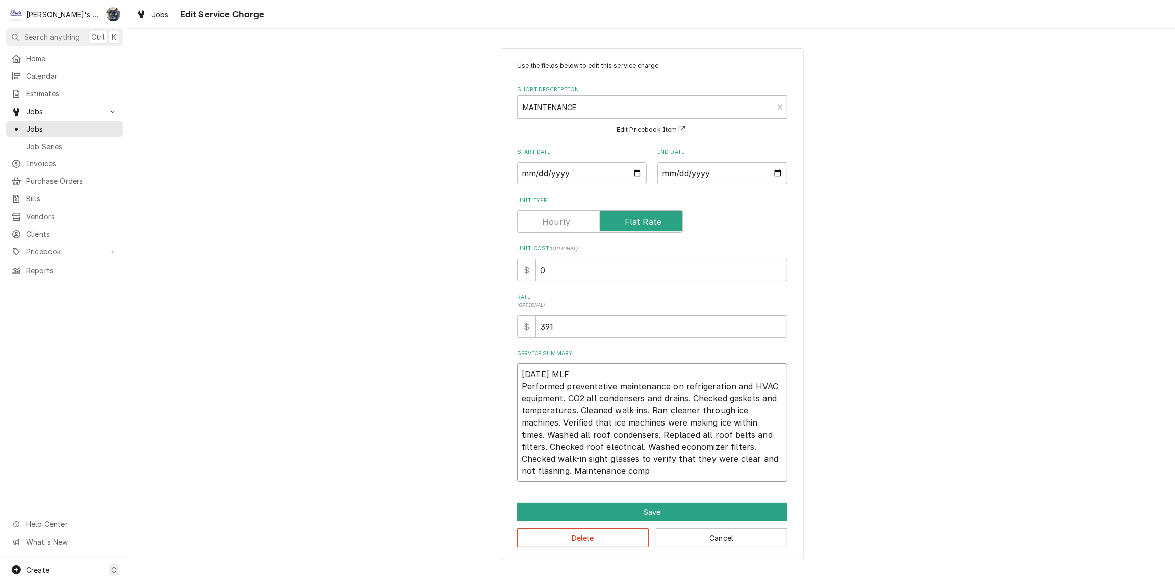
type textarea "x"
type textarea "8/7/2025 MLF Performed preventative maintenance on refrigeration and HVAC equip…"
type textarea "x"
type textarea "8/7/2025 MLF Performed preventative maintenance on refrigeration and HVAC equip…"
type textarea "x"
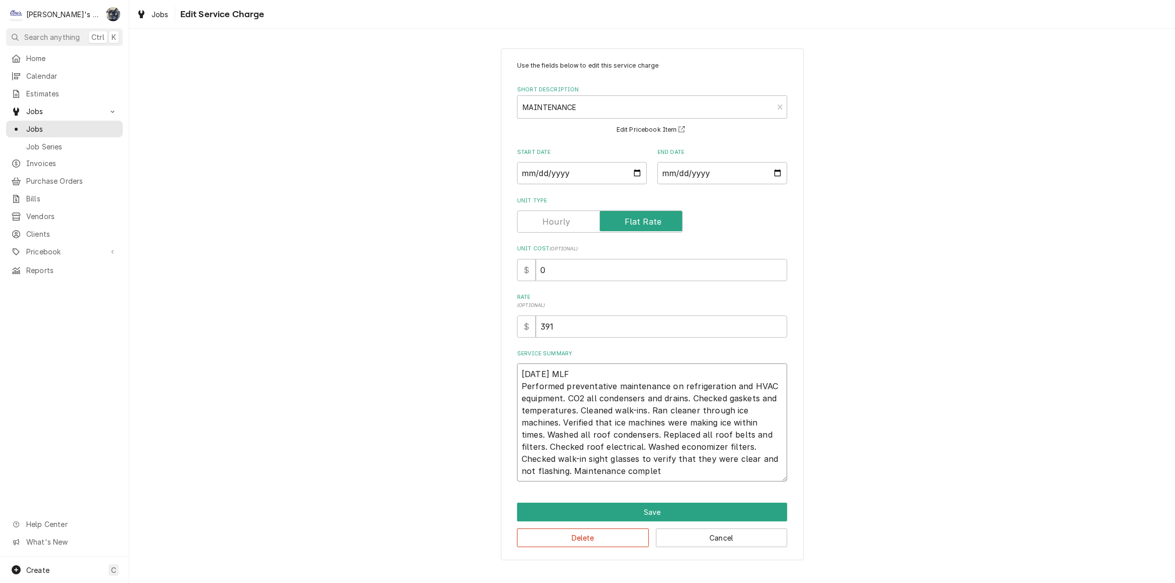
type textarea "8/7/2025 MLF Performed preventative maintenance on refrigeration and HVAC equip…"
type textarea "x"
type textarea "[DATE] MLF Performed preventative maintenance on refrigeration and HVAC equipme…"
type textarea "x"
type textarea "[DATE] MLF Performed preventative maintenance on refrigeration and HVAC equipme…"
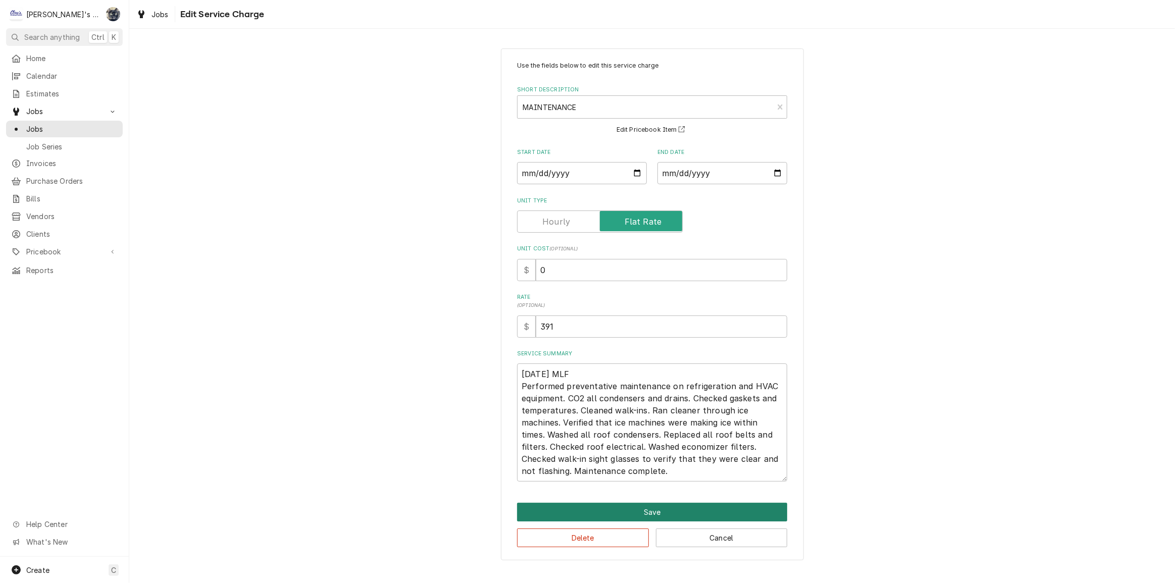
click at [614, 507] on button "Save" at bounding box center [652, 512] width 270 height 19
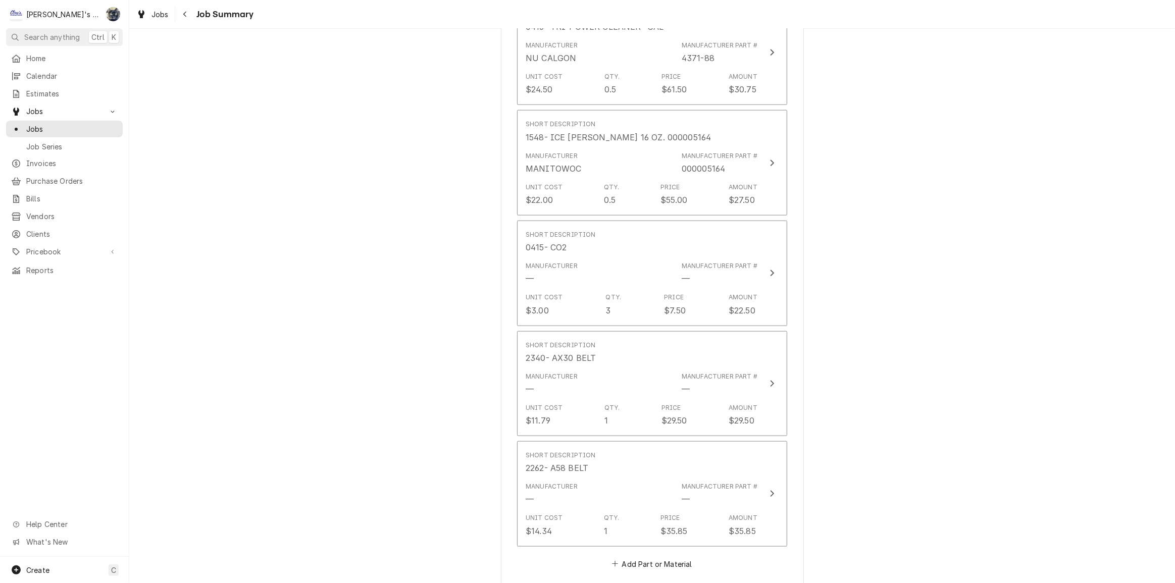
scroll to position [1335, 0]
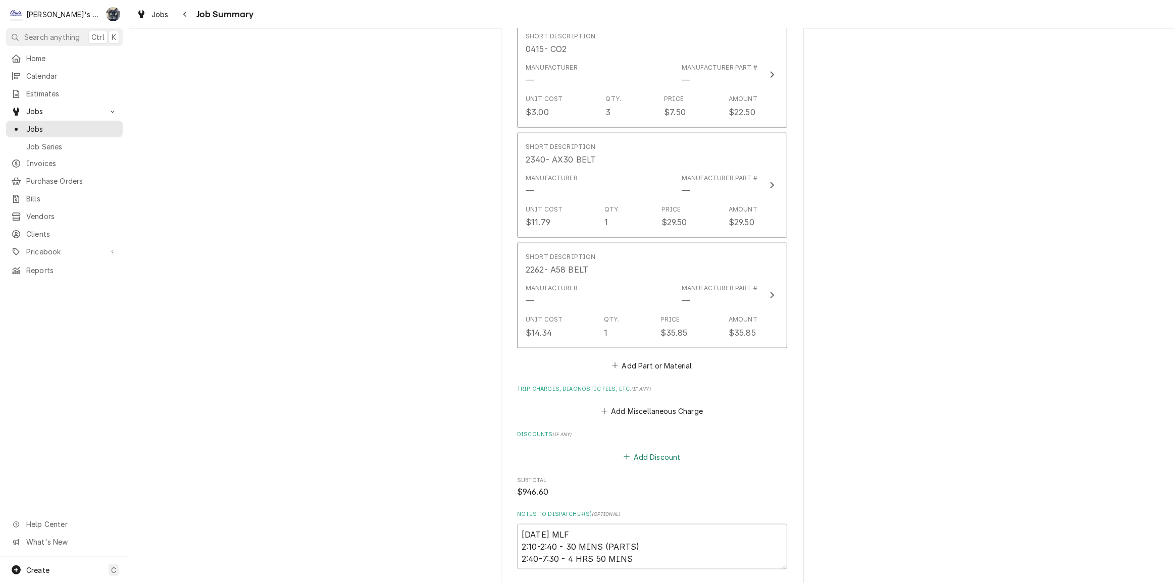
click at [648, 455] on button "Add Discount" at bounding box center [652, 457] width 60 height 14
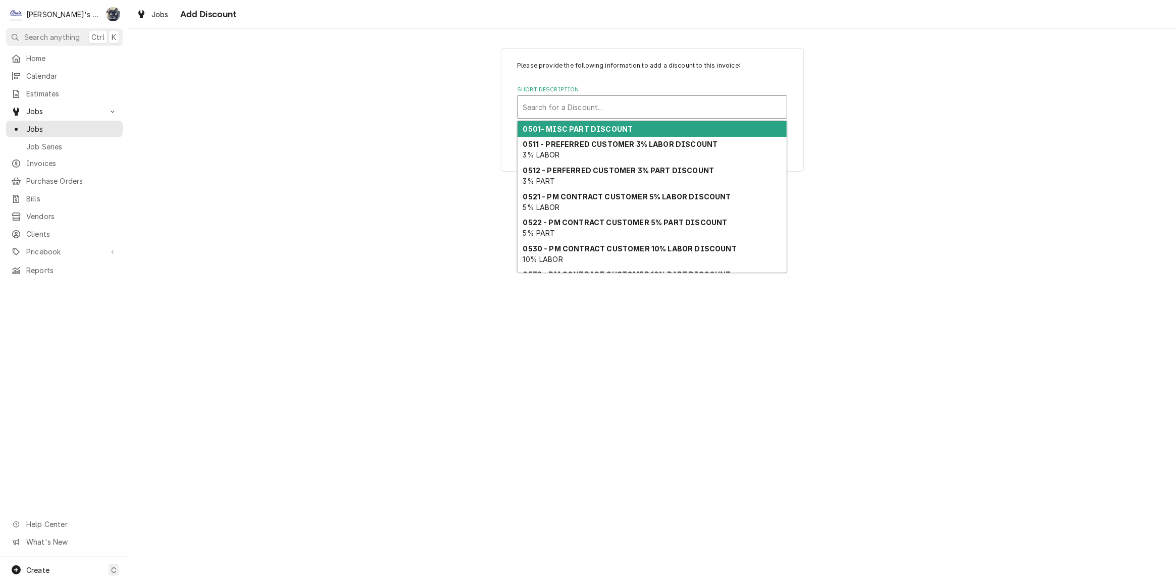
click at [545, 108] on div "Short Description" at bounding box center [651, 107] width 259 height 18
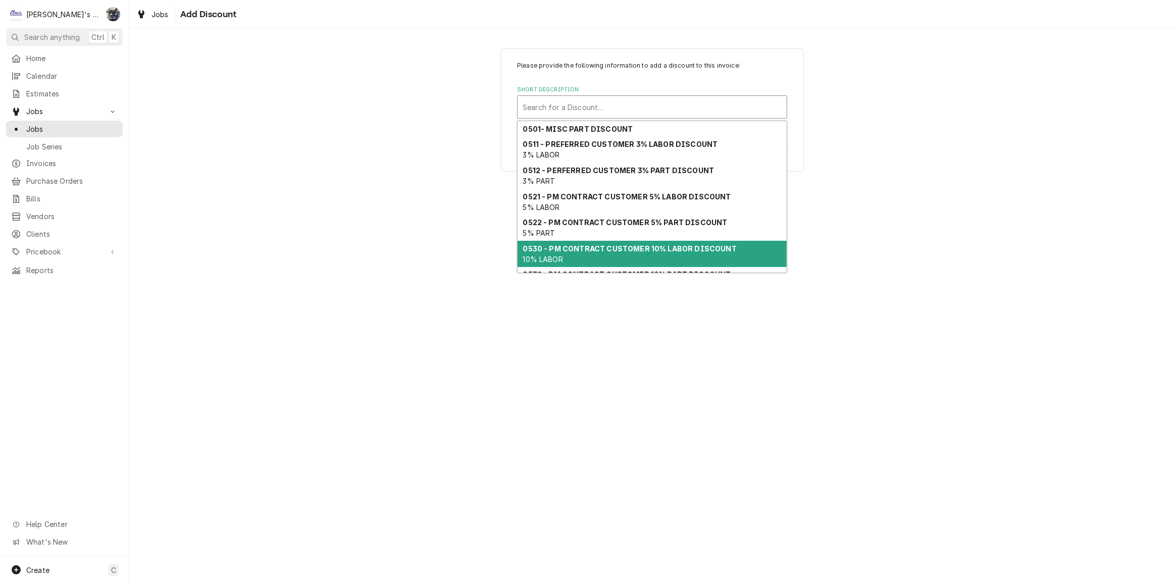
scroll to position [45, 0]
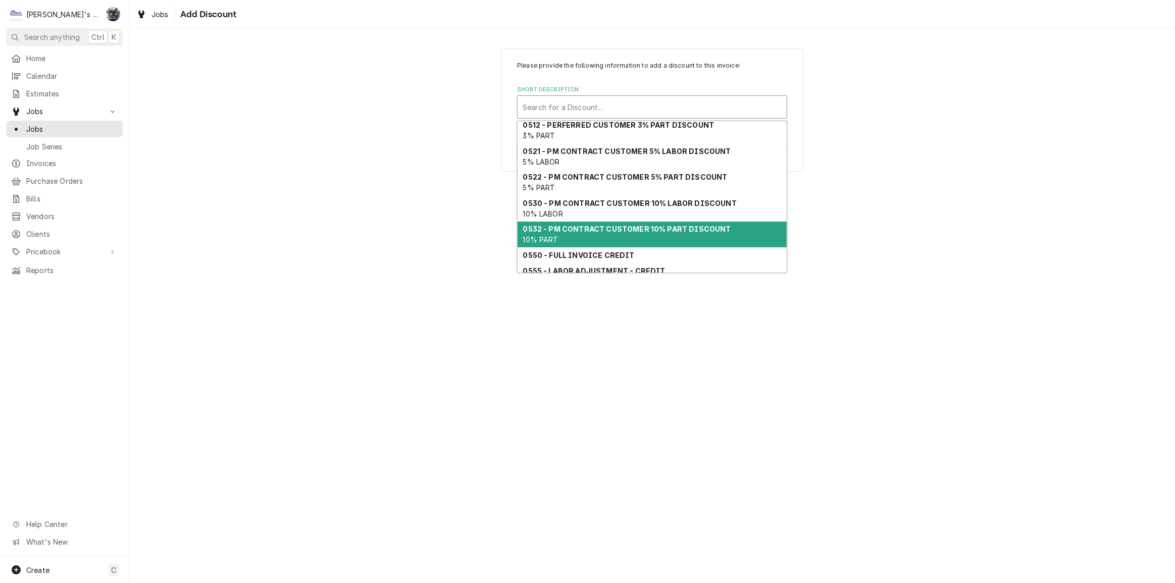
click at [580, 243] on div "0532 - PM CONTRACT CUSTOMER 10% PART DISCOUNT 10% PART" at bounding box center [651, 235] width 269 height 26
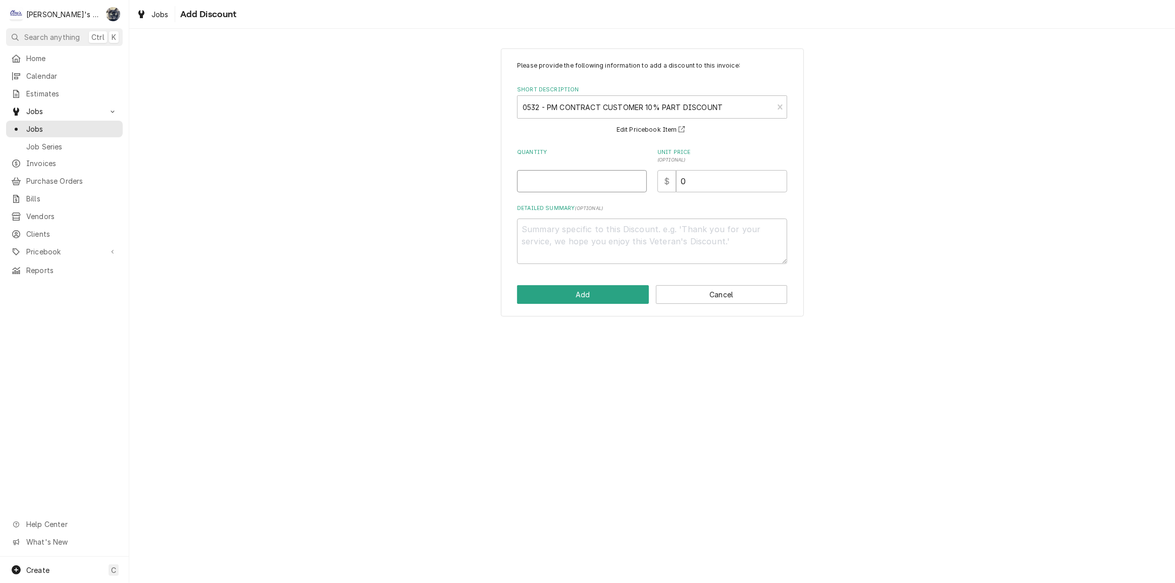
type textarea "x"
click at [554, 183] on input "1" at bounding box center [582, 181] width 130 height 22
type input "1"
click at [591, 293] on button "Add" at bounding box center [583, 294] width 132 height 19
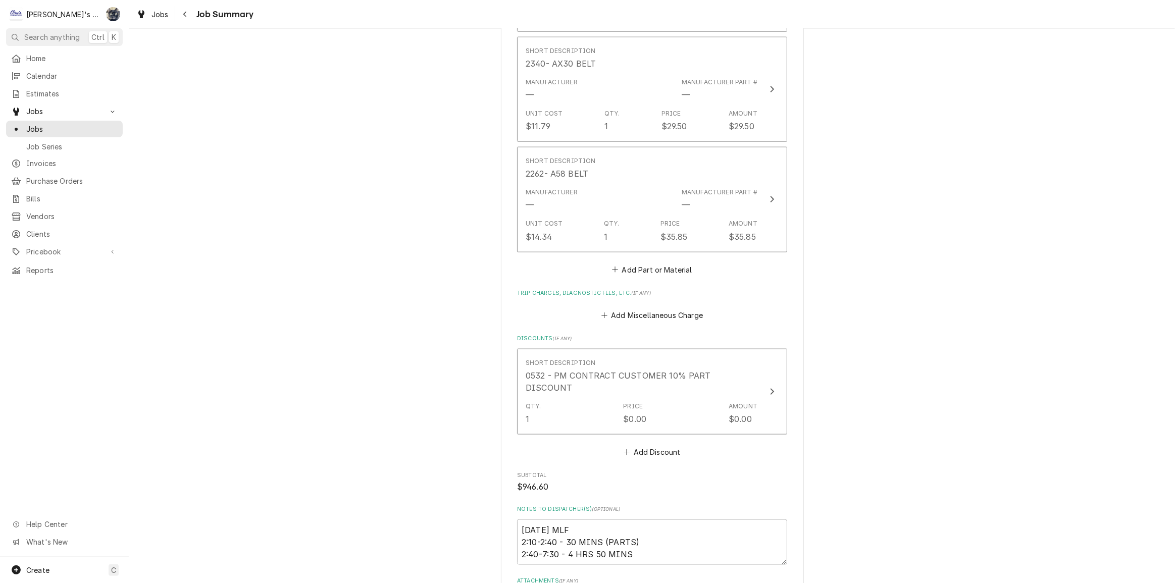
scroll to position [1610, 0]
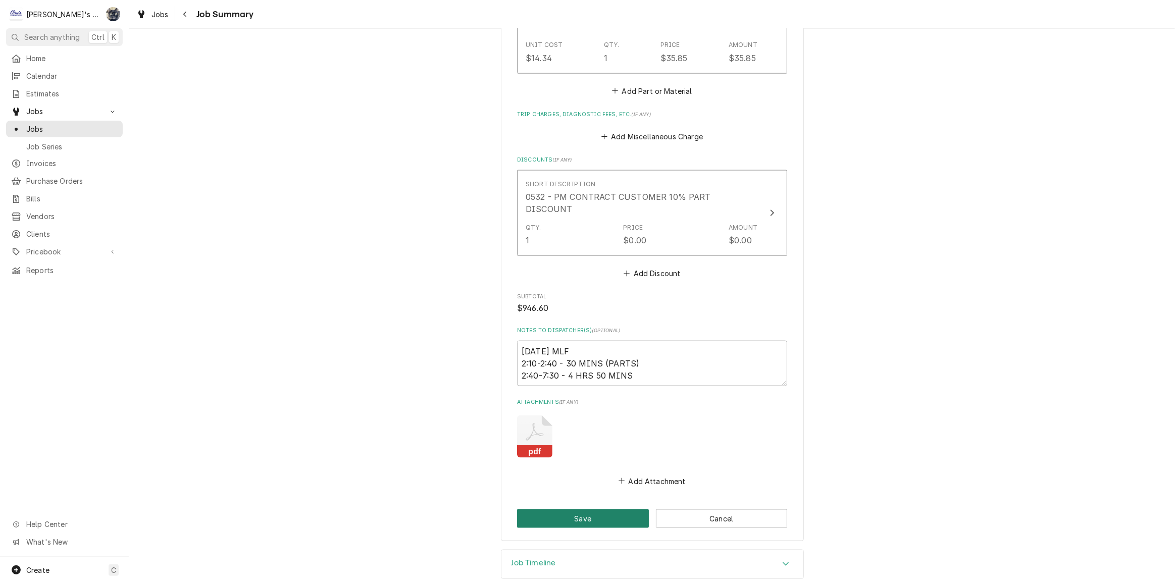
click at [599, 509] on button "Save" at bounding box center [583, 518] width 132 height 19
type textarea "x"
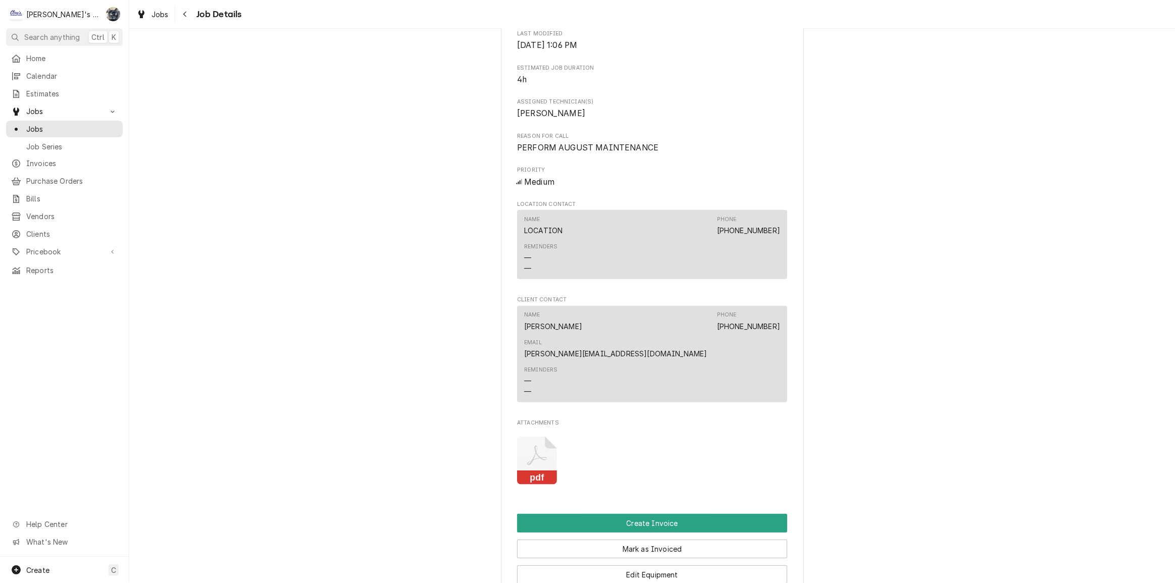
scroll to position [596, 0]
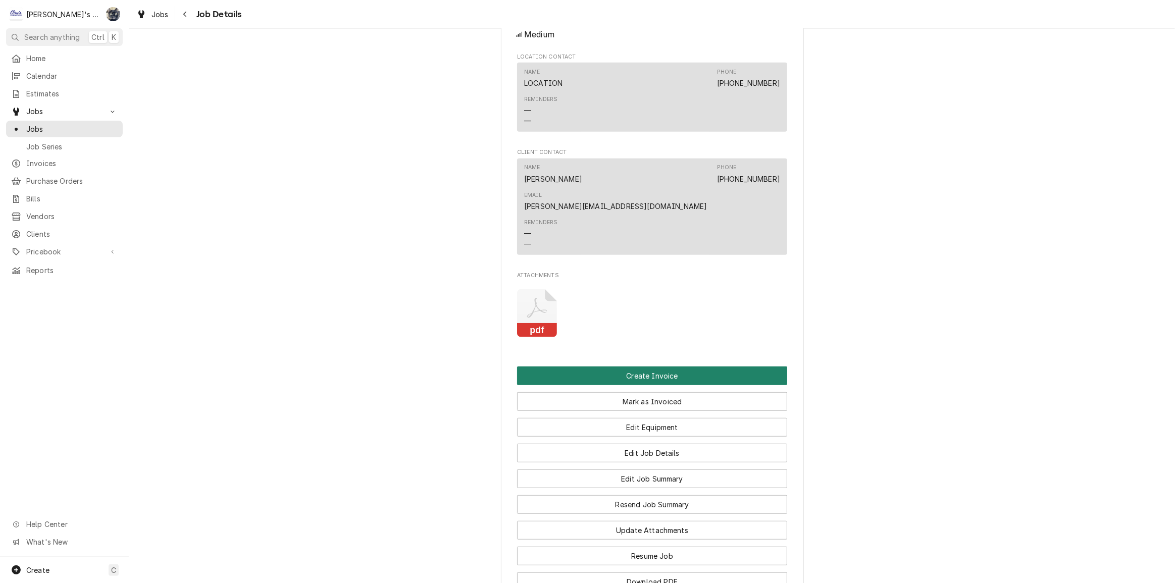
click at [620, 366] on button "Create Invoice" at bounding box center [652, 375] width 270 height 19
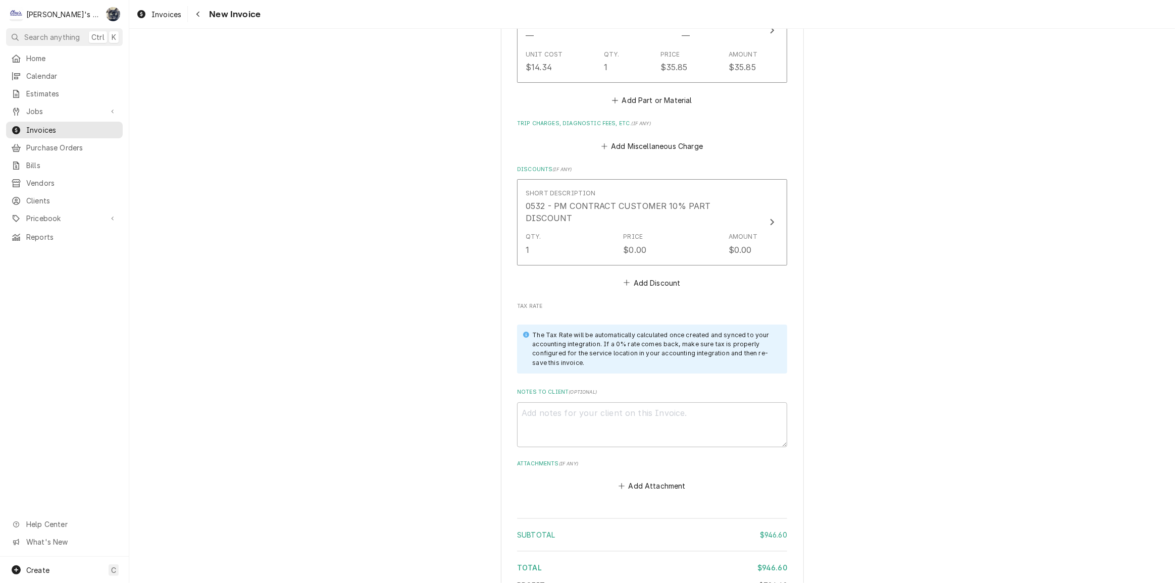
scroll to position [2294, 0]
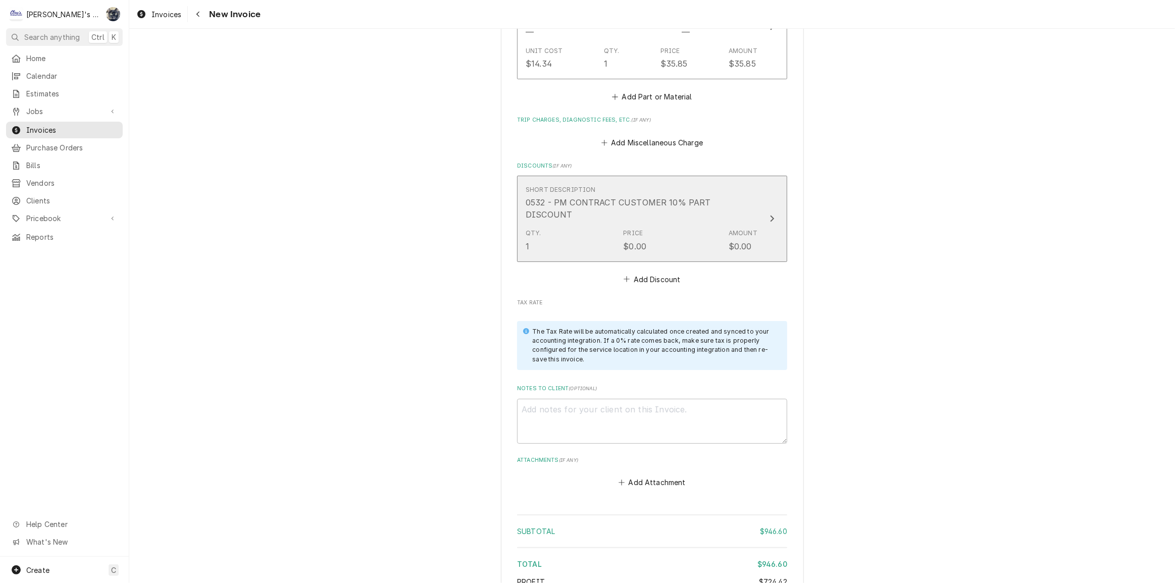
click at [585, 225] on div "Qty. 1 Price $0.00 Amount $0.00" at bounding box center [641, 240] width 232 height 31
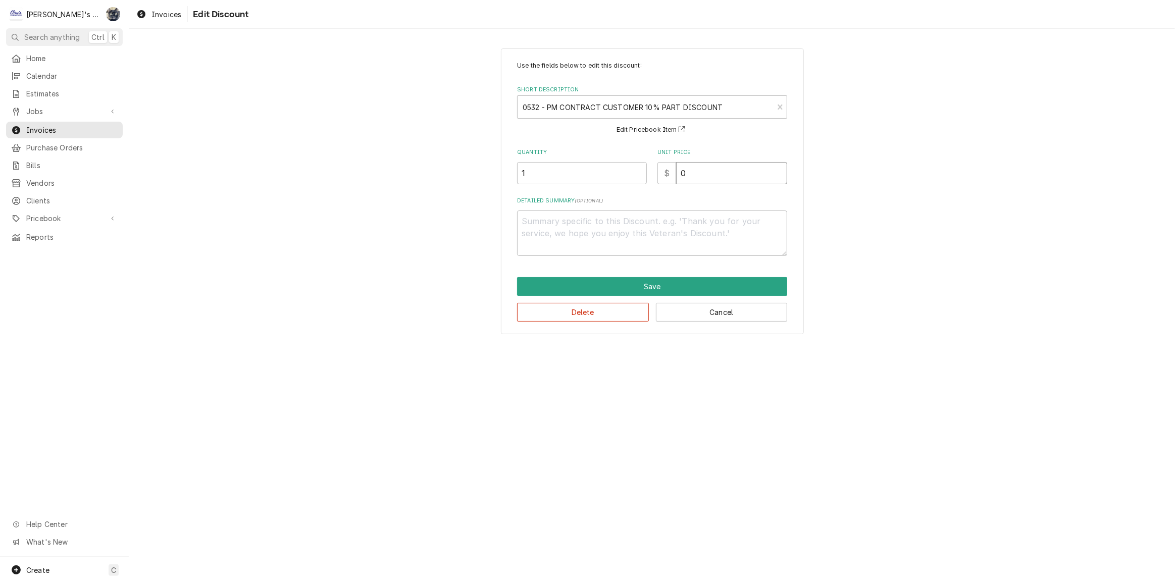
click at [672, 174] on div "$ 0" at bounding box center [722, 173] width 130 height 22
type textarea "x"
type input "5"
type textarea "x"
type input "55"
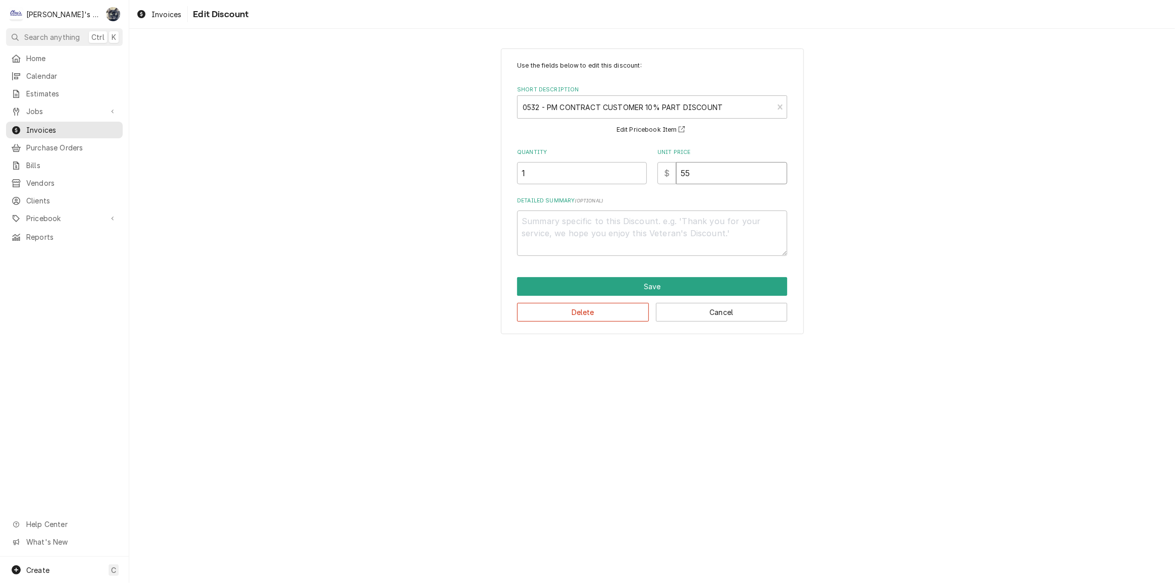
type textarea "x"
type input "55.5"
type textarea "x"
type input "55.56"
click at [642, 286] on button "Save" at bounding box center [652, 286] width 270 height 19
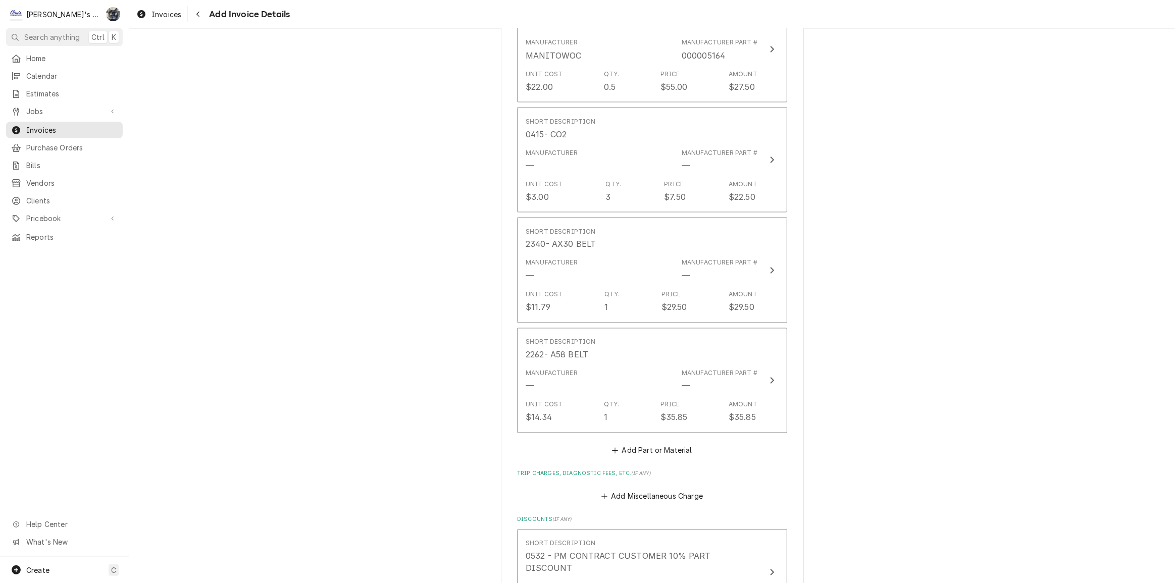
scroll to position [1961, 0]
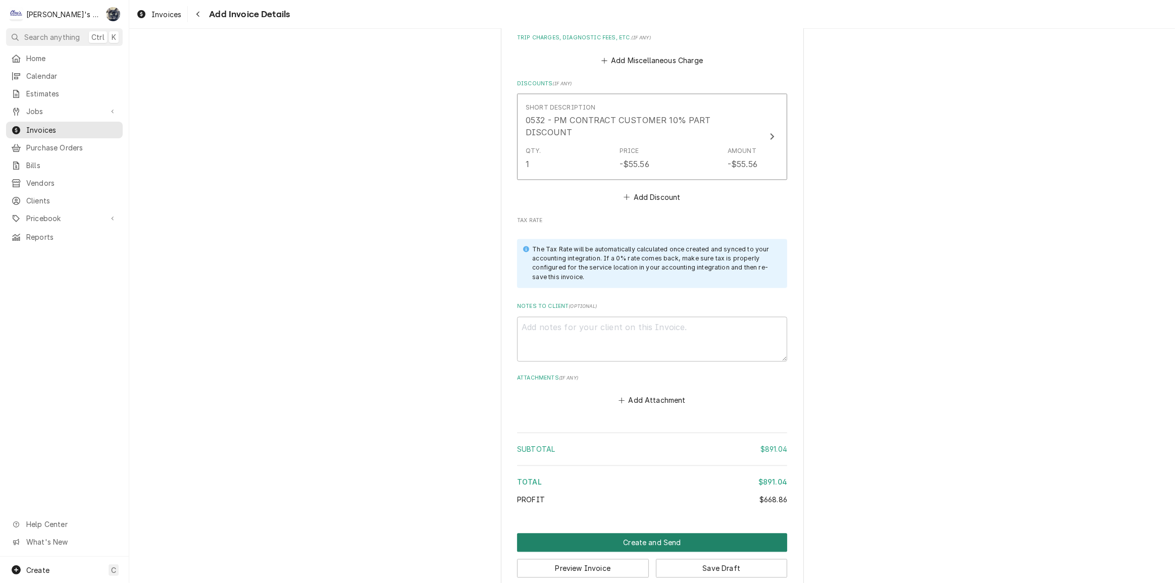
click at [622, 533] on button "Create and Send" at bounding box center [652, 542] width 270 height 19
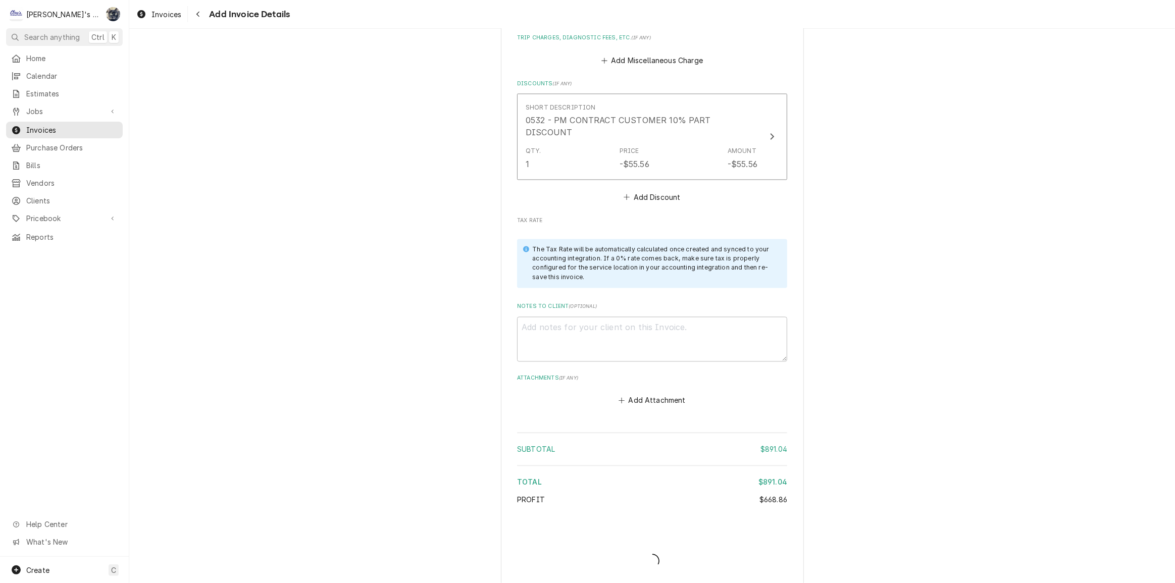
scroll to position [2371, 0]
type textarea "x"
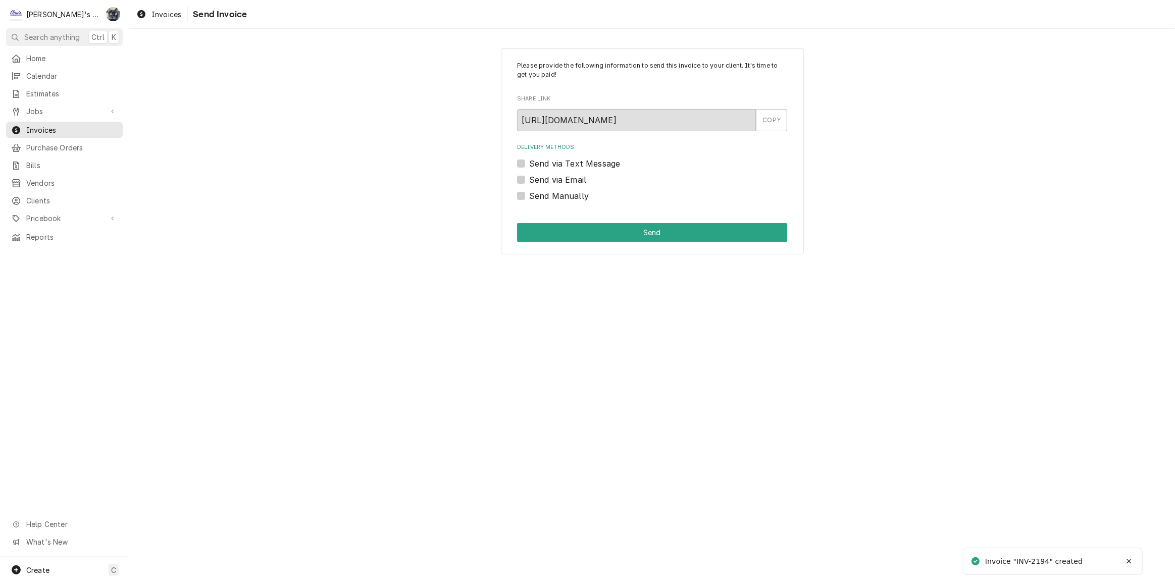
click at [529, 193] on label "Send Manually" at bounding box center [559, 196] width 60 height 12
click at [529, 193] on input "Send Manually" at bounding box center [664, 201] width 270 height 22
checkbox input "true"
click at [531, 221] on div "Please provide the following information to send this invoice to your client. I…" at bounding box center [652, 151] width 303 height 206
click at [534, 234] on button "Send" at bounding box center [652, 232] width 270 height 19
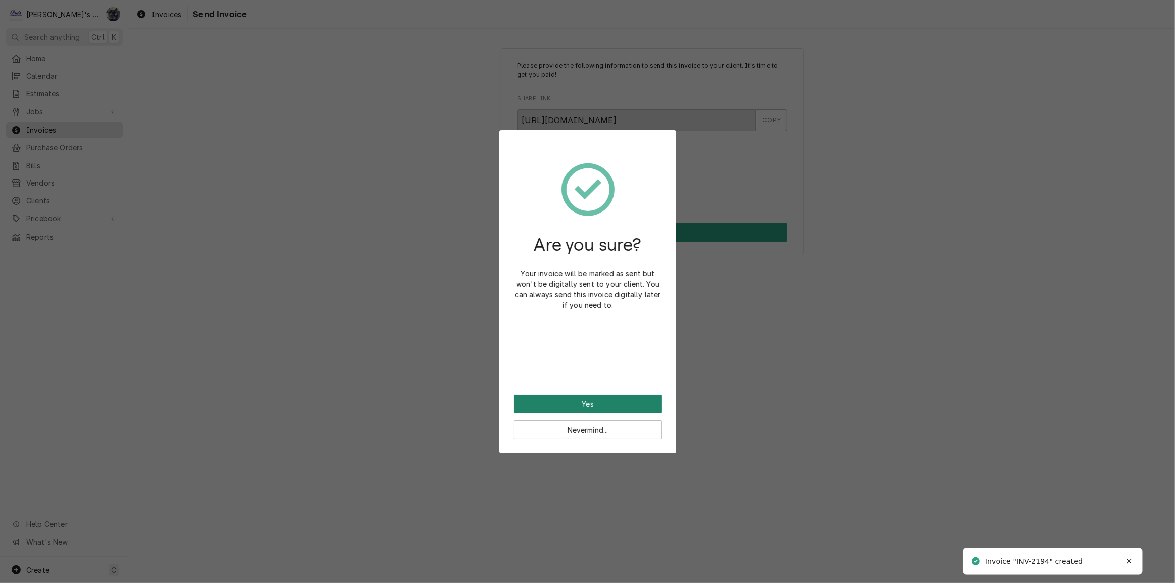
click at [588, 404] on button "Yes" at bounding box center [587, 404] width 148 height 19
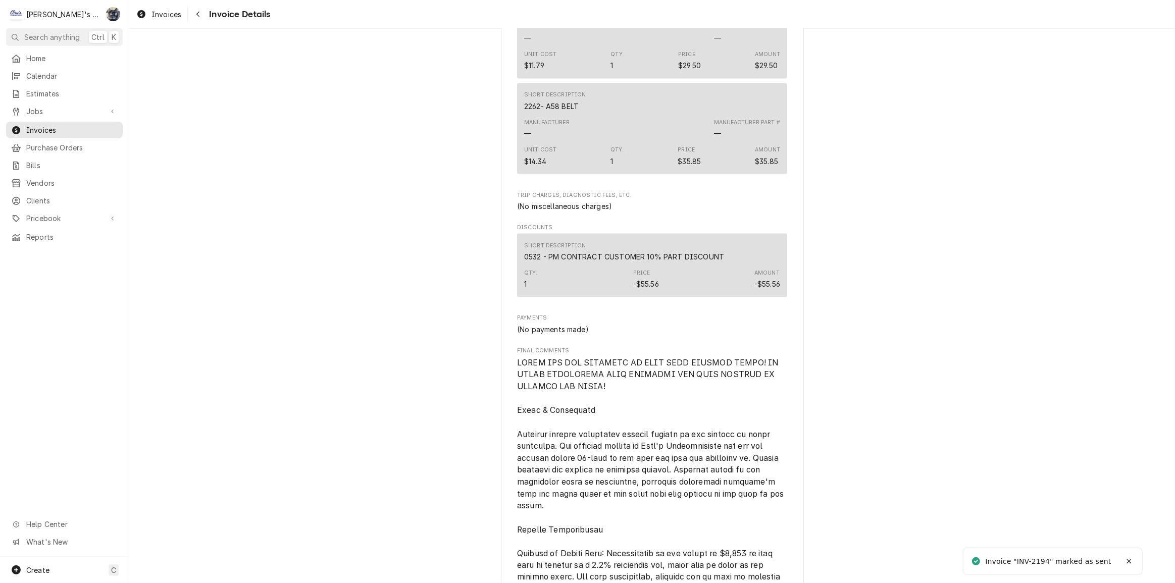
scroll to position [2096, 0]
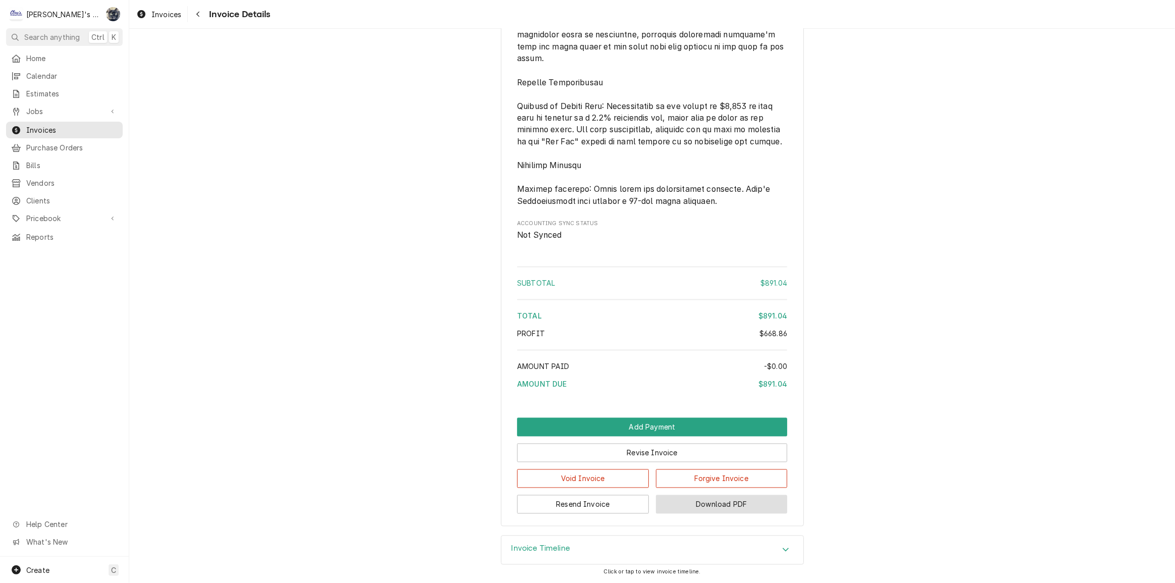
click at [702, 504] on button "Download PDF" at bounding box center [722, 504] width 132 height 19
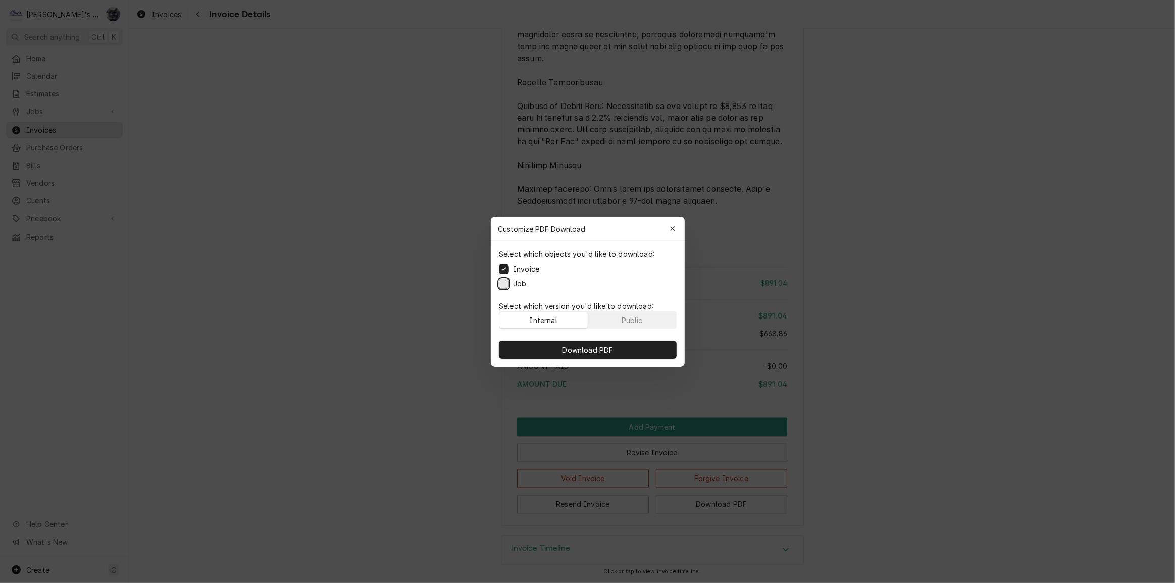
click at [504, 284] on button "Job" at bounding box center [504, 283] width 10 height 10
click at [523, 349] on button "Download PDF" at bounding box center [588, 350] width 178 height 18
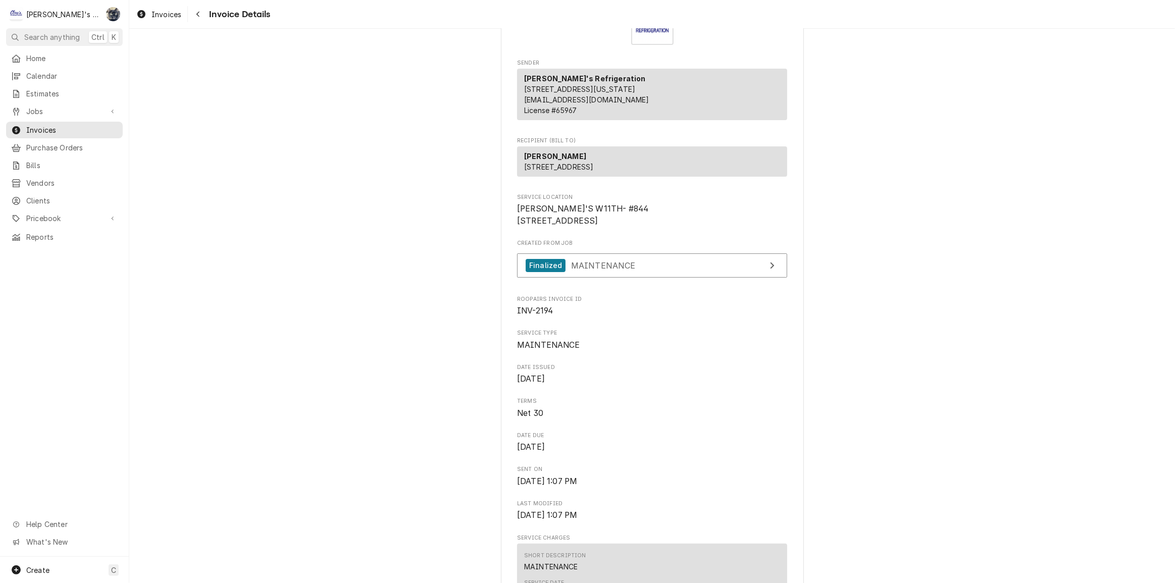
scroll to position [0, 0]
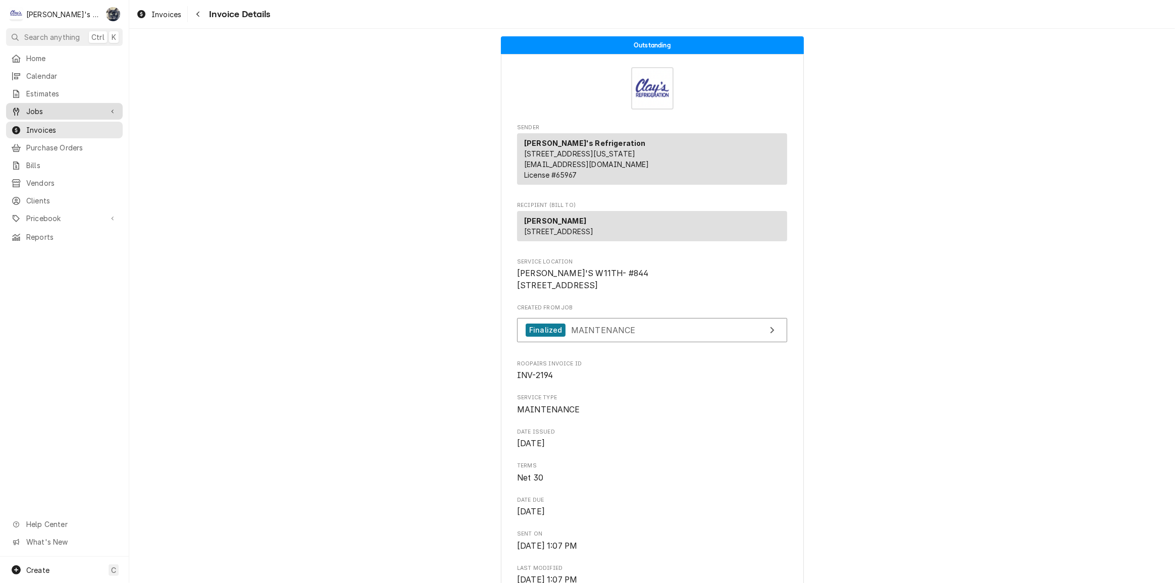
click at [66, 113] on div "Jobs" at bounding box center [64, 111] width 113 height 13
click at [66, 126] on span "Jobs" at bounding box center [71, 129] width 91 height 11
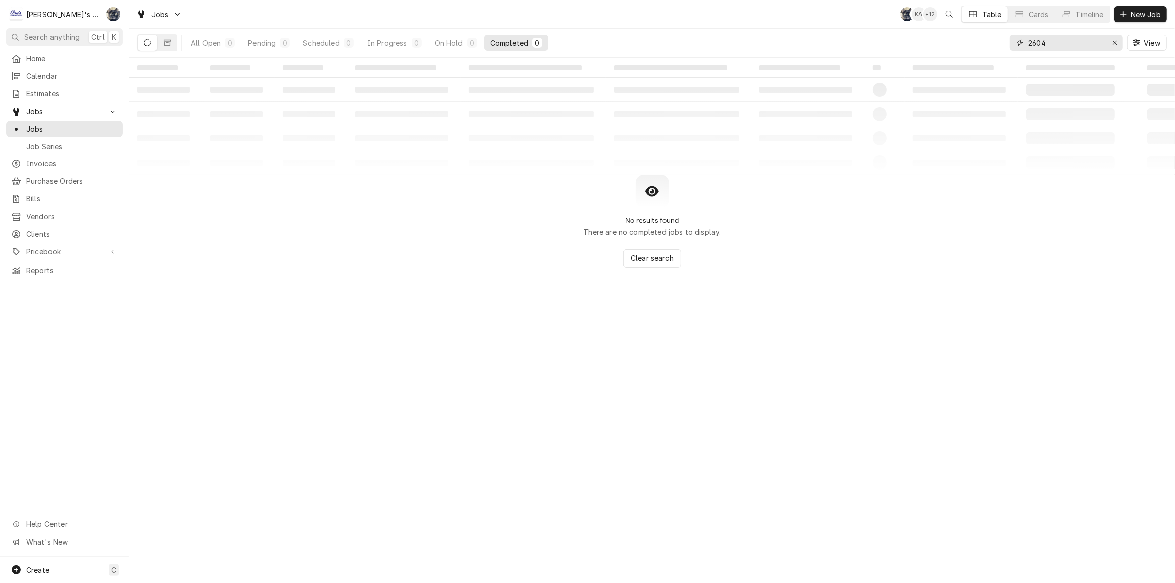
drag, startPoint x: 1050, startPoint y: 40, endPoint x: 1006, endPoint y: 40, distance: 43.9
click at [1006, 40] on div "All Open 0 Pending 0 Scheduled 0 In Progress 0 On Hold 0 Completed 0 2604 View" at bounding box center [651, 43] width 1029 height 28
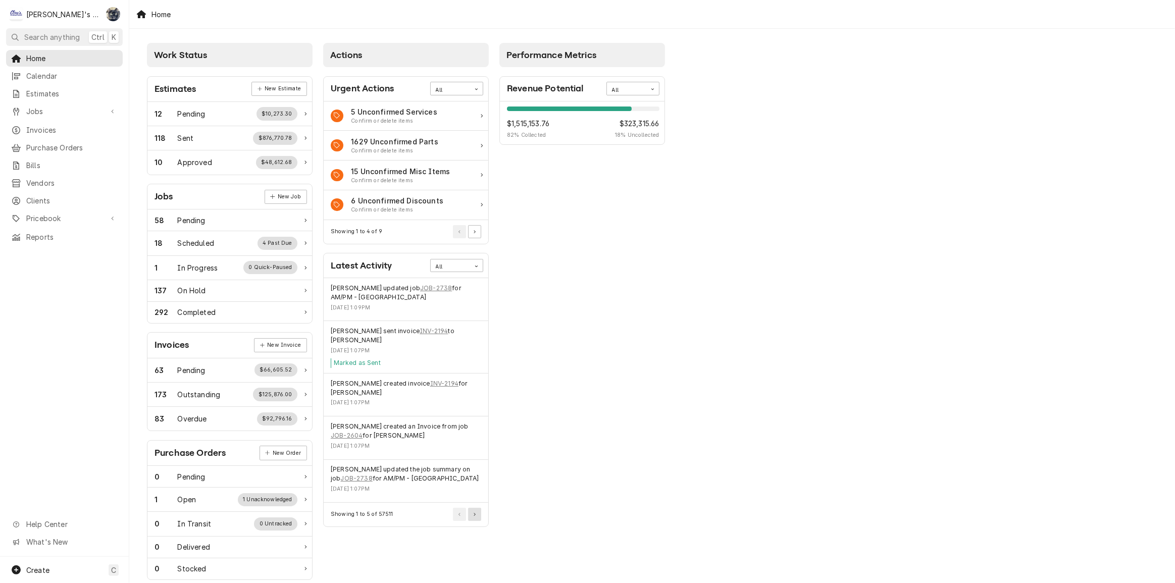
click at [474, 516] on button "Pagination Controls" at bounding box center [474, 514] width 13 height 13
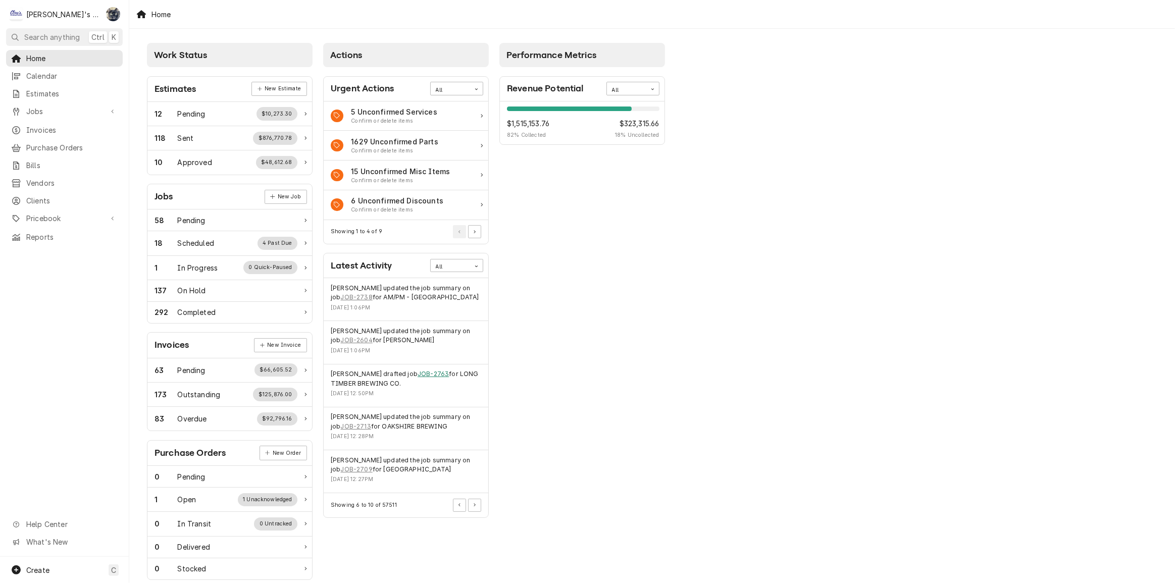
click at [435, 371] on link "JOB-2763" at bounding box center [432, 373] width 31 height 9
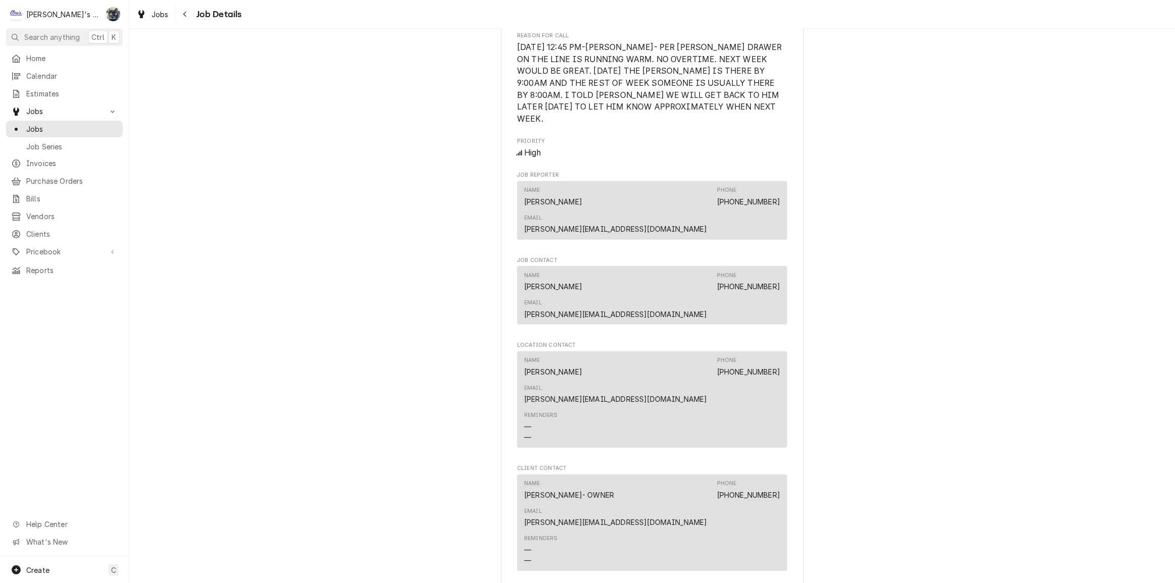
scroll to position [505, 0]
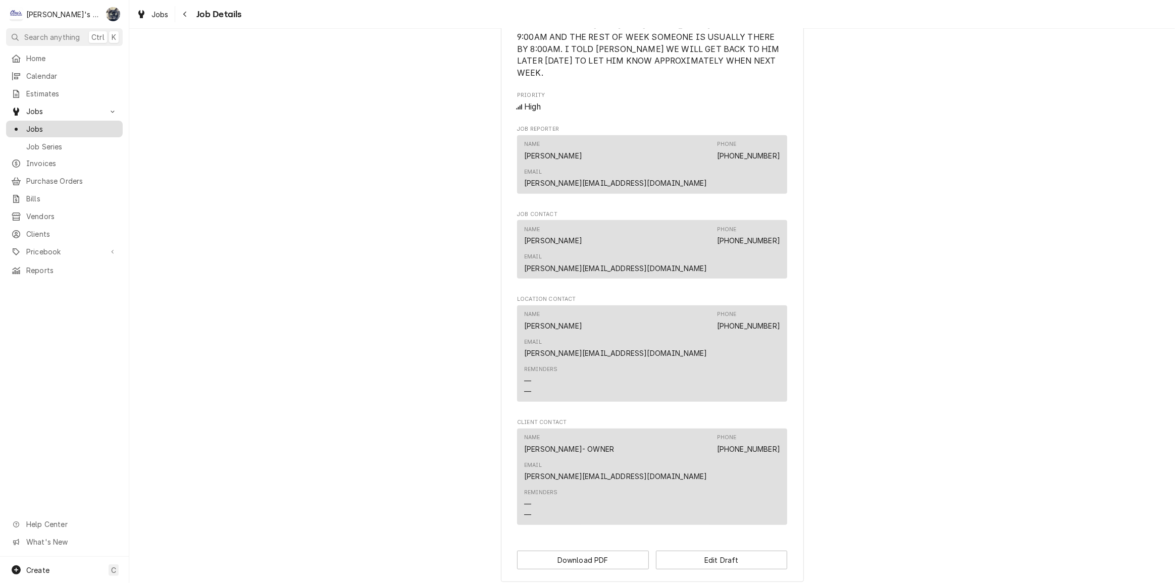
click at [35, 129] on span "Jobs" at bounding box center [71, 129] width 91 height 11
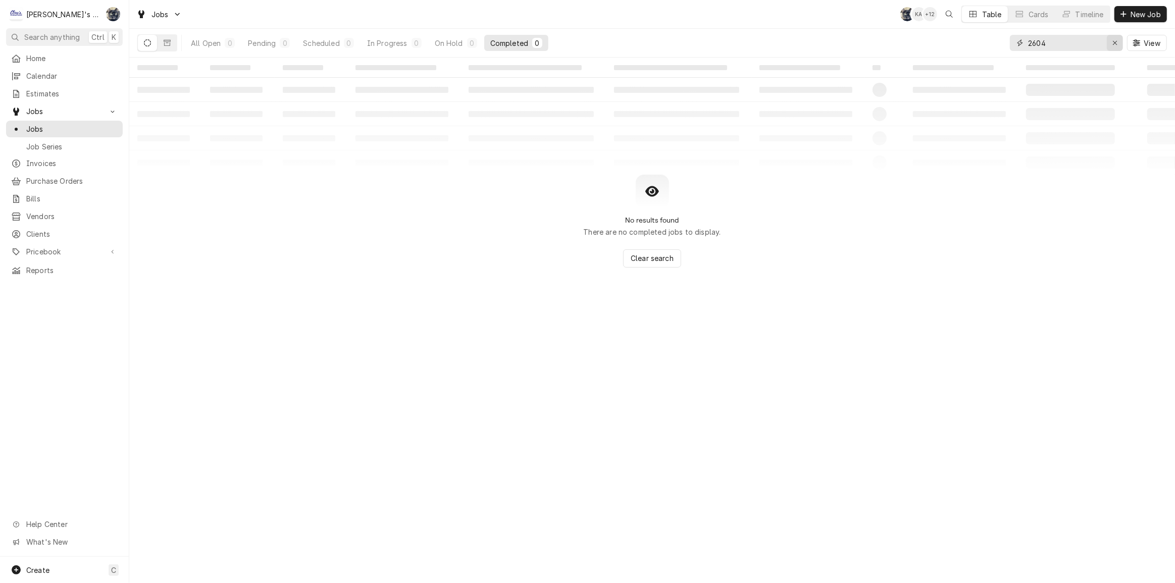
click at [1112, 45] on icon "Erase input" at bounding box center [1115, 42] width 6 height 7
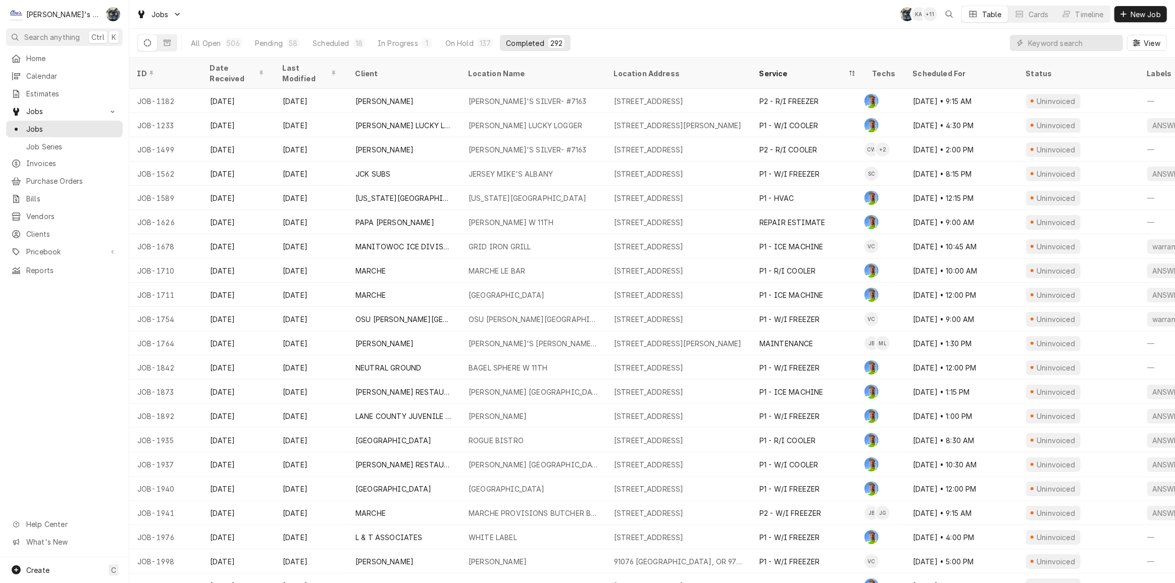
click at [257, 24] on div "Jobs SB KA + 11 Table Cards Timeline New Job" at bounding box center [651, 14] width 1045 height 28
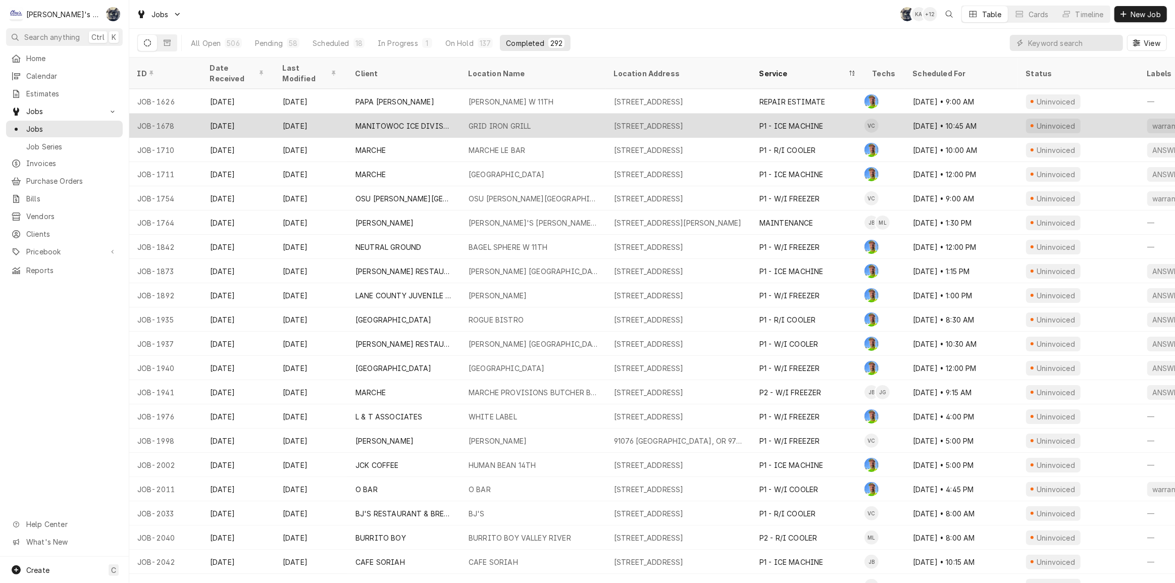
scroll to position [130, 0]
